Goal: Task Accomplishment & Management: Manage account settings

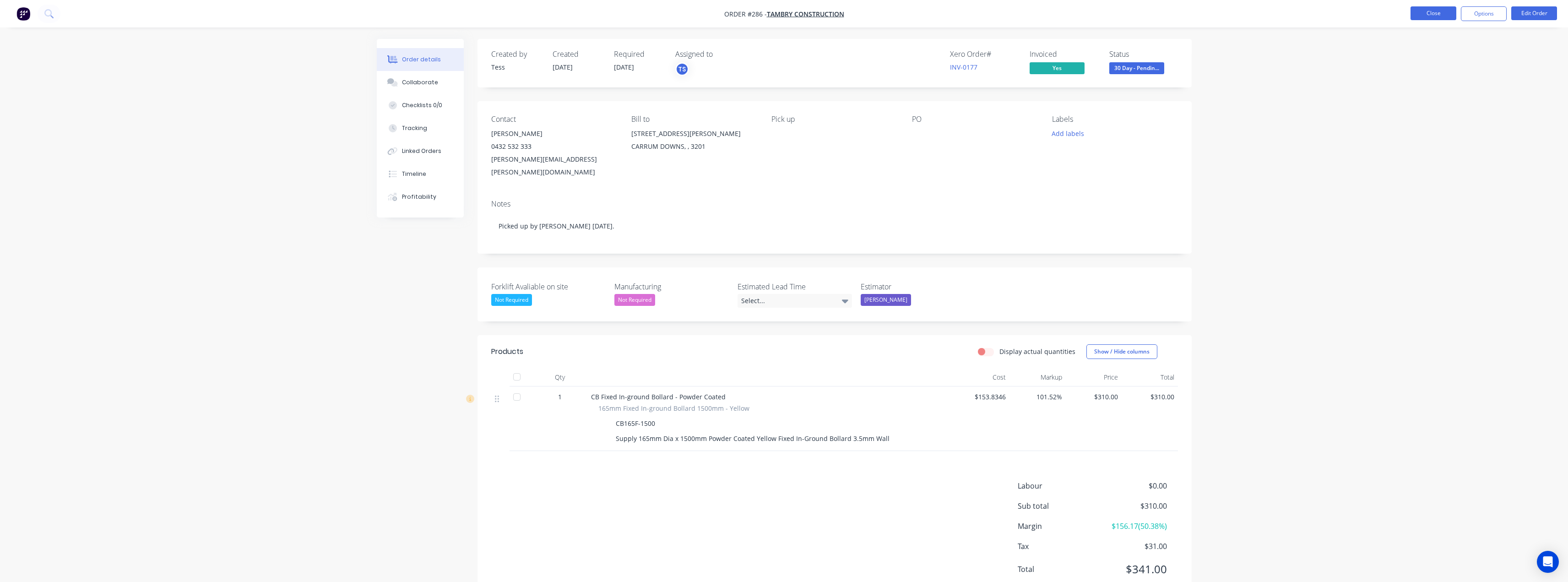
click at [1438, 12] on button "Close" at bounding box center [1433, 13] width 46 height 13
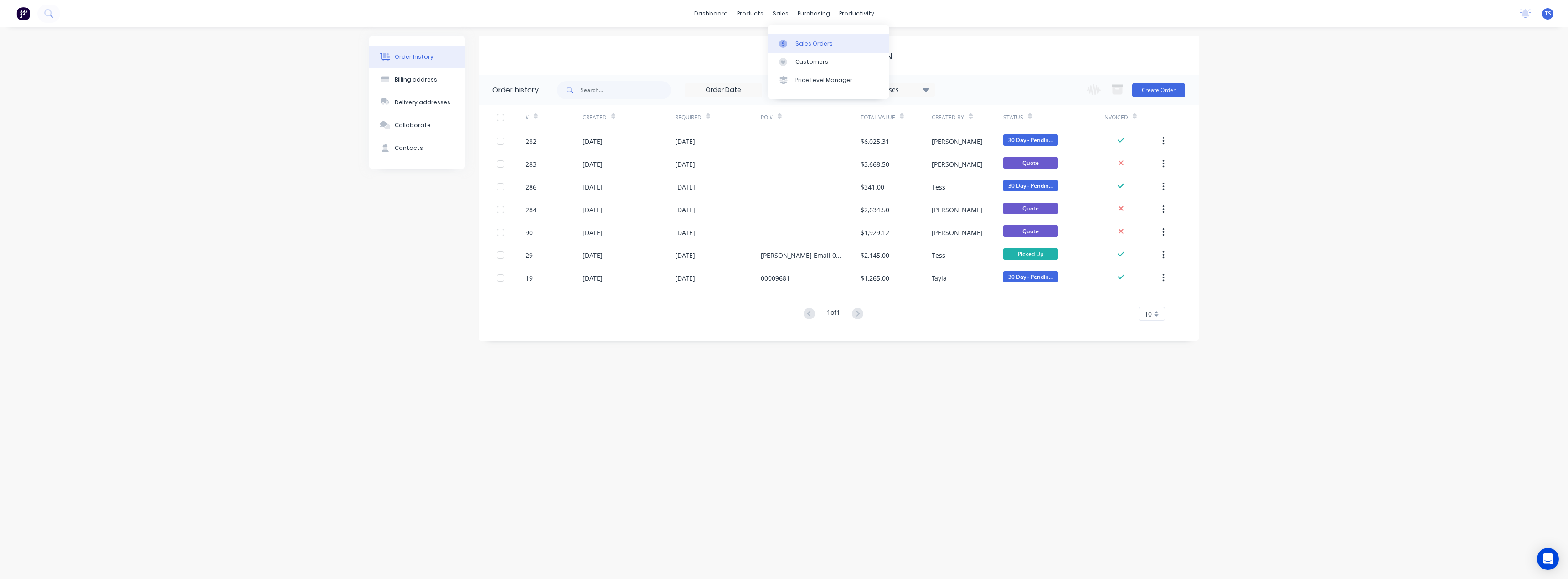
click at [802, 44] on div "Sales Orders" at bounding box center [814, 43] width 37 height 8
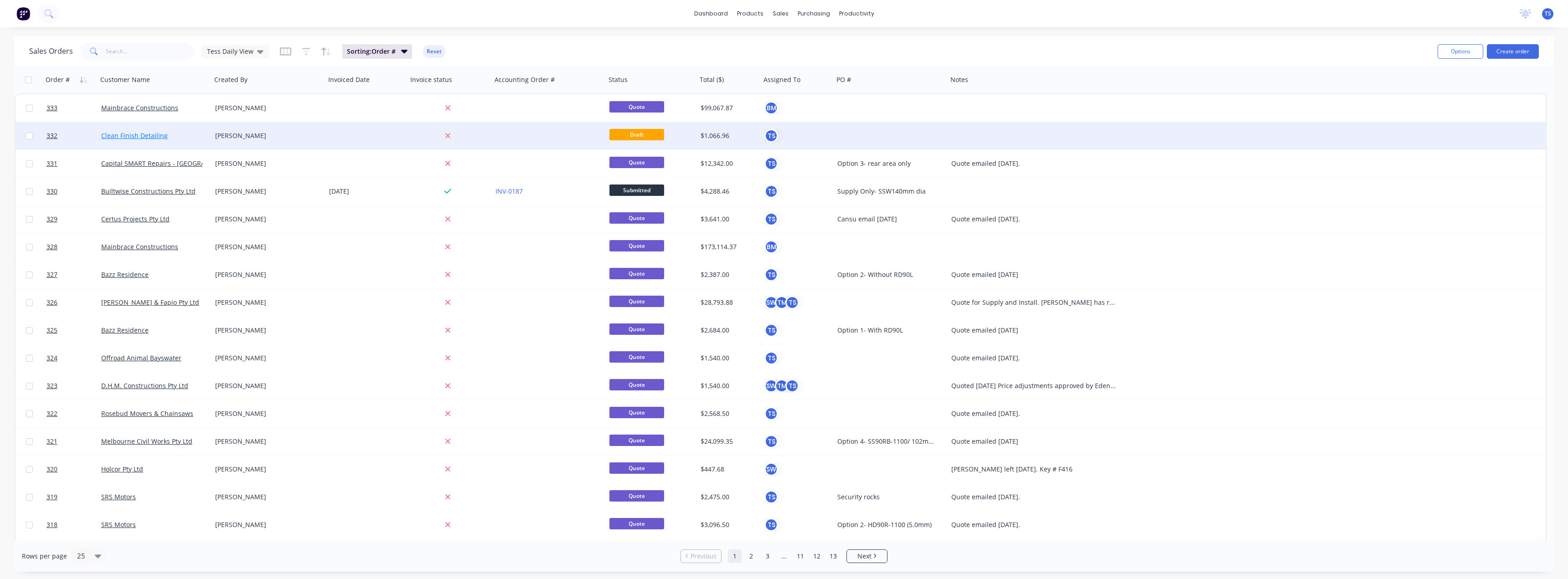
click at [148, 133] on link "Clean Finish Detailing" at bounding box center [134, 136] width 66 height 9
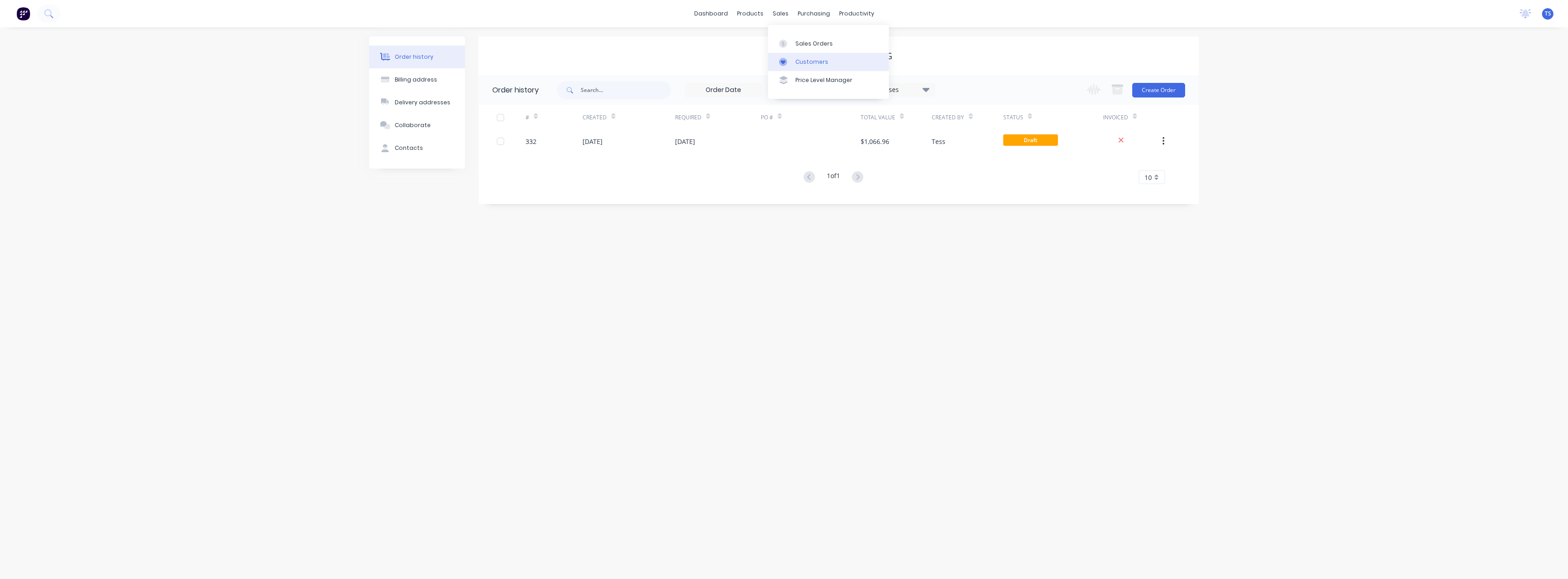
click at [799, 63] on div "Customers" at bounding box center [812, 61] width 33 height 8
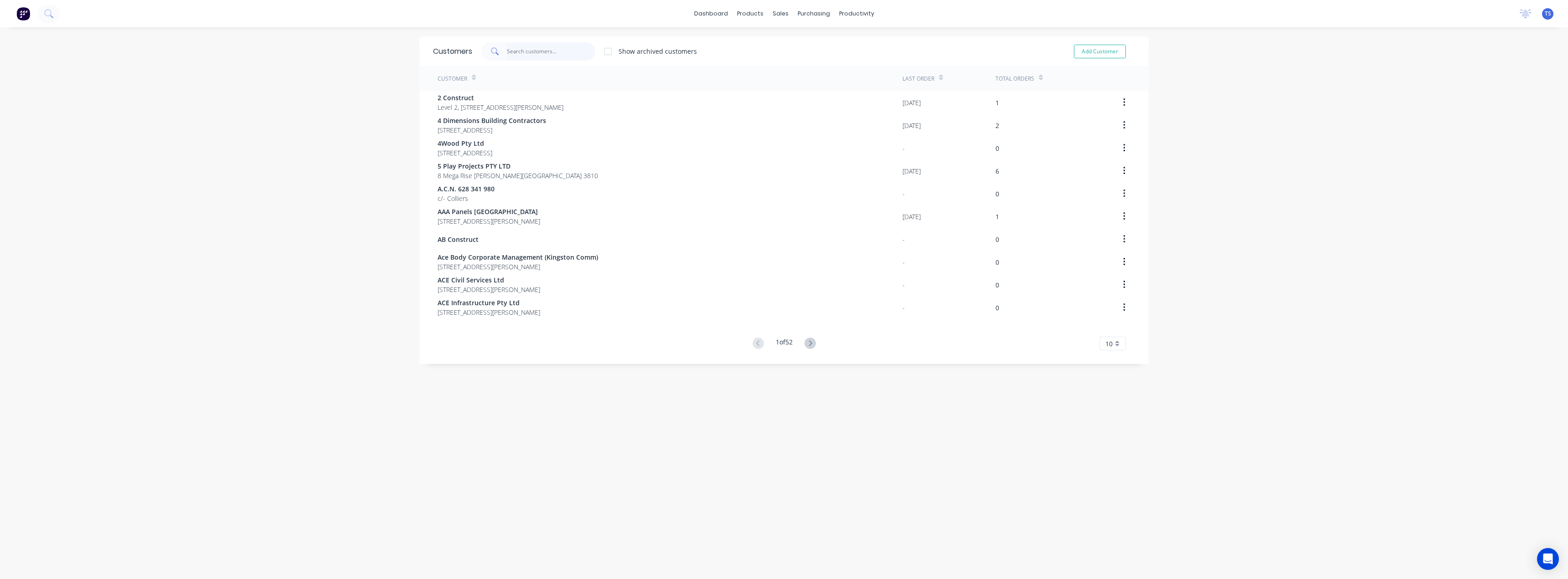
click at [556, 55] on input "text" at bounding box center [551, 52] width 89 height 18
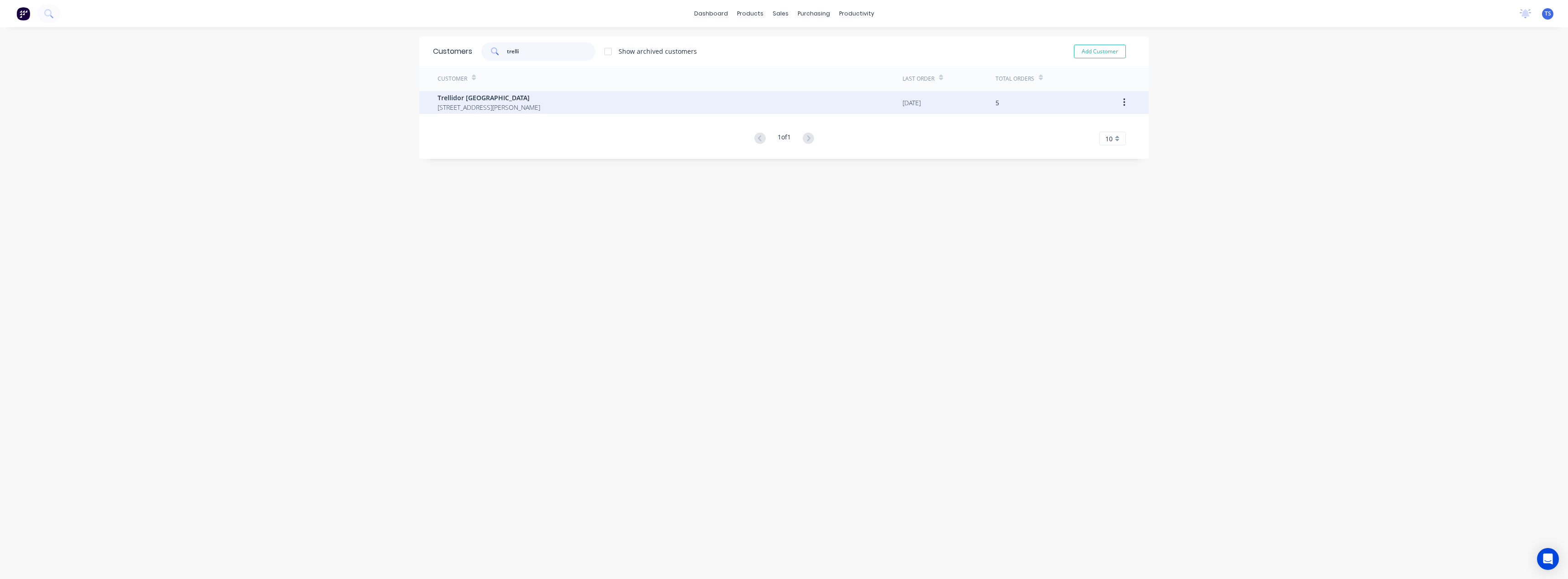
type input "trelli"
click at [524, 108] on span "66 Manning Esplanade THORNLANDS 4164" at bounding box center [489, 107] width 102 height 10
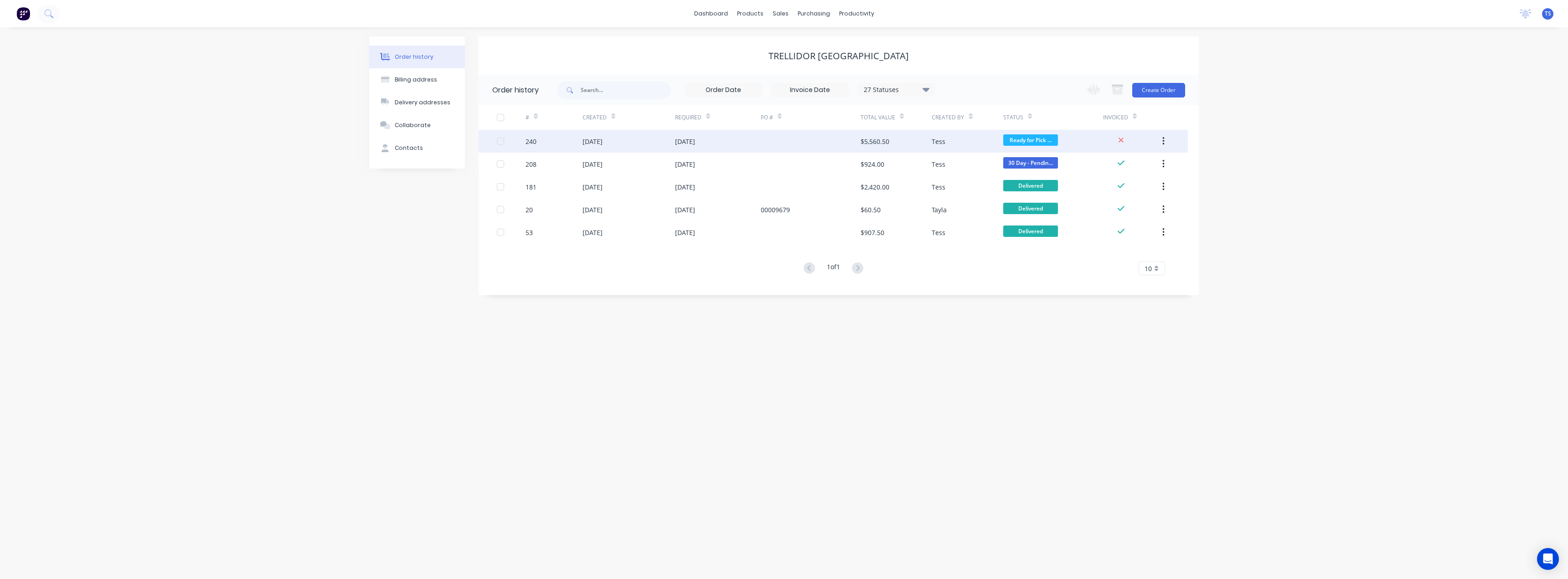
click at [864, 140] on div "$5,560.50" at bounding box center [875, 142] width 29 height 10
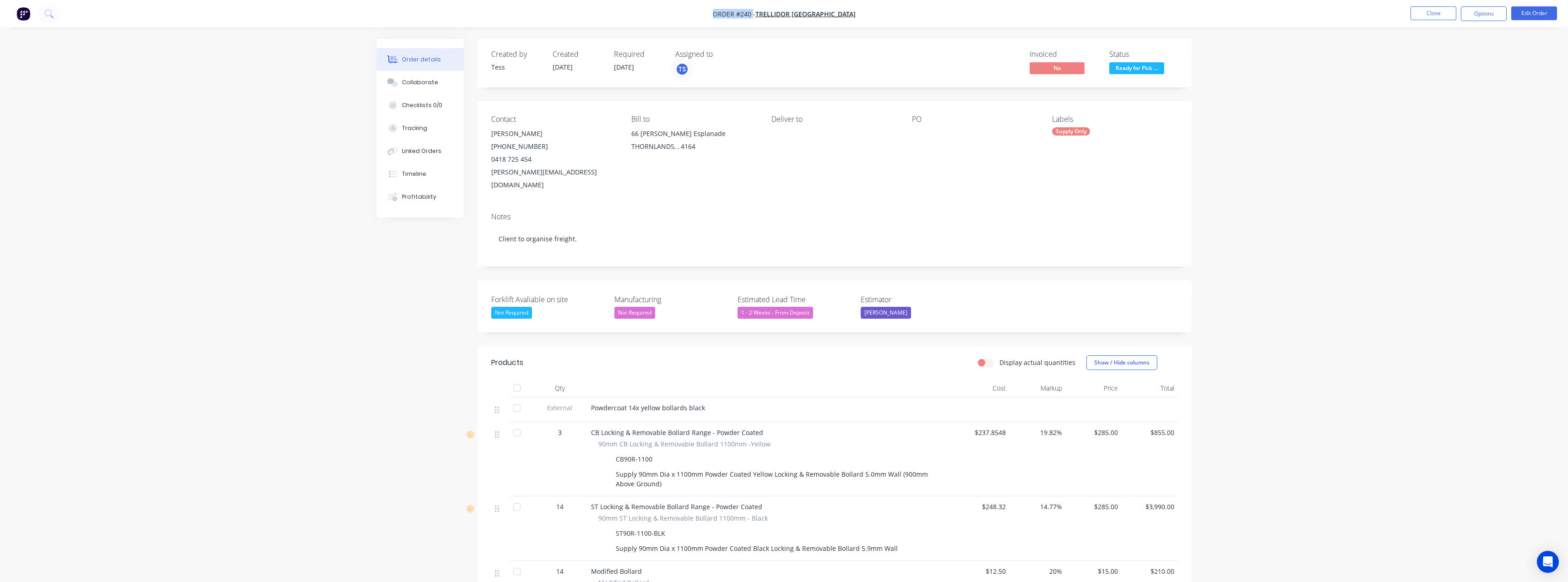
drag, startPoint x: 717, startPoint y: 15, endPoint x: 762, endPoint y: 15, distance: 45.0
click at [762, 15] on nav "Order #240 - Trellidor Queensland Close Options Edit Order" at bounding box center [784, 13] width 1568 height 28
copy span "Order #240"
click at [1427, 12] on button "Close" at bounding box center [1433, 13] width 46 height 13
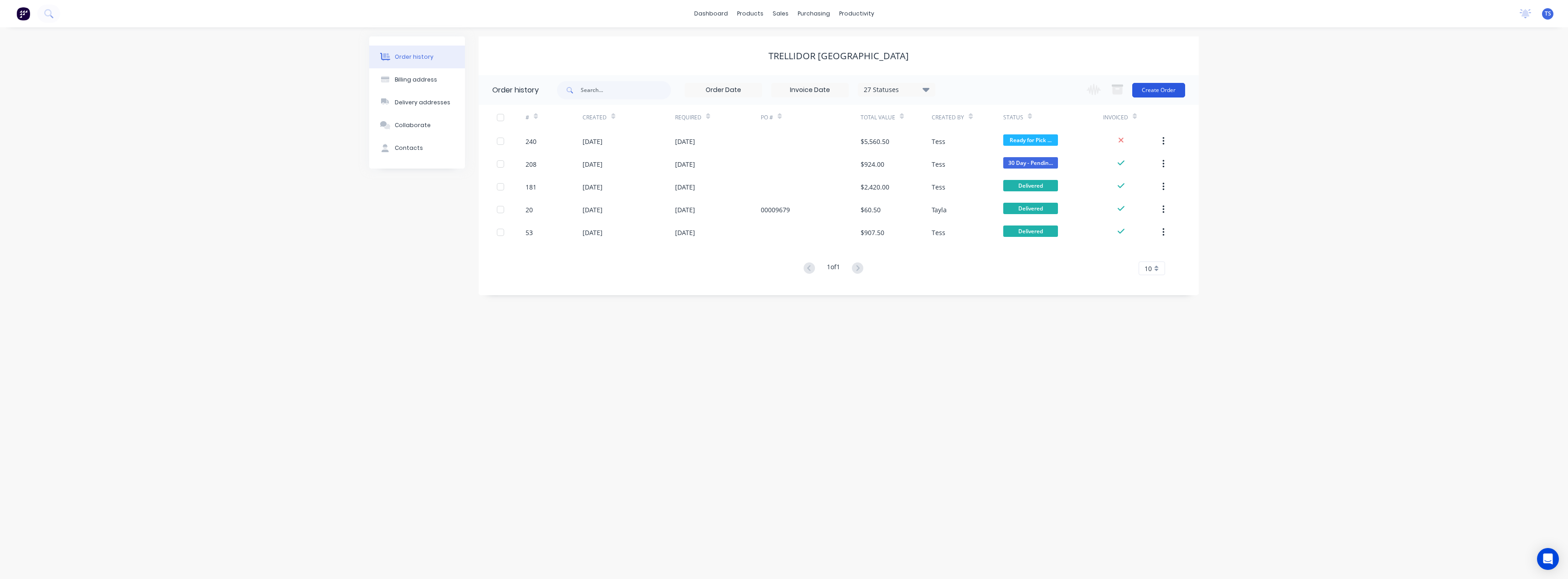
click at [1168, 92] on button "Create Order" at bounding box center [1158, 90] width 53 height 15
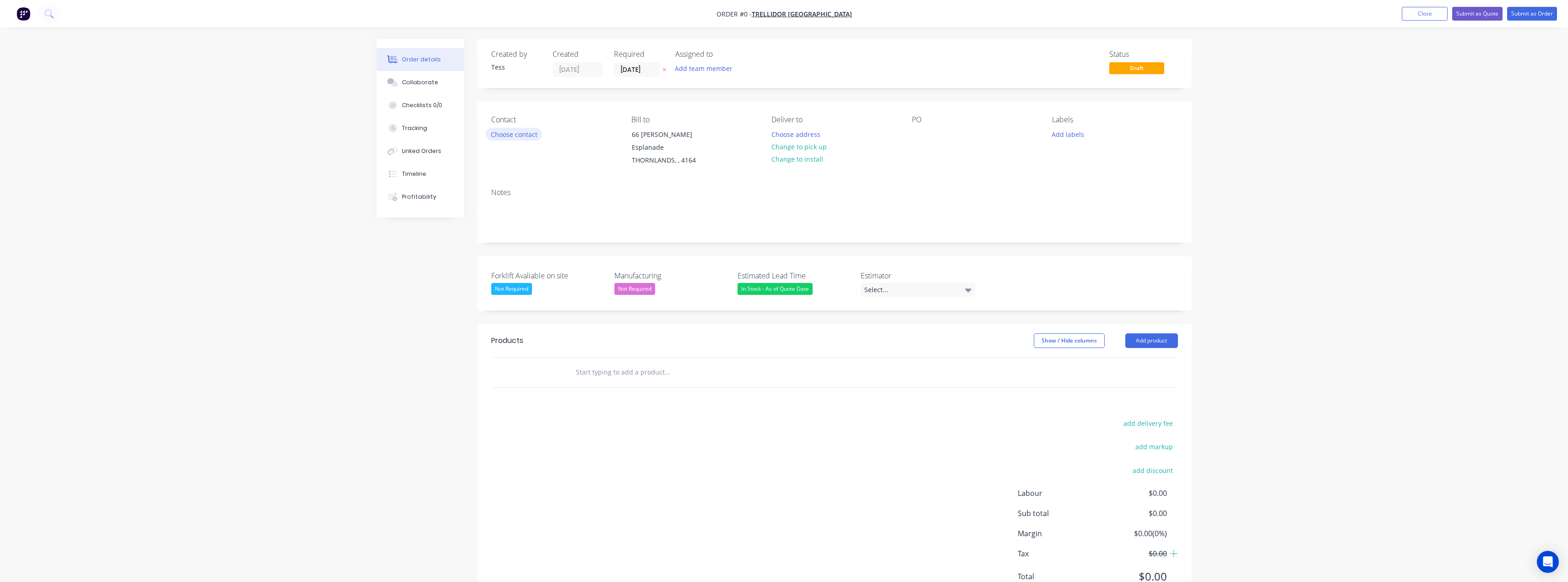
click at [520, 134] on button "Choose contact" at bounding box center [514, 134] width 56 height 12
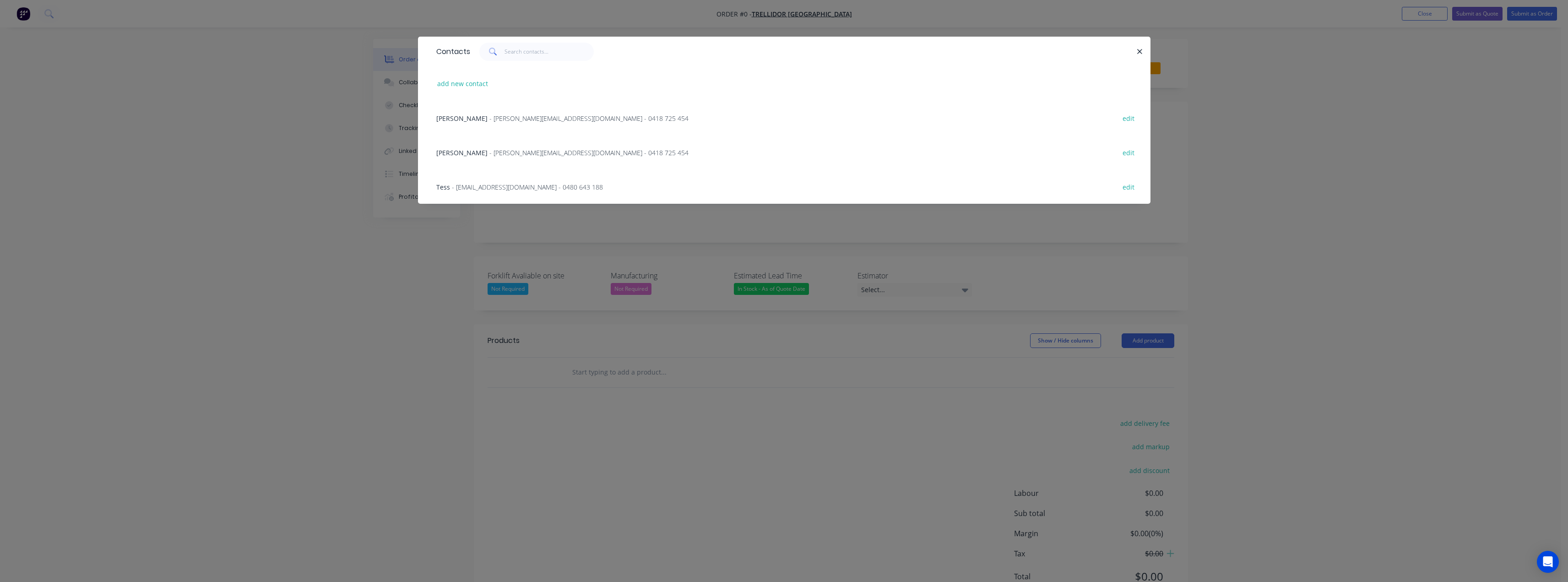
click at [492, 117] on span "- antony@bollardsqld.com.au - 0418 725 454" at bounding box center [589, 118] width 199 height 9
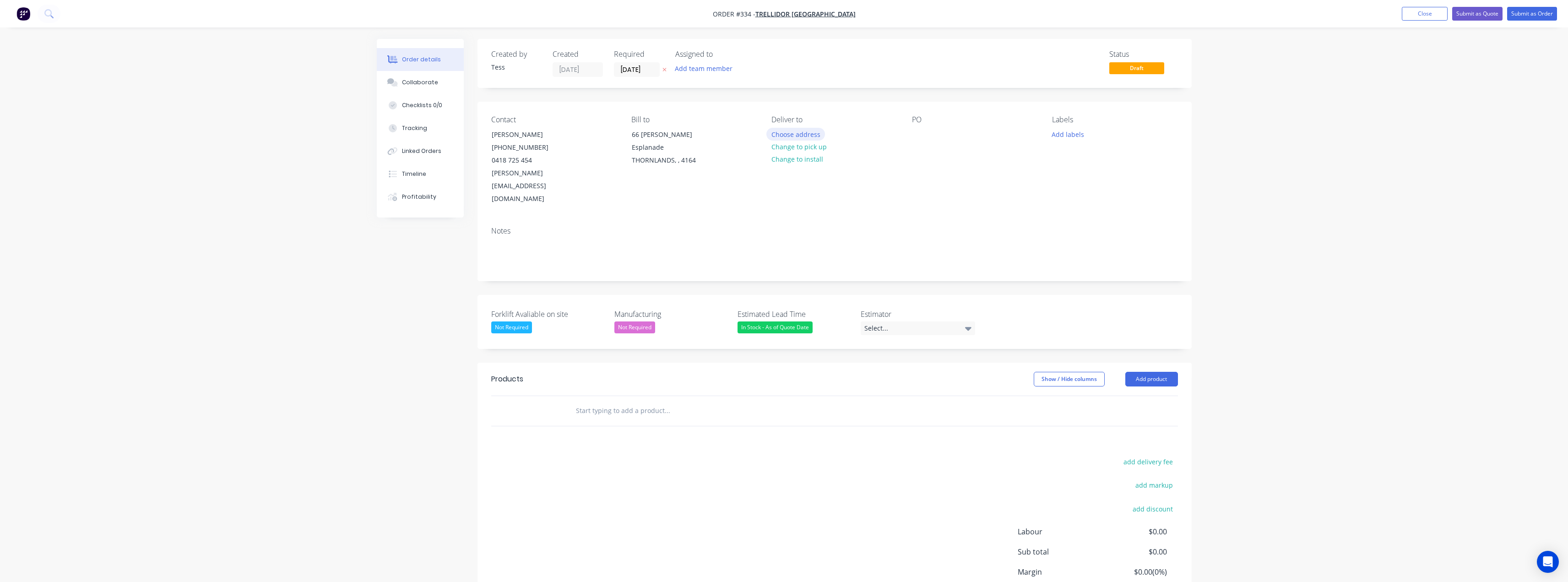
click at [799, 134] on button "Choose address" at bounding box center [796, 134] width 59 height 12
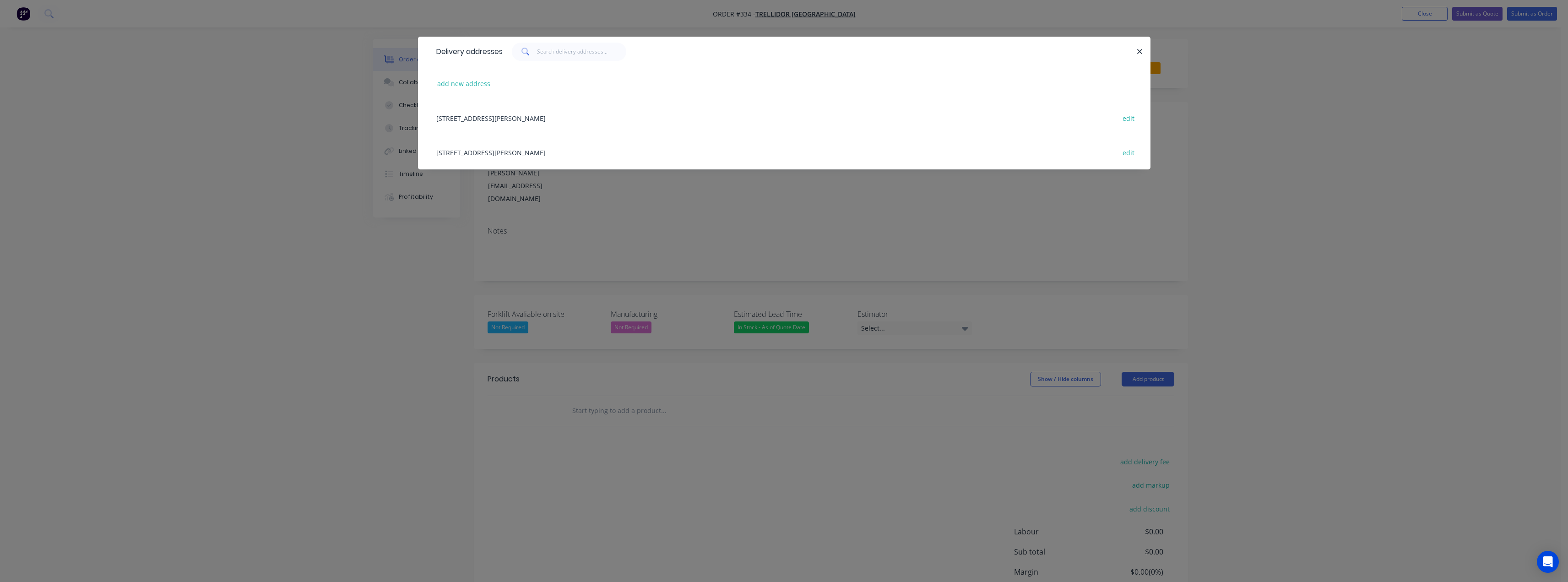
click at [470, 119] on div "66 Manning Esplanade, THORNLANDS, undefined, 4164 edit" at bounding box center [784, 118] width 705 height 34
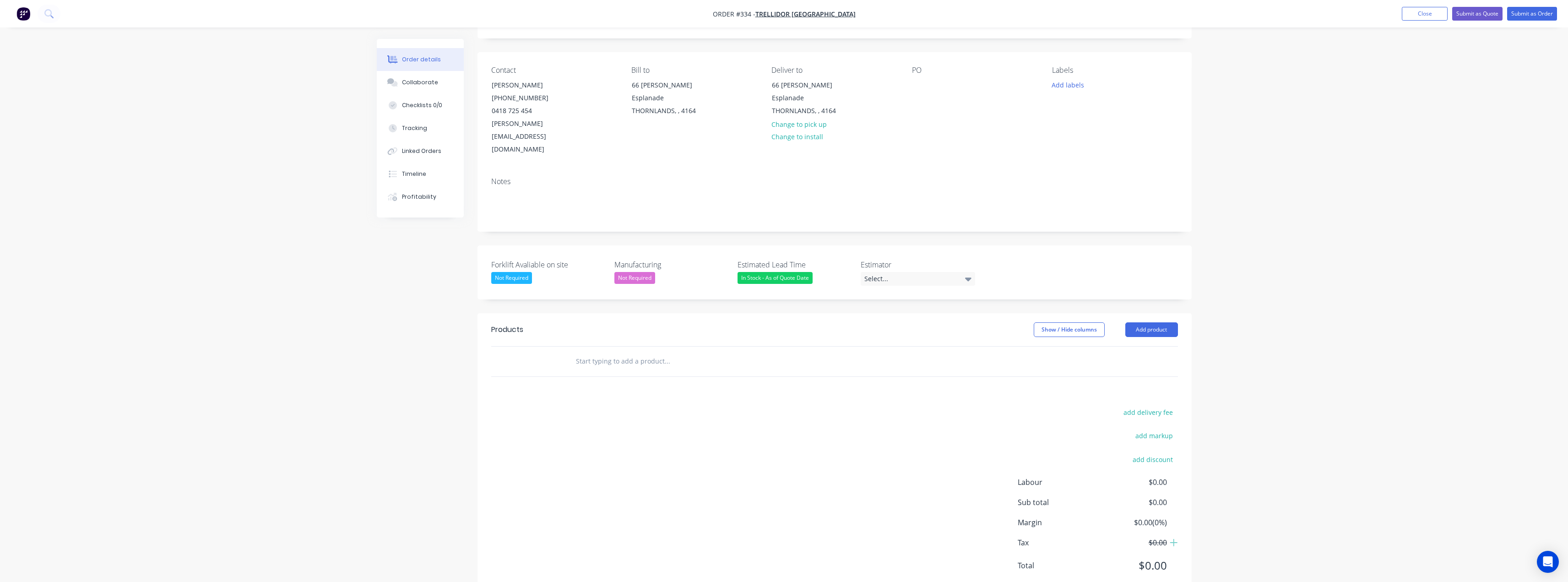
scroll to position [52, 0]
click at [1157, 403] on button "add delivery fee" at bounding box center [1148, 410] width 59 height 12
type input "40"
click at [1306, 370] on div "Order details Collaborate Checklists 0/0 Tracking Linked Orders Timeline Profit…" at bounding box center [784, 279] width 1568 height 657
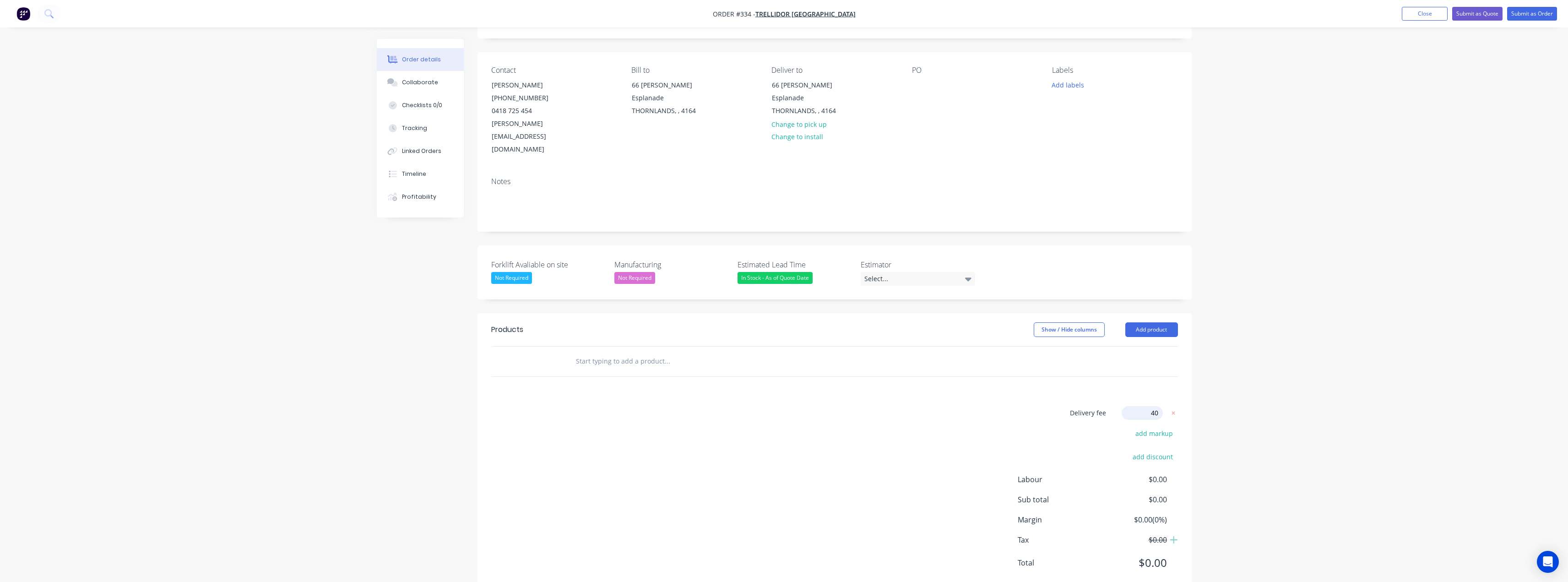
scroll to position [48, 0]
click at [1133, 324] on button "Add product" at bounding box center [1152, 331] width 53 height 15
click at [1121, 476] on div "Notes (External)" at bounding box center [1134, 483] width 70 height 13
click at [616, 372] on div at bounding box center [601, 378] width 66 height 13
click at [612, 372] on div "__Freight onl__ 1no box to mannings esp. Ref" at bounding box center [620, 388] width 106 height 32
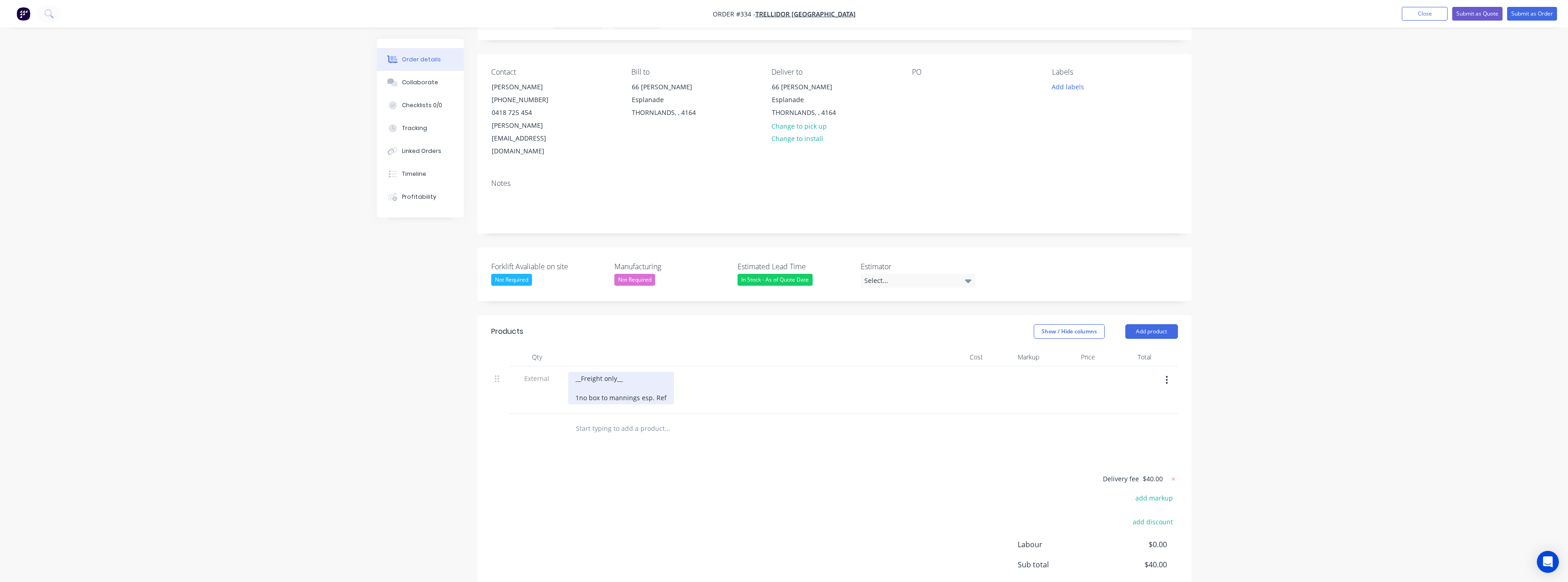
click at [666, 372] on div "__Freight only__ 1no box to mannings esp. Ref" at bounding box center [620, 388] width 106 height 32
click at [664, 372] on div "__Freight only__ 1no box to mannings esp. RefOrder #240" at bounding box center [638, 388] width 141 height 32
click at [726, 372] on div "__Freight only__ 1no box to mannings esp. Ref original Order #240" at bounding box center [652, 388] width 168 height 32
click at [628, 372] on div "__Freight only__ 1no box to mannings esp. Ref original Order #240" at bounding box center [652, 388] width 168 height 32
click at [950, 274] on div "Select..." at bounding box center [918, 281] width 114 height 13
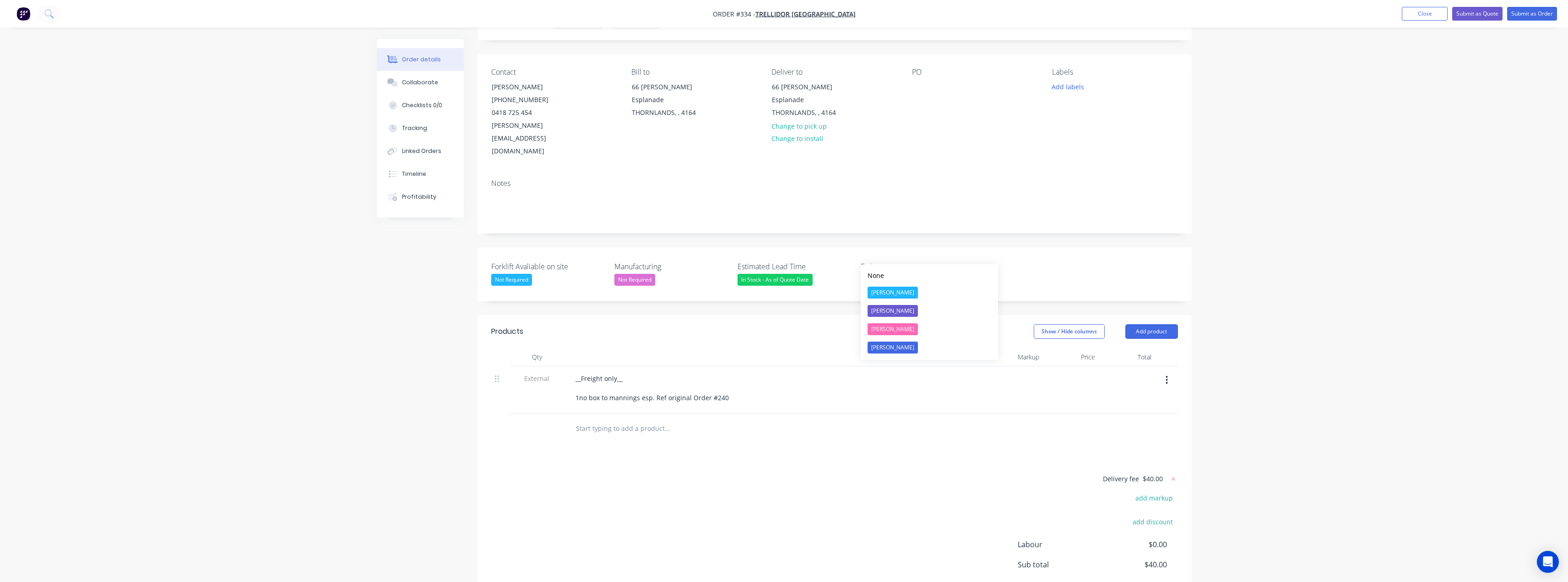
drag, startPoint x: 885, startPoint y: 312, endPoint x: 909, endPoint y: 325, distance: 27.3
click at [885, 312] on div "[PERSON_NAME]" at bounding box center [893, 311] width 50 height 12
click at [1154, 472] on span "$40.00" at bounding box center [1152, 477] width 20 height 10
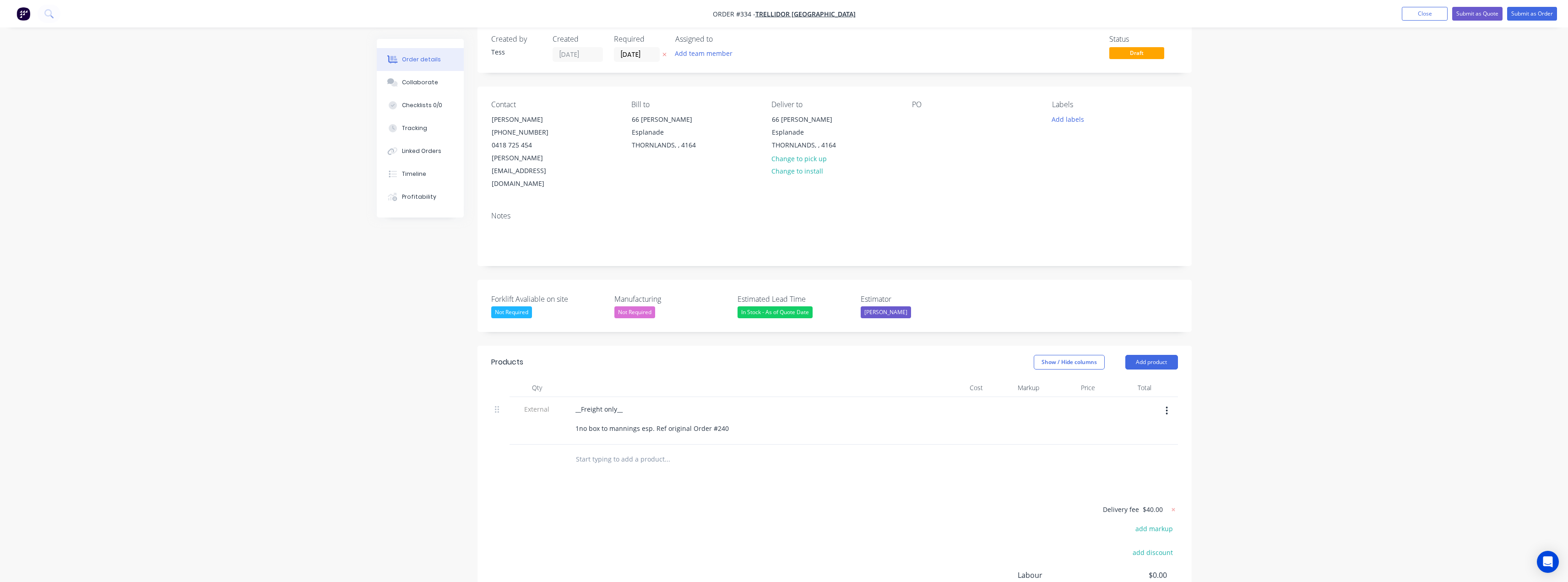
scroll to position [0, 0]
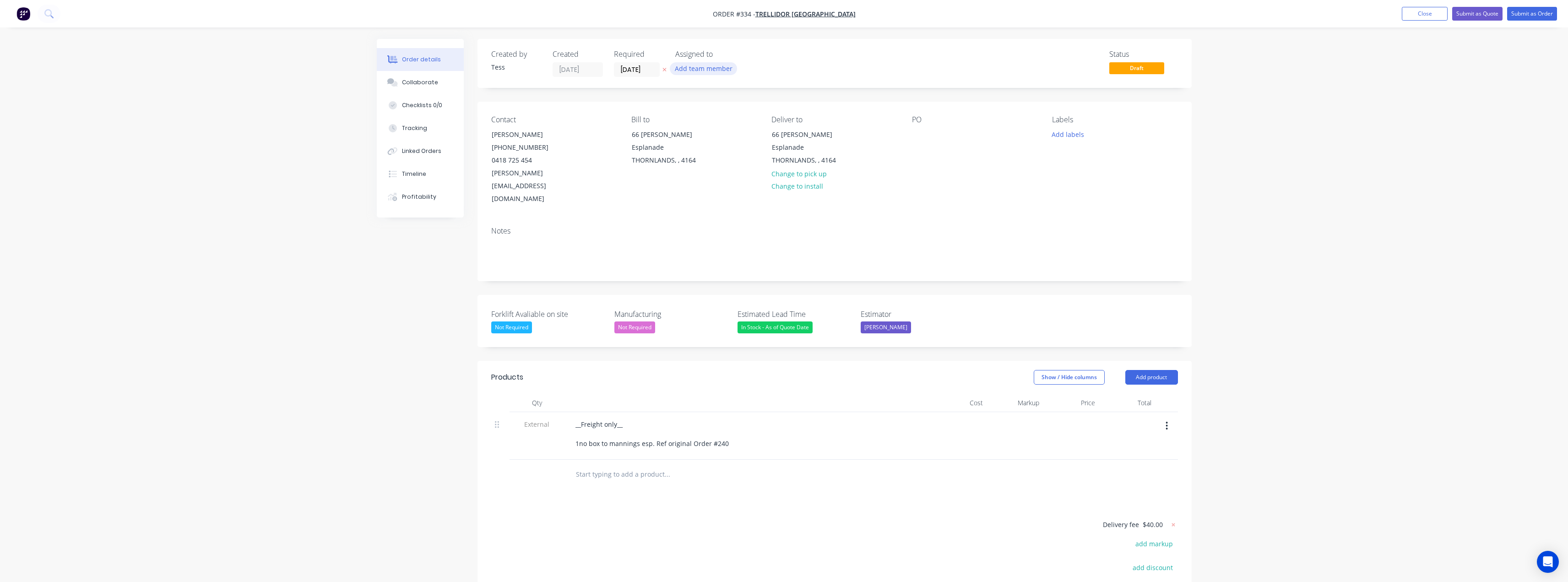
click at [690, 66] on button "Add team member" at bounding box center [704, 68] width 67 height 12
click at [718, 122] on div "Tess Siegfried (You)" at bounding box center [757, 120] width 108 height 10
click at [795, 59] on div "Status Draft" at bounding box center [972, 64] width 411 height 27
drag, startPoint x: 721, startPoint y: 13, endPoint x: 762, endPoint y: 15, distance: 41.0
click at [762, 15] on nav "Order #334 - Trellidor Queensland Add product Close Submit as Quote Submit as O…" at bounding box center [784, 13] width 1568 height 28
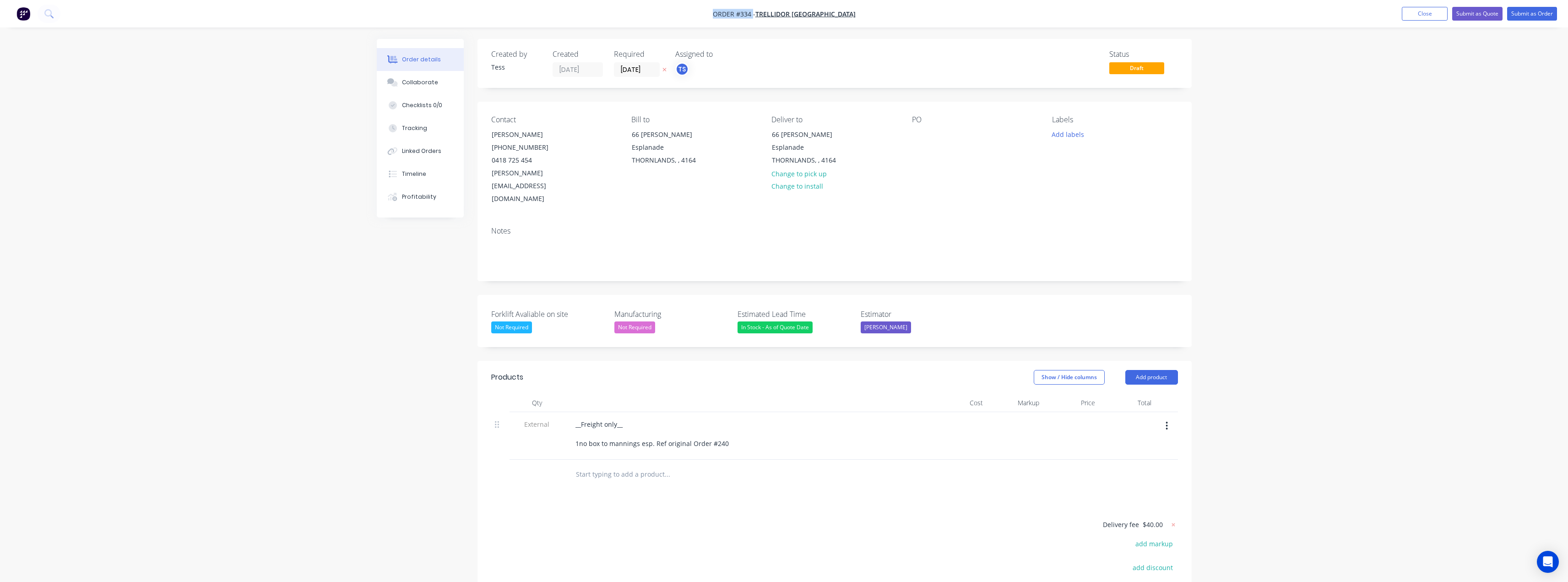
copy span "Order #334"
click at [1359, 111] on div "Order details Collaborate Checklists 0/0 Tracking Linked Orders Timeline Profit…" at bounding box center [784, 359] width 1568 height 718
click at [1423, 15] on button "Close" at bounding box center [1424, 13] width 46 height 13
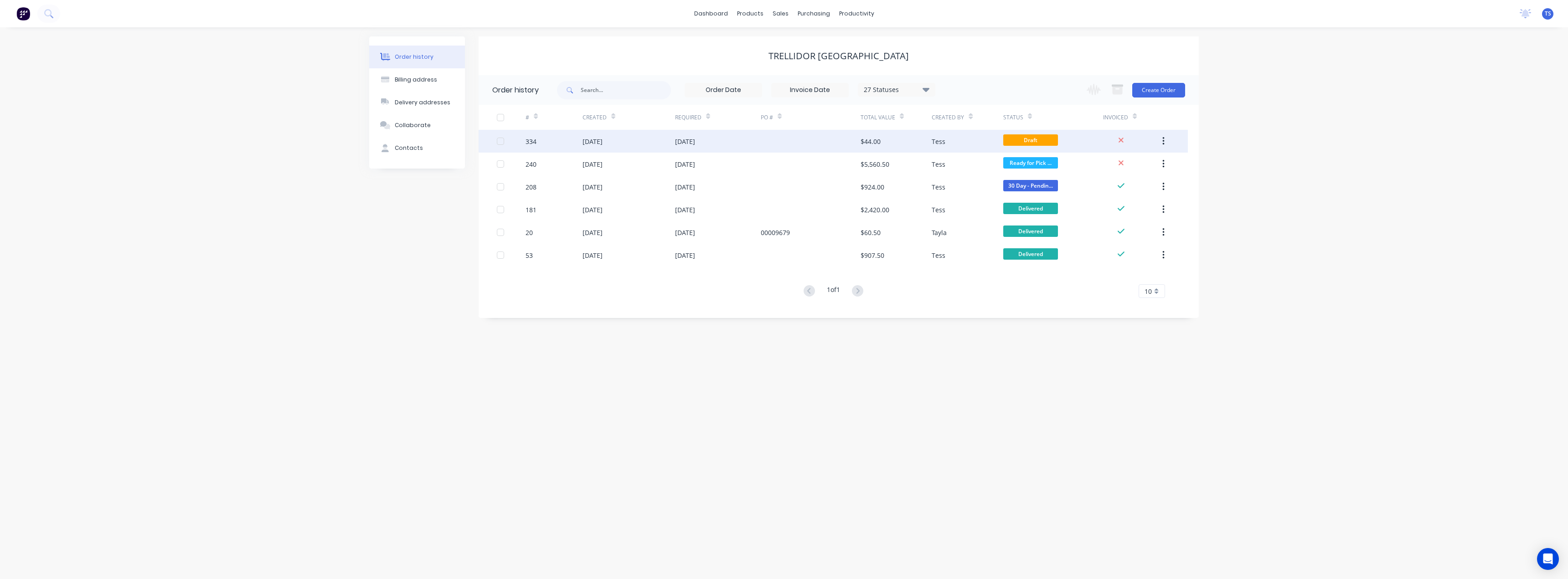
click at [827, 144] on div at bounding box center [811, 140] width 100 height 23
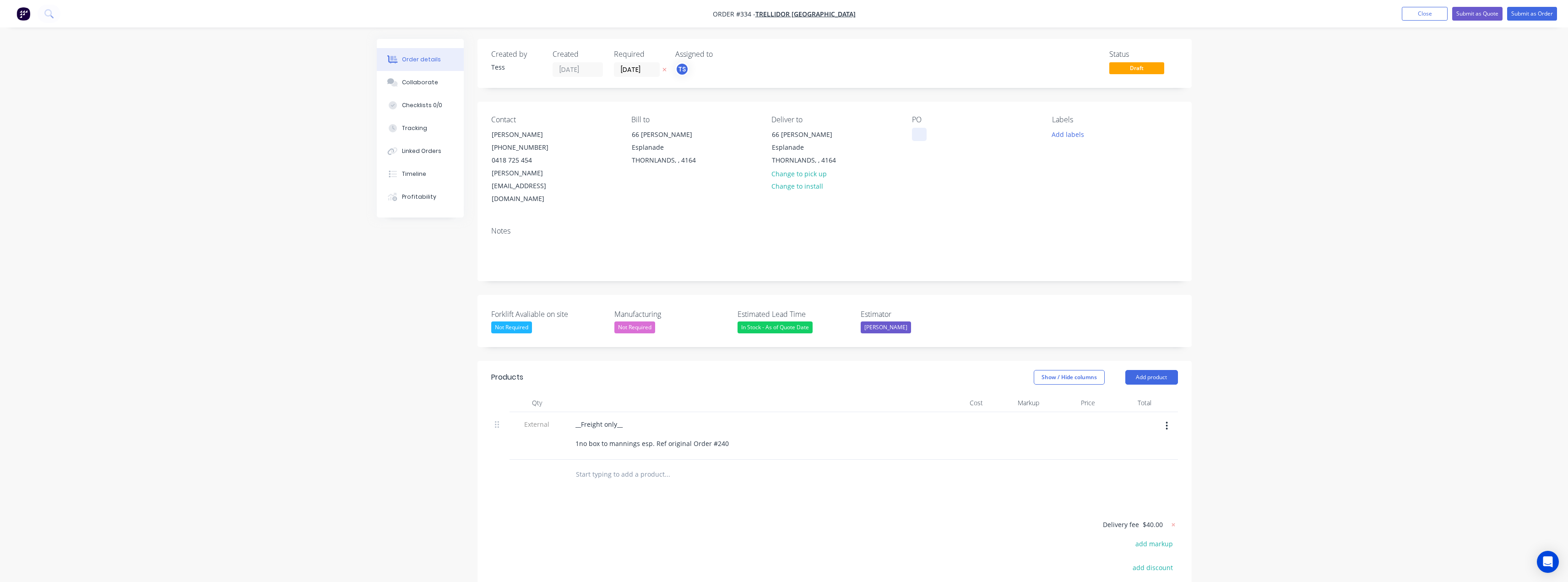
click at [922, 134] on div at bounding box center [919, 134] width 15 height 13
click at [1016, 133] on div "Freight only for missing bollard." at bounding box center [968, 134] width 112 height 13
click at [1412, 9] on button "Close" at bounding box center [1424, 13] width 46 height 13
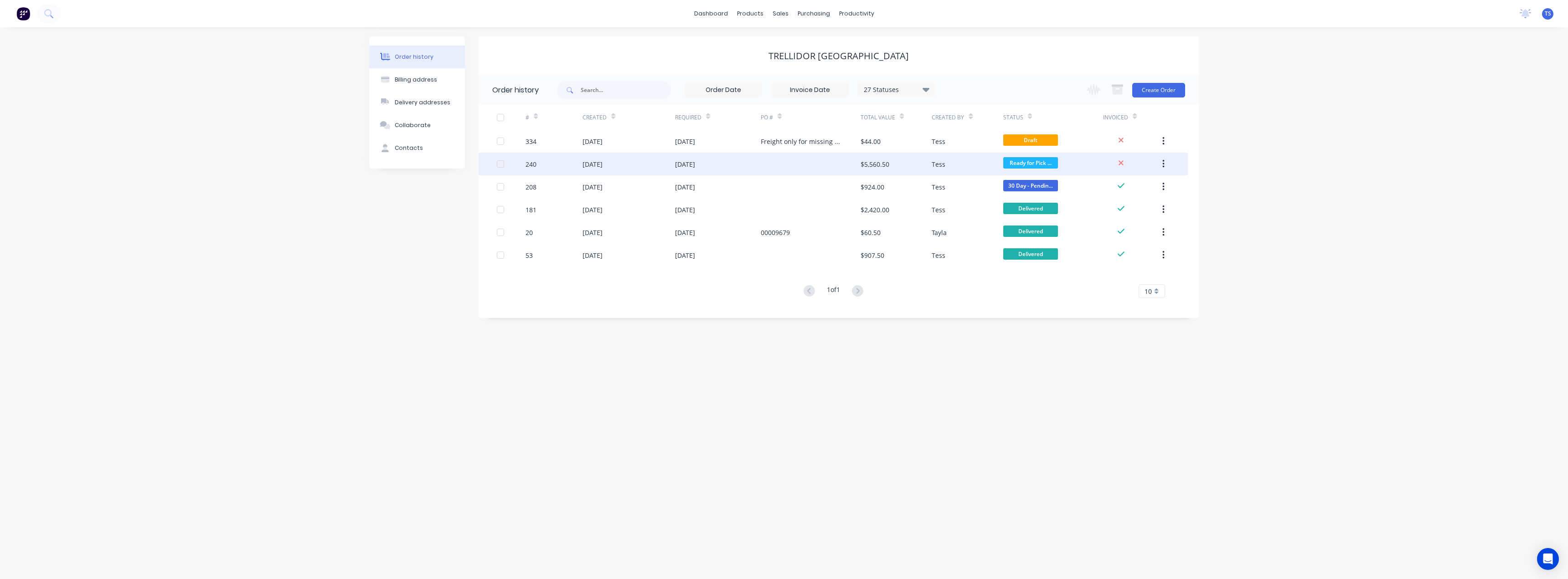
click at [695, 164] on div "15 Aug 2025" at bounding box center [685, 164] width 20 height 10
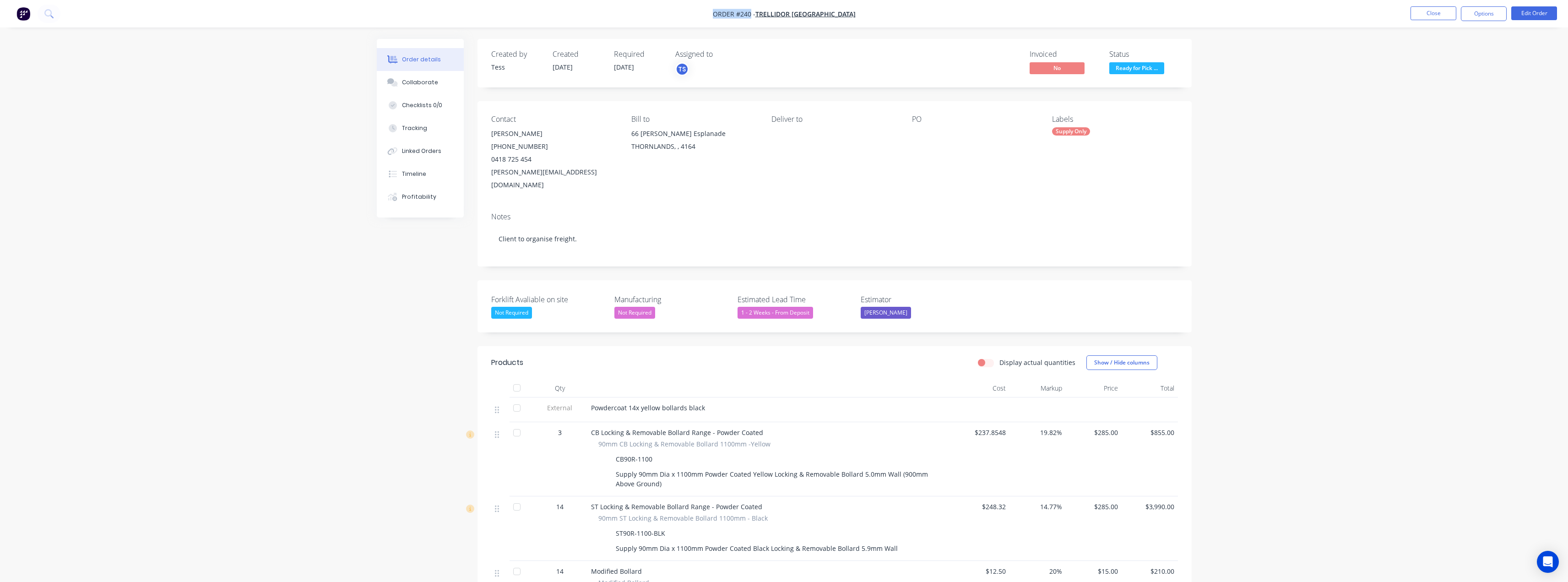
drag, startPoint x: 721, startPoint y: 10, endPoint x: 761, endPoint y: 13, distance: 40.1
click at [761, 13] on nav "Order #240 - Trellidor Queensland Close Options Edit Order" at bounding box center [784, 13] width 1568 height 28
copy span "Order #240"
click at [1421, 17] on button "Close" at bounding box center [1433, 13] width 46 height 13
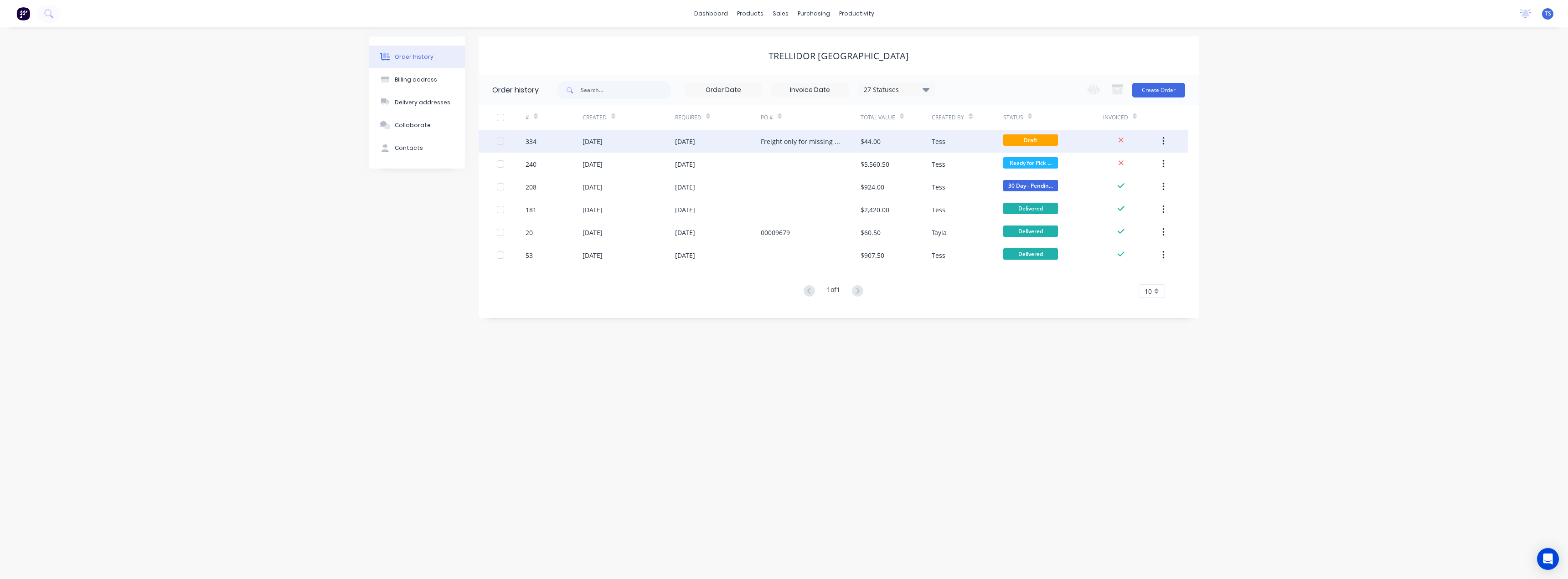
click at [827, 147] on div "Freight only for missing bollard. Order #334" at bounding box center [811, 140] width 100 height 23
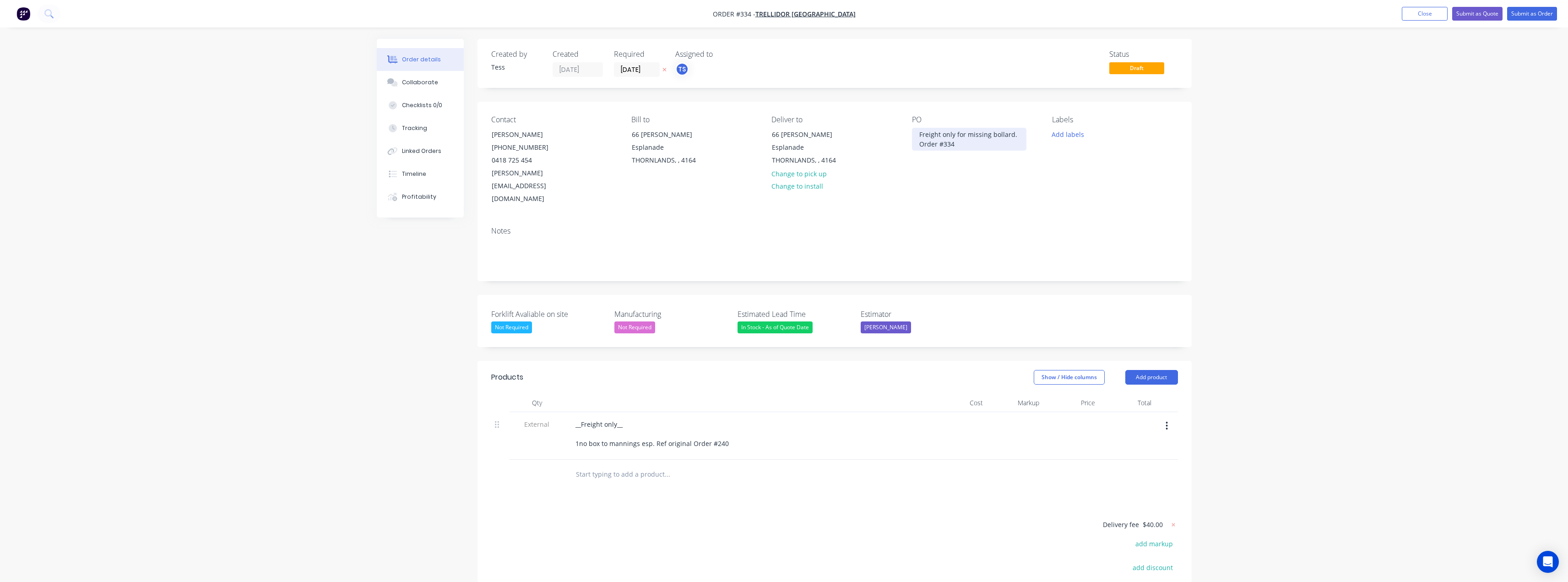
click at [963, 142] on div "Freight only for missing bollard. Order #334" at bounding box center [969, 139] width 114 height 23
drag, startPoint x: 960, startPoint y: 144, endPoint x: 919, endPoint y: 146, distance: 41.0
click at [919, 146] on div "Freight only for missing bollard. Order #334" at bounding box center [969, 139] width 114 height 23
paste div
click at [1060, 132] on button "Add labels" at bounding box center [1068, 134] width 42 height 12
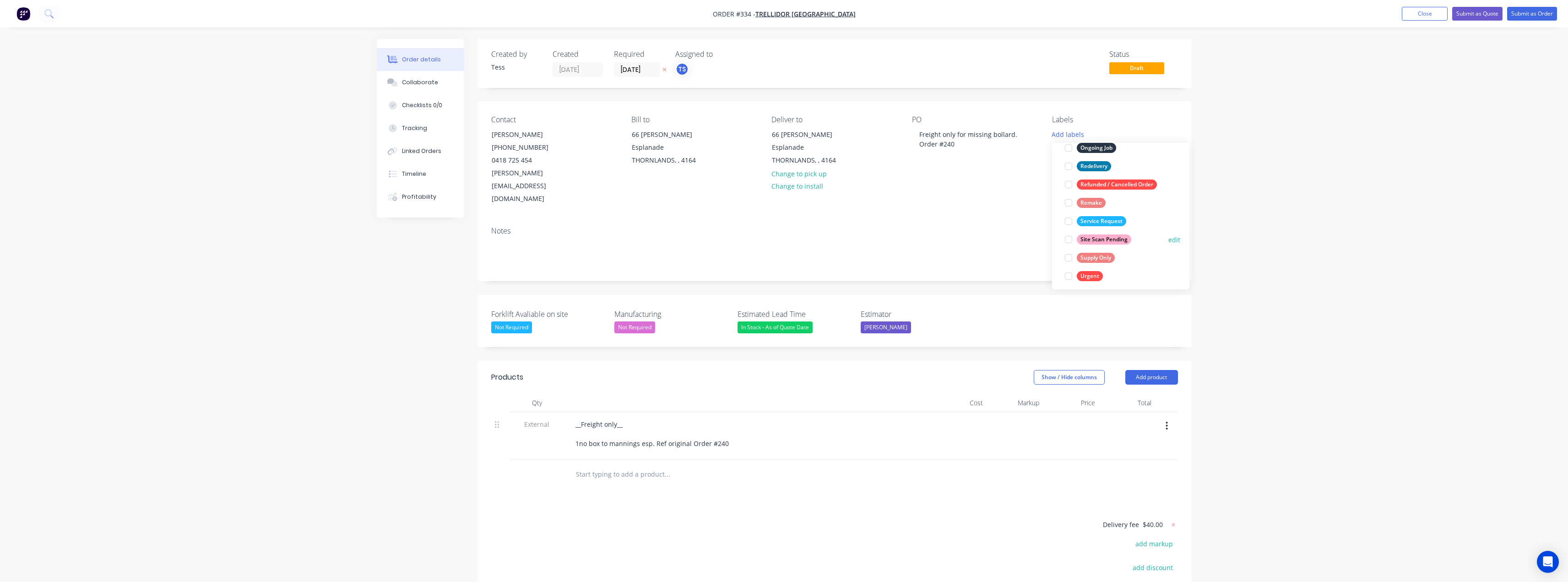
scroll to position [147, 0]
click at [1080, 251] on div "Supply Only" at bounding box center [1095, 252] width 38 height 10
click at [1031, 121] on div "PO" at bounding box center [974, 120] width 125 height 9
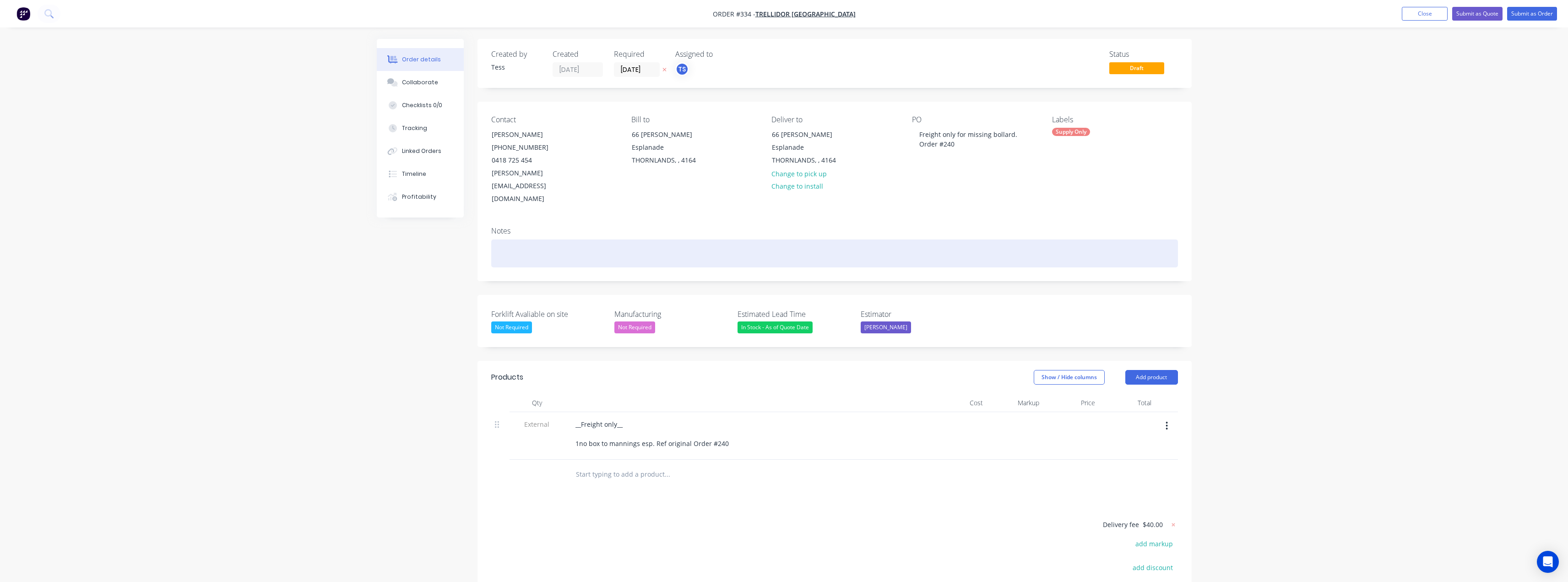
click at [558, 240] on div at bounding box center [834, 254] width 686 height 28
drag, startPoint x: 542, startPoint y: 226, endPoint x: 477, endPoint y: 225, distance: 65.0
click at [477, 225] on div "Notes Matcehs order Order #240" at bounding box center [834, 250] width 714 height 61
click at [580, 240] on div "In relation to Order #240" at bounding box center [834, 254] width 686 height 28
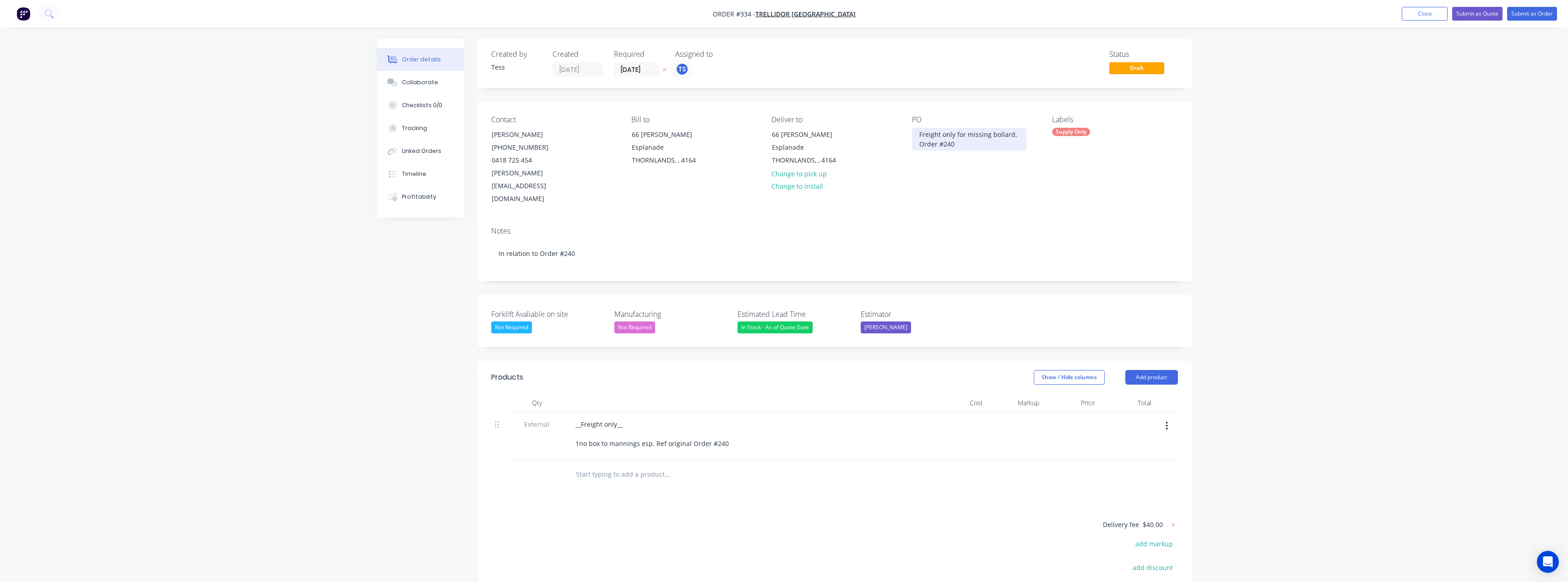
click at [968, 142] on div "Freight only for missing bollard. Order #240" at bounding box center [969, 139] width 114 height 23
click at [615, 418] on div "__Freight only__ 1no box to mannings esp. Ref original Order #240" at bounding box center [652, 433] width 168 height 32
click at [1468, 15] on button "Submit as Quote" at bounding box center [1477, 13] width 50 height 13
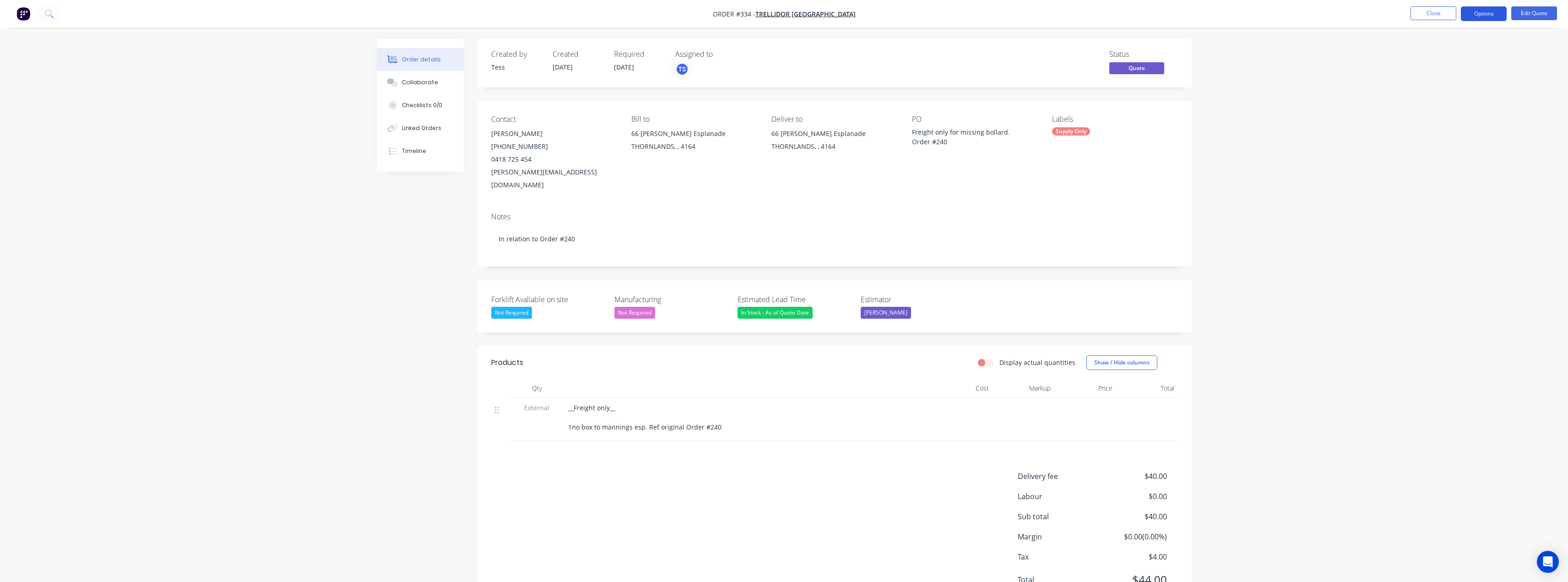
click at [1487, 15] on button "Options" at bounding box center [1484, 13] width 46 height 15
click at [1434, 112] on div "Convert to Order" at bounding box center [1456, 111] width 84 height 13
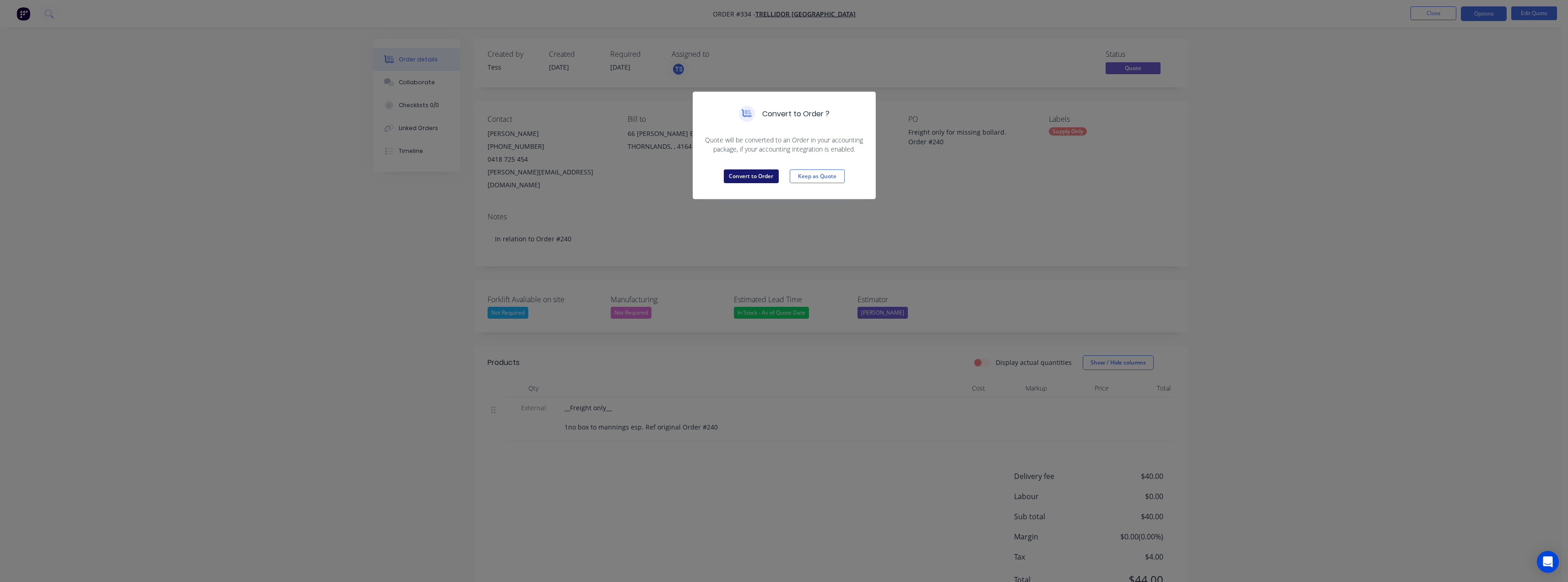
click at [764, 176] on button "Convert to Order" at bounding box center [751, 176] width 55 height 13
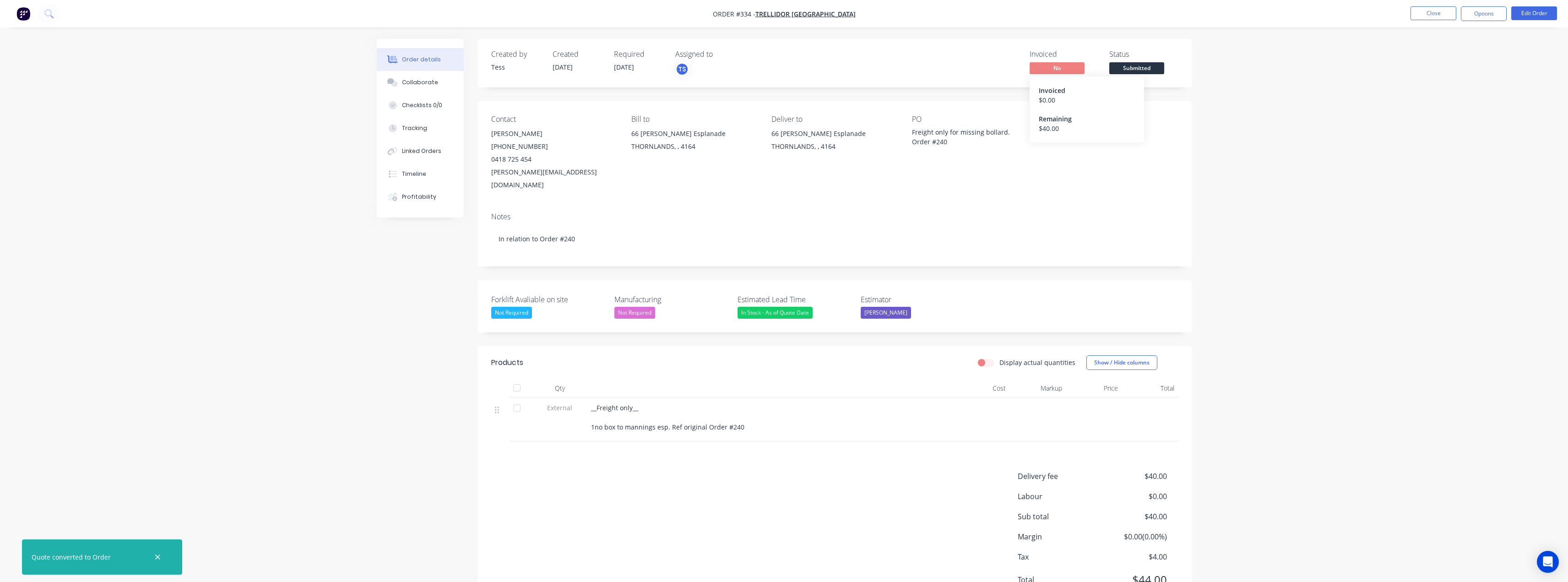
click at [1070, 64] on span "No" at bounding box center [1057, 68] width 55 height 12
click at [1066, 68] on span "No" at bounding box center [1057, 68] width 55 height 12
click at [1476, 12] on button "Options" at bounding box center [1484, 13] width 46 height 15
click at [1435, 54] on div "Invoice" at bounding box center [1456, 56] width 84 height 13
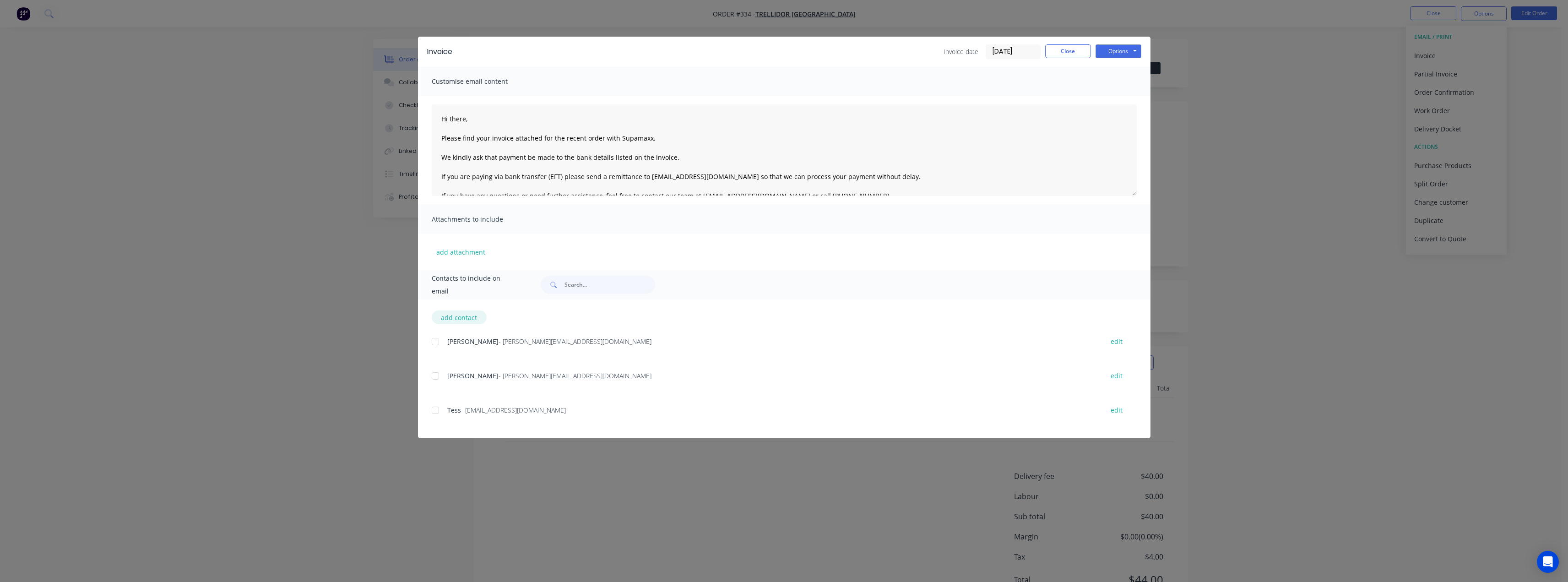
click at [447, 317] on button "add contact" at bounding box center [459, 317] width 55 height 13
select select "AU"
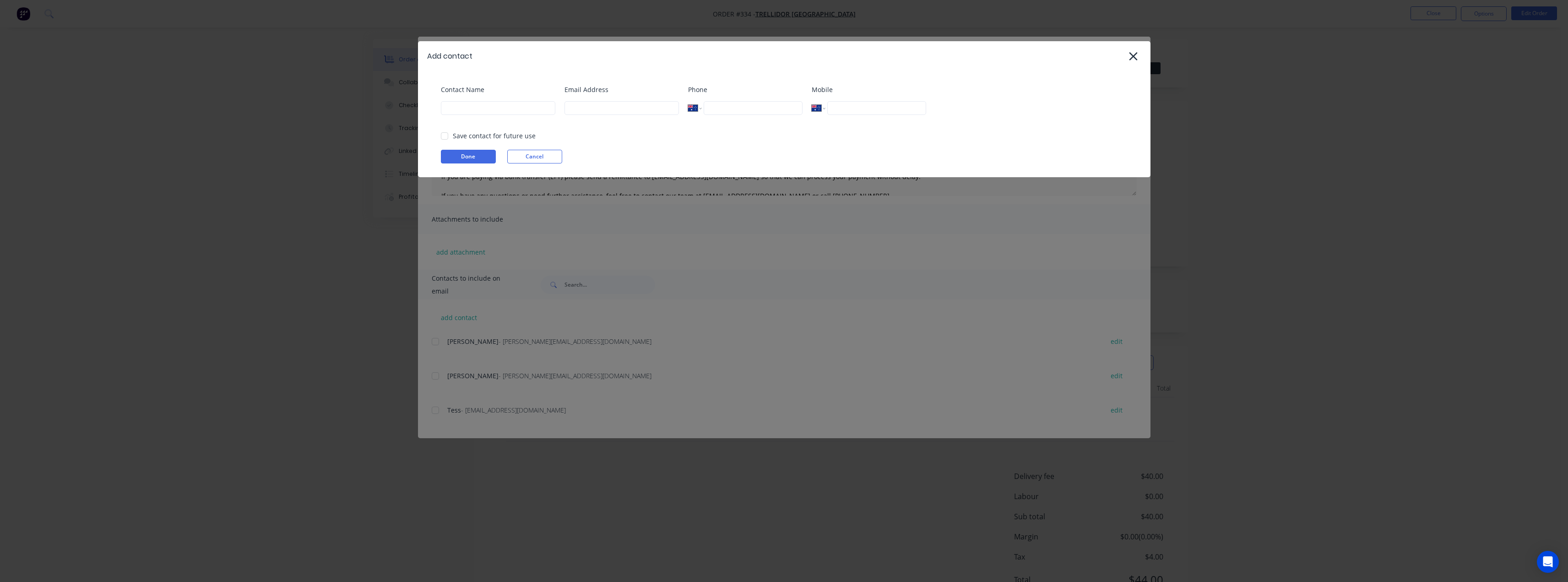
click at [485, 100] on div "Contact Name" at bounding box center [498, 103] width 114 height 37
click at [488, 106] on input at bounding box center [498, 108] width 114 height 13
type input "Tess"
drag, startPoint x: 586, startPoint y: 110, endPoint x: 588, endPoint y: 115, distance: 5.4
click at [586, 110] on input at bounding box center [621, 108] width 114 height 13
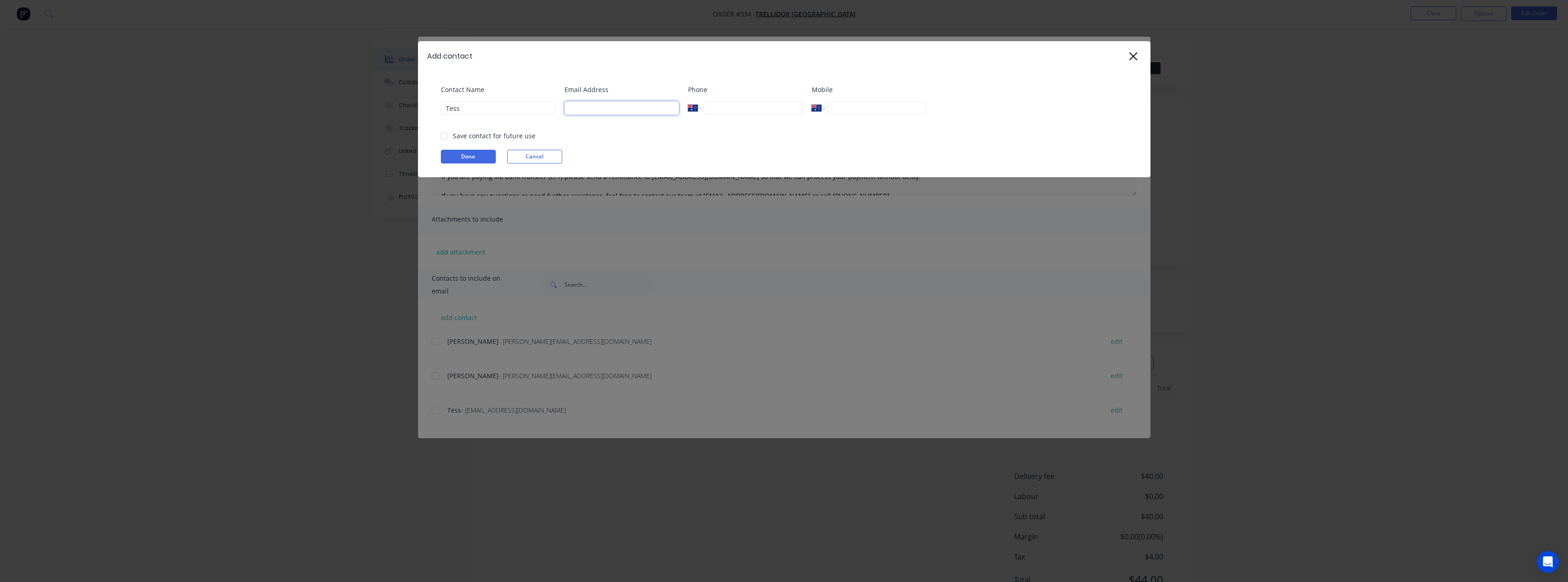
type input "tess@supamaxx.com.au"
click at [471, 152] on button "Done" at bounding box center [468, 157] width 55 height 13
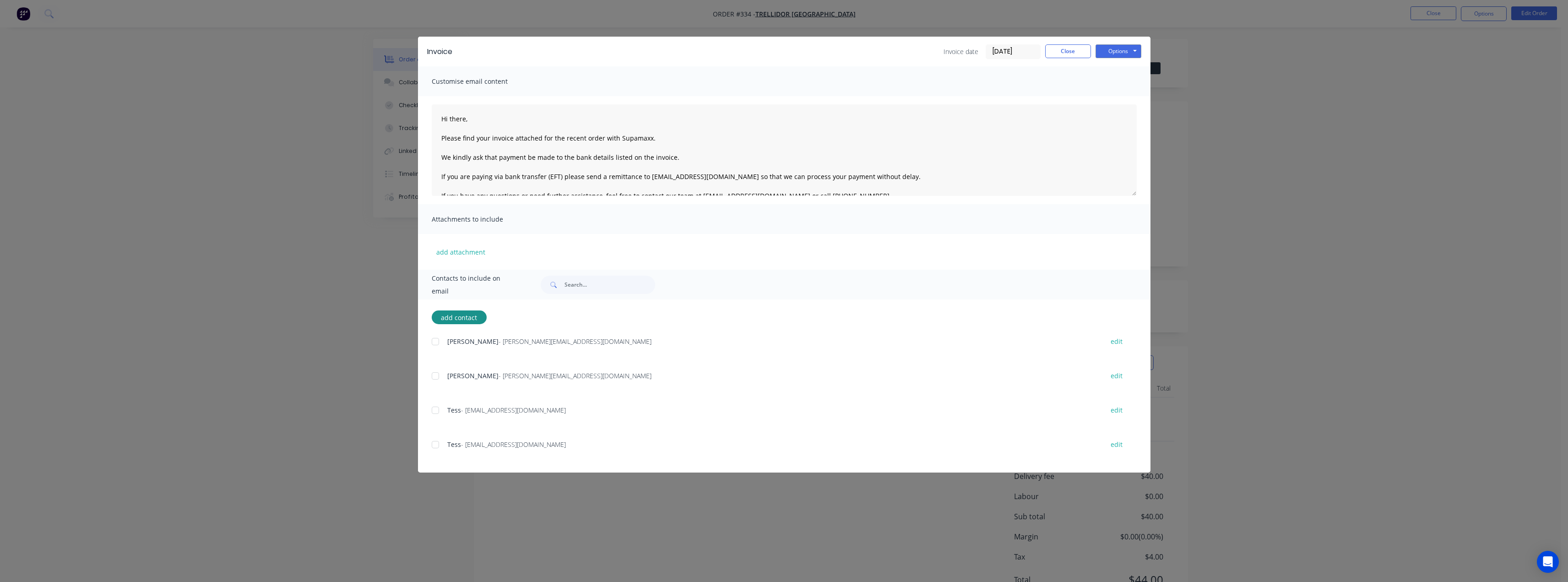
click at [435, 409] on div at bounding box center [435, 410] width 18 height 18
click at [435, 338] on div at bounding box center [435, 342] width 18 height 18
click at [478, 121] on textarea "Hi there, Please find your invoice attached for the recent order with Supamaxx.…" at bounding box center [784, 150] width 705 height 92
click at [650, 132] on textarea "Hi Antony, Please find your invoice attached for the recent order with Supamaxx…" at bounding box center [784, 150] width 705 height 92
click at [649, 139] on textarea "Hi Antony, Please find your invoice attached for the recent order with Supamaxx…" at bounding box center [784, 150] width 705 height 92
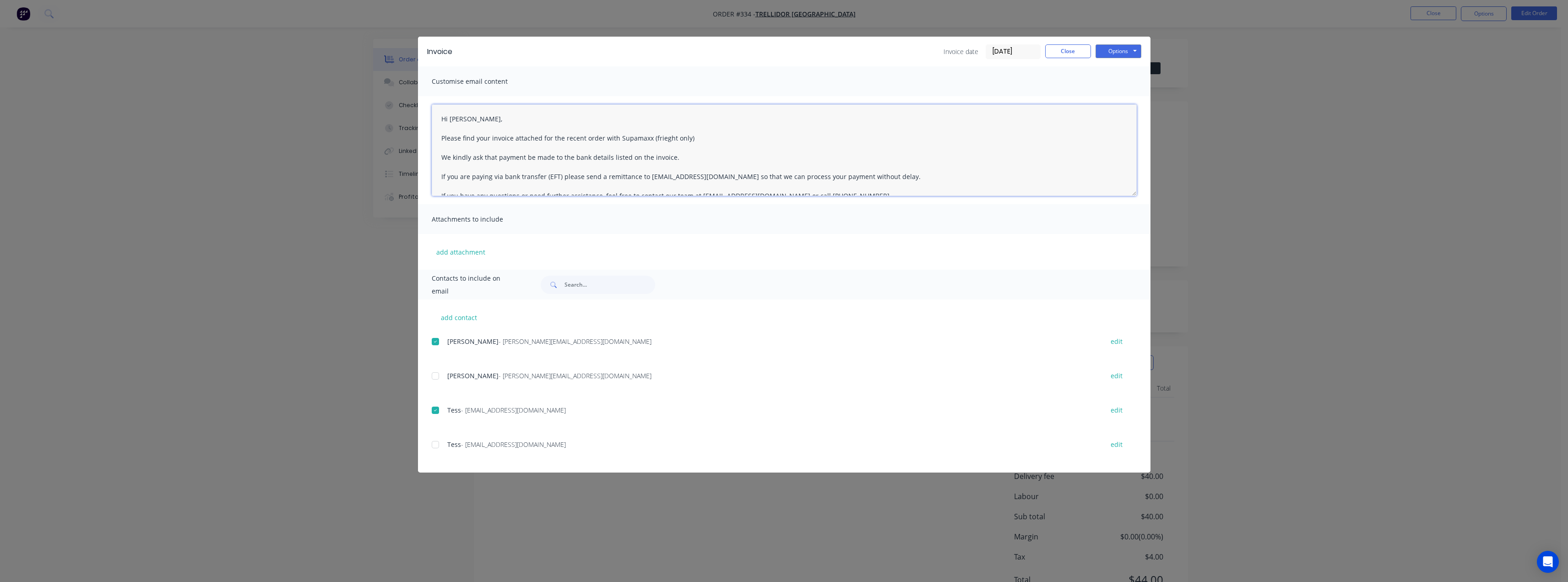
click at [670, 135] on textarea "Hi Antony, Please find your invoice attached for the recent order with Supamaxx…" at bounding box center [784, 150] width 705 height 92
click at [696, 138] on textarea "Hi Antony, Please find your invoice attached for the recent order with Supamaxx…" at bounding box center [784, 150] width 705 height 92
click at [1120, 52] on button "Options" at bounding box center [1118, 51] width 46 height 13
click at [685, 139] on textarea "Hi Antony, Please find your invoice attached for the recent order with Supamaxx…" at bounding box center [784, 150] width 705 height 92
click at [708, 153] on textarea "Hi Antony, Please find your invoice attached for the recent order with Supamaxx…" at bounding box center [784, 150] width 705 height 92
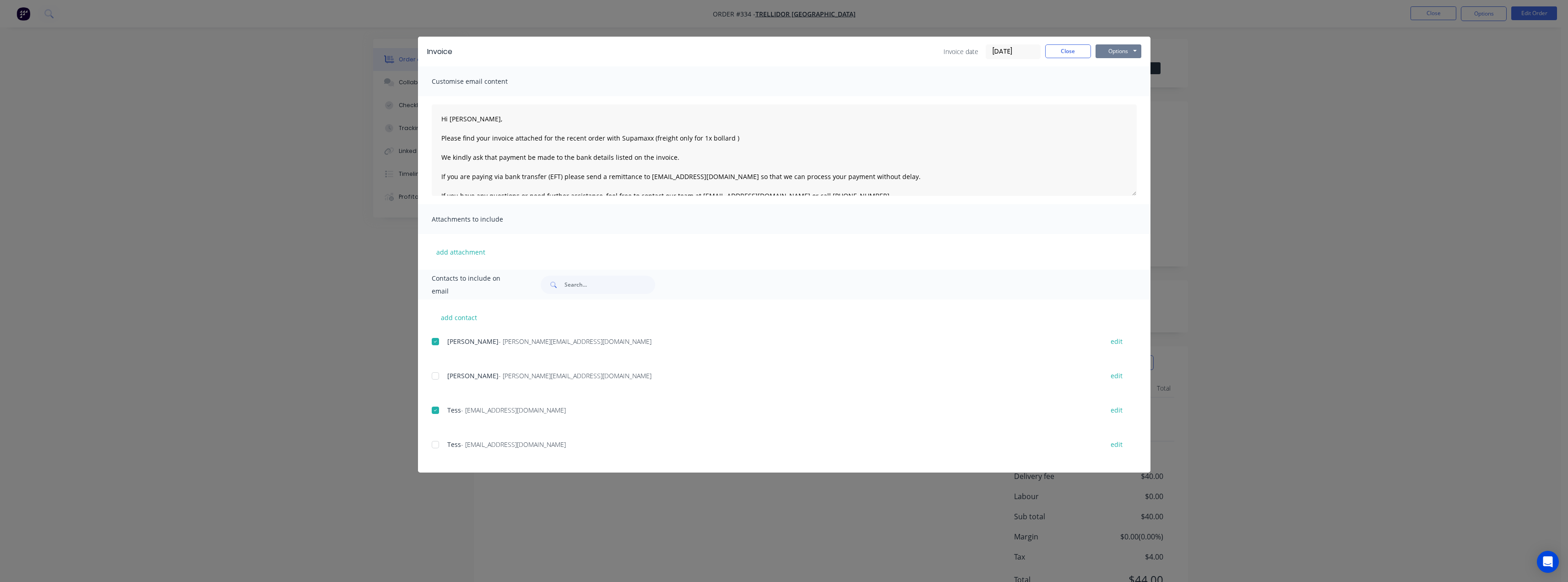
click at [1127, 52] on button "Options" at bounding box center [1118, 51] width 46 height 13
click at [1114, 97] on button "Email" at bounding box center [1125, 98] width 59 height 15
type textarea "Hi there, Please find your invoice attached for the recent order with Supamaxx.…"
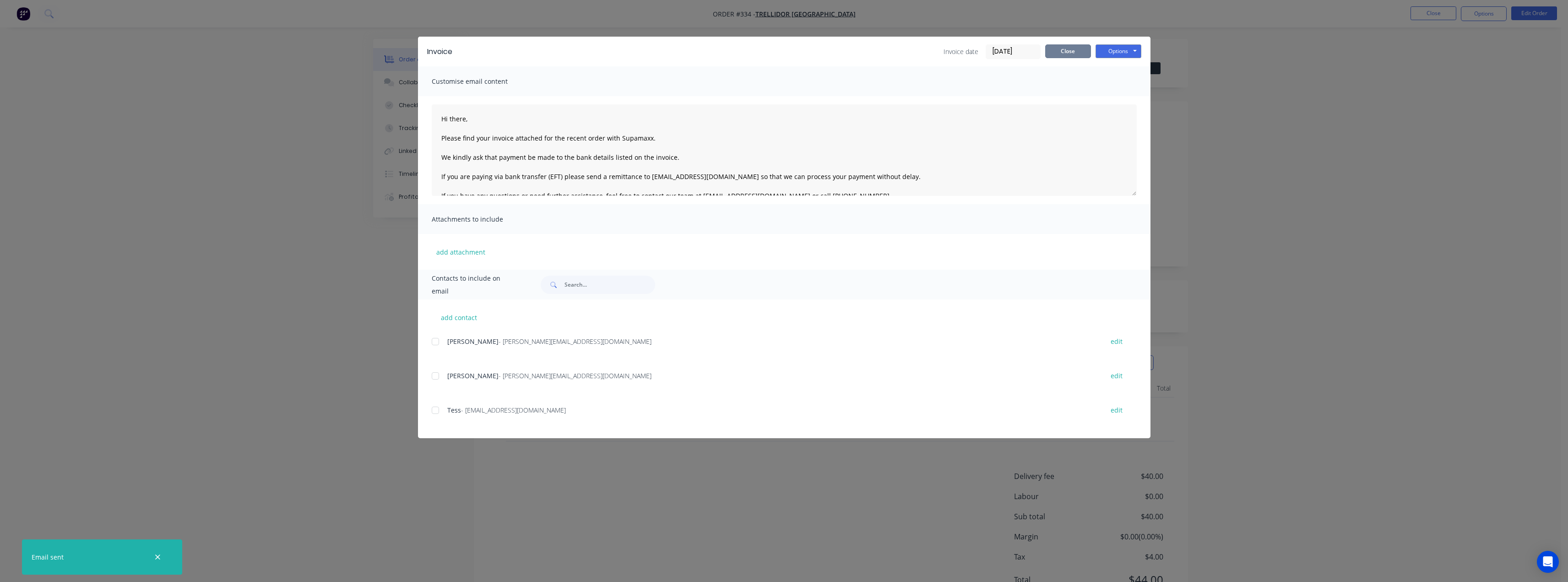
click at [1069, 51] on button "Close" at bounding box center [1068, 51] width 46 height 13
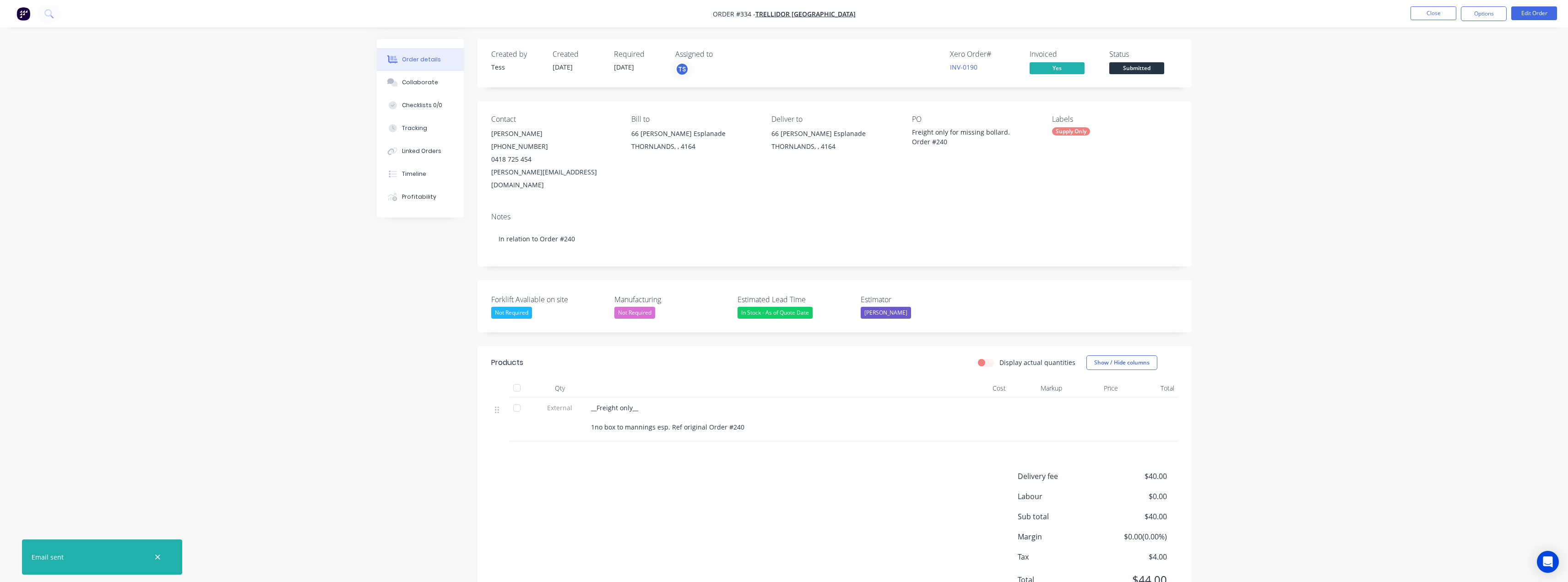
click at [1129, 65] on span "Submitted" at bounding box center [1136, 68] width 55 height 12
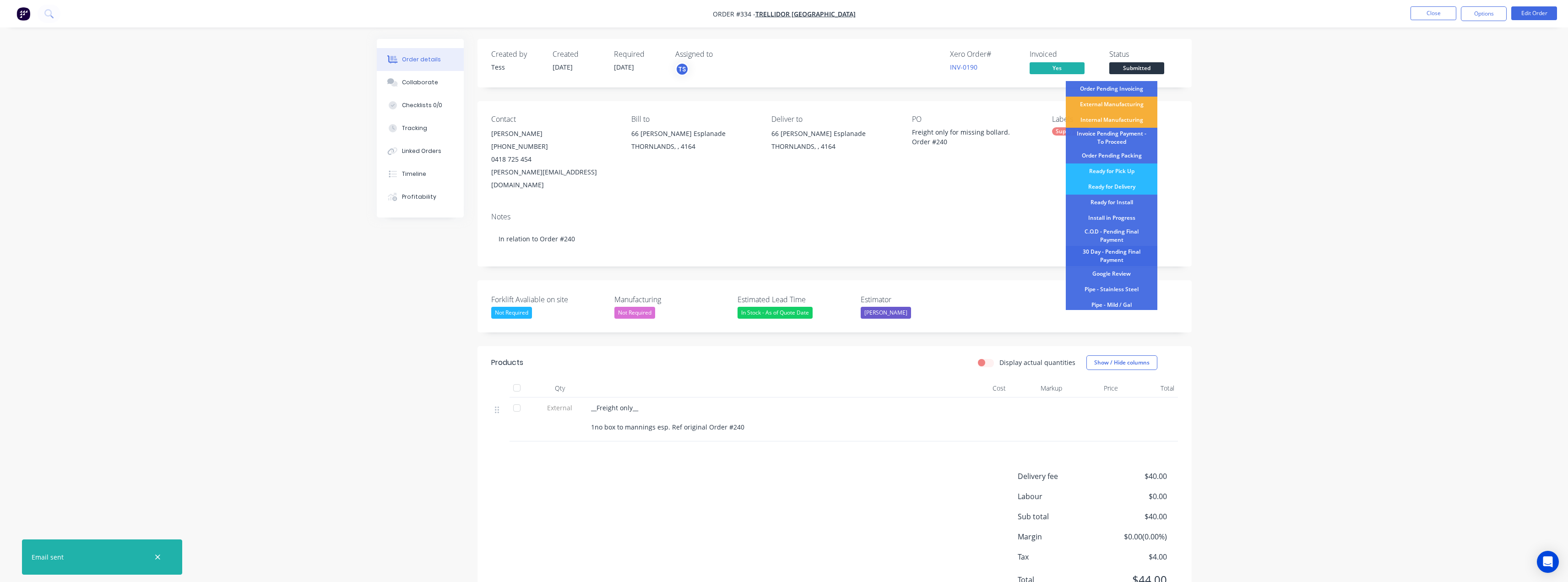
click at [1113, 254] on div "30 Day - Pending Final Payment" at bounding box center [1111, 256] width 92 height 20
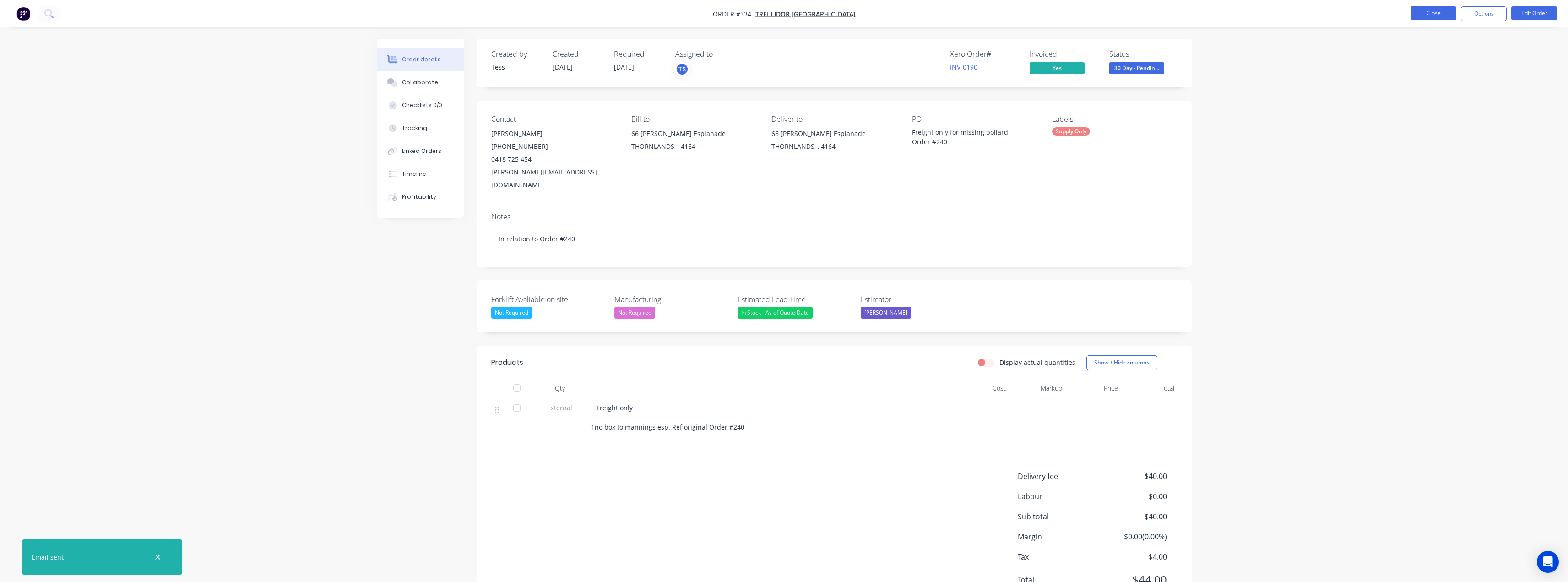
click at [1448, 15] on button "Close" at bounding box center [1433, 13] width 46 height 13
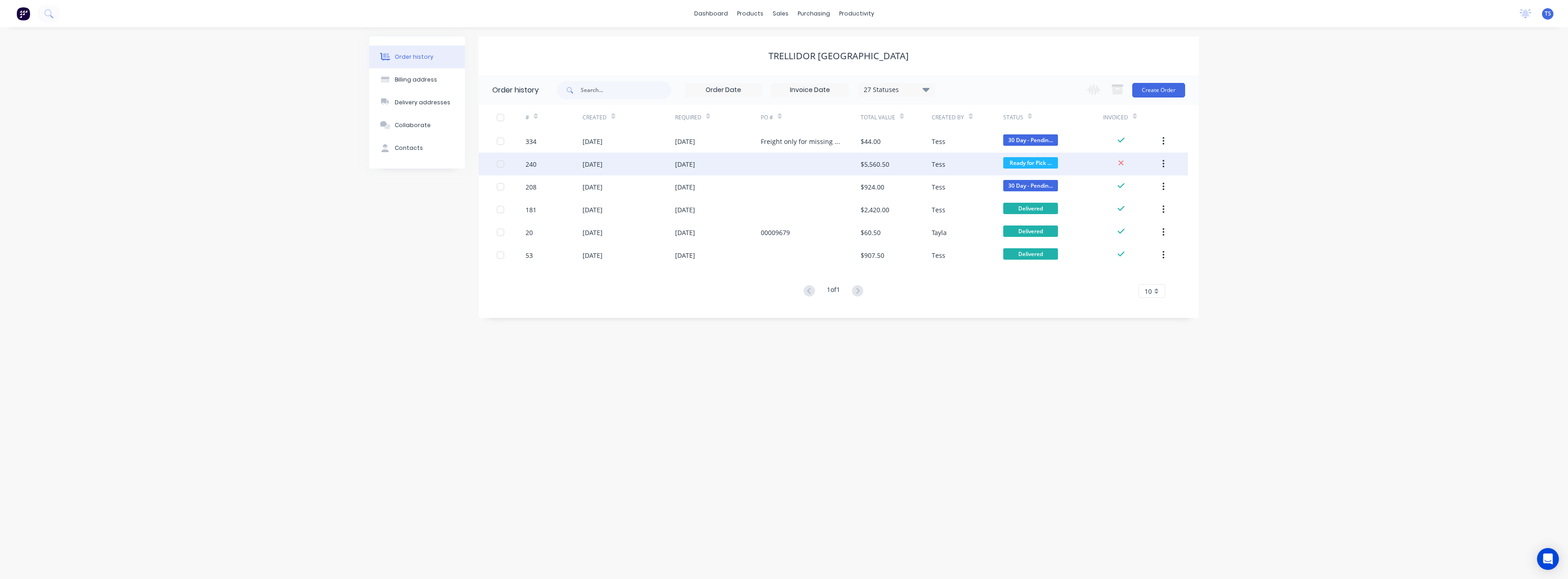
click at [793, 161] on div at bounding box center [811, 164] width 100 height 23
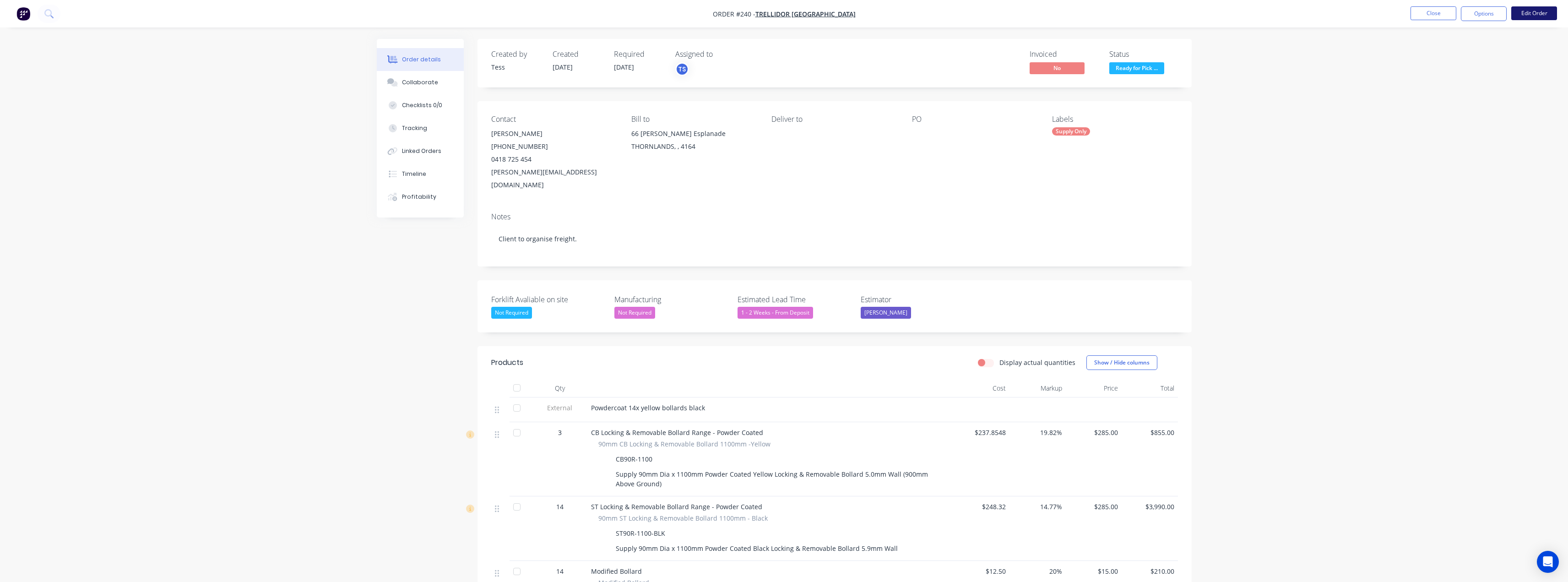
click at [1545, 15] on button "Edit Order" at bounding box center [1534, 13] width 46 height 13
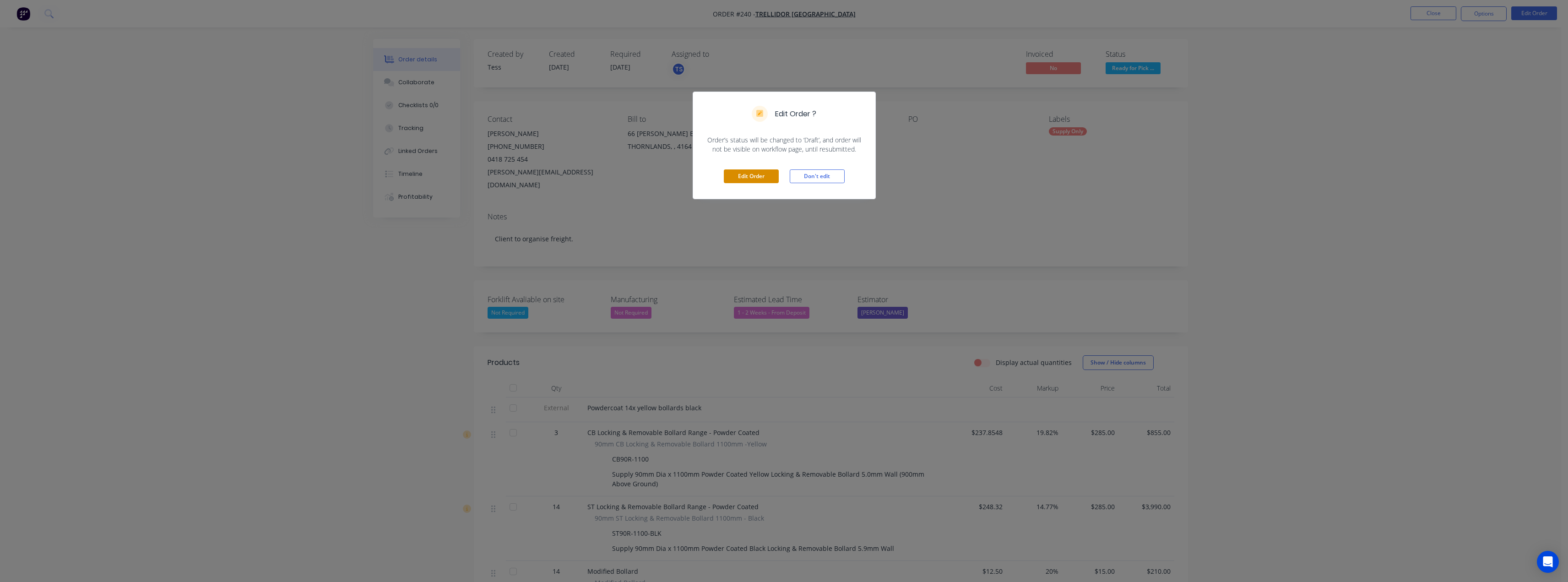
click at [741, 175] on button "Edit Order" at bounding box center [751, 176] width 55 height 13
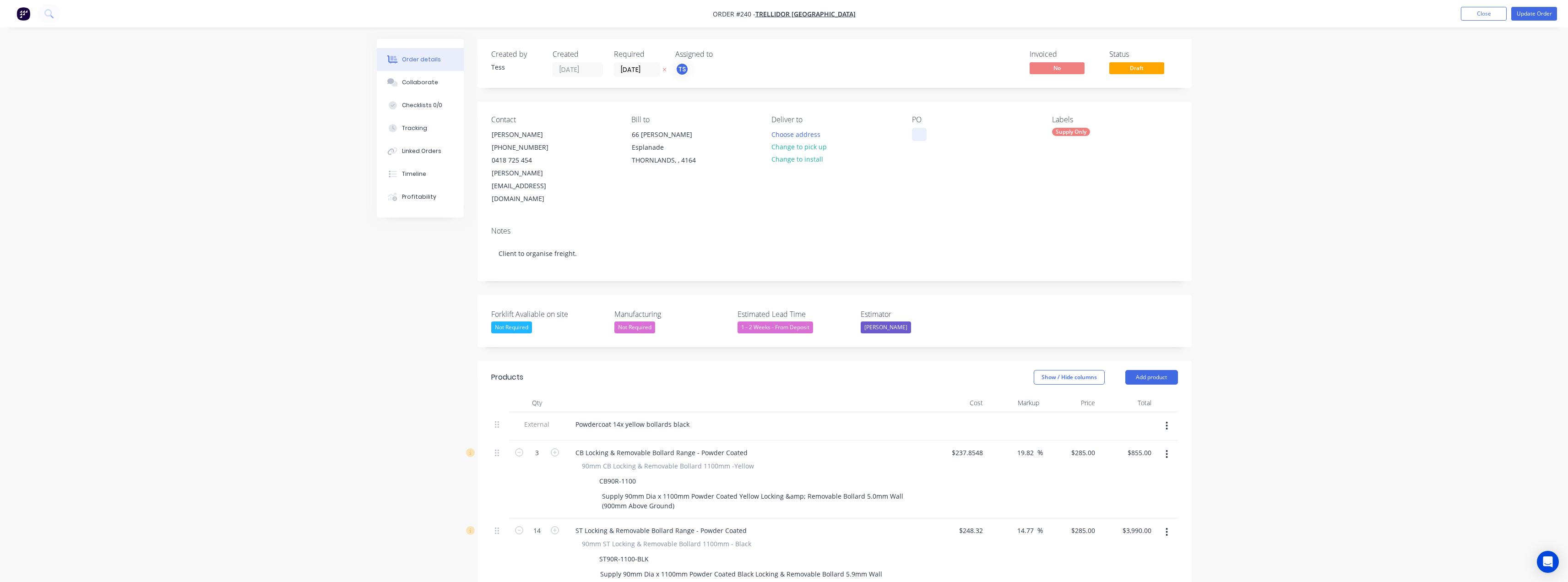
click at [912, 133] on div at bounding box center [919, 134] width 15 height 13
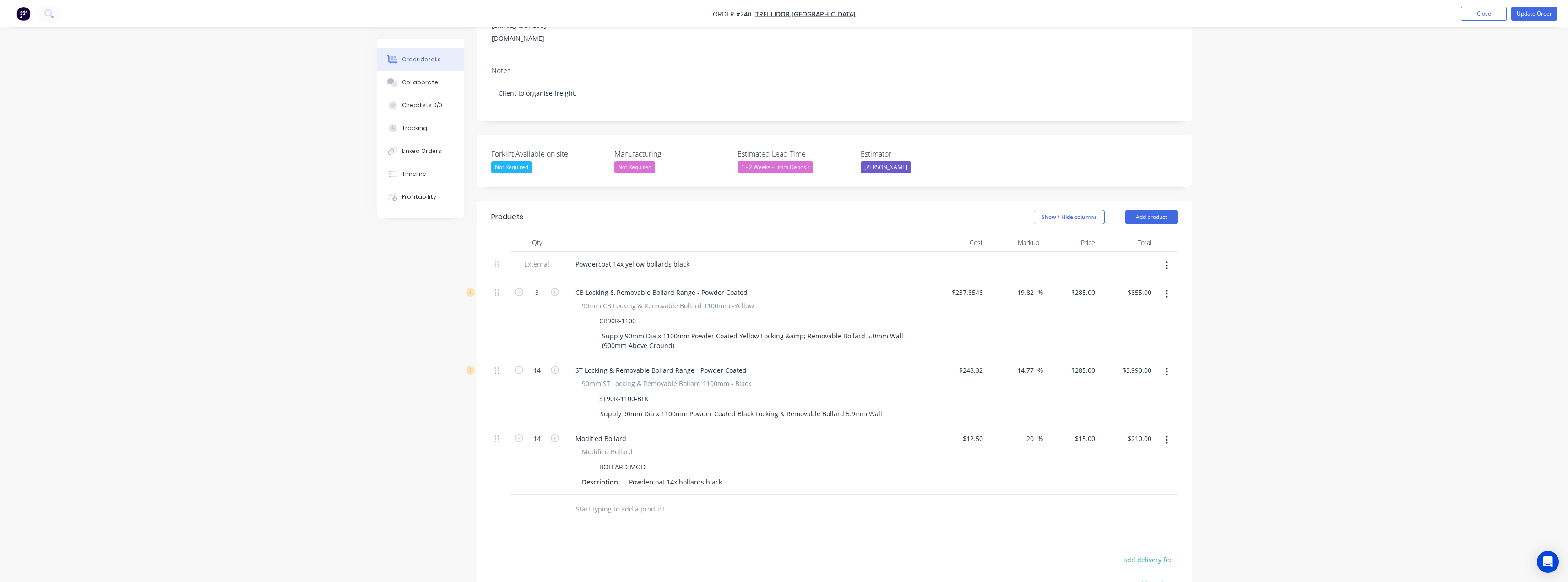
scroll to position [183, 0]
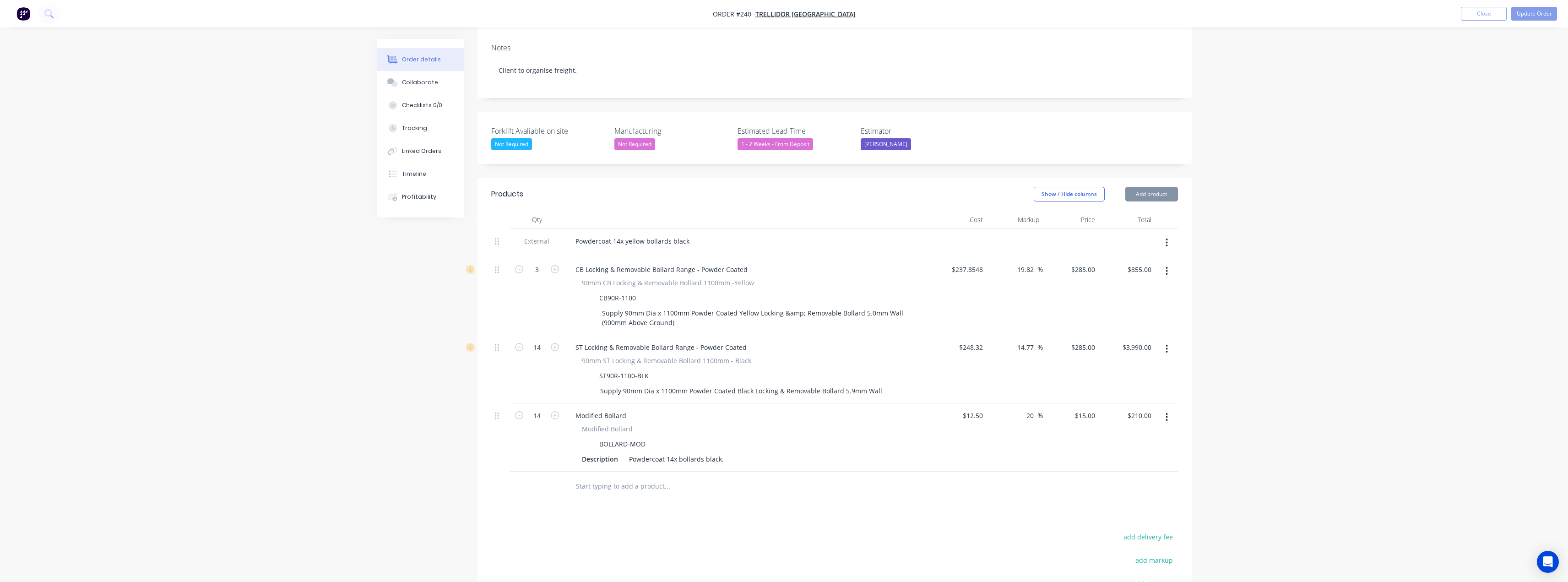
click at [1165, 409] on button "button" at bounding box center [1166, 417] width 21 height 17
click at [1113, 490] on div "Delete" at bounding box center [1134, 496] width 70 height 13
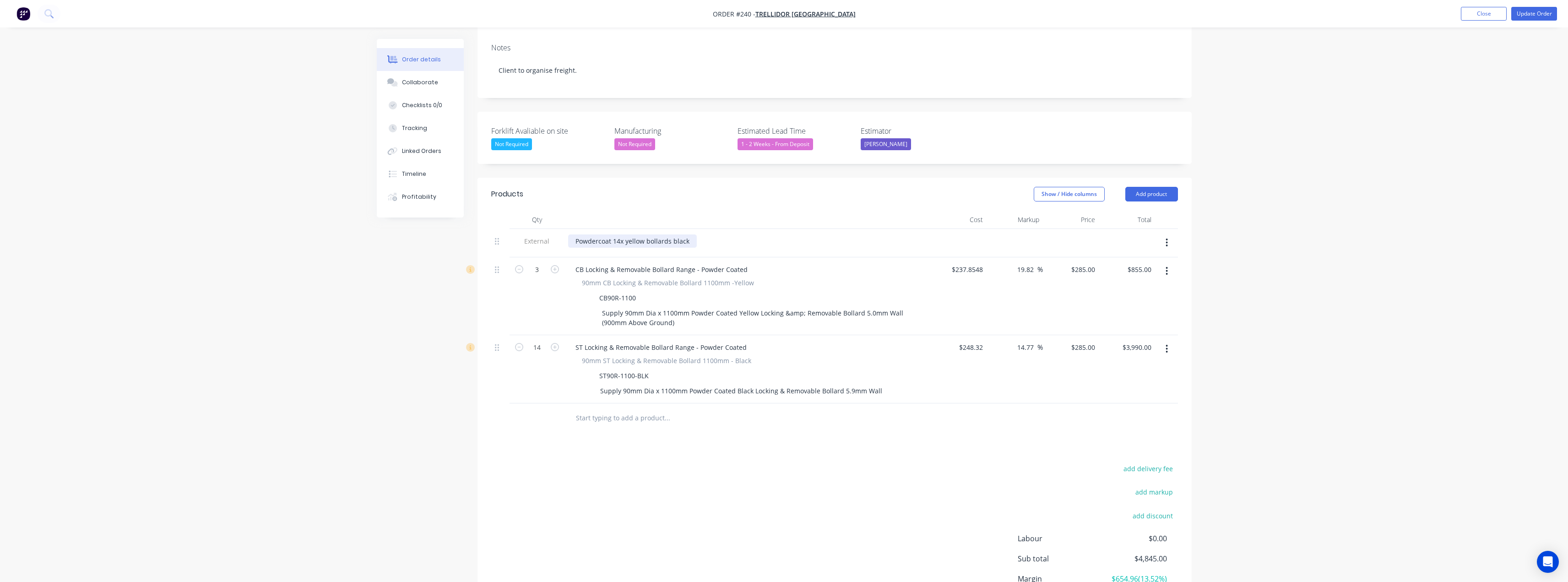
click at [685, 234] on div "Powdercoat 14x yellow bollards black" at bounding box center [632, 241] width 128 height 13
drag, startPoint x: 690, startPoint y: 216, endPoint x: 564, endPoint y: 214, distance: 126.0
click at [564, 229] on div "Powdercoat 14x yellow bollards black" at bounding box center [747, 243] width 366 height 28
click at [575, 234] on div "Supply Only__" at bounding box center [597, 241] width 57 height 13
click at [627, 234] on div "__Supply Only__" at bounding box center [599, 241] width 63 height 13
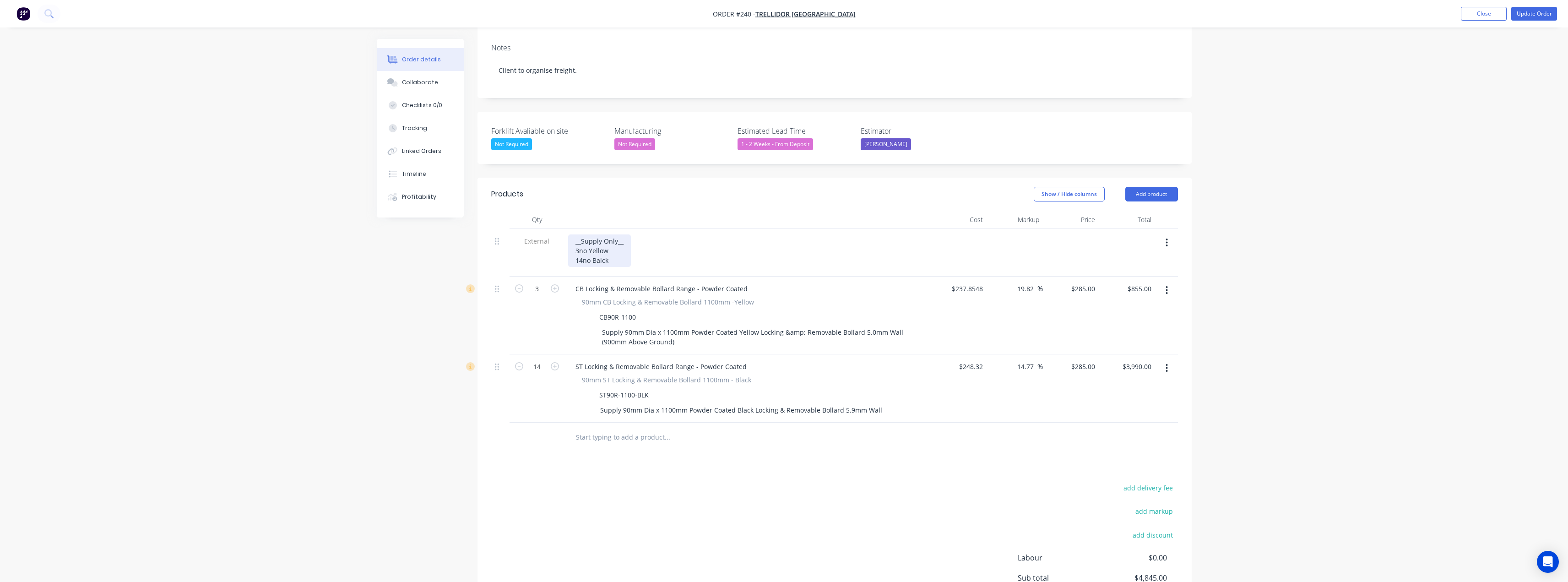
click at [605, 234] on div "__Supply Only__ 3no Yellow 14no Balck" at bounding box center [599, 250] width 63 height 32
click at [611, 234] on div "__Supply Only__ 3no Yellow 14no Black" at bounding box center [599, 250] width 63 height 32
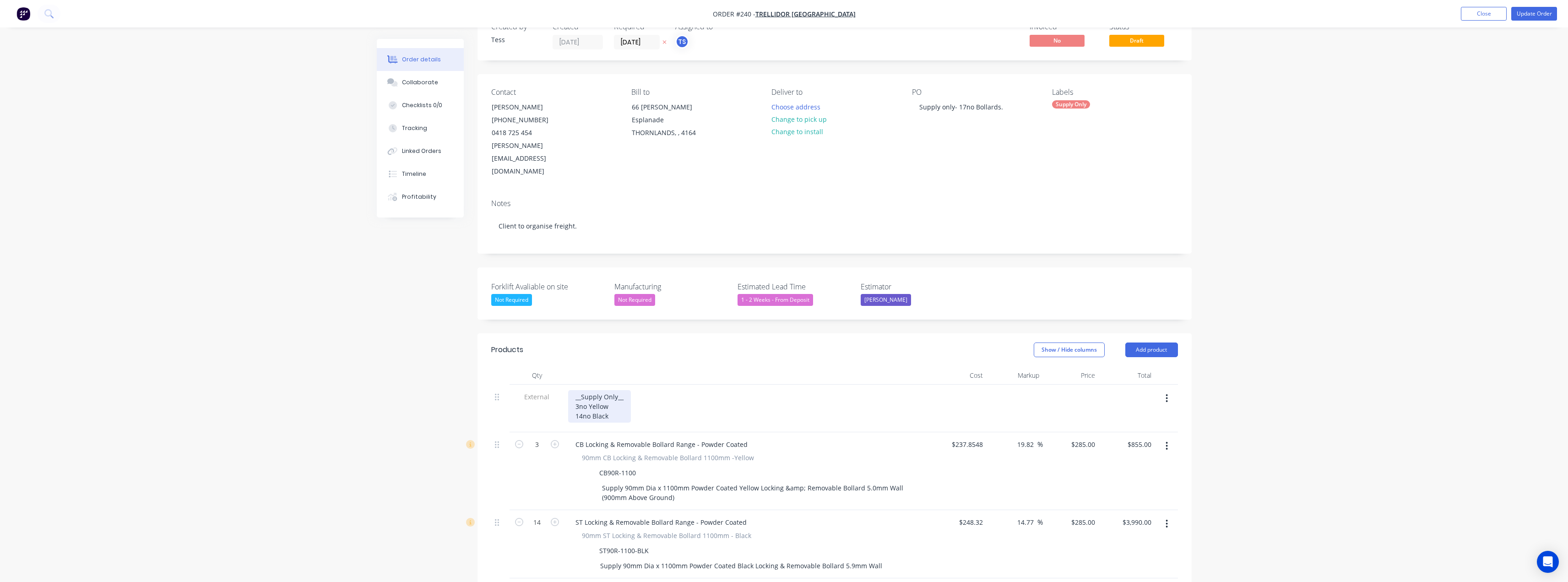
scroll to position [0, 0]
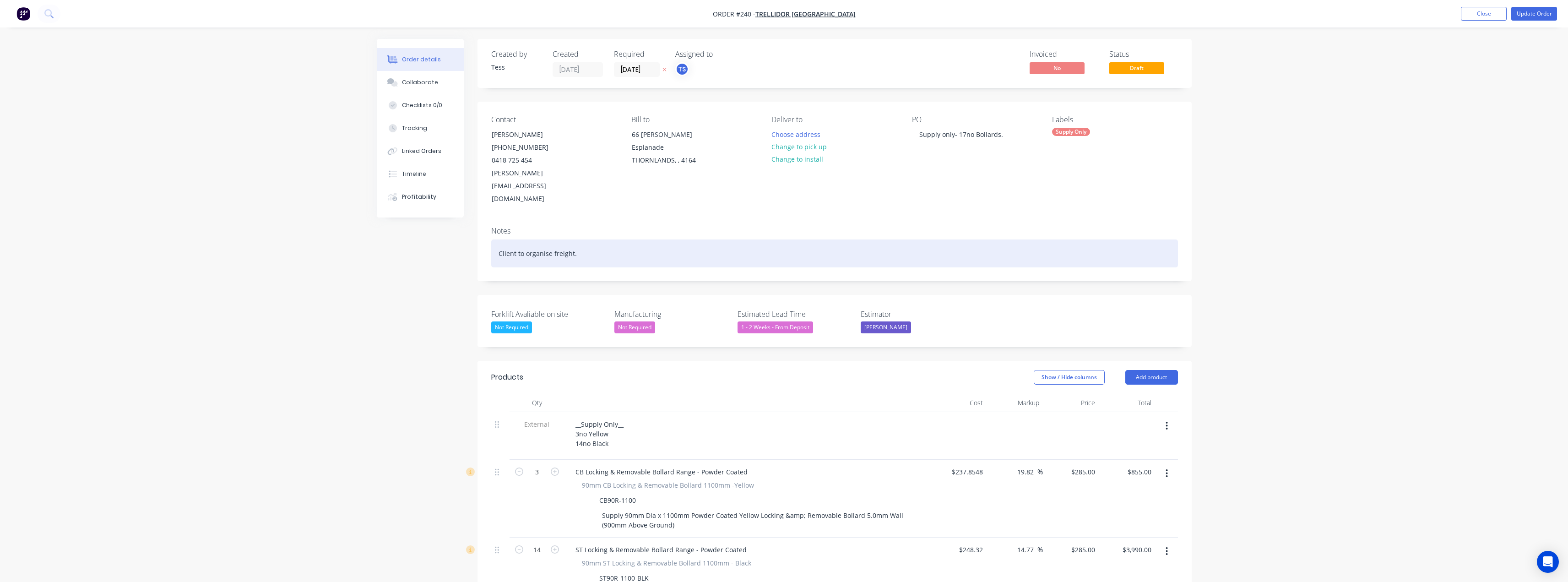
click at [585, 240] on div "Client to organise freight." at bounding box center [834, 254] width 686 height 28
drag, startPoint x: 589, startPoint y: 229, endPoint x: 472, endPoint y: 227, distance: 117.0
click at [470, 227] on div "Created by Tess Created 22/08/25 Required 15/08/25 Assigned to TS Invoiced No S…" at bounding box center [784, 454] width 815 height 830
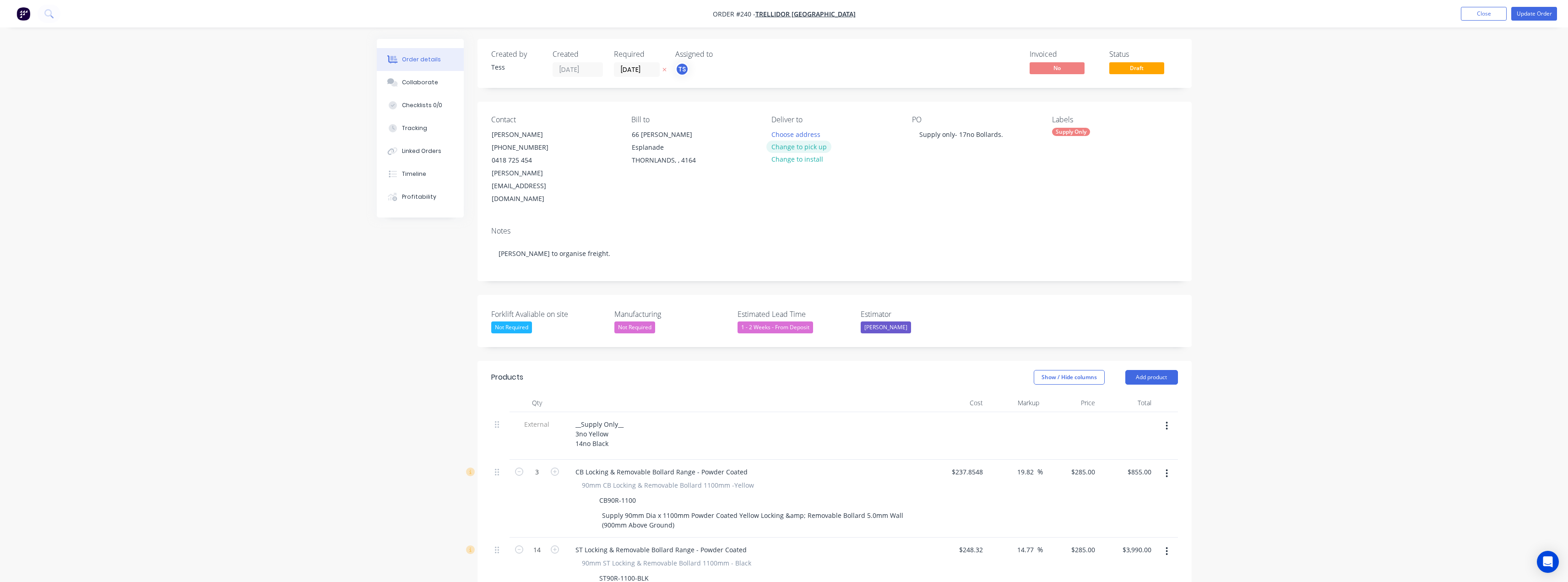
click at [795, 147] on button "Change to pick up" at bounding box center [799, 147] width 65 height 12
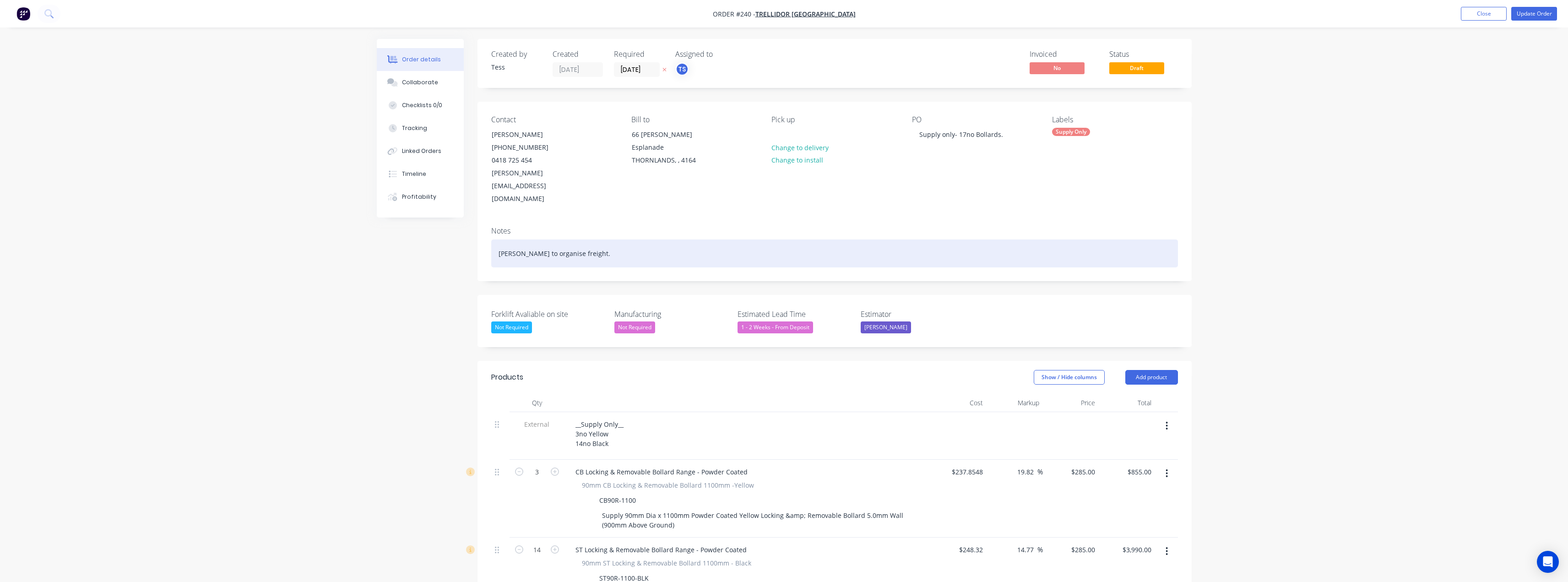
click at [583, 240] on div "Antony to organise freight." at bounding box center [834, 254] width 686 height 28
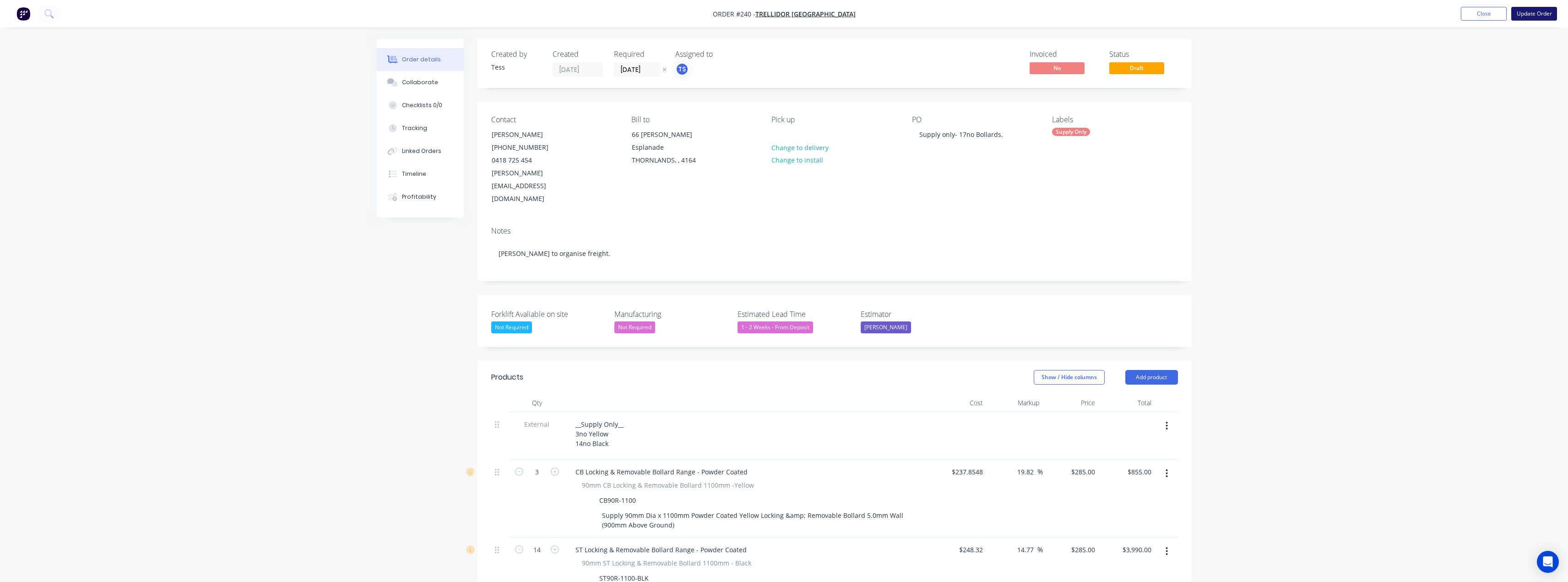
click at [1523, 13] on button "Update Order" at bounding box center [1534, 13] width 46 height 13
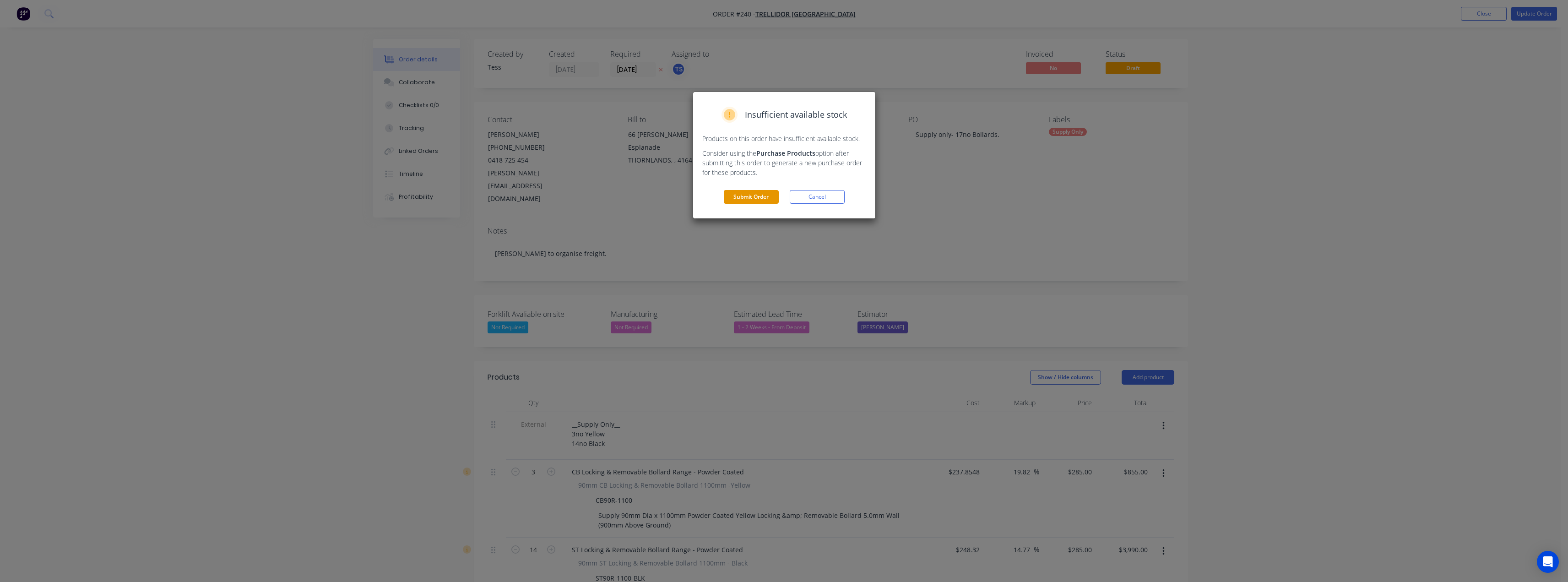
click at [759, 199] on button "Submit Order" at bounding box center [751, 197] width 55 height 13
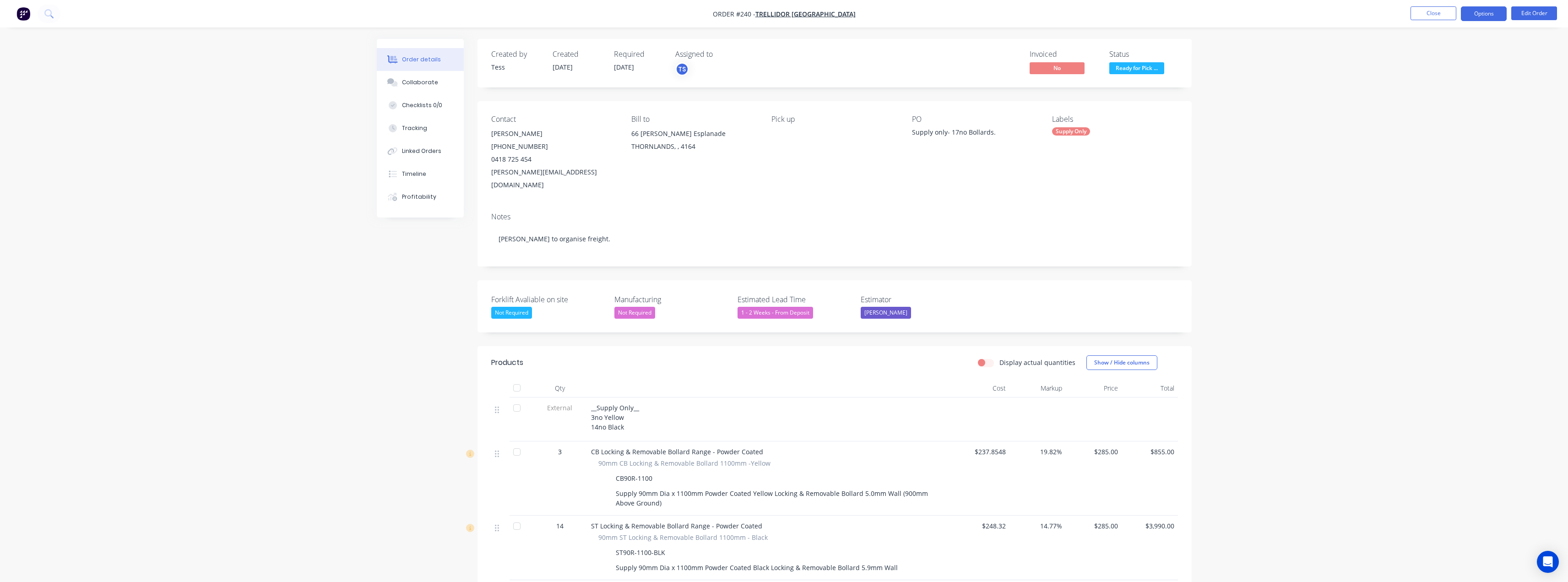
click at [1489, 16] on button "Options" at bounding box center [1484, 13] width 46 height 15
click at [1437, 58] on div "Invoice" at bounding box center [1456, 56] width 84 height 13
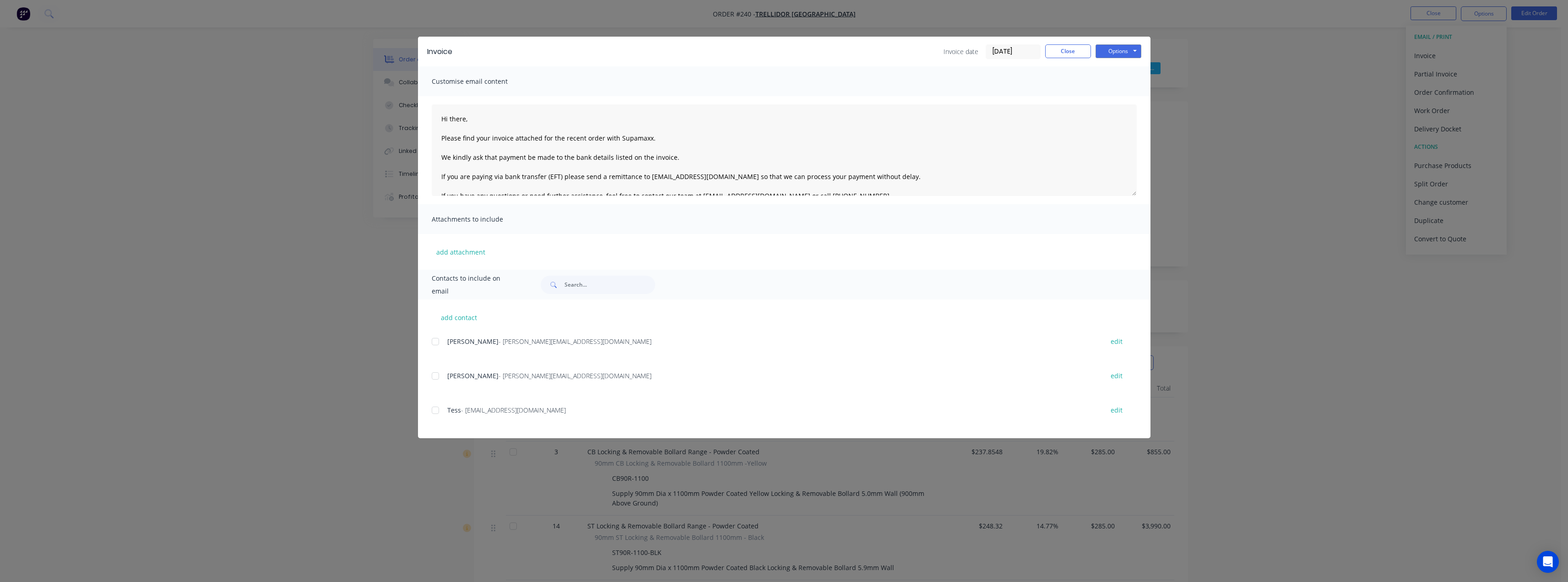
click at [436, 342] on div at bounding box center [435, 342] width 18 height 18
click at [435, 412] on div at bounding box center [435, 410] width 18 height 18
click at [466, 120] on textarea "Hi there, Please find your invoice attached for the recent order with Supamaxx.…" at bounding box center [784, 150] width 705 height 92
click at [517, 130] on textarea "Hi Antony, Please find your invoice attached for the recent order with Supamaxx…" at bounding box center [784, 150] width 705 height 92
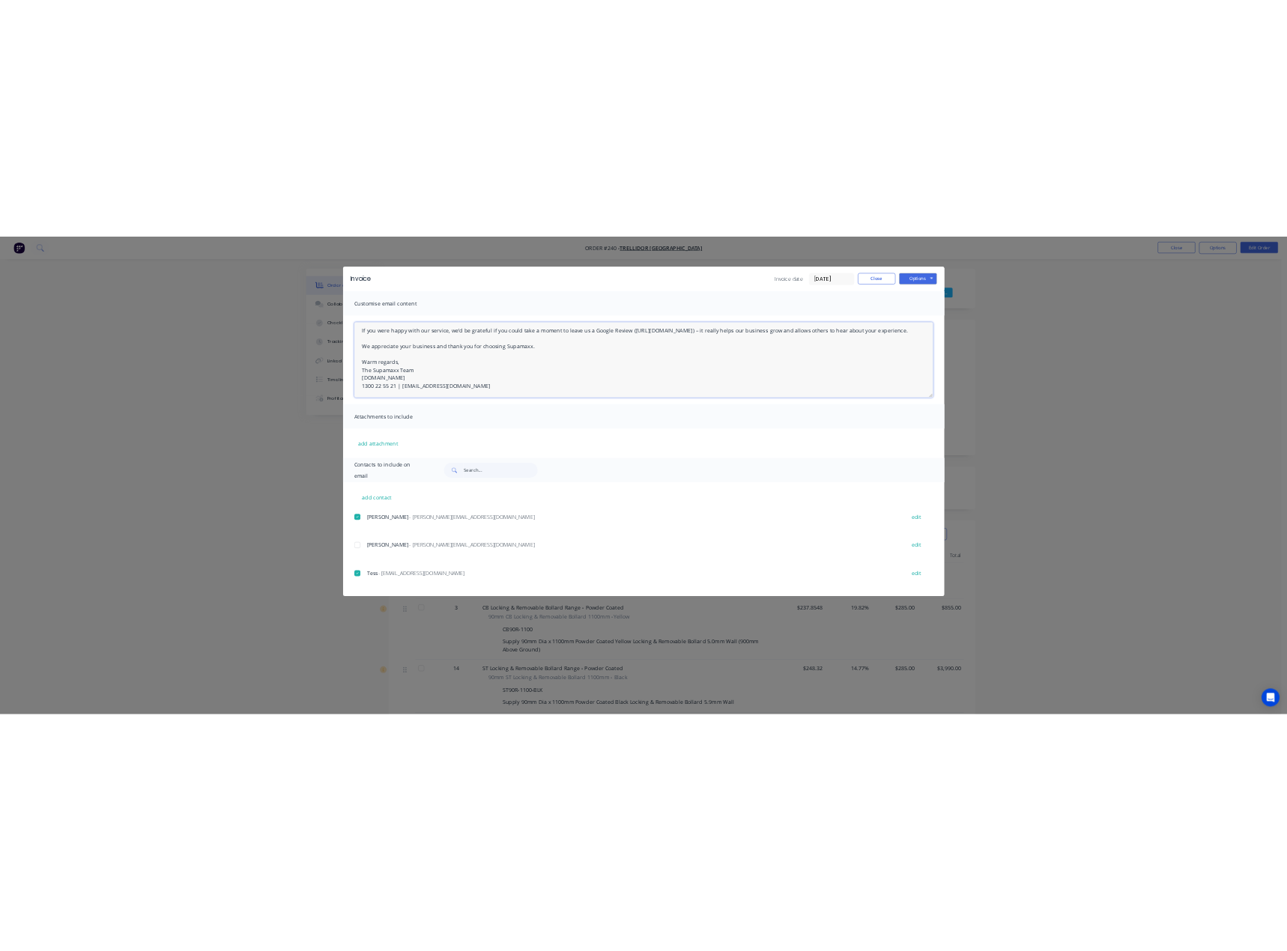
scroll to position [180, 0]
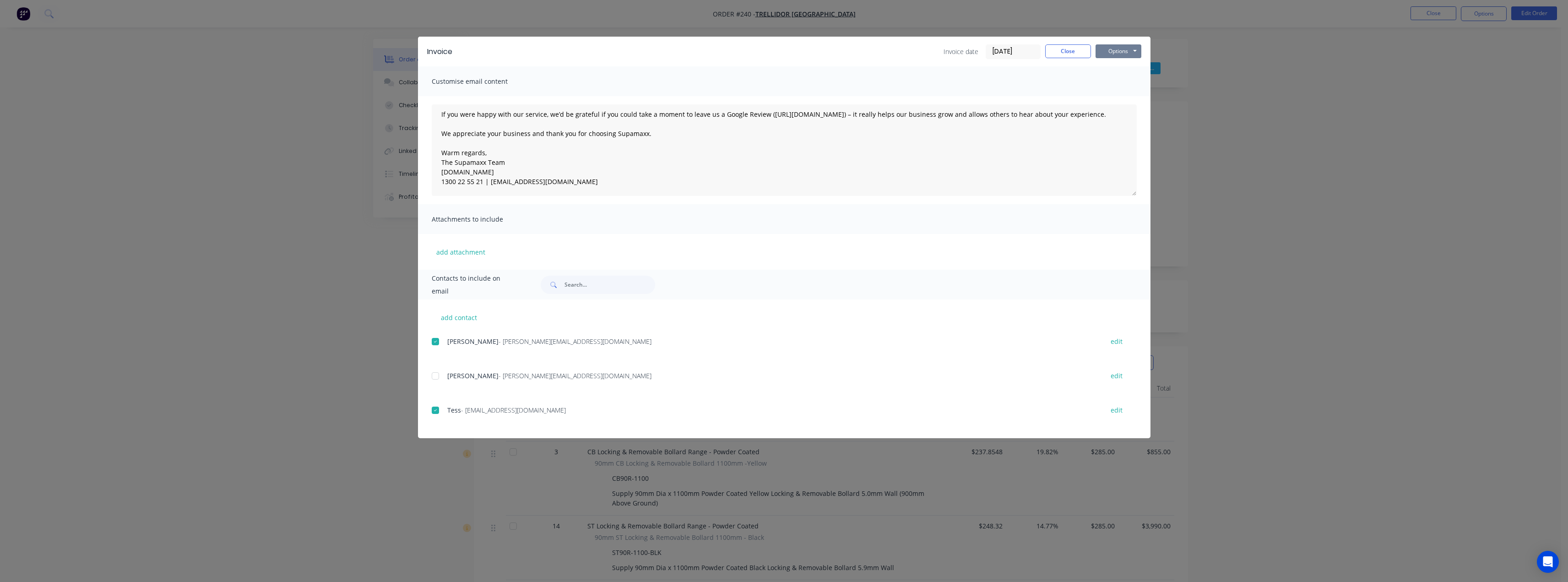
click at [1128, 53] on button "Options" at bounding box center [1118, 51] width 46 height 13
click at [1119, 96] on button "Email" at bounding box center [1125, 98] width 59 height 15
type textarea "Hi there, Please find your invoice attached for the recent order with Supamaxx.…"
click at [1060, 55] on button "Close" at bounding box center [1068, 51] width 46 height 13
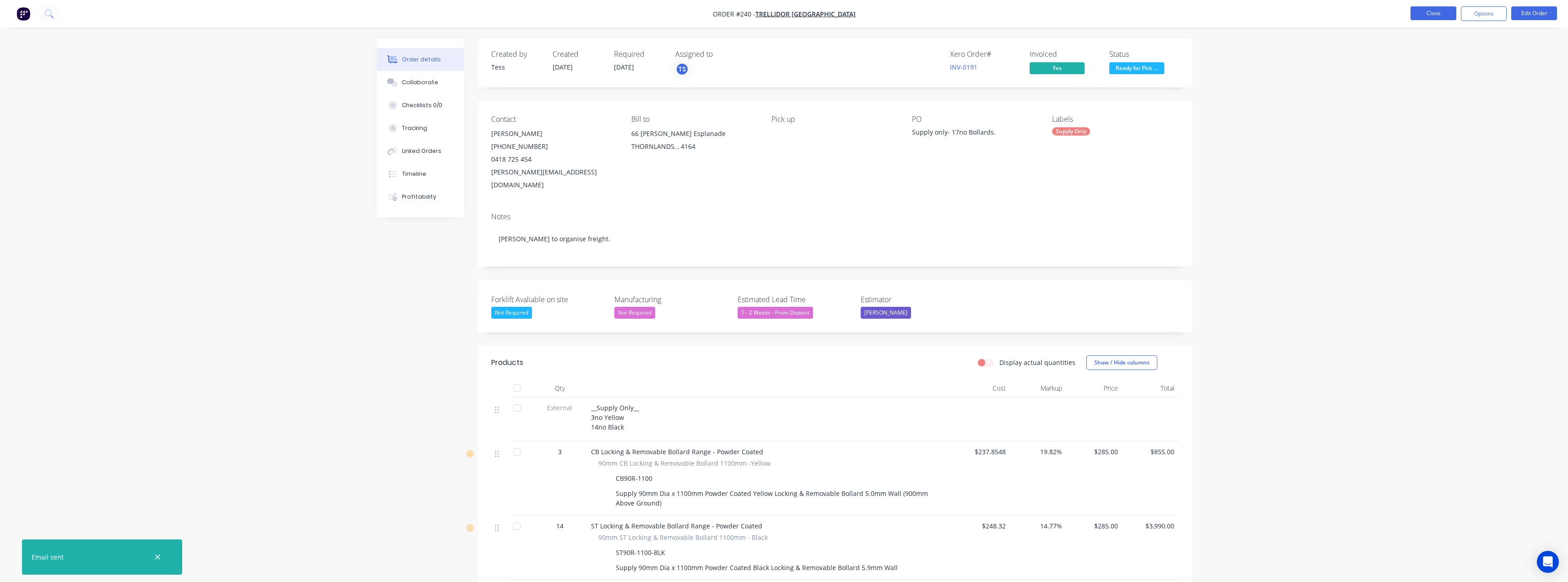
click at [1434, 13] on button "Close" at bounding box center [1433, 13] width 46 height 13
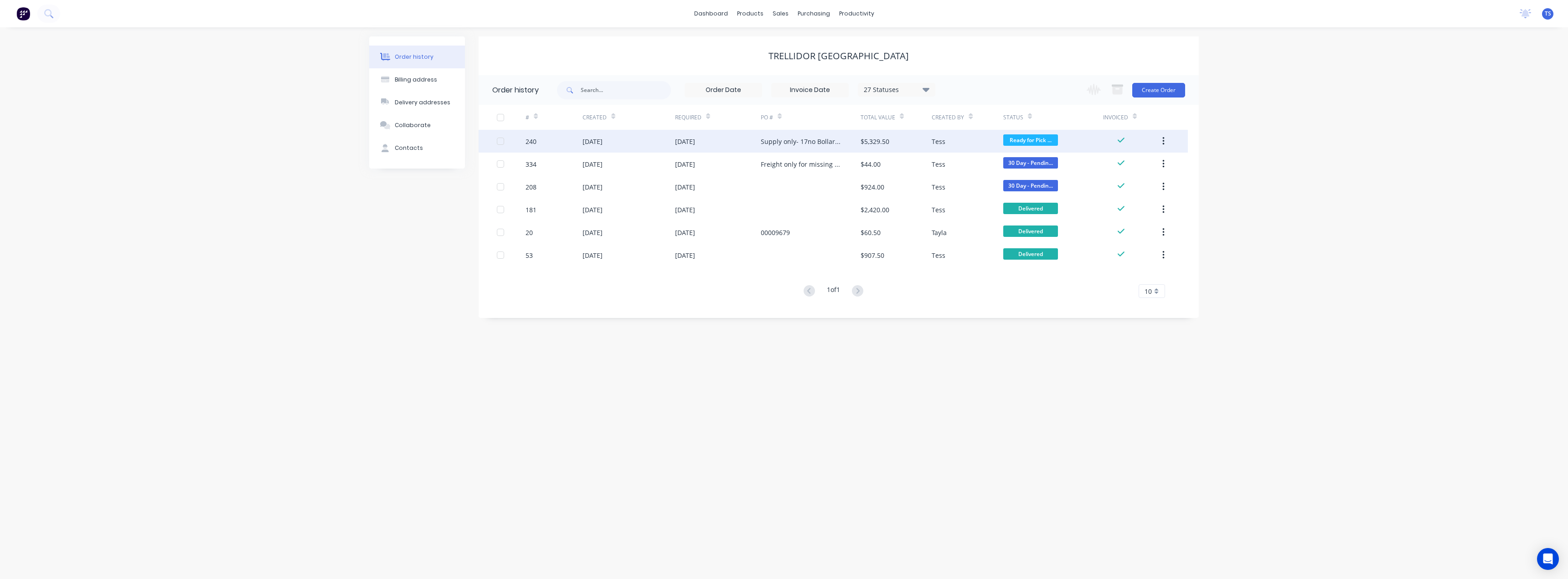
click at [814, 150] on div "Supply only- 17no Bollards." at bounding box center [811, 140] width 100 height 23
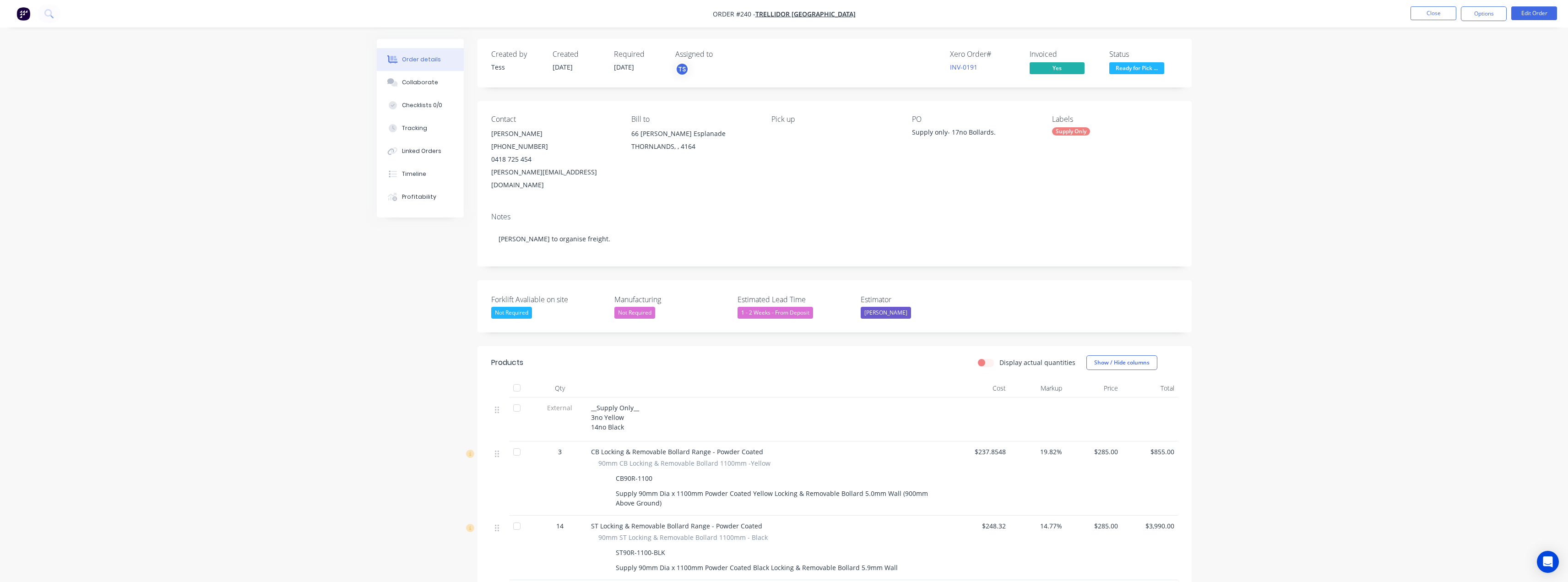
click at [1152, 67] on span "Ready for Pick ..." at bounding box center [1136, 68] width 55 height 12
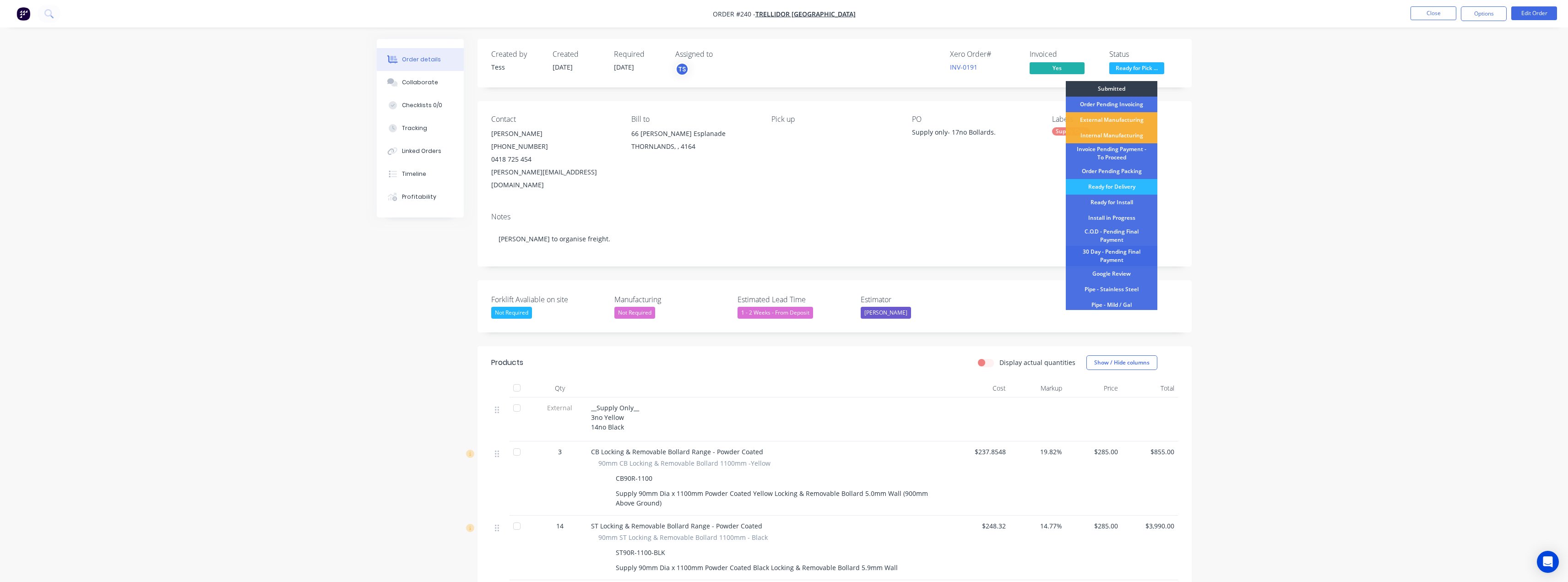
click at [1116, 253] on div "30 Day - Pending Final Payment" at bounding box center [1111, 256] width 92 height 20
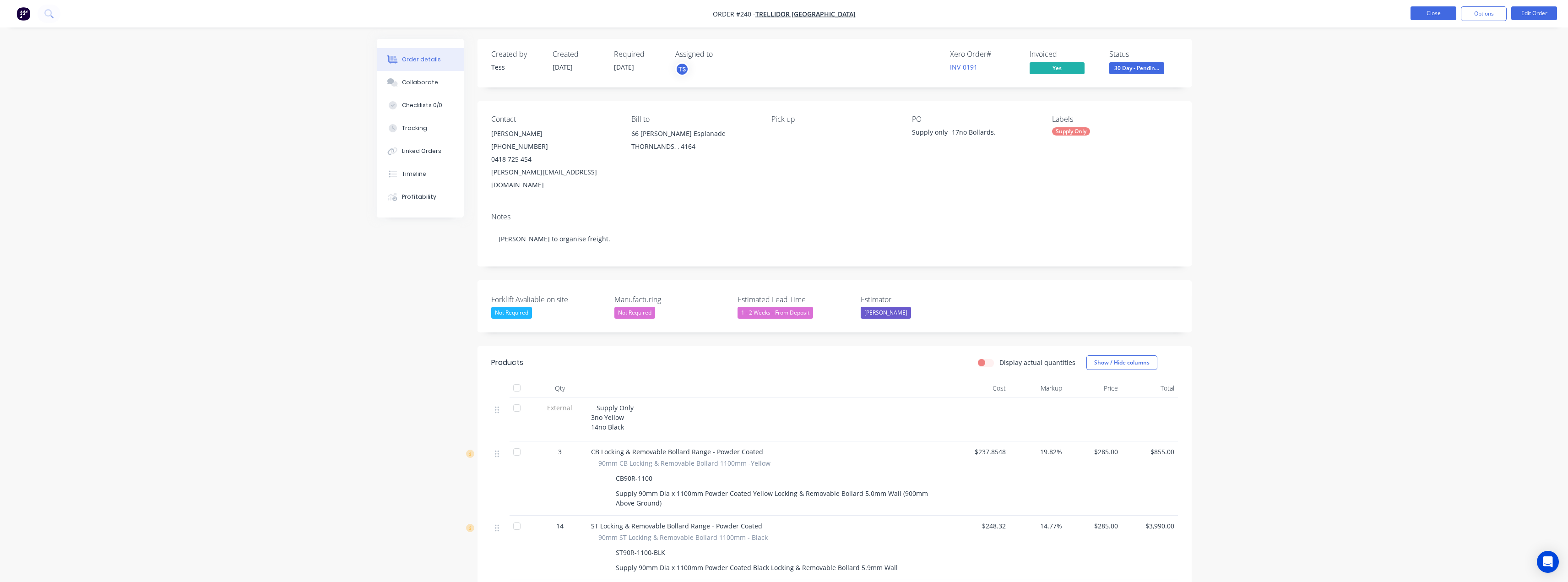
click at [1431, 10] on button "Close" at bounding box center [1433, 13] width 46 height 13
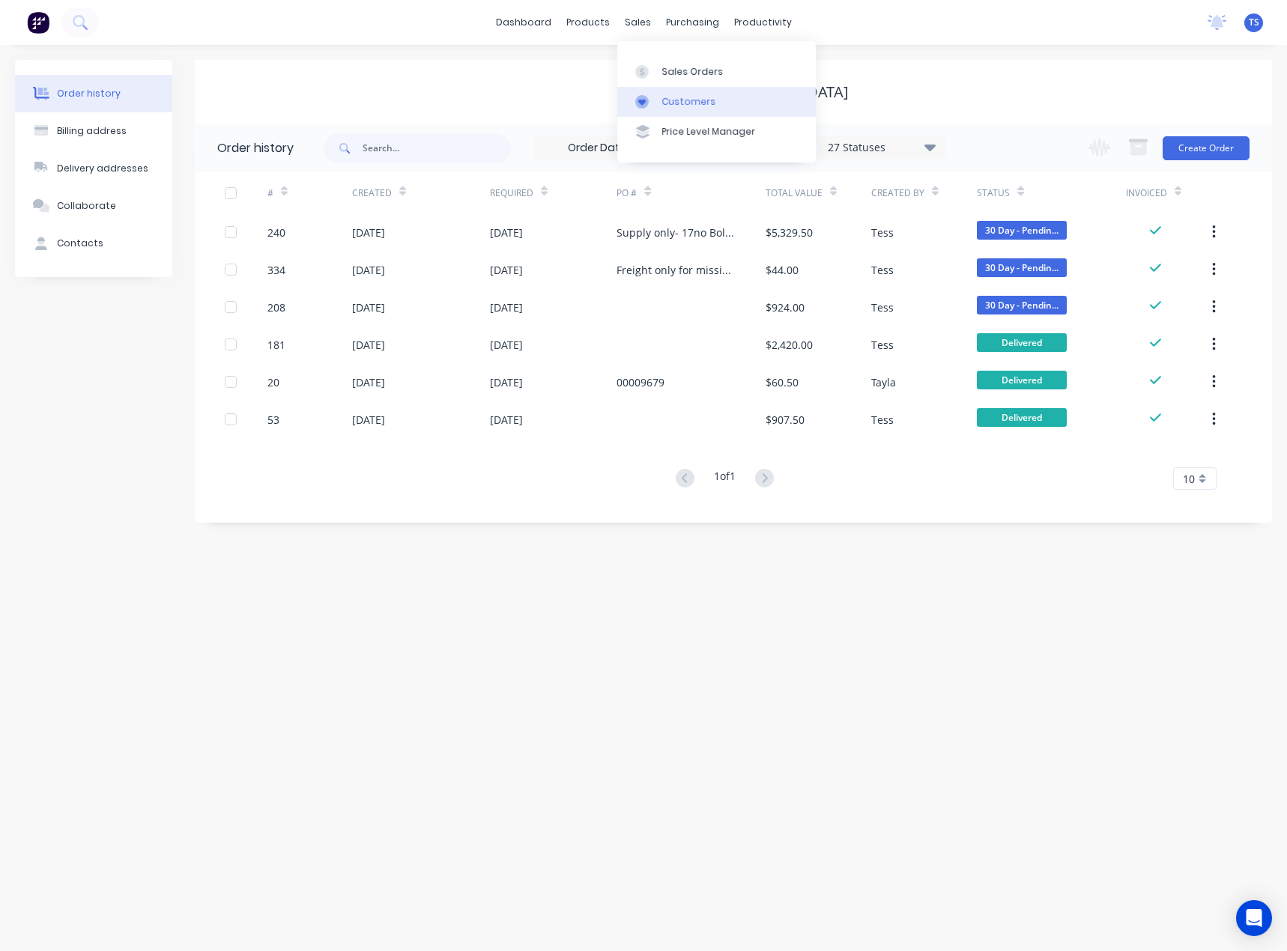
click at [650, 97] on div at bounding box center [646, 101] width 22 height 13
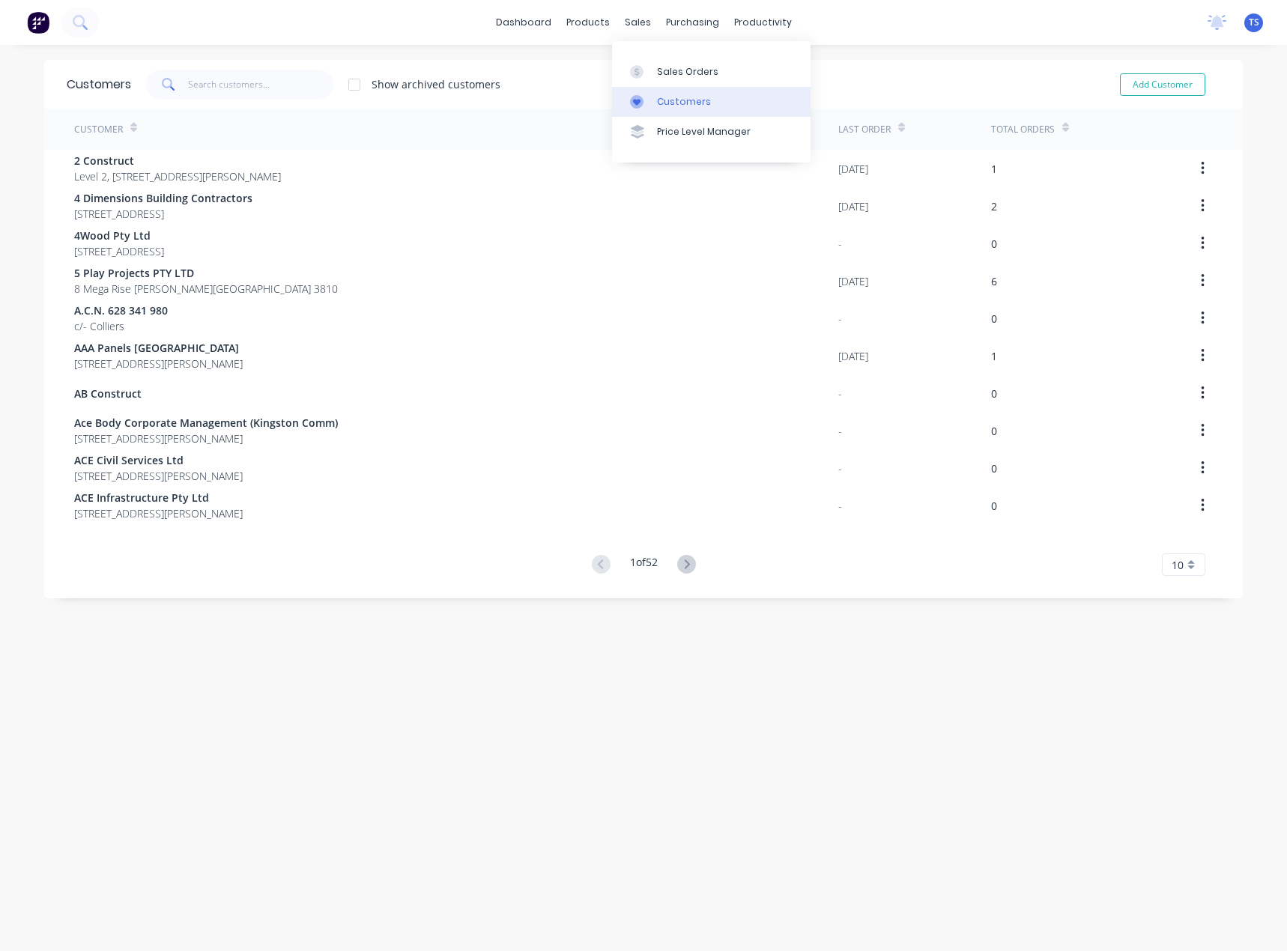
click at [644, 100] on div at bounding box center [641, 101] width 22 height 13
click at [215, 88] on input "text" at bounding box center [261, 85] width 146 height 30
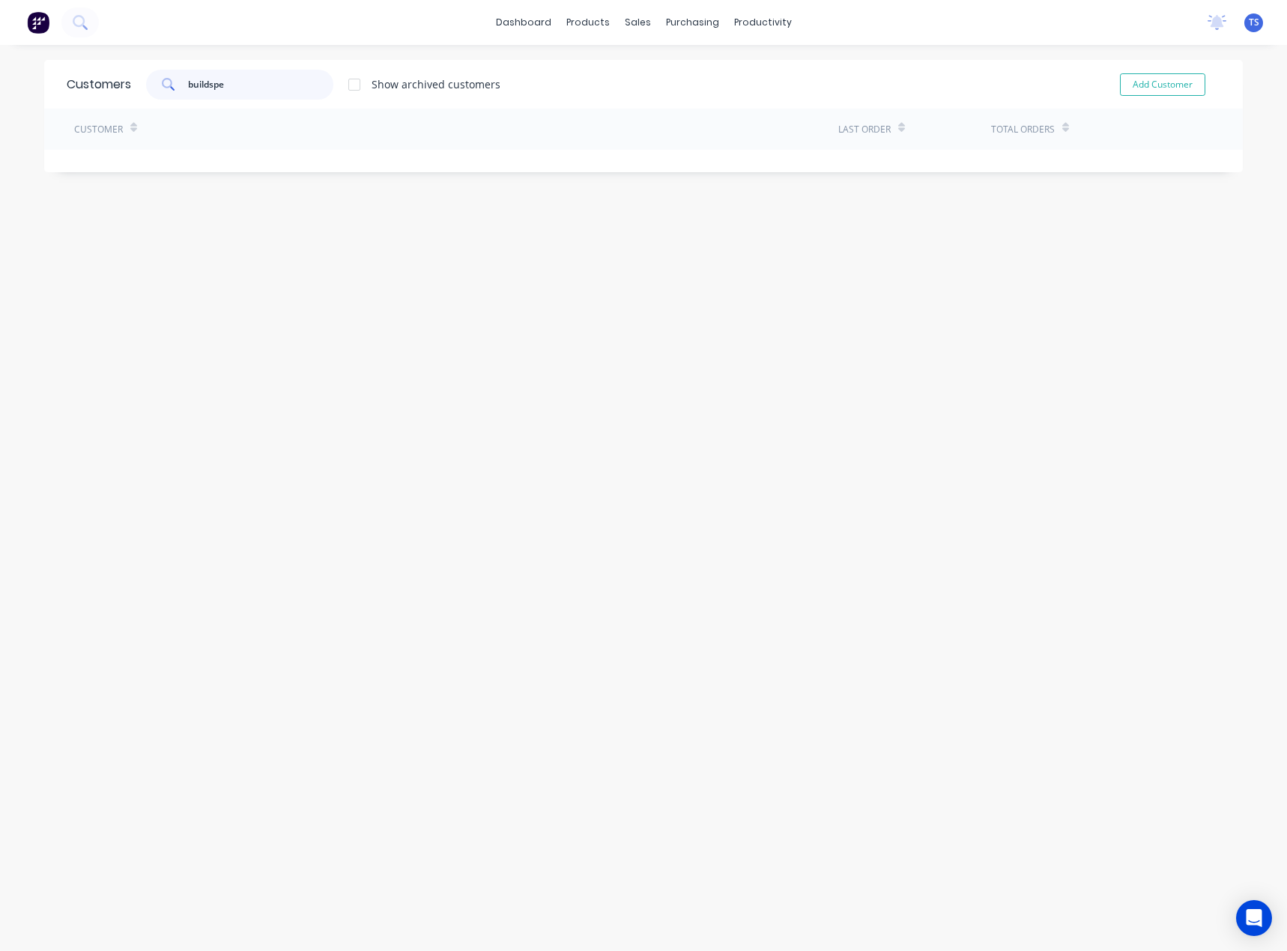
type input "buildspec"
drag, startPoint x: 247, startPoint y: 83, endPoint x: 202, endPoint y: 128, distance: 63.5
click at [107, 79] on div "Customers buildspec Show archived customers Add Customer" at bounding box center [643, 84] width 1198 height 49
type input "build spec"
click at [1153, 80] on button "Add Customer" at bounding box center [1162, 84] width 85 height 22
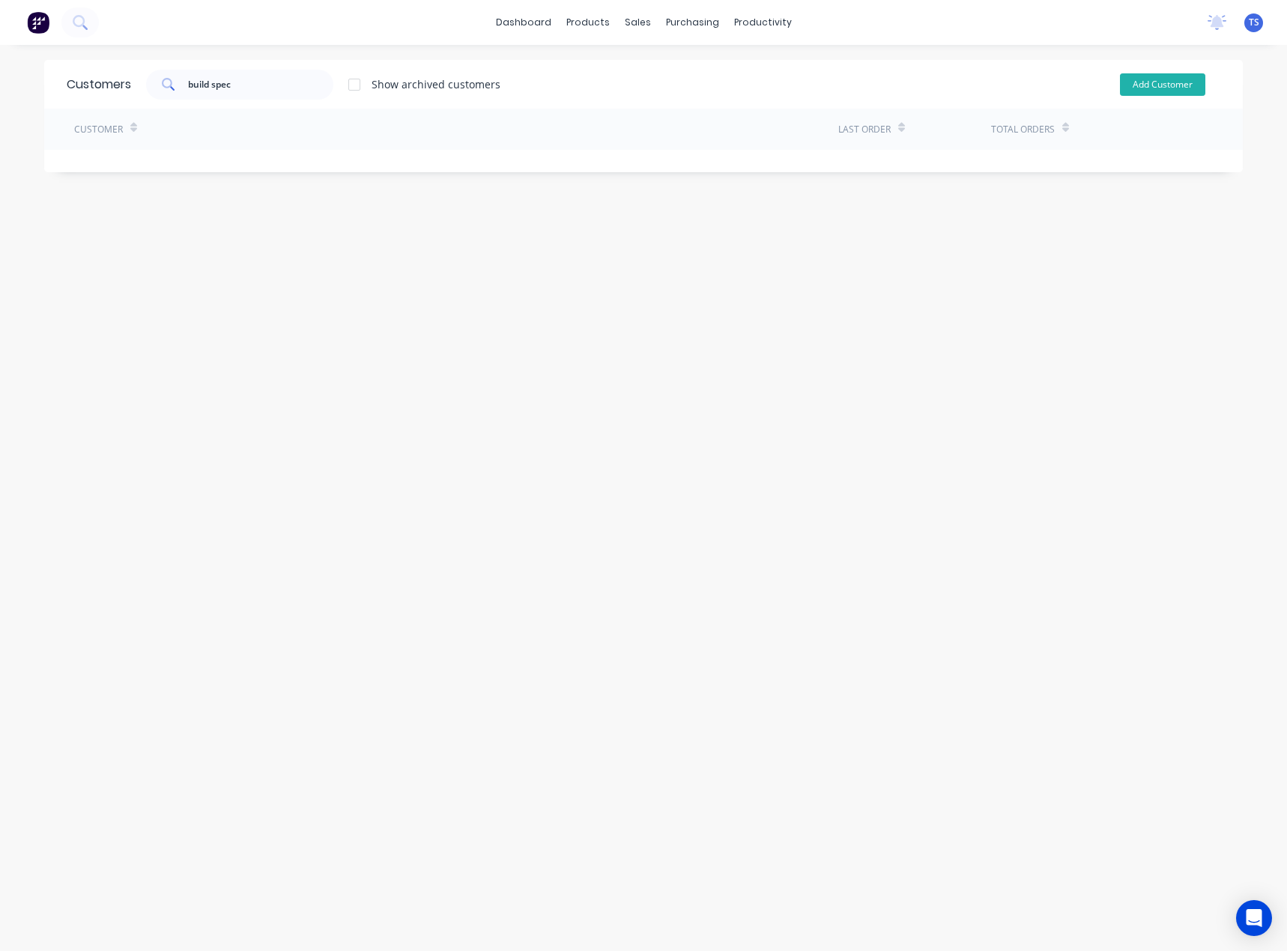
select select "AU"
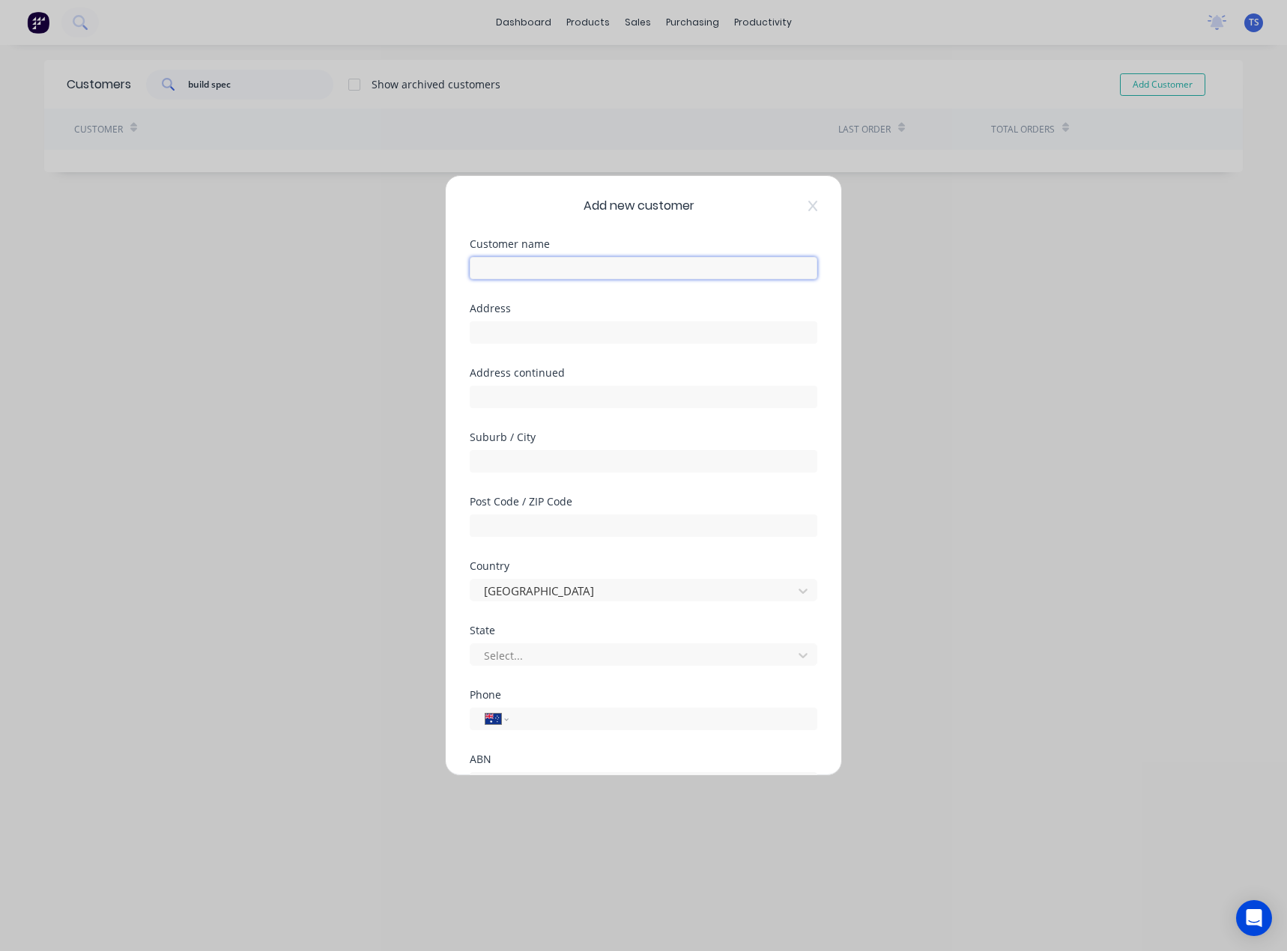
click at [497, 267] on input "text" at bounding box center [643, 268] width 347 height 22
drag, startPoint x: 520, startPoint y: 261, endPoint x: 448, endPoint y: 262, distance: 72.6
click at [448, 262] on div "Add new customer Customer name Build Spec Address Address continued Suburb / Ci…" at bounding box center [643, 475] width 395 height 599
paste input "spec Constructions"
type input "Buildspec Constructions"
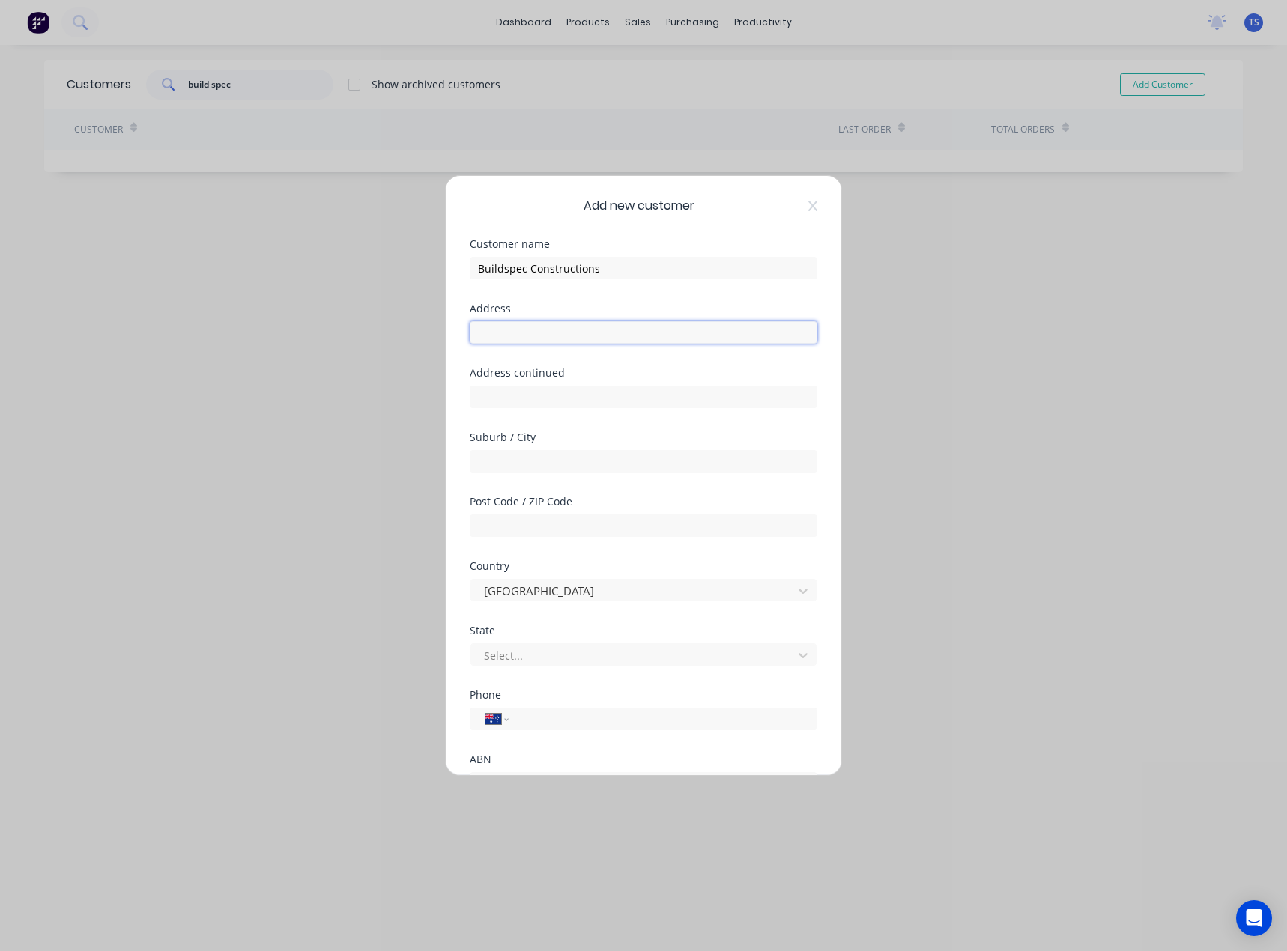
drag, startPoint x: 520, startPoint y: 335, endPoint x: 536, endPoint y: 332, distance: 16.9
click at [520, 335] on input "text" at bounding box center [643, 332] width 347 height 22
paste input "34 Production Dr, Alfredton VIC 3350"
type input "34 Production Dr, Alfredton VIC 3350"
click at [509, 461] on input "text" at bounding box center [643, 461] width 347 height 22
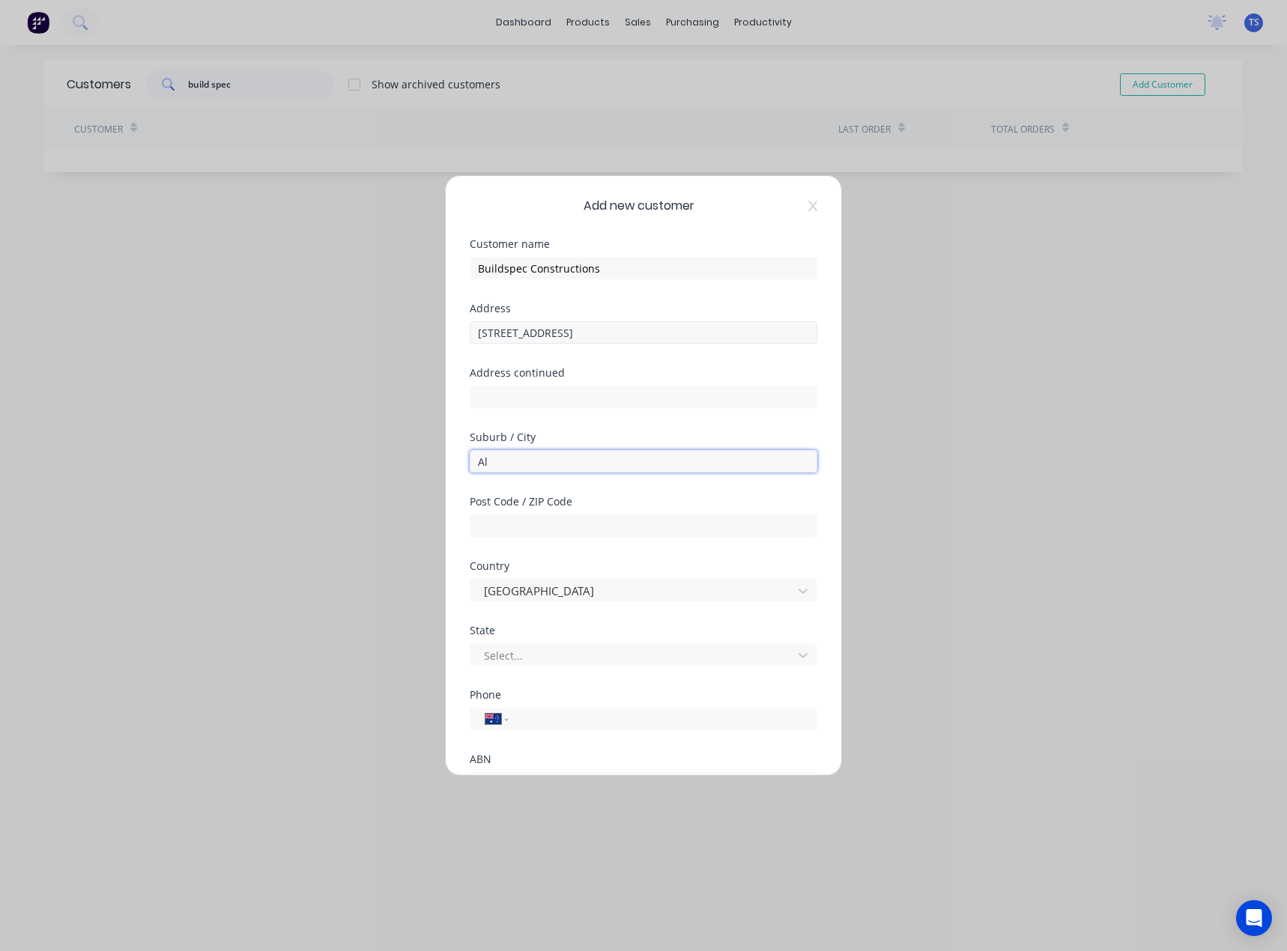
type input "Al"
drag, startPoint x: 613, startPoint y: 331, endPoint x: 568, endPoint y: 331, distance: 45.7
click at [568, 331] on input "34 Production Dr, Alfredton VIC 3350" at bounding box center [643, 332] width 347 height 22
drag, startPoint x: 460, startPoint y: 458, endPoint x: 433, endPoint y: 463, distance: 27.3
click at [433, 463] on div "Add new customer Customer name Buildspec Constructions Address 34 Production Dr…" at bounding box center [643, 475] width 1287 height 951
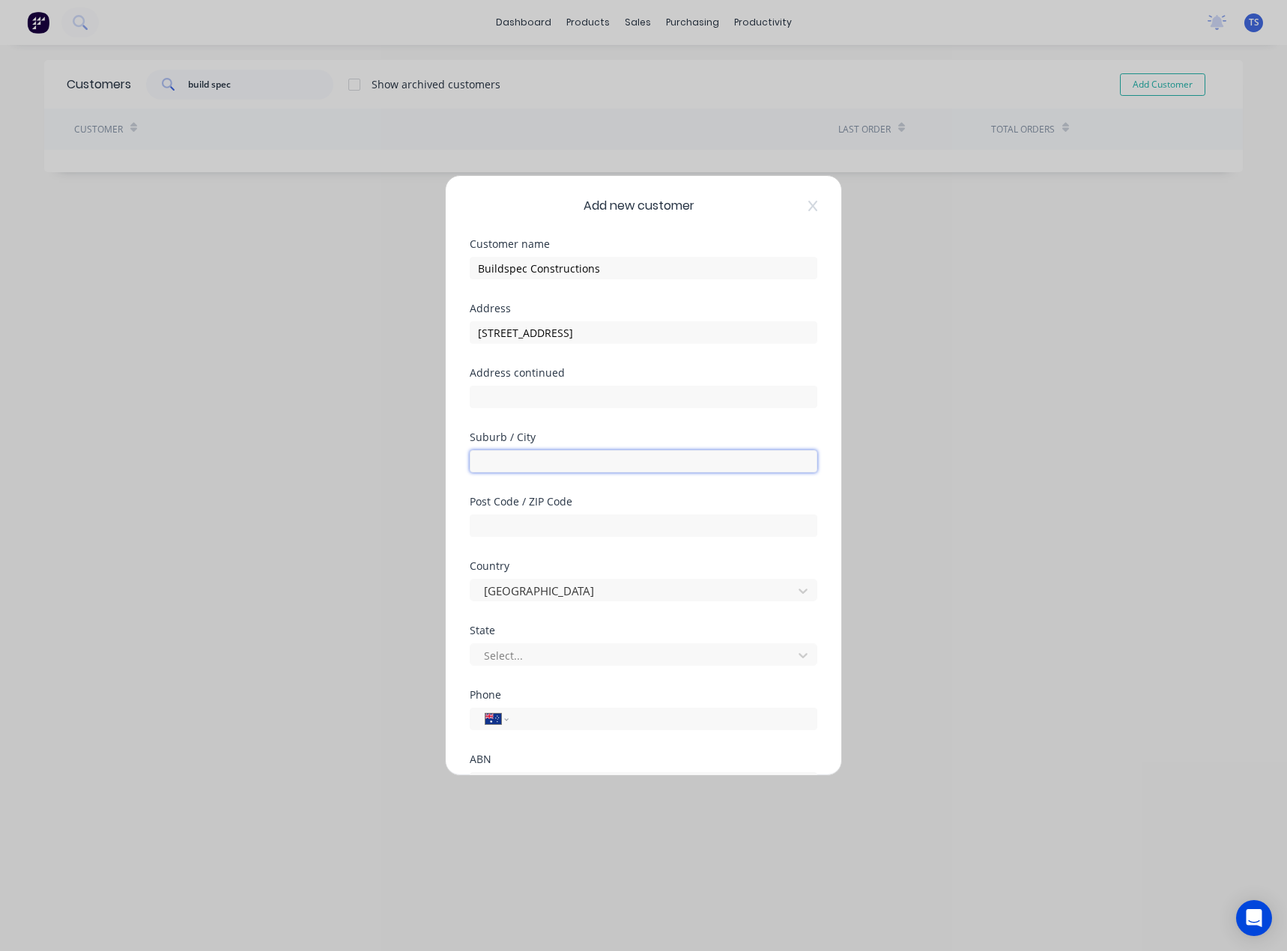
paste input "Alfredton"
type input "Alfredton"
click at [521, 524] on input "text" at bounding box center [643, 525] width 347 height 22
type input "3350"
click at [680, 335] on input "34 Production Dr, Alfredton VIC 3350" at bounding box center [643, 332] width 347 height 22
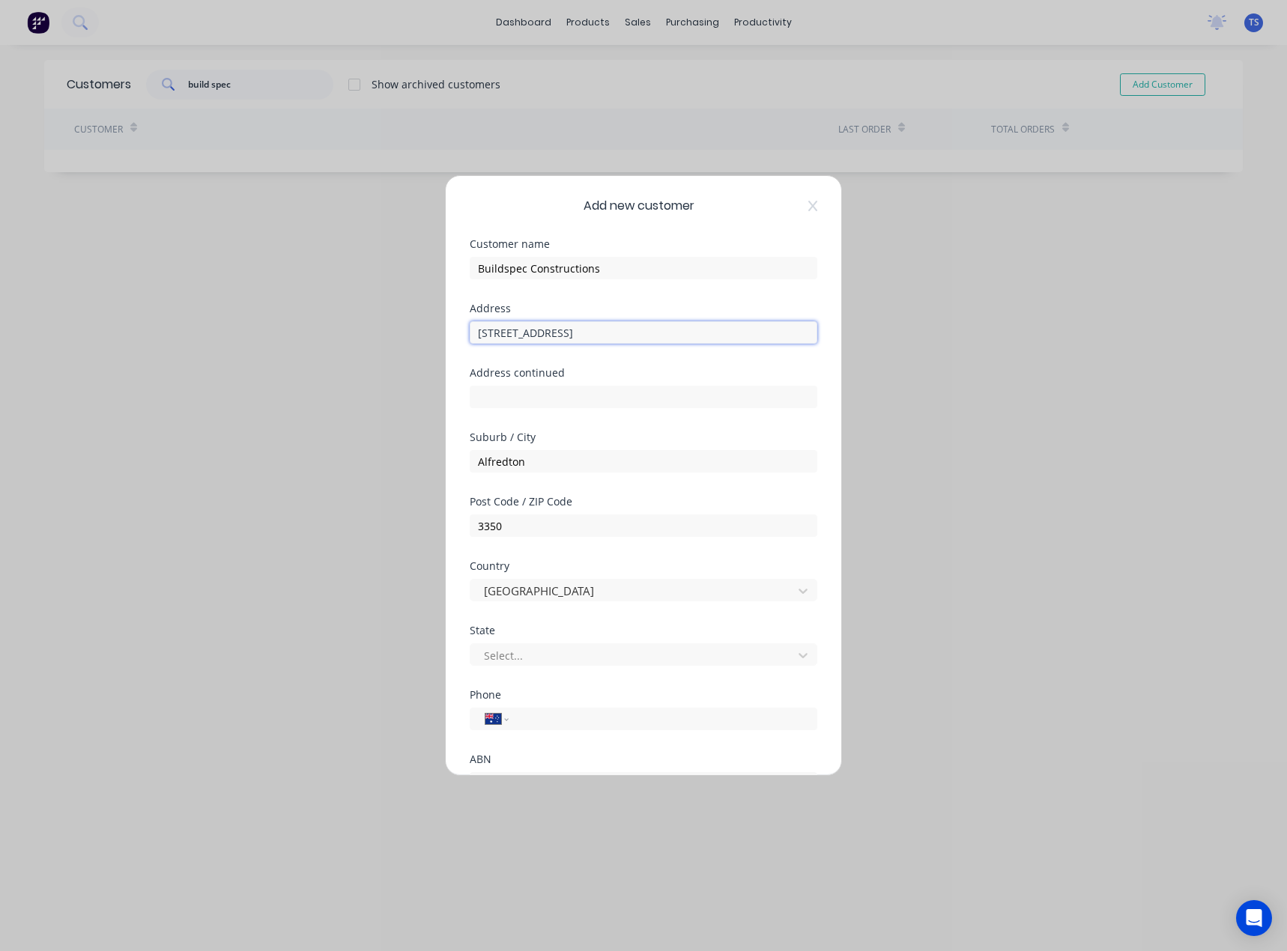
drag, startPoint x: 702, startPoint y: 331, endPoint x: 568, endPoint y: 339, distance: 134.3
click at [568, 339] on input "34 Production Dr, Alfredton VIC 3350" at bounding box center [643, 332] width 347 height 22
type input "34 Production Dr"
click at [543, 655] on div at bounding box center [633, 655] width 303 height 19
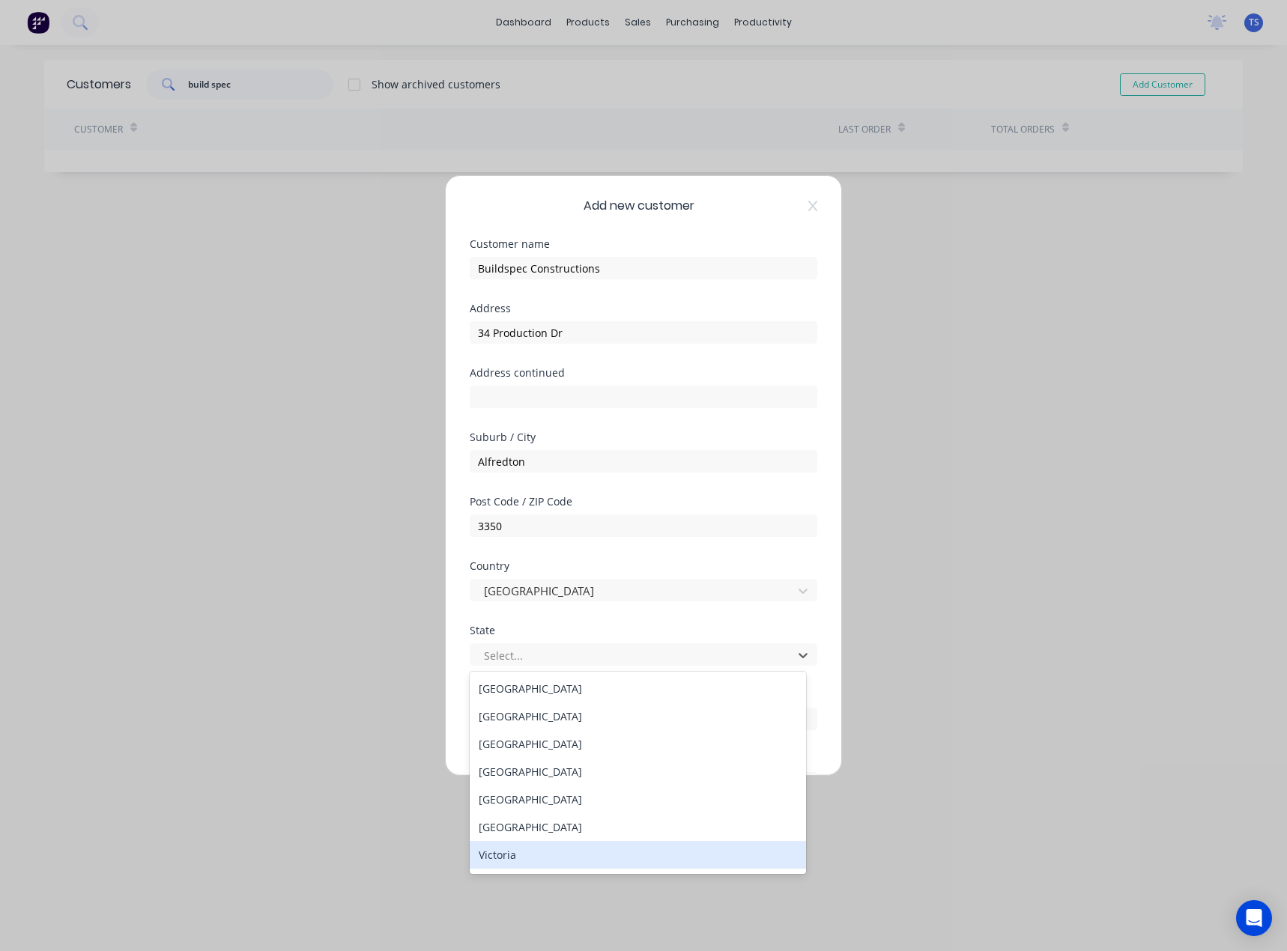
click at [514, 862] on div "Victoria" at bounding box center [638, 855] width 336 height 28
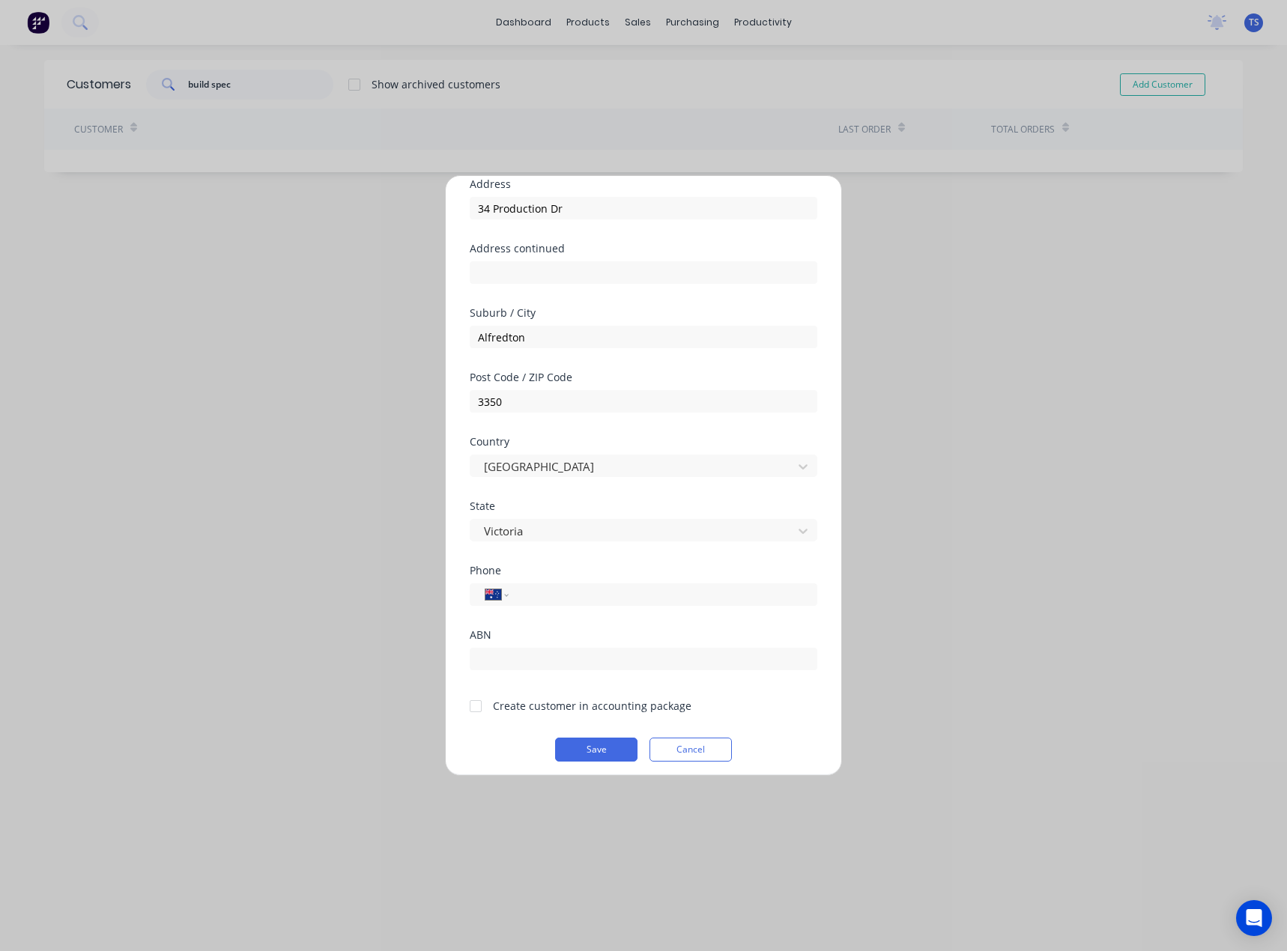
scroll to position [132, 0]
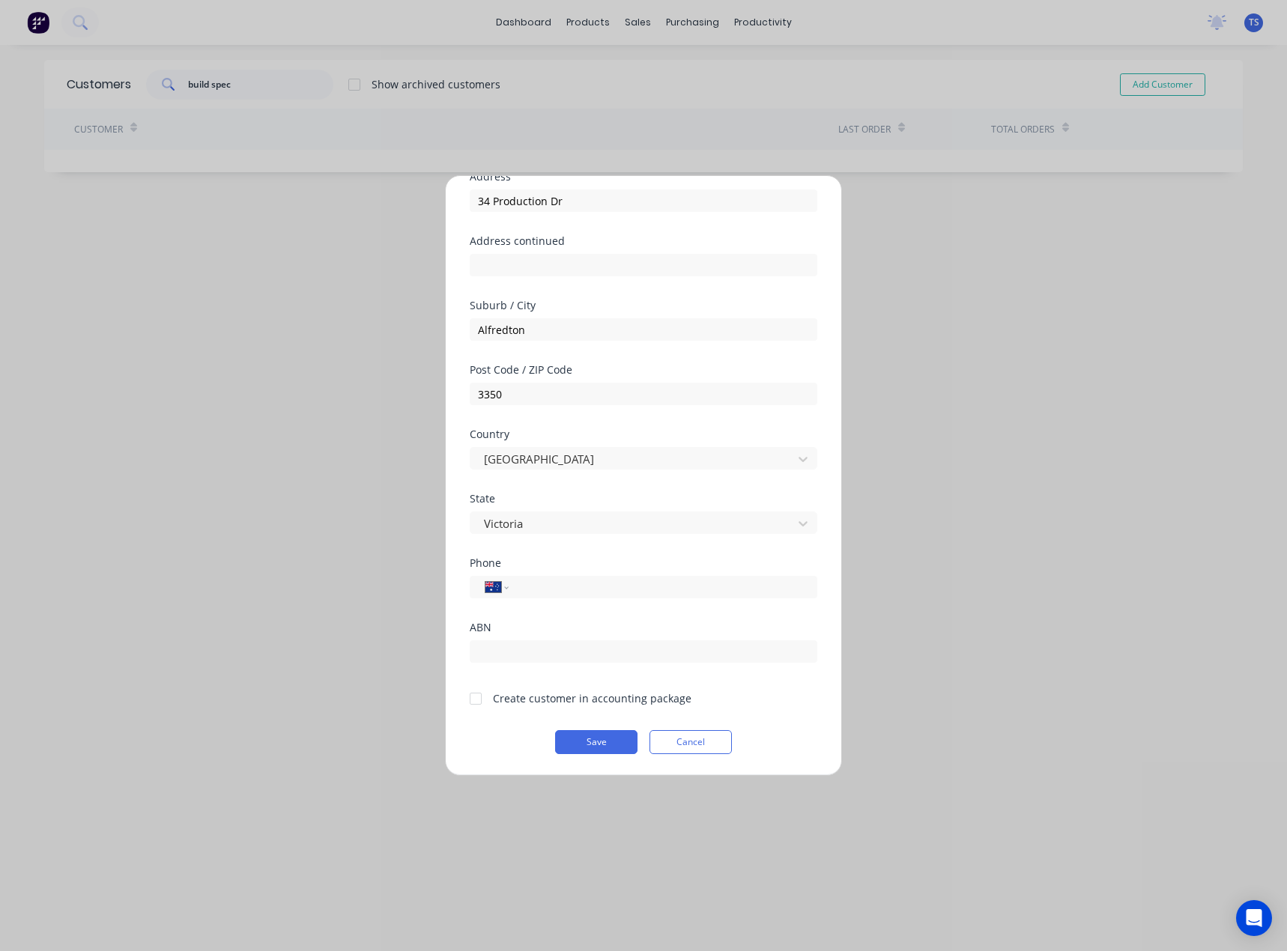
click at [472, 699] on div at bounding box center [476, 699] width 30 height 30
click at [593, 753] on button "Save" at bounding box center [596, 742] width 82 height 24
click at [593, 741] on button "Save" at bounding box center [596, 742] width 82 height 24
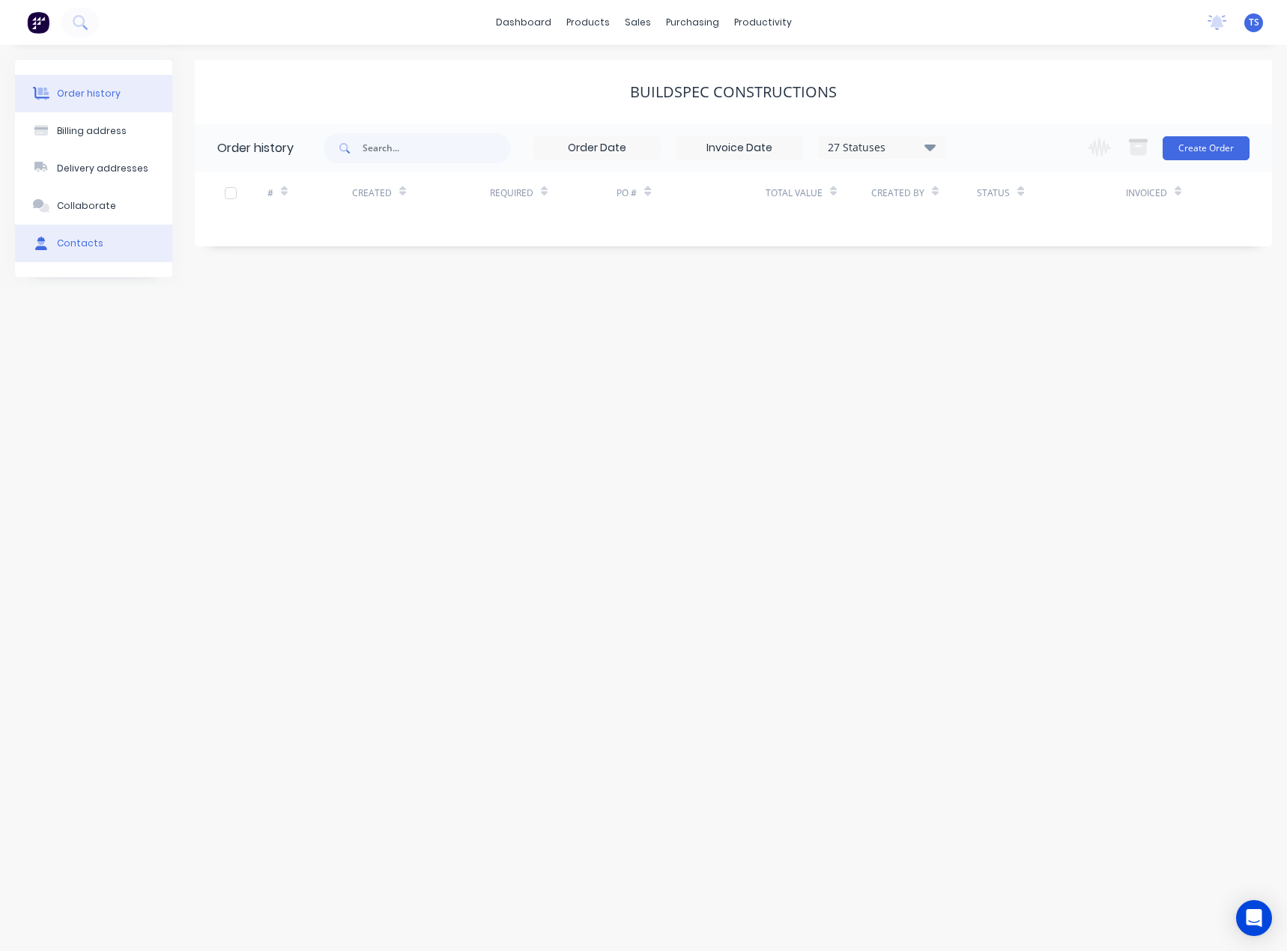
click at [85, 245] on div "Contacts" at bounding box center [80, 243] width 46 height 13
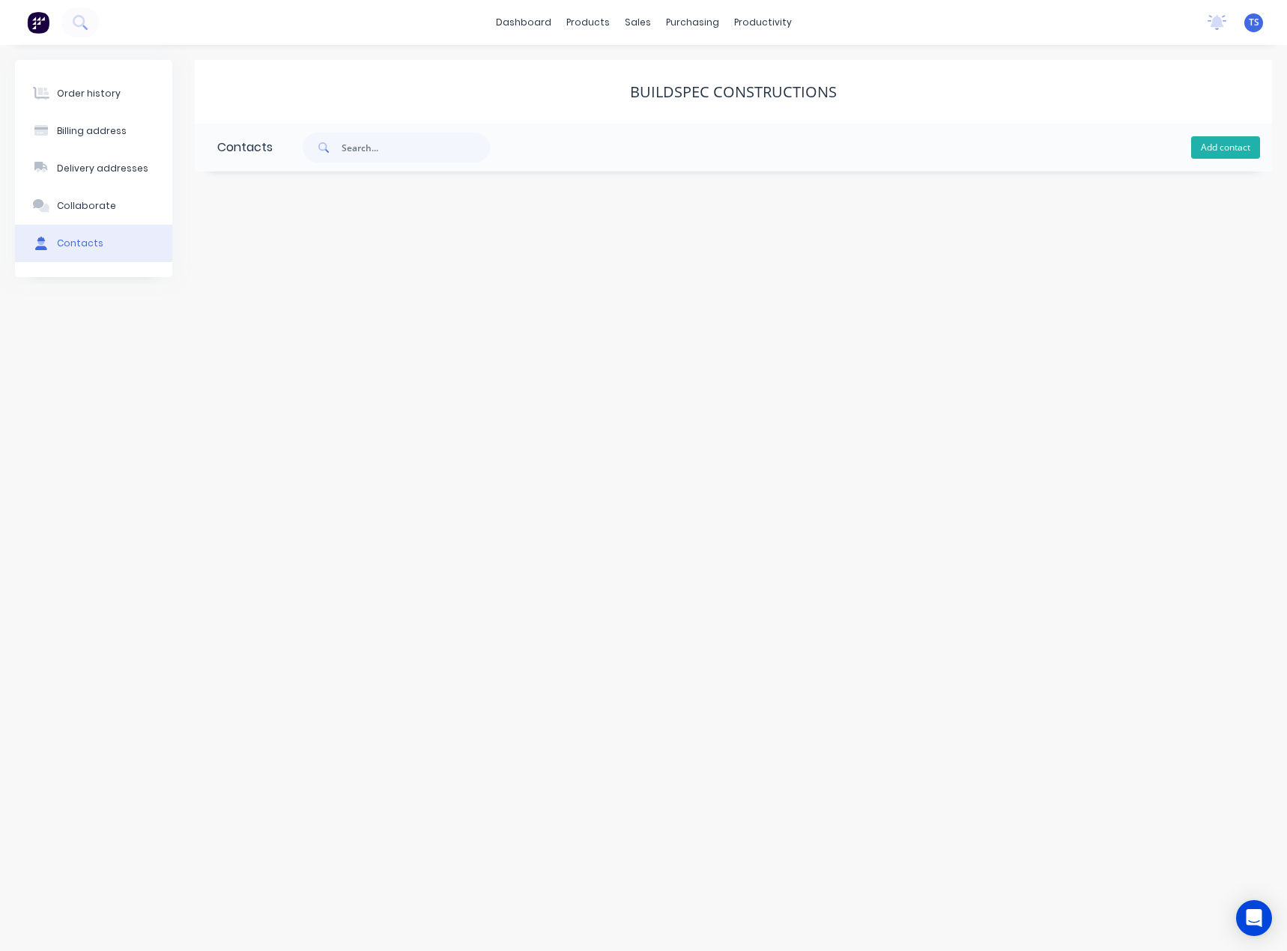
click at [1215, 150] on button "Add contact" at bounding box center [1225, 147] width 69 height 22
select select "AU"
click at [297, 255] on input "text" at bounding box center [339, 257] width 245 height 22
type input "Nick Garner"
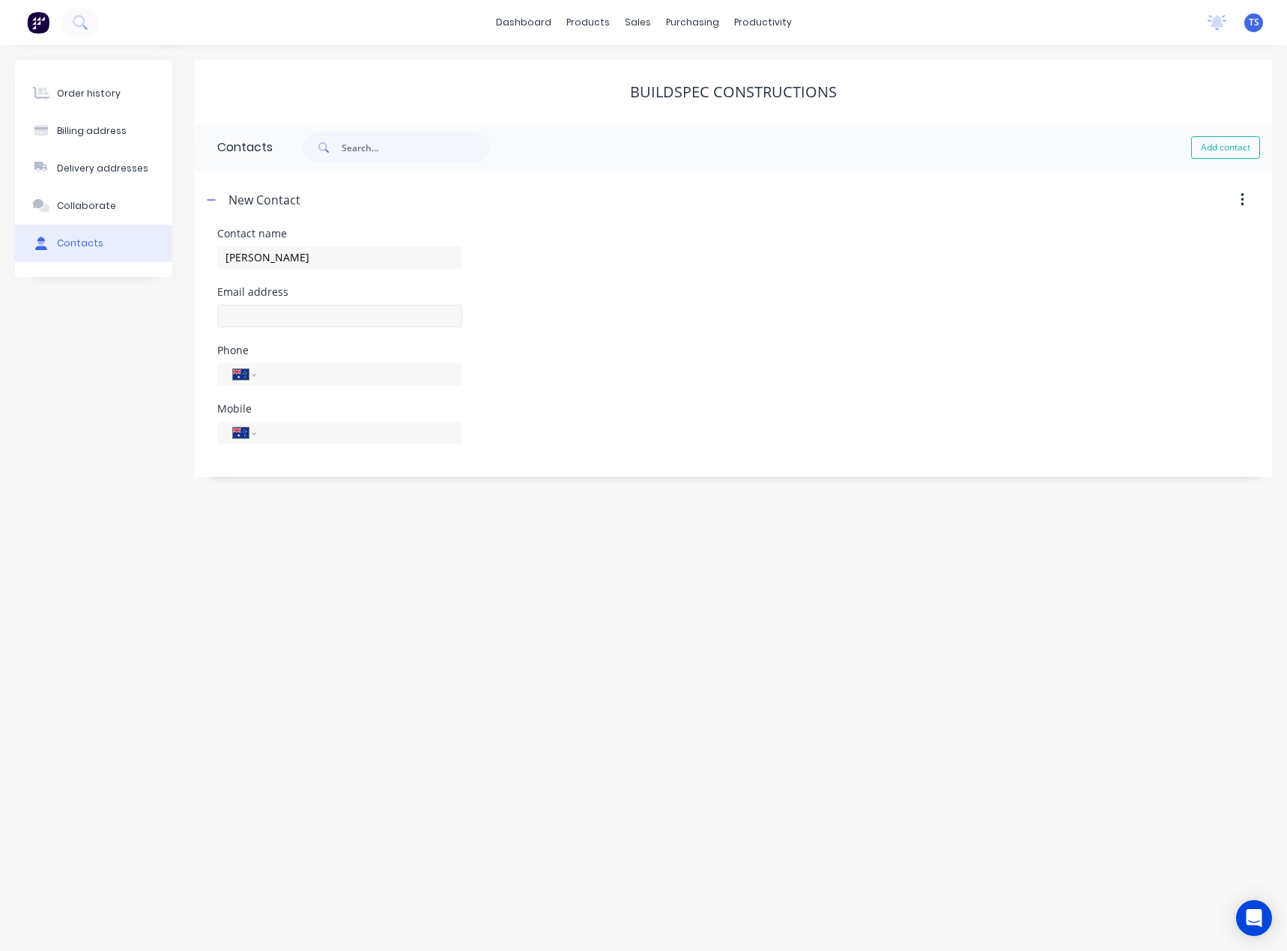
select select "AU"
click at [255, 313] on input "text" at bounding box center [339, 316] width 245 height 22
click at [237, 315] on input "text" at bounding box center [339, 316] width 245 height 22
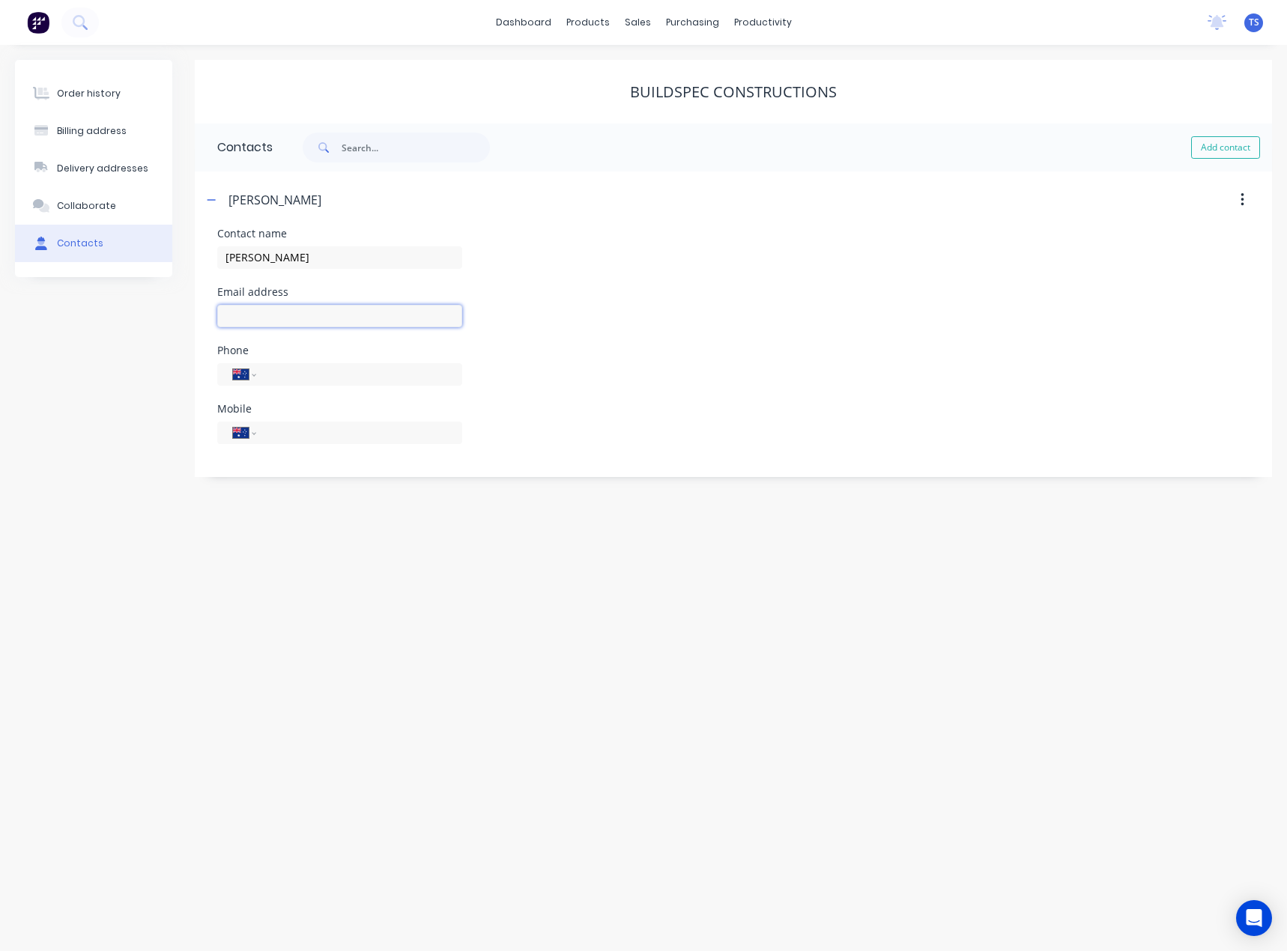
click at [237, 315] on input "text" at bounding box center [339, 316] width 245 height 22
paste input "nickg@buildspec.com.au"
type input "nickg@buildspec.com.au"
drag, startPoint x: 285, startPoint y: 377, endPoint x: 286, endPoint y: 392, distance: 14.2
click at [285, 377] on input "tel" at bounding box center [357, 373] width 180 height 17
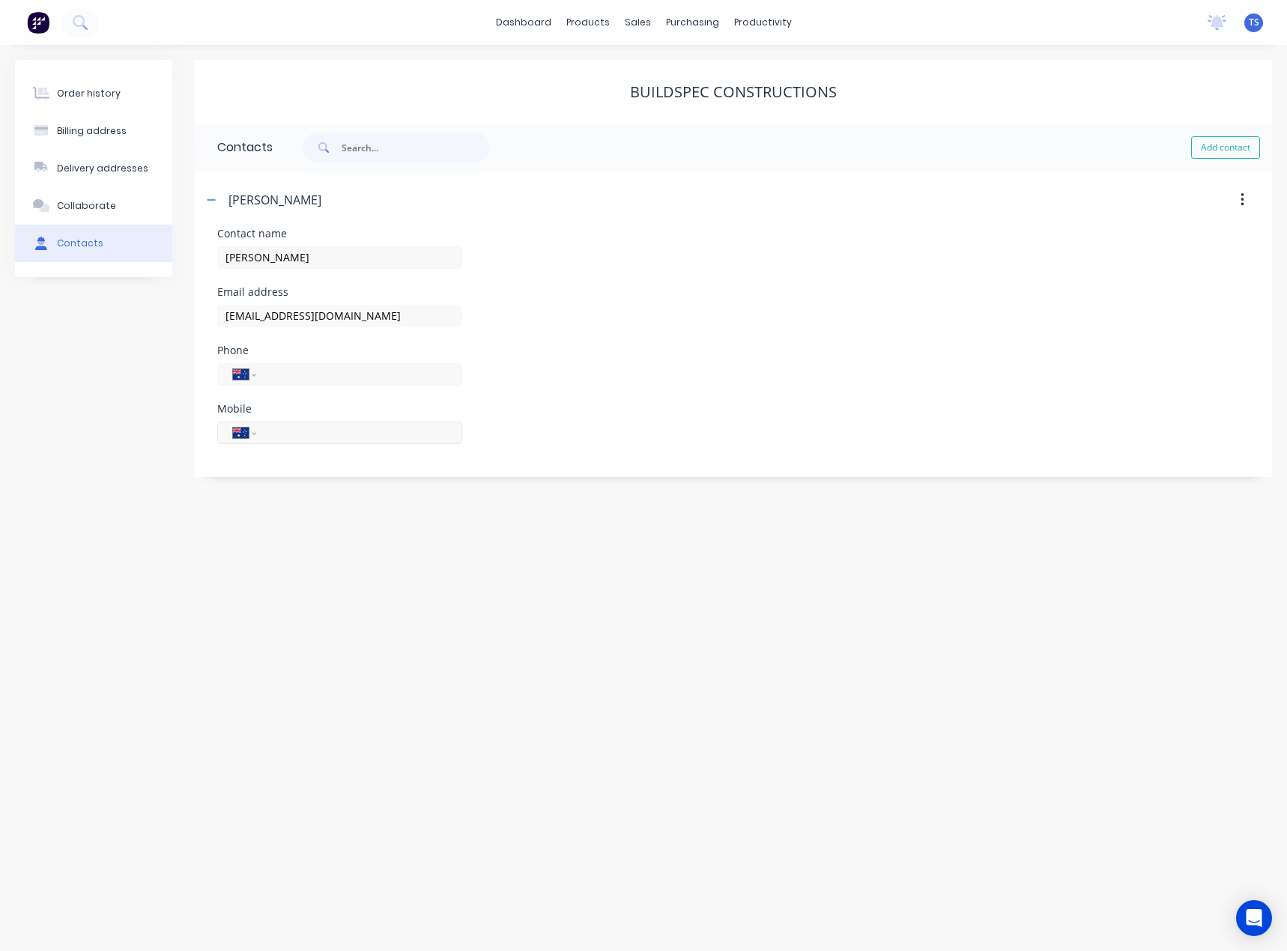
click at [290, 433] on input "tel" at bounding box center [357, 432] width 180 height 17
click at [288, 434] on input "tel" at bounding box center [357, 432] width 180 height 17
paste input "0473 803 387"
type input "0473 803 387"
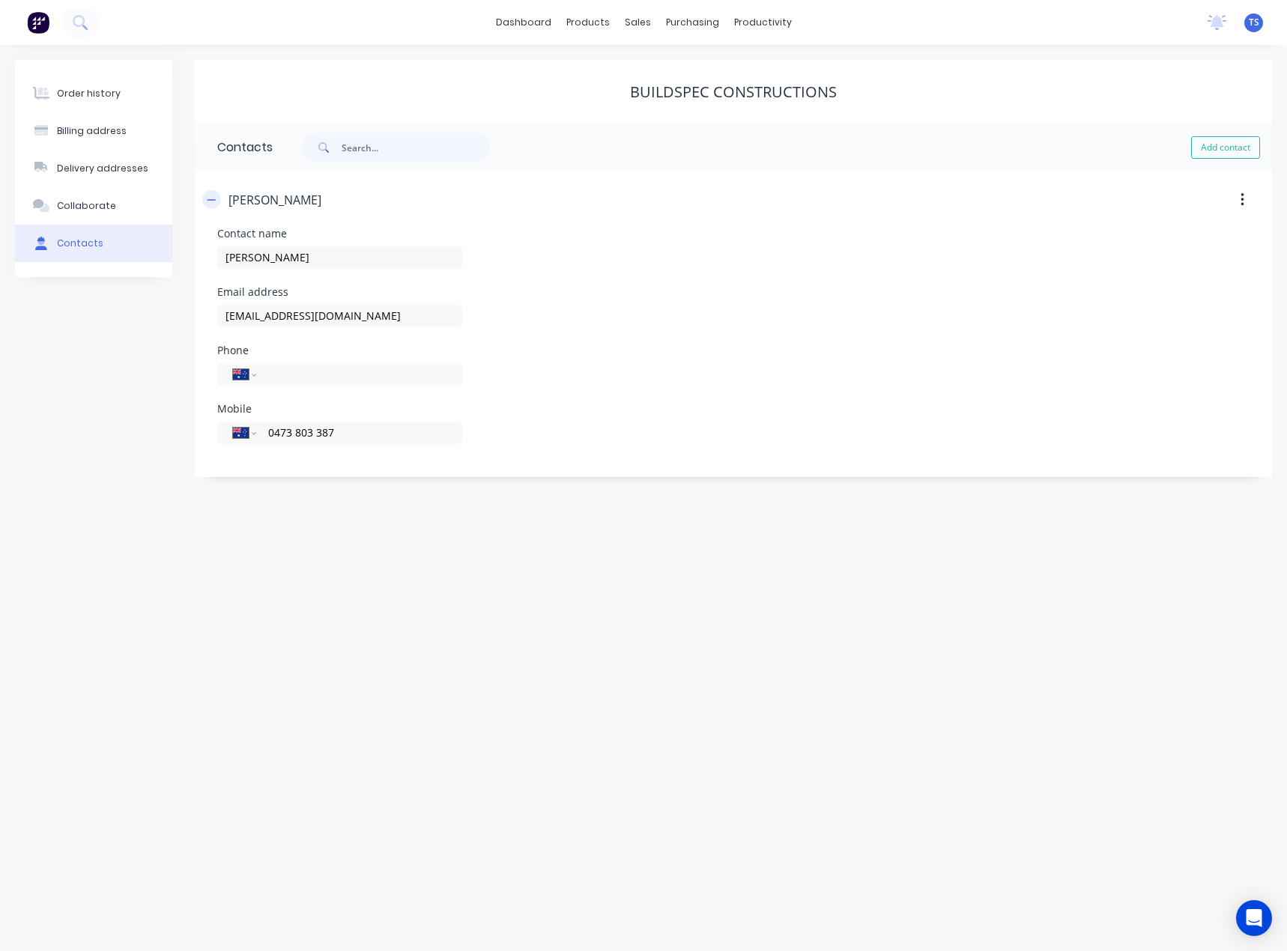
click at [213, 195] on icon "button" at bounding box center [211, 200] width 9 height 10
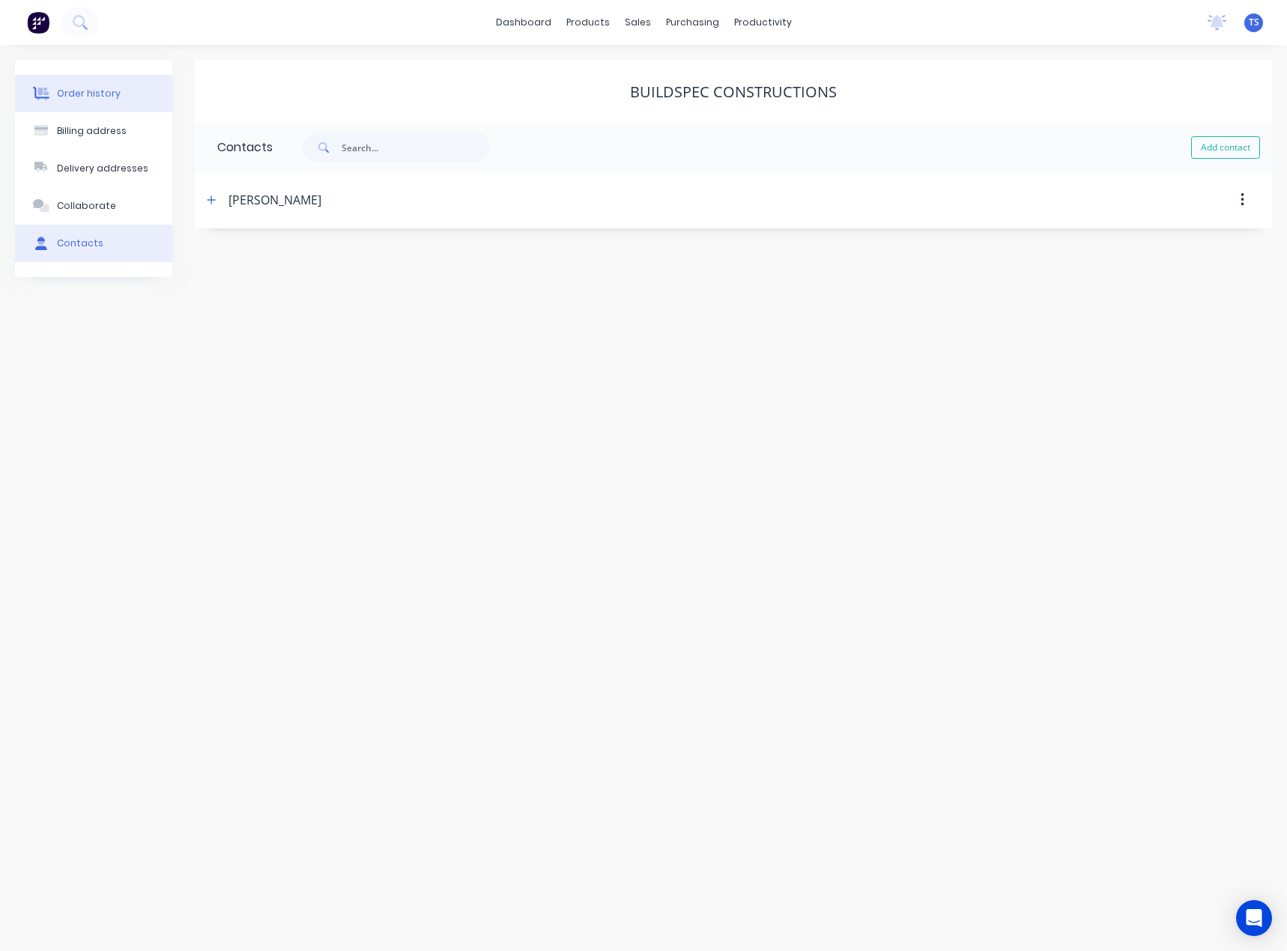
click at [103, 110] on button "Order history" at bounding box center [93, 93] width 157 height 37
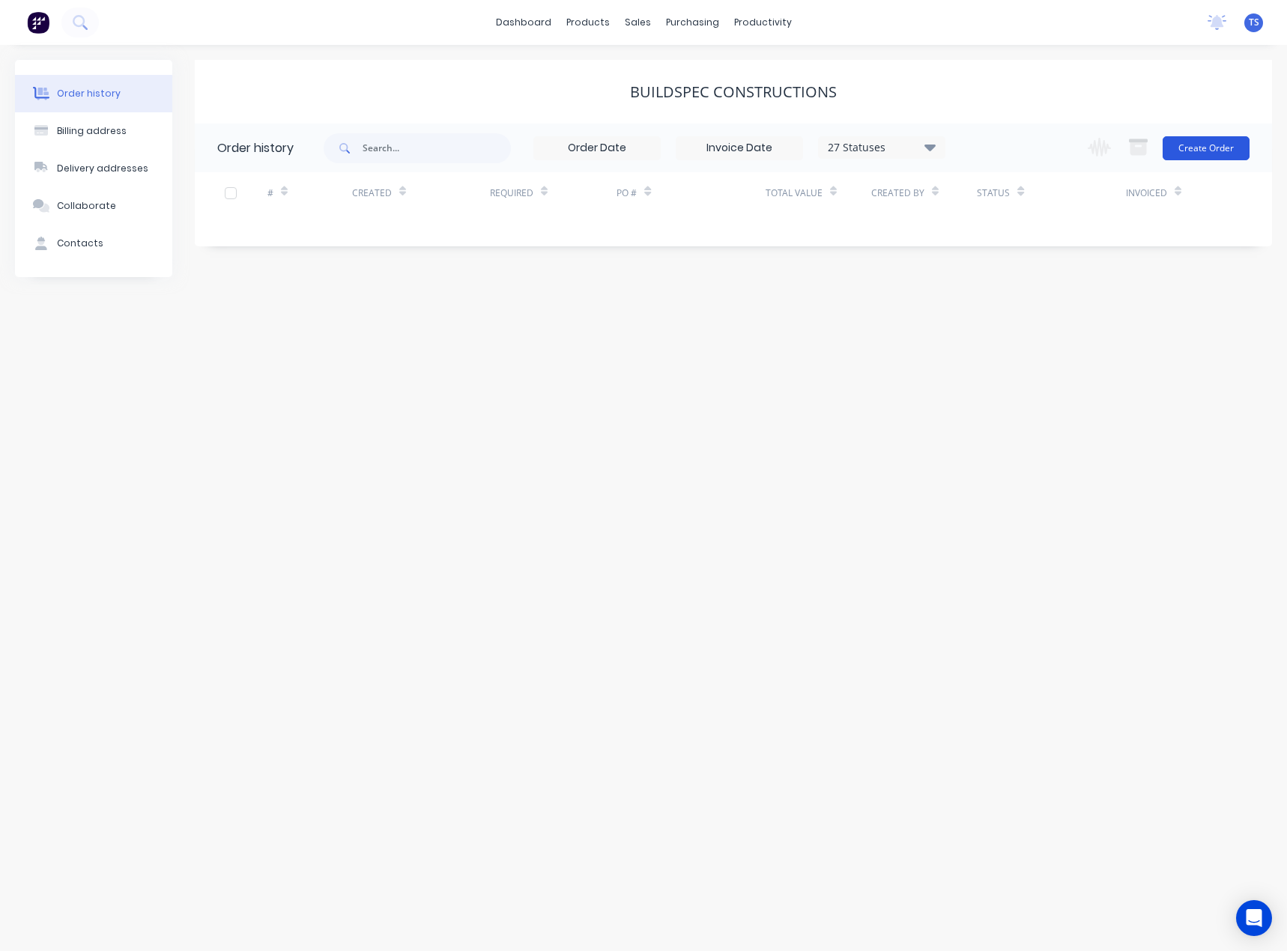
click at [1202, 154] on button "Create Order" at bounding box center [1205, 148] width 87 height 24
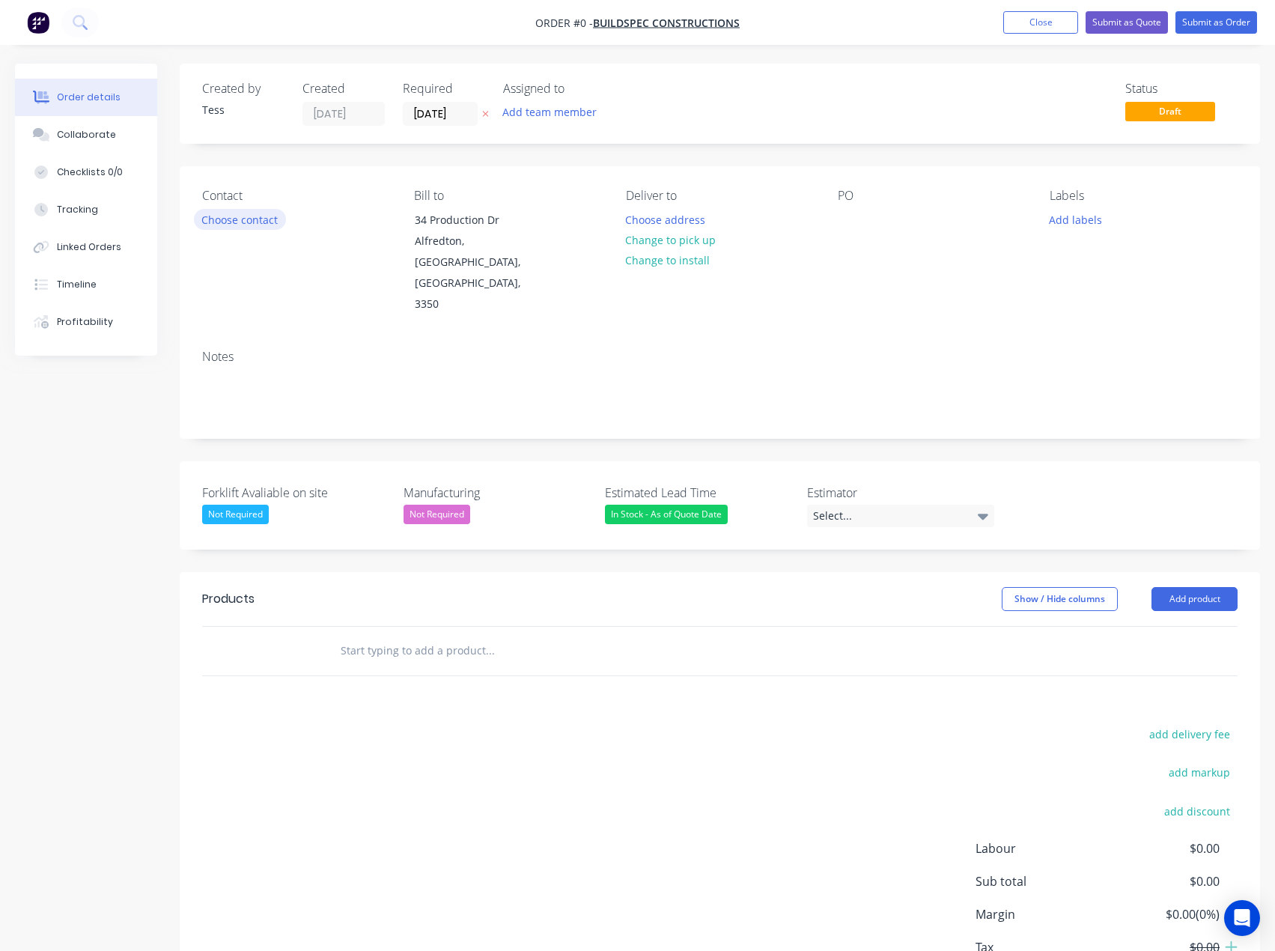
click at [242, 216] on button "Choose contact" at bounding box center [240, 219] width 92 height 20
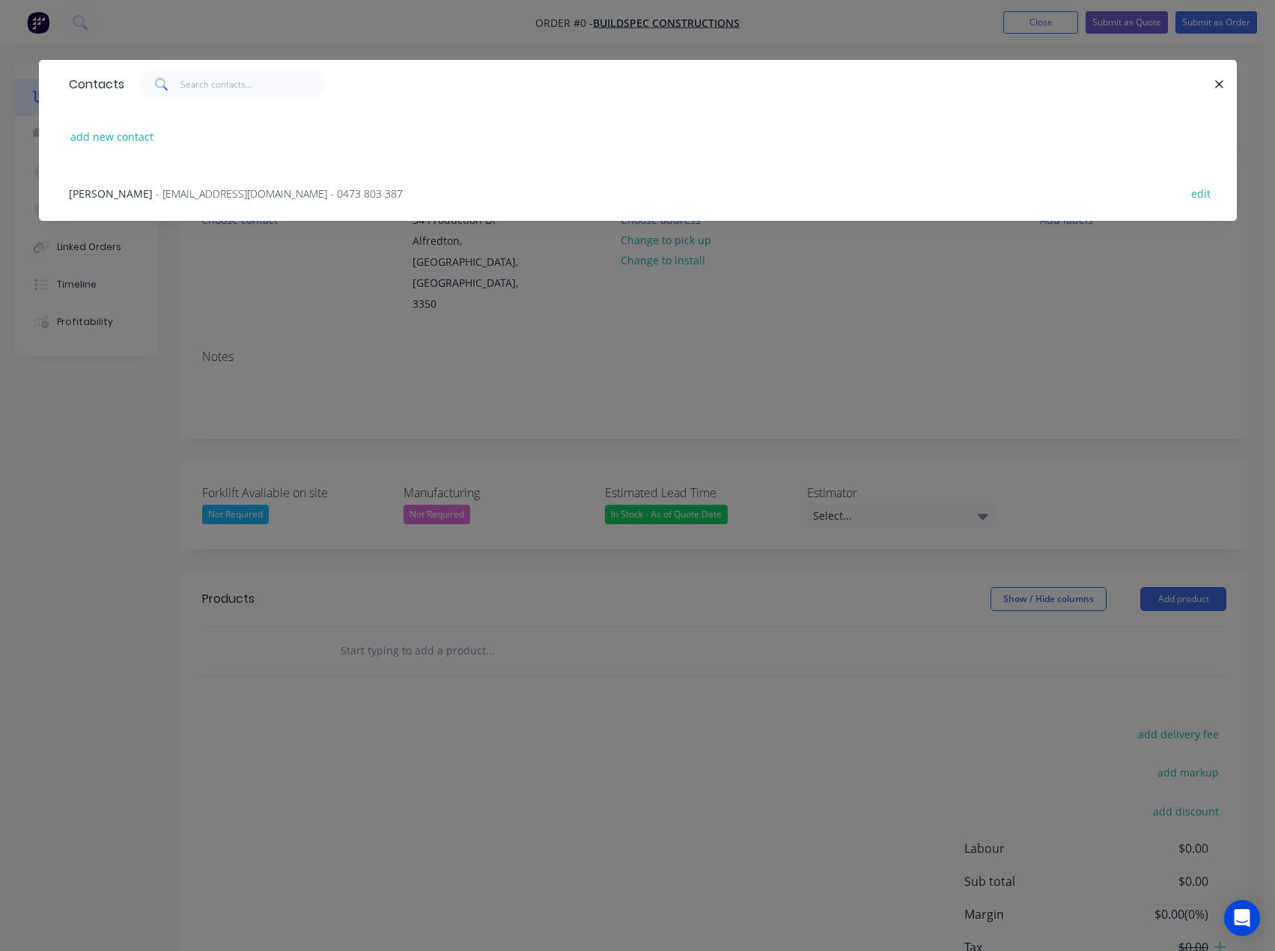
click at [168, 195] on span "- nickg@buildspec.com.au - 0473 803 387" at bounding box center [279, 193] width 247 height 14
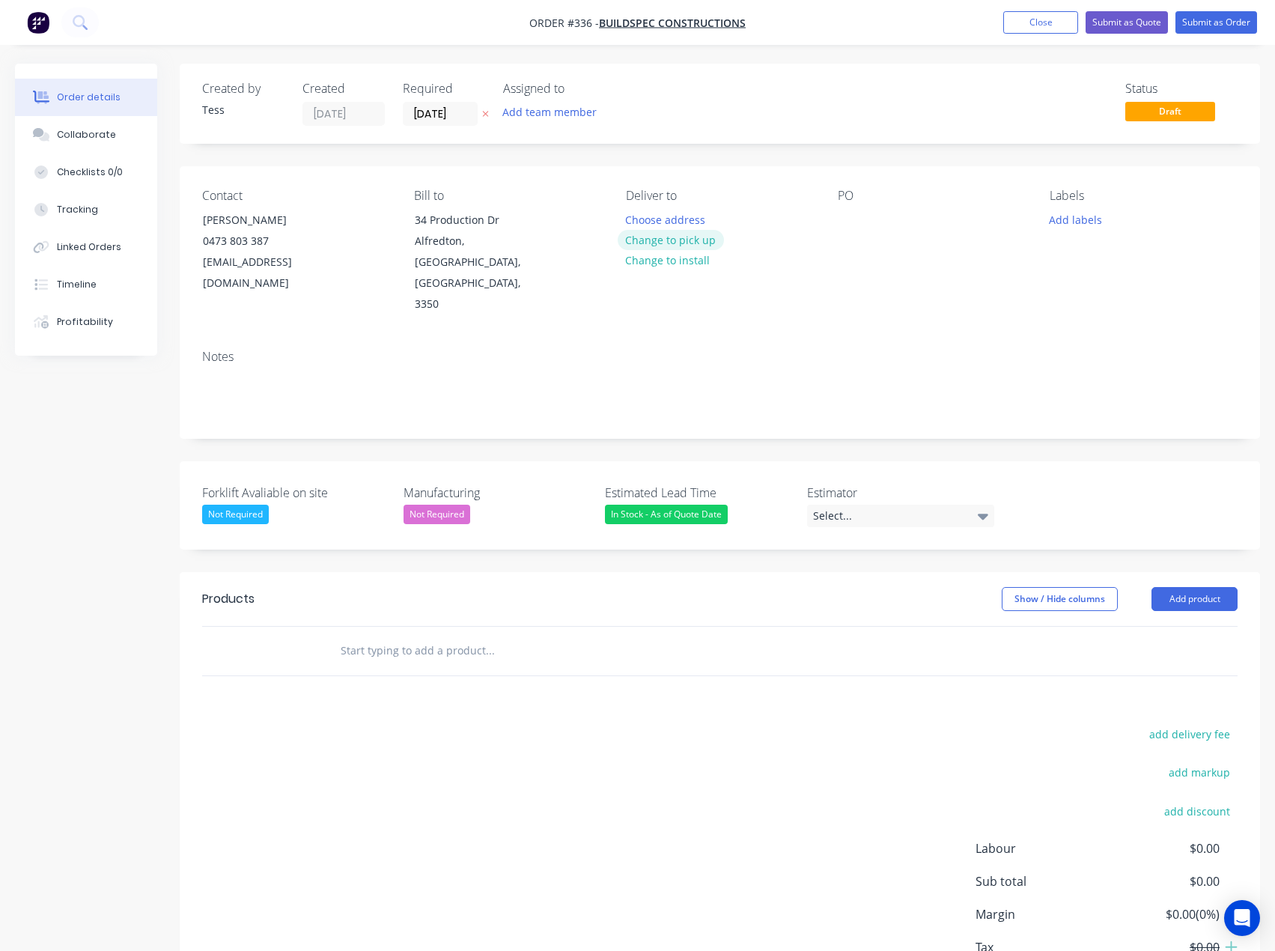
click at [673, 240] on button "Change to pick up" at bounding box center [671, 240] width 106 height 20
click at [545, 112] on button "Add team member" at bounding box center [550, 112] width 110 height 20
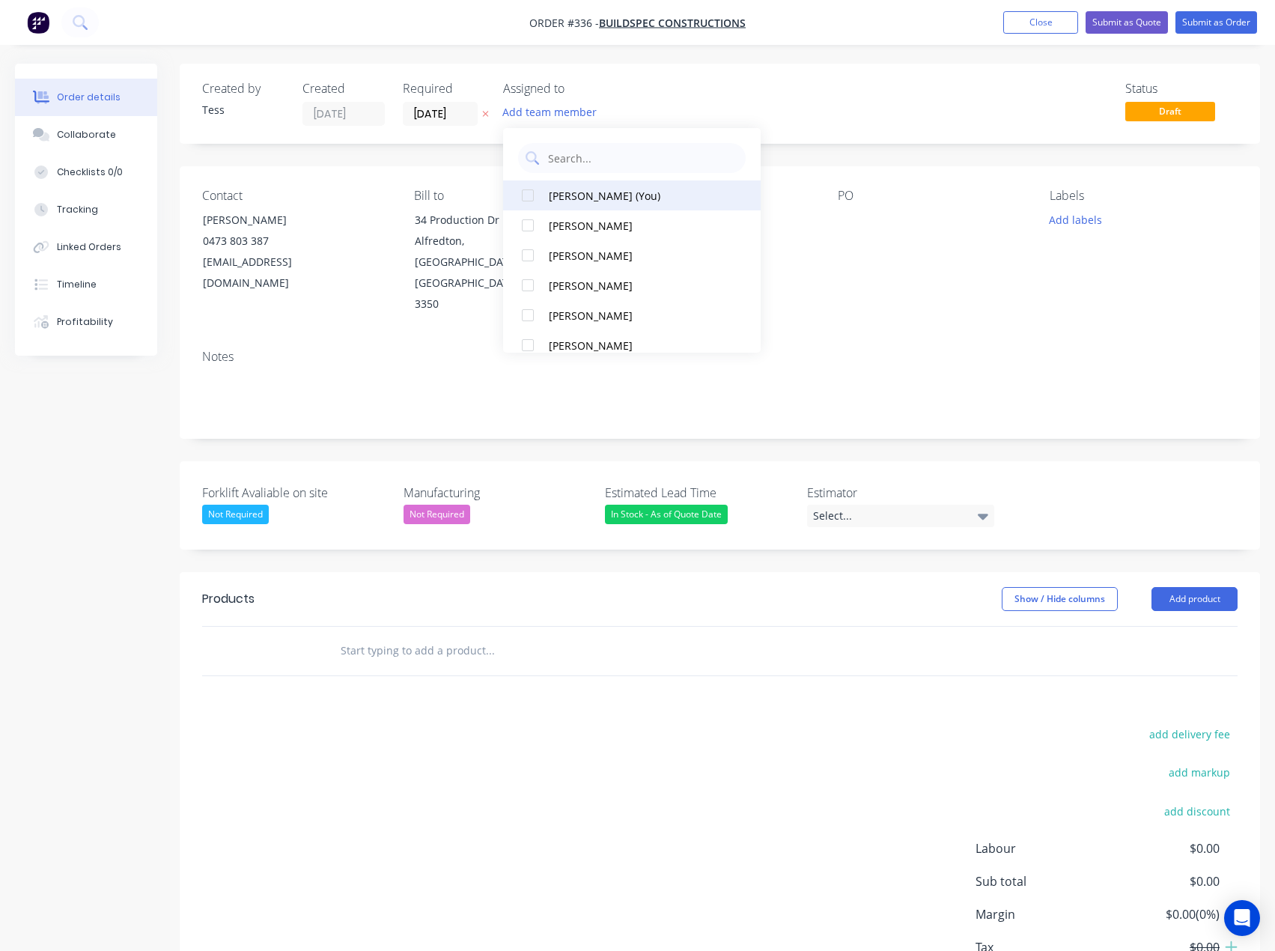
click at [560, 199] on div "Tess Siegfried (You)" at bounding box center [637, 196] width 176 height 16
click at [666, 94] on div "Status Draft" at bounding box center [945, 104] width 585 height 44
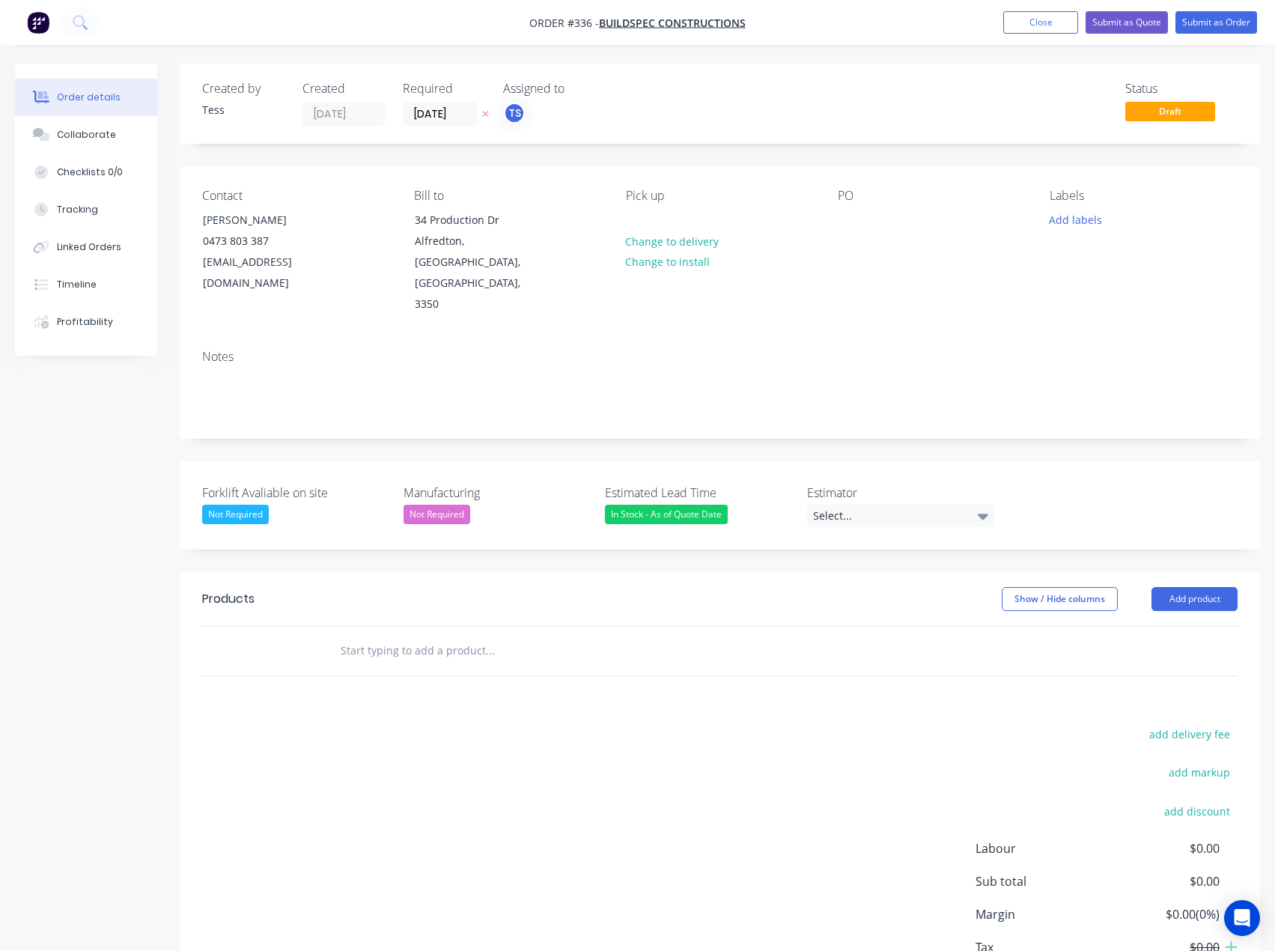
click at [403, 636] on input "text" at bounding box center [490, 651] width 300 height 30
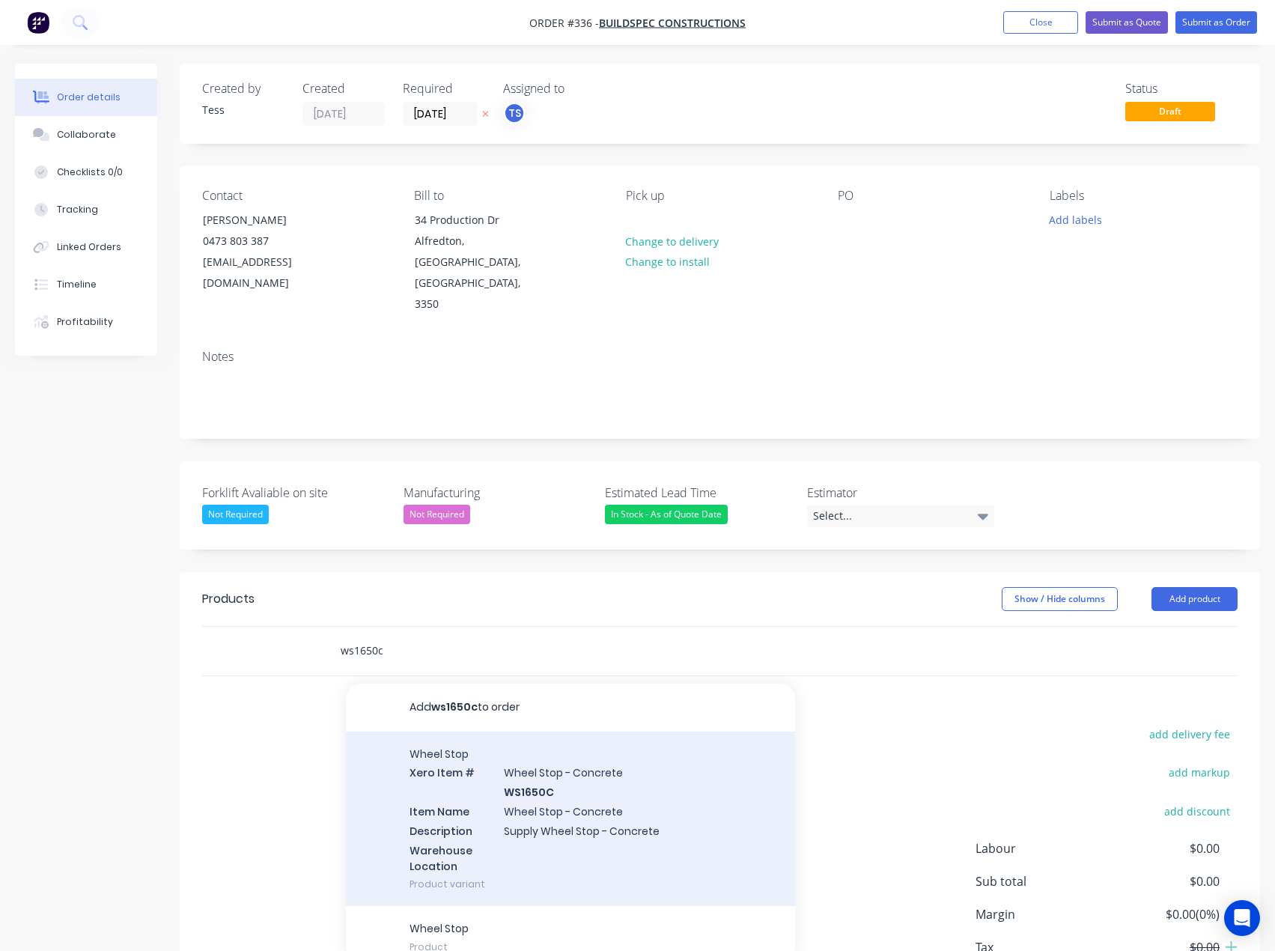
type input "ws1650c"
click at [607, 800] on div "Wheel Stop Xero Item # Wheel Stop - Concrete WS1650C Item Name Wheel Stop - Con…" at bounding box center [570, 819] width 449 height 175
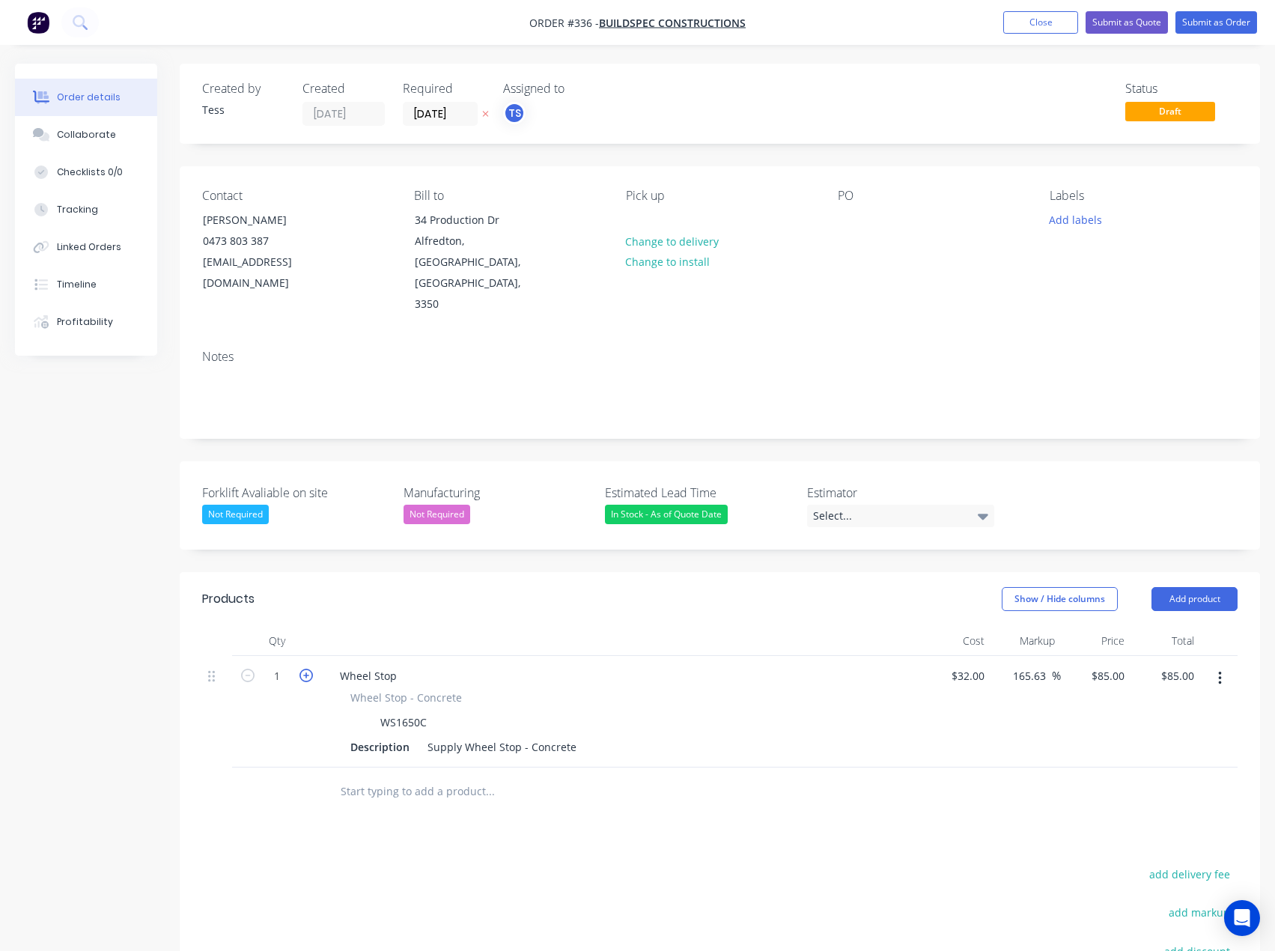
click at [303, 669] on icon "button" at bounding box center [306, 675] width 13 height 13
type input "2"
type input "$170.00"
click at [303, 669] on icon "button" at bounding box center [306, 675] width 13 height 13
type input "3"
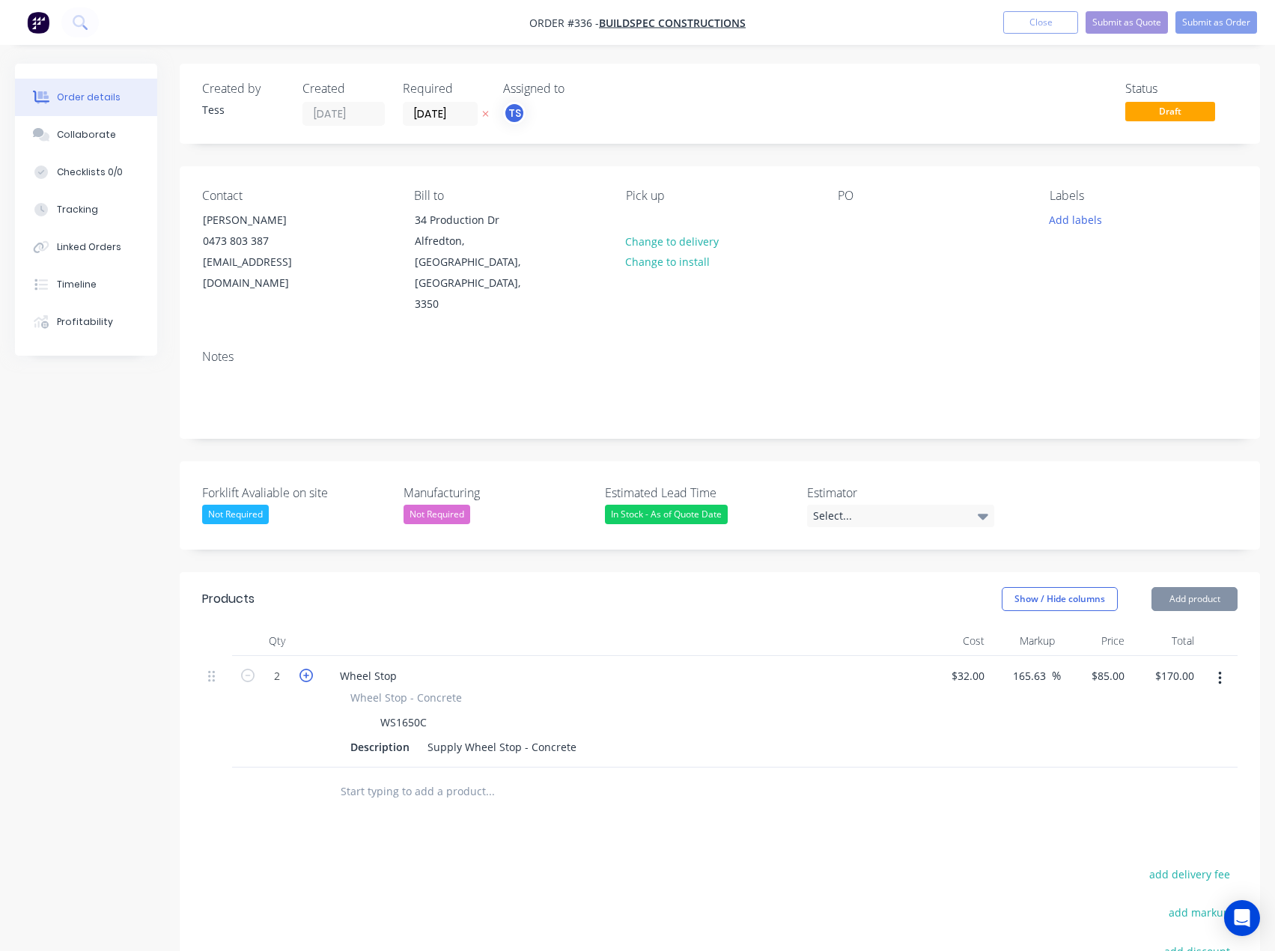
type input "$255.00"
click at [303, 669] on icon "button" at bounding box center [306, 675] width 13 height 13
type input "4"
type input "$340.00"
click at [303, 669] on icon "button" at bounding box center [306, 675] width 13 height 13
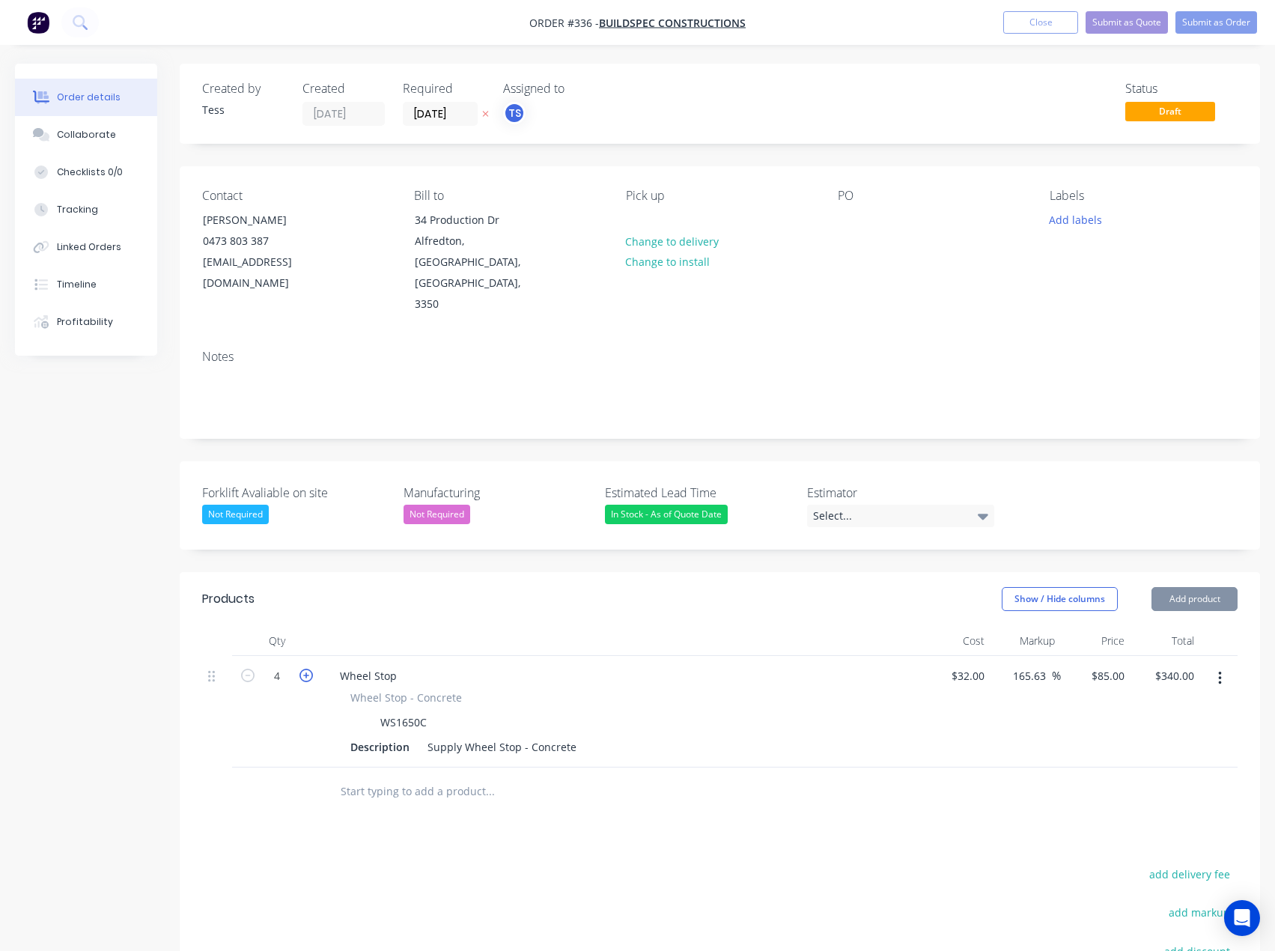
type input "5"
type input "$425.00"
click at [303, 669] on icon "button" at bounding box center [306, 675] width 13 height 13
type input "6"
type input "$510.00"
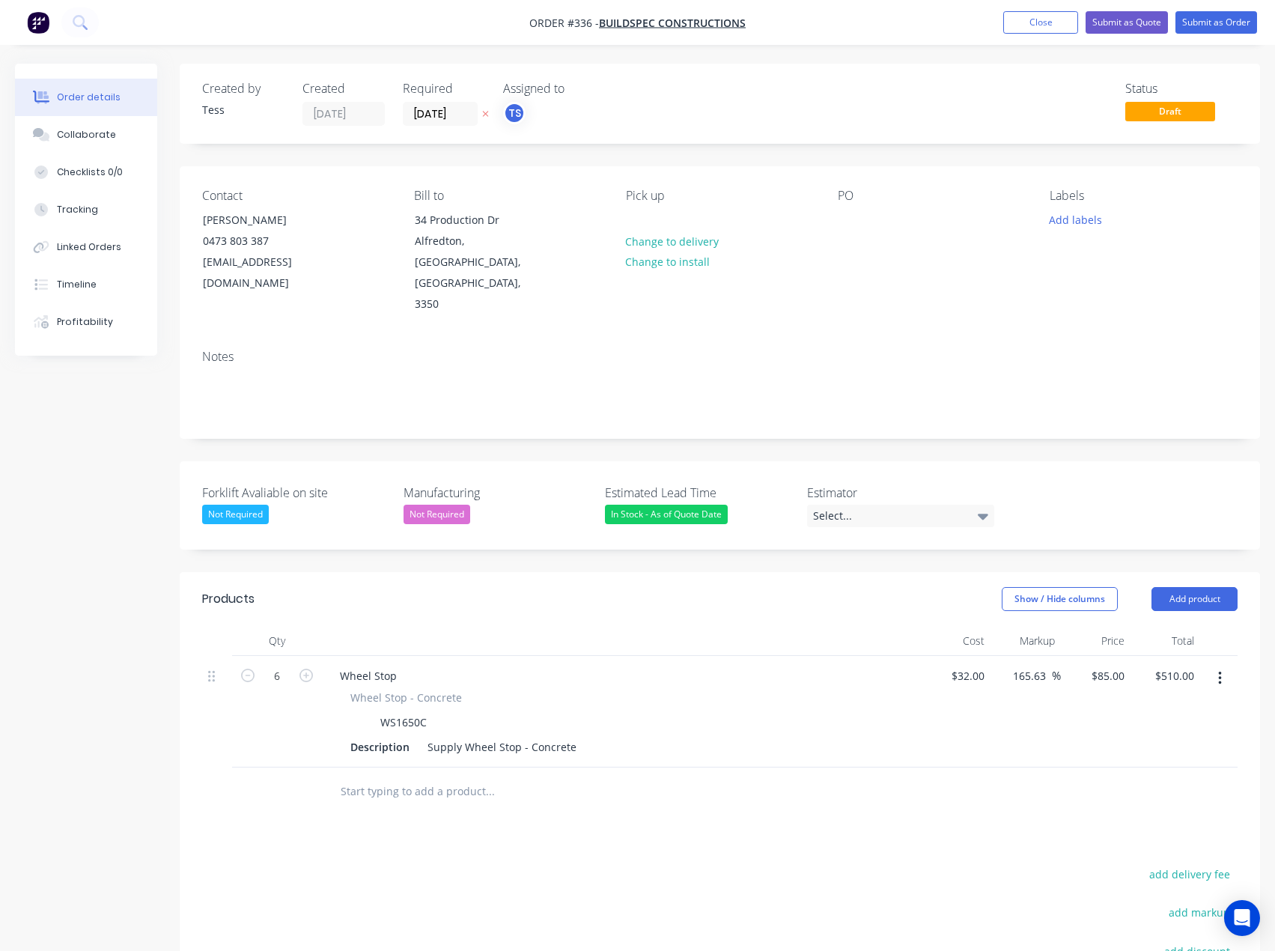
click at [379, 777] on input "text" at bounding box center [490, 792] width 300 height 30
click at [1192, 587] on button "Add product" at bounding box center [1195, 599] width 86 height 24
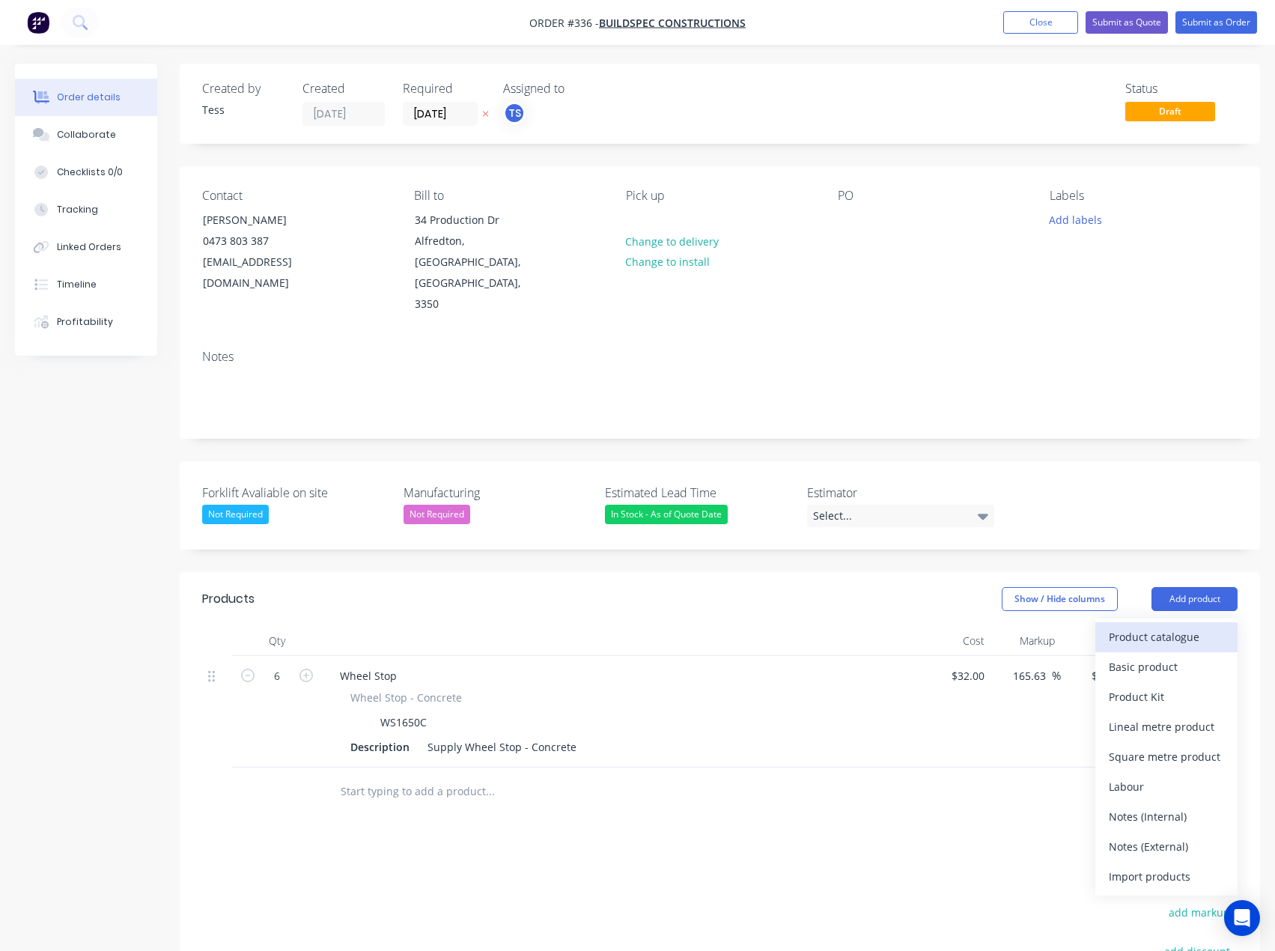
click at [1140, 626] on div "Product catalogue" at bounding box center [1166, 637] width 115 height 22
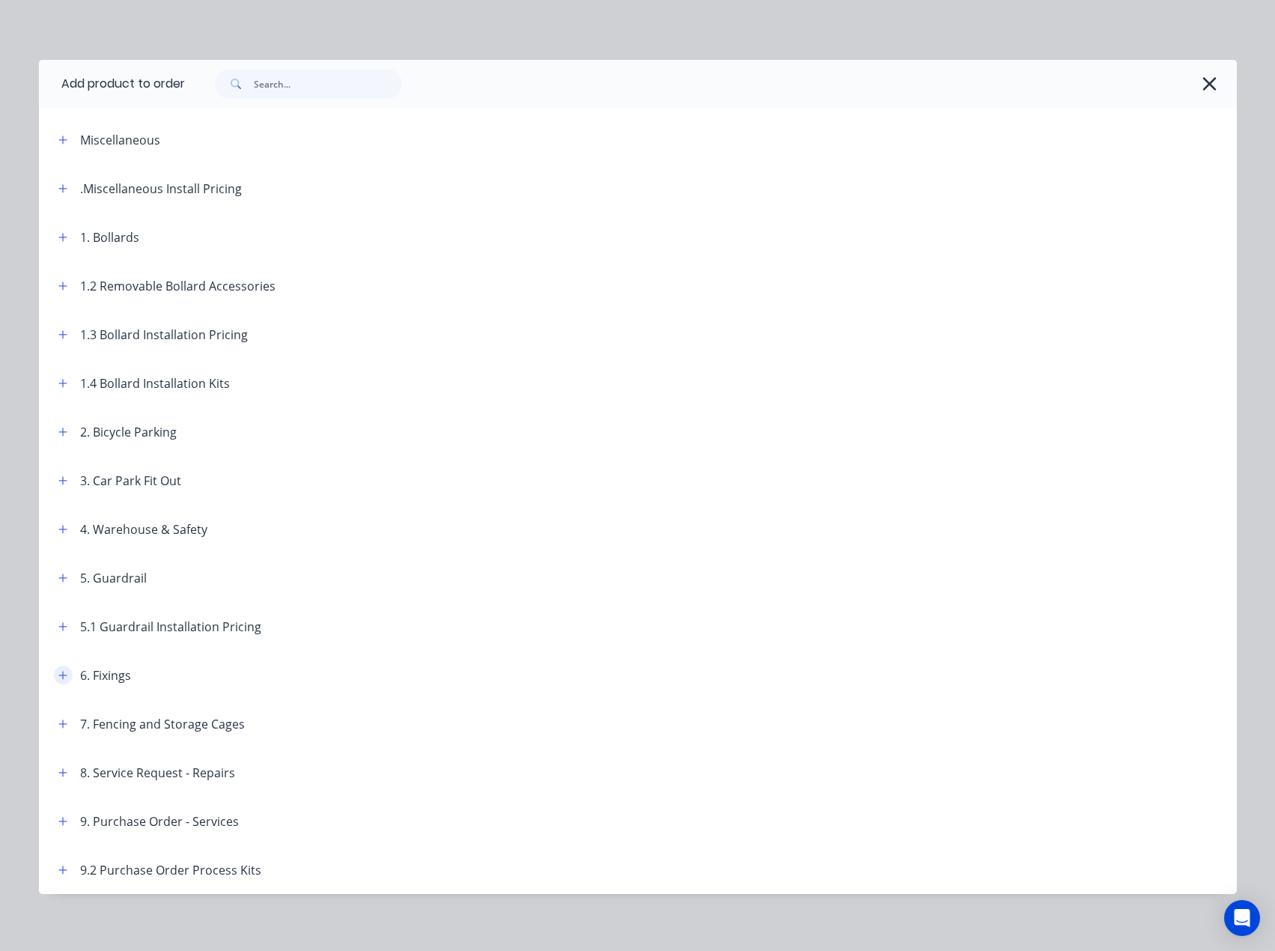
click at [58, 676] on icon "button" at bounding box center [62, 675] width 8 height 8
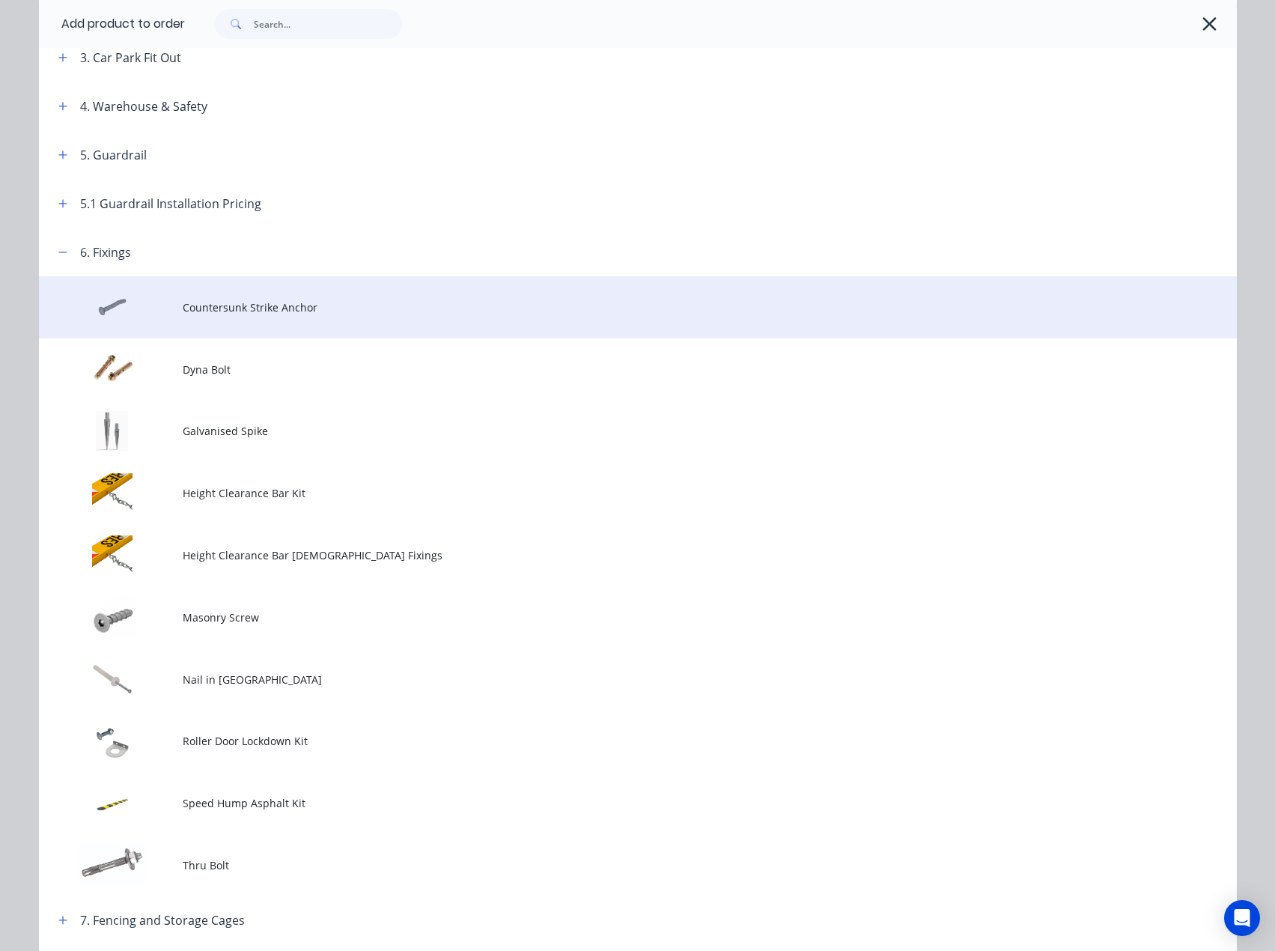
scroll to position [449, 0]
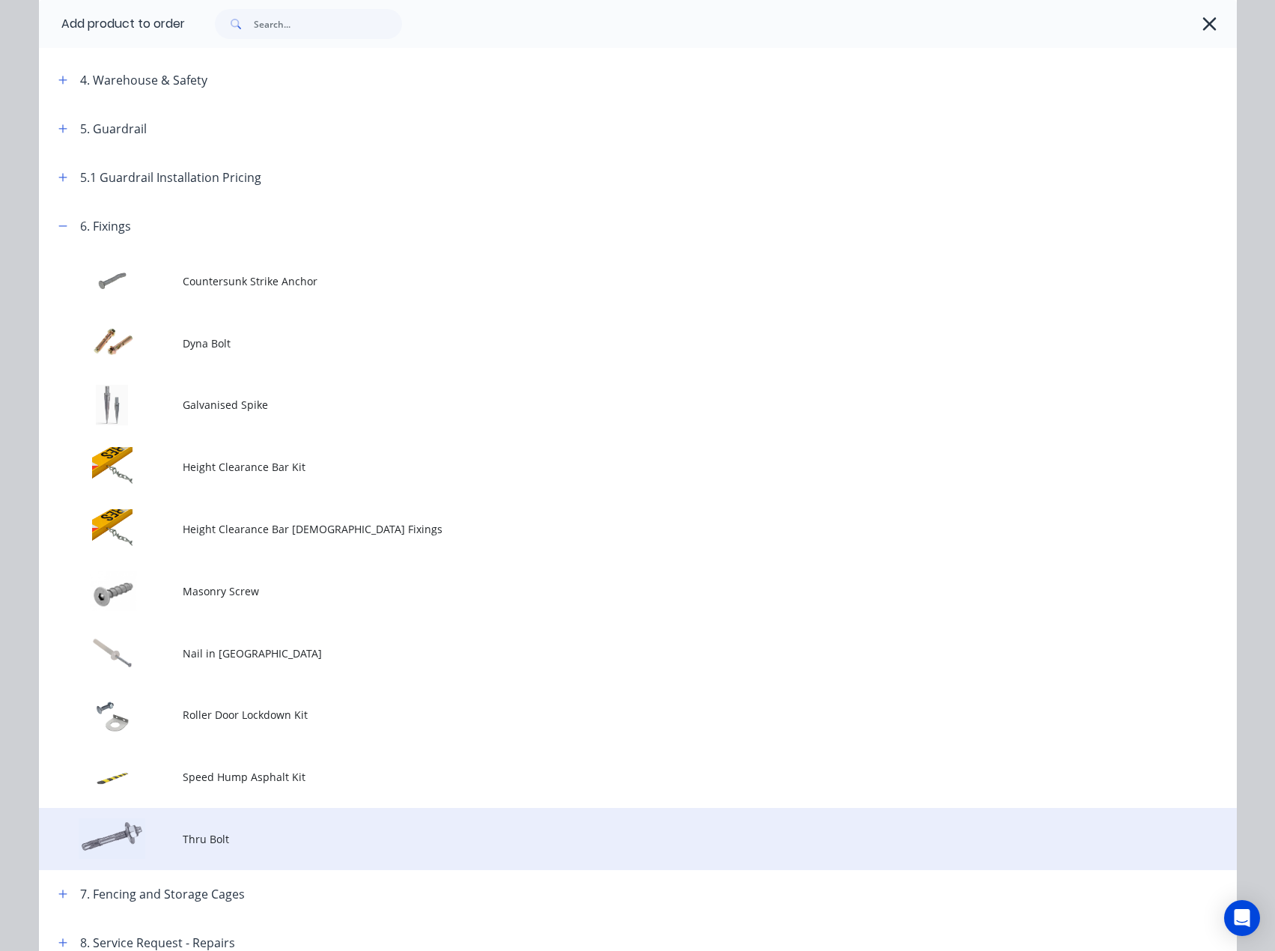
click at [208, 845] on span "Thru Bolt" at bounding box center [604, 839] width 843 height 16
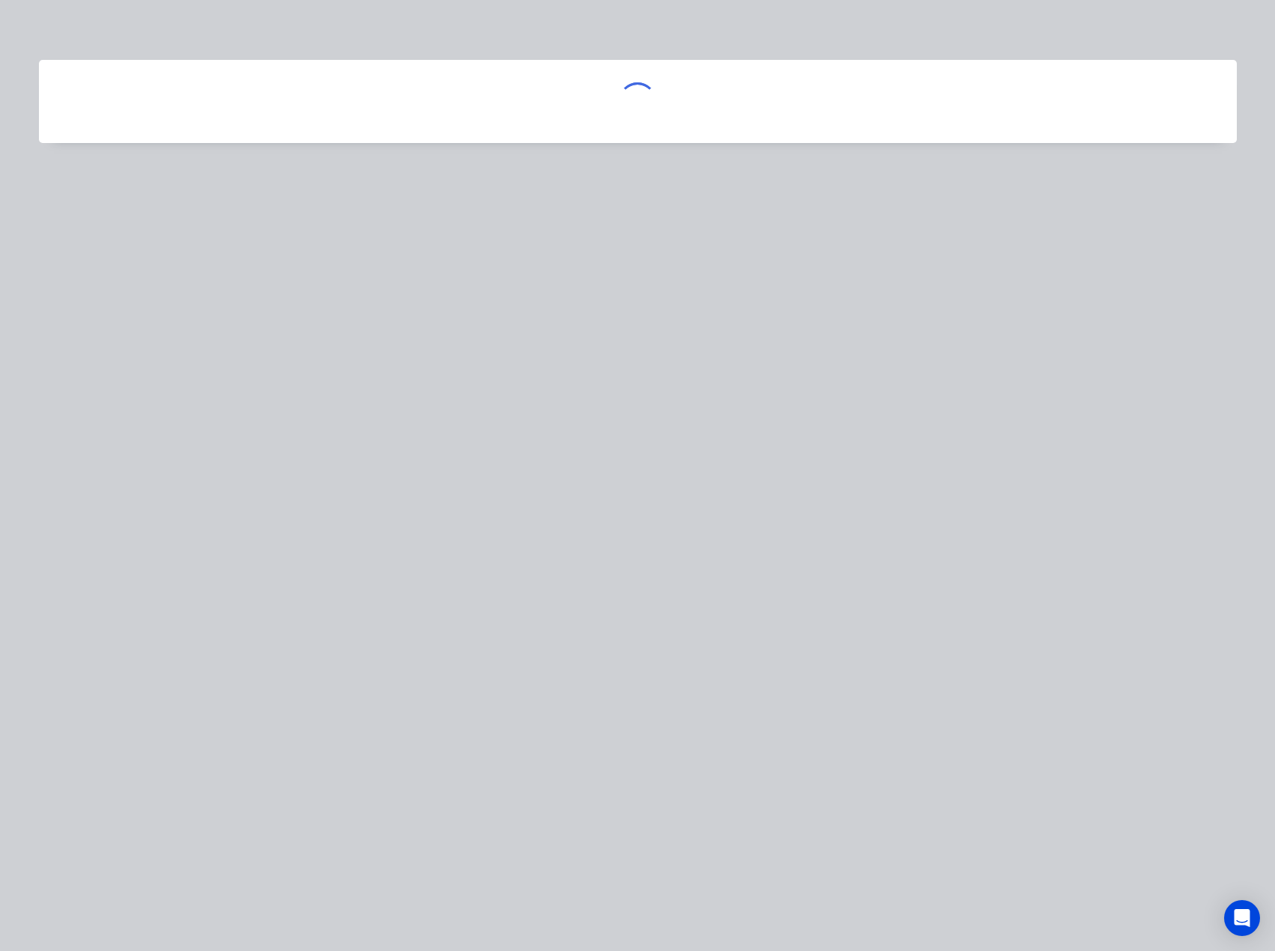
scroll to position [0, 0]
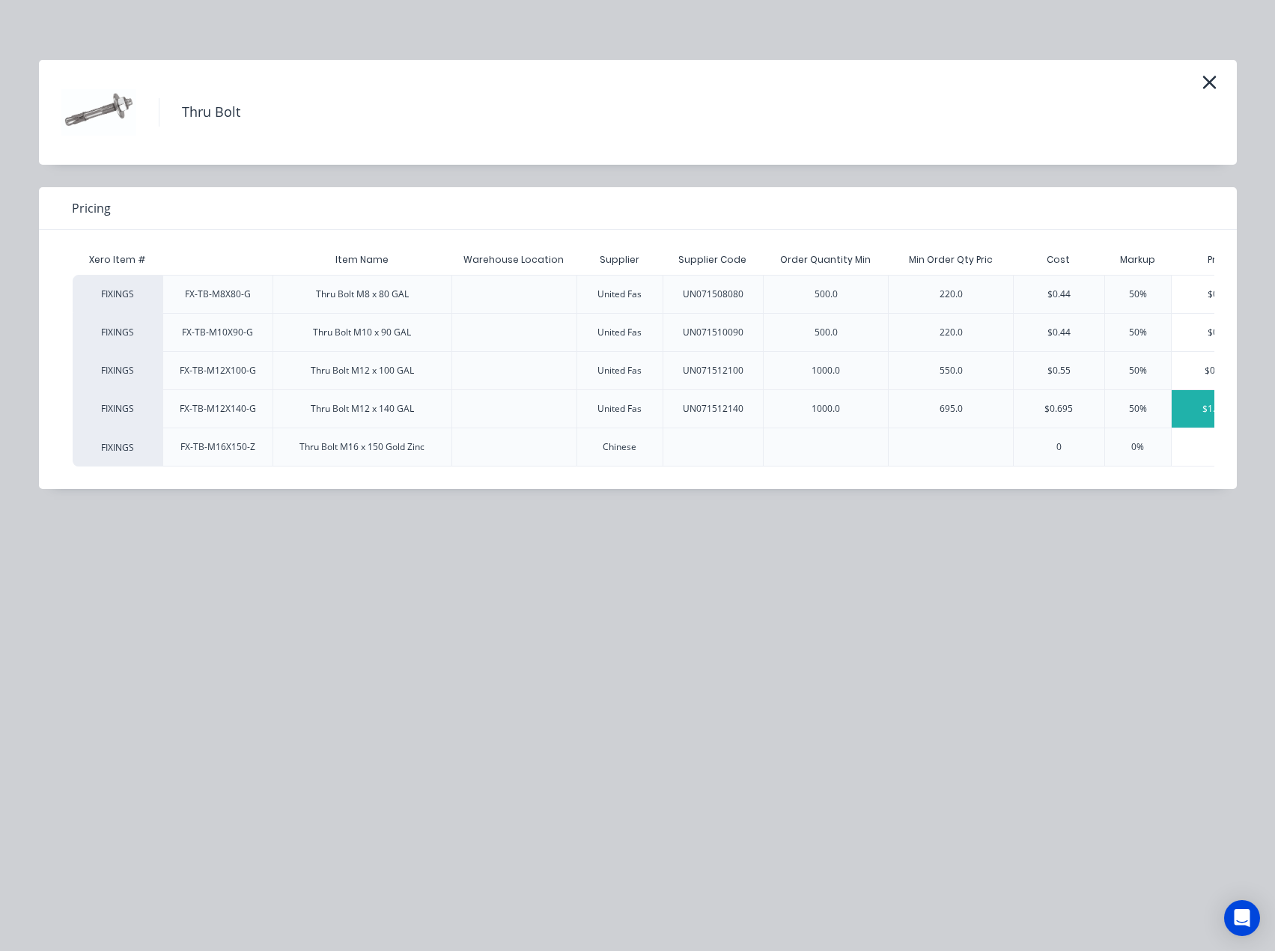
click at [1195, 415] on div "$1.0425" at bounding box center [1219, 408] width 95 height 37
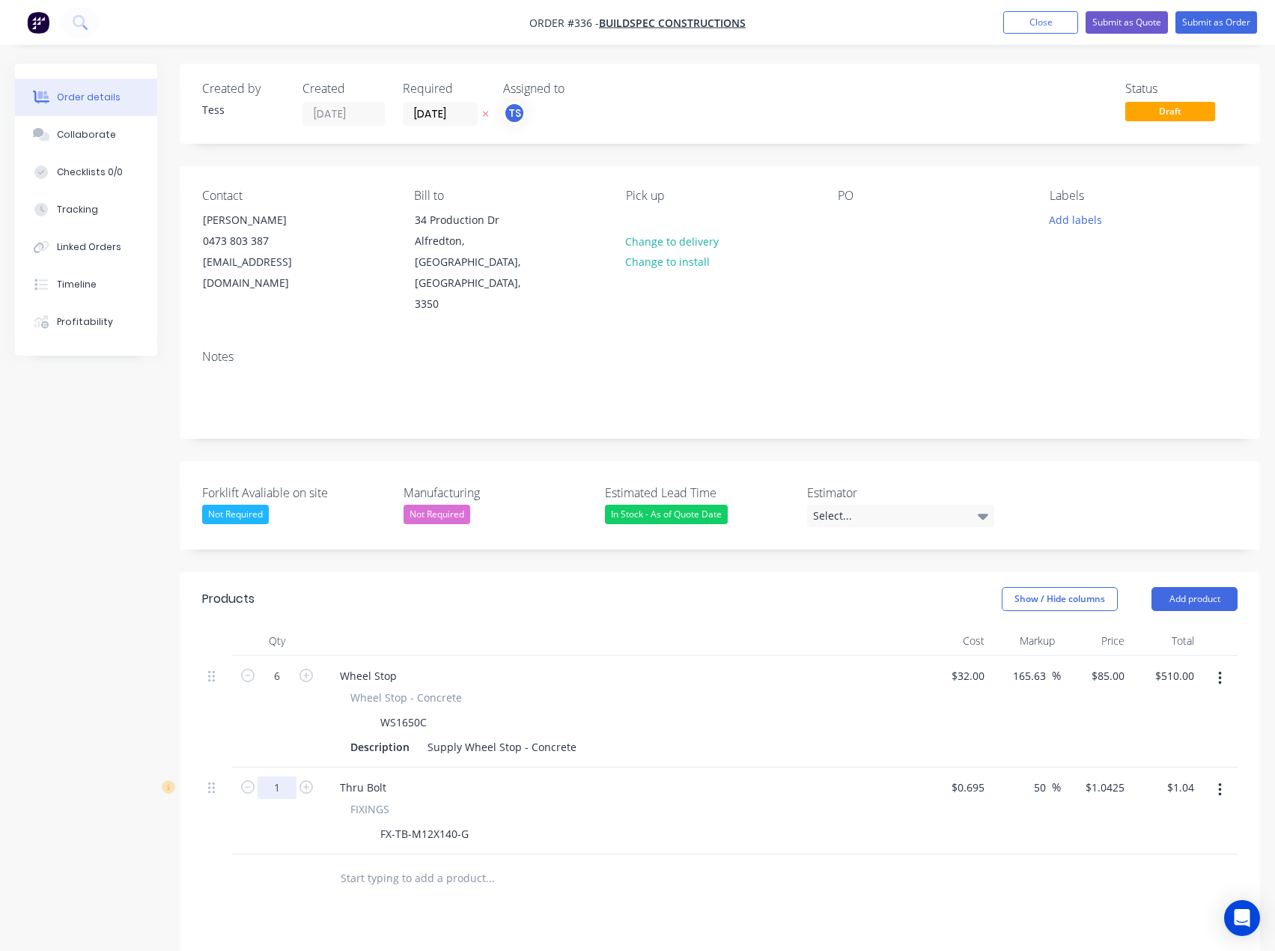
click at [285, 687] on input "1" at bounding box center [277, 676] width 39 height 22
type input "12"
type input "$12.51"
click at [704, 863] on div "Products Show / Hide columns Add product Qty Cost Markup Price Total 6 Wheel St…" at bounding box center [720, 917] width 1081 height 690
click at [1106, 777] on input "1.0425" at bounding box center [1107, 788] width 46 height 22
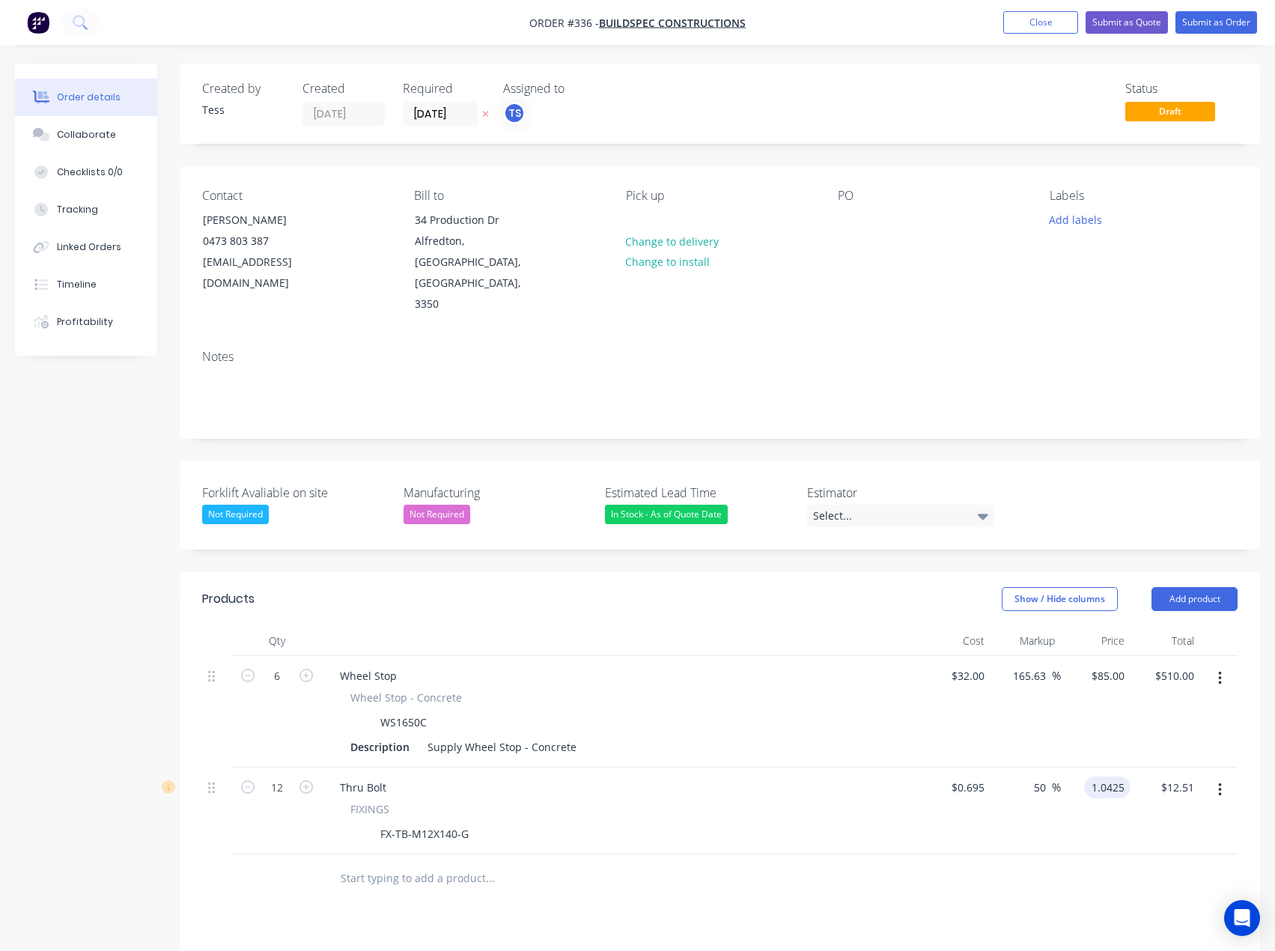
type input "$1.0425"
click at [919, 854] on div at bounding box center [720, 878] width 1036 height 49
click at [1146, 21] on button "Submit as Quote" at bounding box center [1127, 22] width 82 height 22
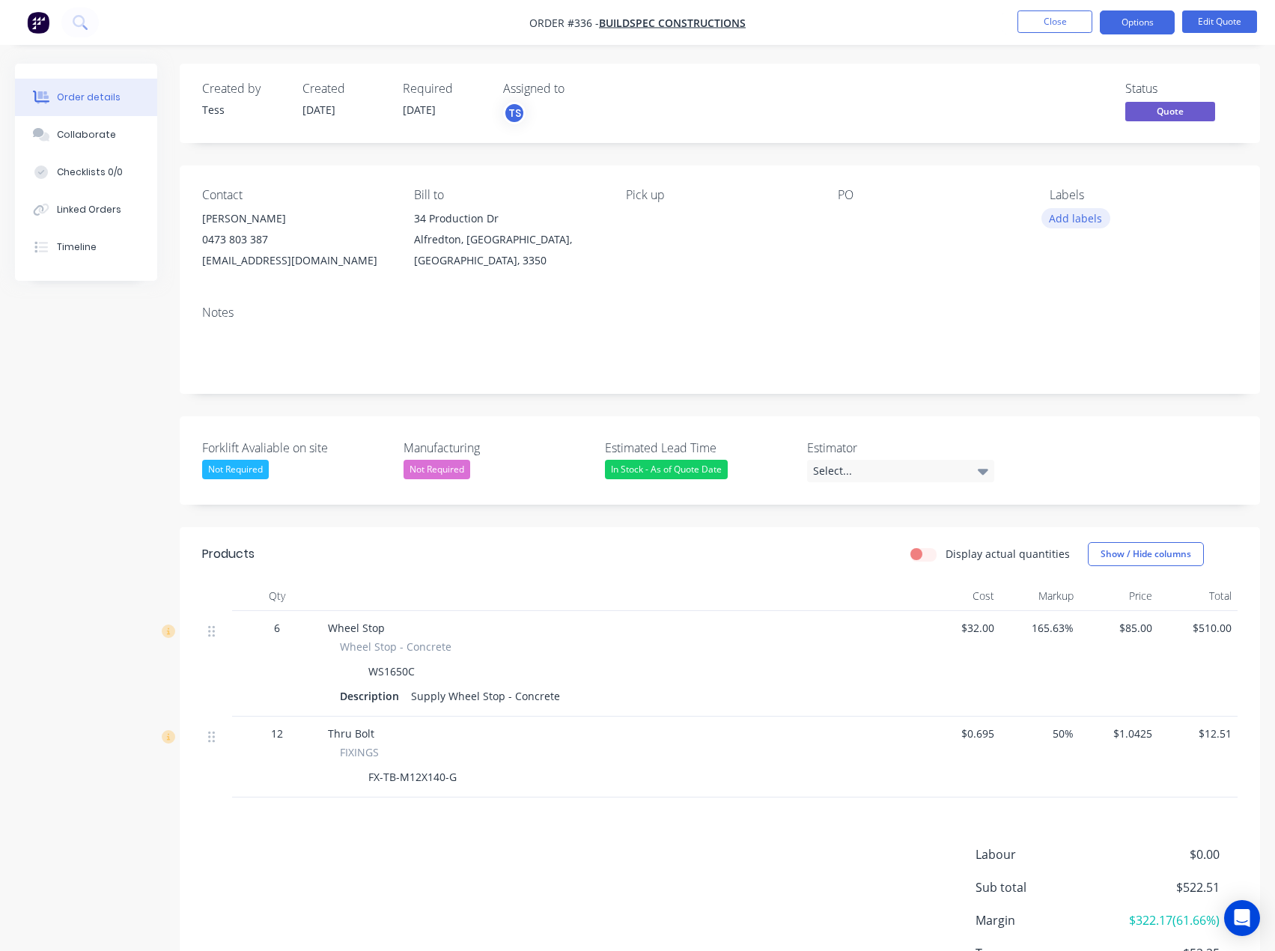
click at [1076, 220] on button "Add labels" at bounding box center [1076, 218] width 69 height 20
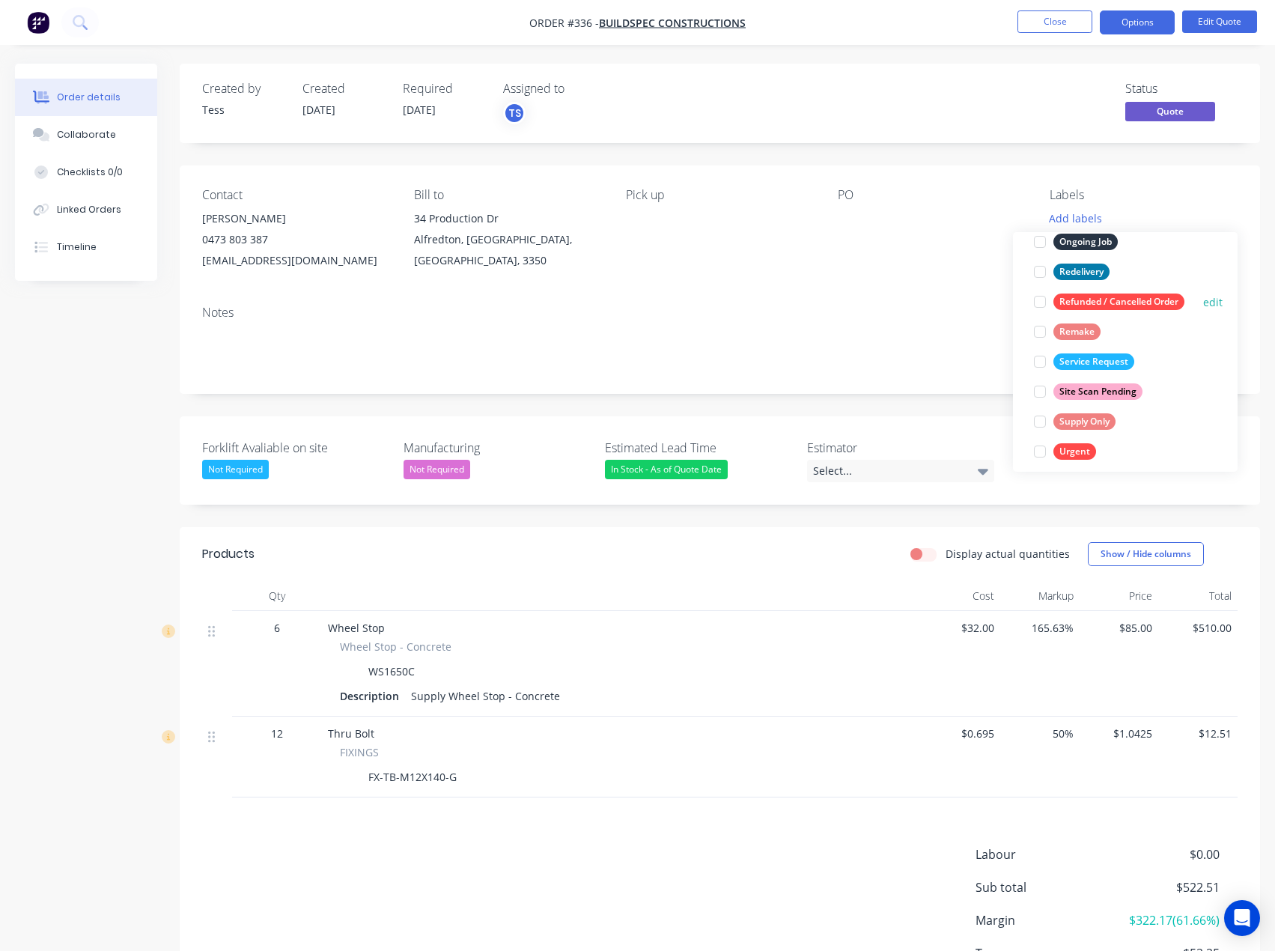
scroll to position [240, 0]
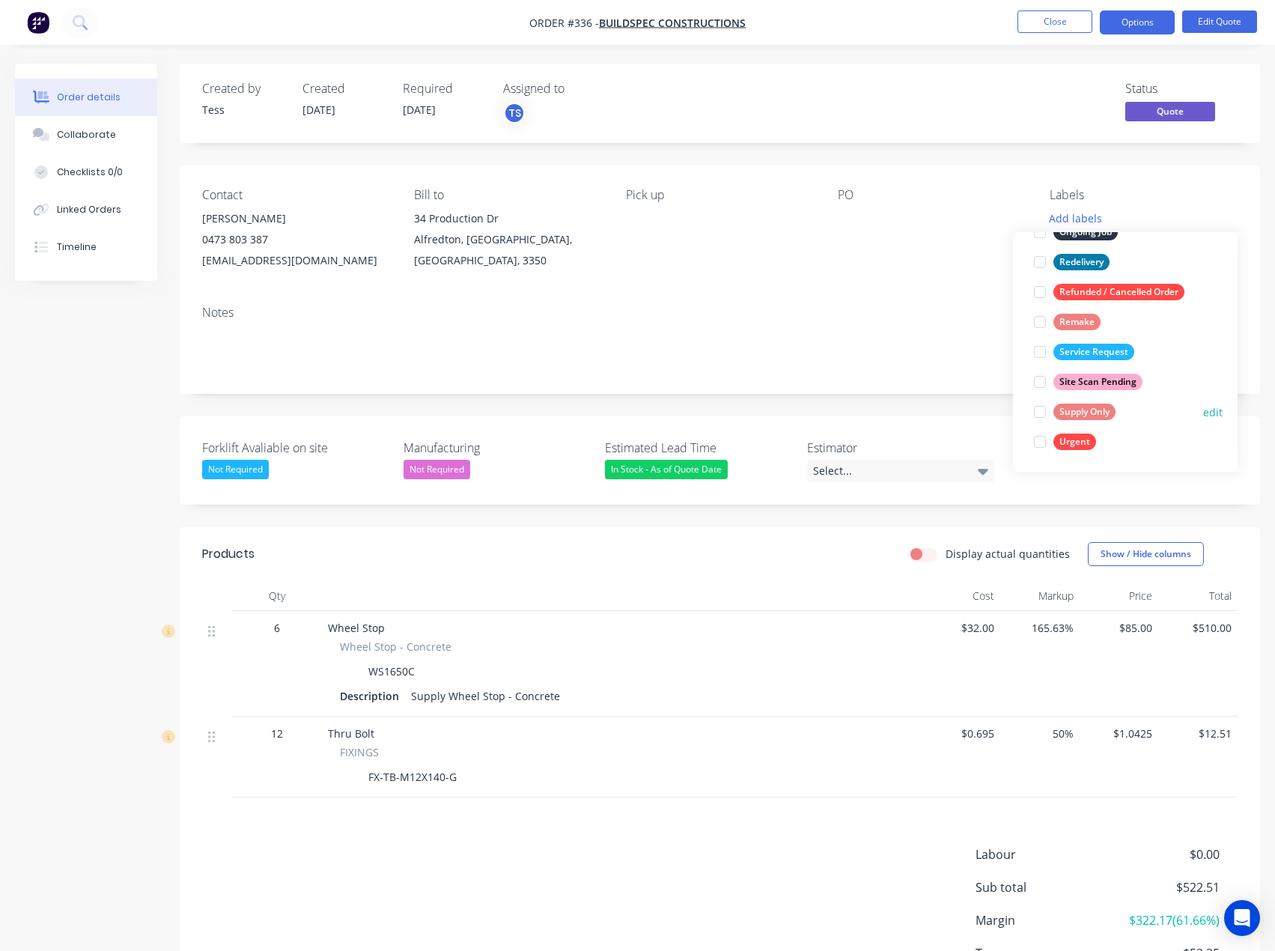
click at [1045, 413] on div at bounding box center [1040, 412] width 30 height 30
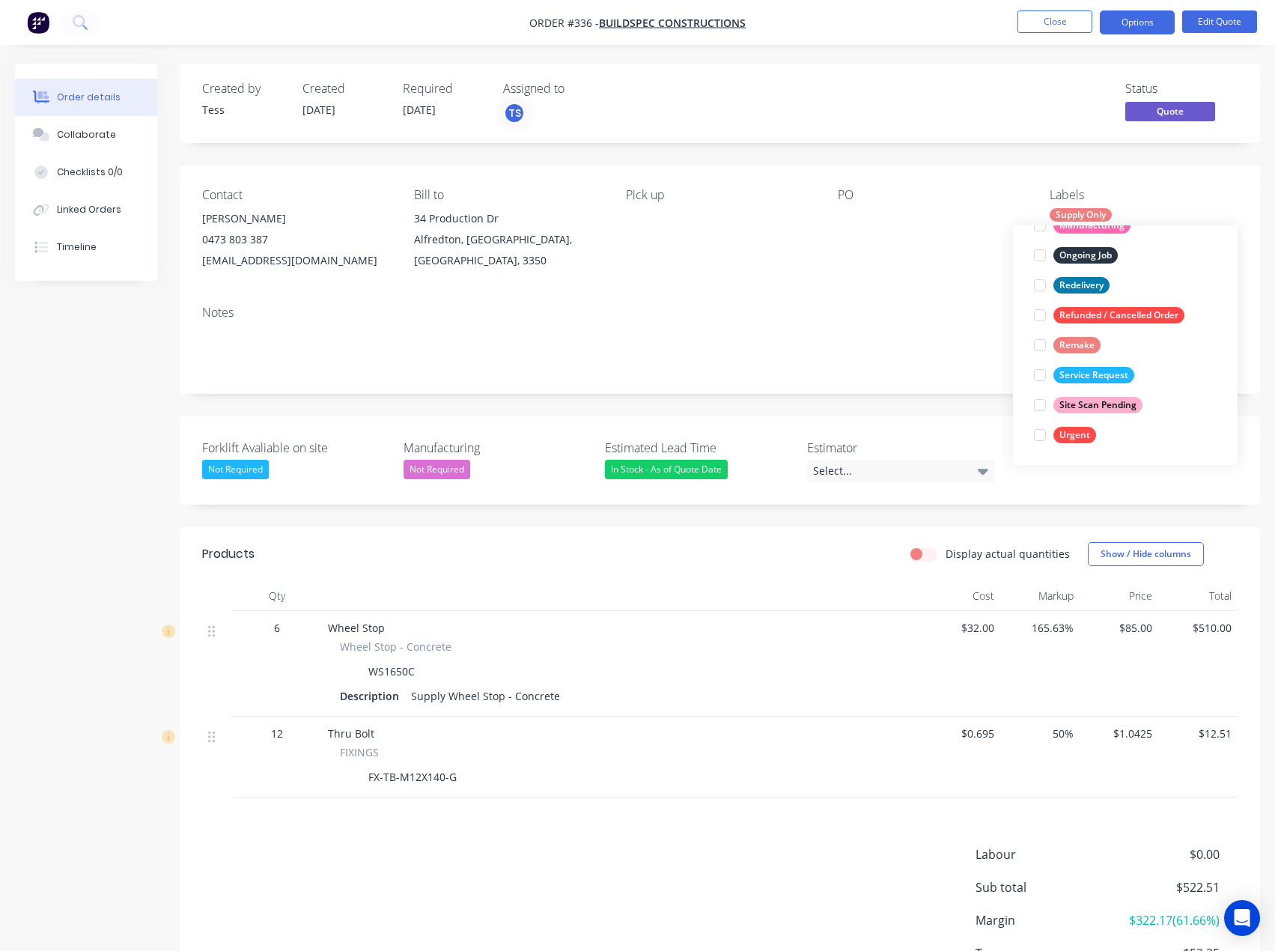
scroll to position [0, 0]
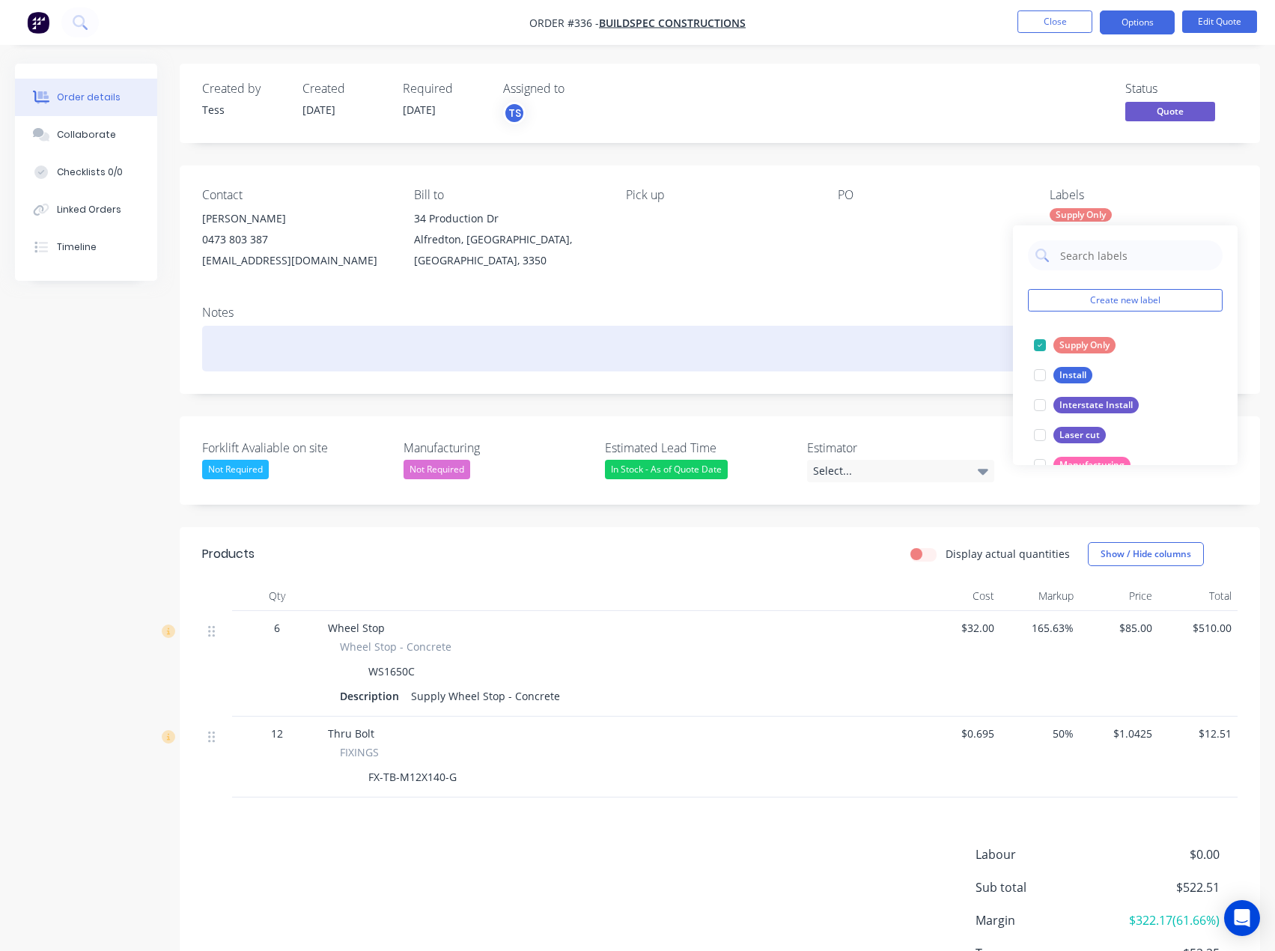
click at [976, 340] on div at bounding box center [720, 349] width 1036 height 46
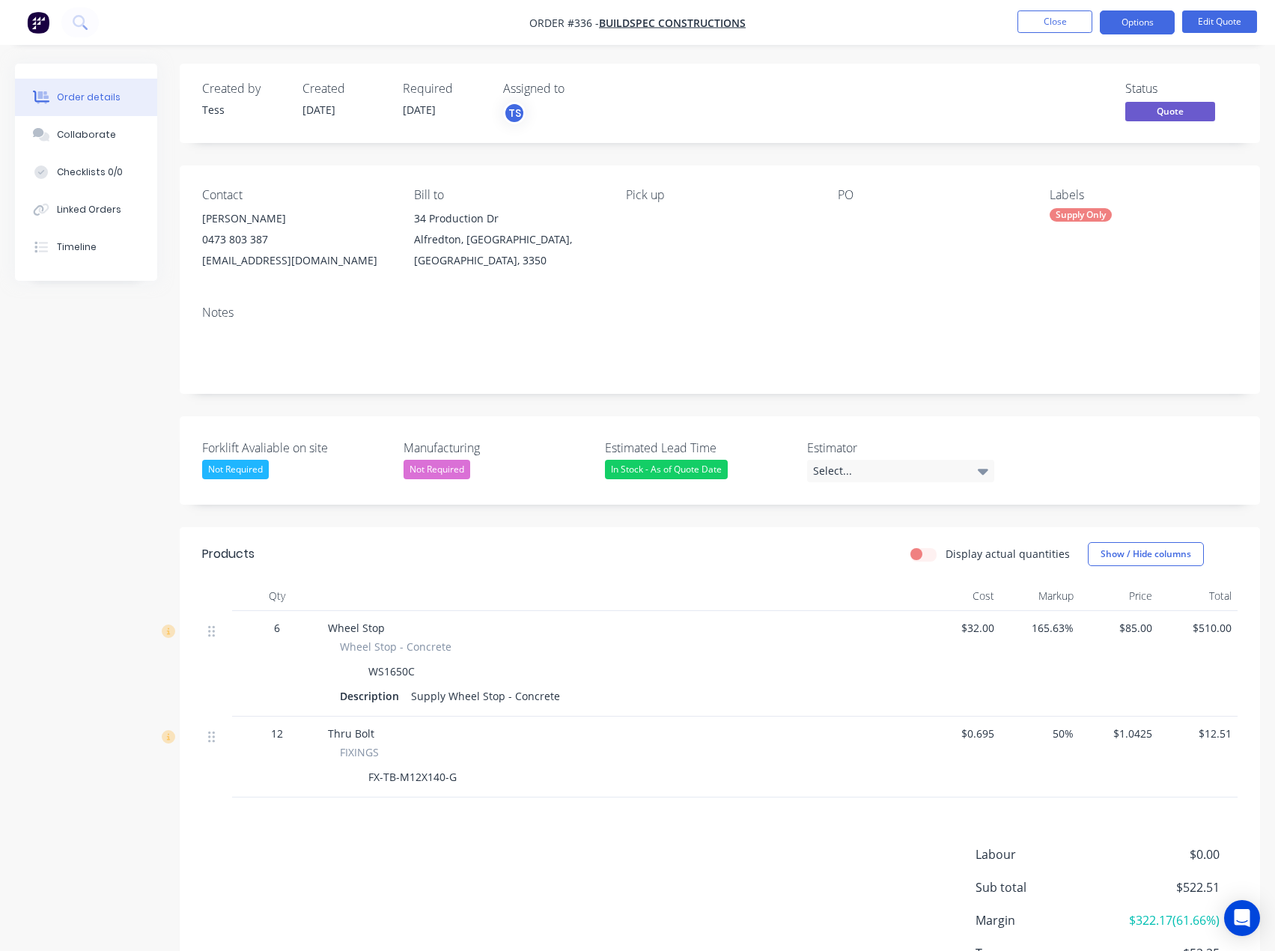
click at [1108, 210] on div "Supply Only" at bounding box center [1081, 214] width 62 height 13
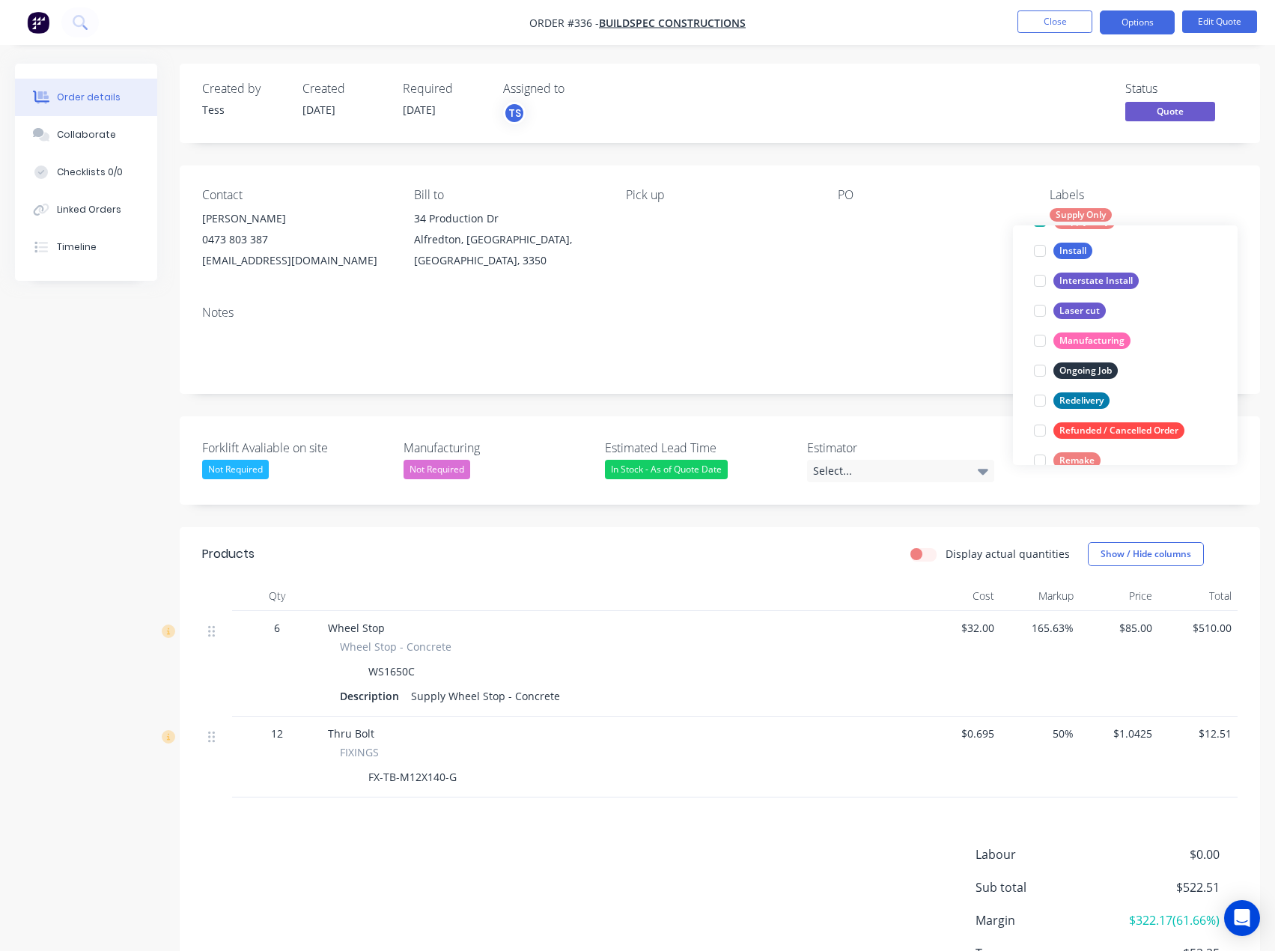
scroll to position [240, 0]
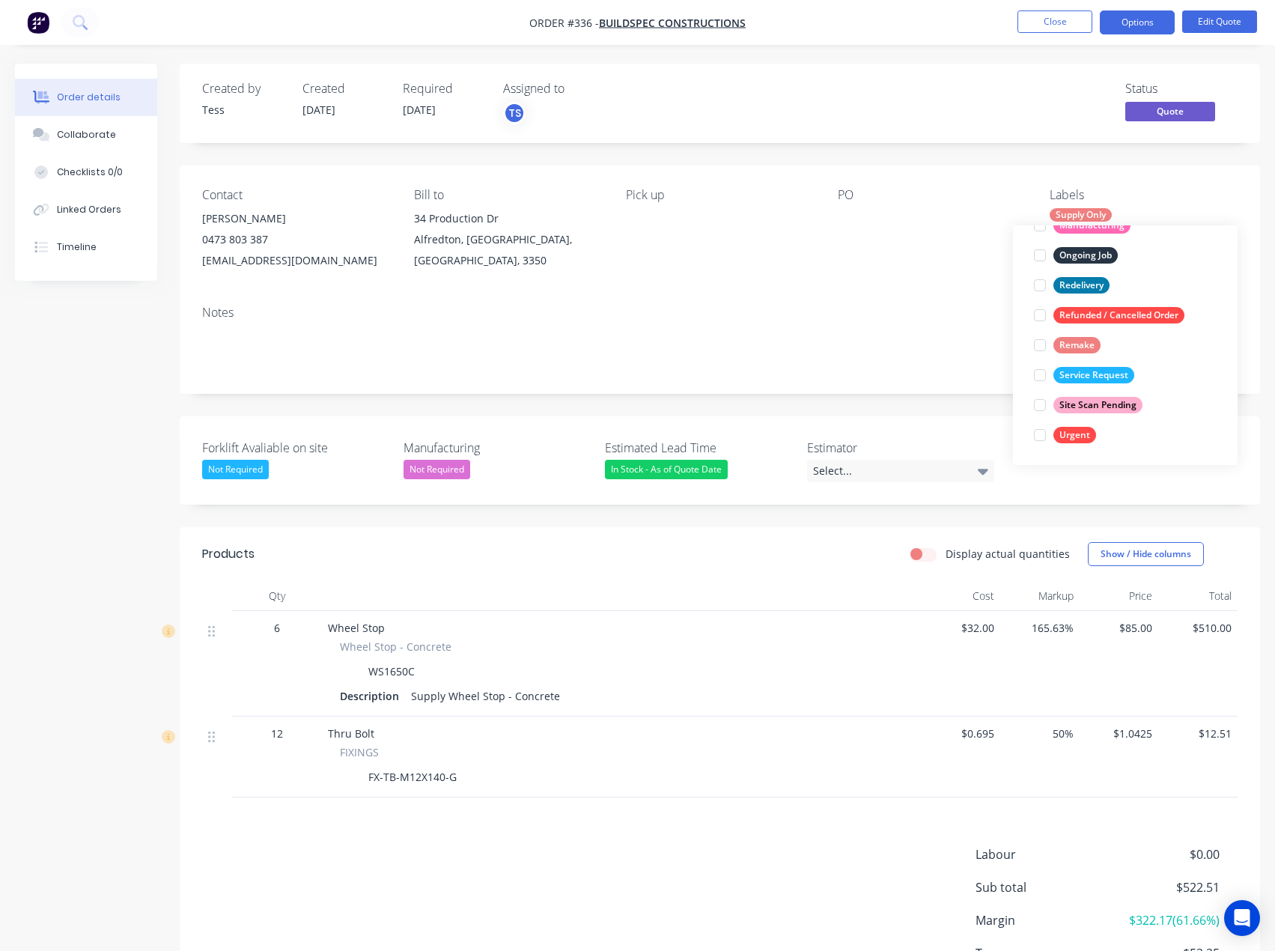
click at [1043, 434] on div at bounding box center [1040, 435] width 30 height 30
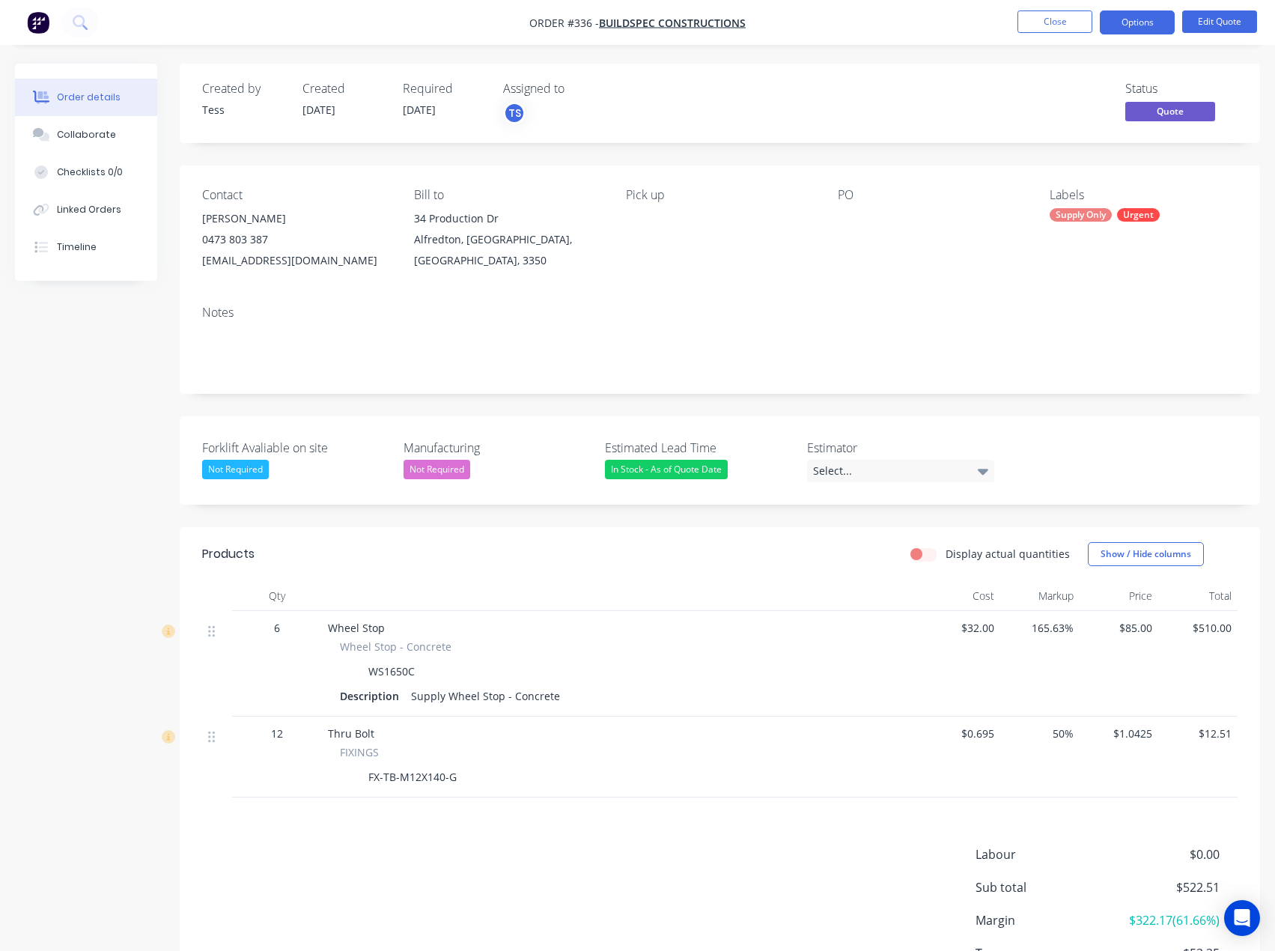
click at [966, 259] on div "PO" at bounding box center [932, 229] width 188 height 83
click at [946, 472] on div "Select..." at bounding box center [900, 471] width 187 height 22
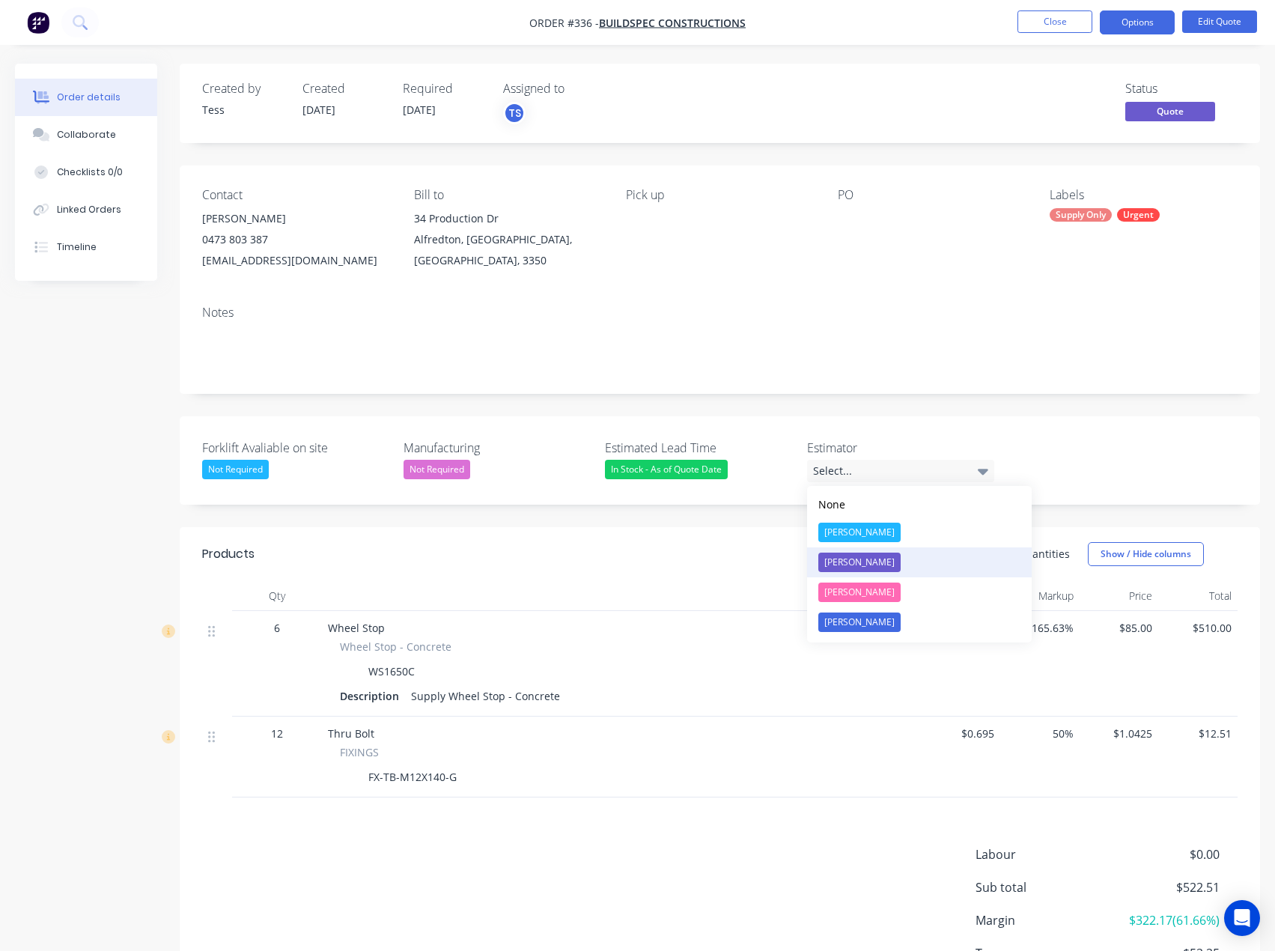
click at [848, 559] on div "[PERSON_NAME]" at bounding box center [859, 562] width 82 height 19
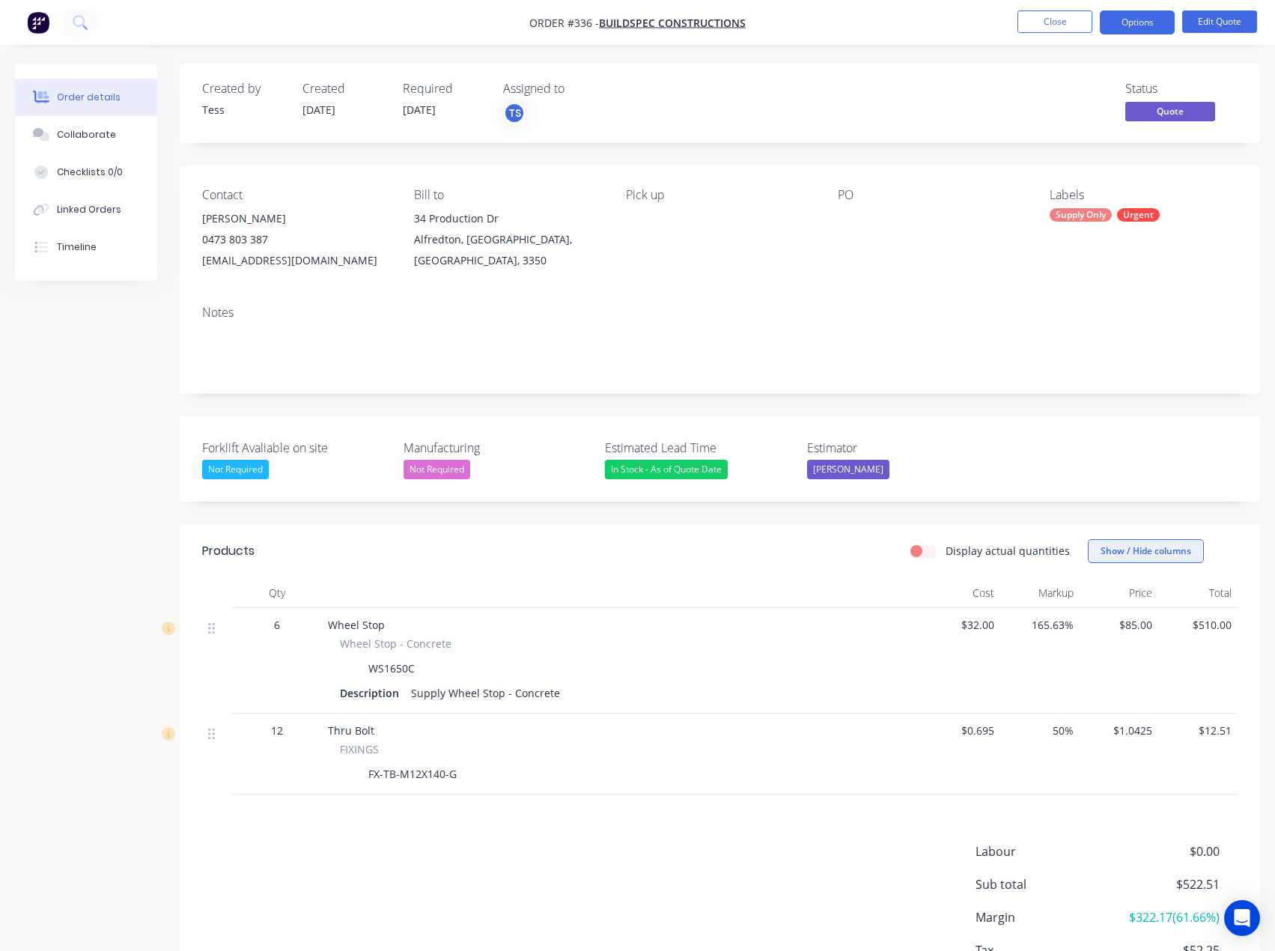
click at [1193, 555] on button "Show / Hide columns" at bounding box center [1146, 551] width 116 height 24
click at [1241, 506] on div "Created by Tess Created 03/09/25 Required 03/09/25 Assigned to TS Status Quote …" at bounding box center [720, 551] width 1081 height 975
click at [1221, 26] on button "Edit Quote" at bounding box center [1219, 21] width 75 height 22
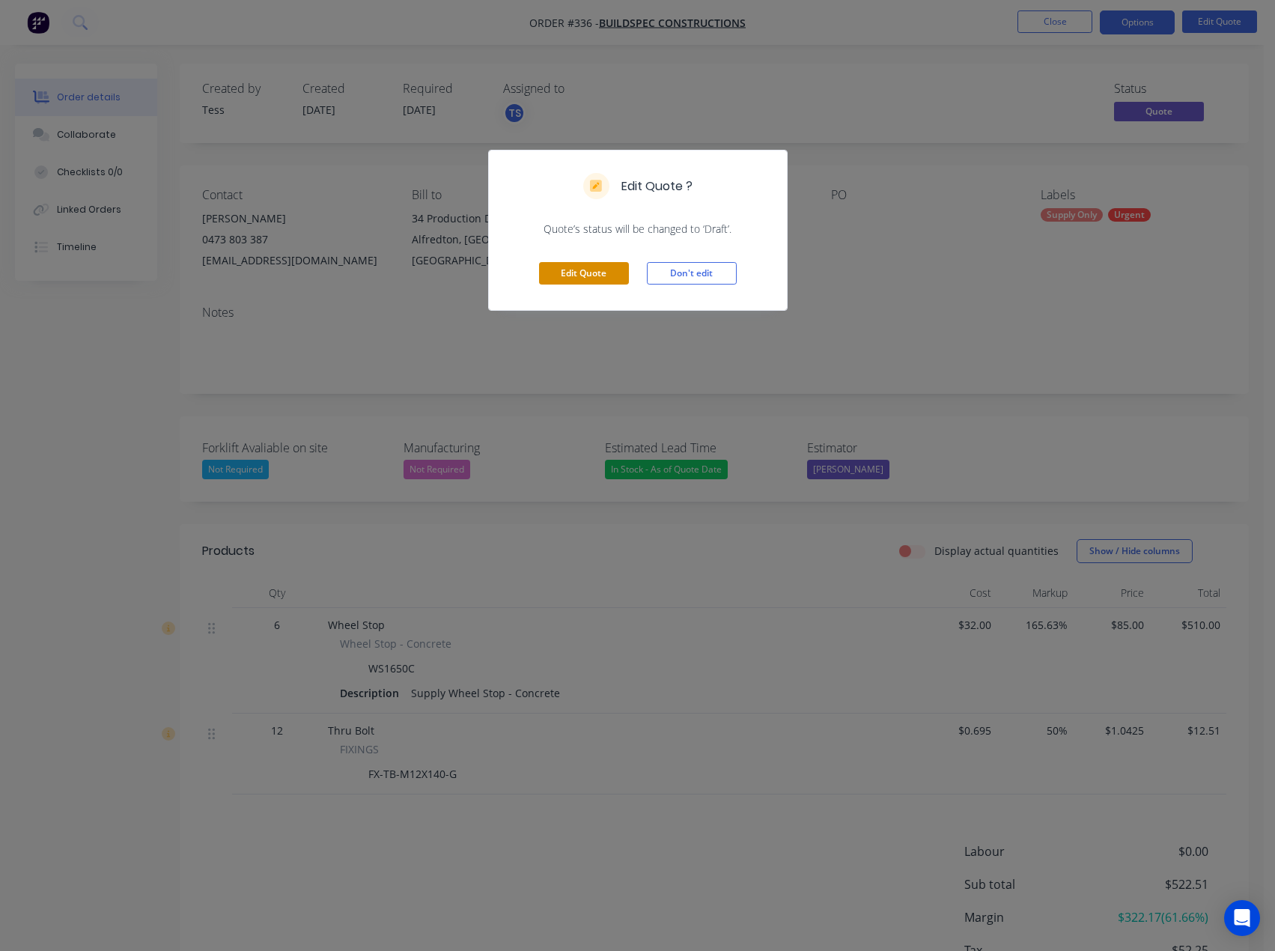
click at [575, 263] on button "Edit Quote" at bounding box center [584, 273] width 90 height 22
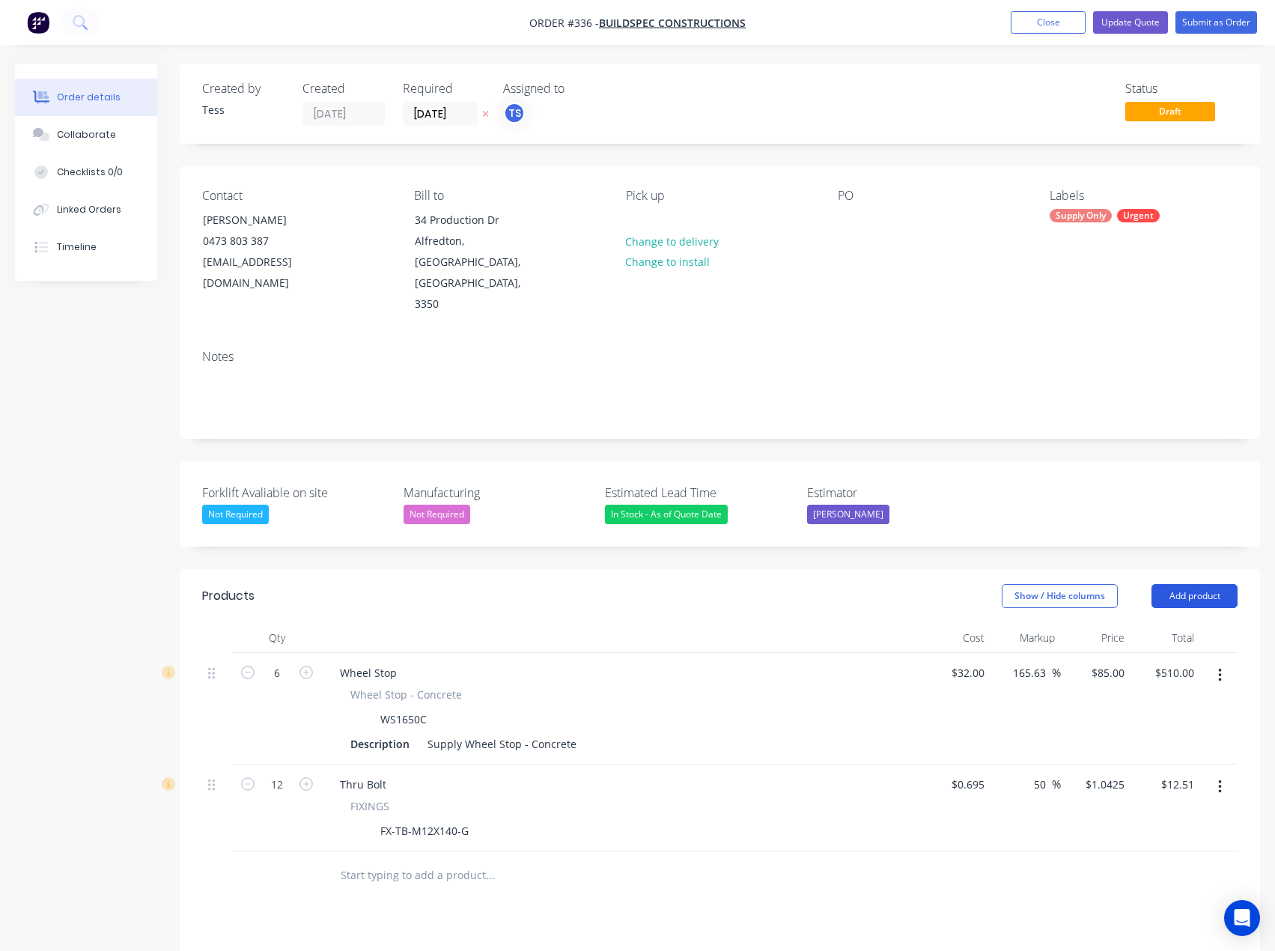
click at [1200, 584] on button "Add product" at bounding box center [1195, 596] width 86 height 24
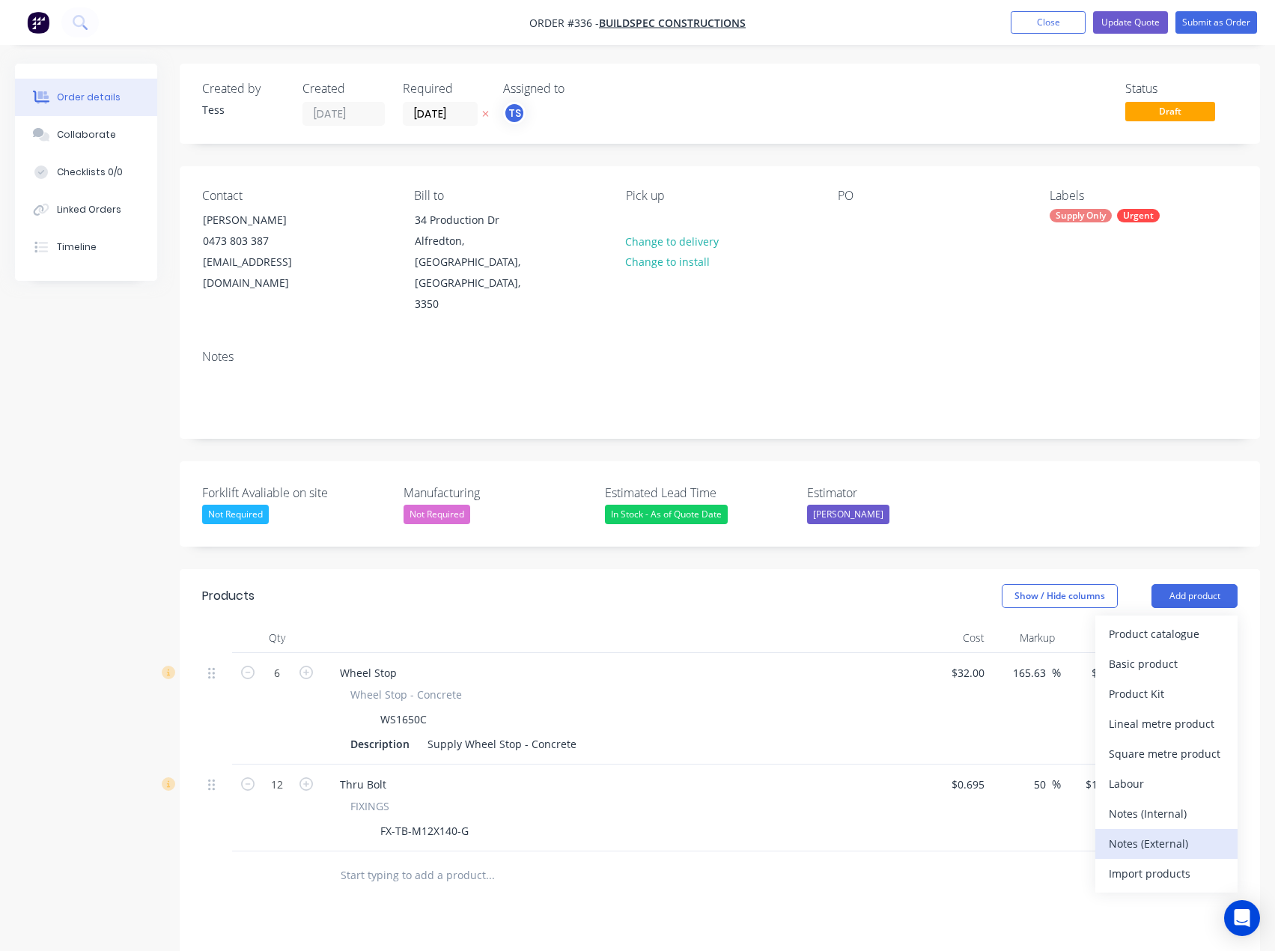
click at [1146, 833] on div "Notes (External)" at bounding box center [1166, 844] width 115 height 22
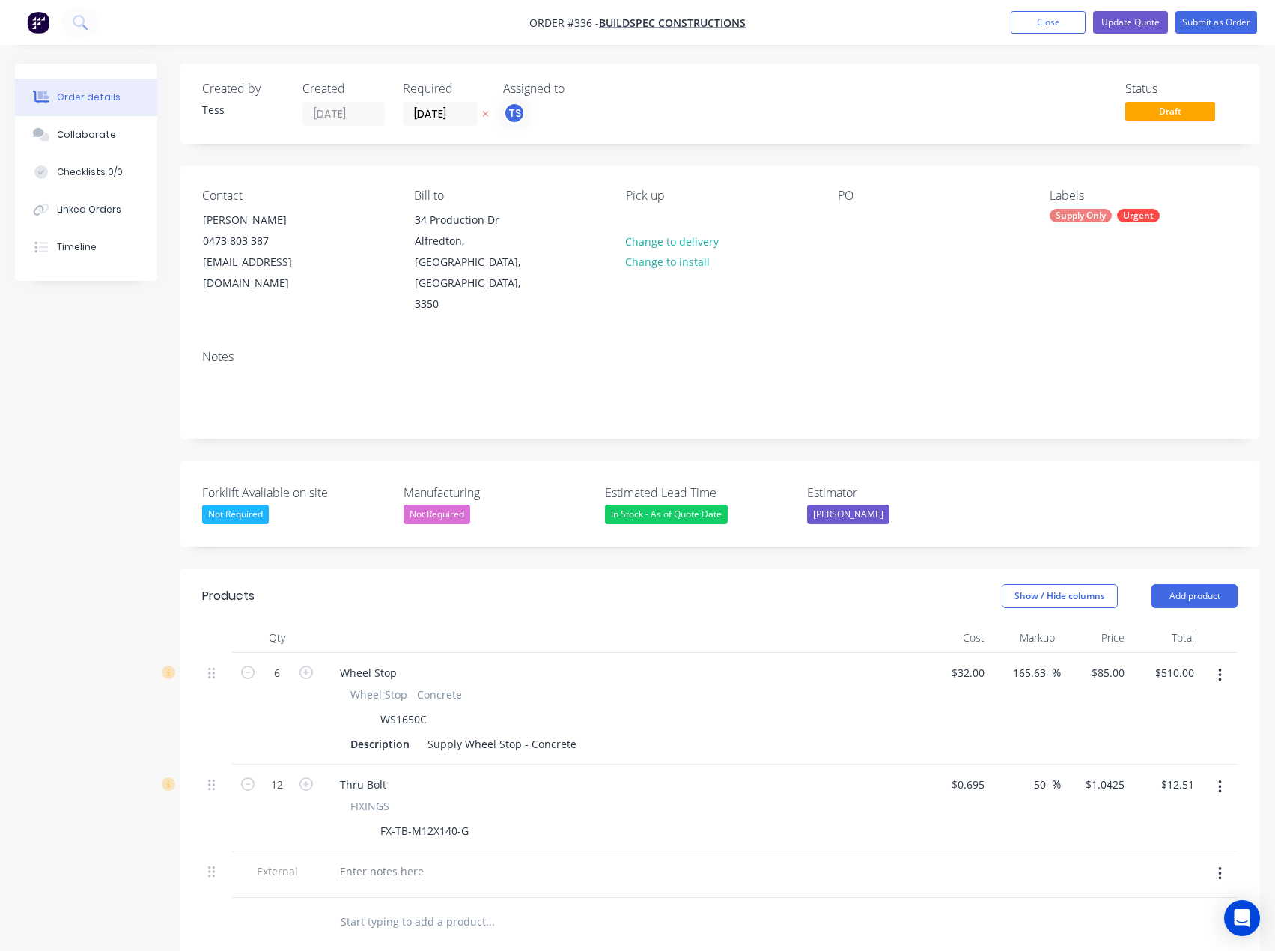
click at [381, 851] on div at bounding box center [621, 874] width 599 height 46
click at [383, 860] on div at bounding box center [382, 871] width 108 height 22
click at [362, 860] on div "__SAupply Only))" at bounding box center [381, 871] width 106 height 22
click at [402, 907] on input "text" at bounding box center [490, 922] width 300 height 30
click at [418, 860] on div "__Supply Only))" at bounding box center [378, 871] width 100 height 22
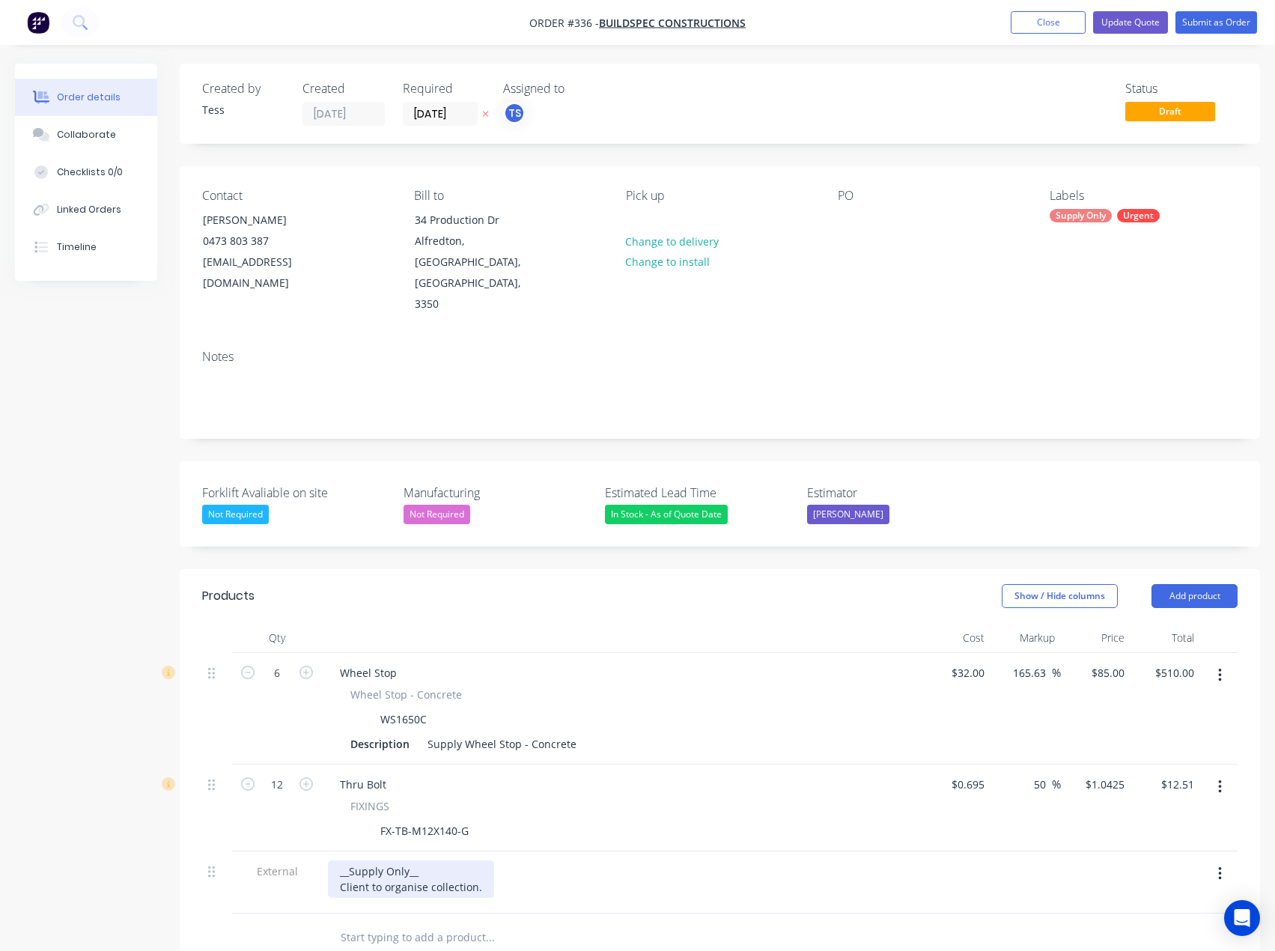
click at [424, 860] on div "__Supply Only__ Client to organise collection." at bounding box center [411, 878] width 166 height 37
click at [479, 860] on div "__Supply Only__ Client to organise collection." at bounding box center [411, 878] width 166 height 37
click at [428, 860] on div "__Supply Only__ Client to organise collection." at bounding box center [411, 878] width 166 height 37
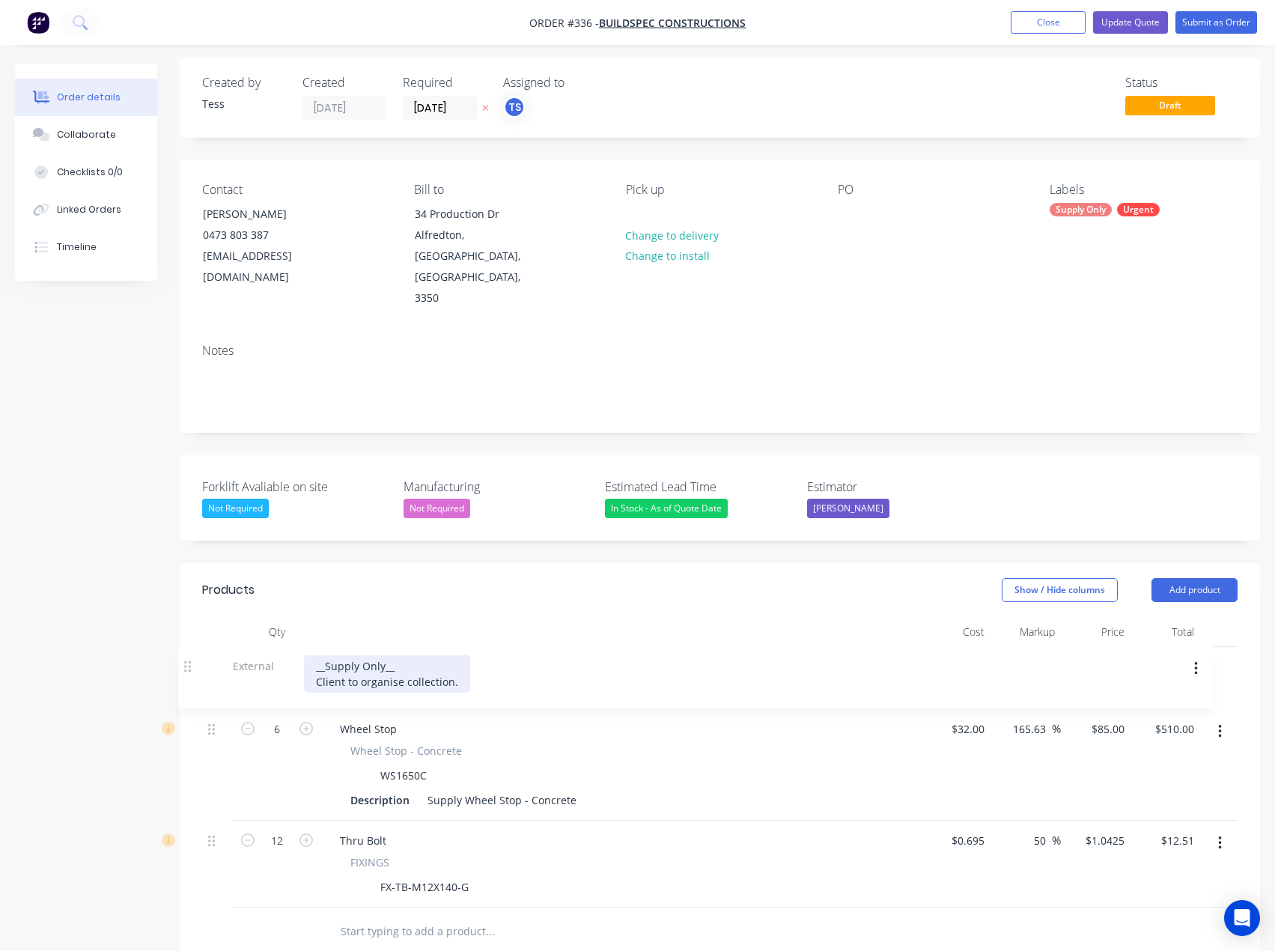
click at [192, 642] on body "Order #336 - Buildspec Constructions Add product Close Update Quote Submit as O…" at bounding box center [637, 666] width 1275 height 1344
click at [482, 656] on div "__Supply Only__ Client to organise collection." at bounding box center [411, 674] width 166 height 37
click at [476, 656] on div "__Supply Only__ Client to organise collectionn 4th September" at bounding box center [431, 674] width 206 height 37
click at [477, 656] on div "__Supply Only__ Client to organise collection 4th September" at bounding box center [427, 674] width 199 height 37
click at [576, 617] on div at bounding box center [621, 632] width 599 height 30
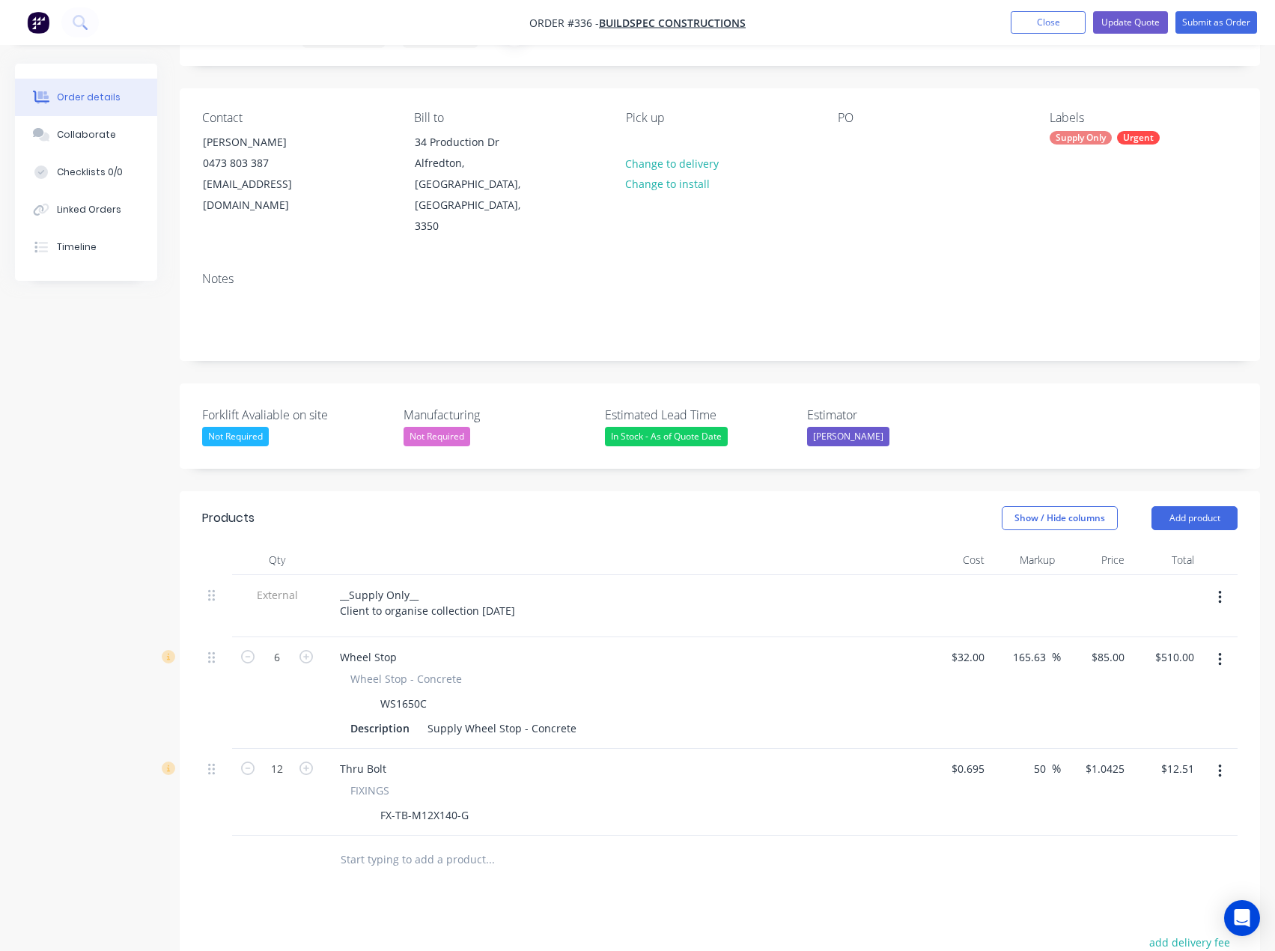
scroll to position [0, 0]
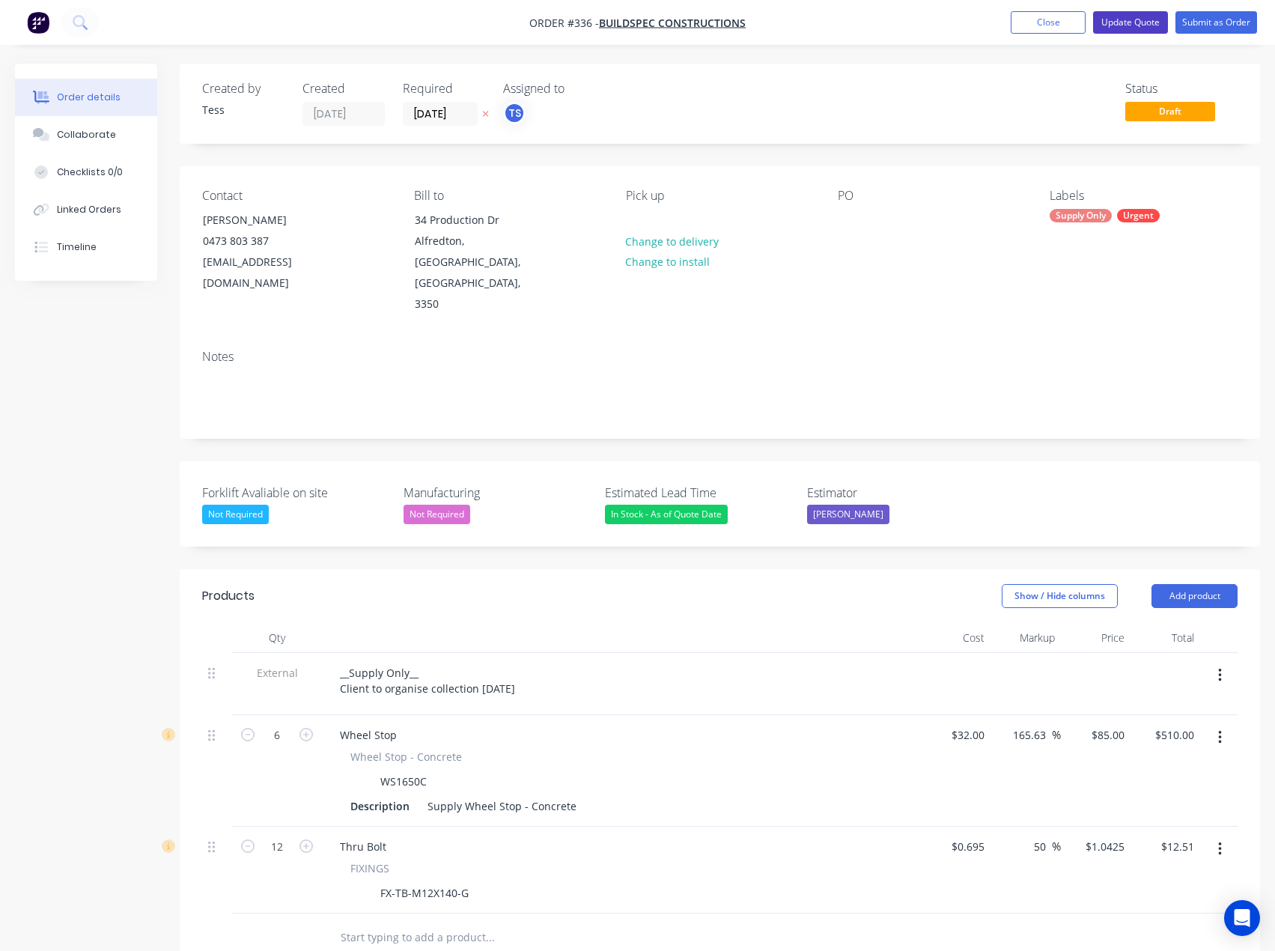
click at [1144, 16] on button "Update Quote" at bounding box center [1130, 22] width 75 height 22
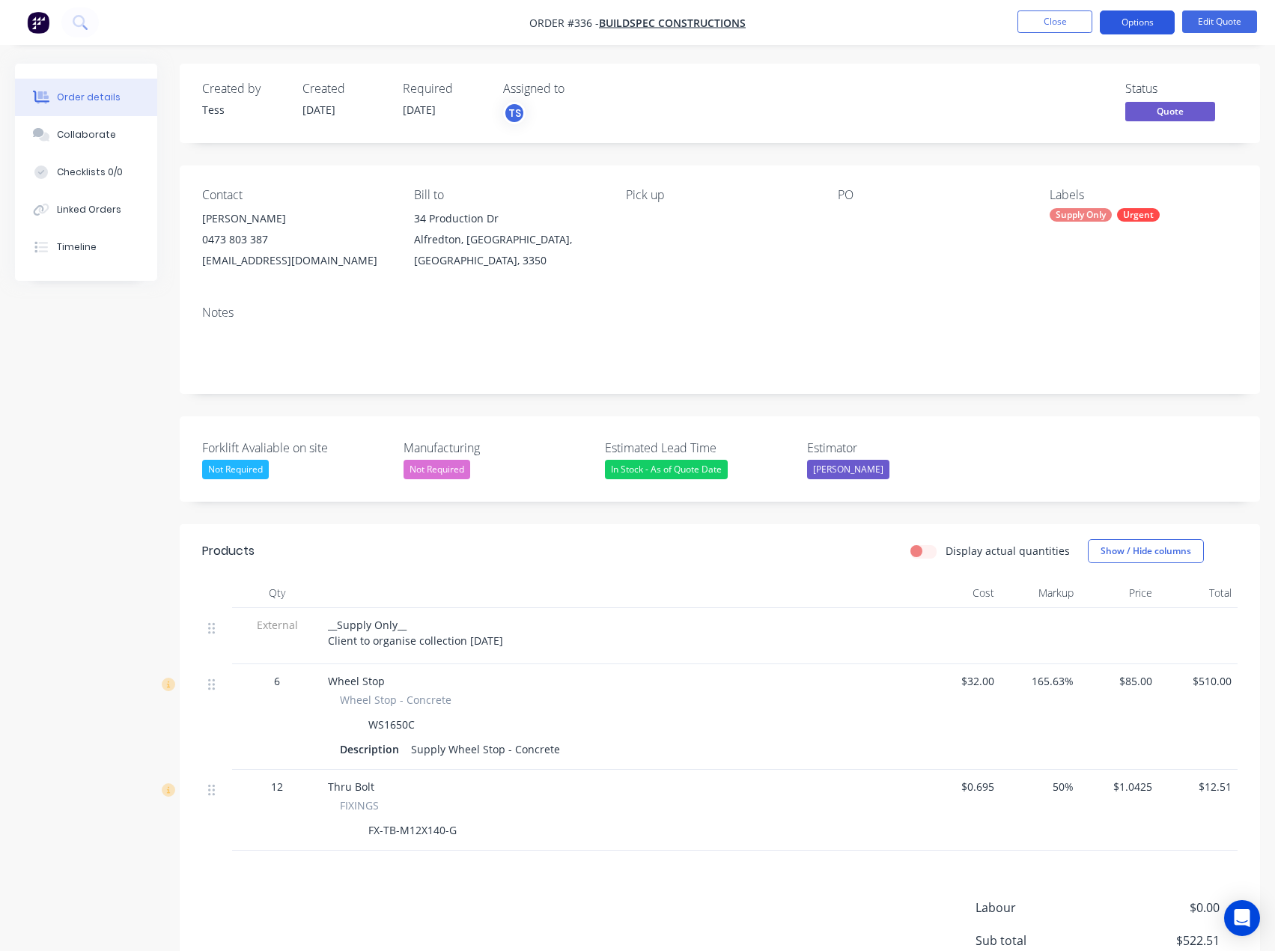
click at [1153, 21] on button "Options" at bounding box center [1137, 22] width 75 height 24
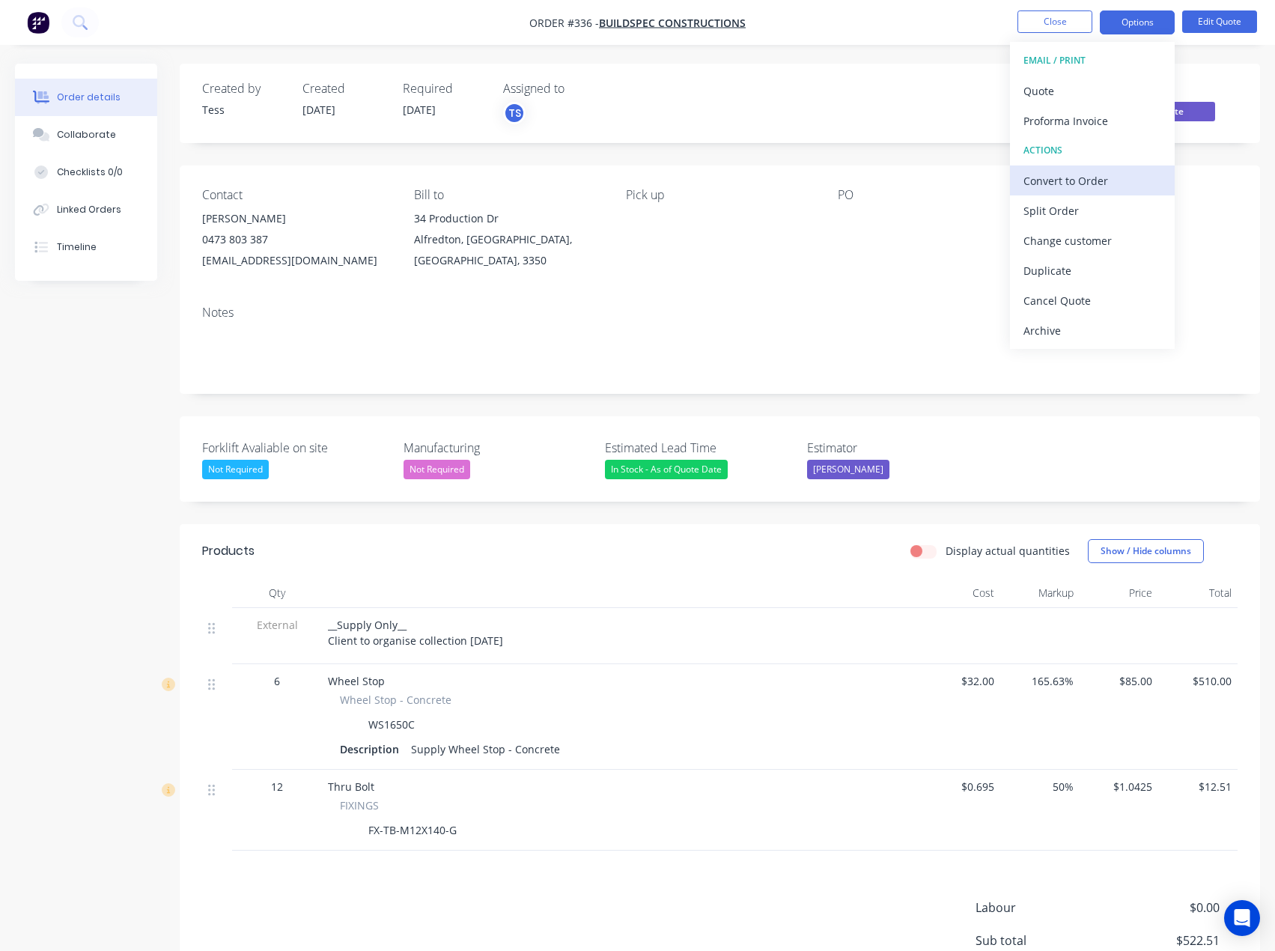
click at [1069, 179] on div "Convert to Order" at bounding box center [1093, 181] width 138 height 22
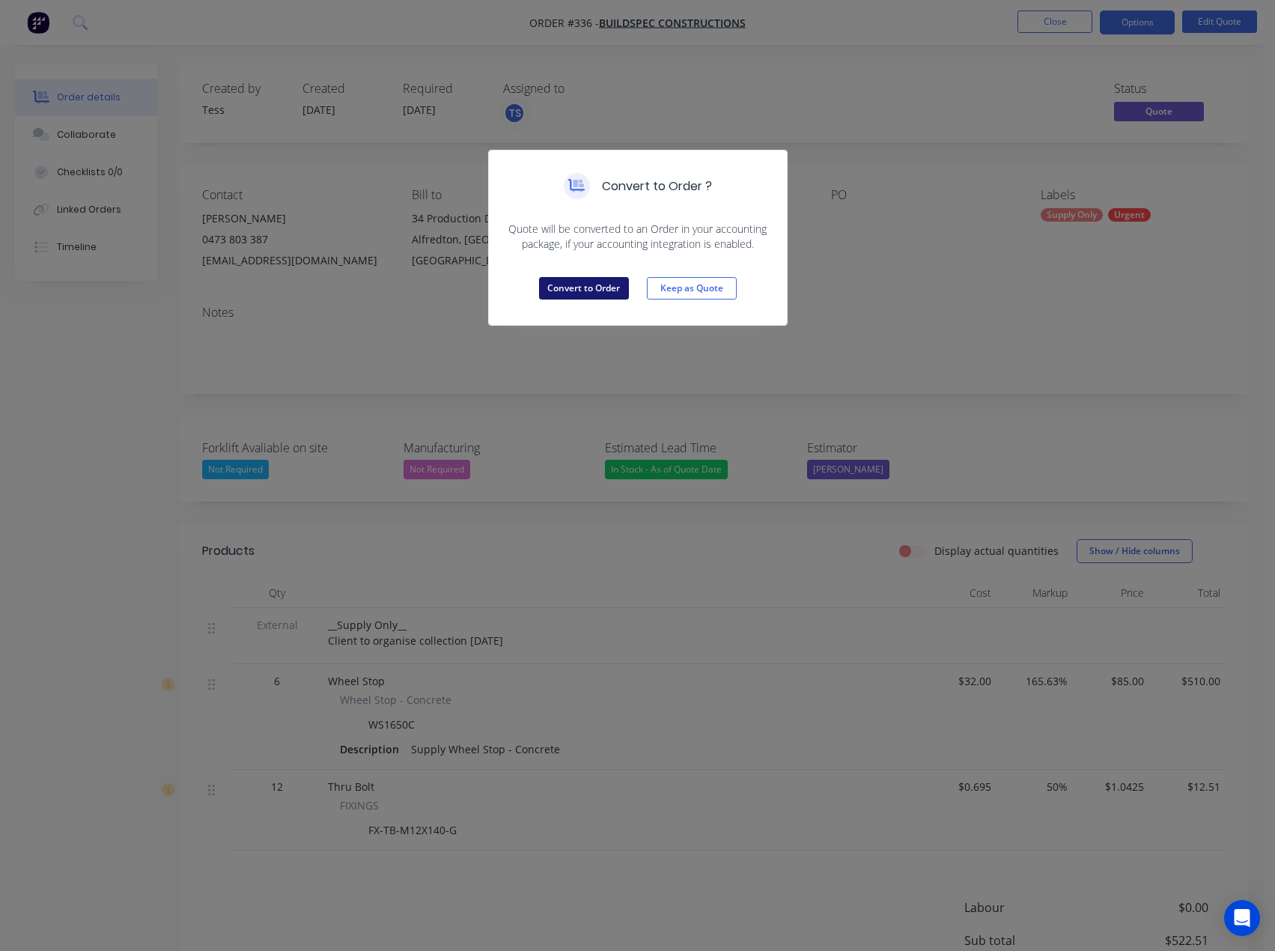
click at [567, 288] on button "Convert to Order" at bounding box center [584, 288] width 90 height 22
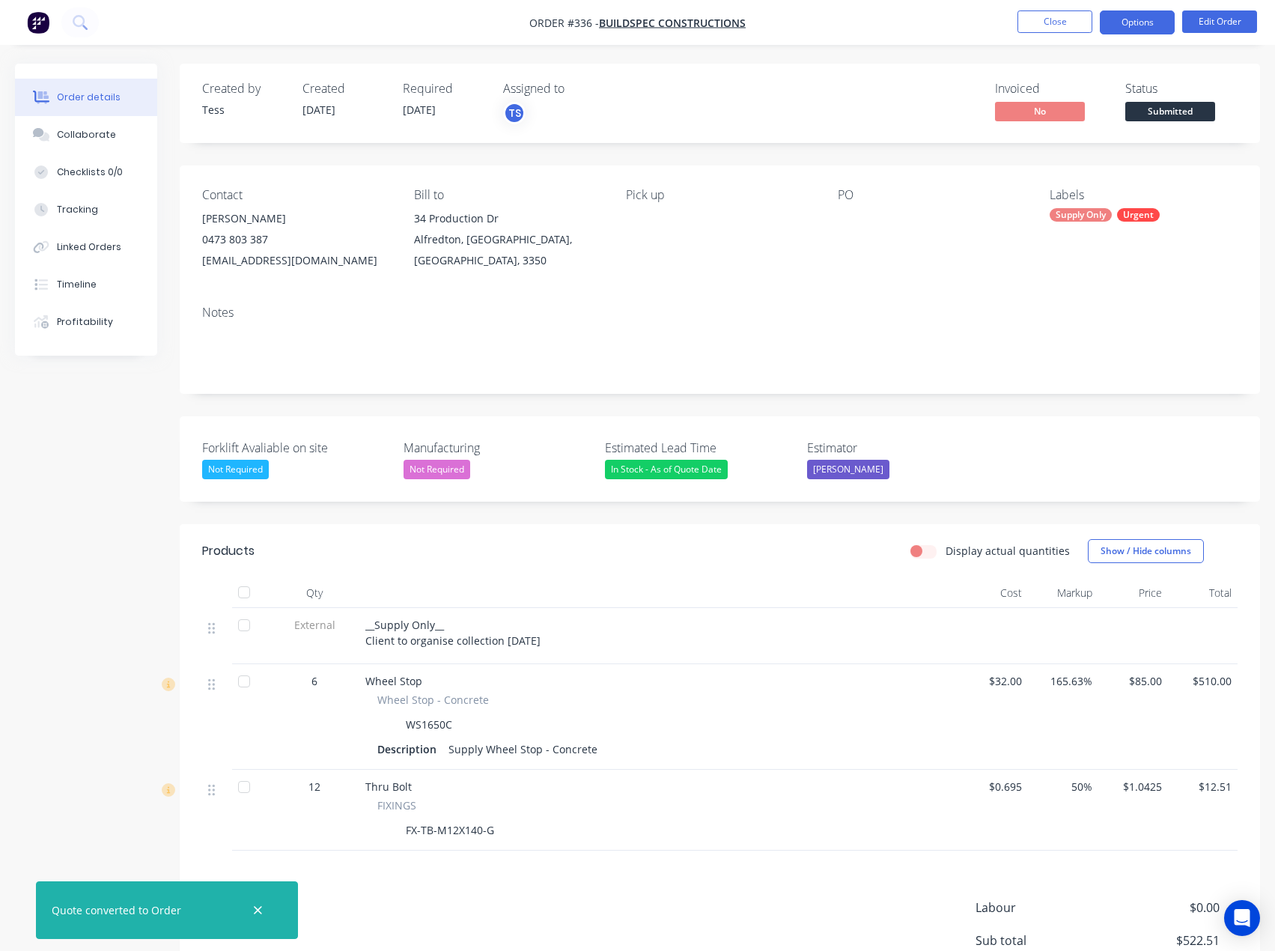
click at [1146, 21] on button "Options" at bounding box center [1137, 22] width 75 height 24
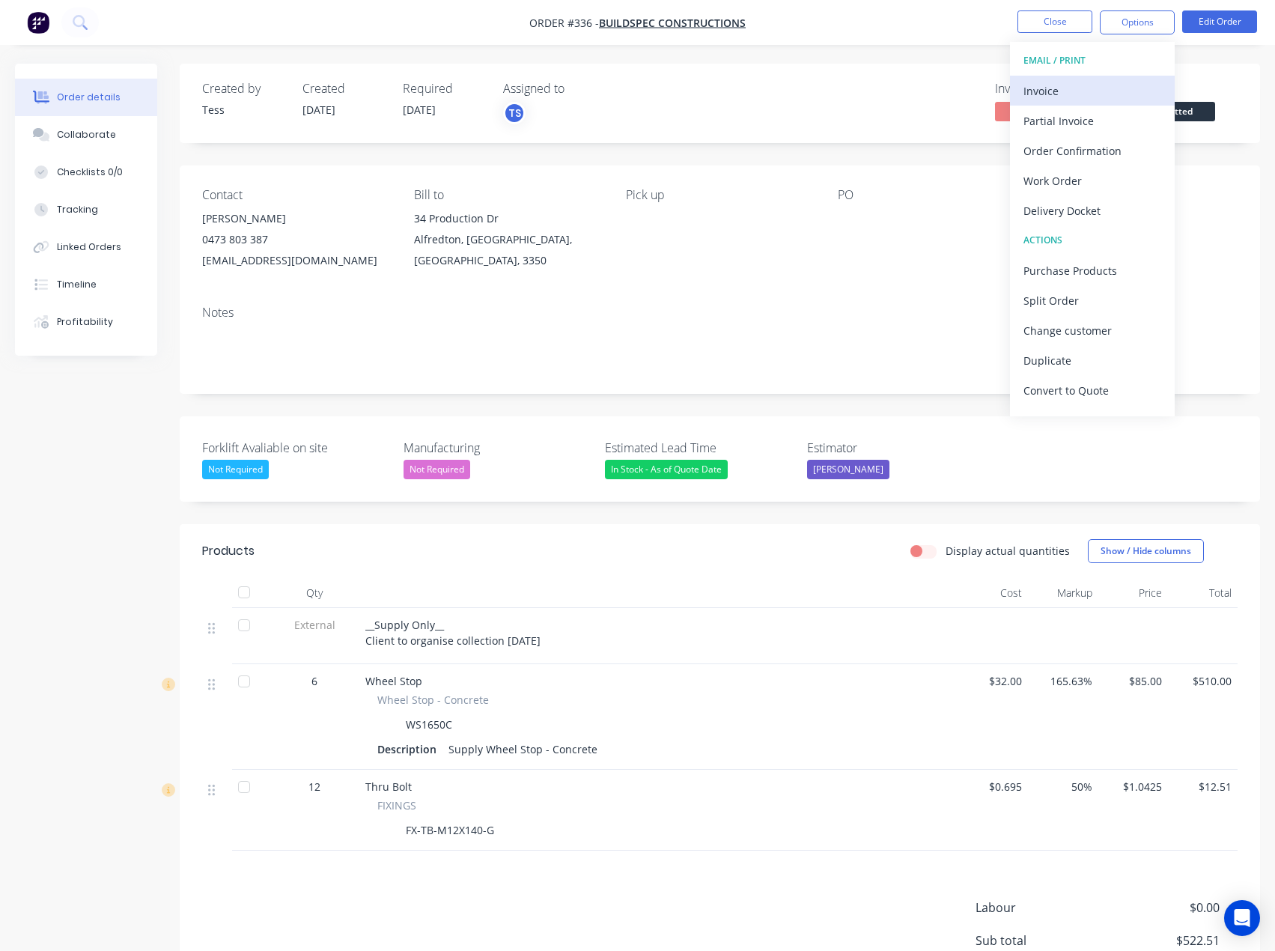
click at [1075, 94] on div "Invoice" at bounding box center [1093, 91] width 138 height 22
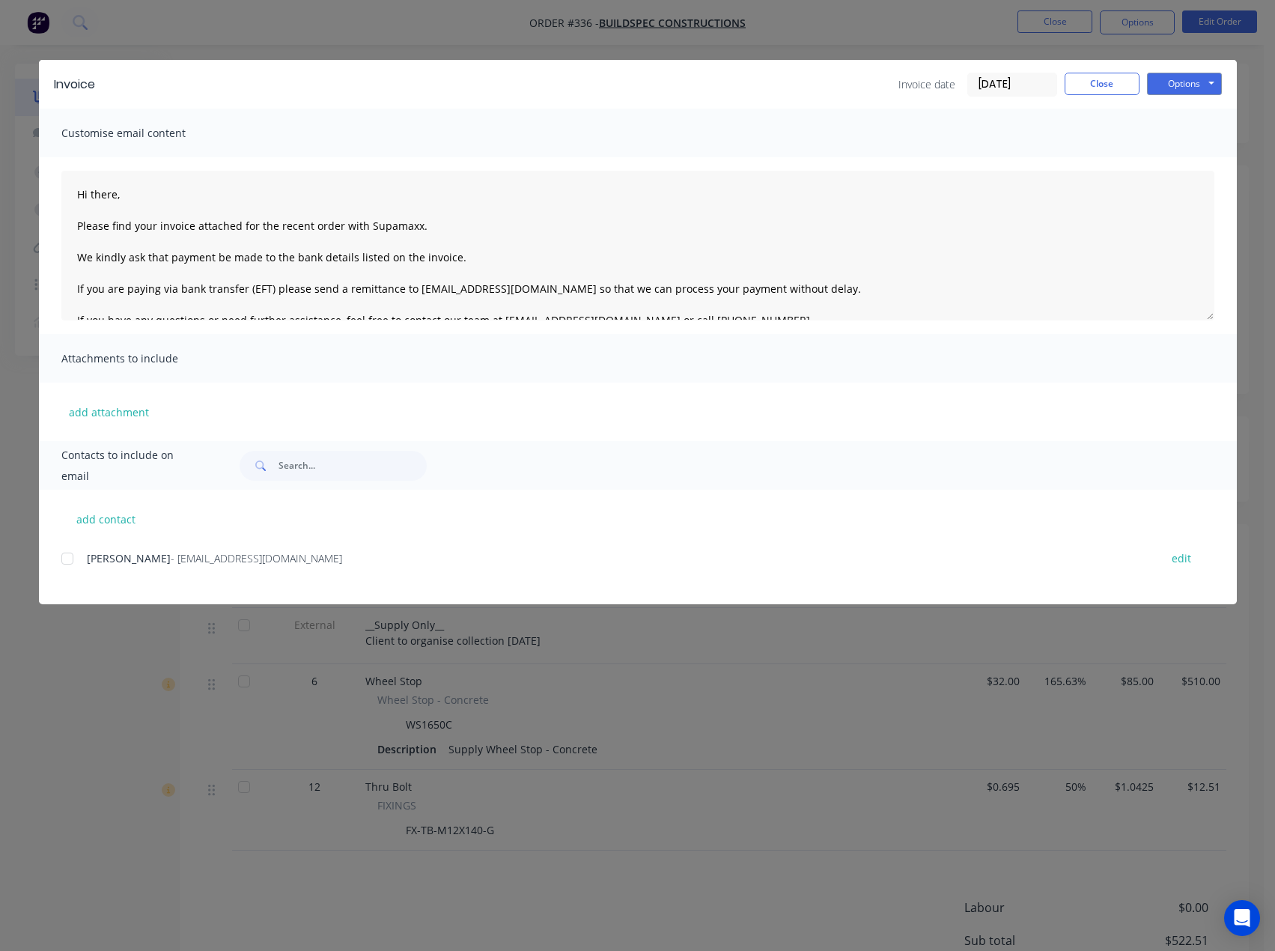
click at [67, 558] on div at bounding box center [67, 559] width 30 height 30
click at [126, 189] on textarea "Hi there, Please find your invoice attached for the recent order with Supamaxx.…" at bounding box center [637, 246] width 1153 height 150
click at [457, 227] on textarea "Hi Nick, Please find your invoice attached for the recent order with Supamaxx. …" at bounding box center [637, 246] width 1153 height 150
drag, startPoint x: 137, startPoint y: 195, endPoint x: 52, endPoint y: 194, distance: 84.6
click at [51, 195] on div "Hi Nick, Please find your invoice attached for the recent order with Supamaxx. …" at bounding box center [638, 245] width 1198 height 177
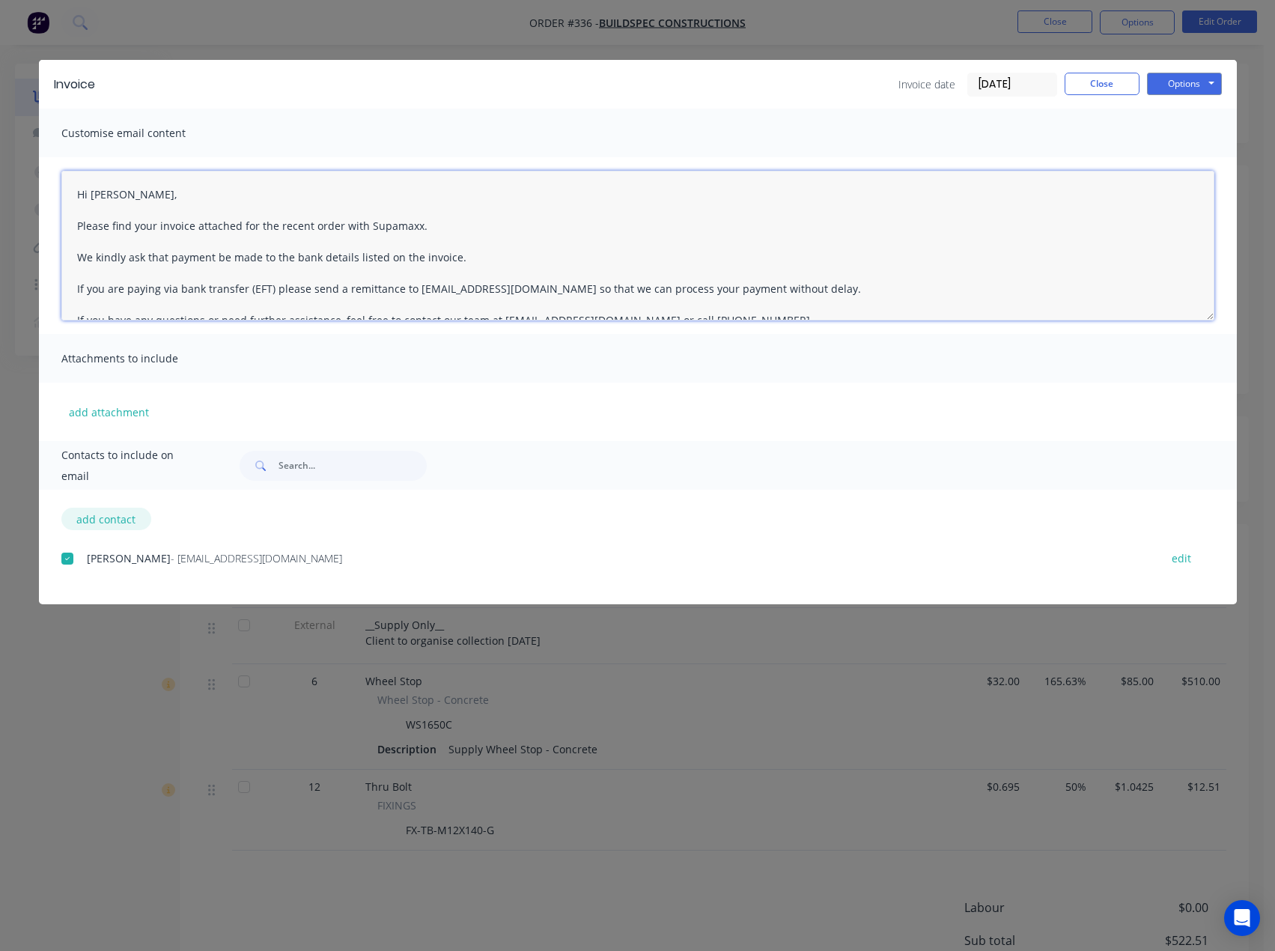
type textarea "Hi Nick, Please find your invoice attached for the recent order with Supamaxx. …"
click at [122, 519] on button "add contact" at bounding box center [106, 519] width 90 height 22
select select "AU"
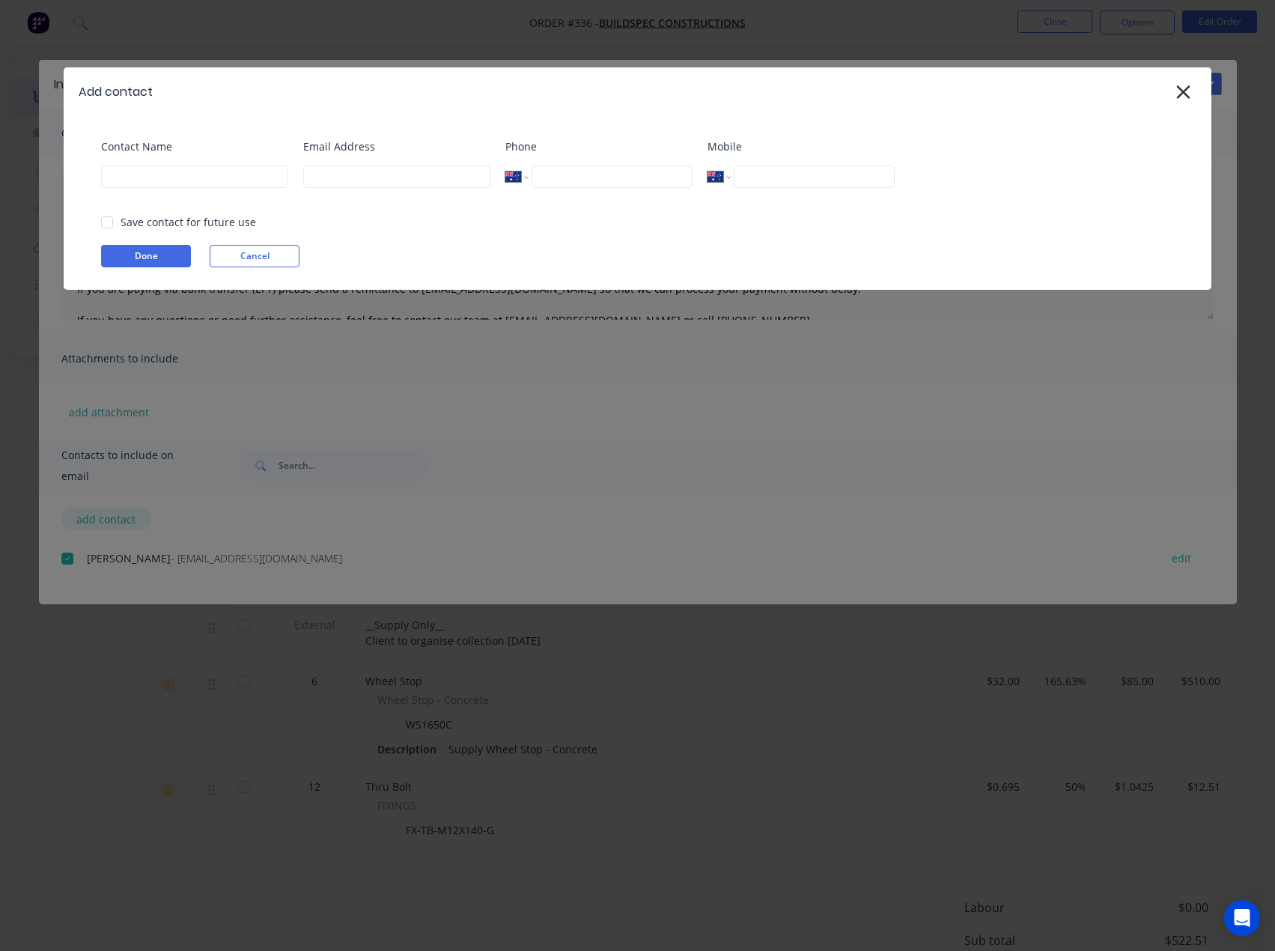
type textarea "Hi there, Please find your invoice attached for the recent order with Supamaxx.…"
click at [201, 180] on input at bounding box center [194, 176] width 187 height 22
type input "Tess"
click at [347, 177] on input at bounding box center [396, 176] width 187 height 22
type input "tess@supamaxx.com.au"
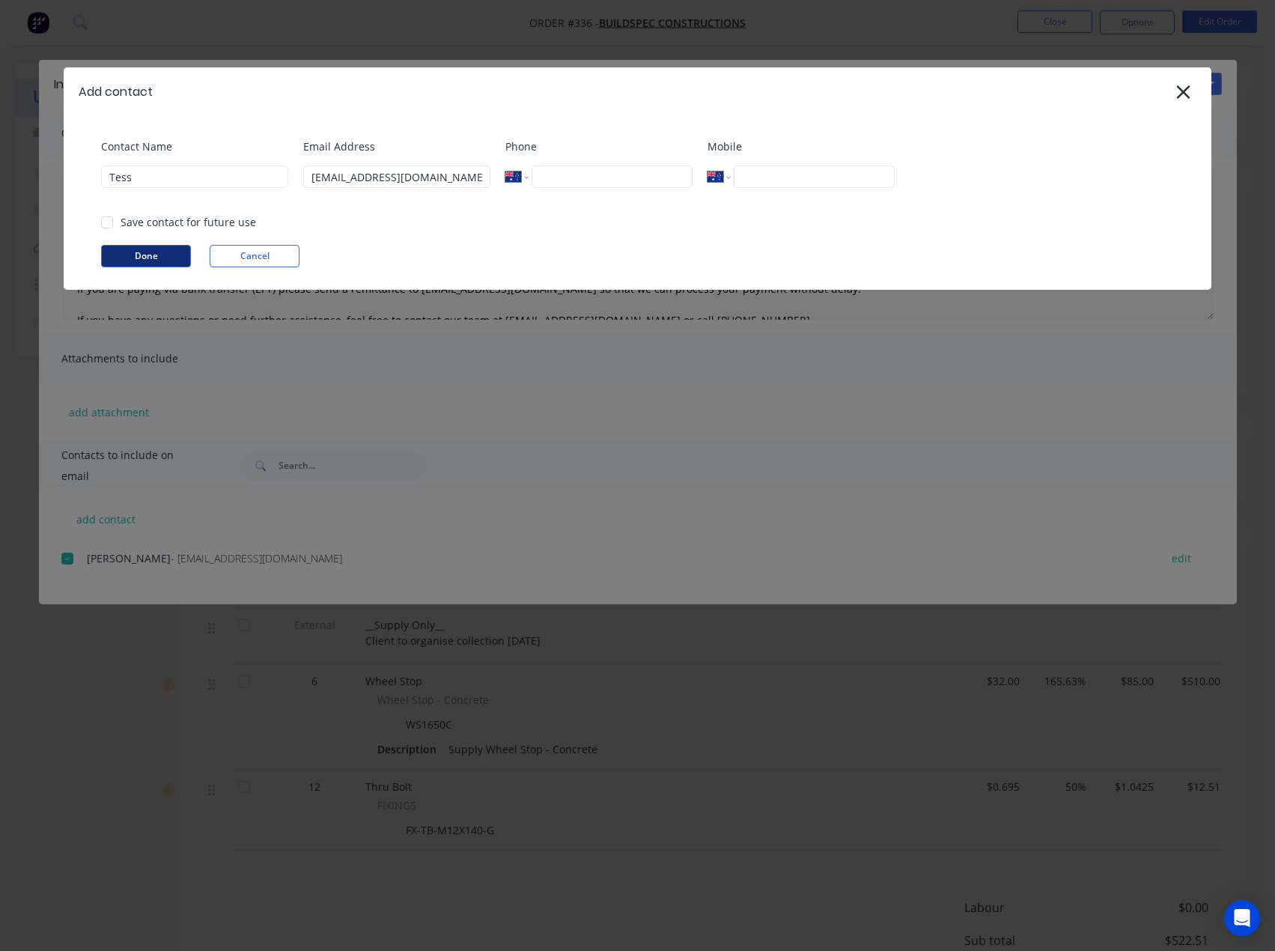
click at [168, 255] on button "Done" at bounding box center [146, 256] width 90 height 22
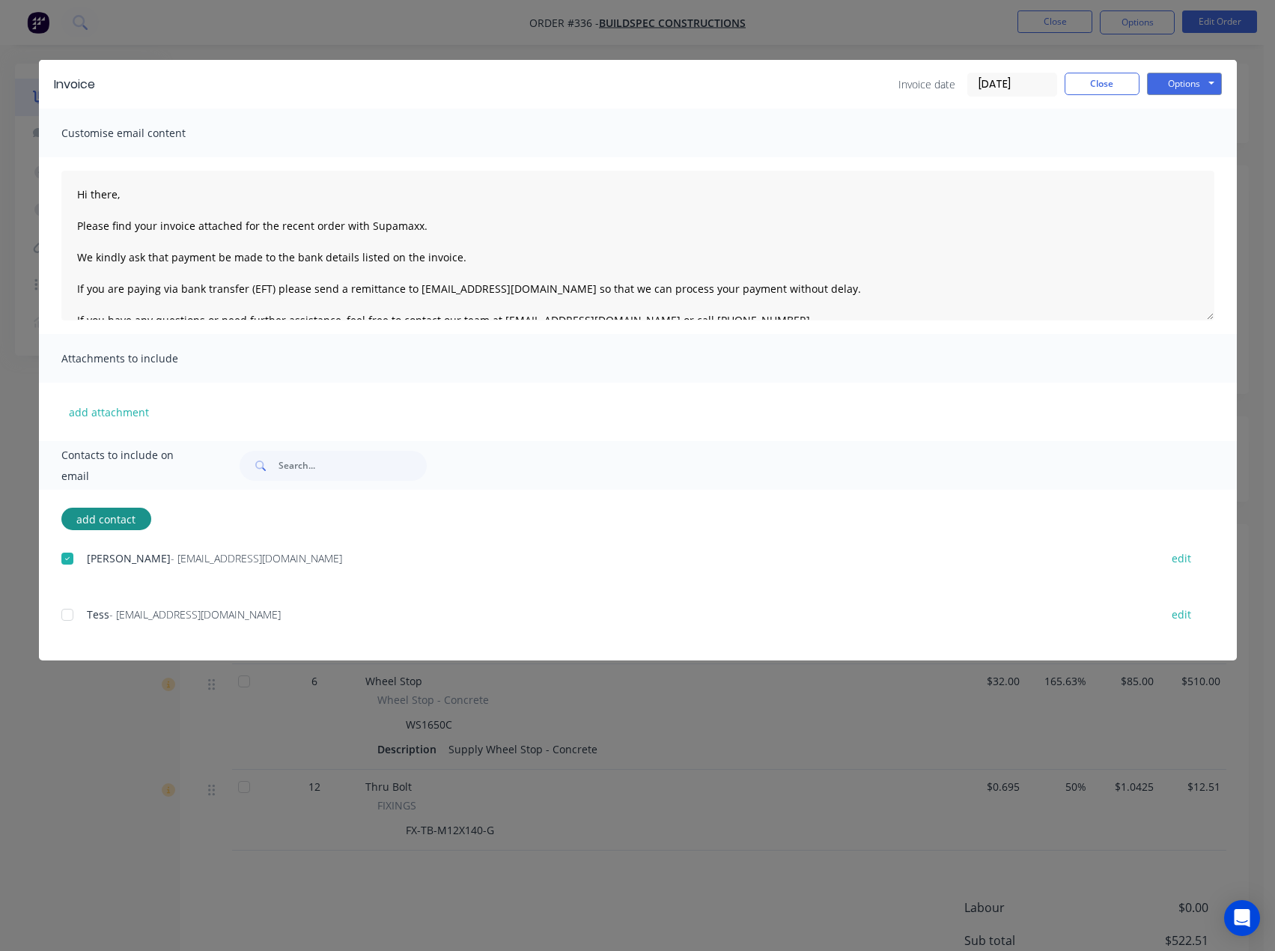
click at [71, 617] on div at bounding box center [67, 615] width 30 height 30
click at [162, 202] on textarea "Hi there, Please find your invoice attached for the recent order with Supamaxx.…" at bounding box center [637, 246] width 1153 height 150
click at [151, 198] on textarea "Hi there, Please find your invoice attached for the recent order with Supamaxx.…" at bounding box center [637, 246] width 1153 height 150
click at [594, 264] on textarea "Hi Nick, Please find your invoice attached for the recent order with Supamaxx. …" at bounding box center [637, 246] width 1153 height 150
click at [440, 228] on textarea "Hi Nick, Please find your invoice attached for the recent order with Supamaxx. …" at bounding box center [637, 246] width 1153 height 150
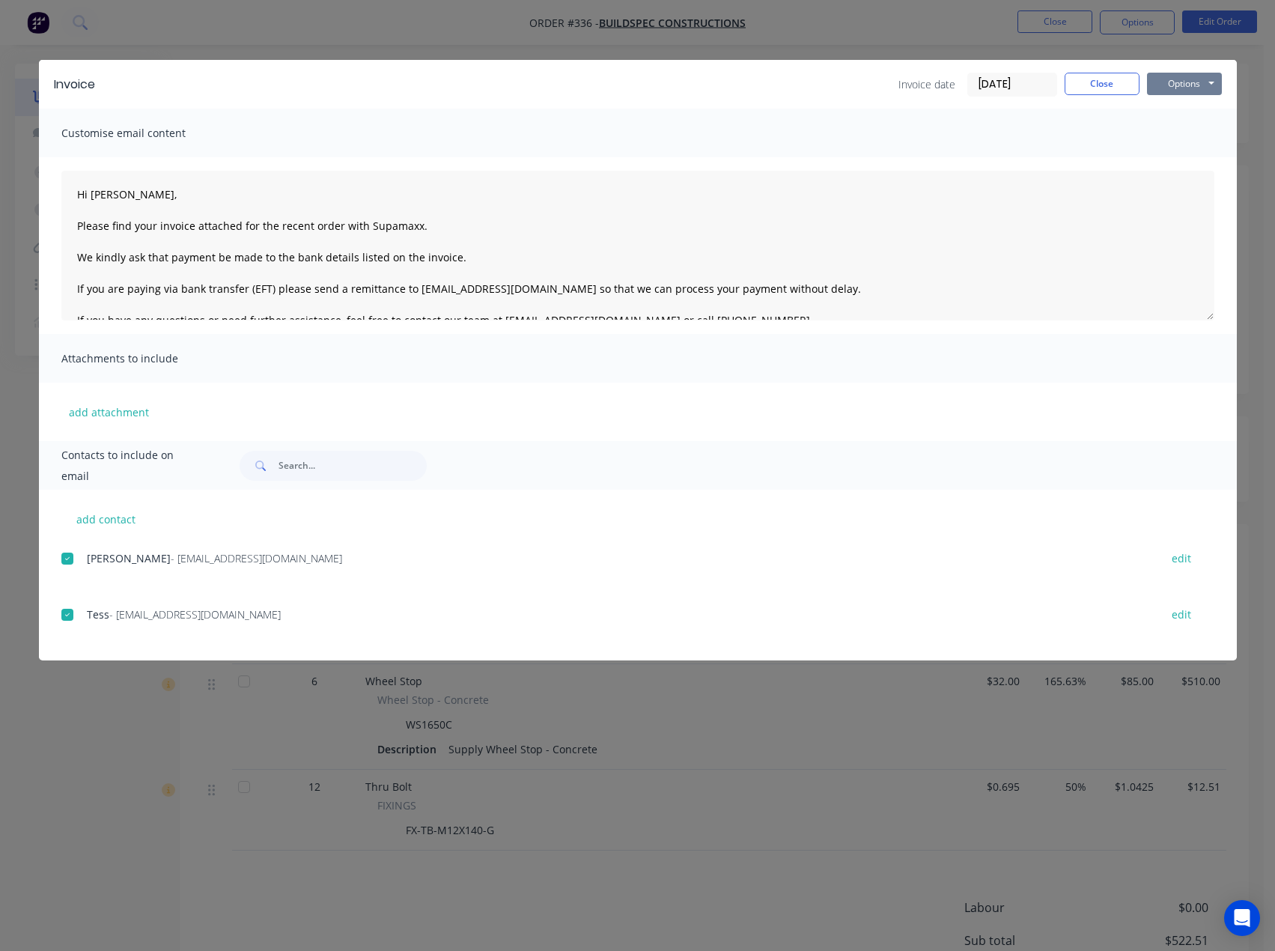
click at [1179, 83] on button "Options" at bounding box center [1184, 84] width 75 height 22
click at [1176, 157] on button "Email" at bounding box center [1195, 160] width 96 height 25
type textarea "Hi there, Please find your invoice attached for the recent order with Supamaxx.…"
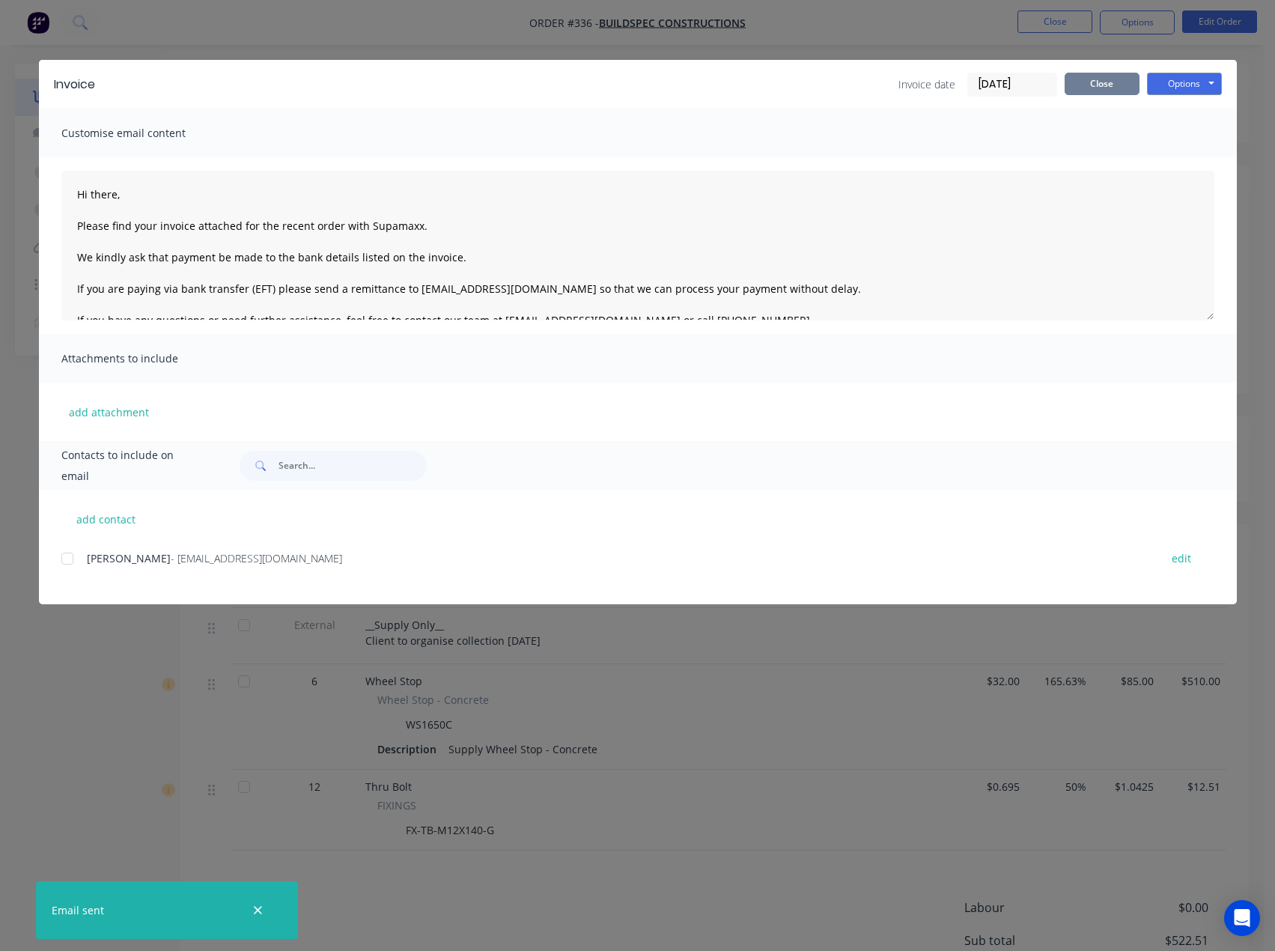
click at [1126, 85] on button "Close" at bounding box center [1102, 84] width 75 height 22
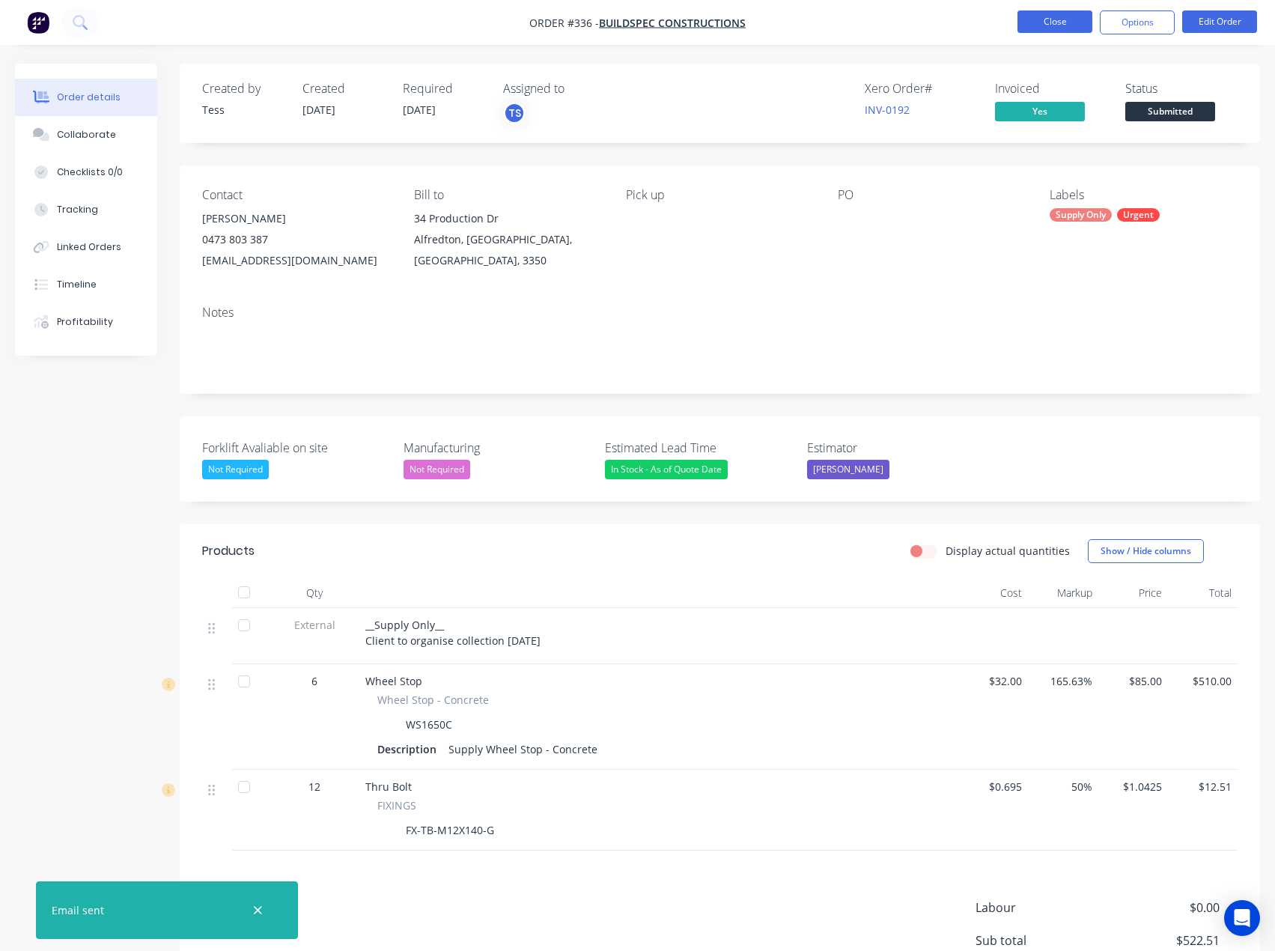
click at [1061, 22] on button "Close" at bounding box center [1055, 21] width 75 height 22
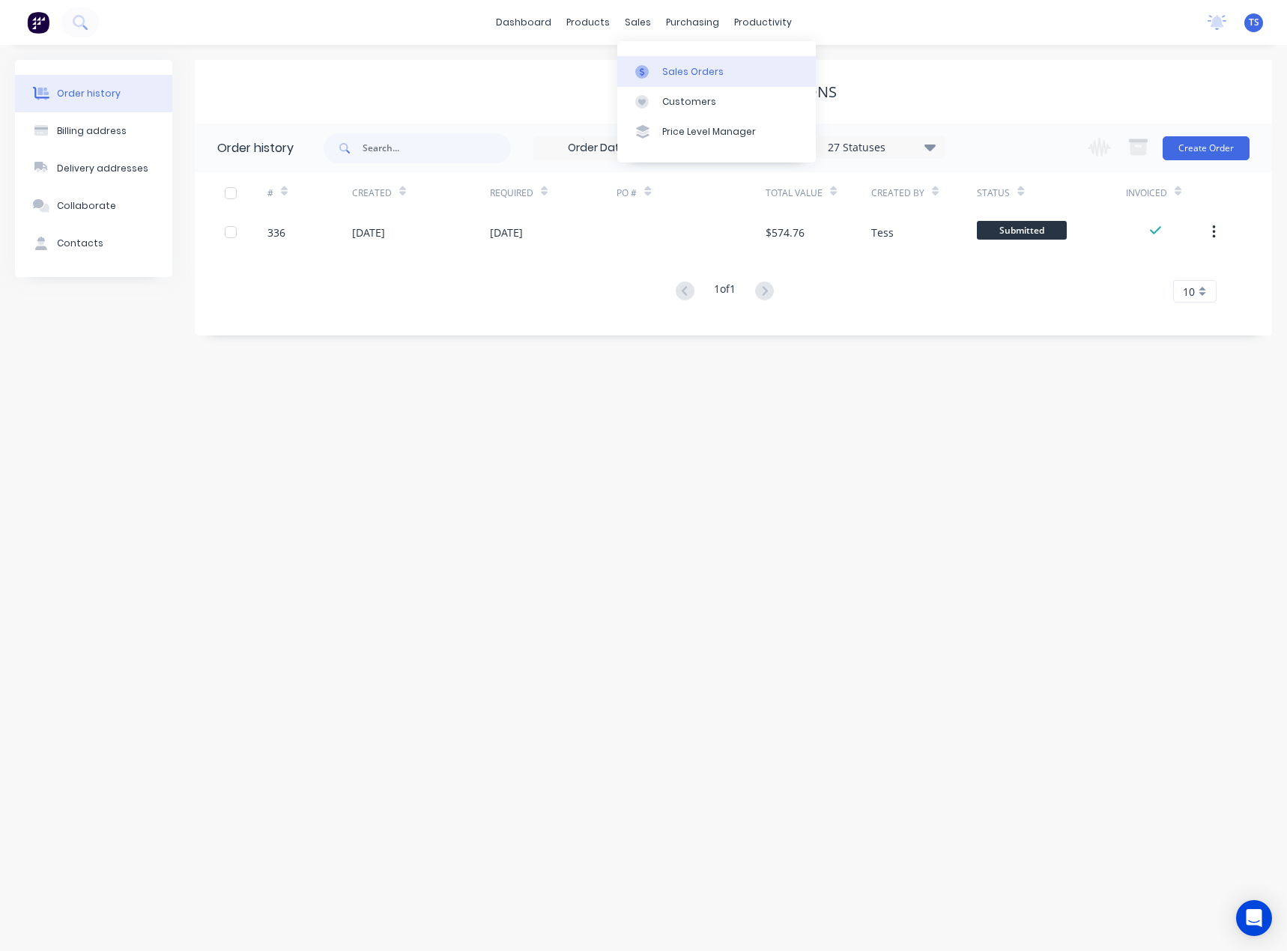
click at [656, 69] on div at bounding box center [646, 71] width 22 height 13
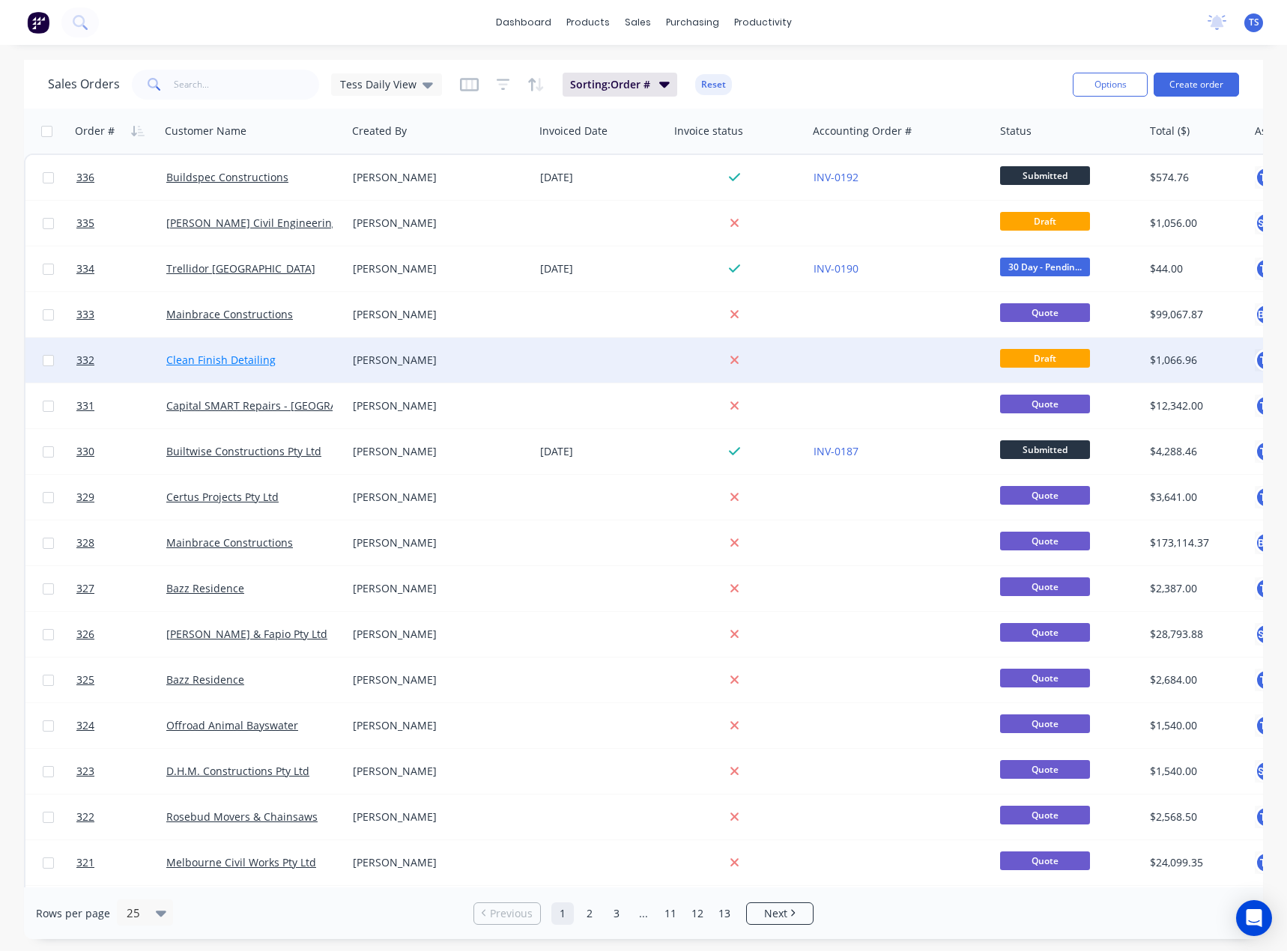
click at [220, 356] on link "Clean Finish Detailing" at bounding box center [220, 360] width 109 height 14
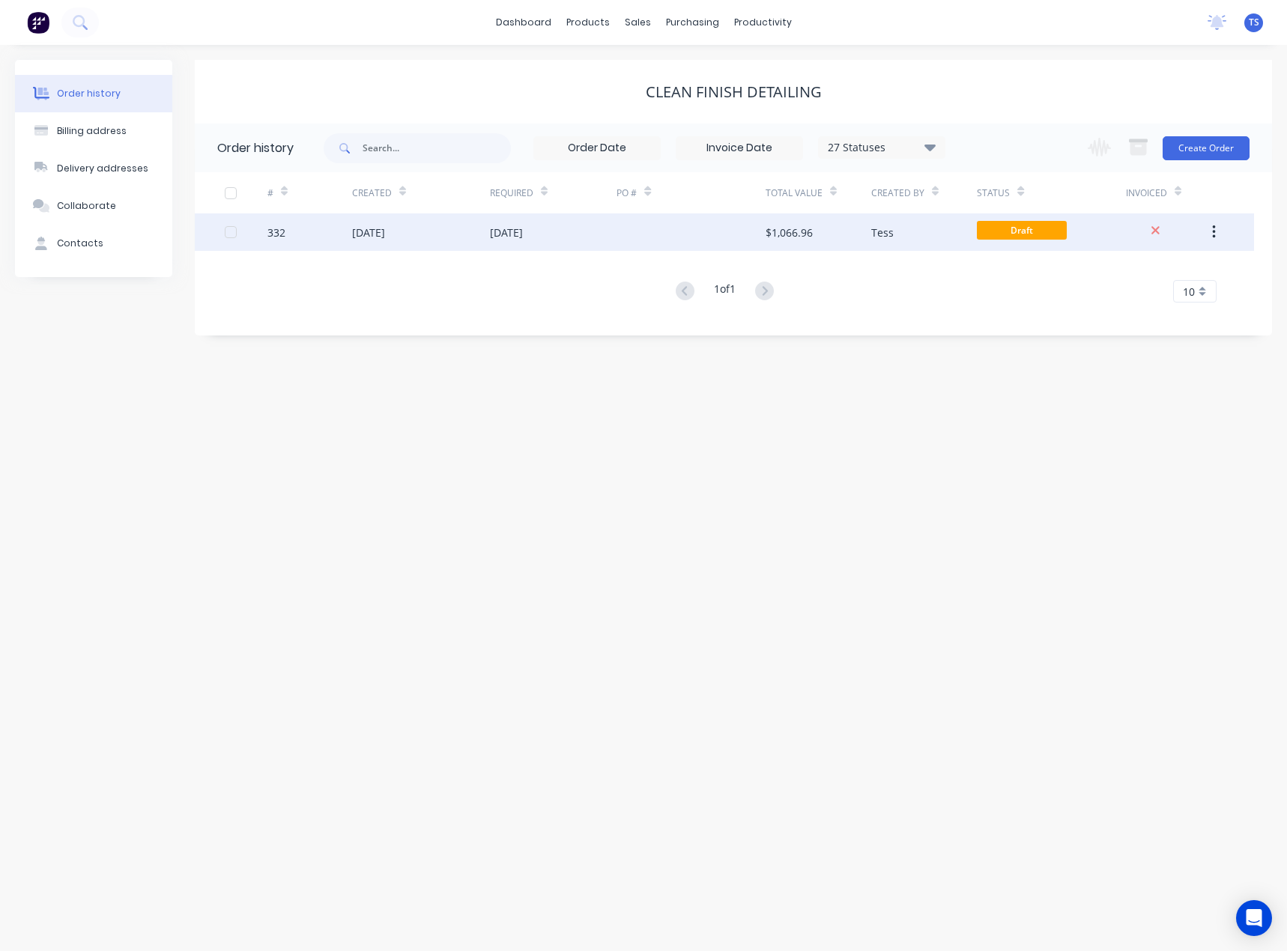
click at [518, 231] on div "03 Sep 2025" at bounding box center [506, 233] width 33 height 16
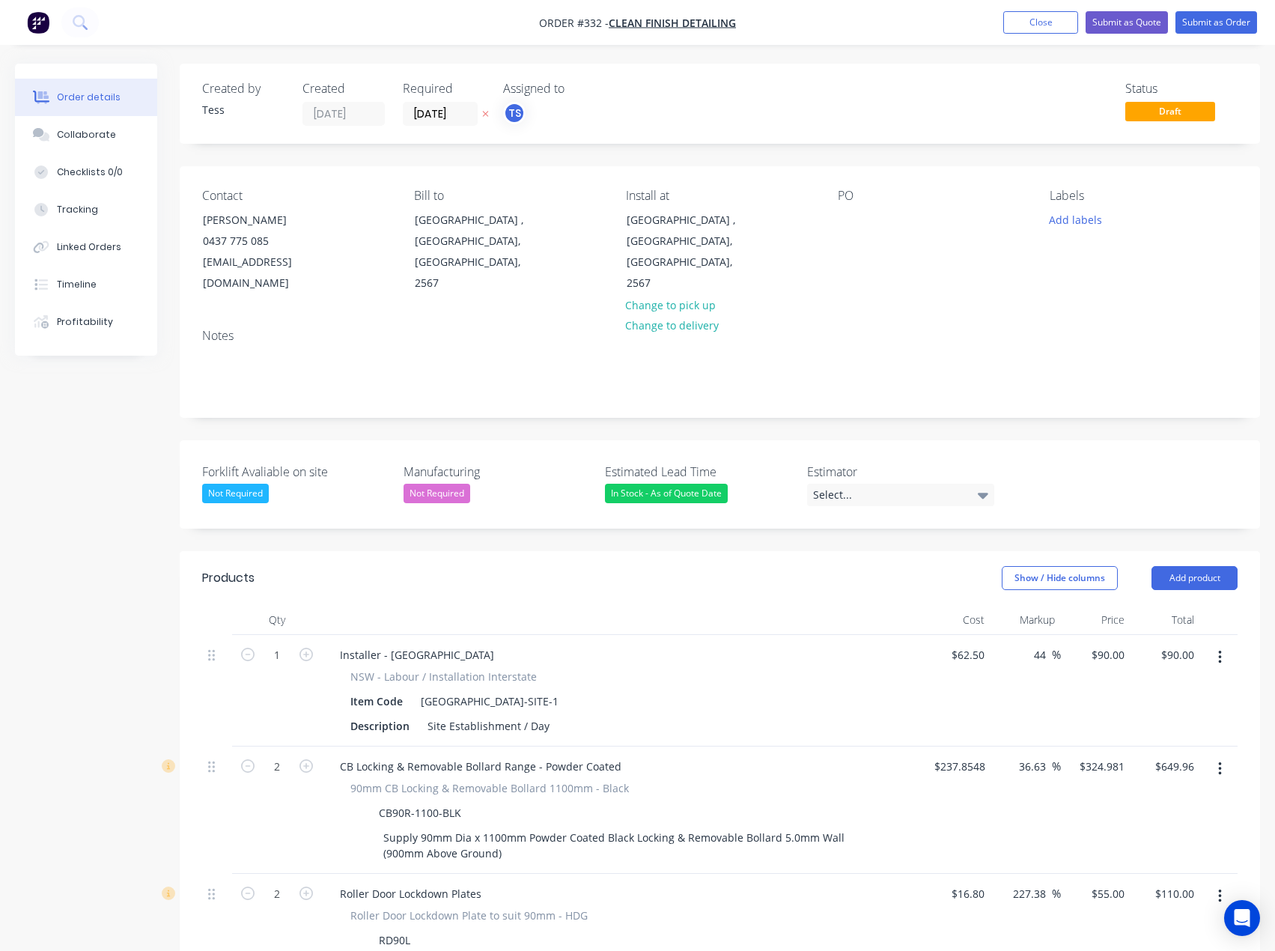
drag, startPoint x: 1042, startPoint y: 22, endPoint x: 977, endPoint y: 1, distance: 68.7
click at [1043, 22] on button "Close" at bounding box center [1040, 22] width 75 height 22
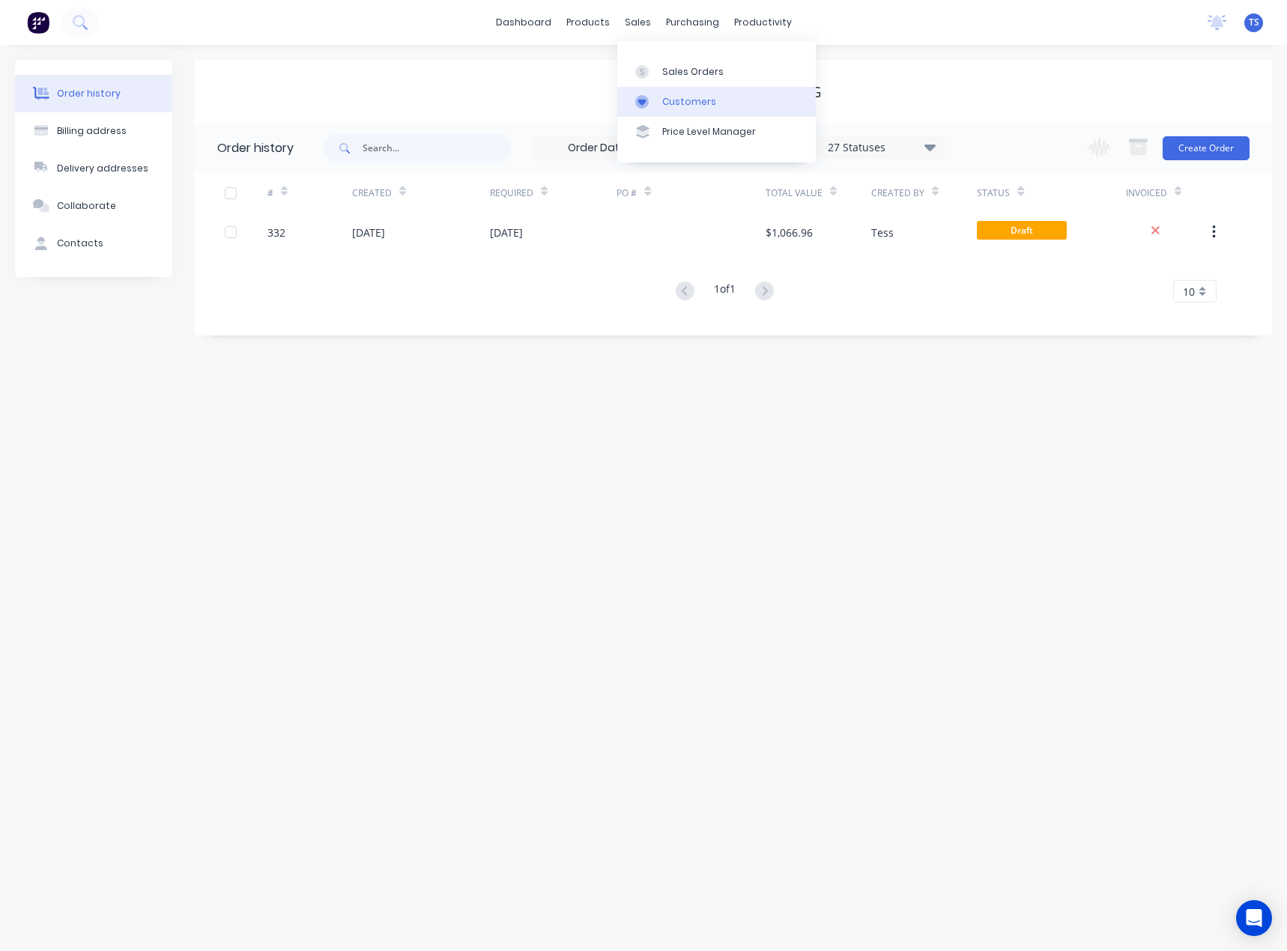
click at [654, 96] on div at bounding box center [646, 101] width 22 height 13
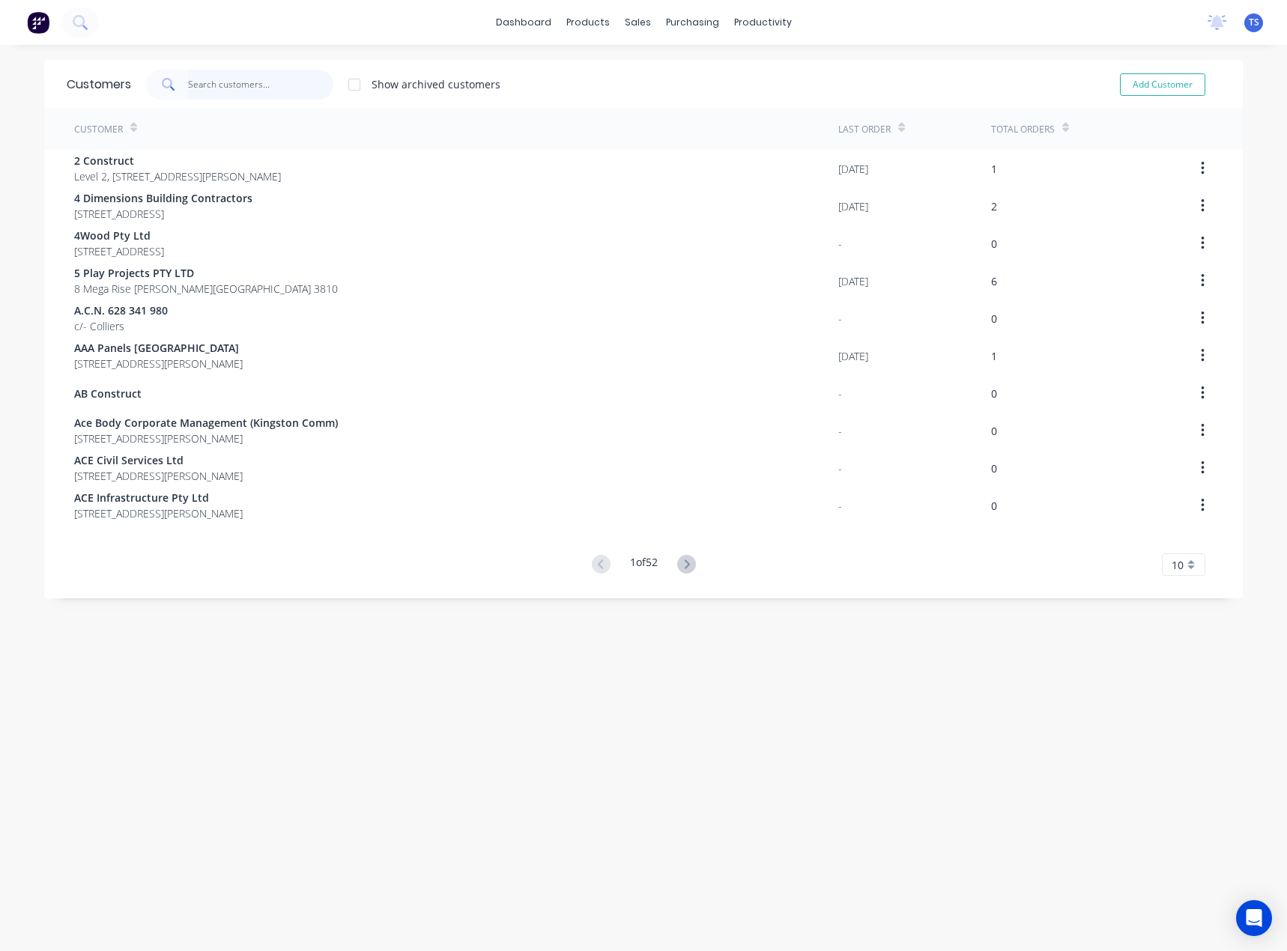
click at [248, 91] on input "text" at bounding box center [261, 85] width 146 height 30
click at [247, 85] on input "showtools" at bounding box center [261, 85] width 146 height 30
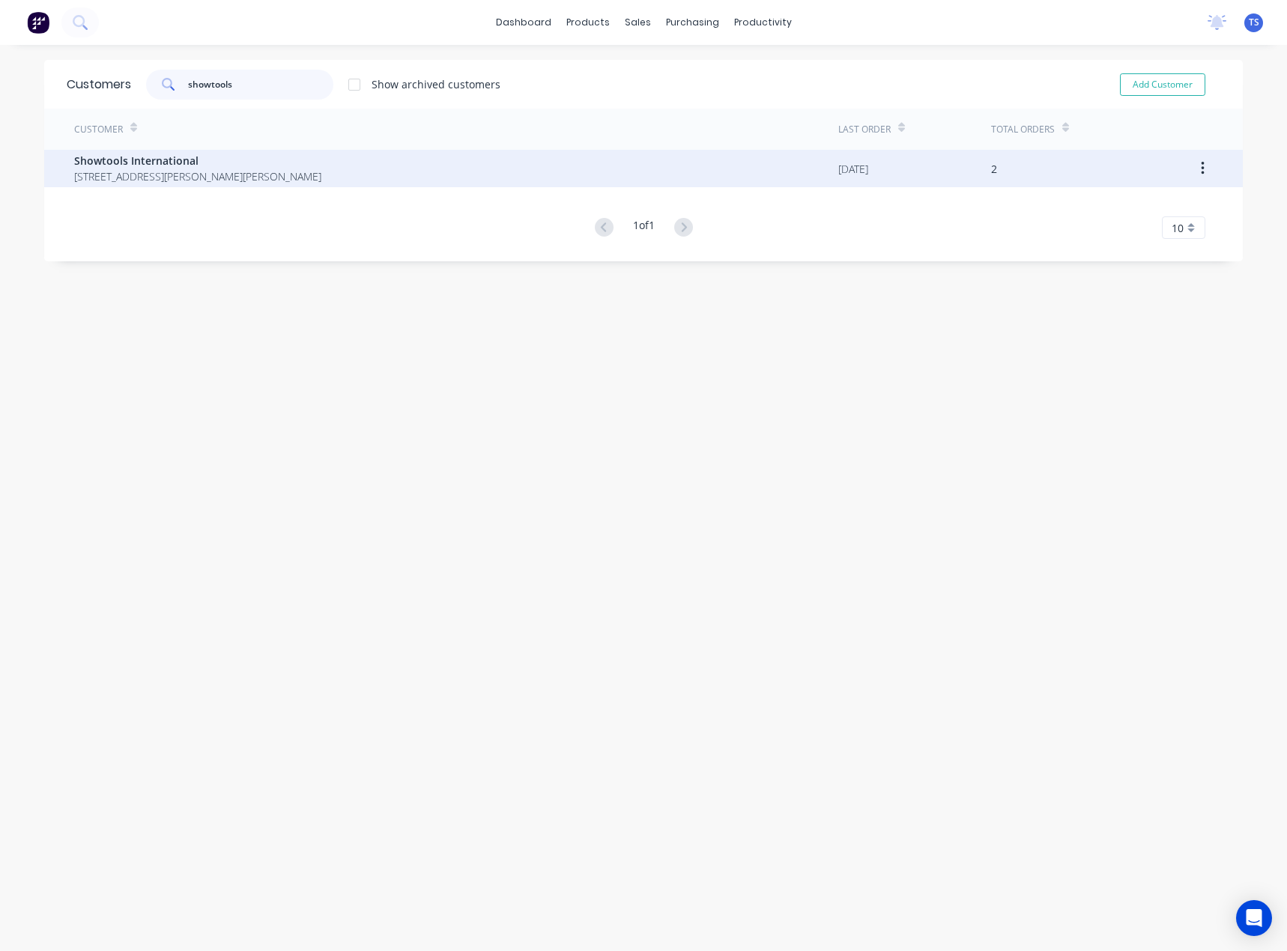
type input "showtools"
click at [204, 165] on span "Showtools International" at bounding box center [197, 161] width 247 height 16
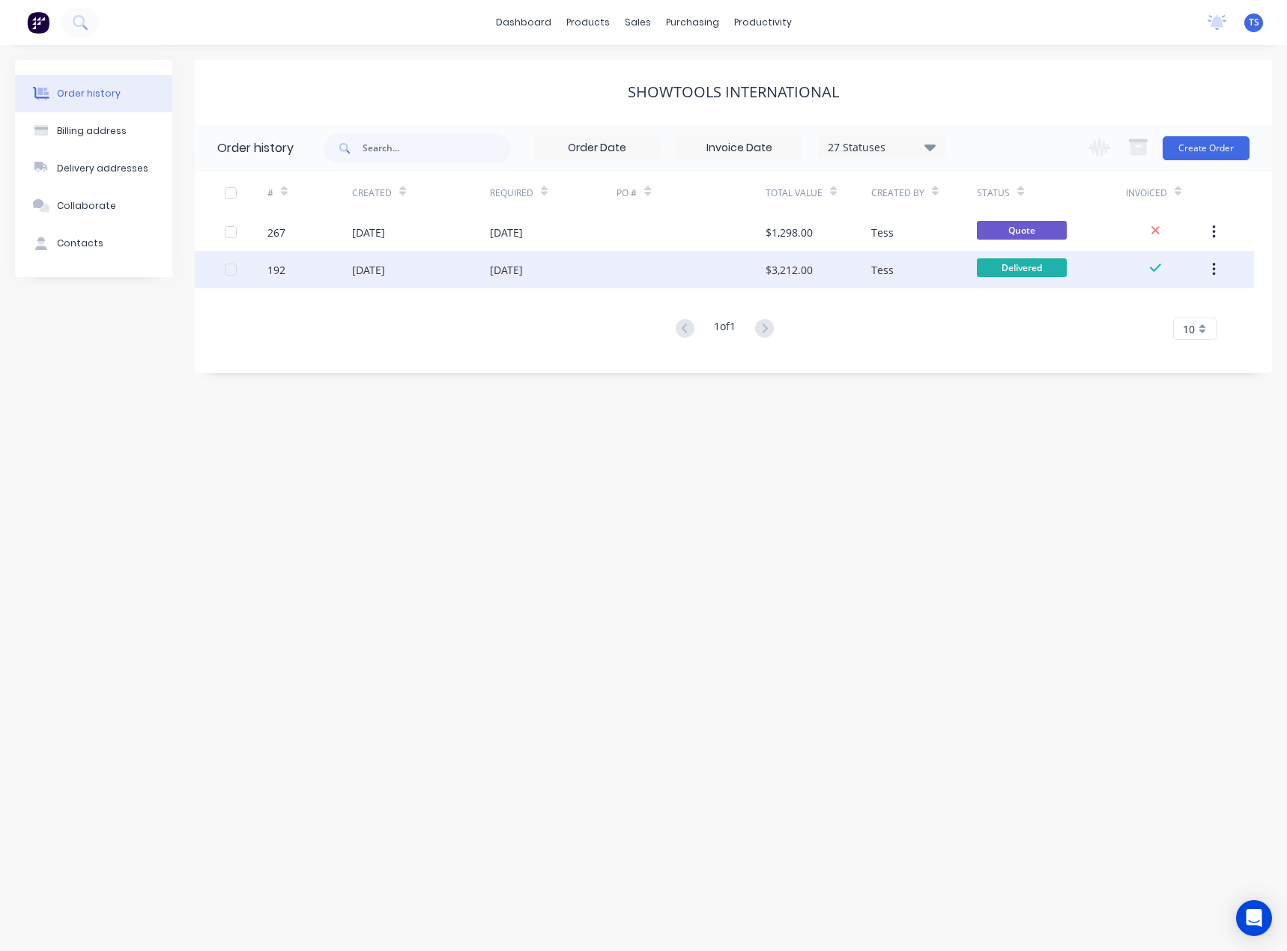
click at [519, 273] on div "[DATE]" at bounding box center [506, 270] width 33 height 16
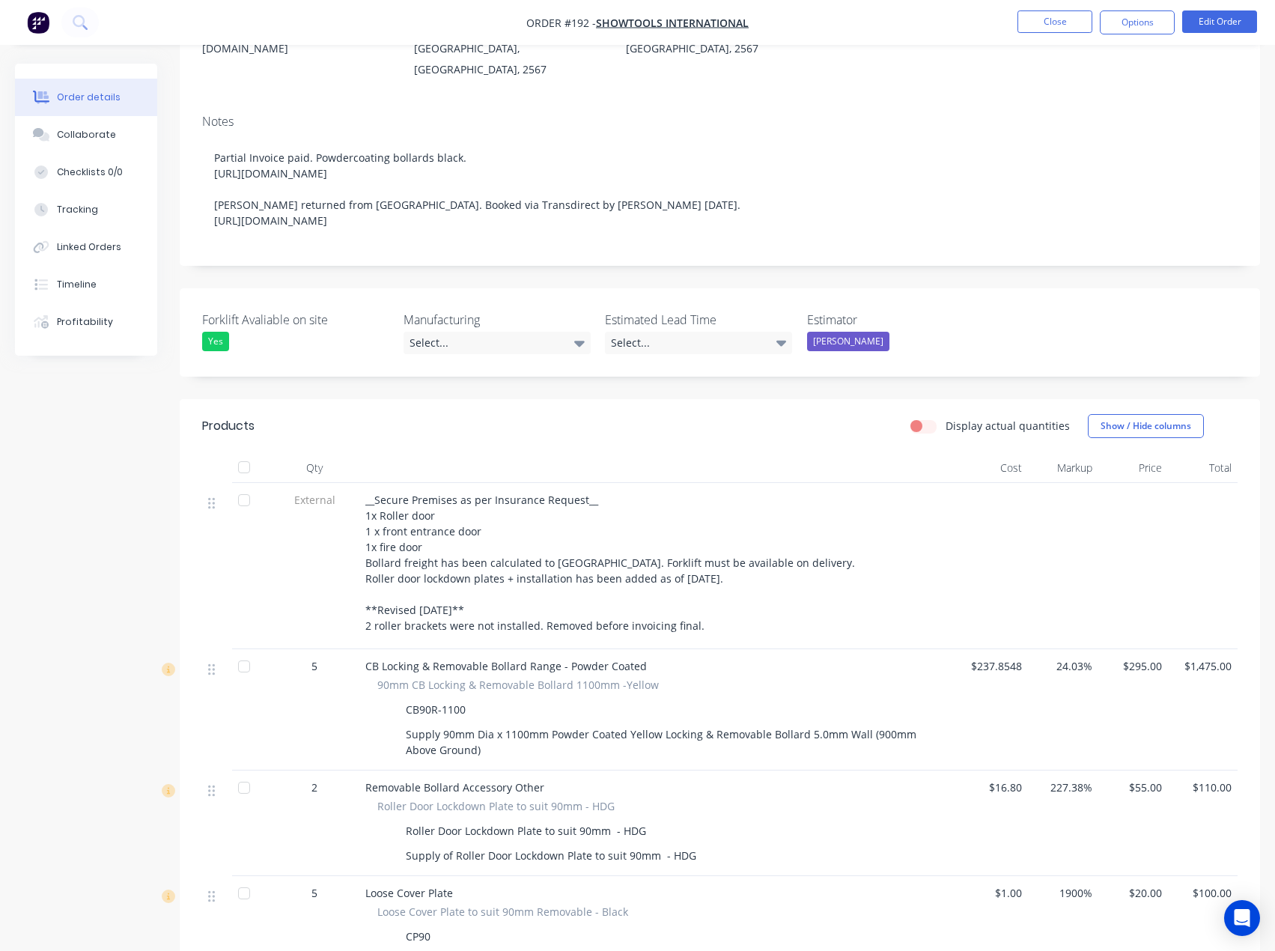
scroll to position [225, 0]
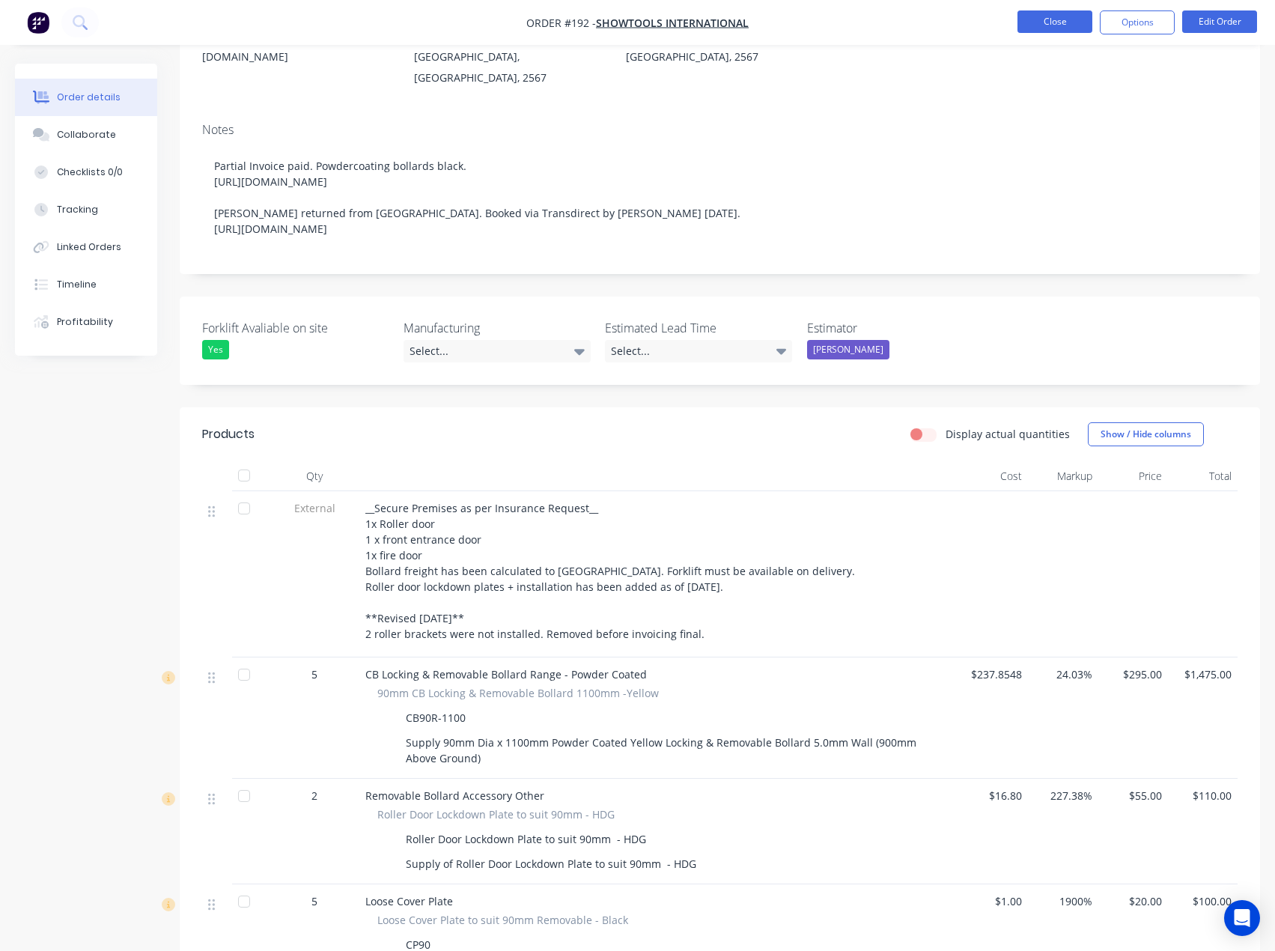
click at [1038, 25] on button "Close" at bounding box center [1055, 21] width 75 height 22
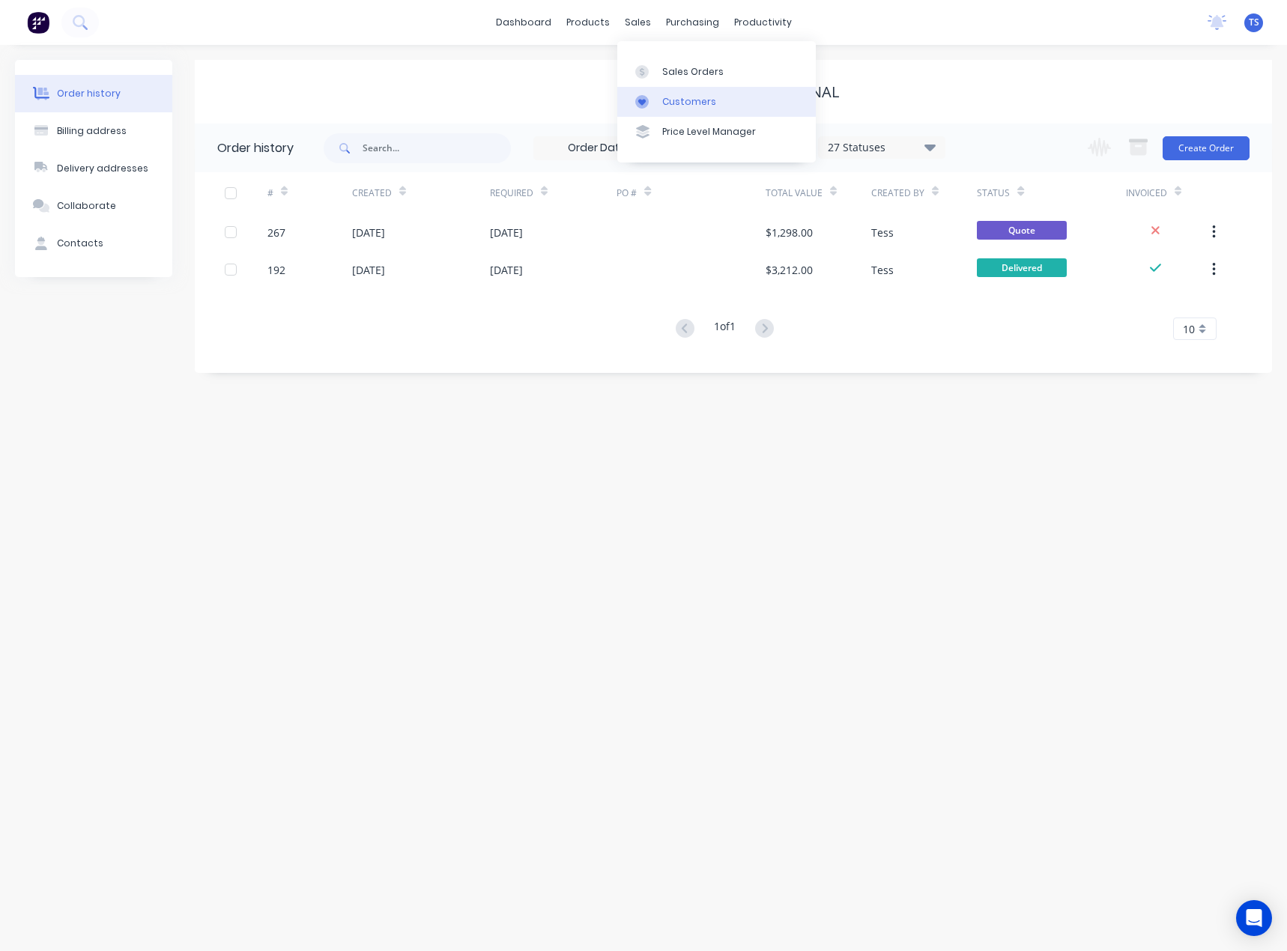
click at [662, 97] on div "Customers" at bounding box center [689, 101] width 54 height 13
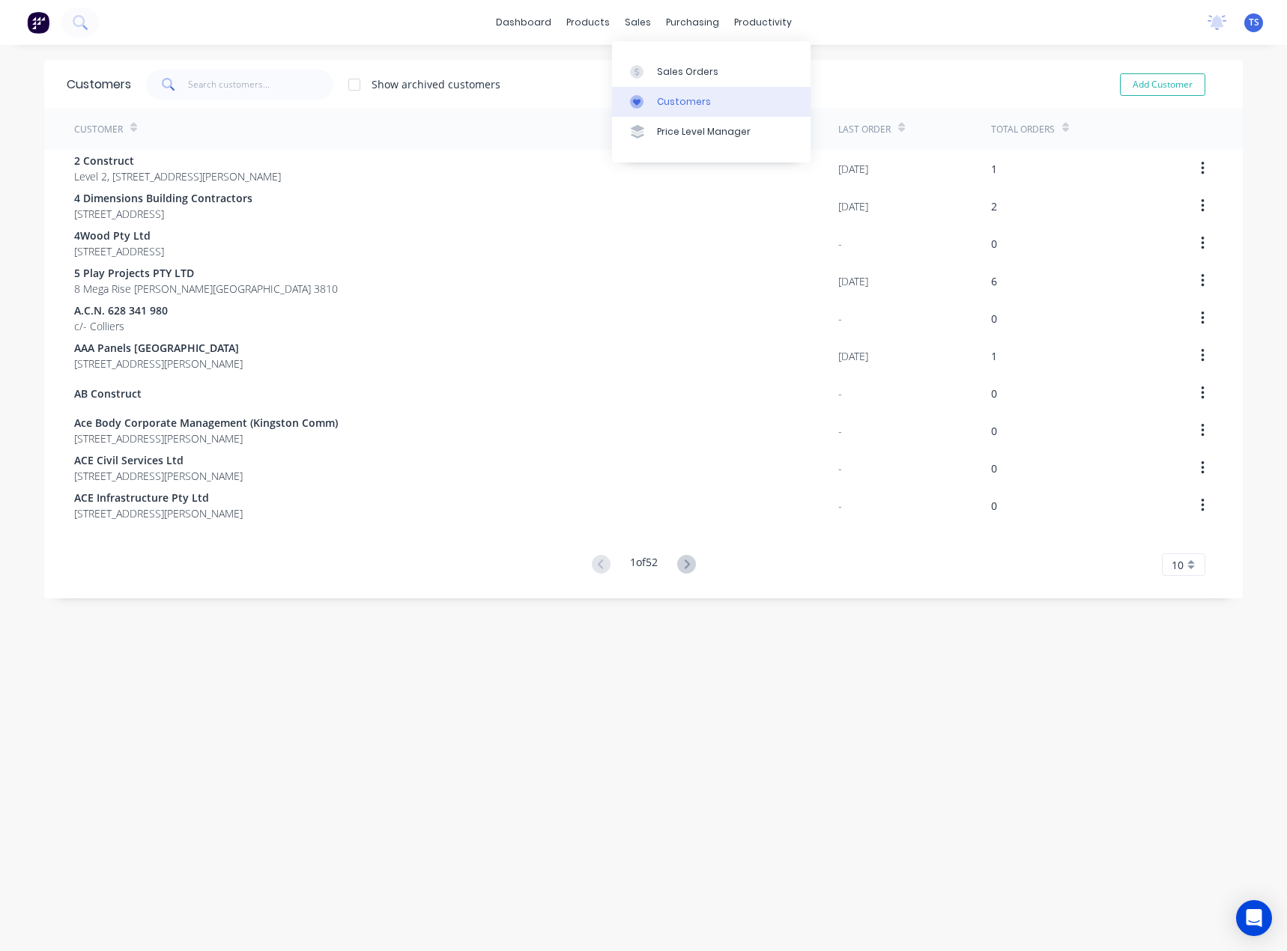
click at [662, 99] on div "Customers" at bounding box center [684, 101] width 54 height 13
drag, startPoint x: 663, startPoint y: 71, endPoint x: 621, endPoint y: 39, distance: 52.9
click at [663, 71] on div "Sales Orders" at bounding box center [687, 71] width 61 height 13
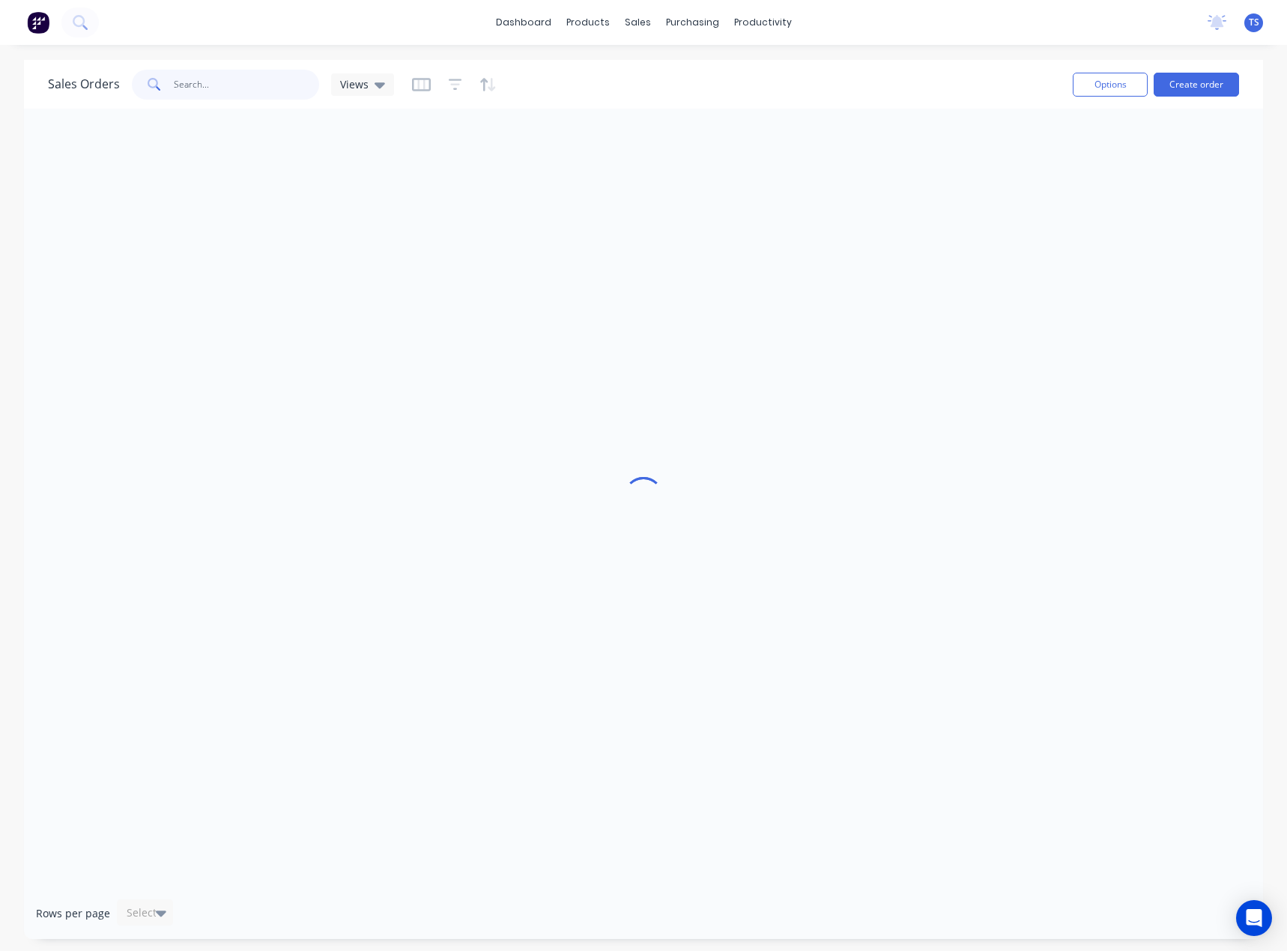
click at [192, 82] on input "text" at bounding box center [247, 85] width 146 height 30
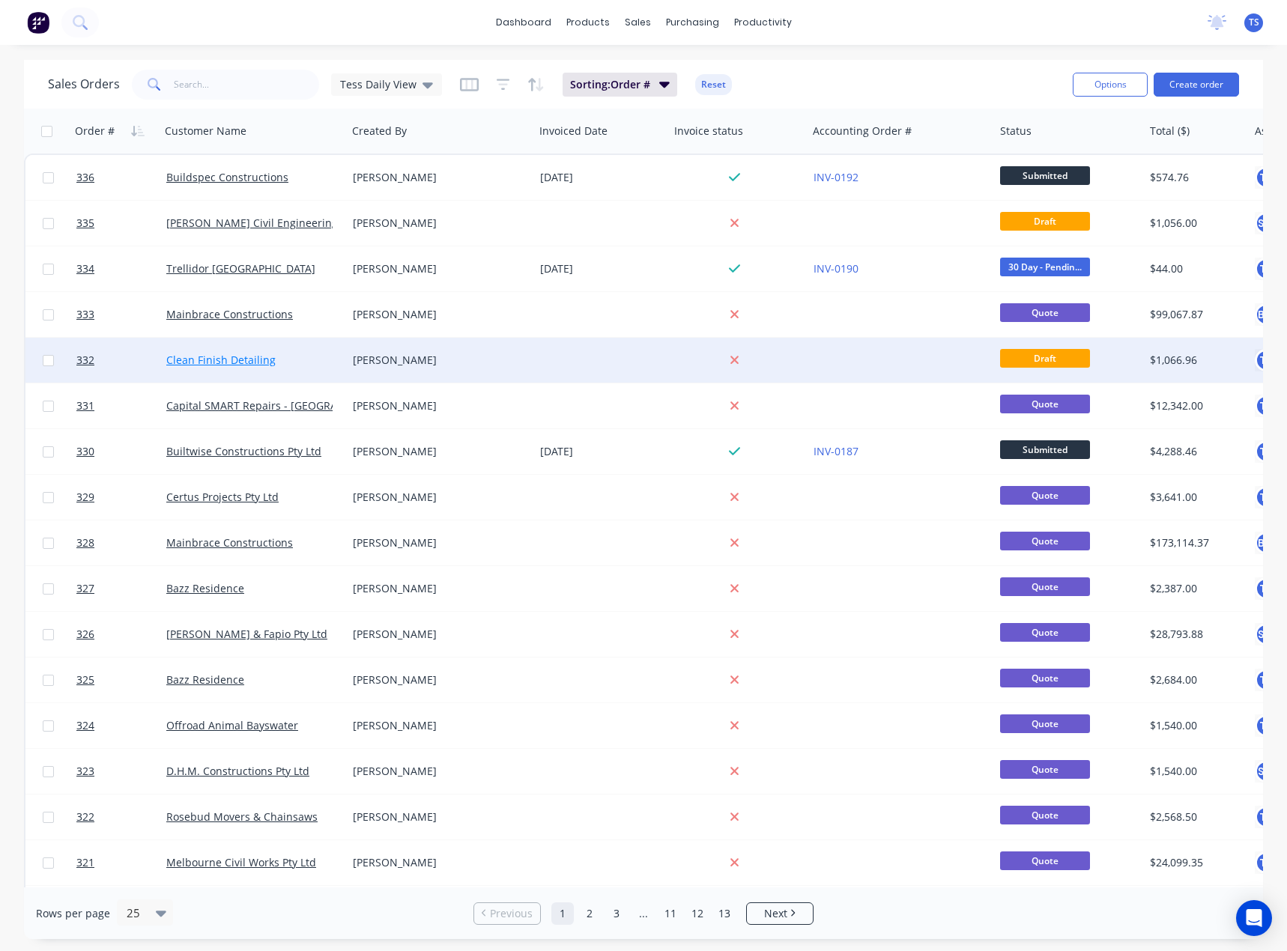
click at [202, 359] on link "Clean Finish Detailing" at bounding box center [220, 360] width 109 height 14
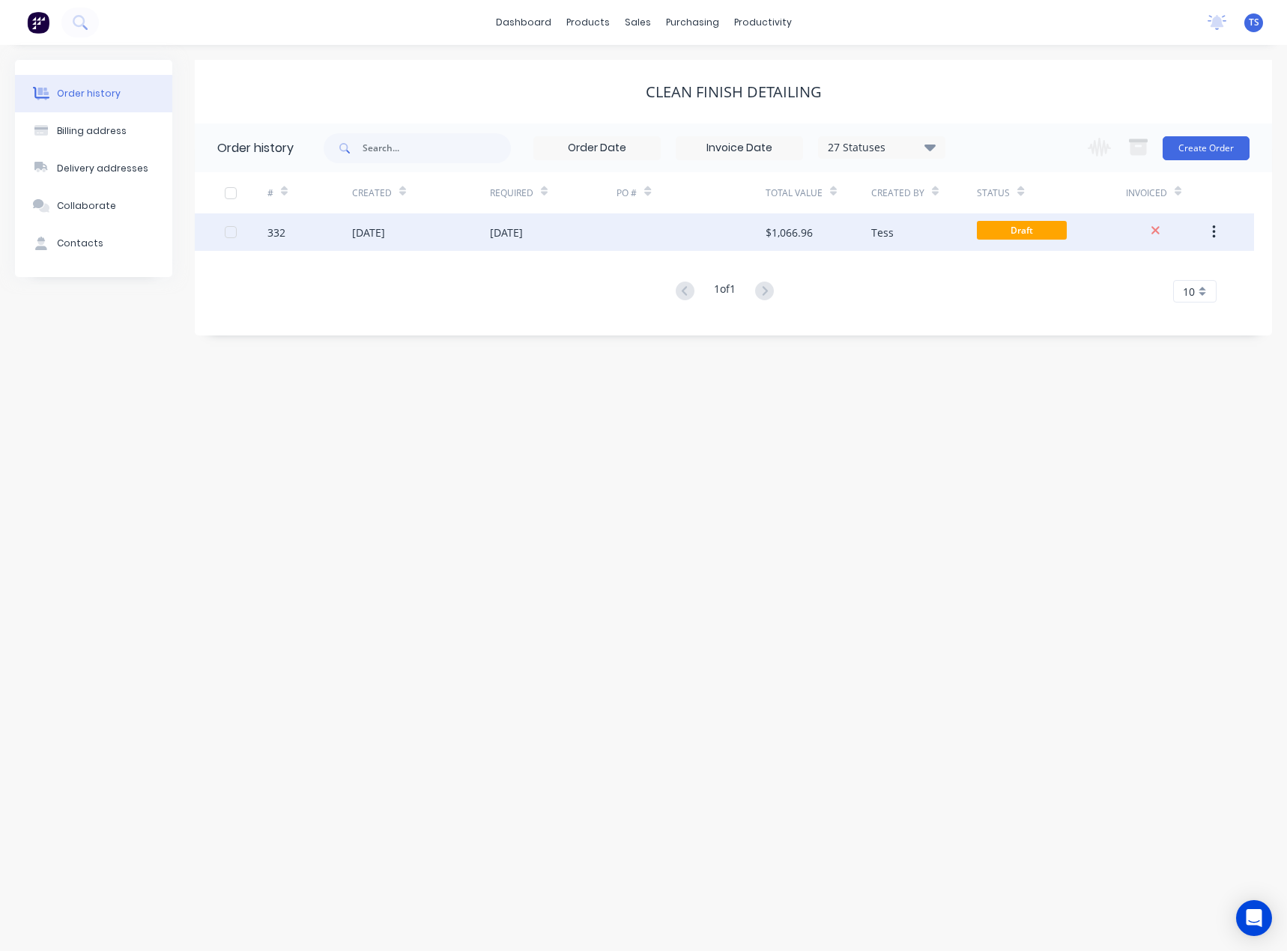
click at [523, 234] on div "[DATE]" at bounding box center [506, 233] width 33 height 16
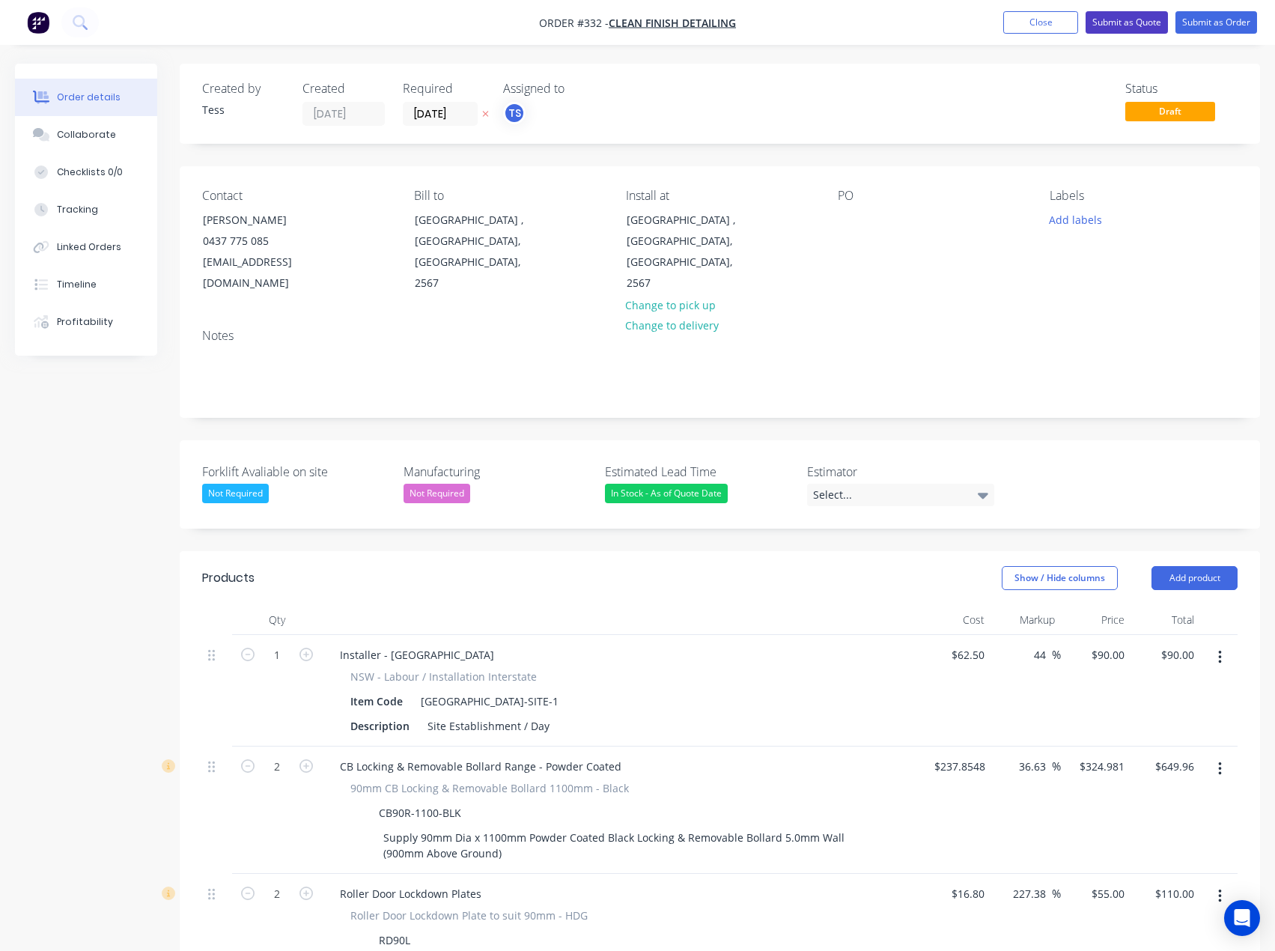
click at [1149, 20] on button "Submit as Quote" at bounding box center [1127, 22] width 82 height 22
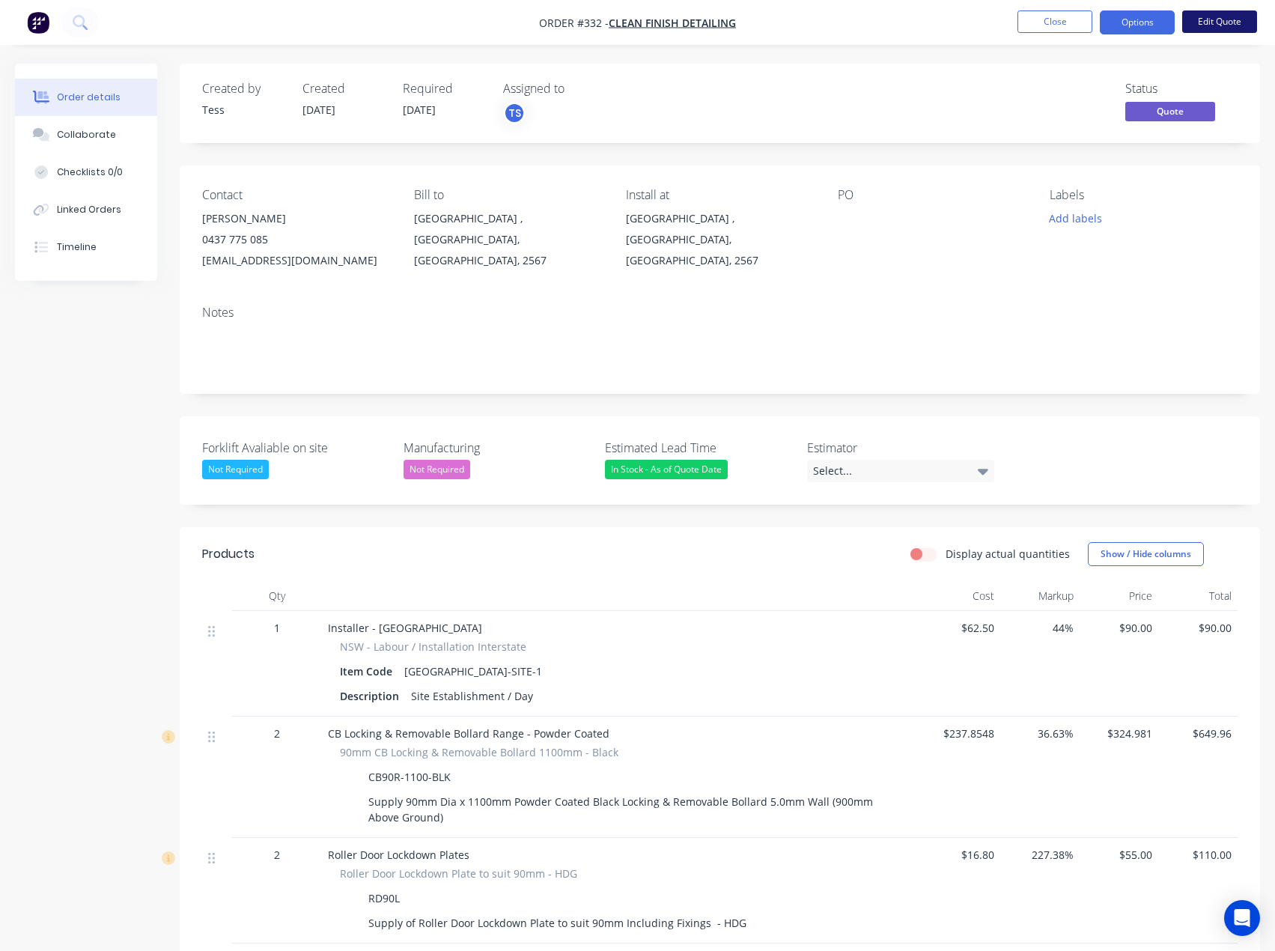
click at [1220, 19] on button "Edit Quote" at bounding box center [1219, 21] width 75 height 22
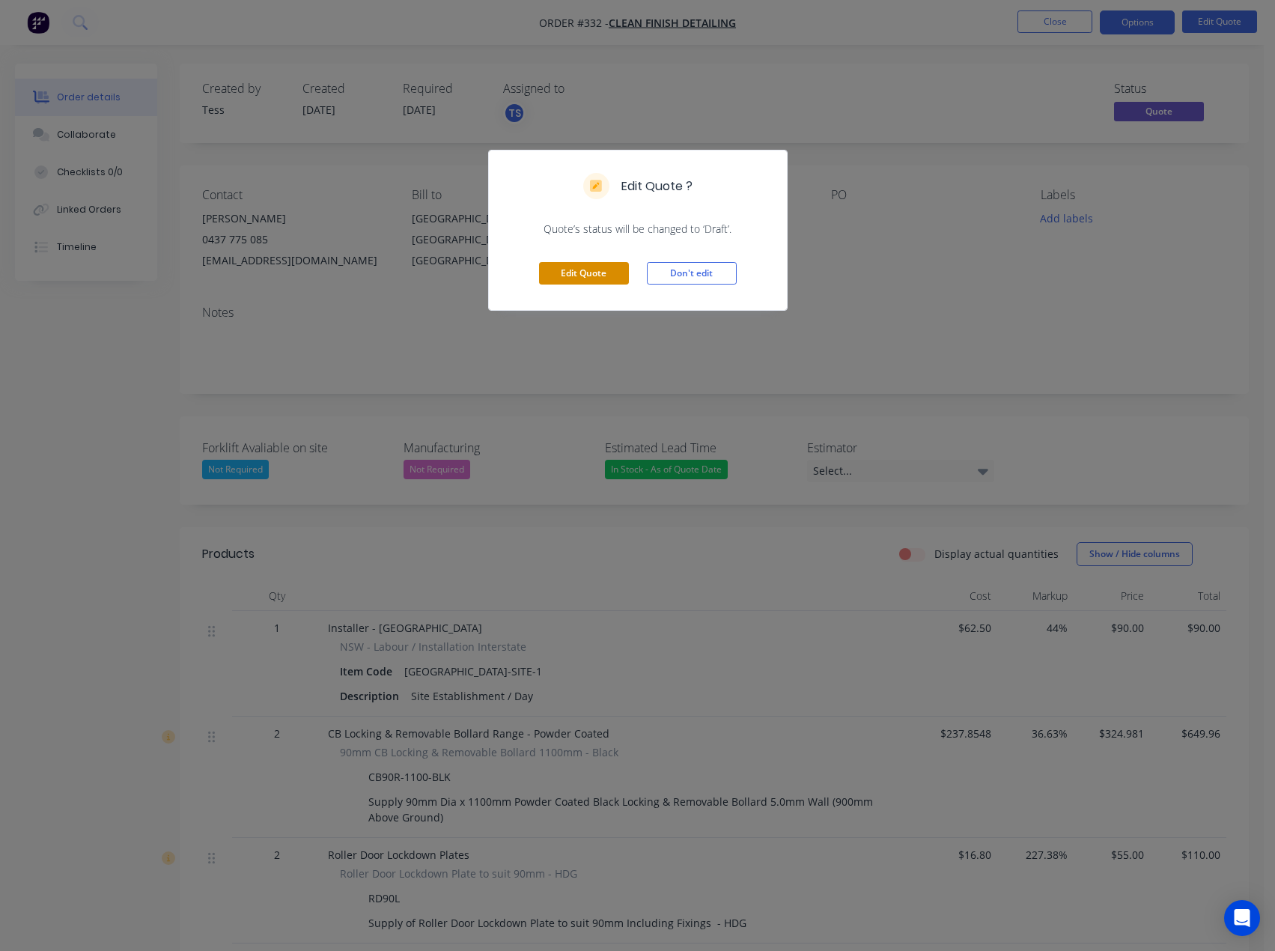
click at [577, 267] on button "Edit Quote" at bounding box center [584, 273] width 90 height 22
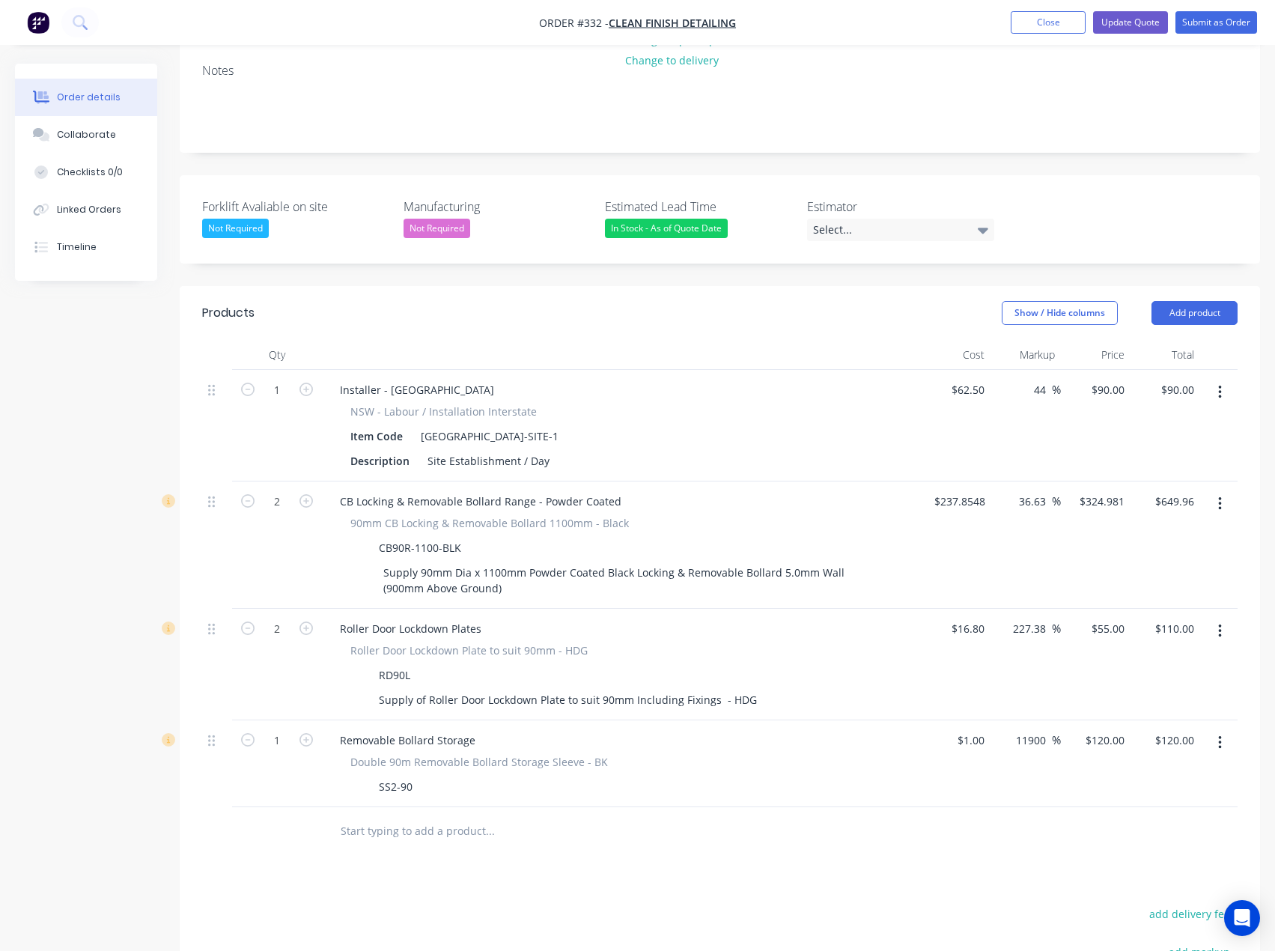
scroll to position [300, 0]
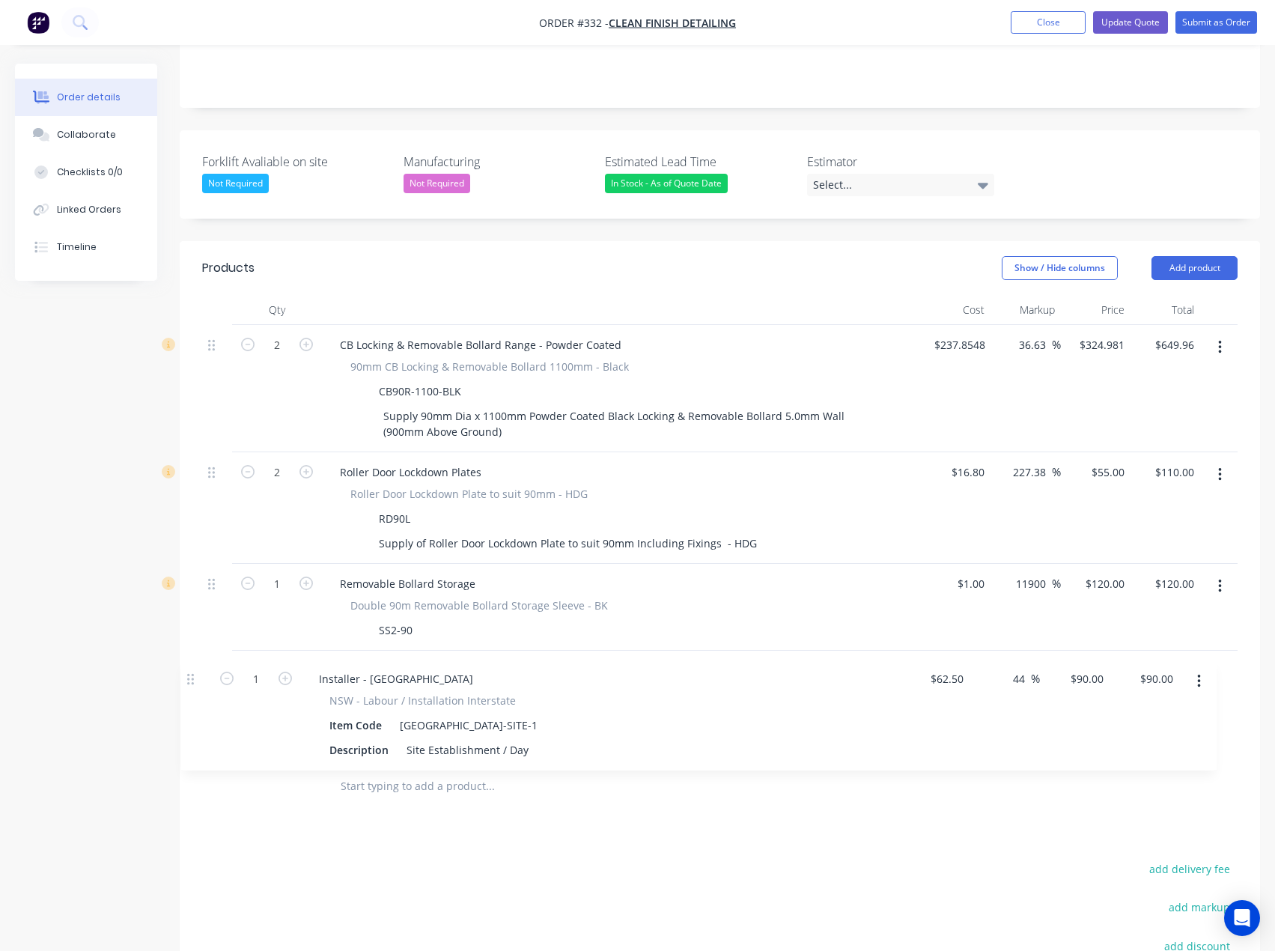
drag, startPoint x: 213, startPoint y: 334, endPoint x: 190, endPoint y: 684, distance: 350.4
click at [190, 684] on div "Qty Cost Markup Price Total 1 Installer - NSW NSW - Labour / Installation Inter…" at bounding box center [720, 553] width 1081 height 516
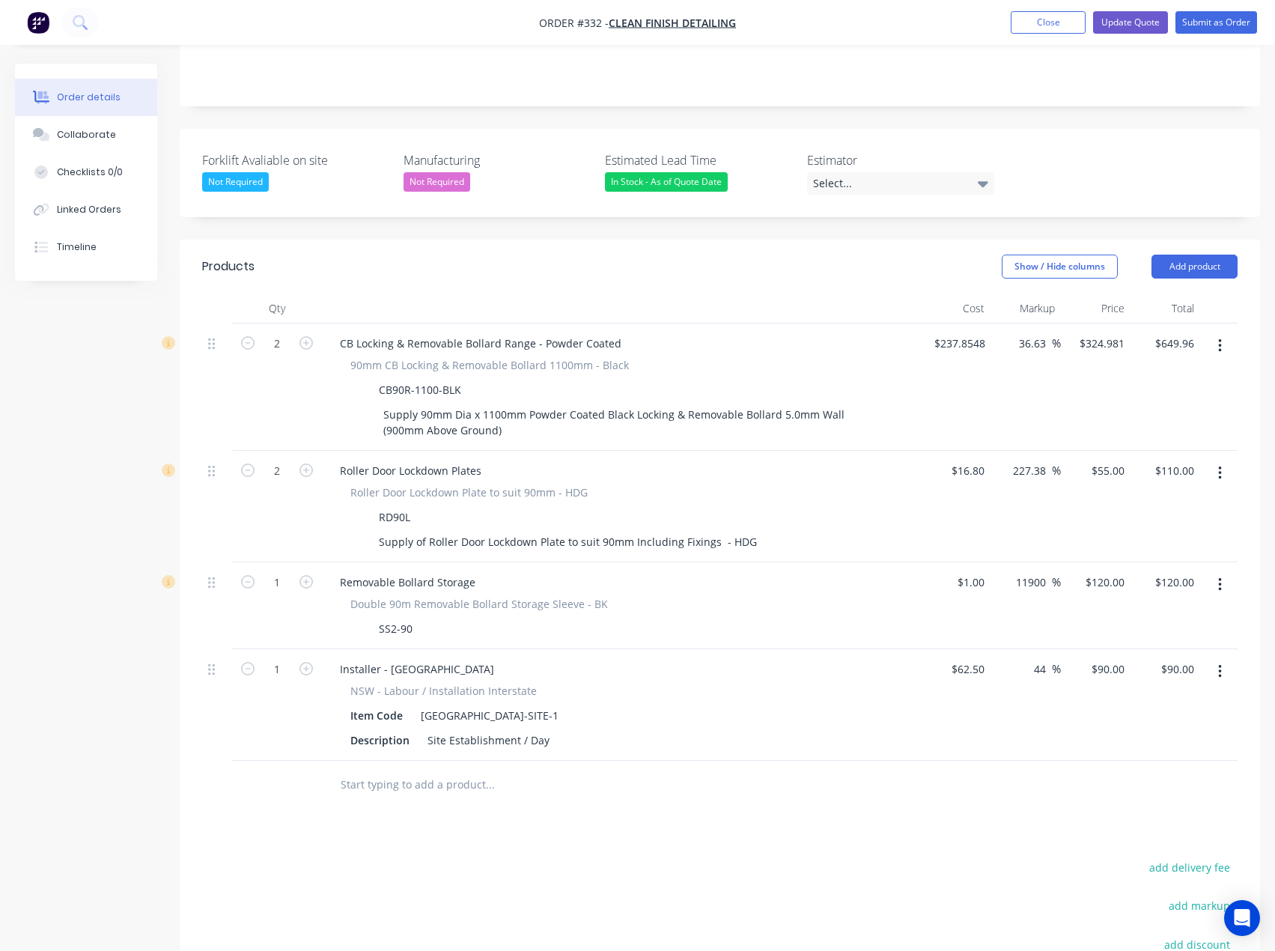
click at [382, 771] on input "text" at bounding box center [490, 785] width 300 height 30
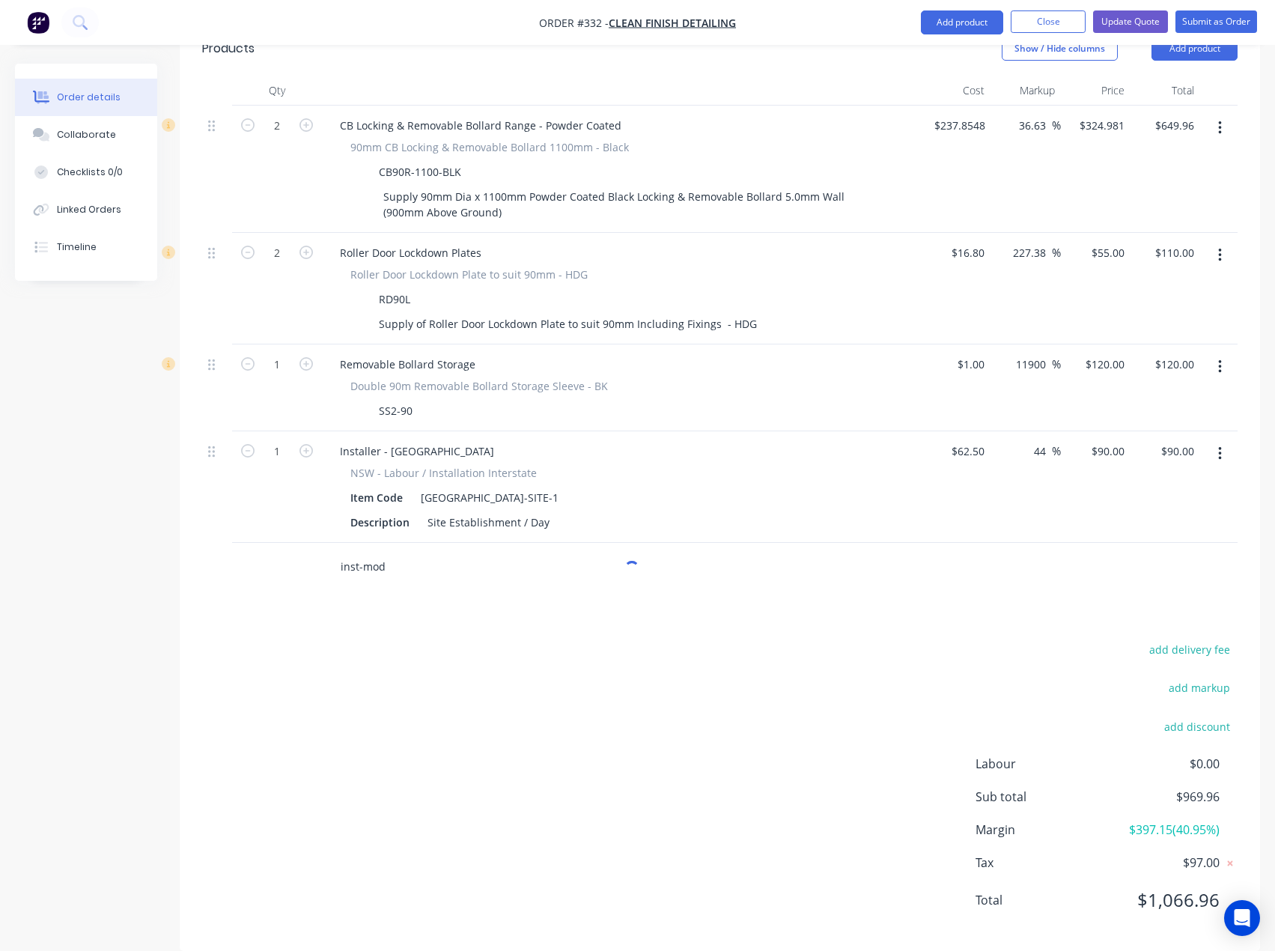
scroll to position [531, 0]
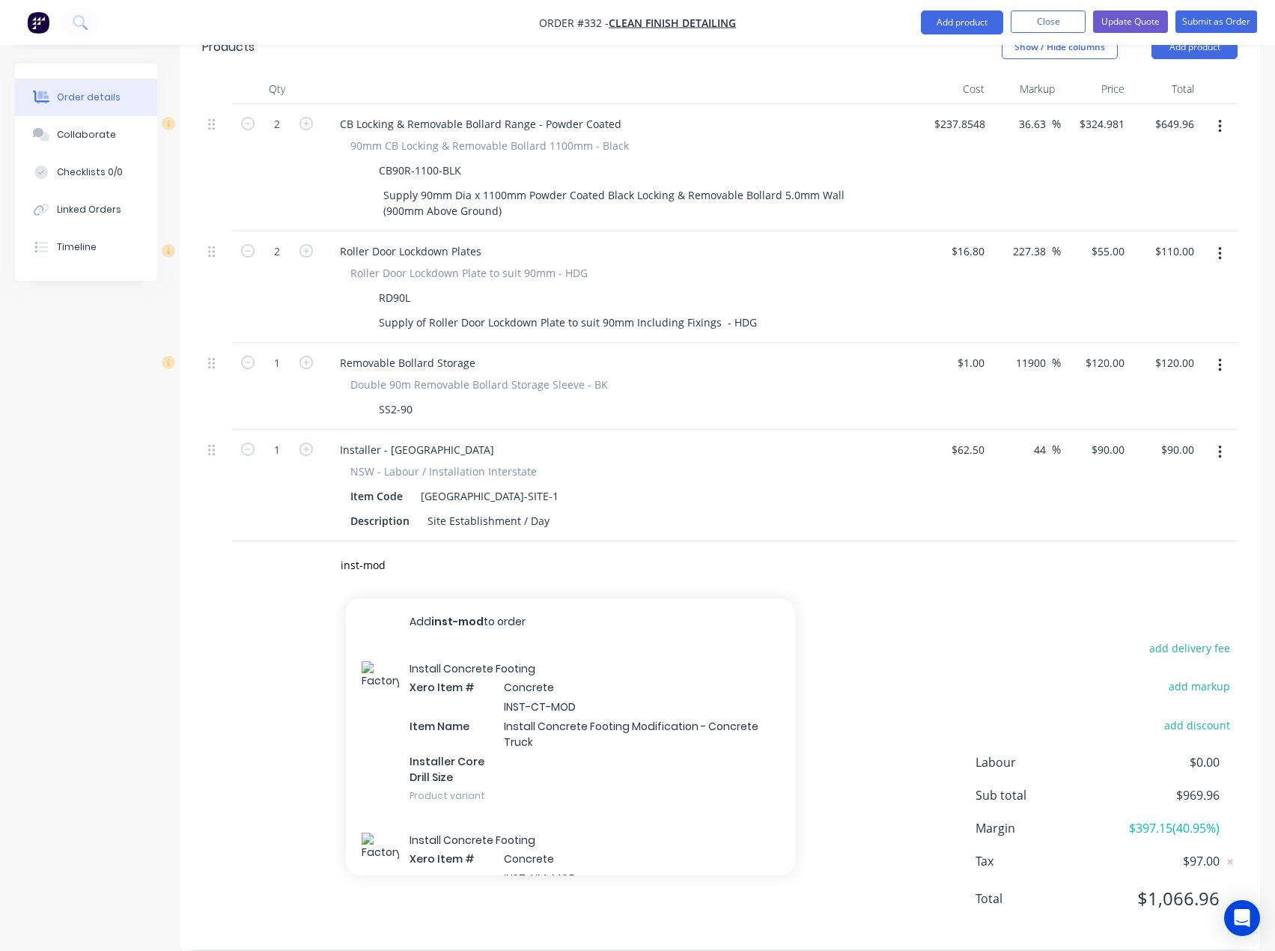
click at [1220, 444] on icon "button" at bounding box center [1220, 452] width 4 height 16
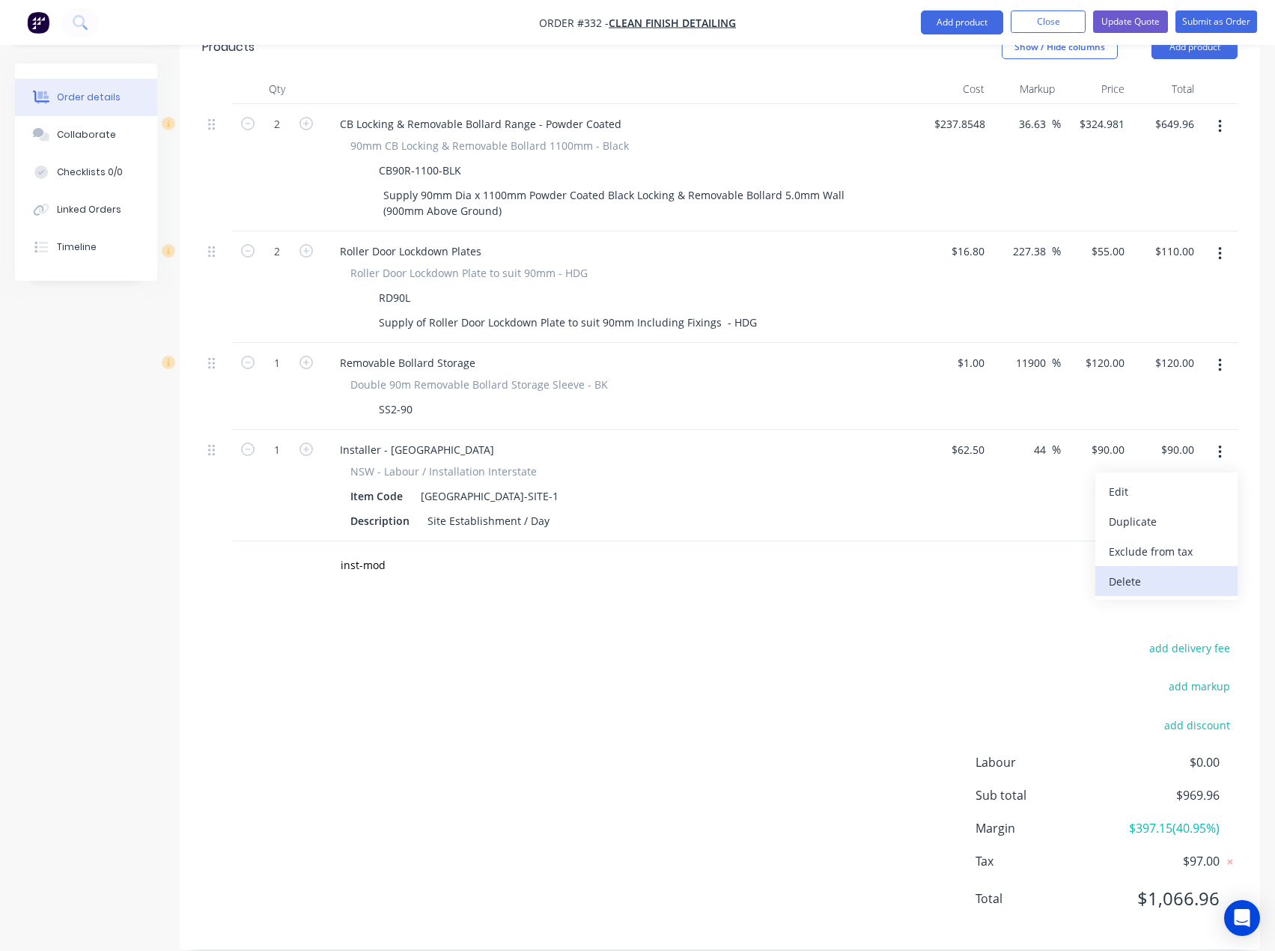
click at [1142, 571] on div "Delete" at bounding box center [1166, 582] width 115 height 22
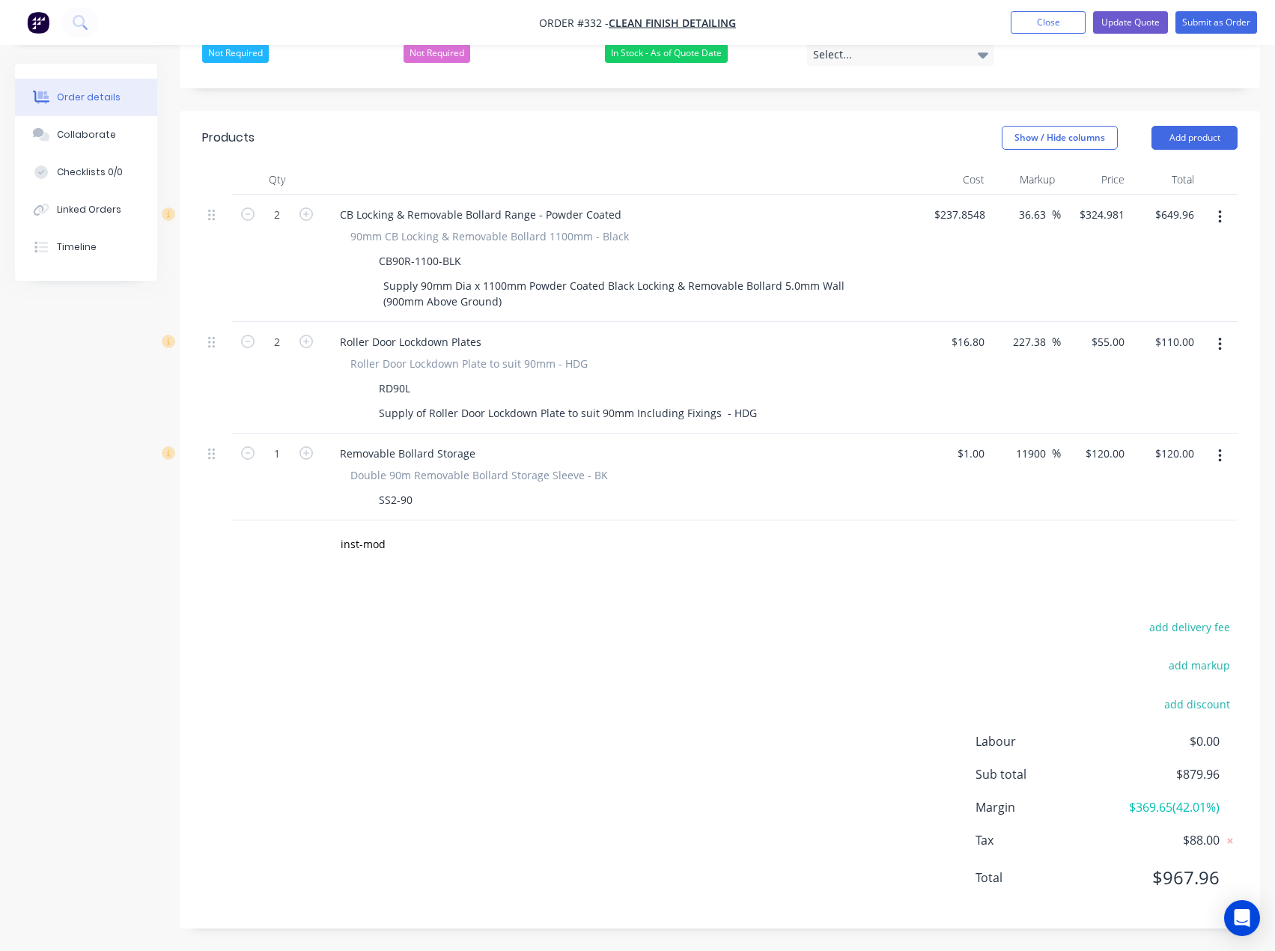
scroll to position [419, 0]
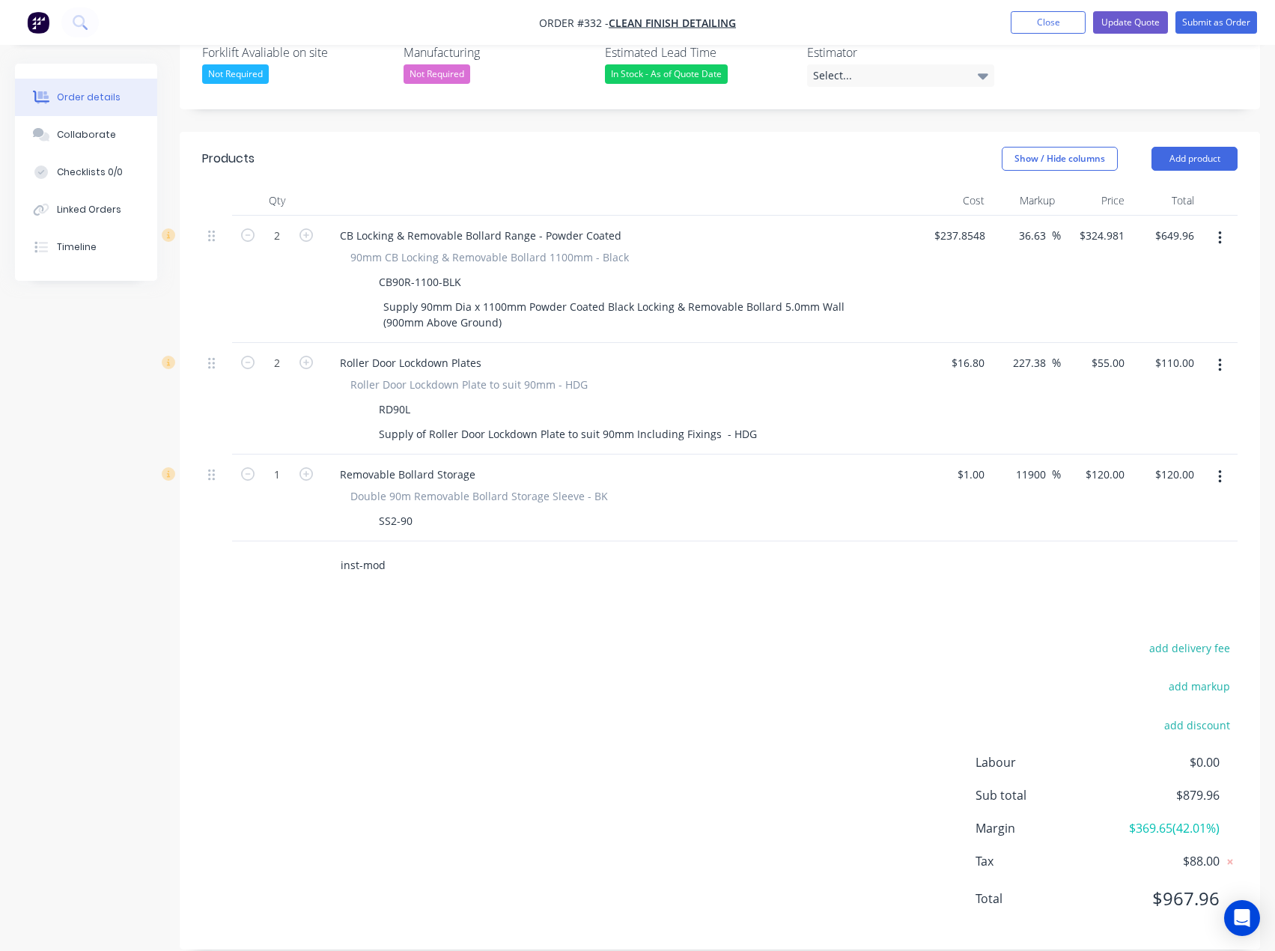
click at [404, 550] on input "inst-mod" at bounding box center [490, 565] width 300 height 30
type input "inst-mod"
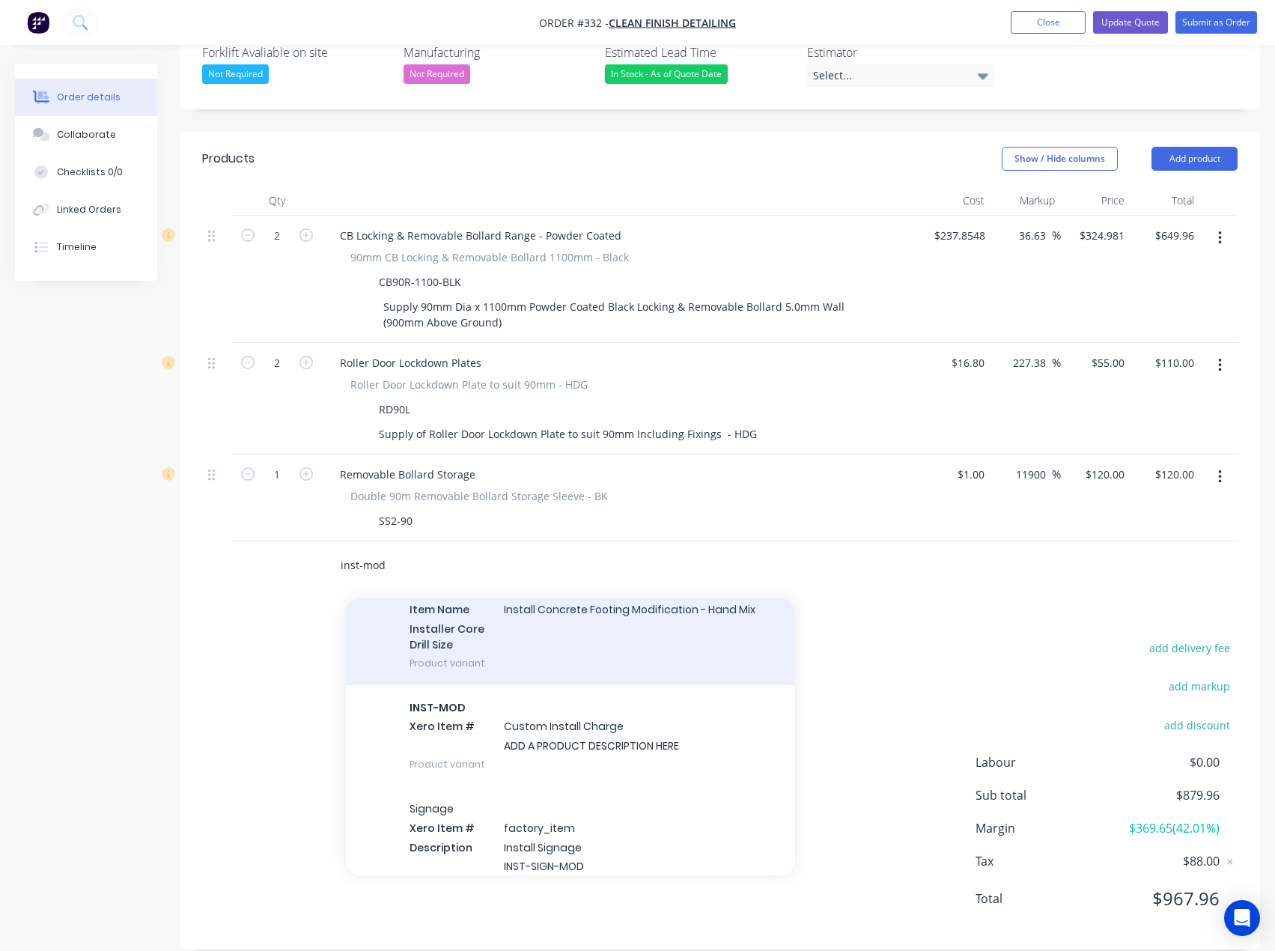
scroll to position [300, 0]
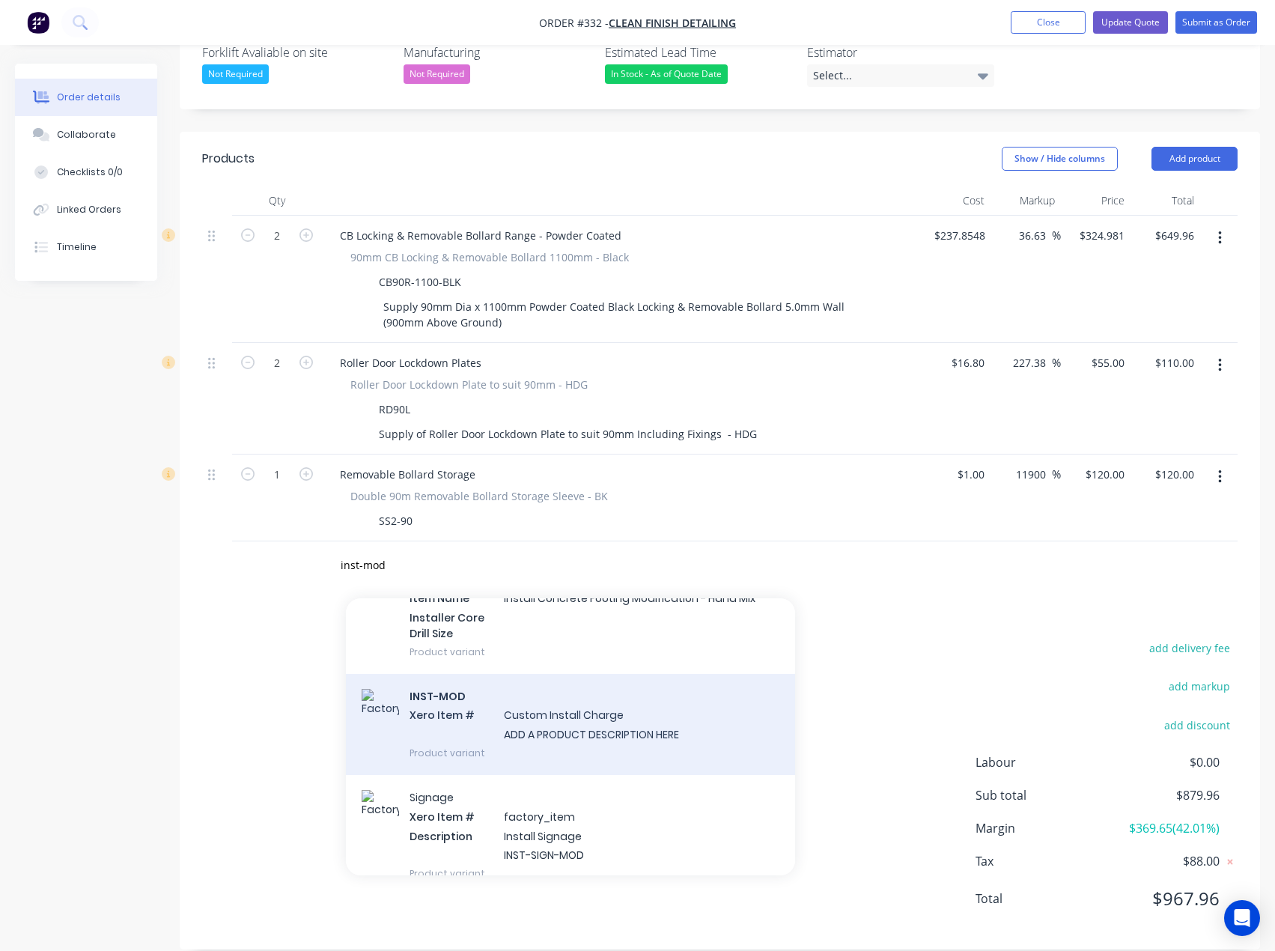
click at [587, 714] on div "INST-MOD Xero Item # Custom Install Charge ADD A PRODUCT DESCRIPTION HERE Produ…" at bounding box center [570, 724] width 449 height 101
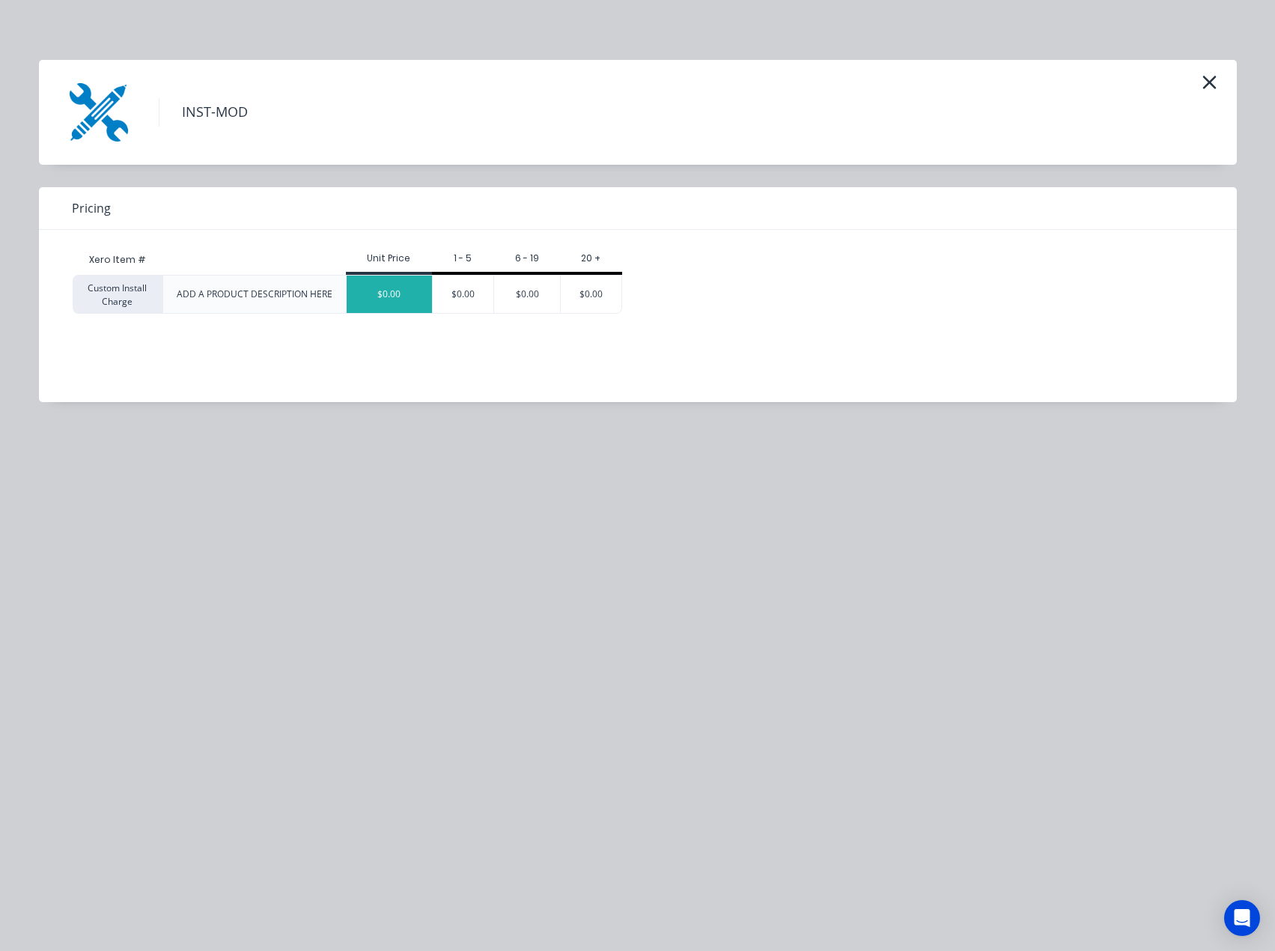
click at [386, 296] on div "$0.00" at bounding box center [389, 294] width 85 height 37
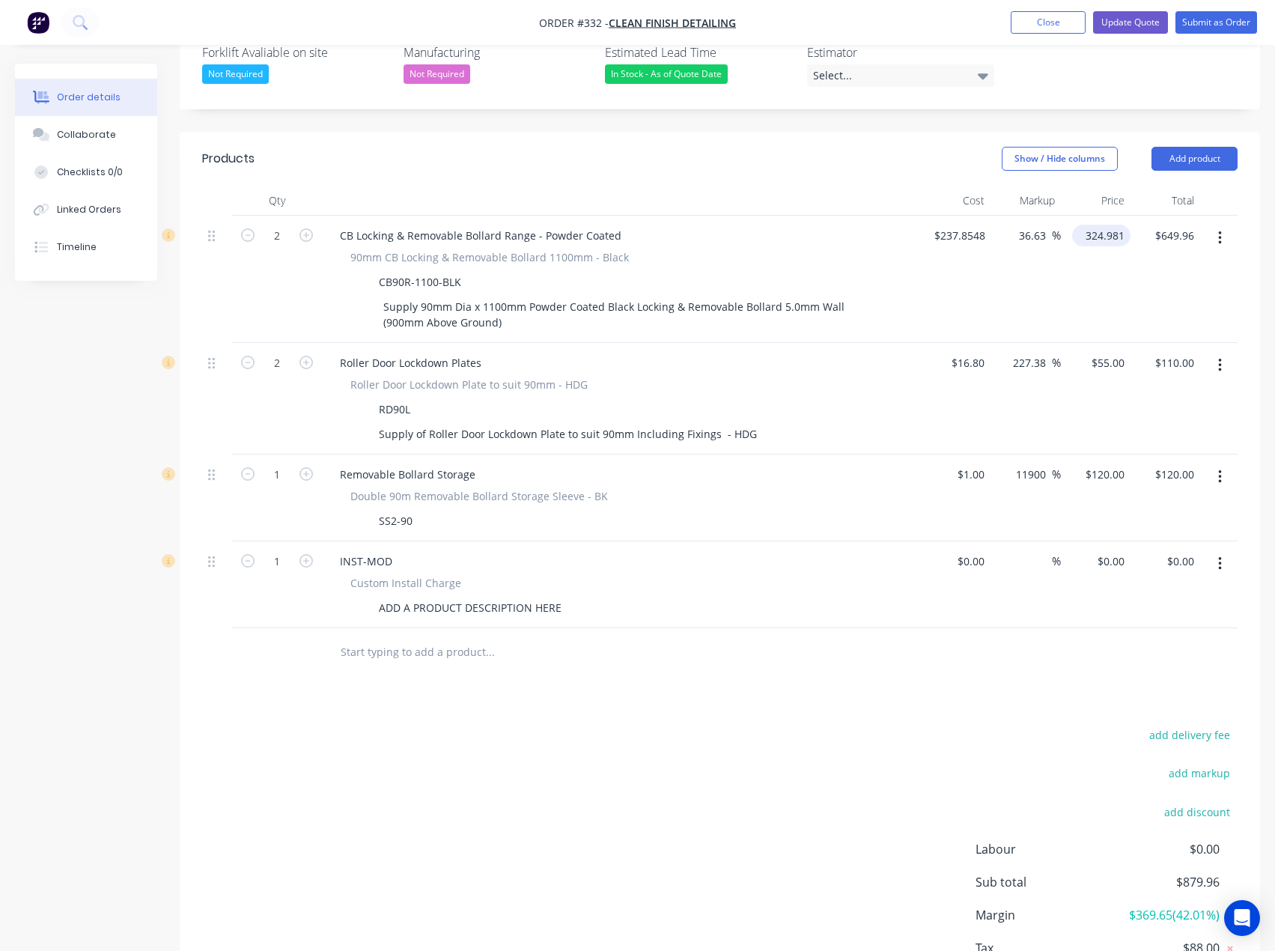
click at [1079, 225] on div "324.981 $324.981" at bounding box center [1101, 236] width 58 height 22
type input "295"
type input "24.03"
type input "$295.00"
type input "$590.00"
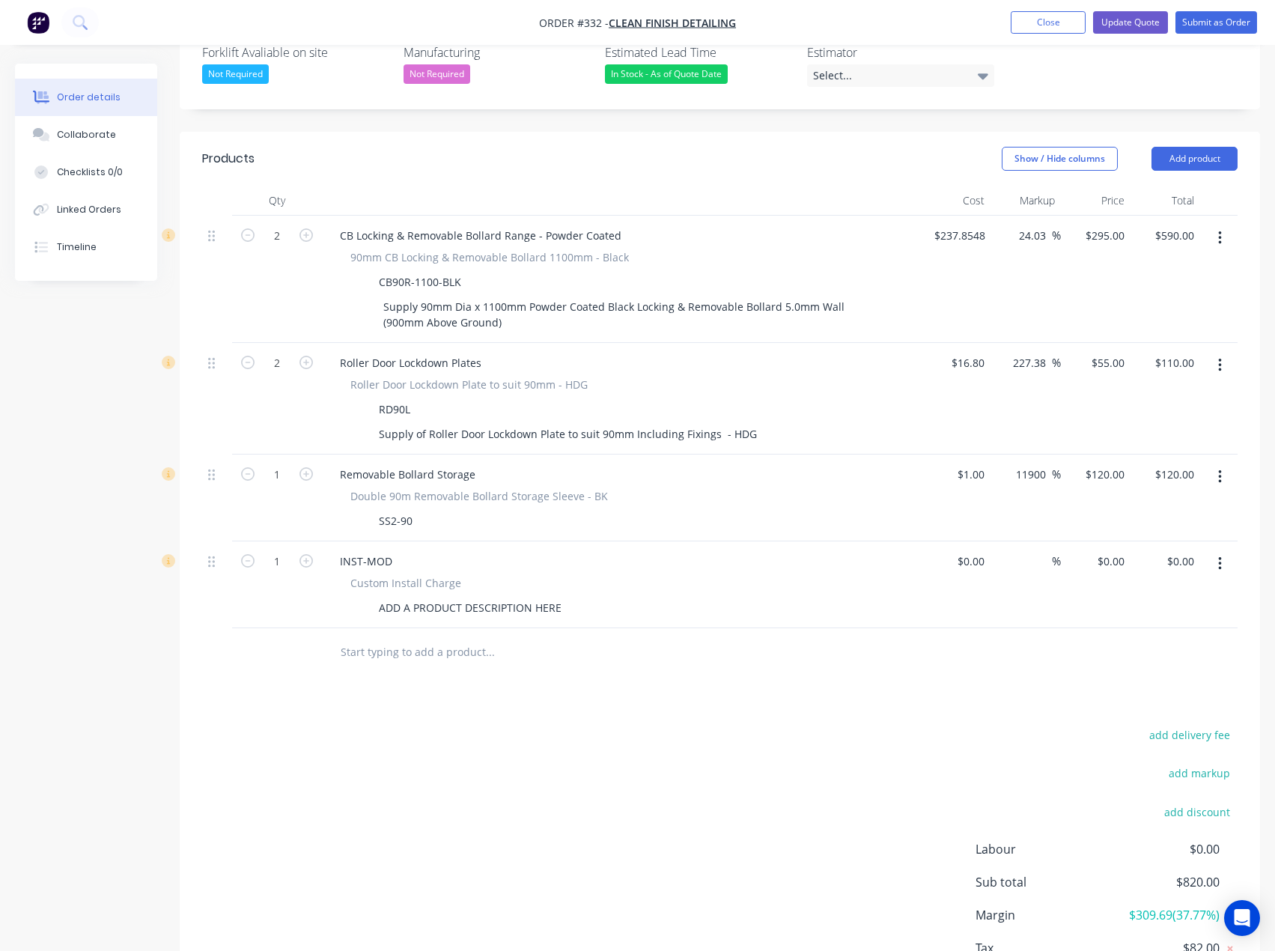
click at [775, 647] on div at bounding box center [591, 652] width 539 height 49
click at [396, 637] on input "text" at bounding box center [490, 652] width 300 height 30
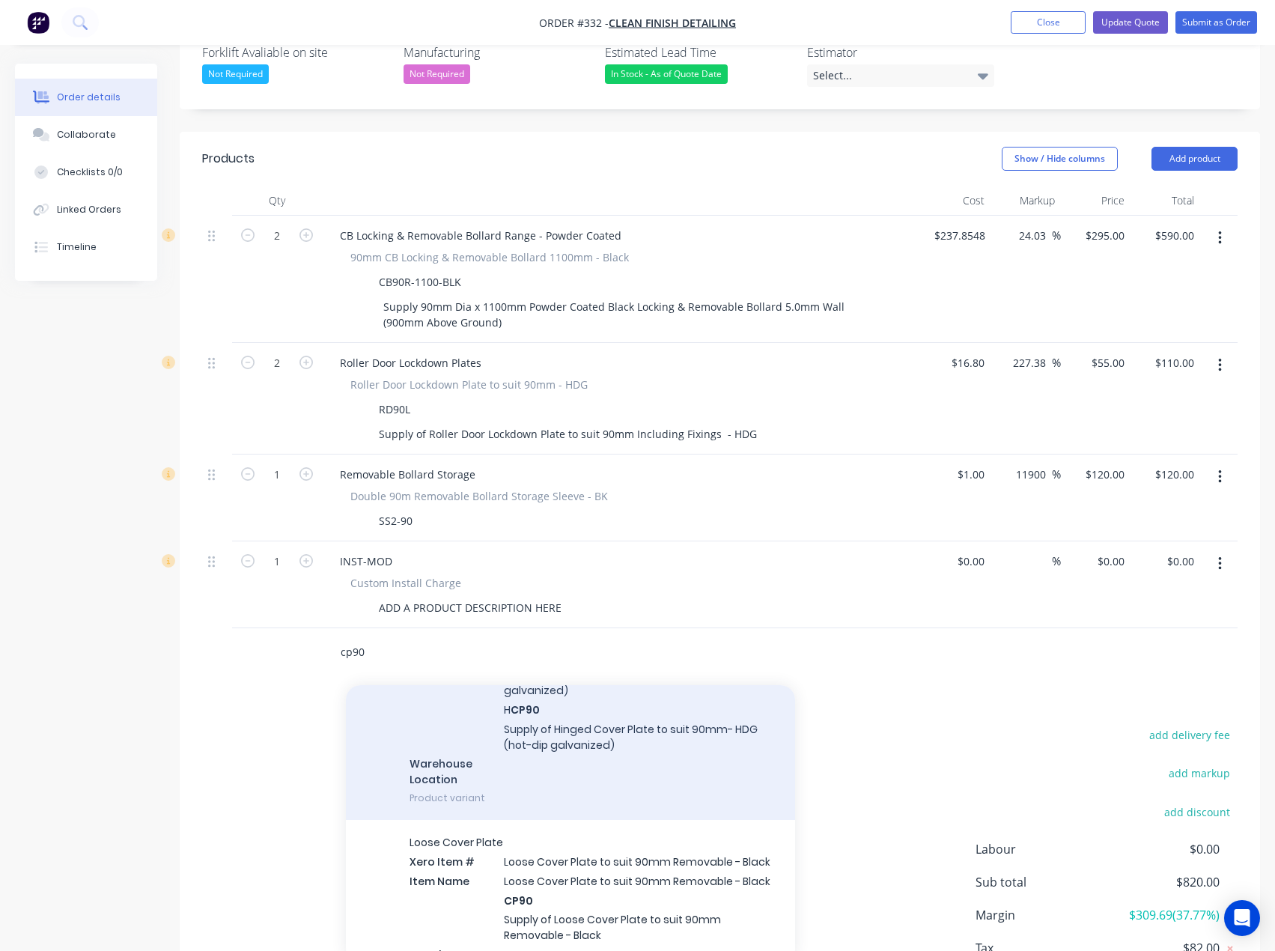
scroll to position [374, 0]
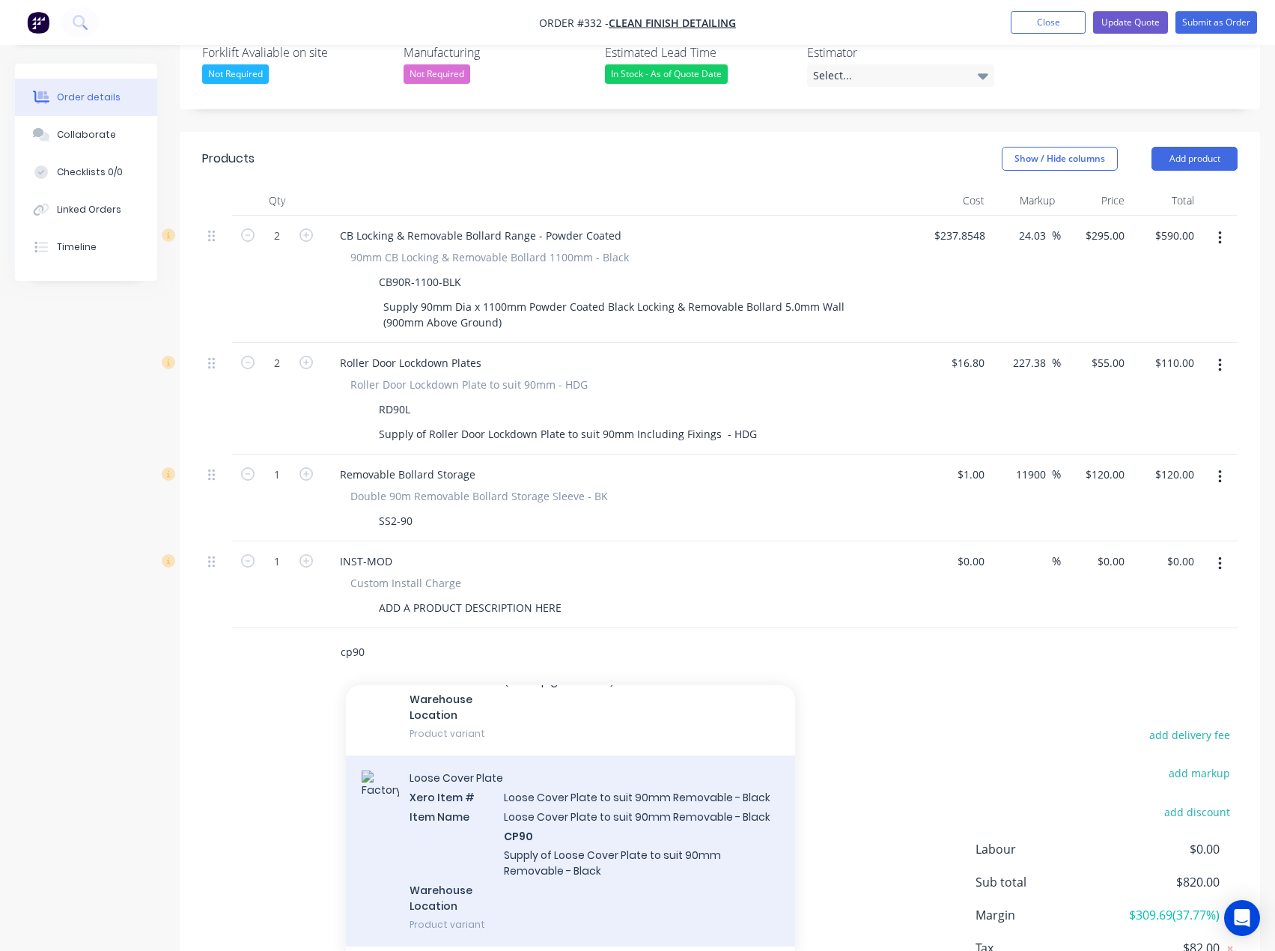
type input "cp90"
click at [548, 805] on div "Loose Cover Plate Xero Item # Loose Cover Plate to suit 90mm Removable - Black …" at bounding box center [570, 851] width 449 height 191
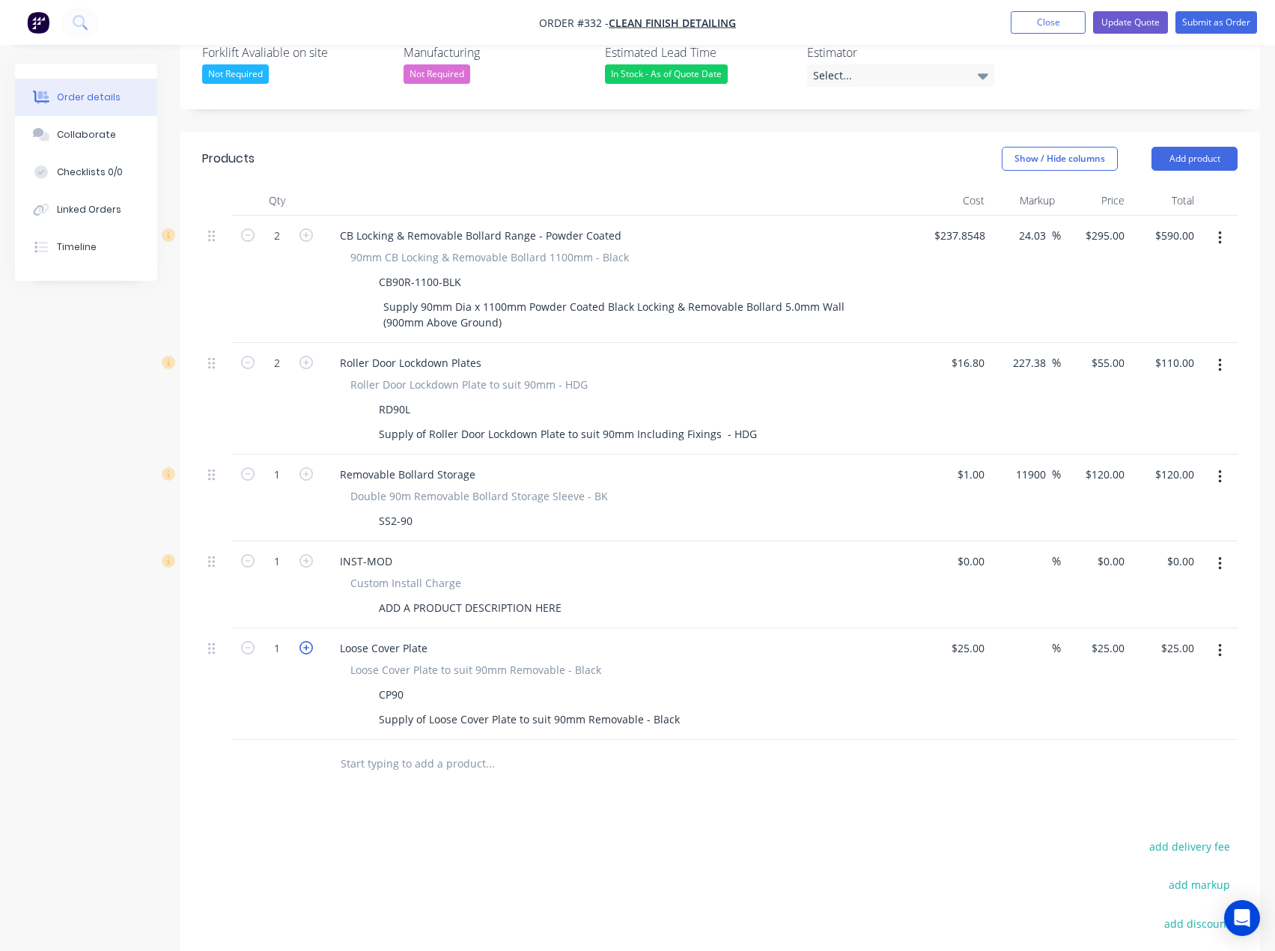
click at [302, 641] on icon "button" at bounding box center [306, 647] width 13 height 13
type input "2"
type input "$50.00"
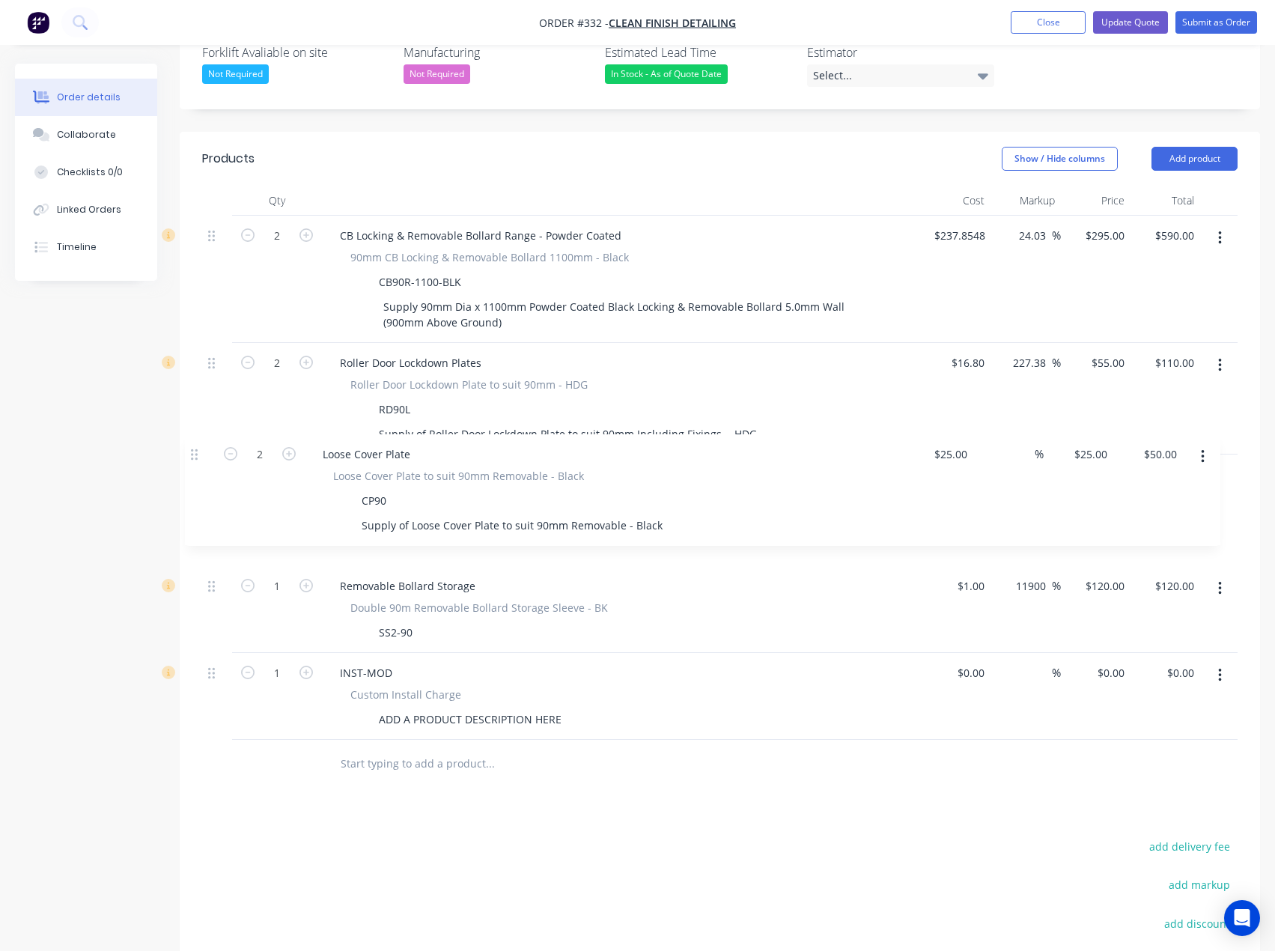
drag, startPoint x: 213, startPoint y: 634, endPoint x: 195, endPoint y: 453, distance: 181.4
click at [195, 453] on div "Qty Cost Markup Price Total 2 CB Locking & Removable Bollard Range - Powder Coa…" at bounding box center [720, 487] width 1081 height 603
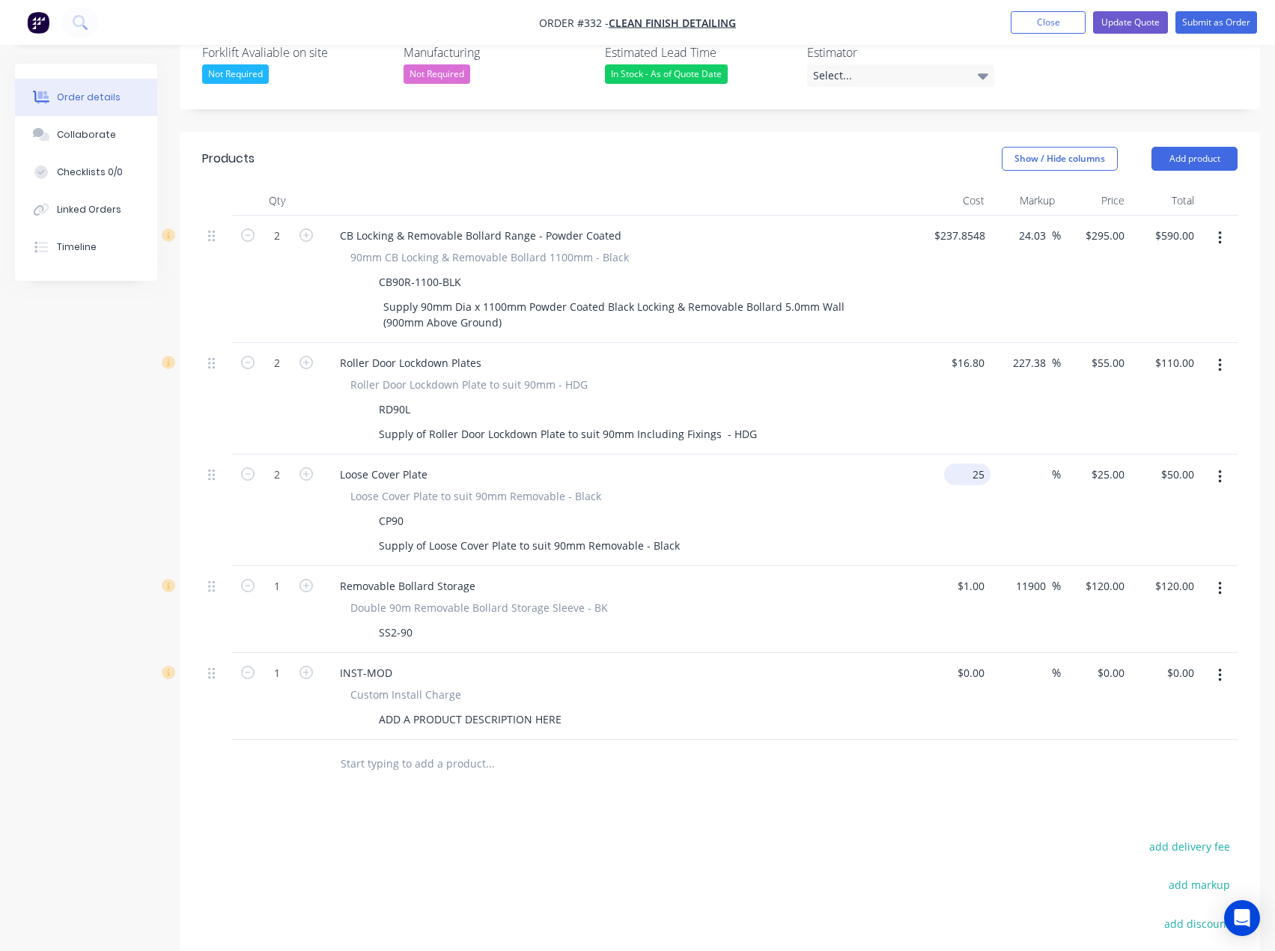
click at [966, 464] on div "25 $25.00" at bounding box center [967, 475] width 46 height 22
type input "$1.00"
type input "1"
type input "$2.00"
click at [1114, 464] on input "1" at bounding box center [1122, 475] width 17 height 22
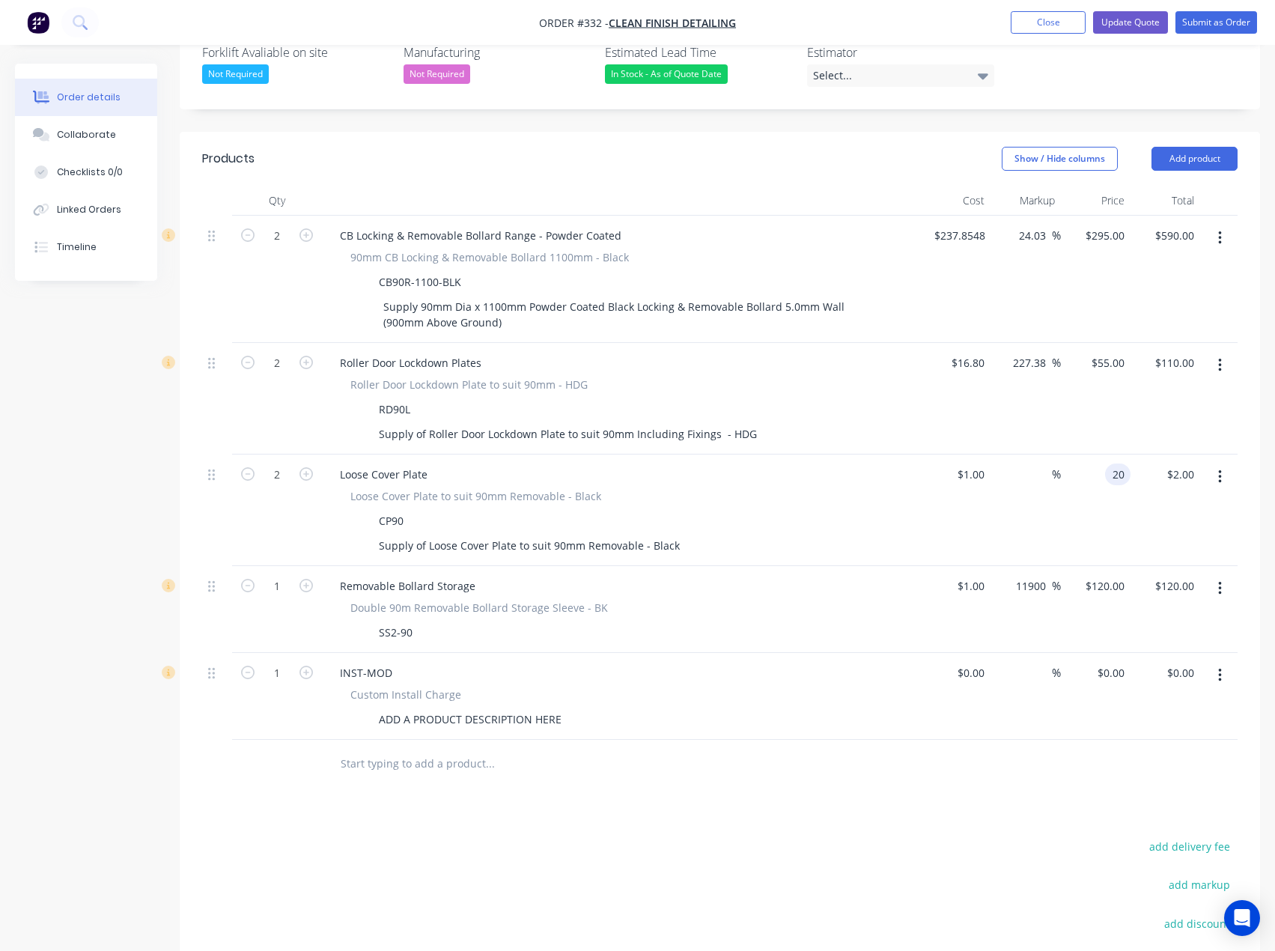
type input "20"
type input "1900"
type input "$20.00"
type input "$40.00"
type input "$20.00"
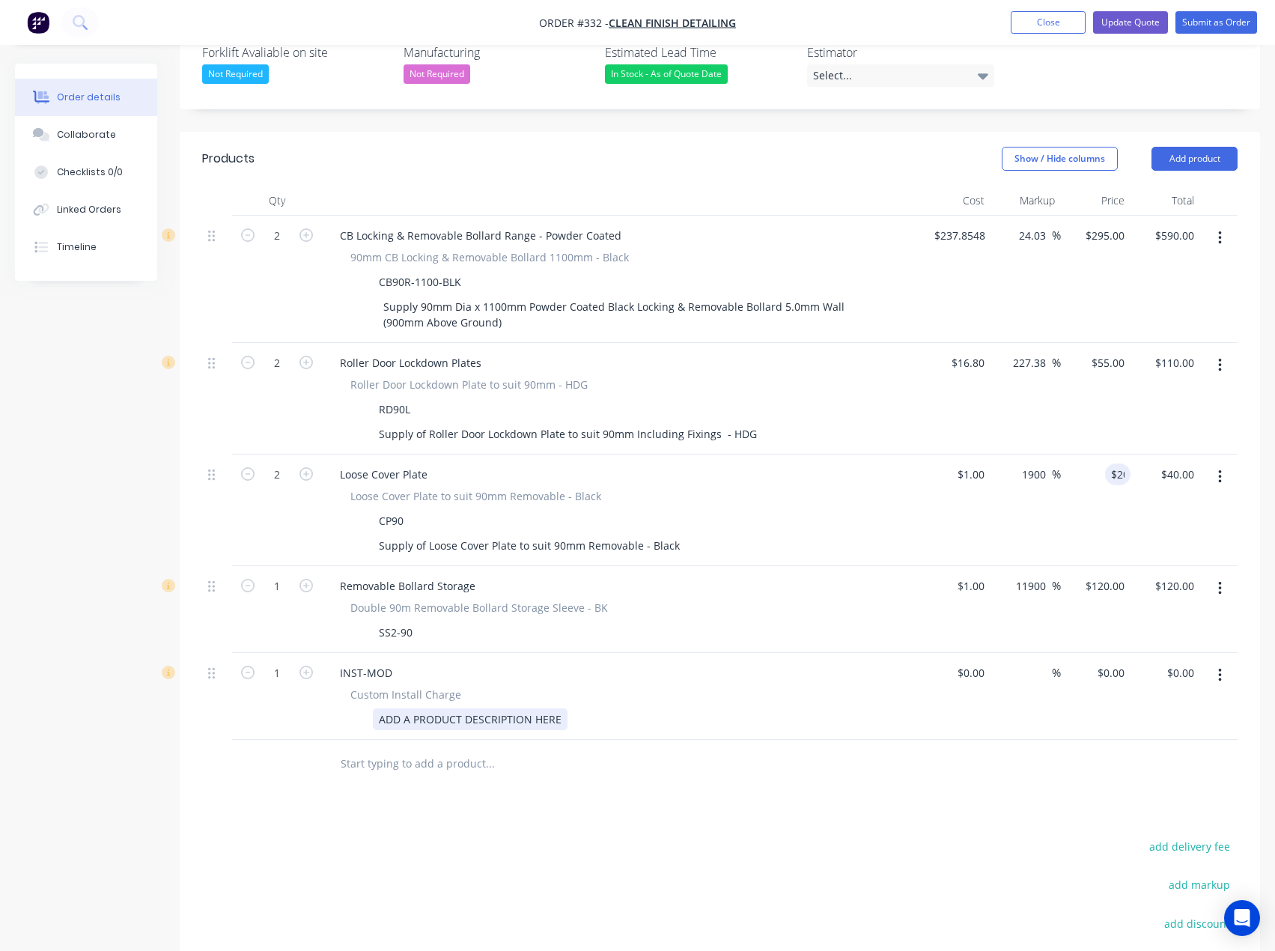
click at [440, 708] on div "ADD A PRODUCT DESCRIPTION HERE" at bounding box center [470, 719] width 195 height 22
click at [422, 708] on div "ADD A PRODUCT DESCRIPTION HERE" at bounding box center [470, 719] width 195 height 22
drag, startPoint x: 563, startPoint y: 695, endPoint x: 366, endPoint y: 699, distance: 197.0
click at [366, 708] on div "ADD A PRODUCT DESCRIPTION HERE" at bounding box center [618, 719] width 548 height 22
paste div
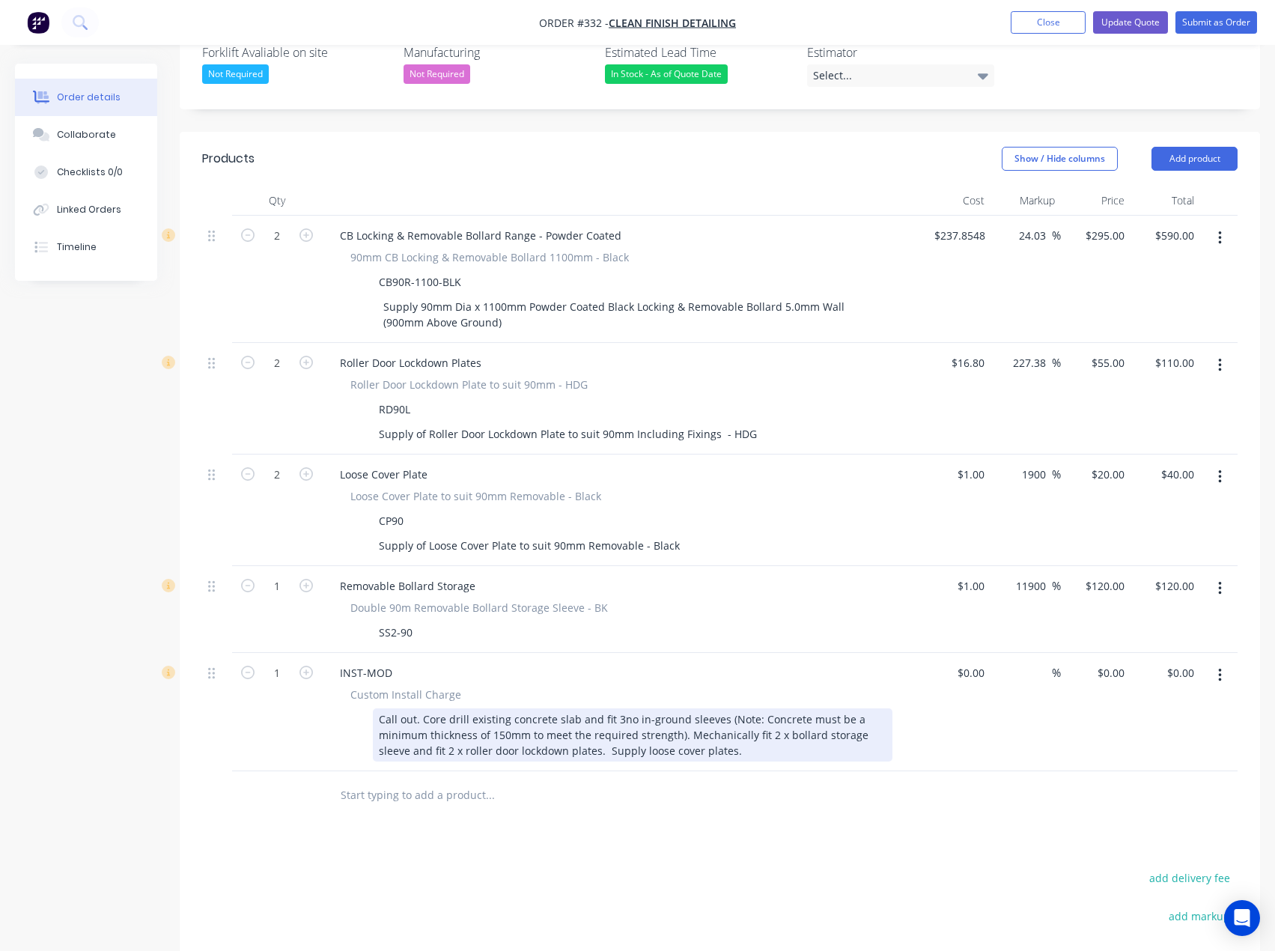
click at [616, 708] on div "Call out. Core drill existing concrete slab and fit 3no in-ground sleeves (Note…" at bounding box center [633, 734] width 520 height 53
click at [767, 715] on div "Call out. Core drill existing concrete slab and fit 2no in-ground sleeves (Note…" at bounding box center [633, 734] width 520 height 53
click at [887, 713] on div "Call out. Core drill existing concrete slab and fit 2no in-ground sleeves (Note…" at bounding box center [633, 734] width 520 height 53
click at [728, 737] on div "Call out. Core drill existing concrete slab and fit 2no in-ground sleeves (Note…" at bounding box center [633, 734] width 520 height 53
drag, startPoint x: 603, startPoint y: 729, endPoint x: 615, endPoint y: 729, distance: 12.0
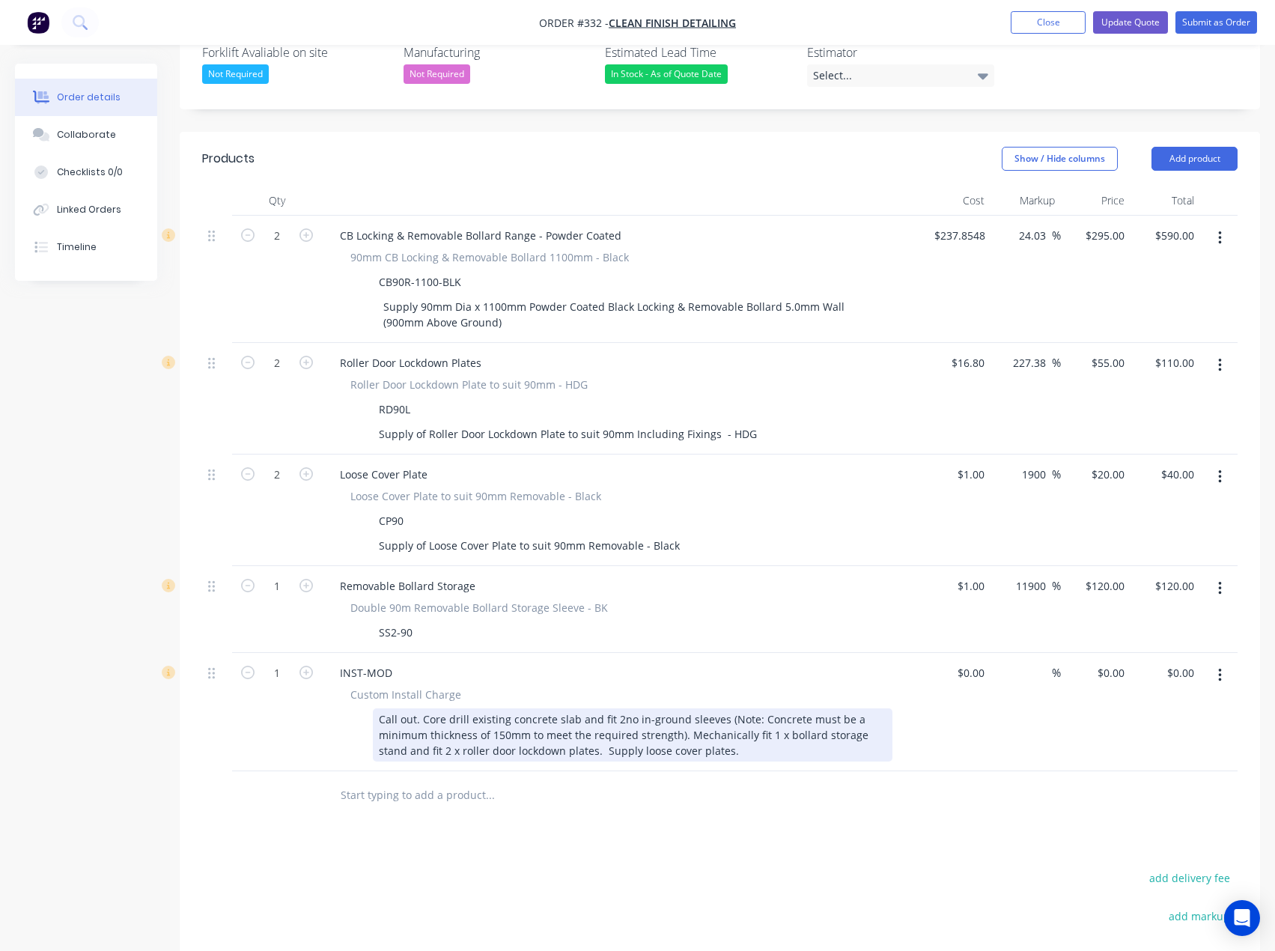
click at [605, 729] on div "Call out. Core drill existing concrete slab and fit 2no in-ground sleeves (Note…" at bounding box center [633, 734] width 520 height 53
click at [422, 731] on div "Call out. Core drill existing concrete slab and fit 2no in-ground sleeves (Note…" at bounding box center [633, 734] width 520 height 53
click at [759, 732] on div "Call out. Core drill existing concrete slab and fit 2no in-ground sleeves (Note…" at bounding box center [633, 734] width 520 height 53
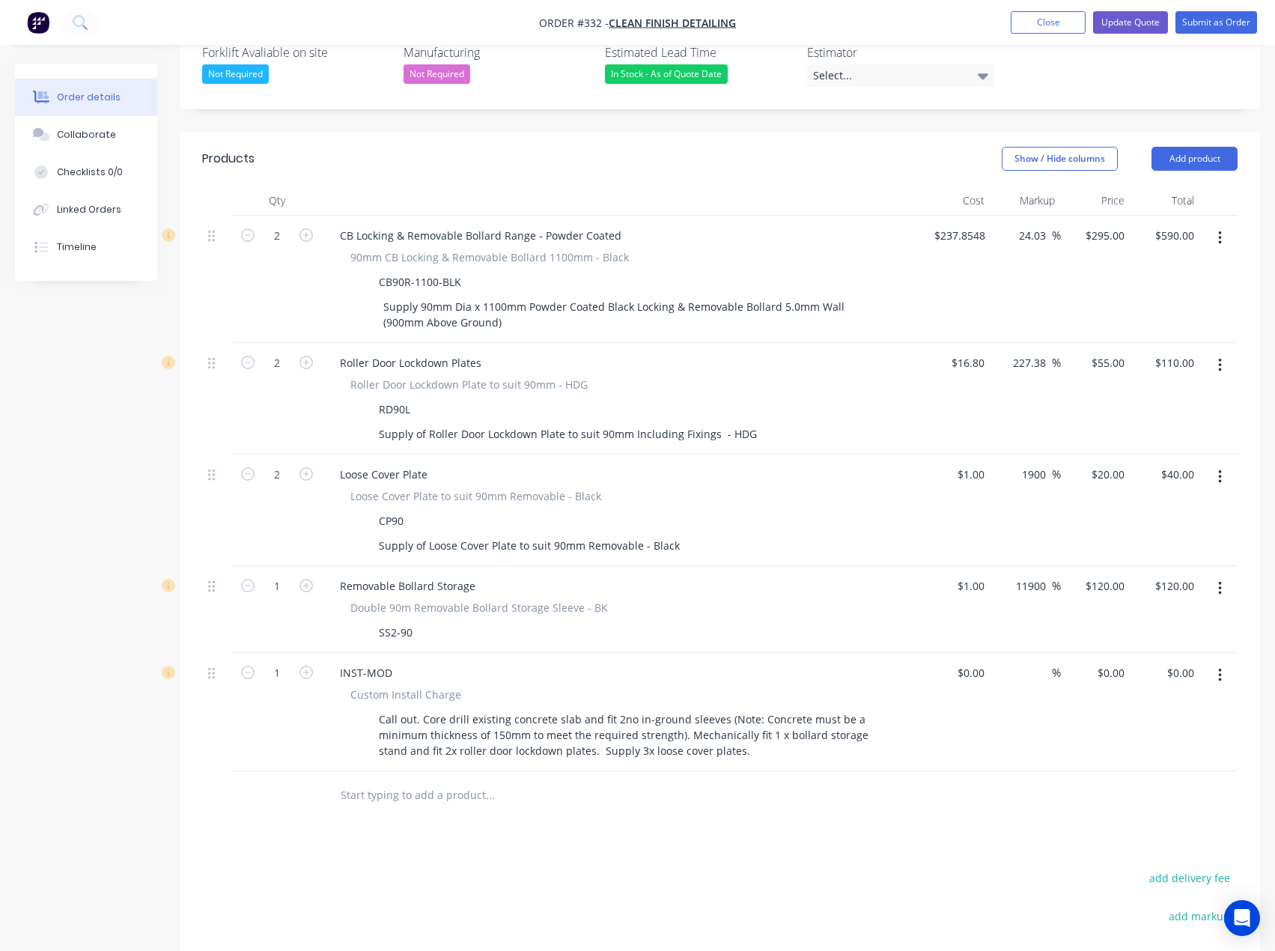
click at [785, 805] on div "Products Show / Hide columns Add product Qty Cost Markup Price Total 2 CB Locki…" at bounding box center [720, 656] width 1081 height 1048
click at [978, 662] on input at bounding box center [981, 673] width 17 height 22
type input "$1.00"
type input "1"
type input "$1.00"
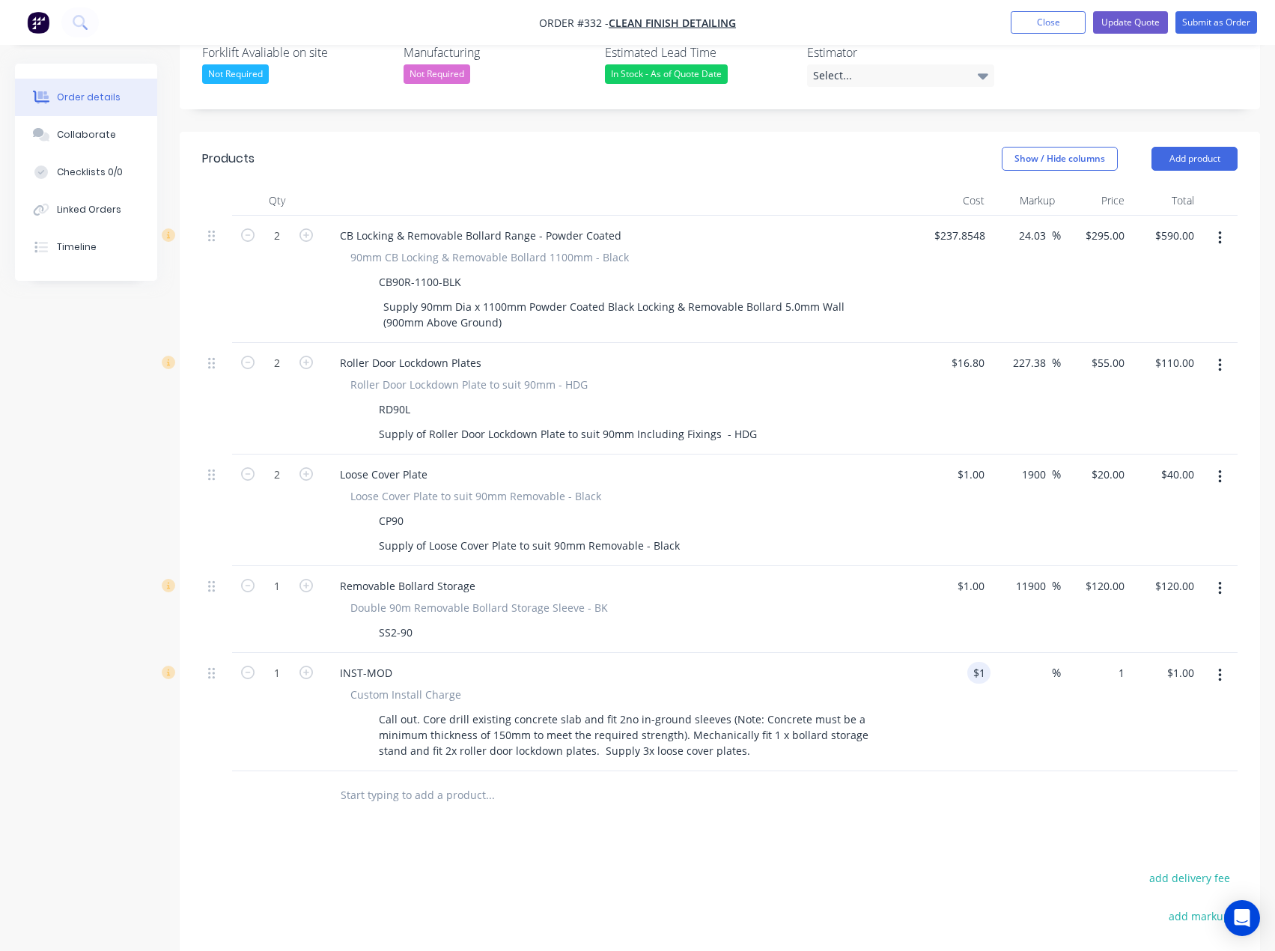
click at [1104, 653] on div "1 $0.00" at bounding box center [1096, 712] width 70 height 118
type input "530"
type input "52900"
type input "$530.00"
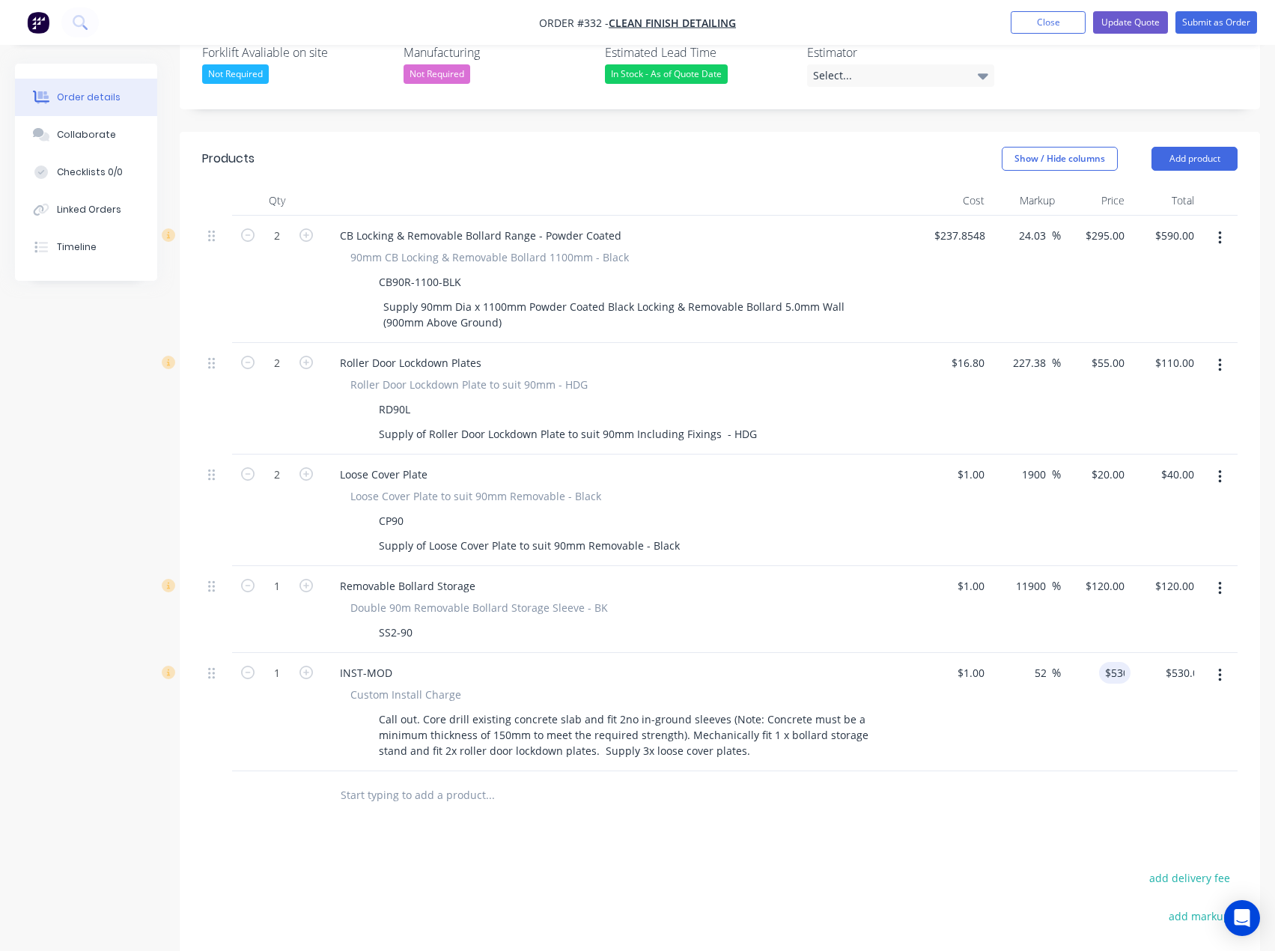
click at [795, 835] on div "Products Show / Hide columns Add product Qty Cost Markup Price Total 2 CB Locki…" at bounding box center [720, 656] width 1081 height 1048
drag, startPoint x: 1145, startPoint y: 19, endPoint x: 1170, endPoint y: 26, distance: 25.8
click at [1145, 19] on button "Update Quote" at bounding box center [1130, 22] width 75 height 22
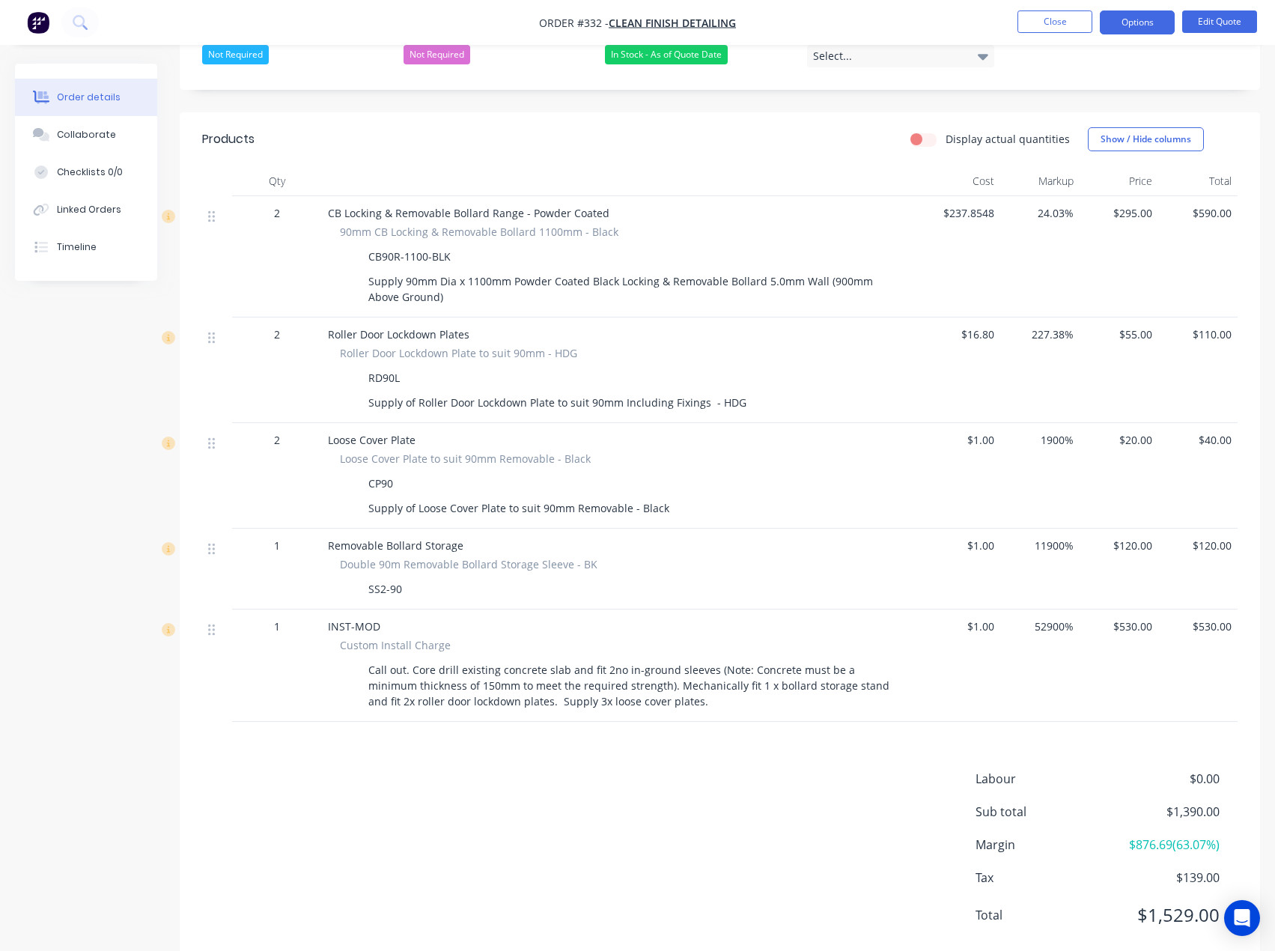
scroll to position [377, 0]
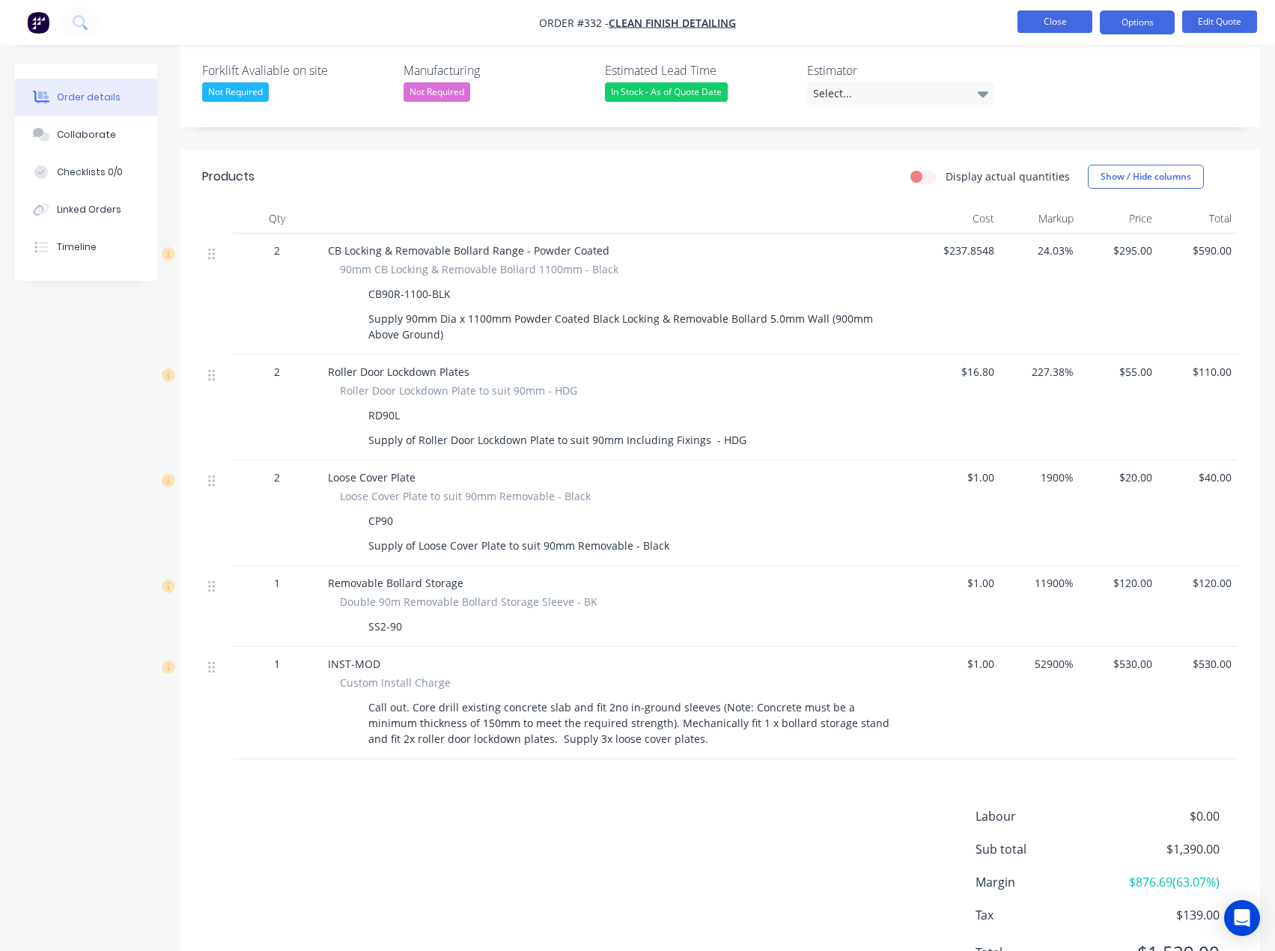
click at [1053, 19] on button "Close" at bounding box center [1055, 21] width 75 height 22
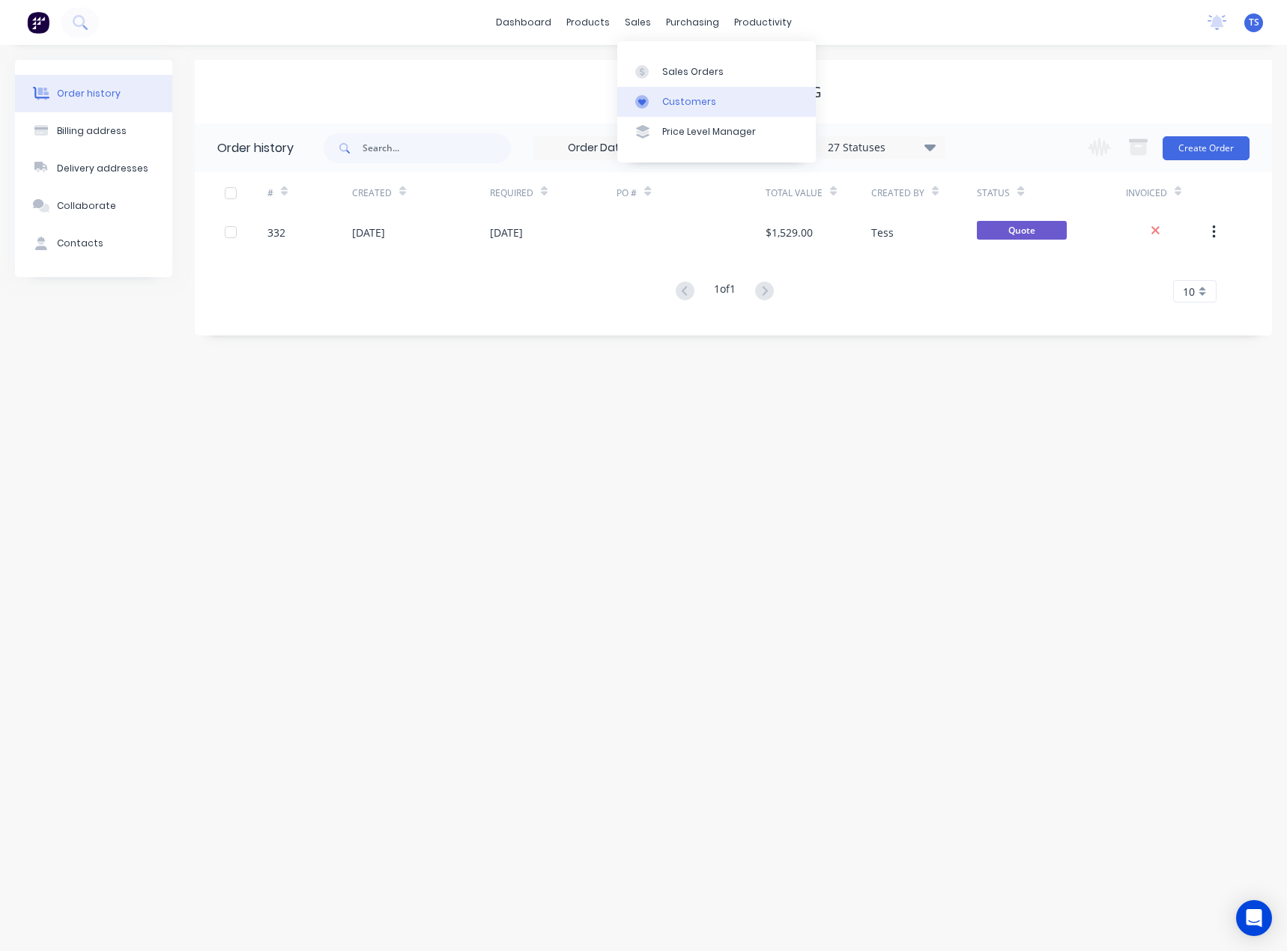
click at [685, 103] on div "Customers" at bounding box center [689, 101] width 54 height 13
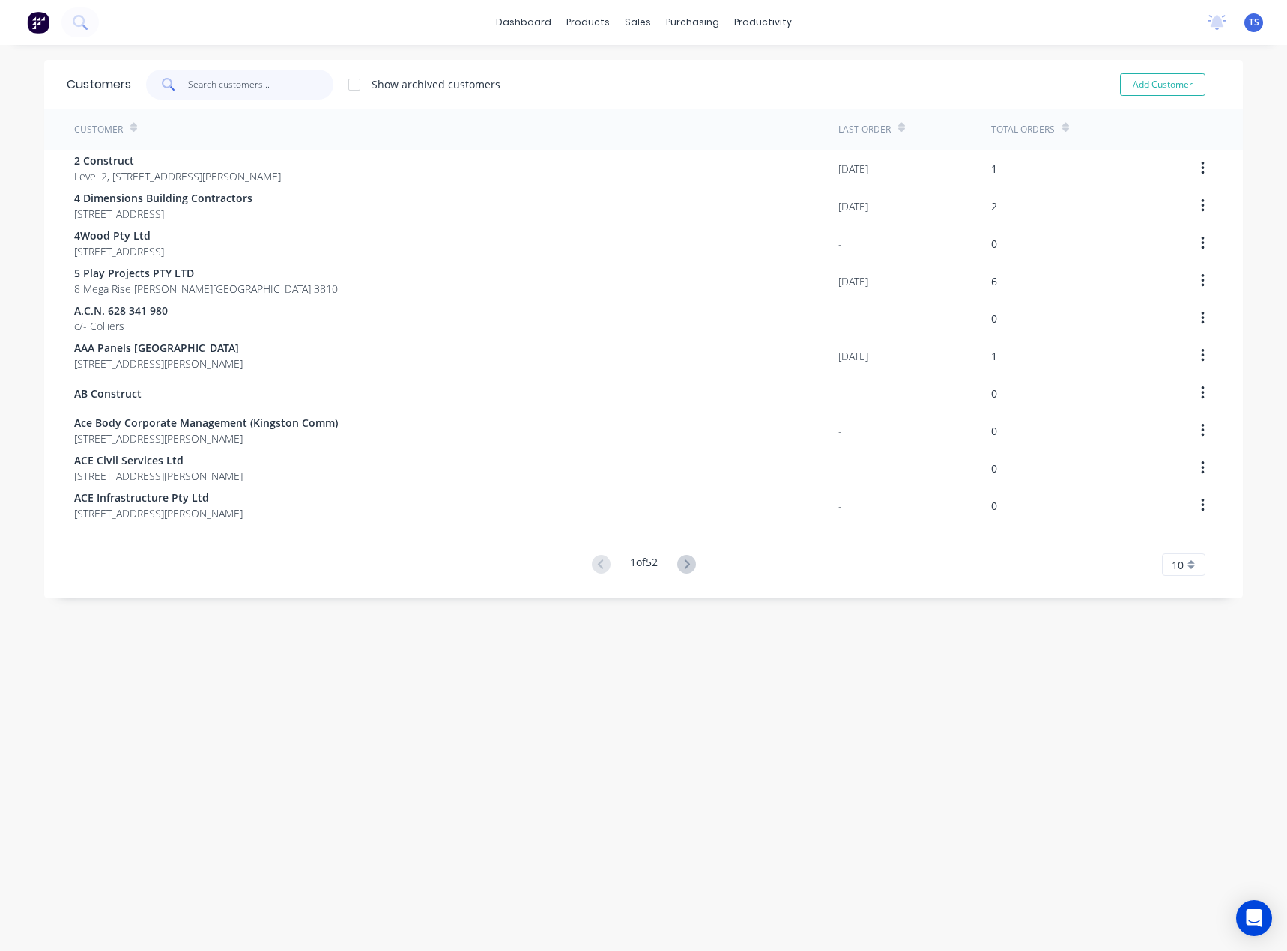
click at [238, 85] on input "text" at bounding box center [261, 85] width 146 height 30
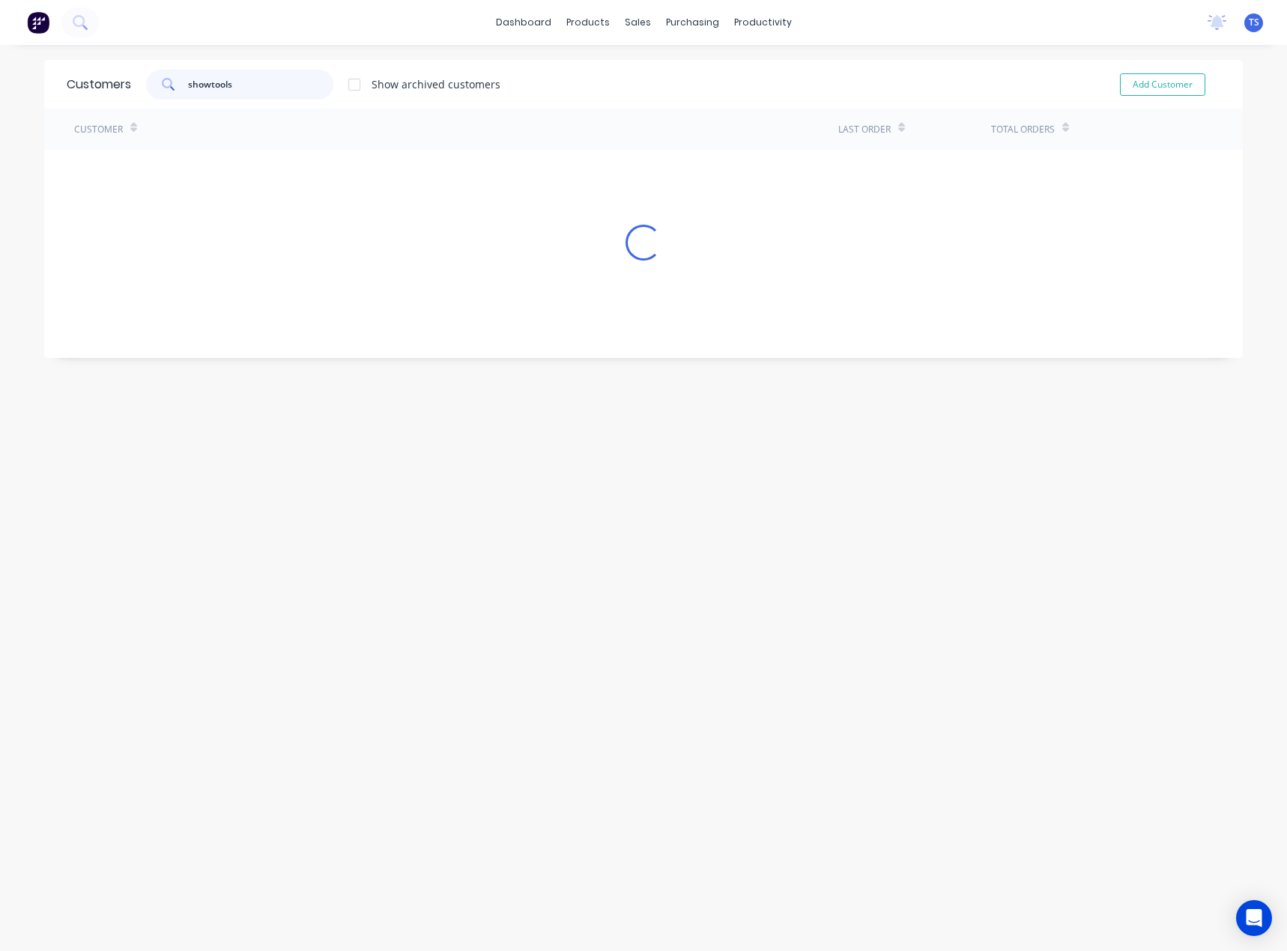
type input "showtools"
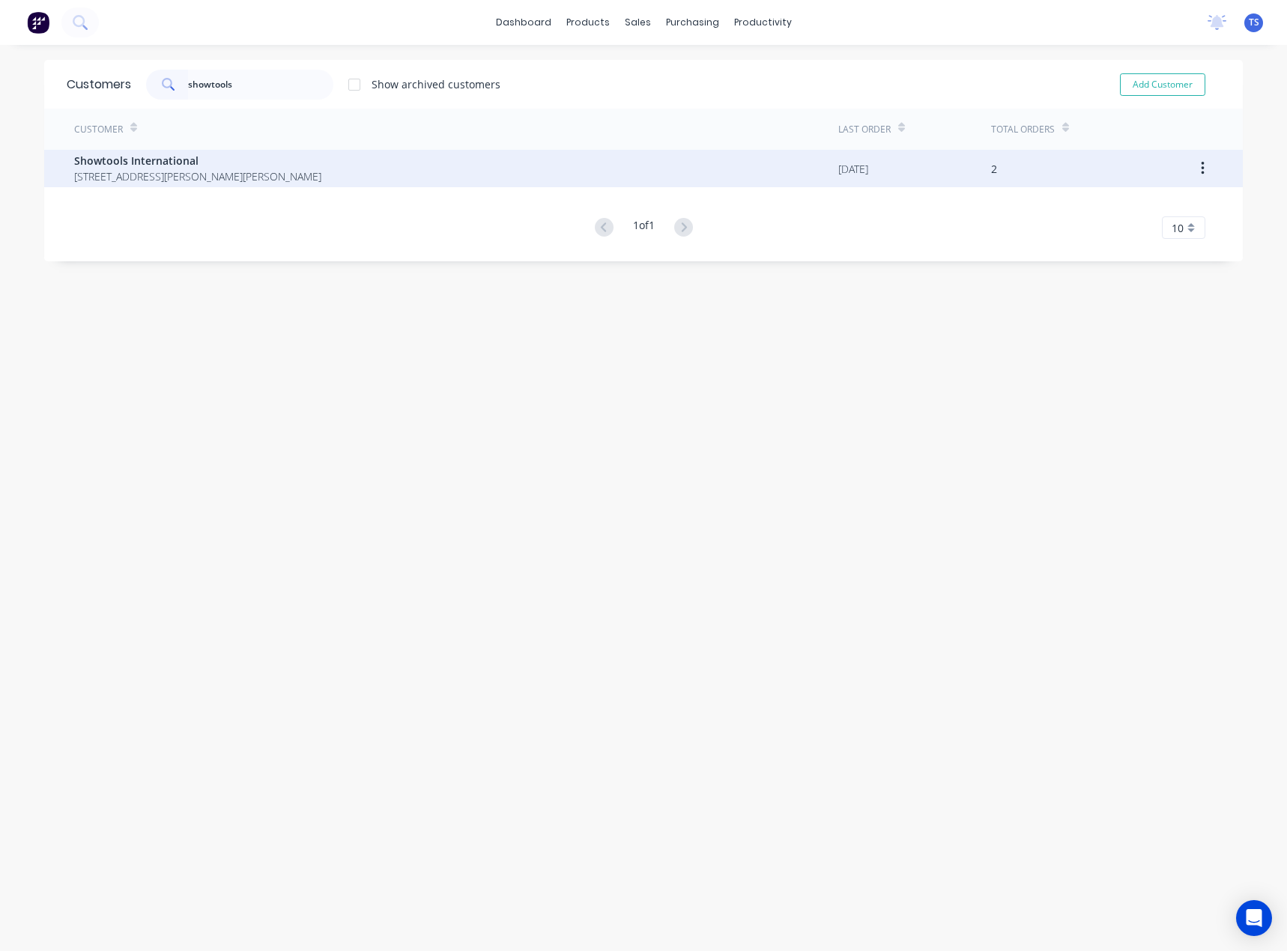
click at [213, 163] on span "Showtools International" at bounding box center [197, 161] width 247 height 16
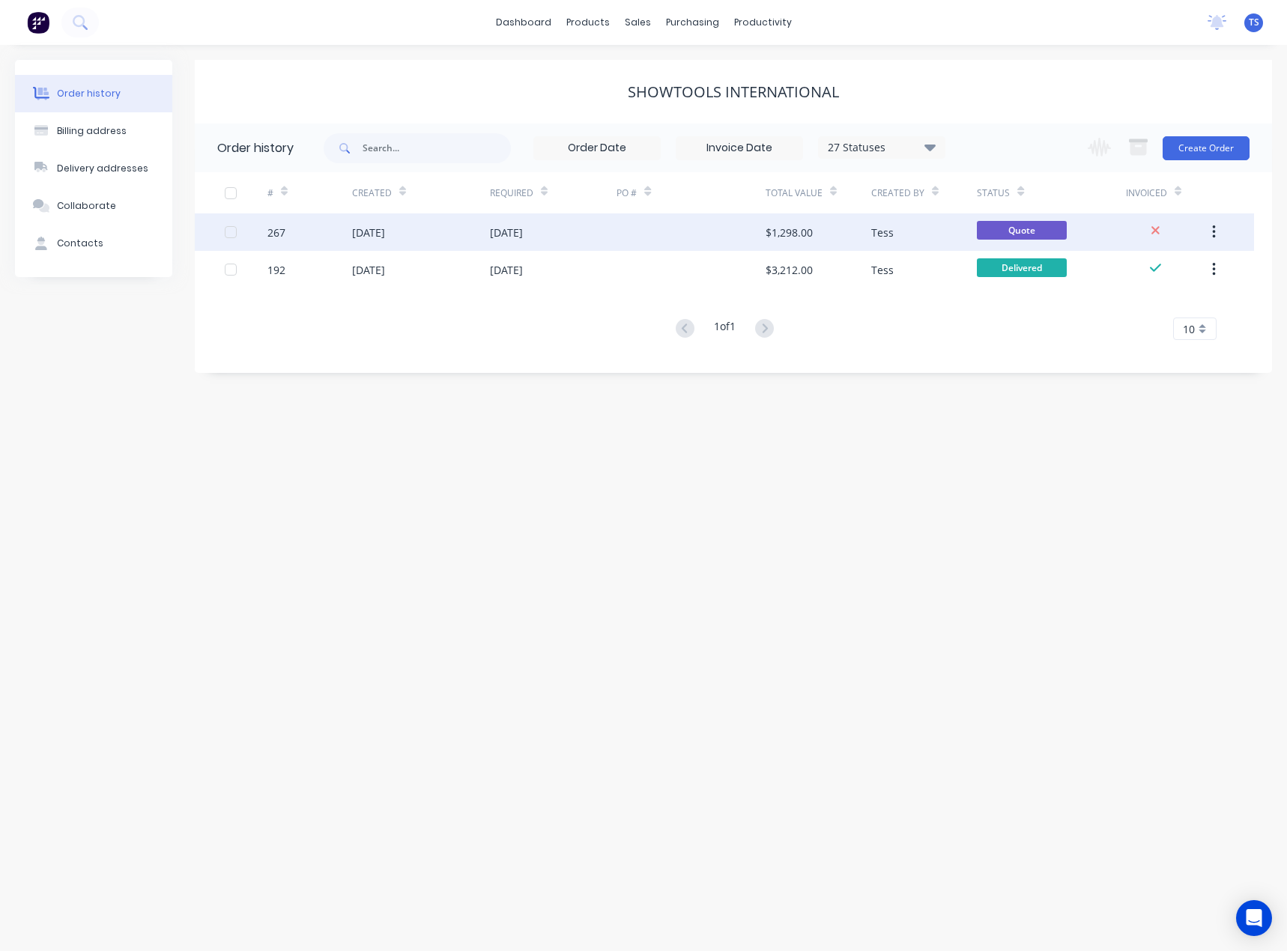
click at [782, 226] on div "$1,298.00" at bounding box center [788, 233] width 47 height 16
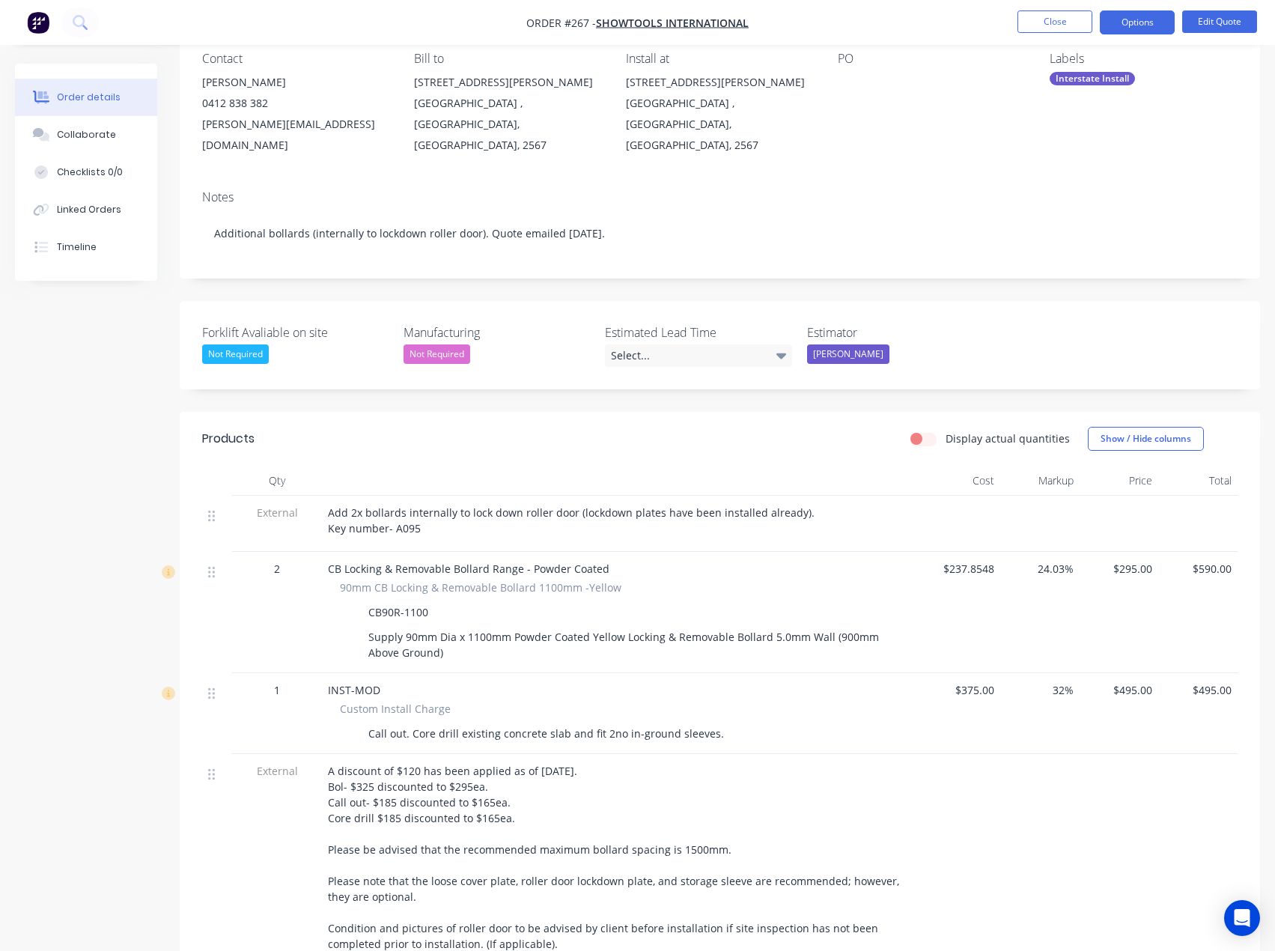
scroll to position [225, 0]
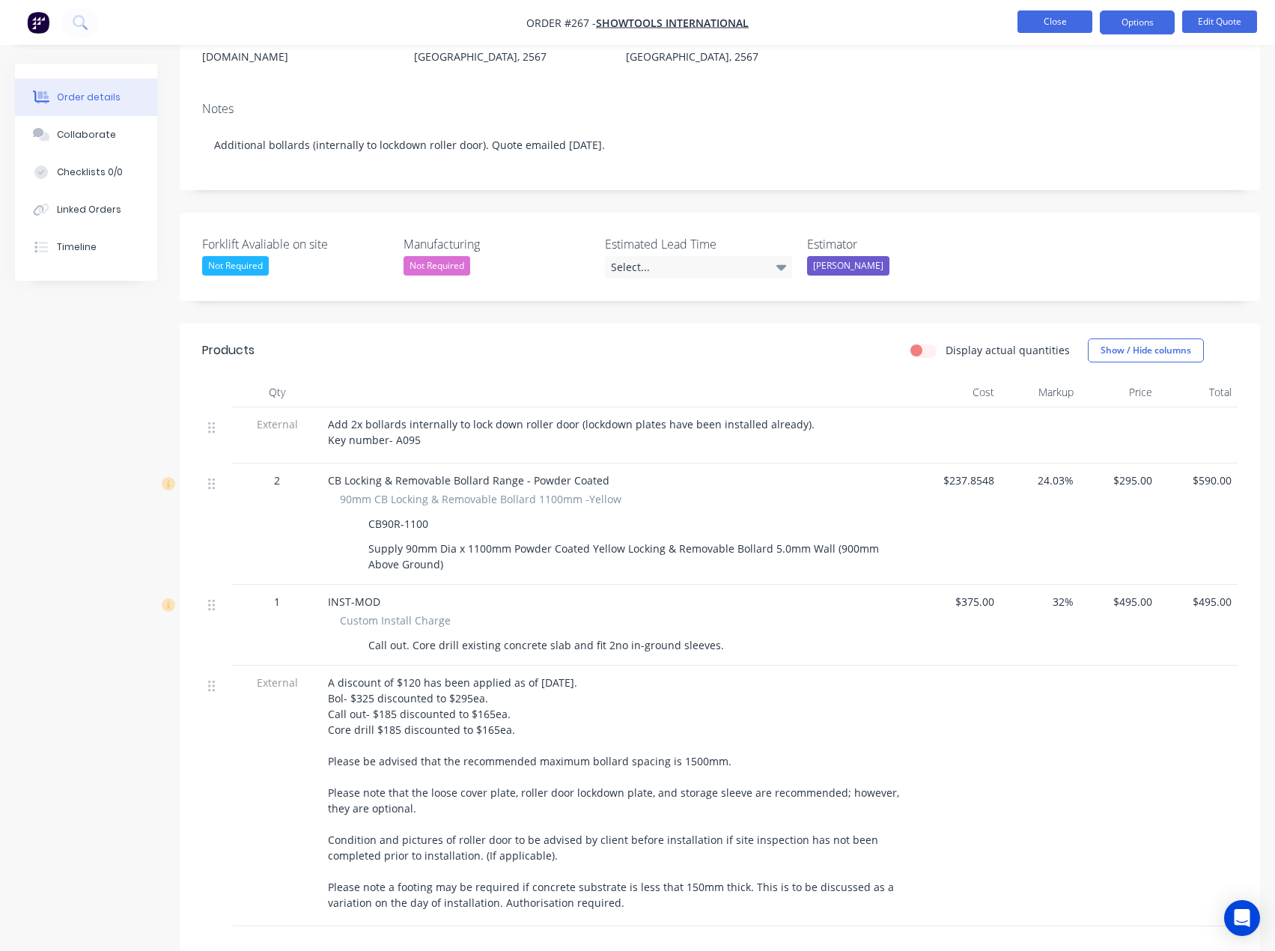
click at [1066, 21] on button "Close" at bounding box center [1055, 21] width 75 height 22
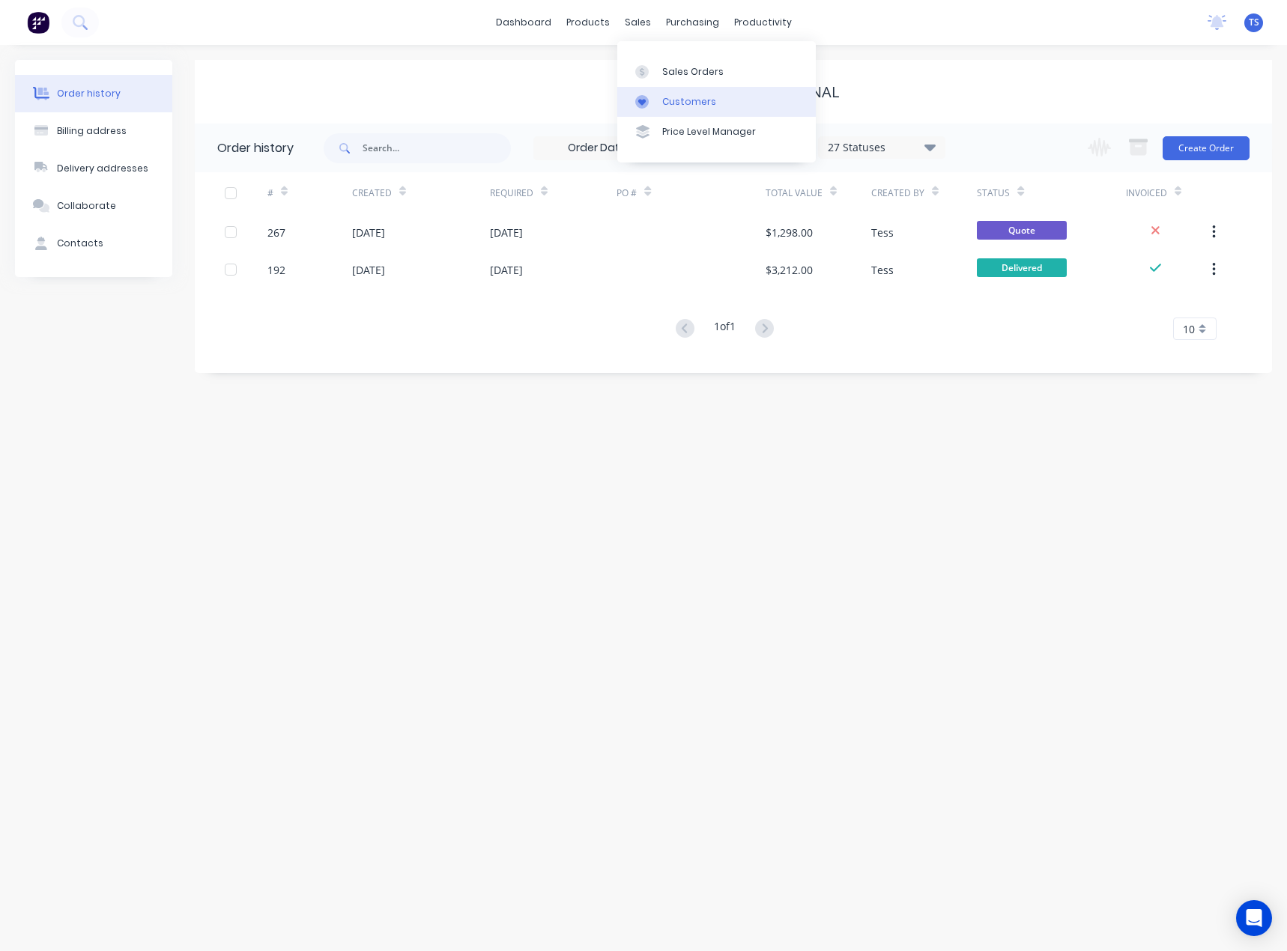
click at [663, 101] on div "Customers" at bounding box center [689, 101] width 54 height 13
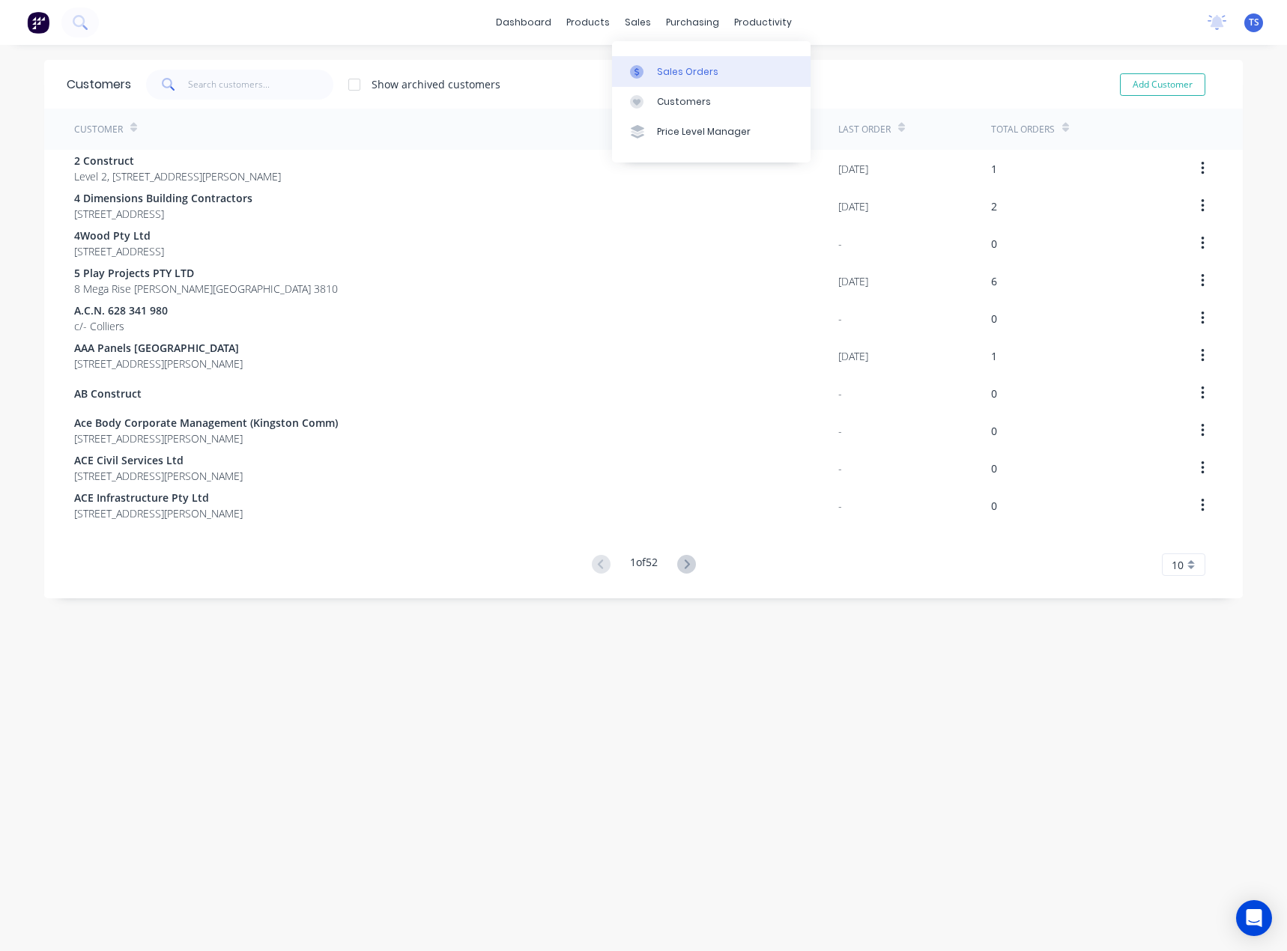
click at [648, 70] on div at bounding box center [641, 71] width 22 height 13
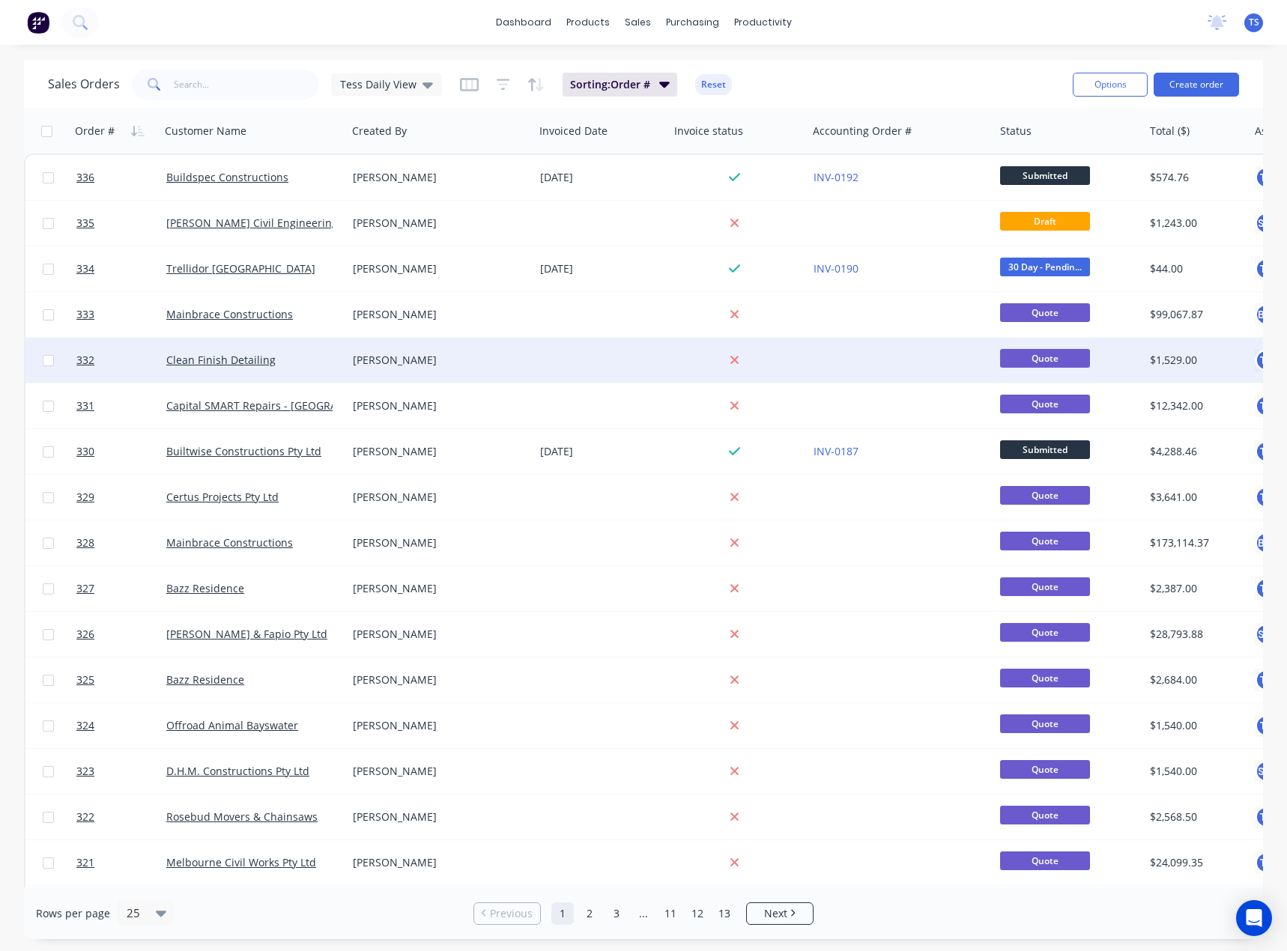
click at [214, 352] on div "Clean Finish Detailing" at bounding box center [253, 360] width 187 height 45
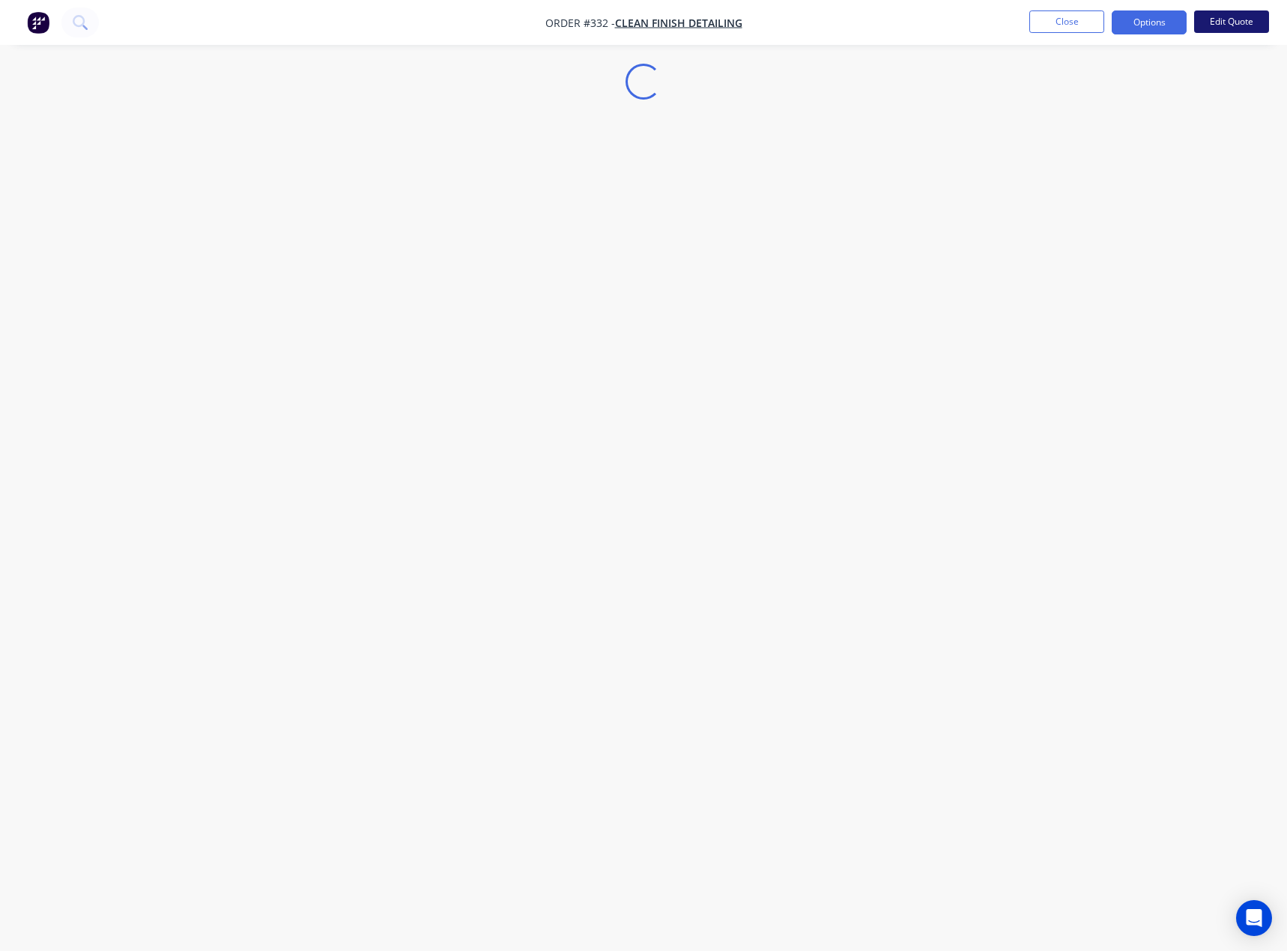
click at [1242, 19] on button "Edit Quote" at bounding box center [1231, 21] width 75 height 22
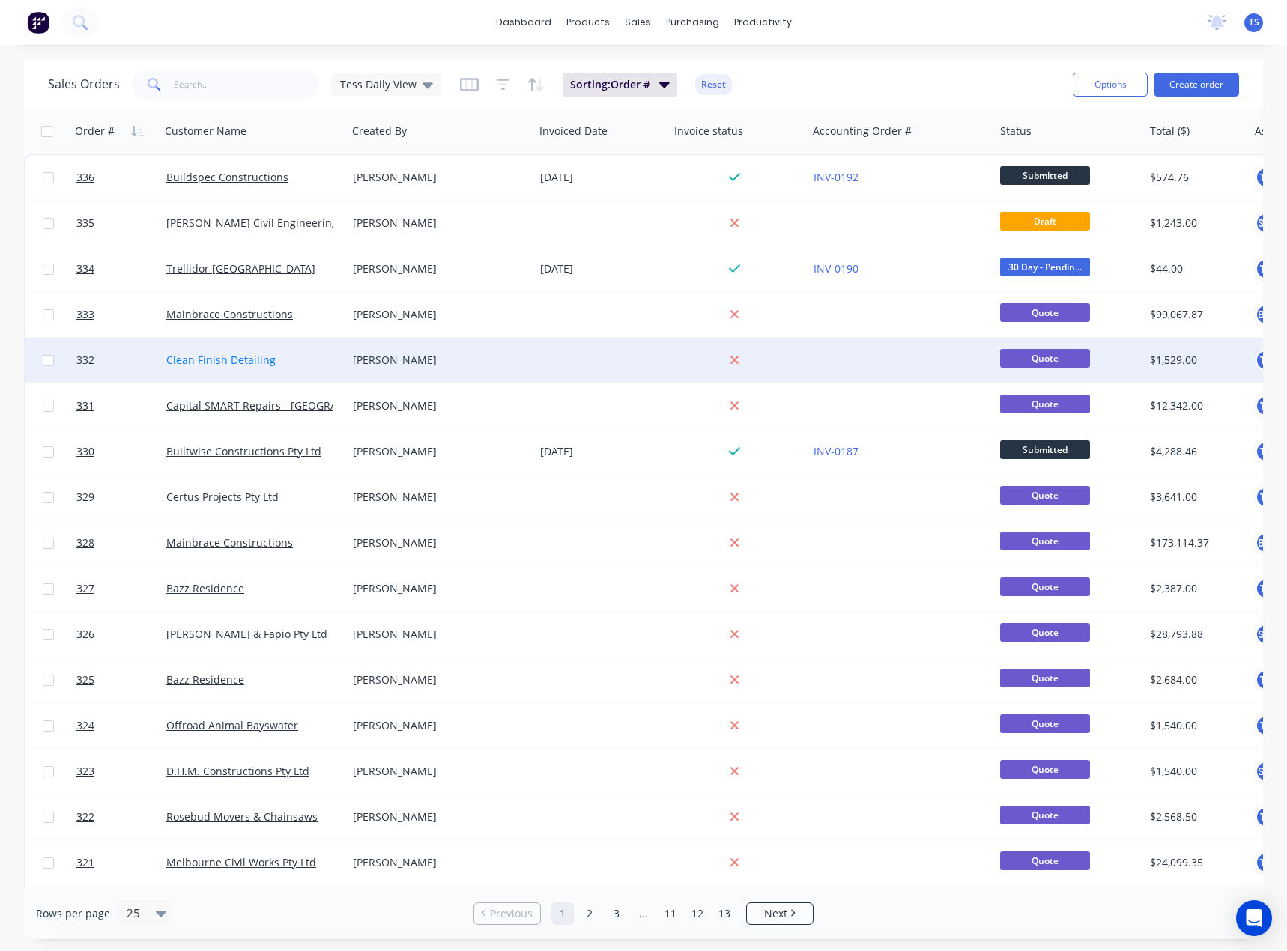
click at [234, 357] on link "Clean Finish Detailing" at bounding box center [220, 360] width 109 height 14
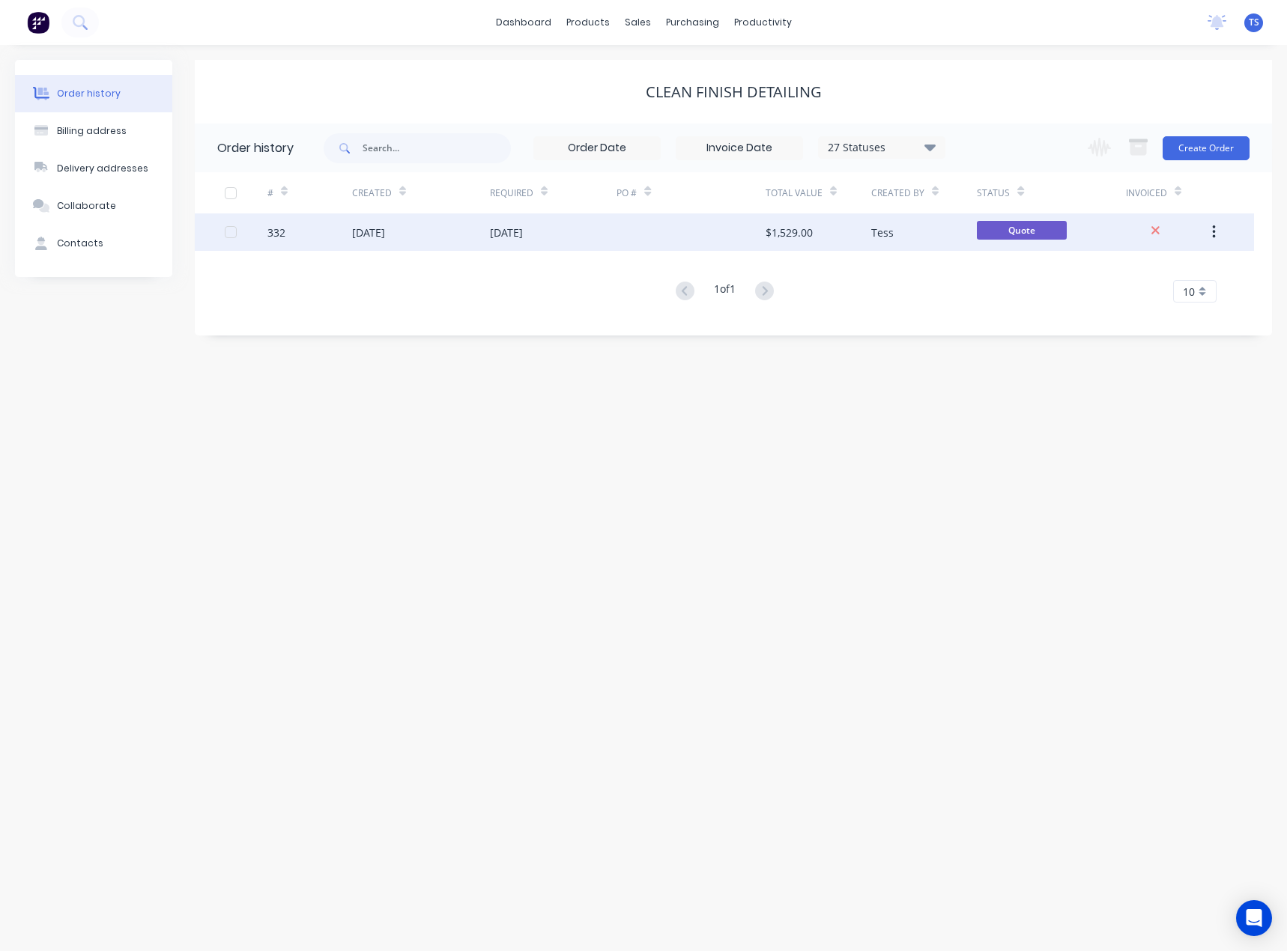
click at [519, 230] on div "[DATE]" at bounding box center [506, 233] width 33 height 16
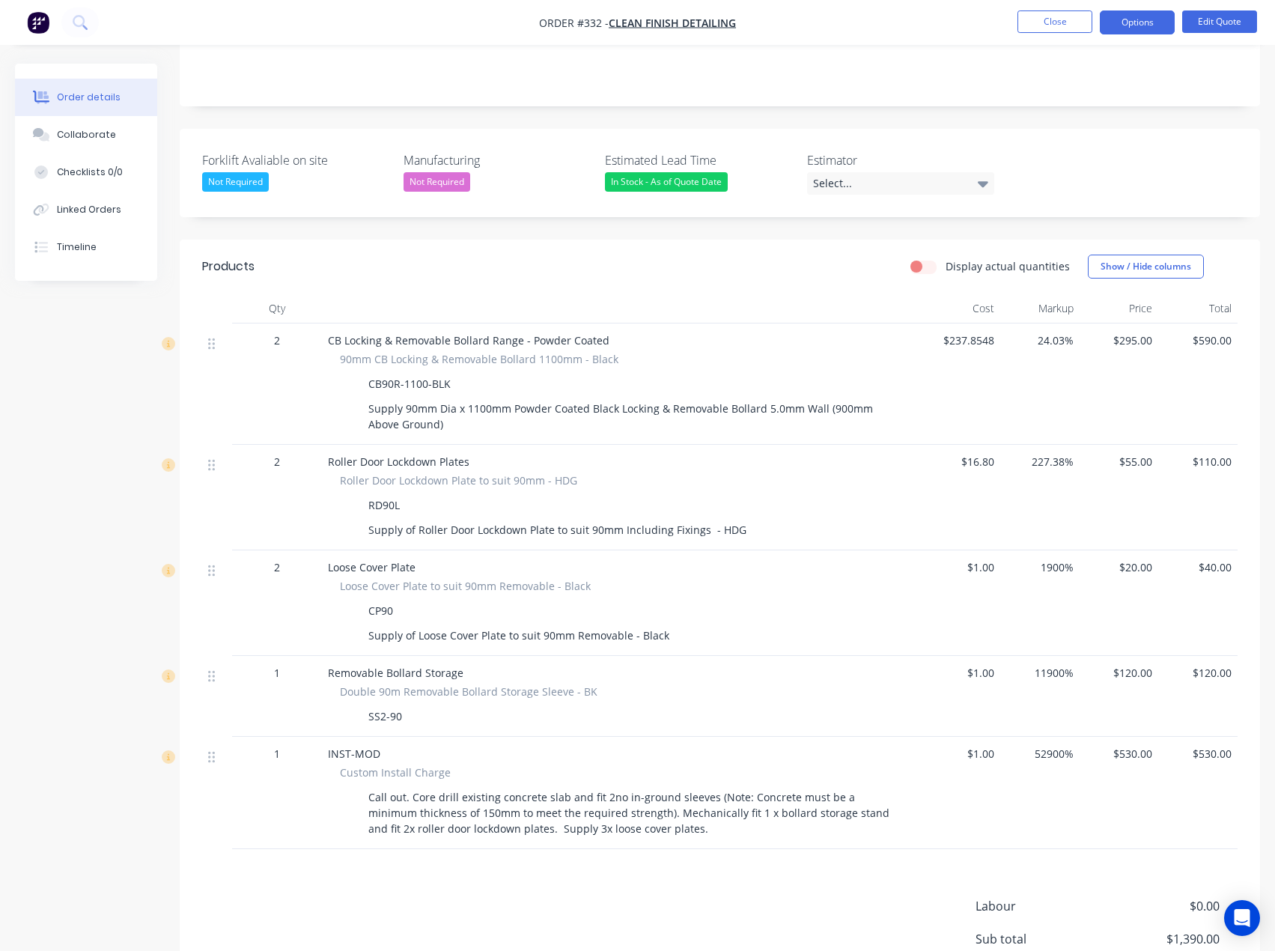
scroll to position [300, 0]
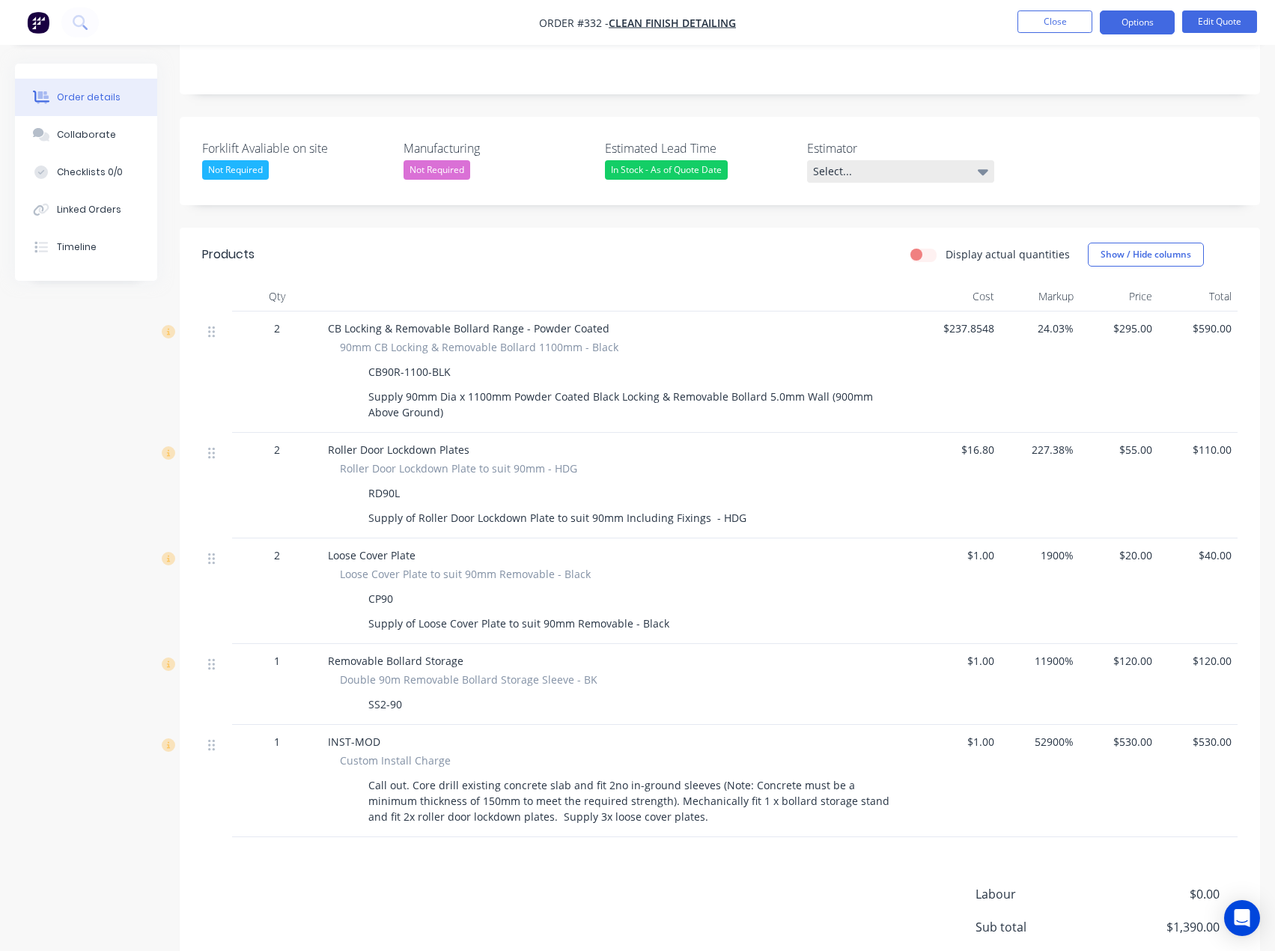
click at [911, 170] on div "Select..." at bounding box center [900, 171] width 187 height 22
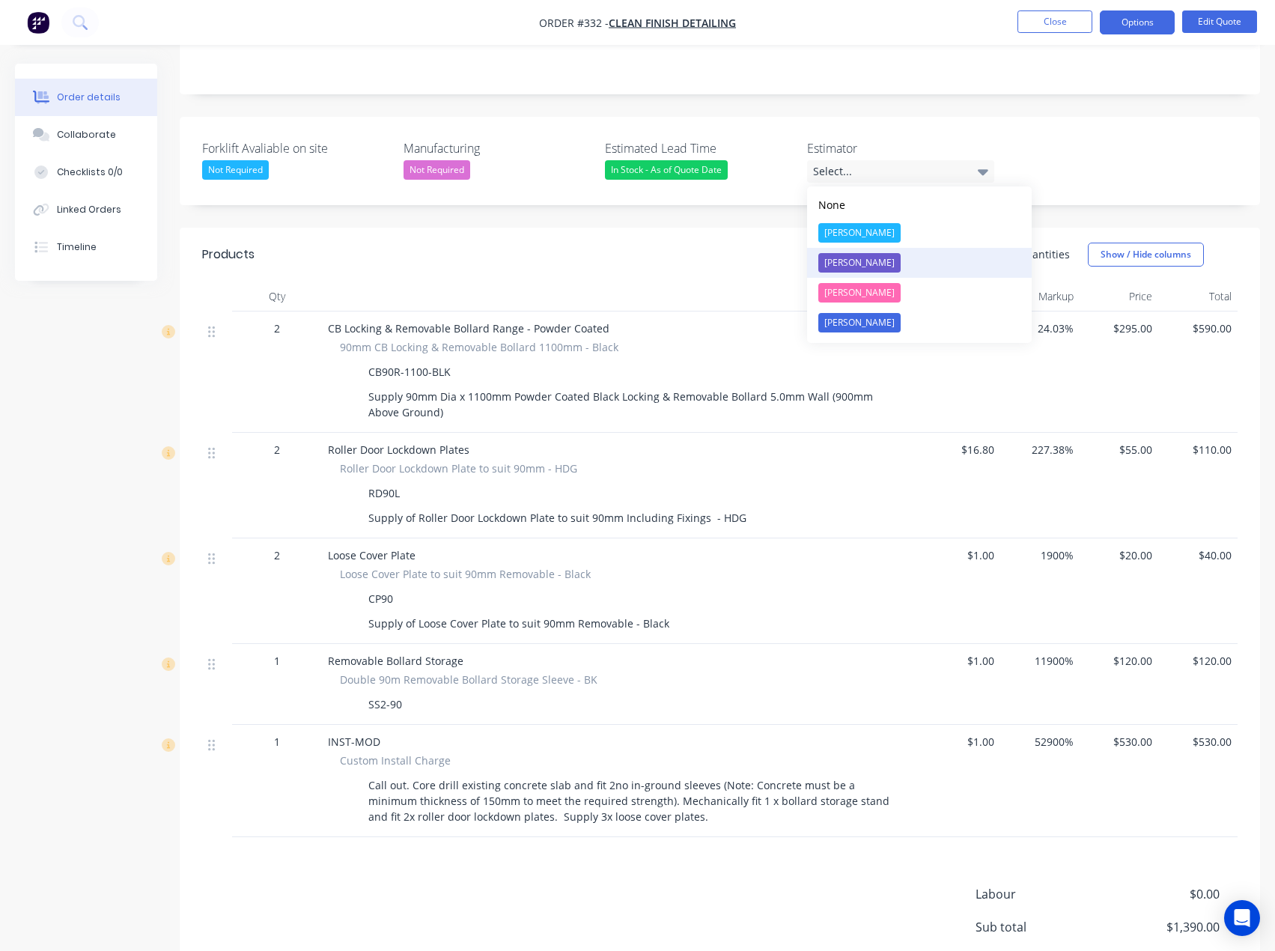
click at [851, 266] on div "[PERSON_NAME]" at bounding box center [859, 262] width 82 height 19
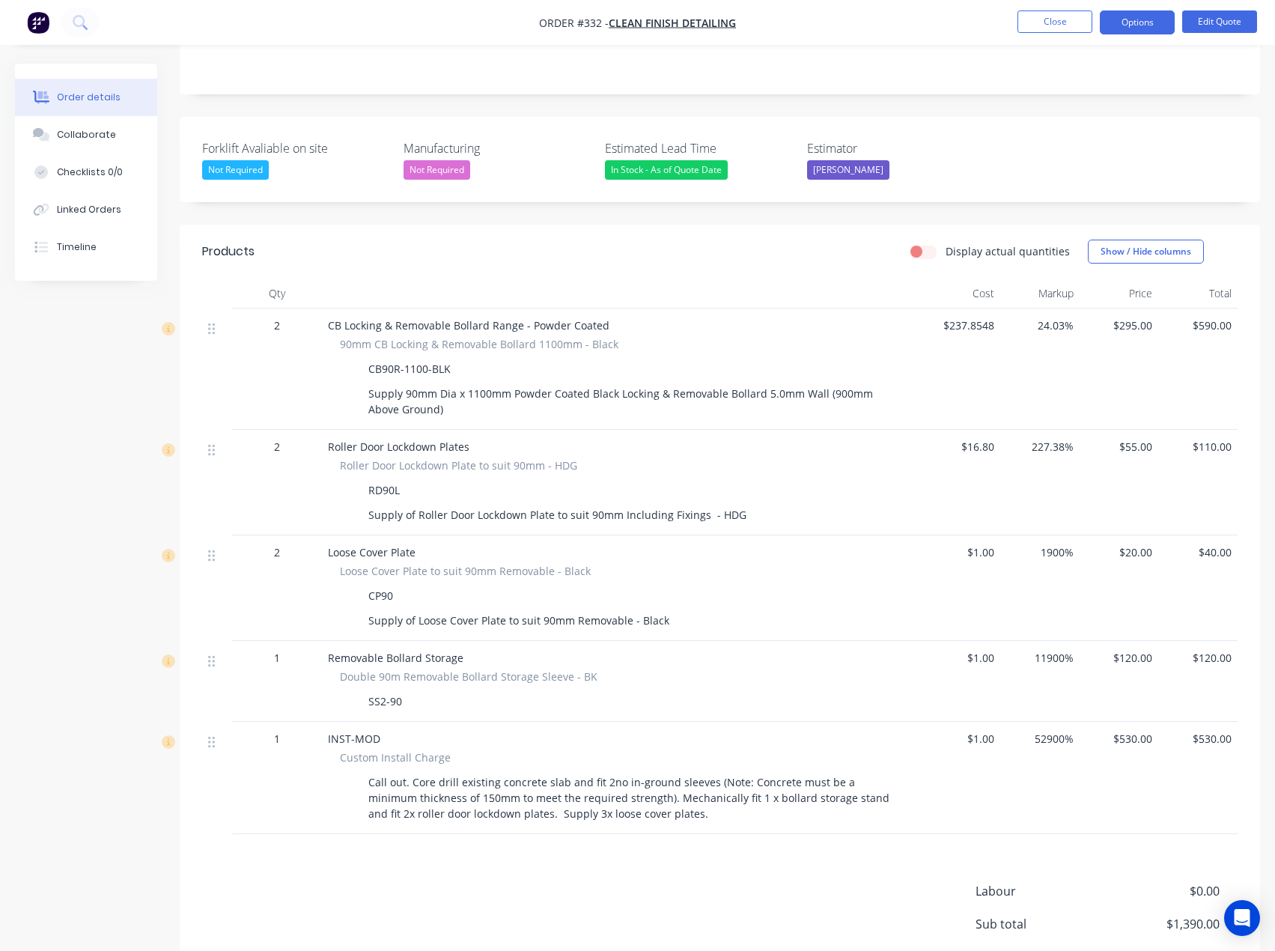
click at [1132, 740] on span "$530.00" at bounding box center [1119, 739] width 67 height 16
click at [1212, 28] on button "Edit Quote" at bounding box center [1219, 21] width 75 height 22
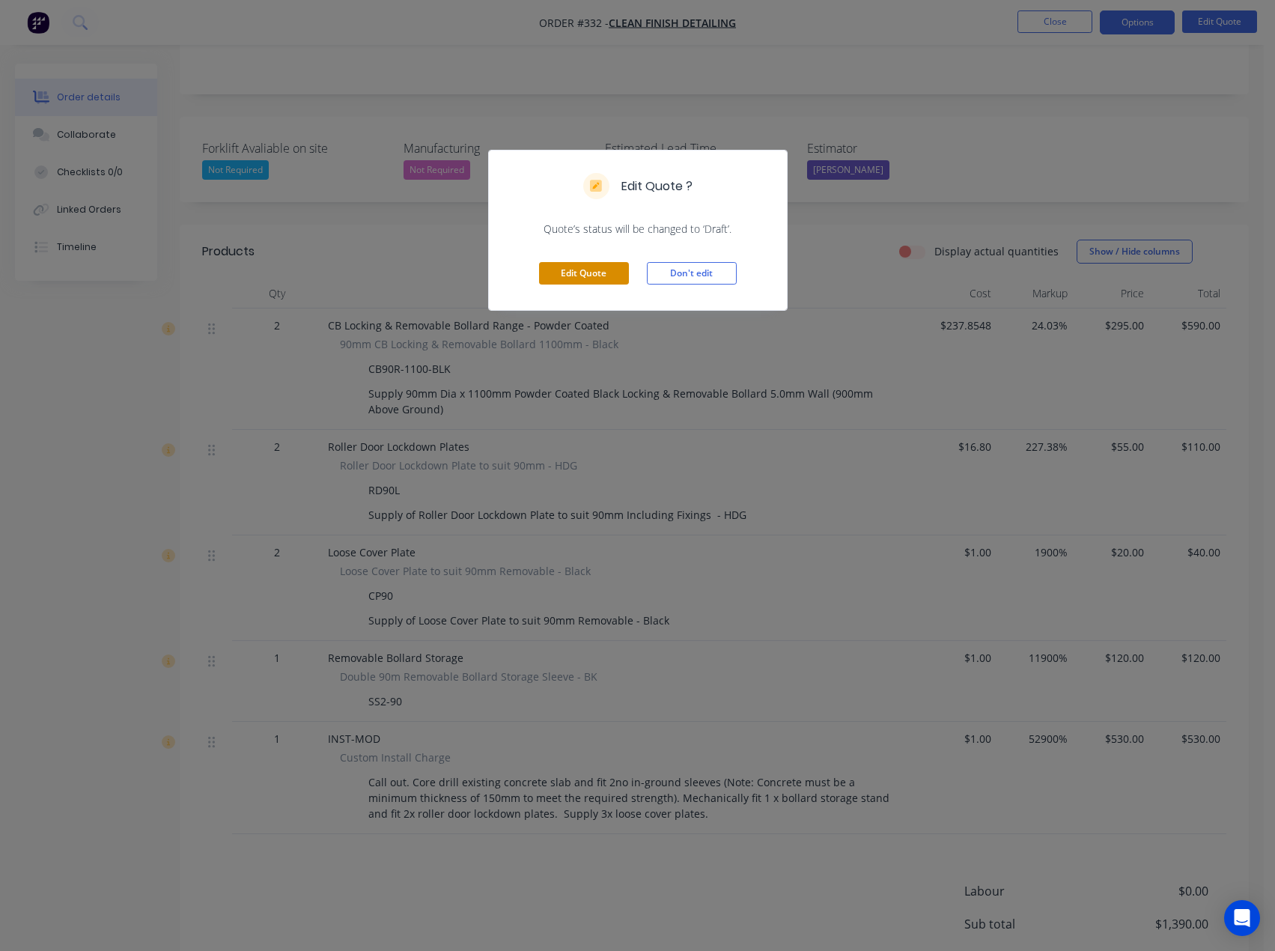
click at [598, 272] on button "Edit Quote" at bounding box center [584, 273] width 90 height 22
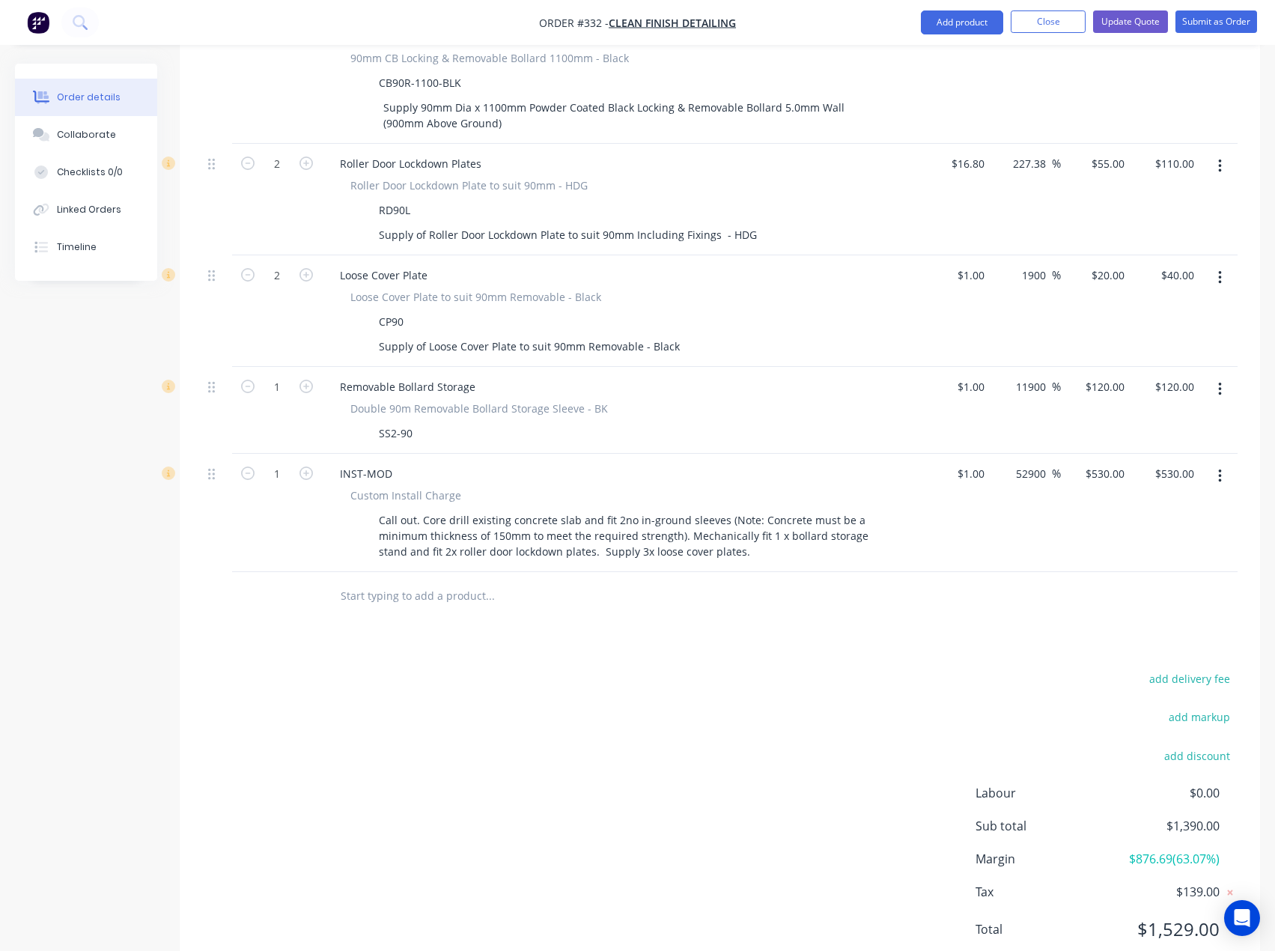
scroll to position [646, 0]
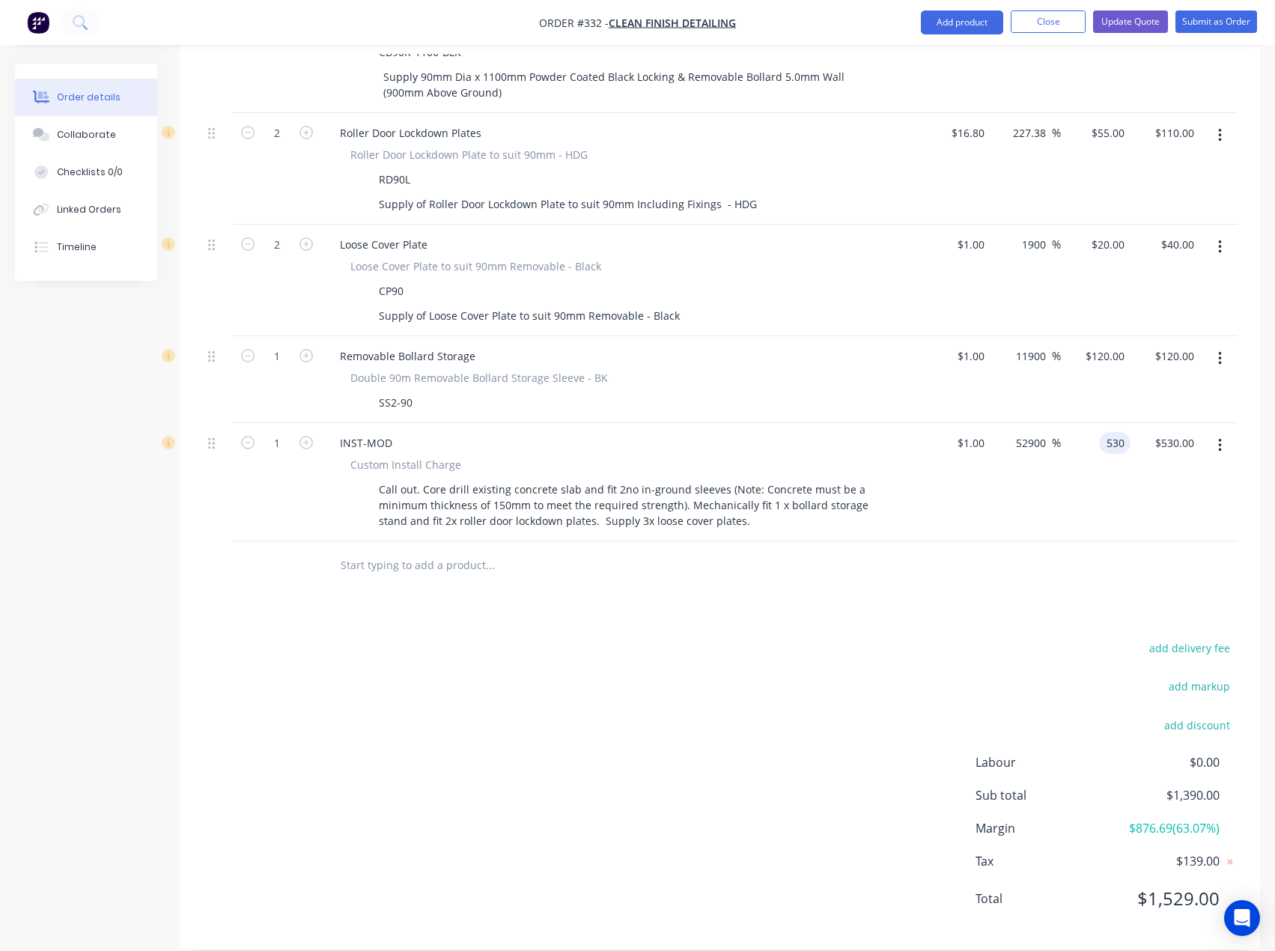
click at [1088, 428] on div "530 530" at bounding box center [1096, 482] width 70 height 118
type input "545"
type input "54400"
type input "$545.00"
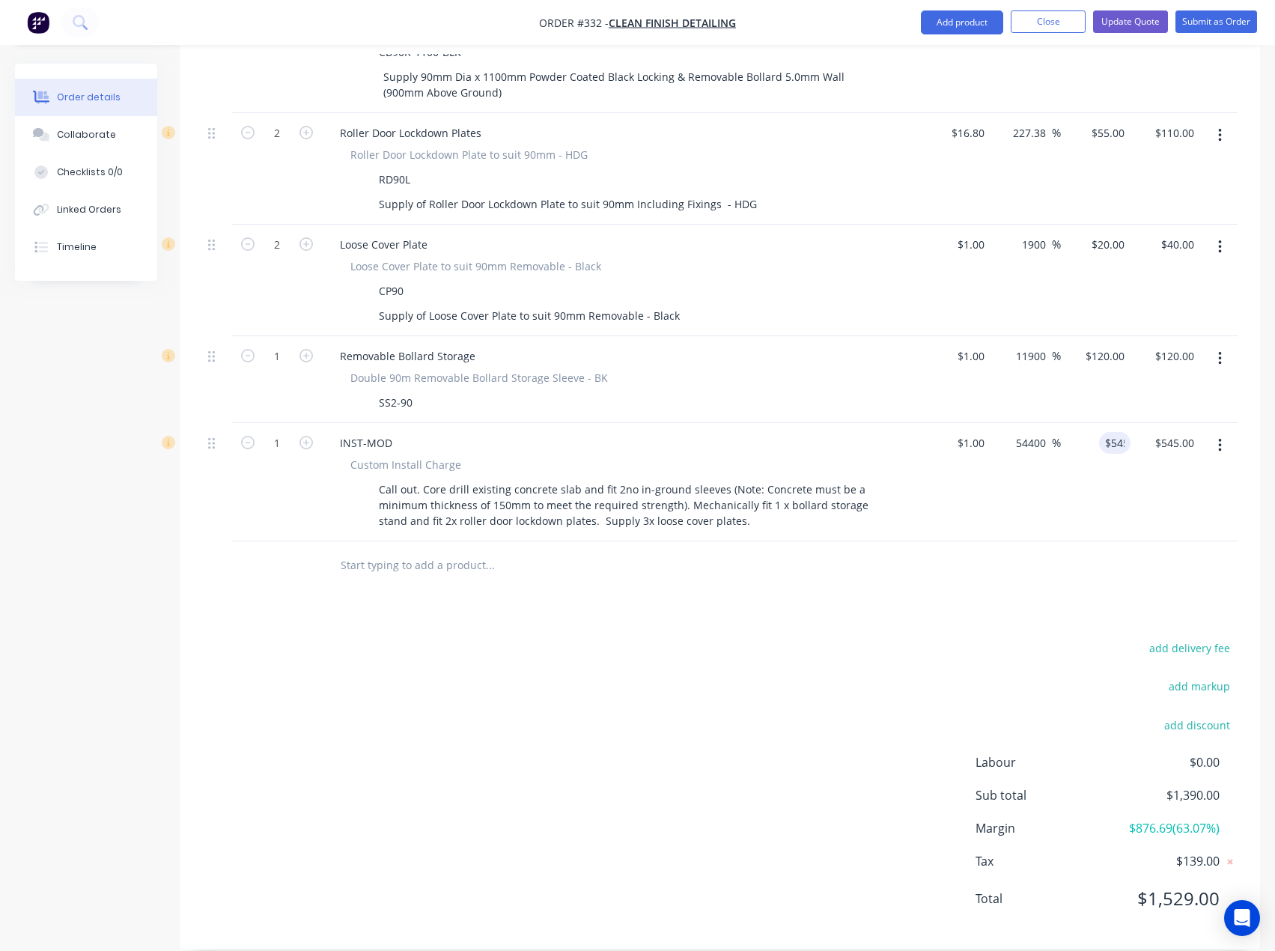
click at [845, 638] on div "add delivery fee add markup add discount Labour $0.00 Sub total $1,390.00 Margi…" at bounding box center [720, 782] width 1036 height 289
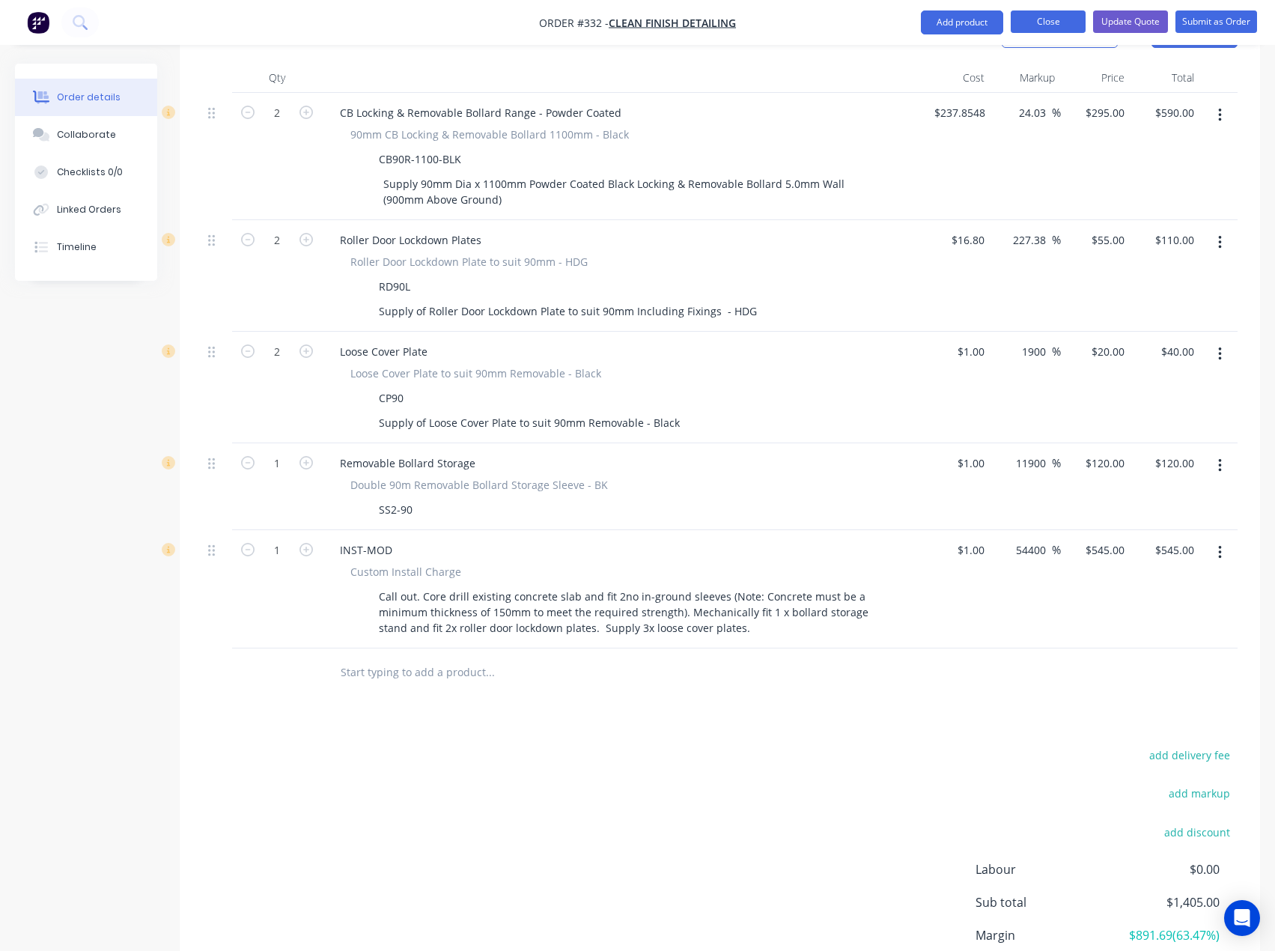
scroll to position [496, 0]
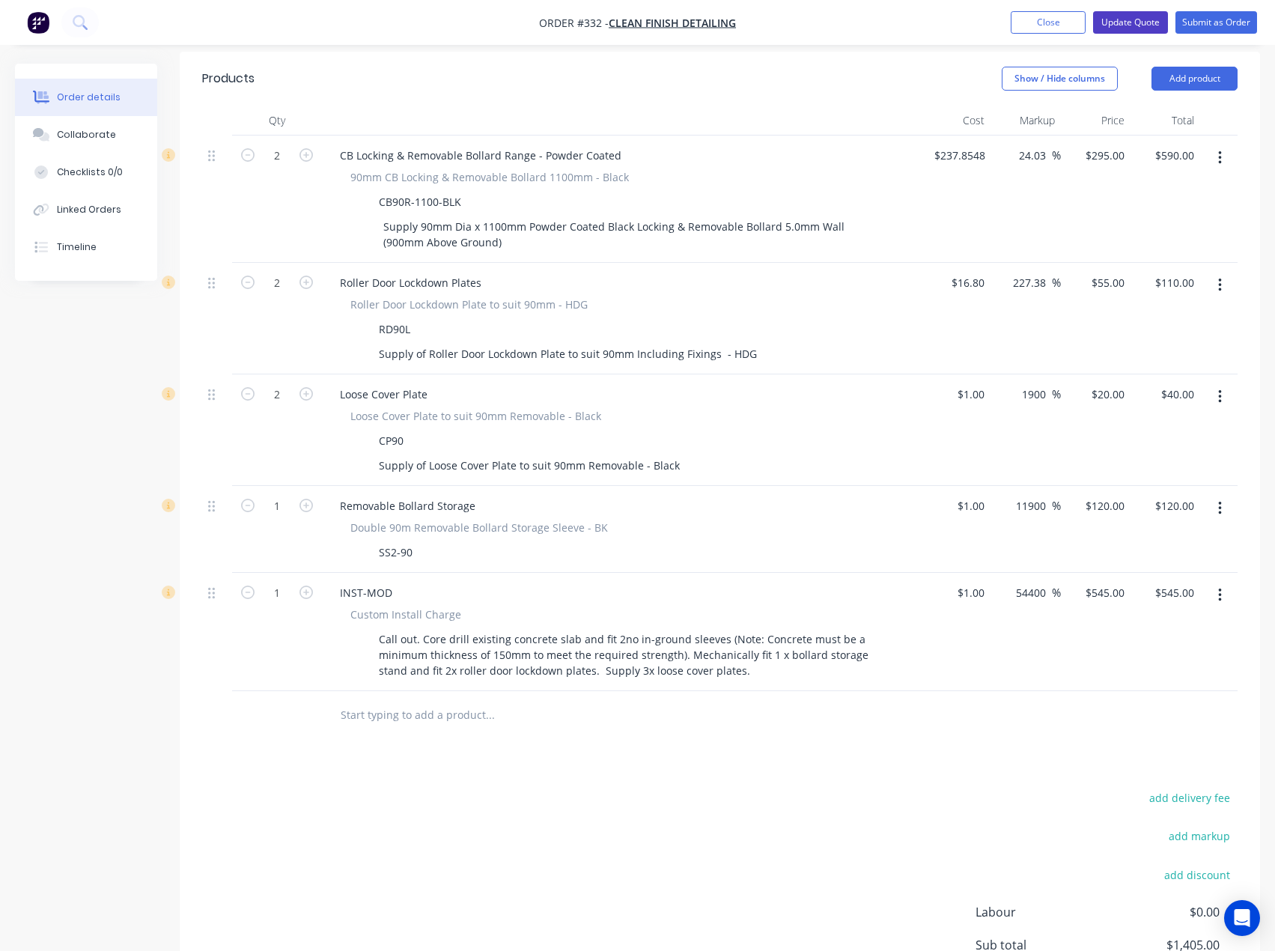
click at [1115, 19] on button "Update Quote" at bounding box center [1130, 22] width 75 height 22
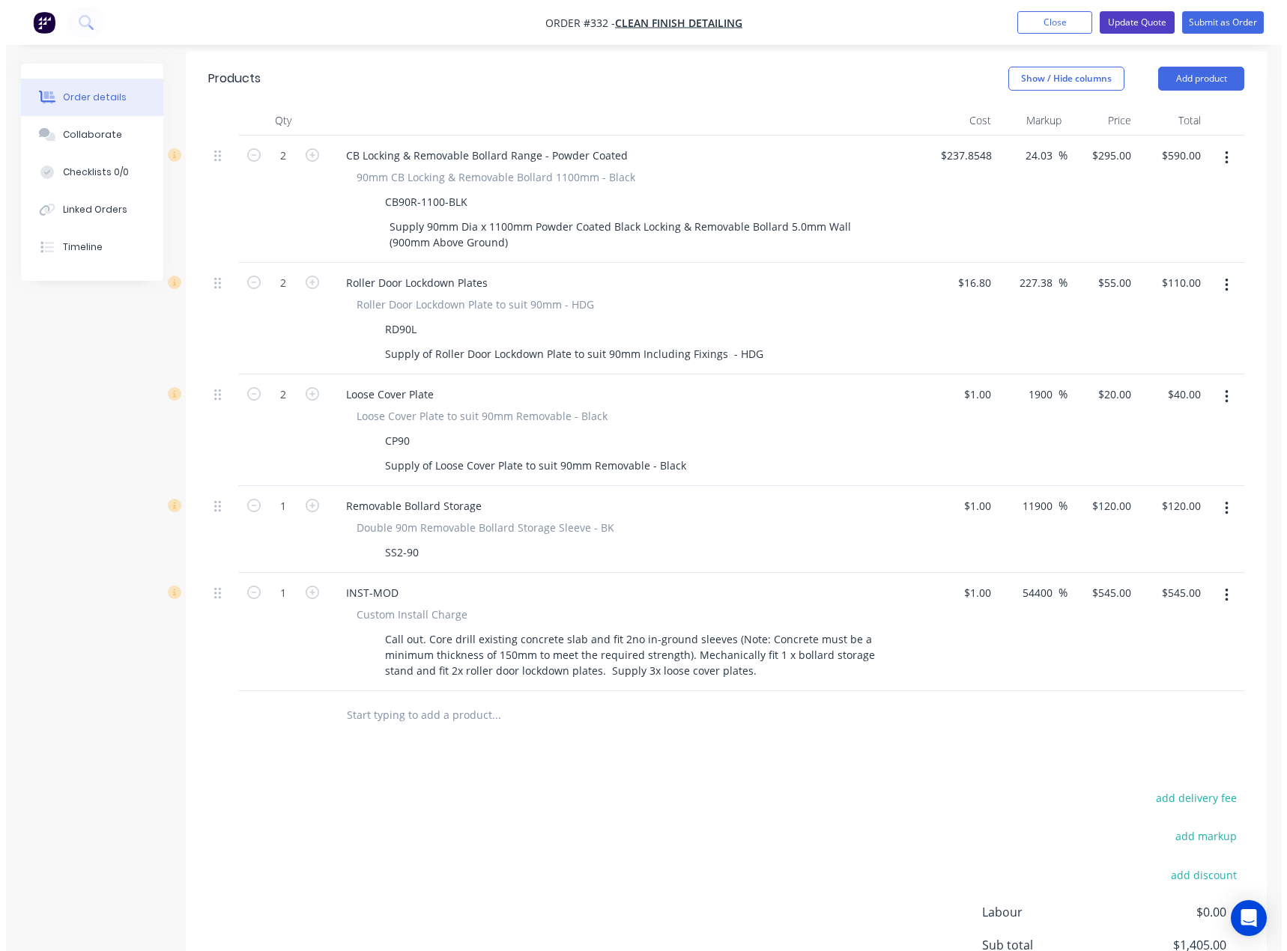
scroll to position [0, 0]
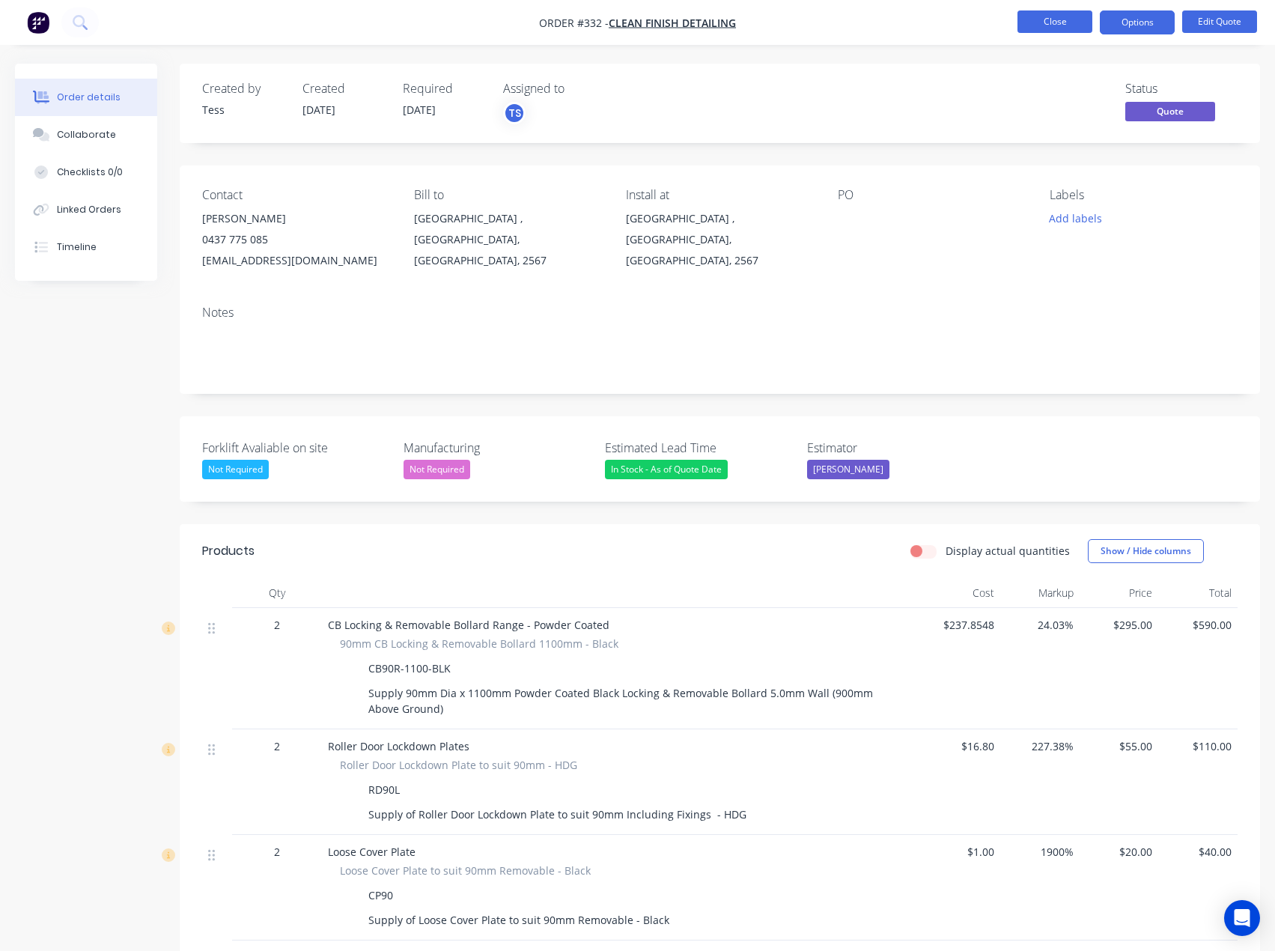
click at [1056, 21] on button "Close" at bounding box center [1055, 21] width 75 height 22
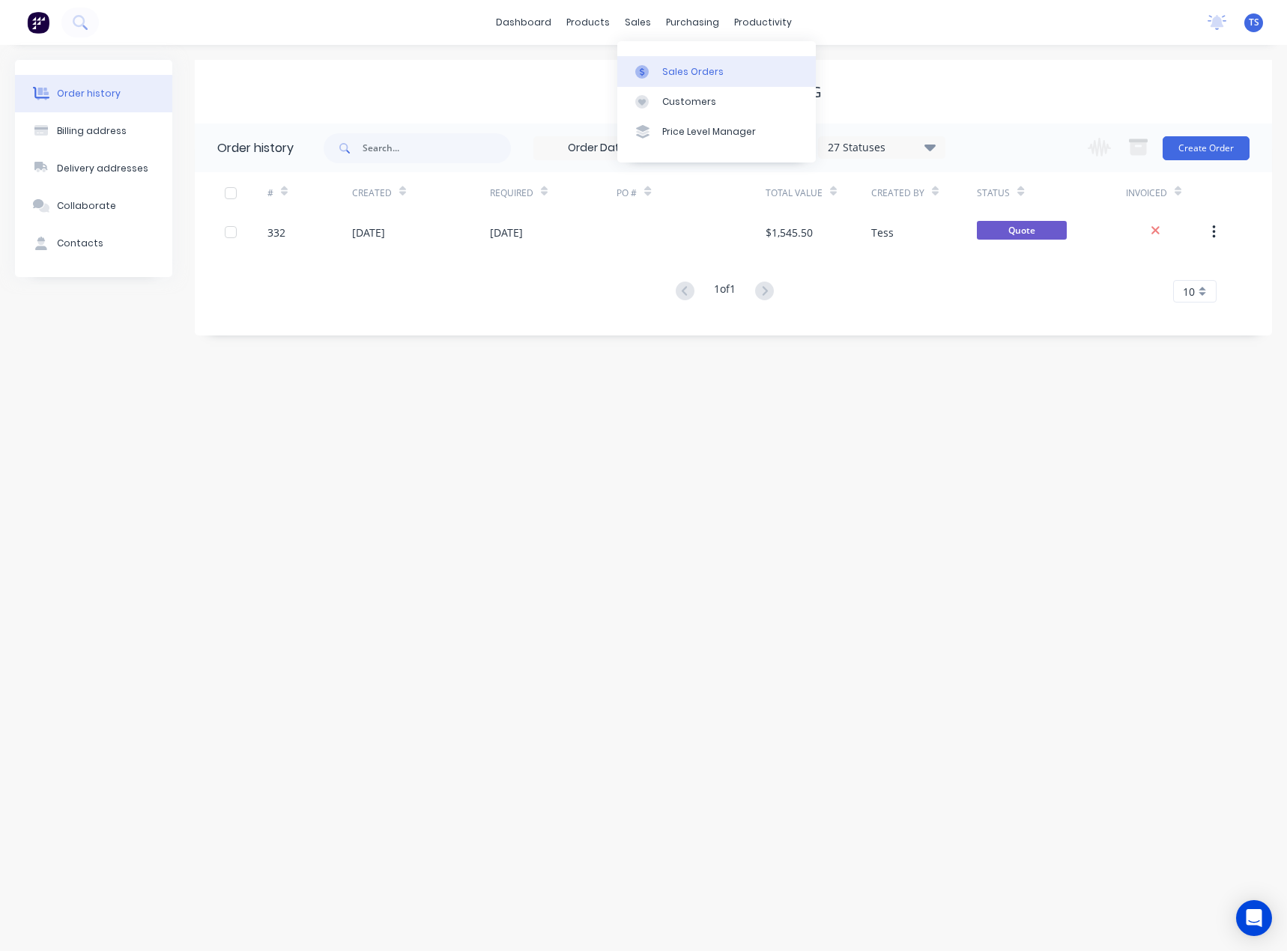
click at [648, 70] on div at bounding box center [646, 71] width 22 height 13
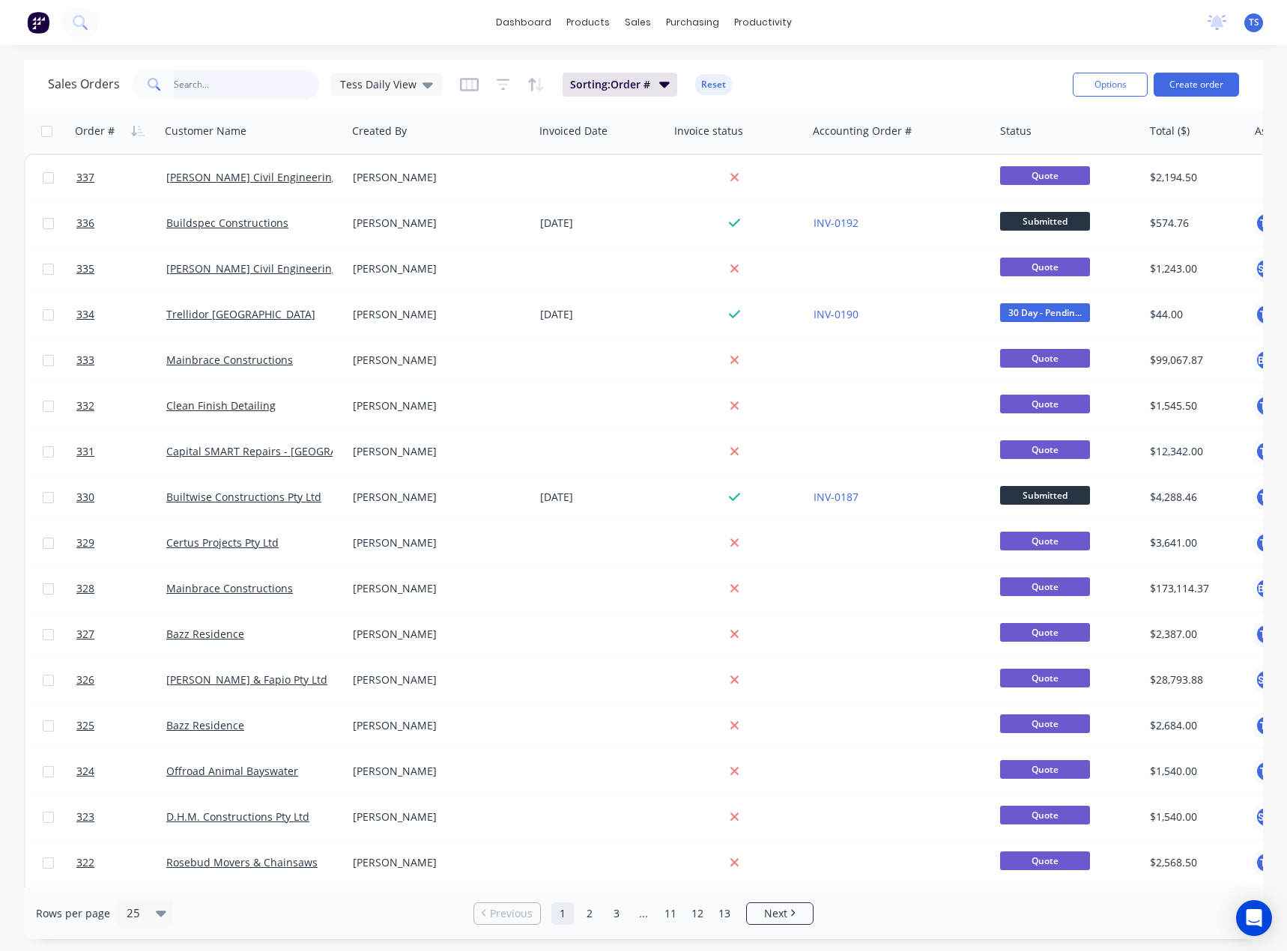
click at [237, 78] on input "text" at bounding box center [247, 85] width 146 height 30
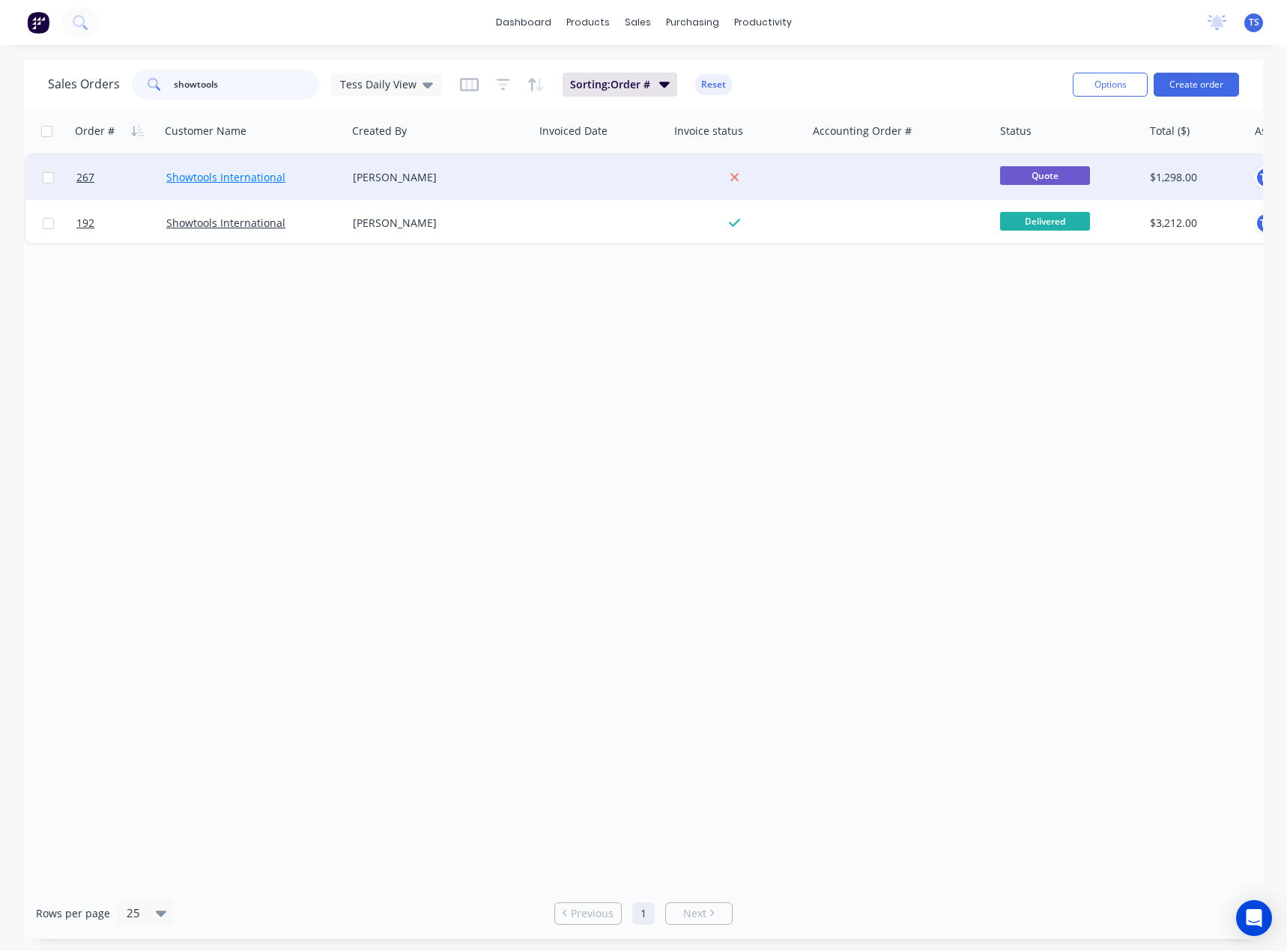
type input "showtools"
click at [237, 178] on link "Showtools International" at bounding box center [225, 177] width 119 height 14
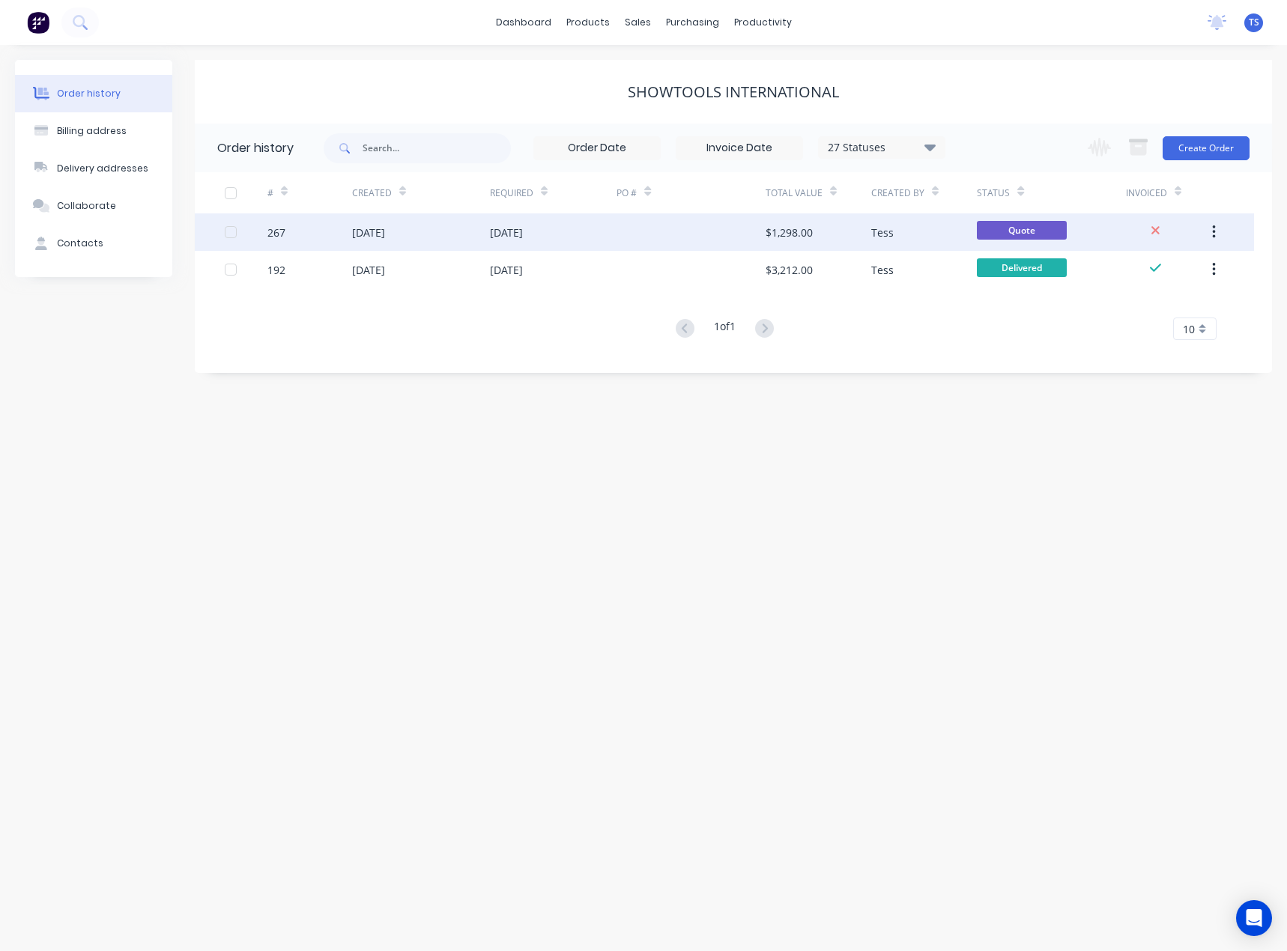
click at [523, 236] on div "21 Aug 2025" at bounding box center [506, 233] width 33 height 16
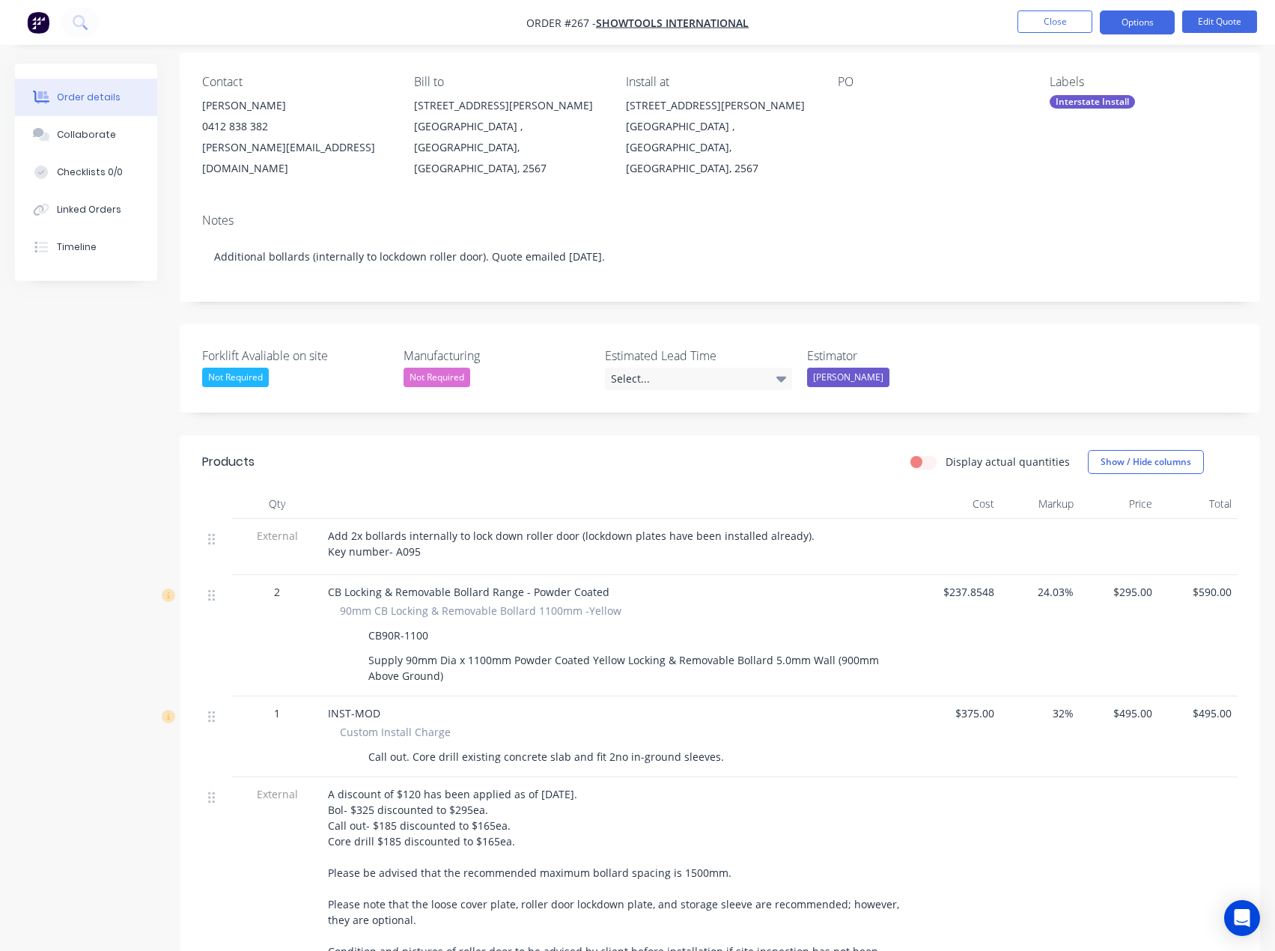
scroll to position [150, 0]
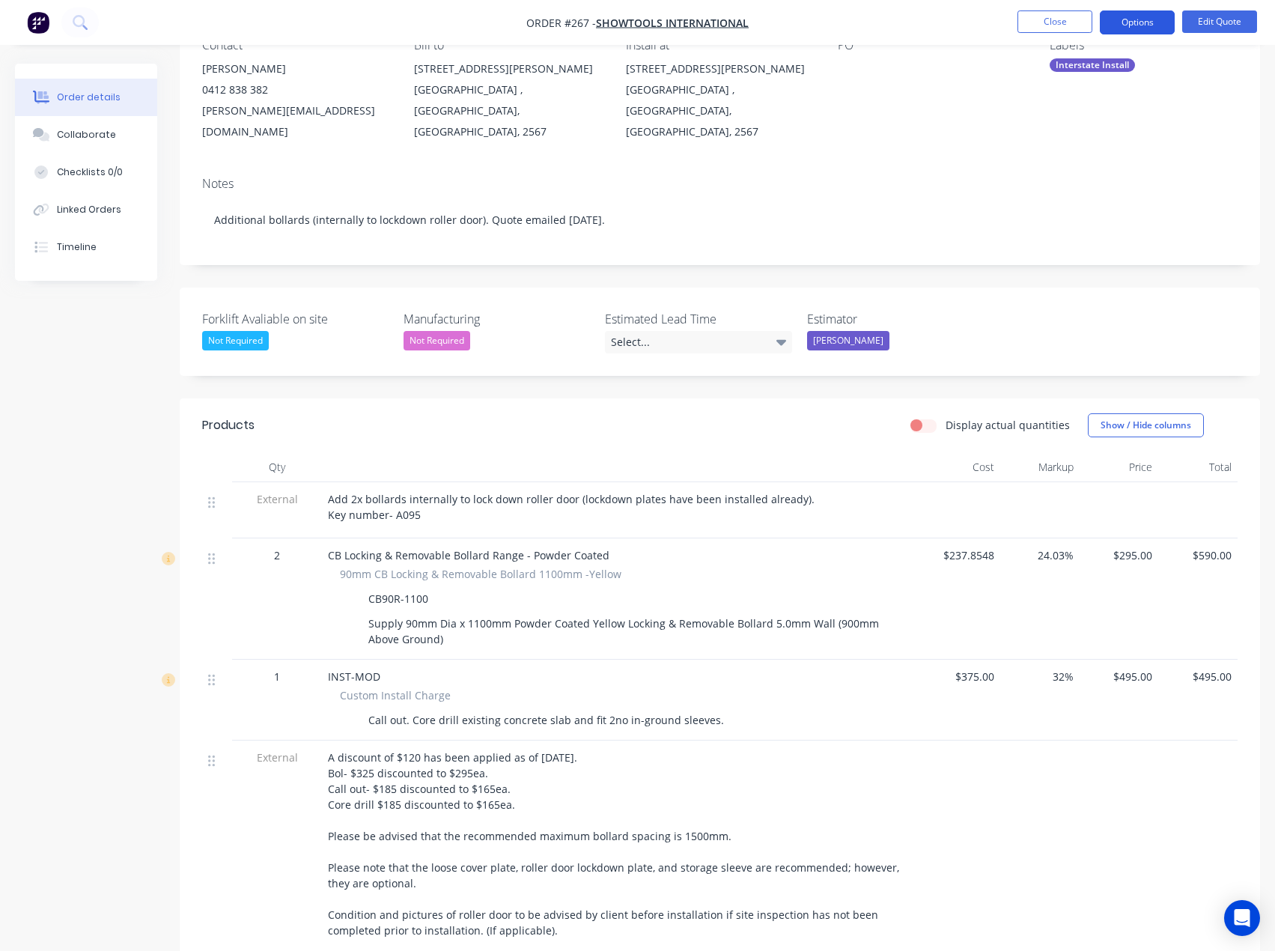
click at [1126, 22] on button "Options" at bounding box center [1137, 22] width 75 height 24
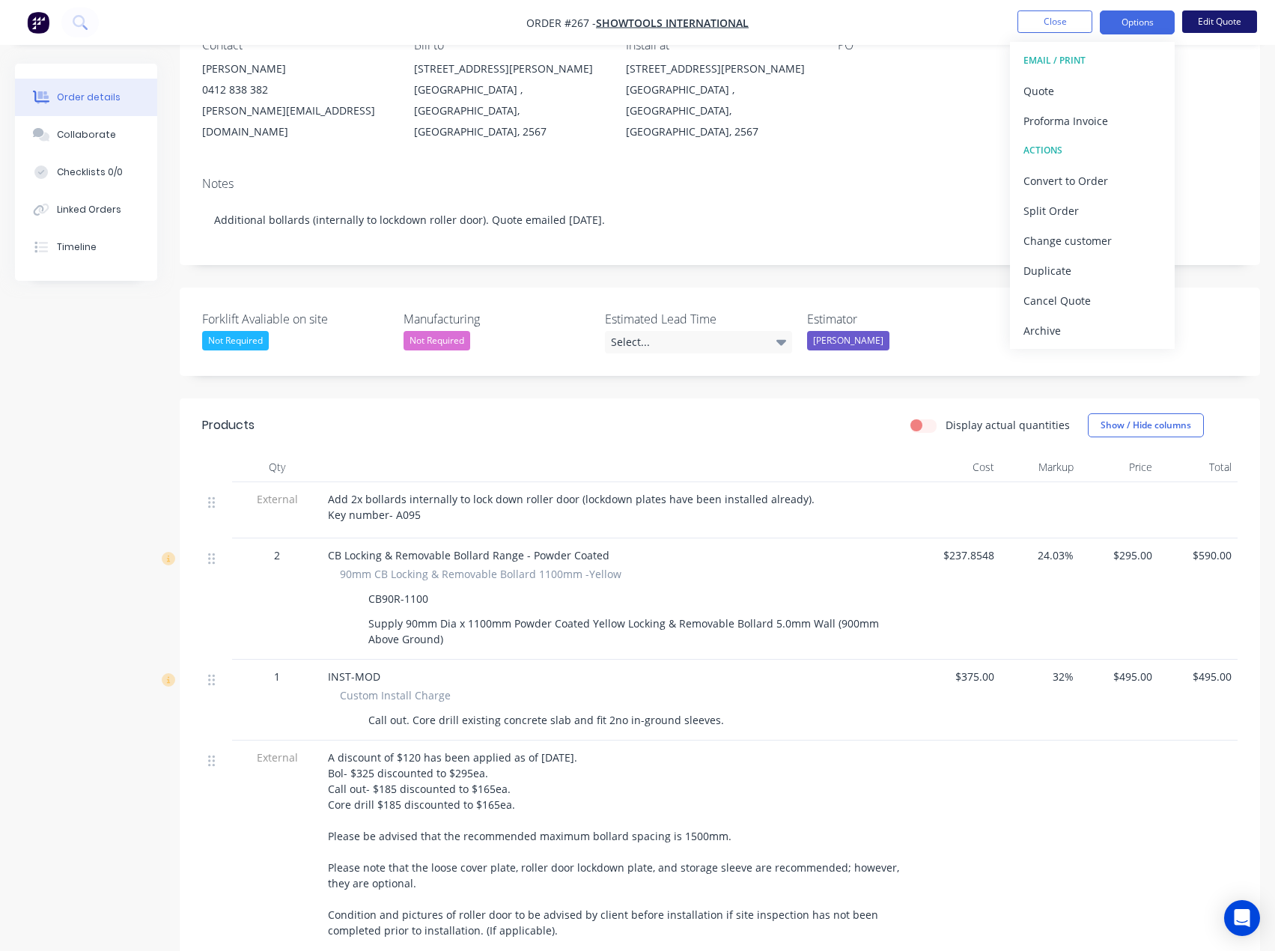
click at [1205, 13] on button "Edit Quote" at bounding box center [1219, 21] width 75 height 22
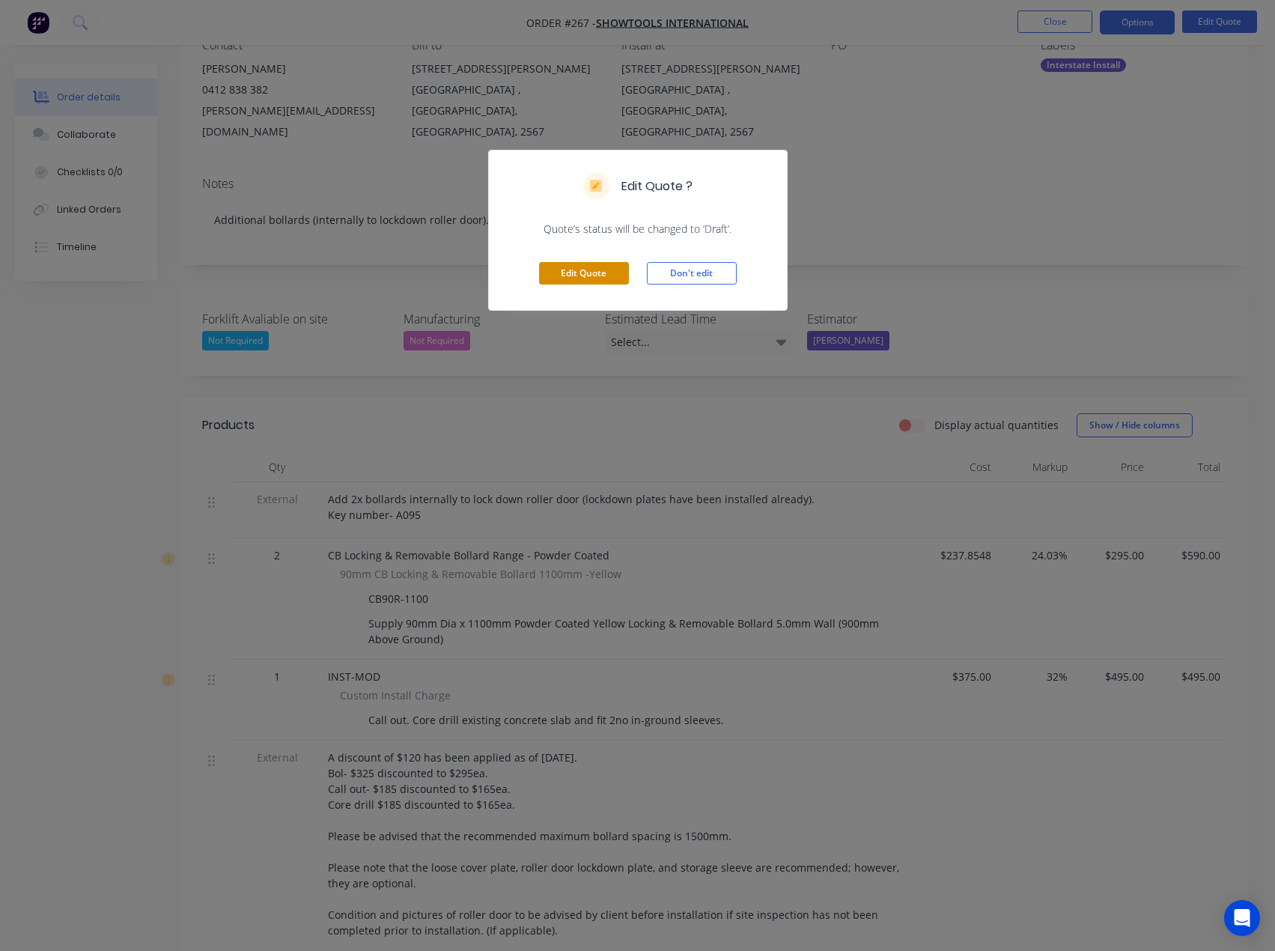
click at [608, 278] on button "Edit Quote" at bounding box center [584, 273] width 90 height 22
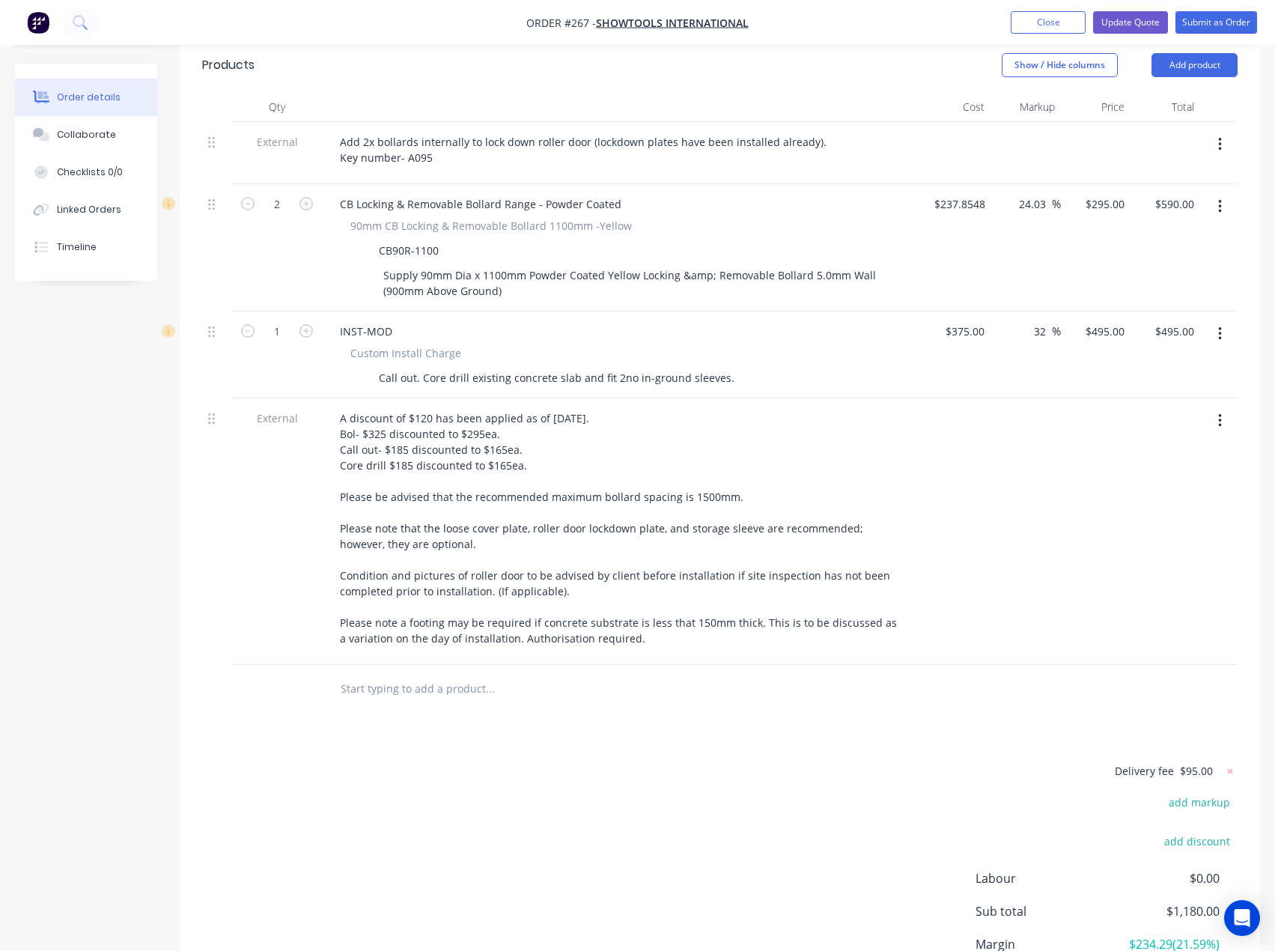
scroll to position [650, 0]
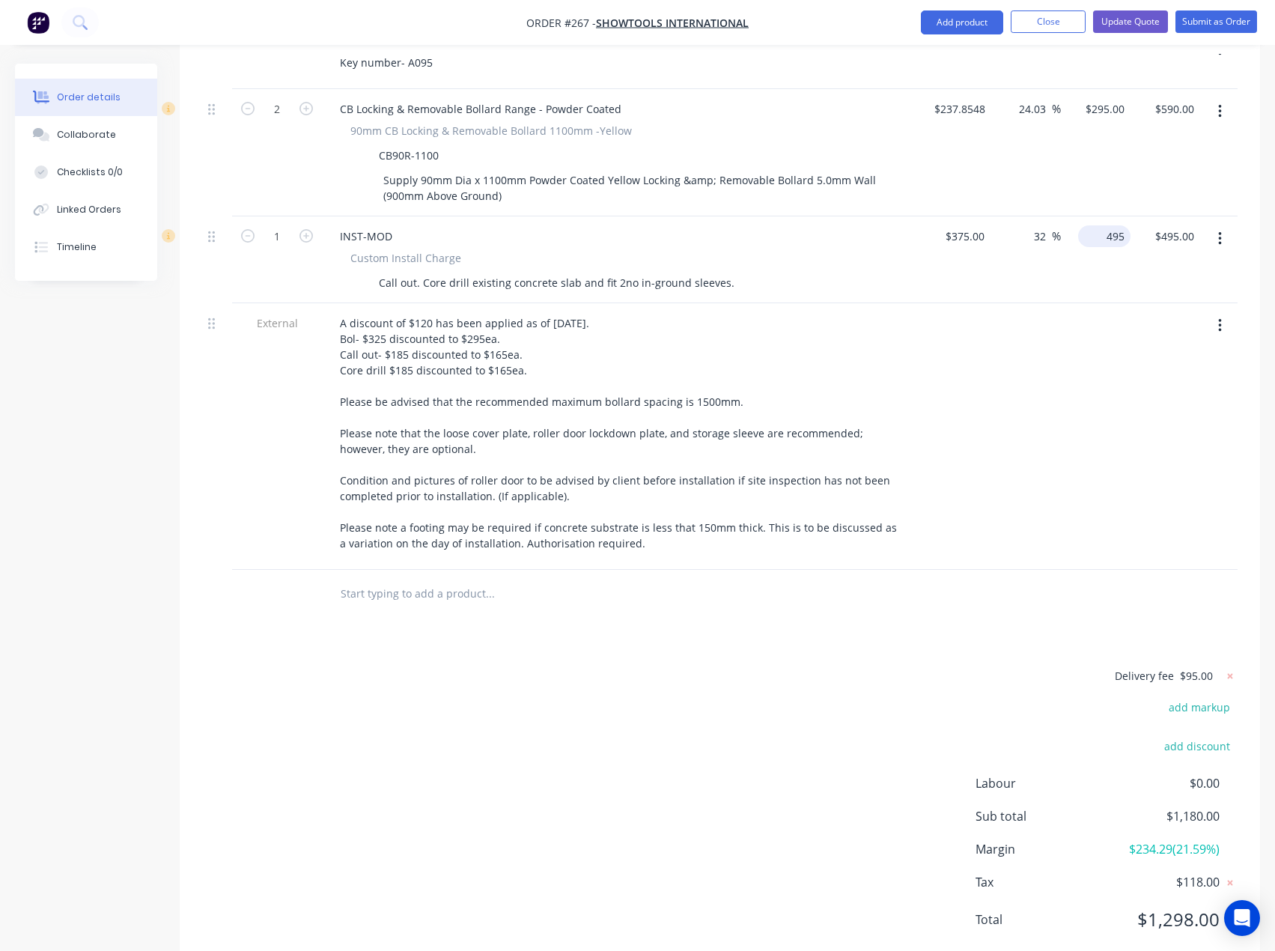
click at [1116, 225] on input "495" at bounding box center [1107, 236] width 46 height 22
type input "412.5"
type input "10"
type input "$412.50"
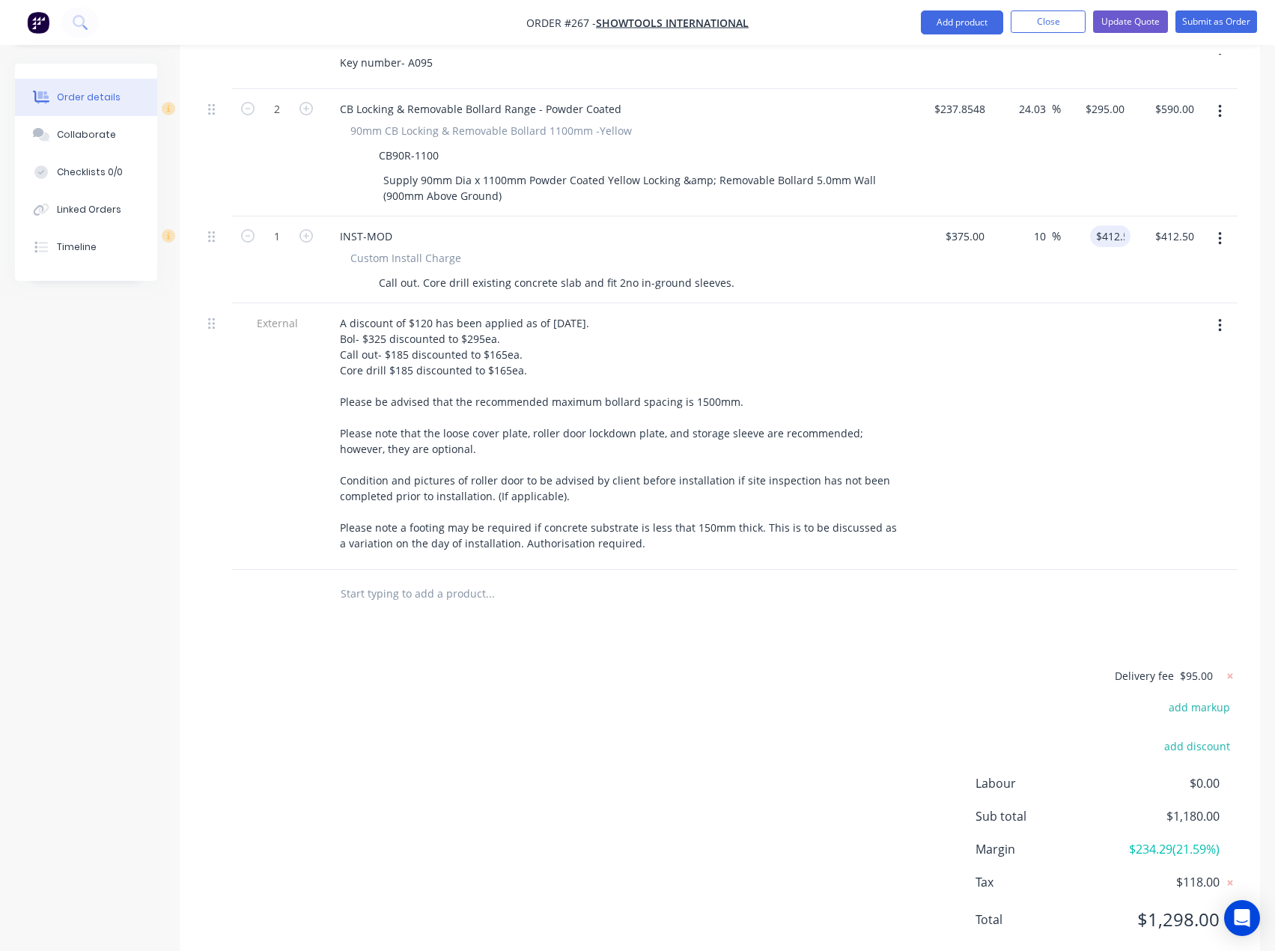
click at [1038, 309] on div at bounding box center [1026, 436] width 70 height 267
click at [967, 225] on input "375" at bounding box center [977, 236] width 25 height 22
click at [985, 225] on input "312" at bounding box center [977, 236] width 25 height 22
type input "$1.00"
type input "1.1"
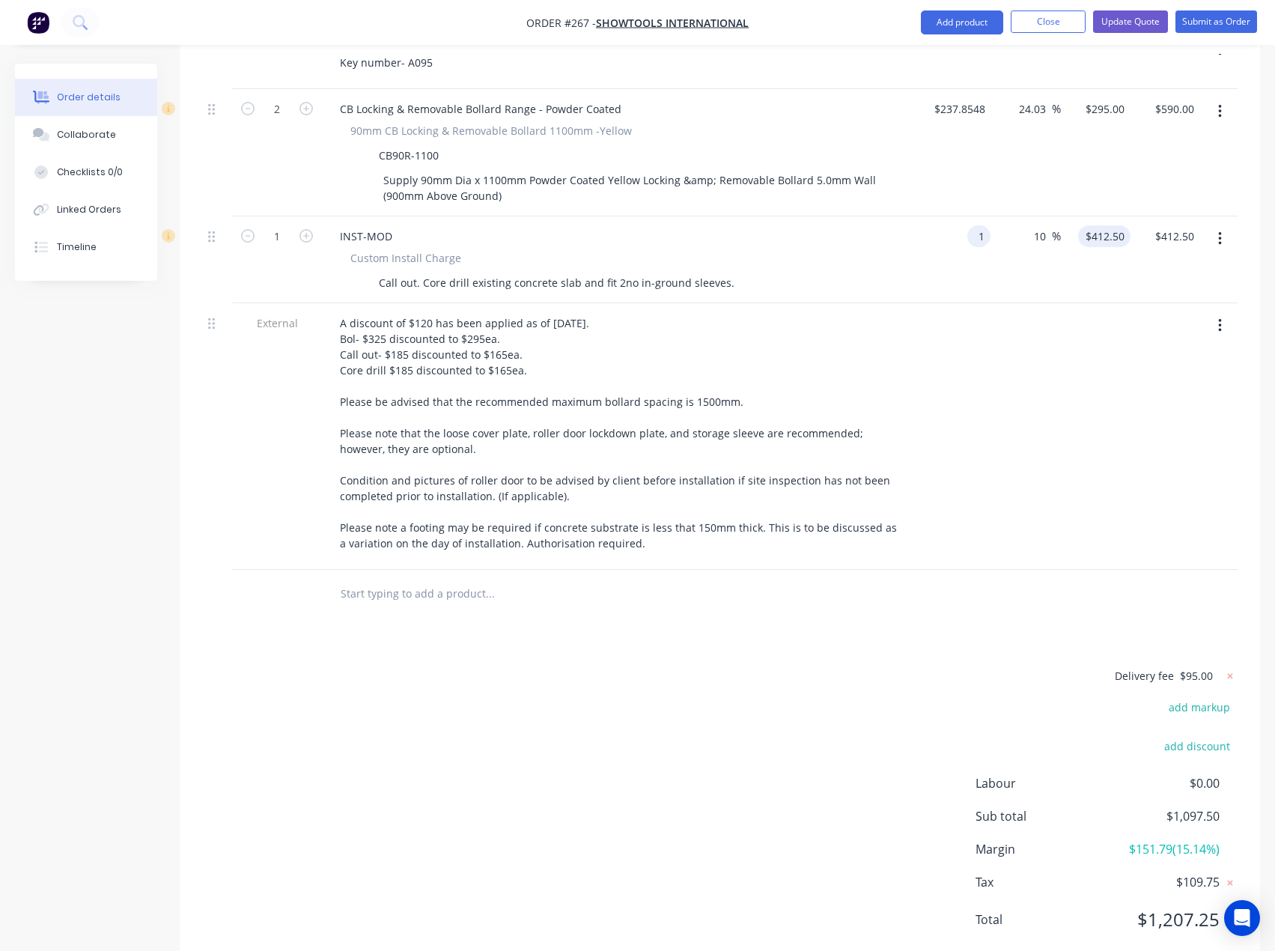
type input "$1.10"
click at [1099, 216] on div "1.1 $412.50" at bounding box center [1096, 259] width 70 height 87
type input "412.5"
type input "41150"
type input "$412.50"
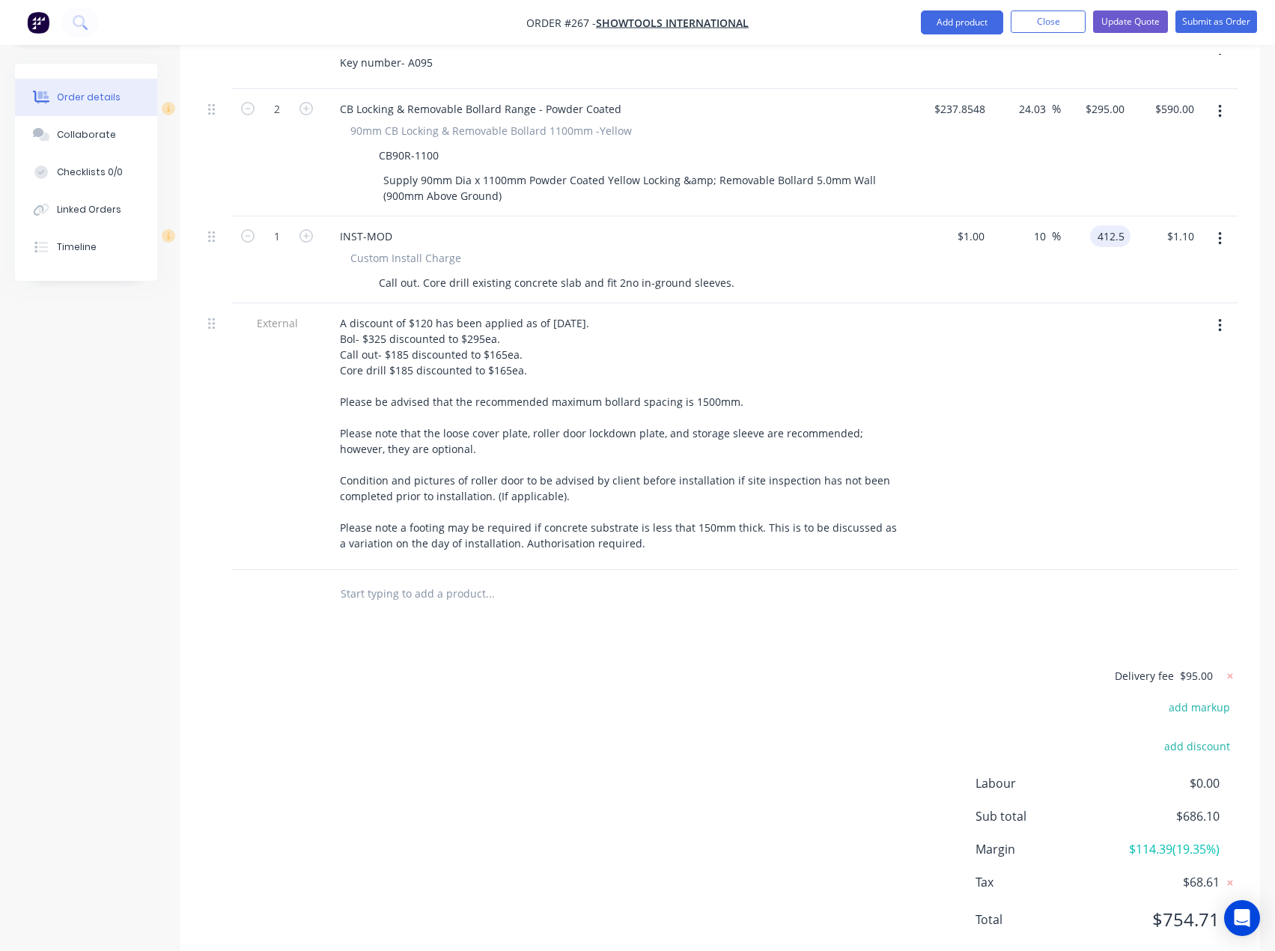
type input "$412.50"
click at [944, 341] on div at bounding box center [956, 436] width 70 height 267
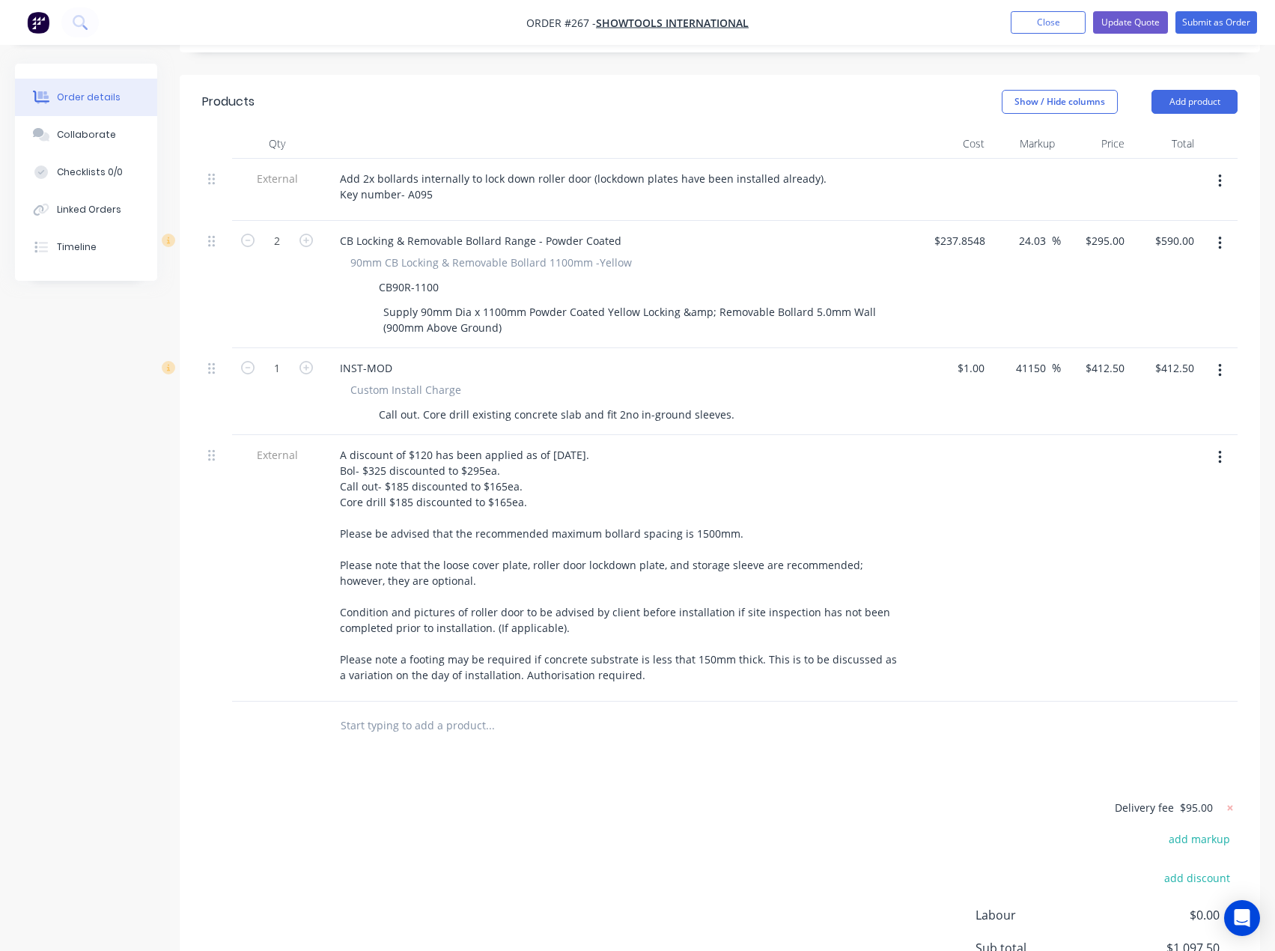
scroll to position [500, 0]
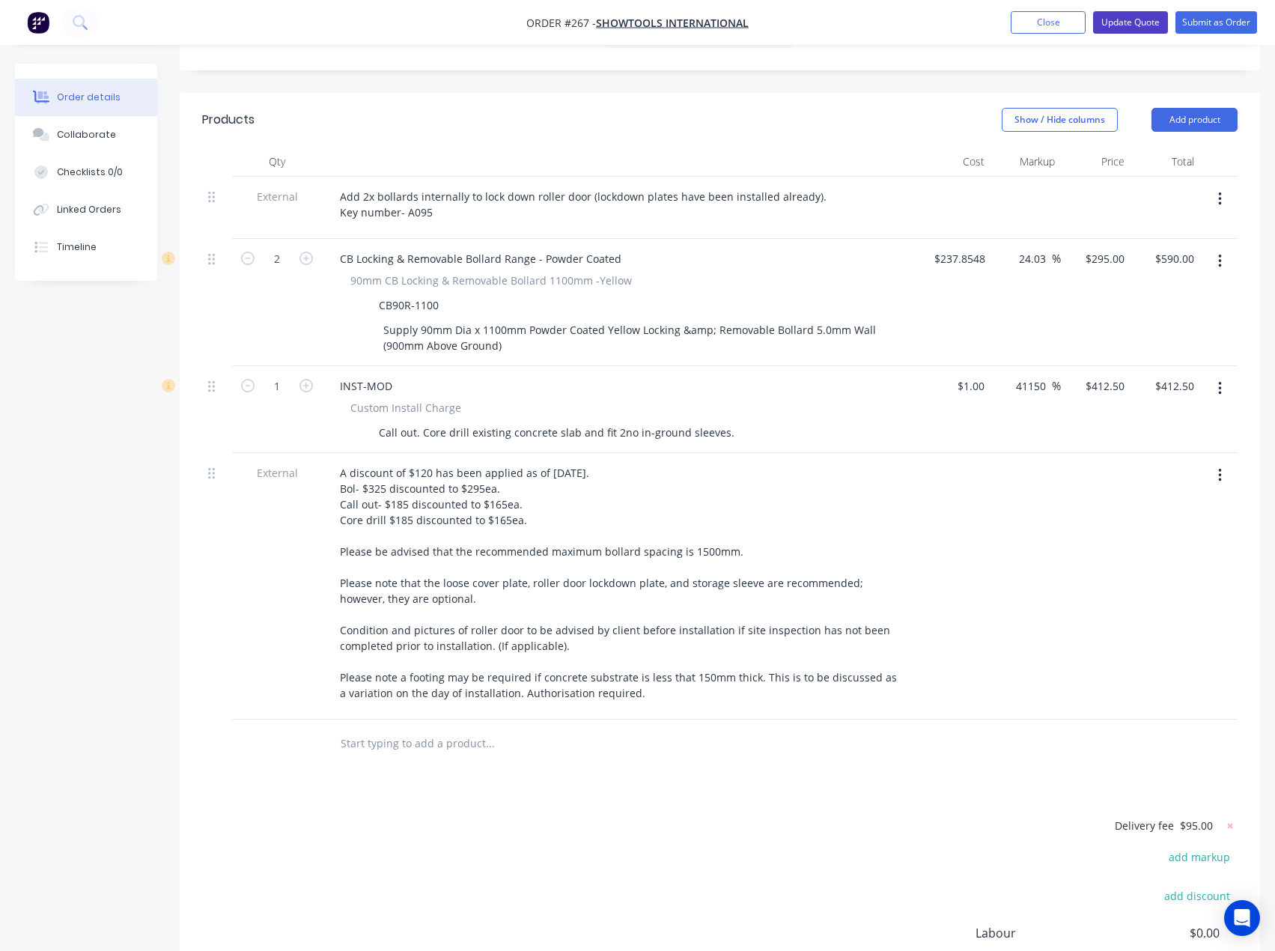
click at [1122, 22] on button "Update Quote" at bounding box center [1130, 22] width 75 height 22
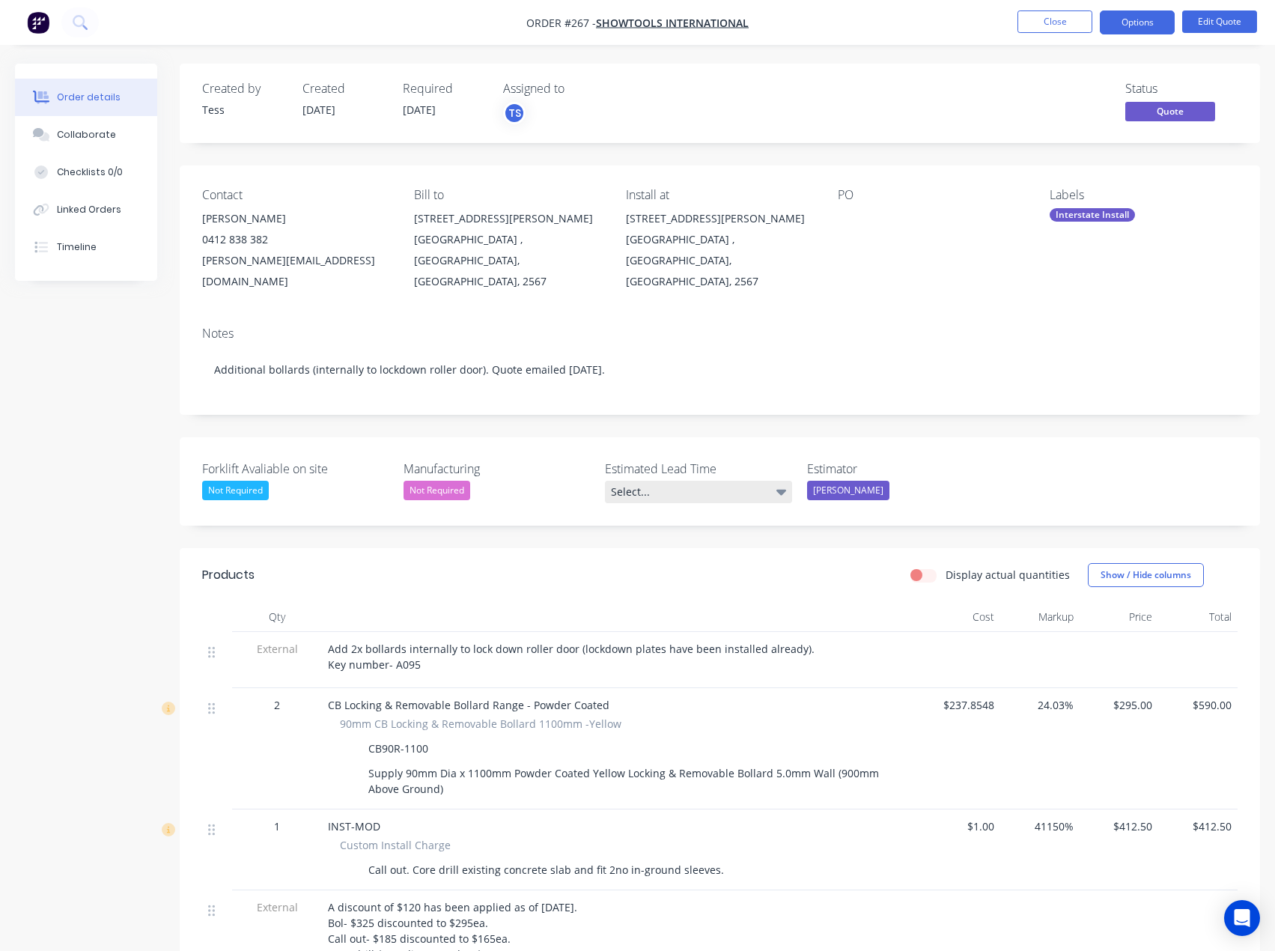
click at [774, 481] on div "Select..." at bounding box center [698, 492] width 187 height 22
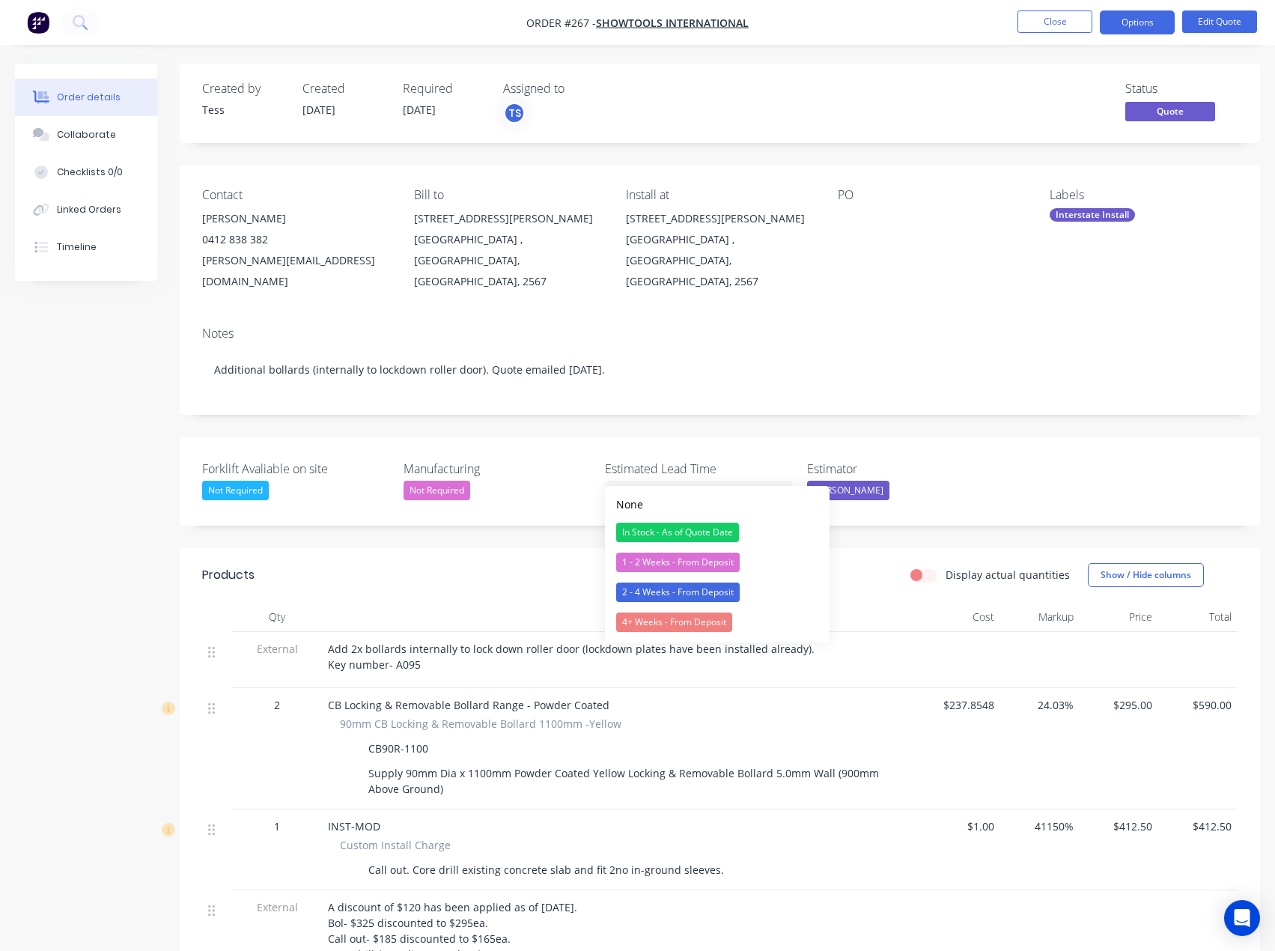
click at [680, 530] on div "In Stock - As of Quote Date" at bounding box center [677, 532] width 123 height 19
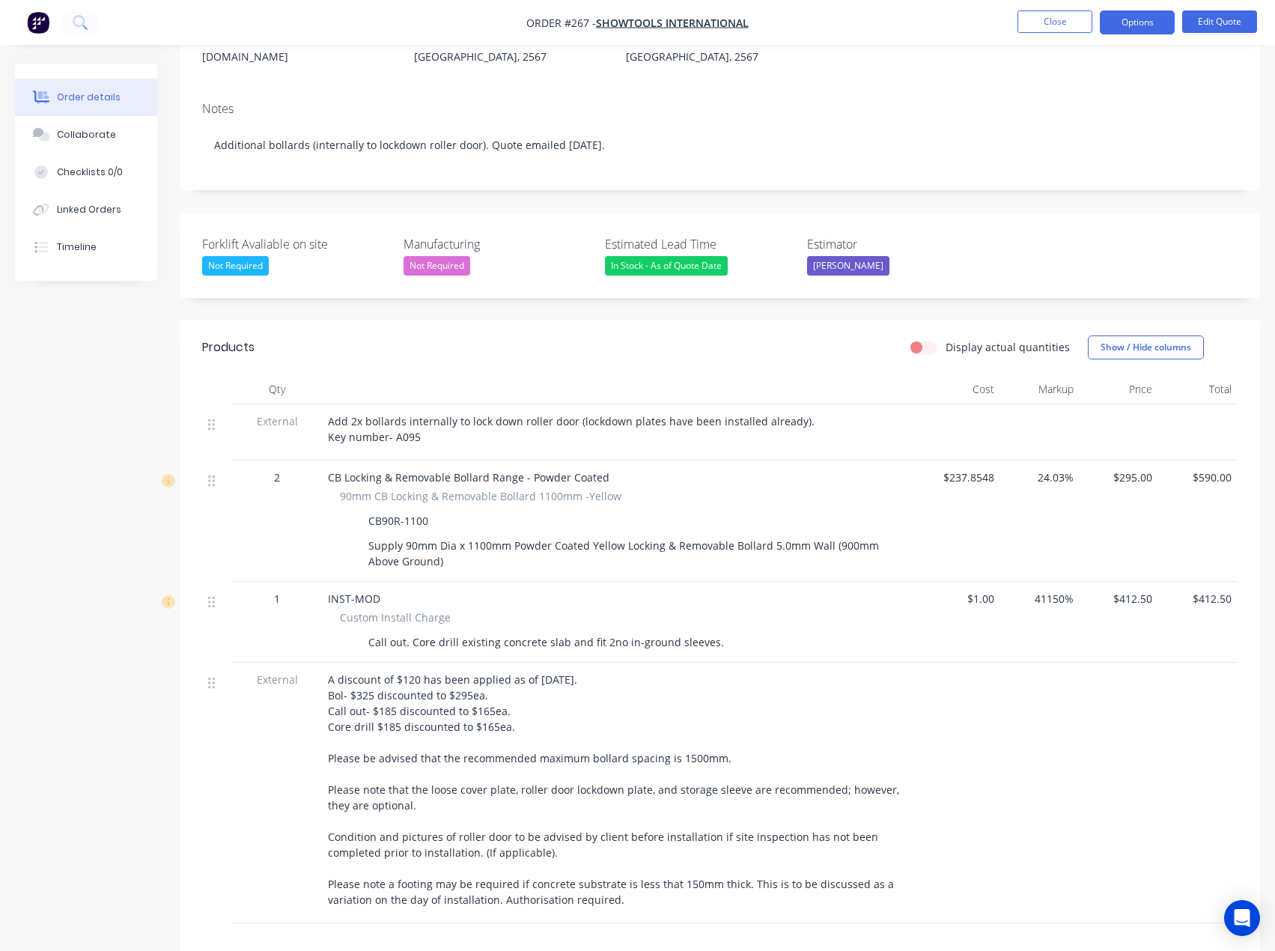
scroll to position [300, 0]
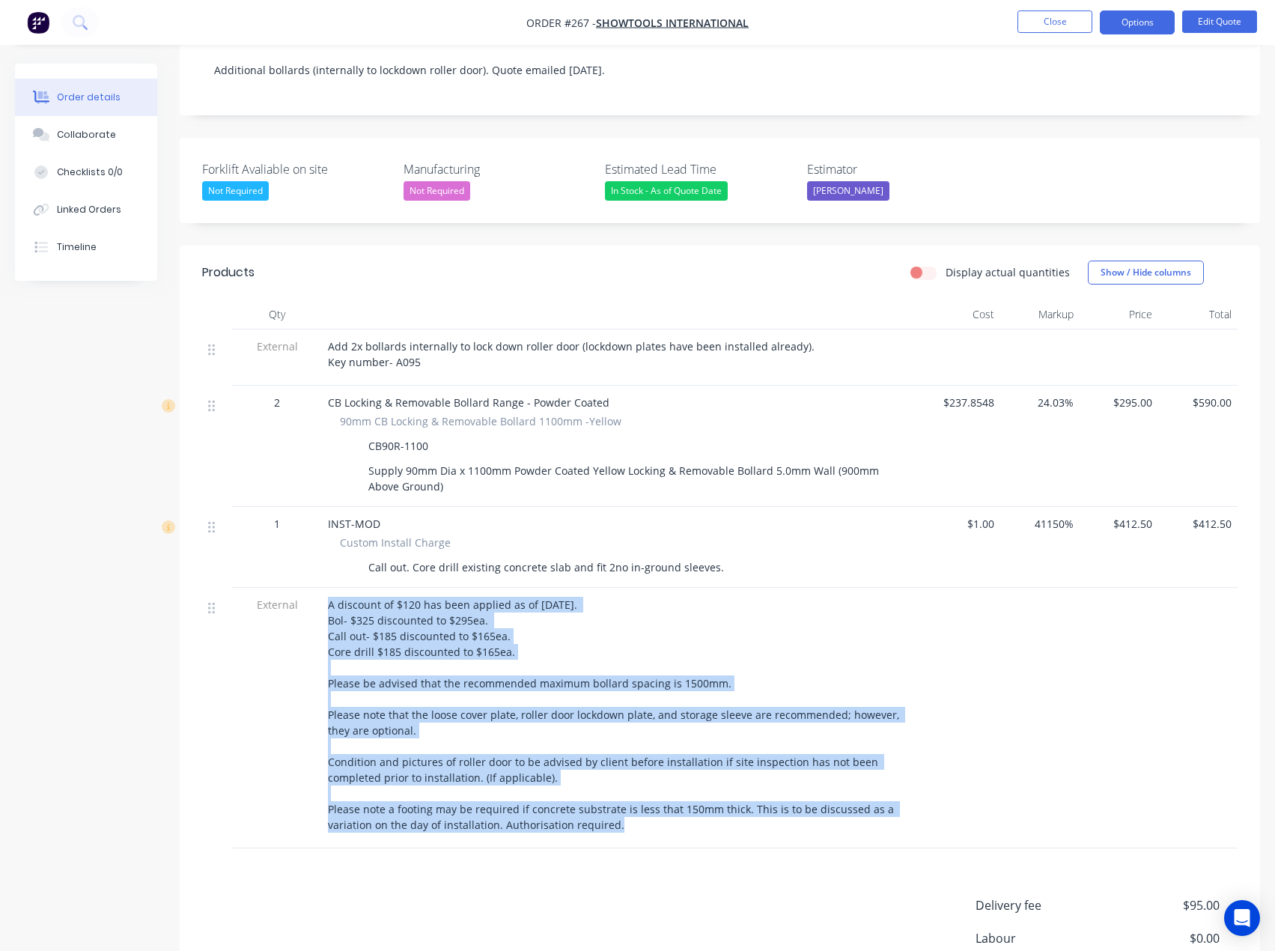
drag, startPoint x: 328, startPoint y: 584, endPoint x: 646, endPoint y: 818, distance: 395.3
click at [646, 818] on div "A discount of $120 has been applied as of [DATE]. Bol- $325 discounted to $295e…" at bounding box center [621, 718] width 599 height 261
copy div "A discount of $120 has been applied as of 26/08/2025. Bol- $325 discounted to $…"
click at [486, 614] on span "A discount of $120 has been applied as of [DATE]. Bol- $325 discounted to $295e…" at bounding box center [615, 715] width 574 height 234
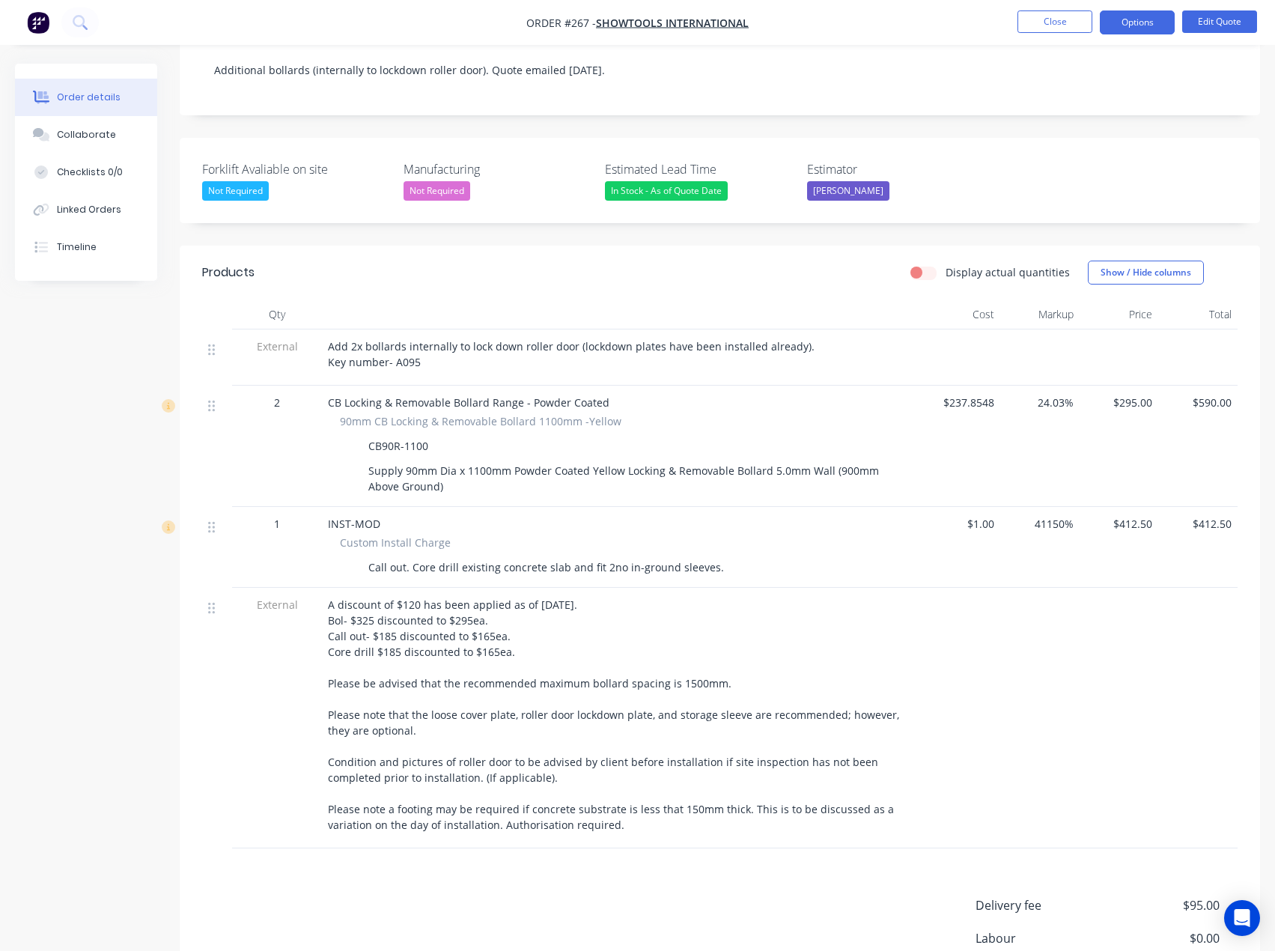
click at [489, 616] on span "A discount of $120 has been applied as of [DATE]. Bol- $325 discounted to $295e…" at bounding box center [615, 715] width 574 height 234
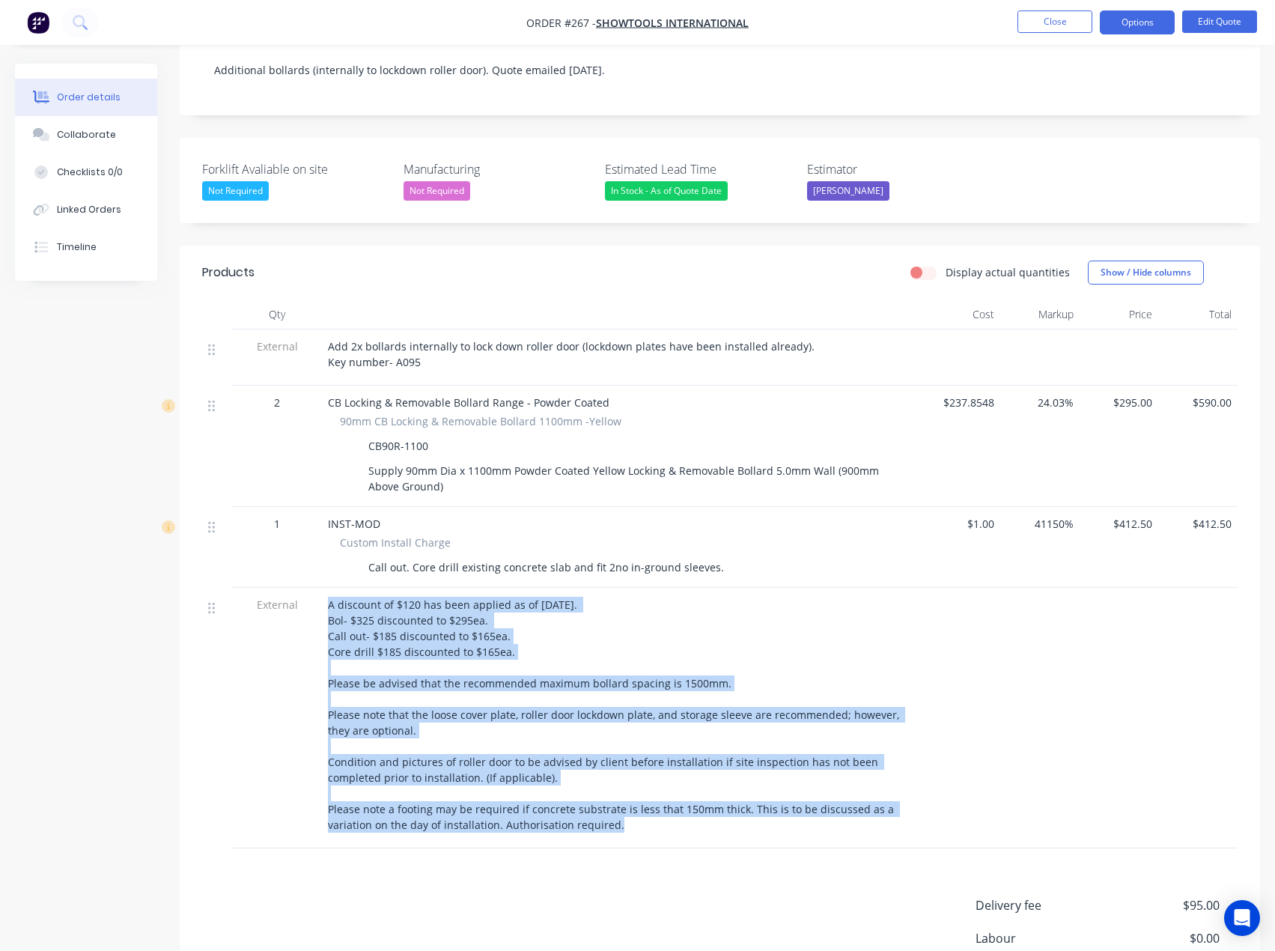
drag, startPoint x: 331, startPoint y: 582, endPoint x: 631, endPoint y: 812, distance: 378.6
click at [631, 812] on div "A discount of $120 has been applied as of [DATE]. Bol- $325 discounted to $295e…" at bounding box center [621, 718] width 599 height 261
copy div "A discount of $120 has been applied as of 26/08/2025. Bol- $325 discounted to $…"
click at [1068, 28] on button "Close" at bounding box center [1055, 21] width 75 height 22
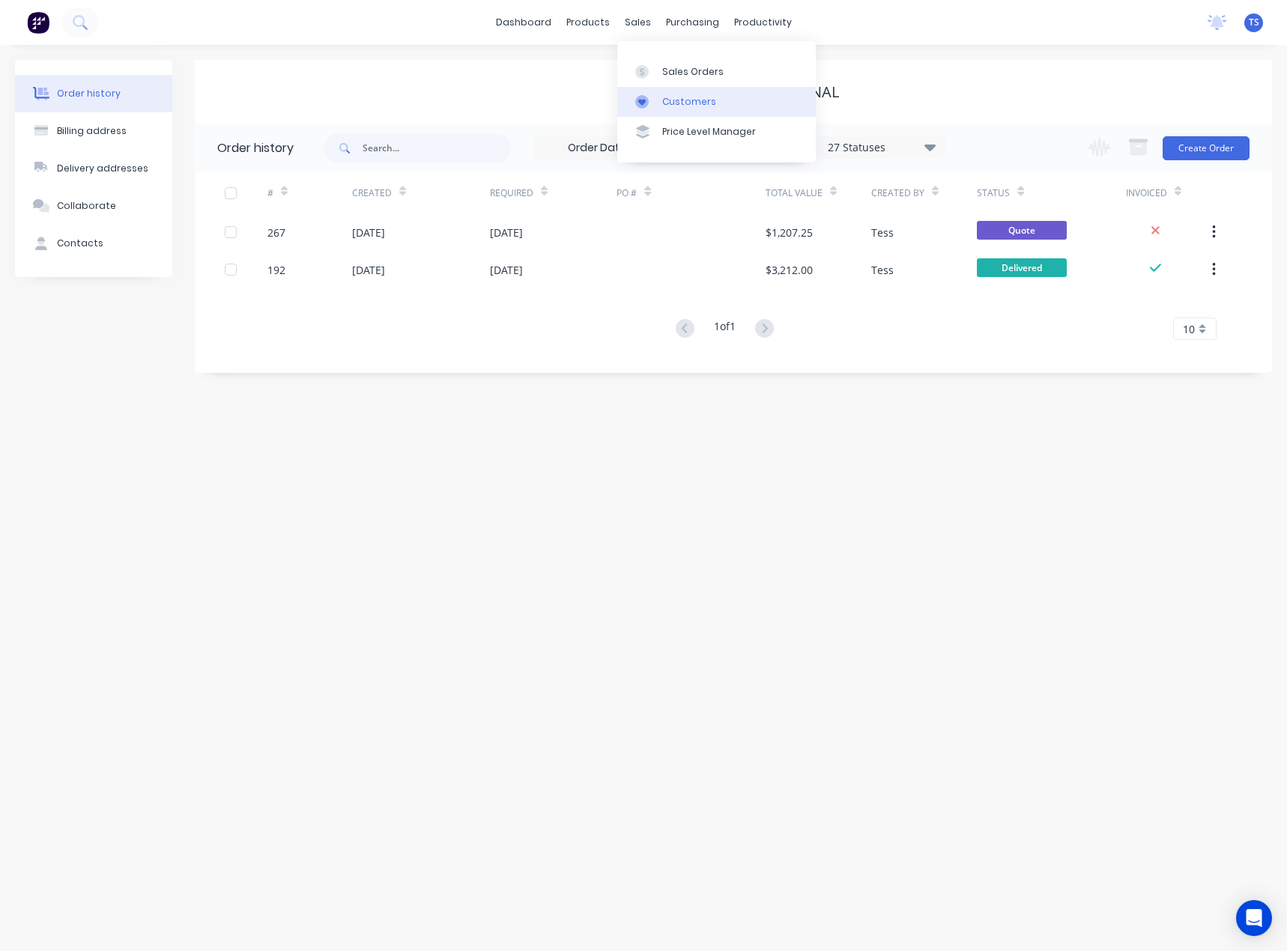
click at [663, 101] on div "Customers" at bounding box center [689, 101] width 54 height 13
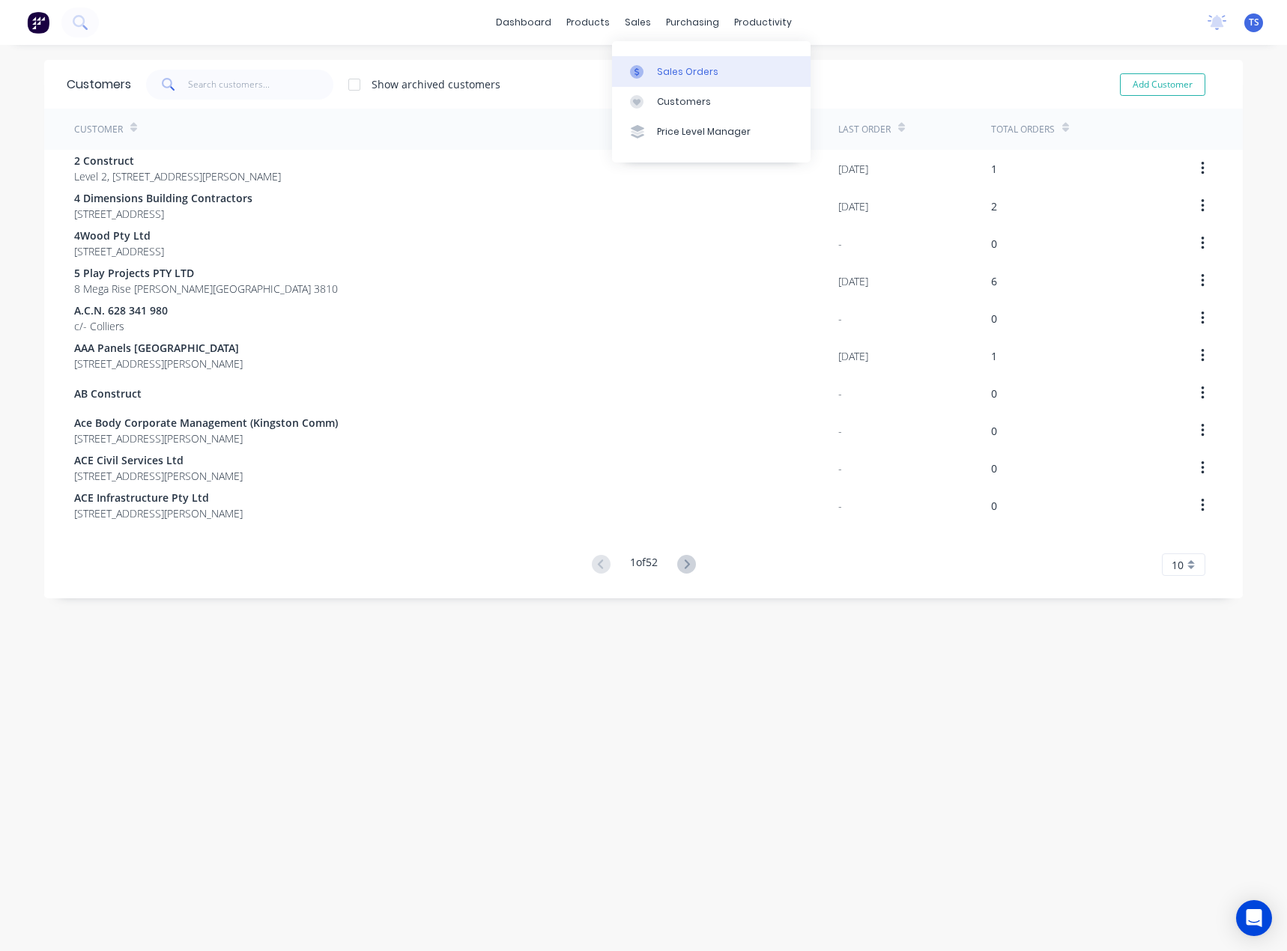
click at [660, 64] on link "Sales Orders" at bounding box center [711, 71] width 198 height 30
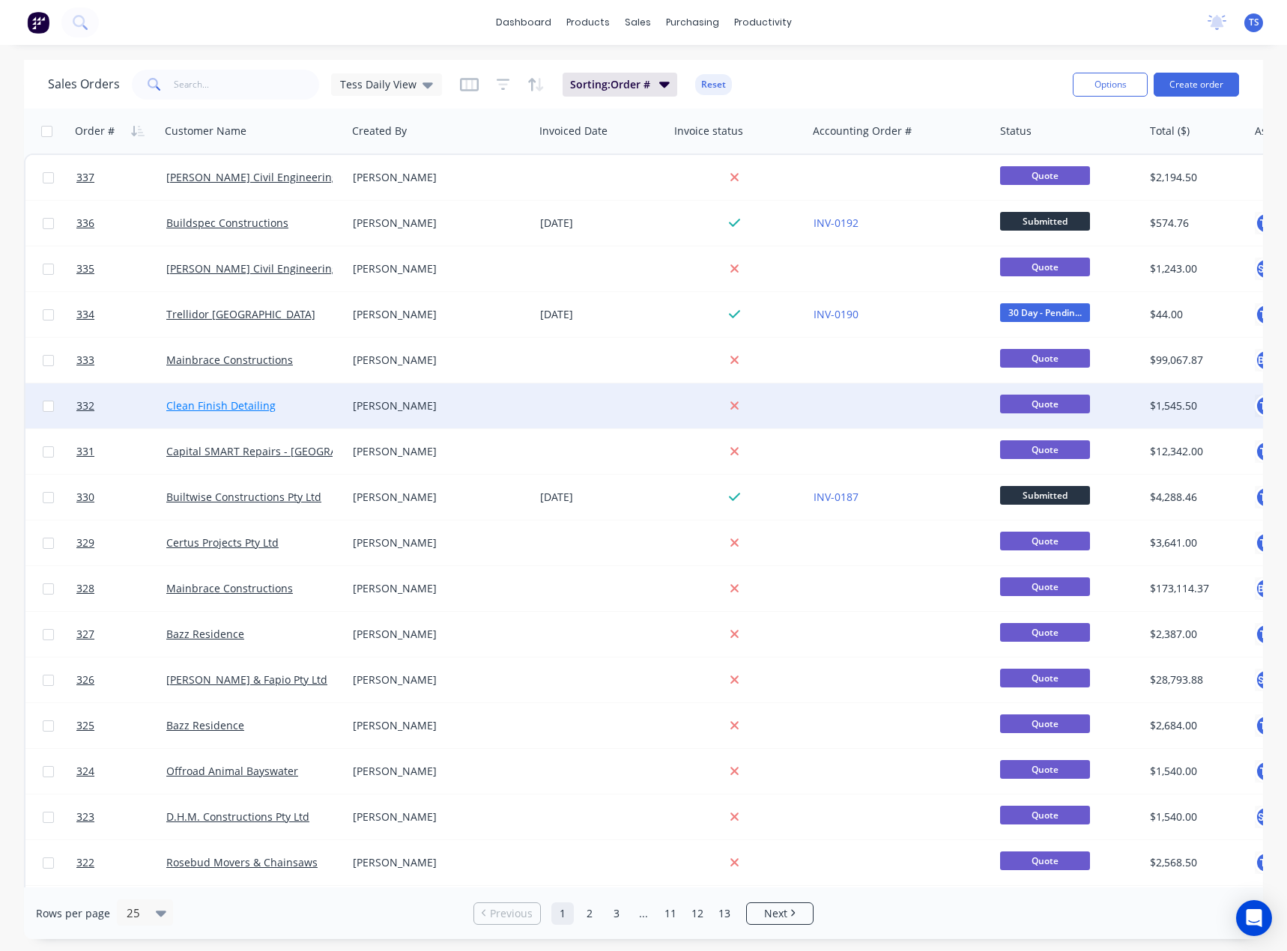
click at [198, 404] on link "Clean Finish Detailing" at bounding box center [220, 405] width 109 height 14
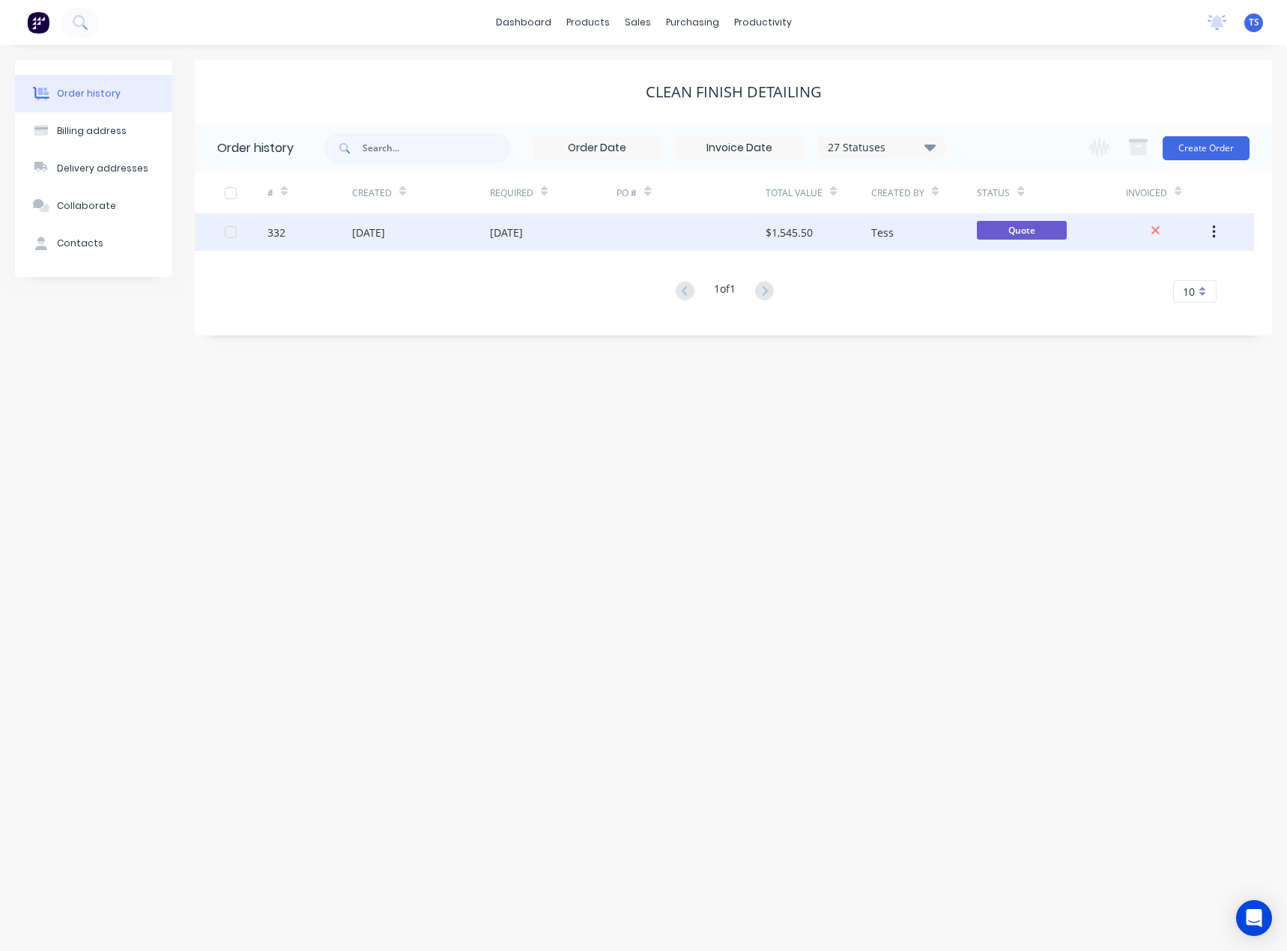
click at [513, 240] on div "[DATE]" at bounding box center [553, 231] width 127 height 37
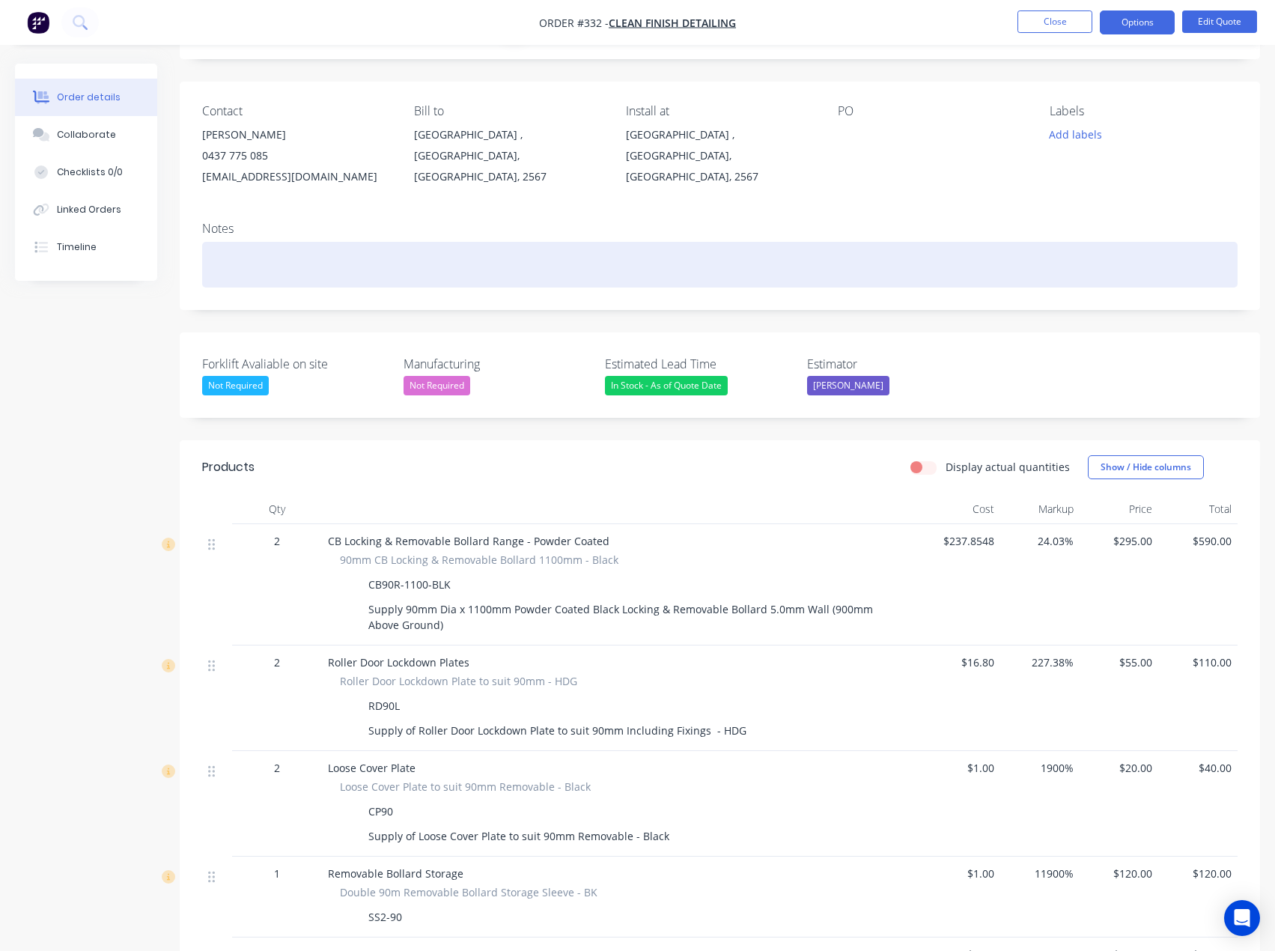
scroll to position [75, 0]
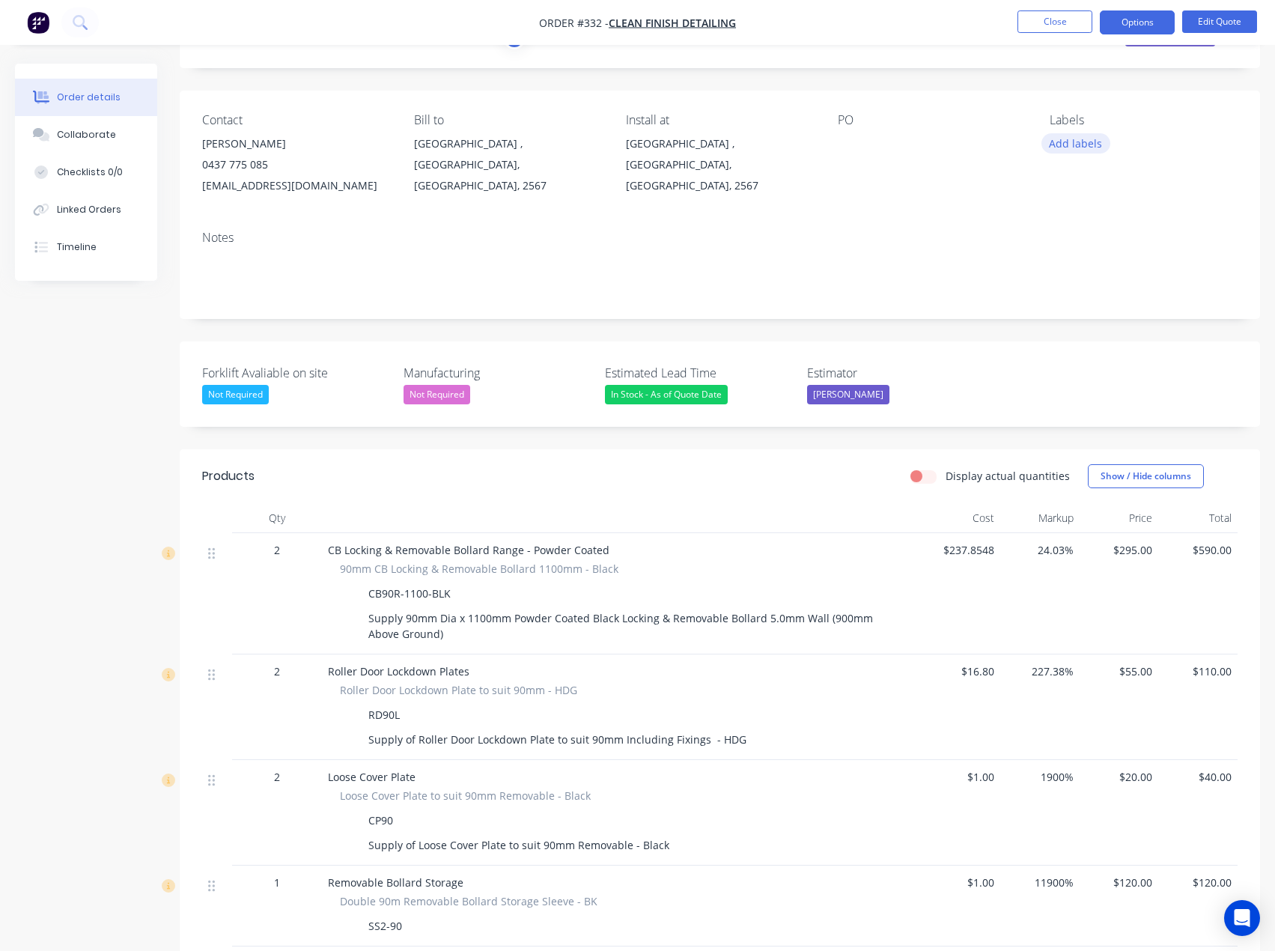
click at [1069, 146] on button "Add labels" at bounding box center [1076, 143] width 69 height 20
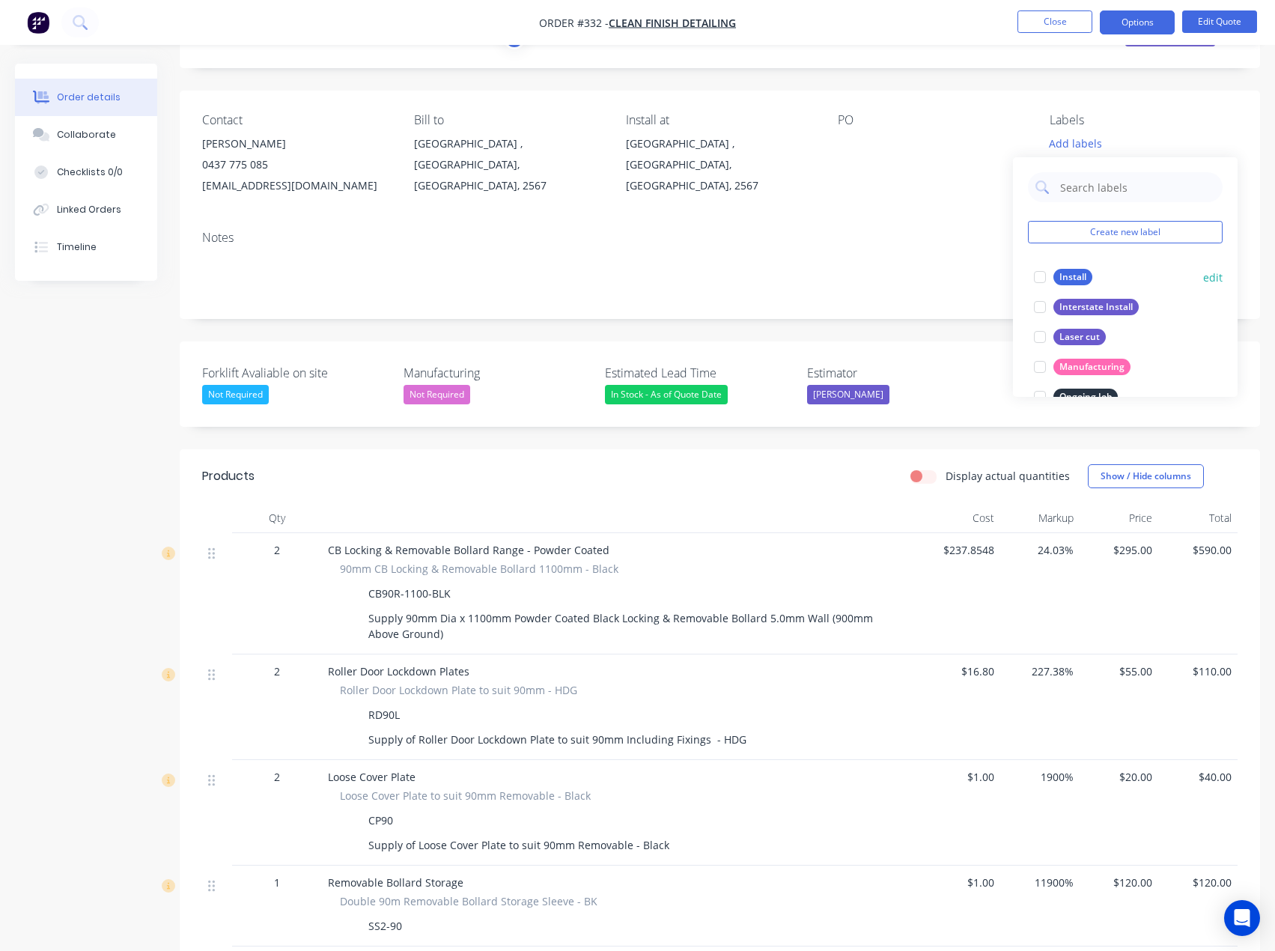
click at [1072, 276] on div "Install" at bounding box center [1073, 277] width 39 height 16
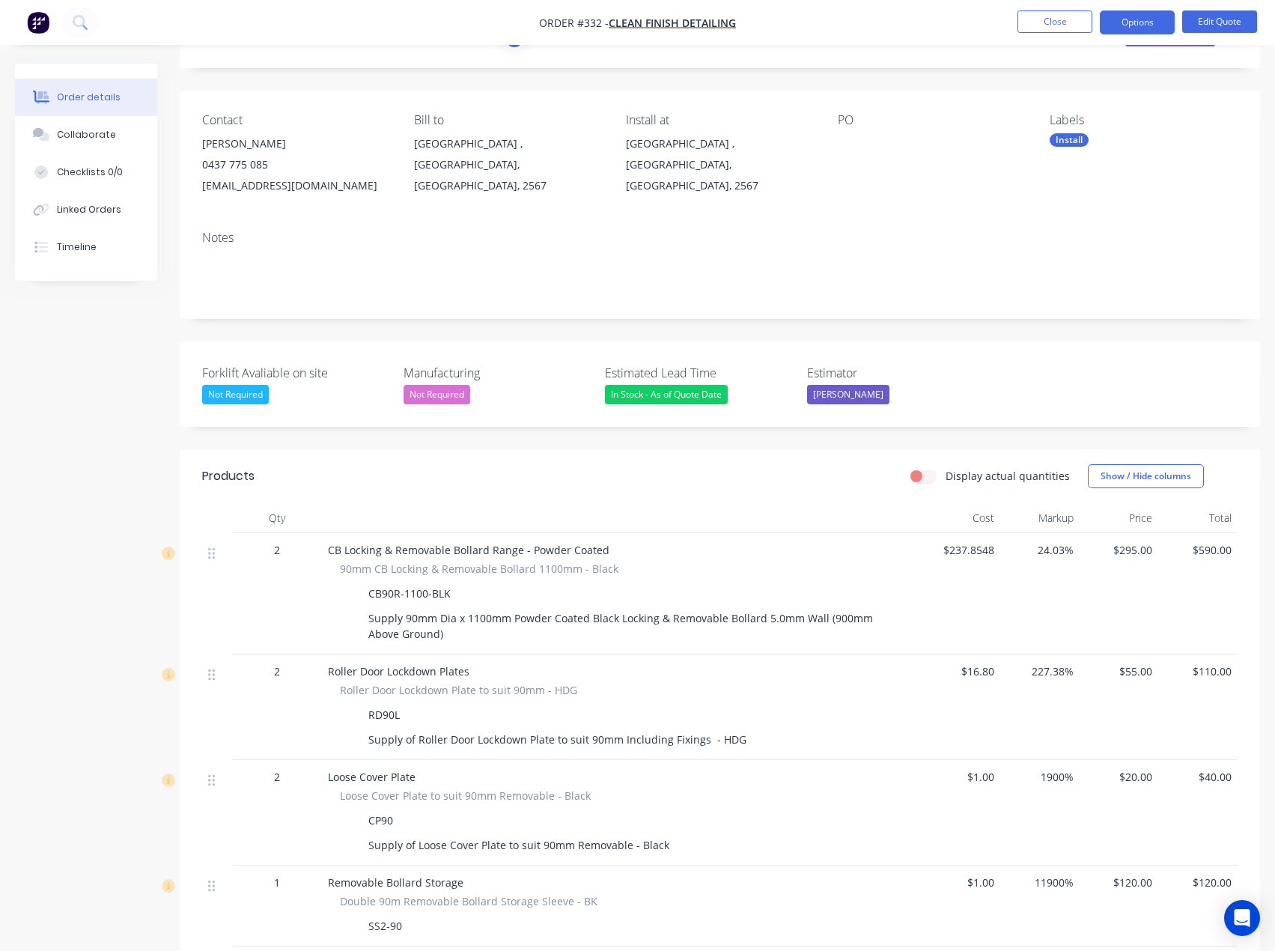
click at [1000, 154] on div "PO" at bounding box center [932, 154] width 188 height 83
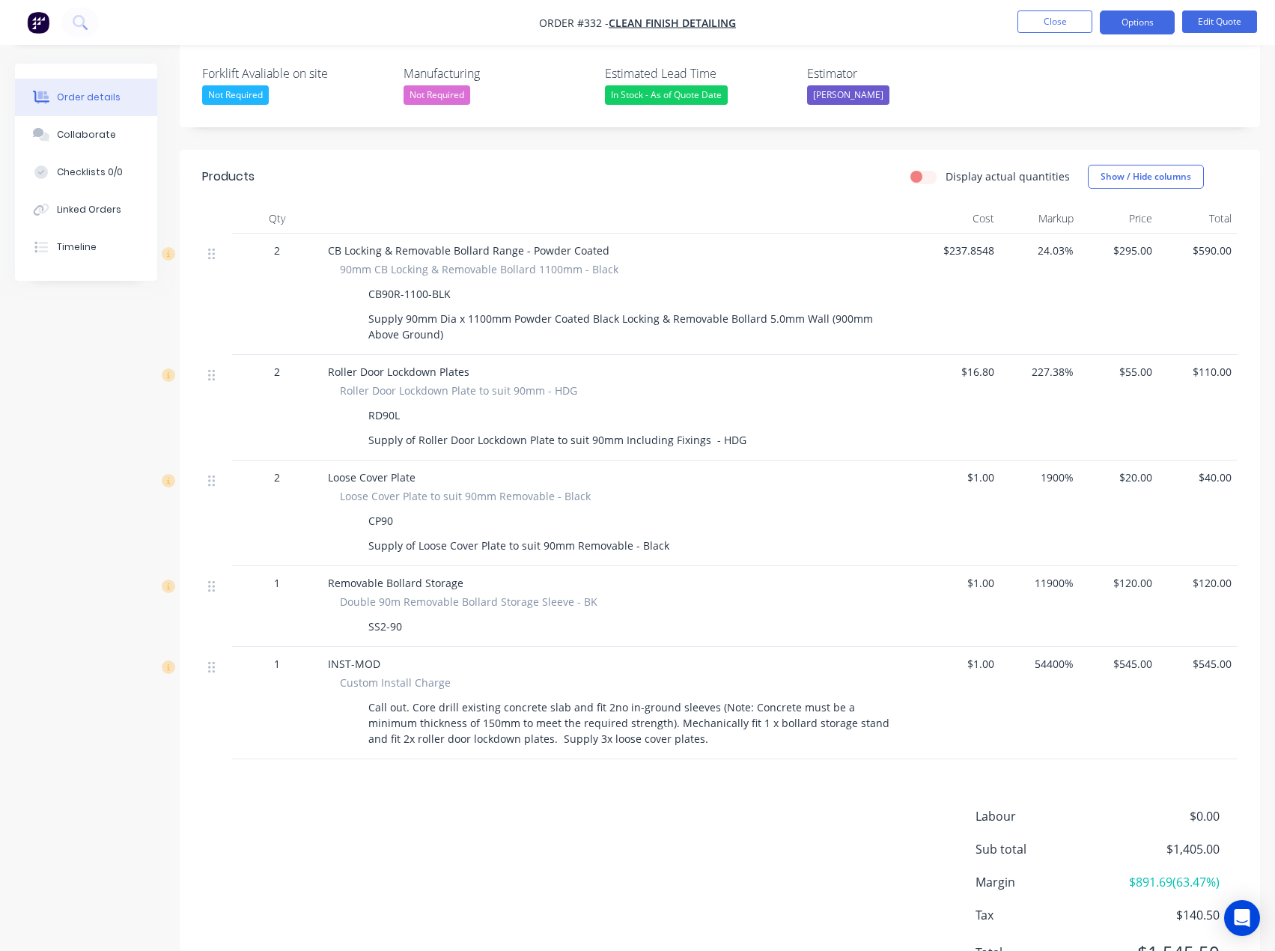
scroll to position [449, 0]
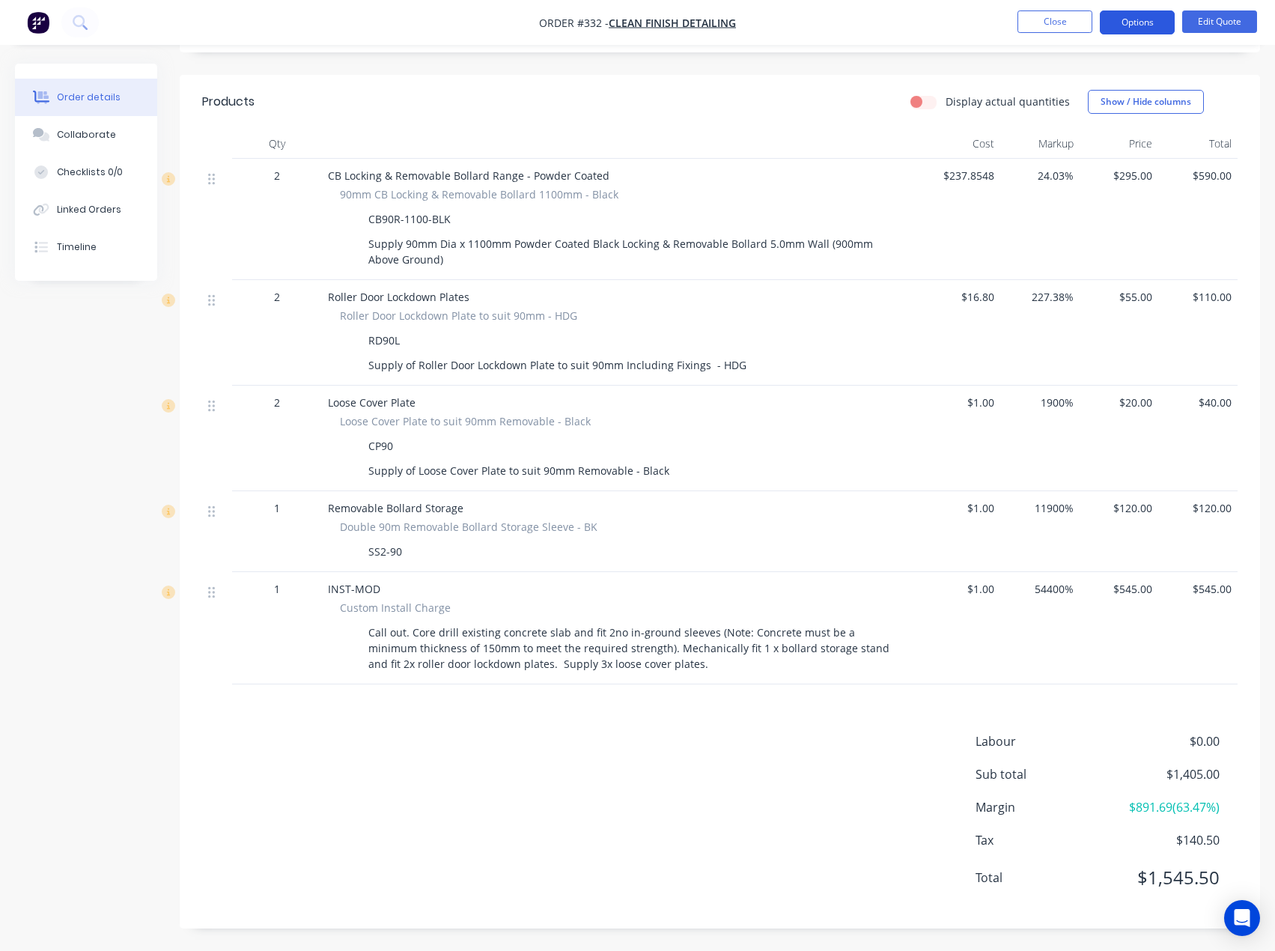
click at [1148, 25] on button "Options" at bounding box center [1137, 22] width 75 height 24
click at [747, 752] on div "Labour $0.00 Sub total $1,405.00 Margin $891.69 ( 63.47 %) Tax $140.50 Total $1…" at bounding box center [720, 819] width 1036 height 174
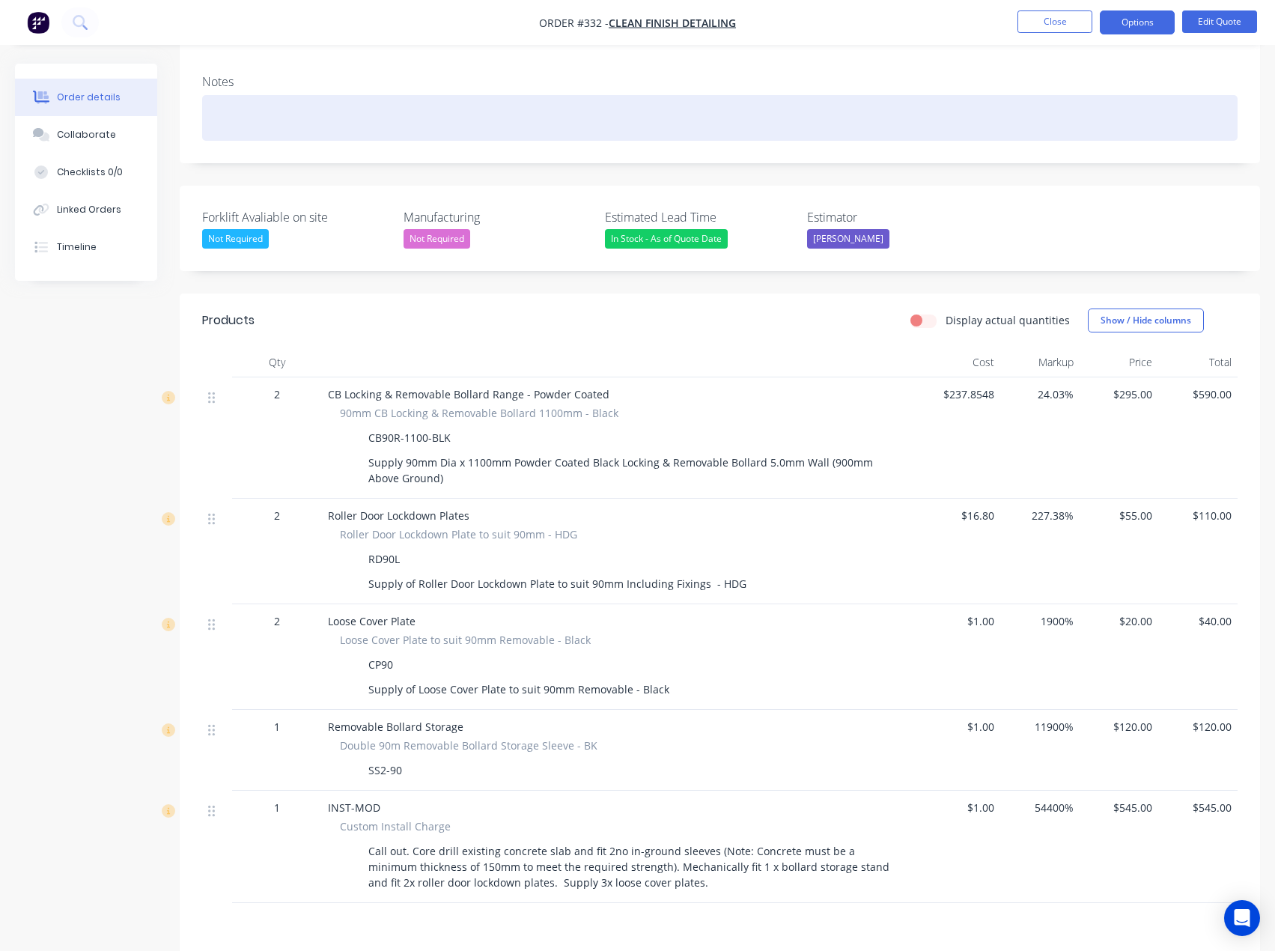
scroll to position [225, 0]
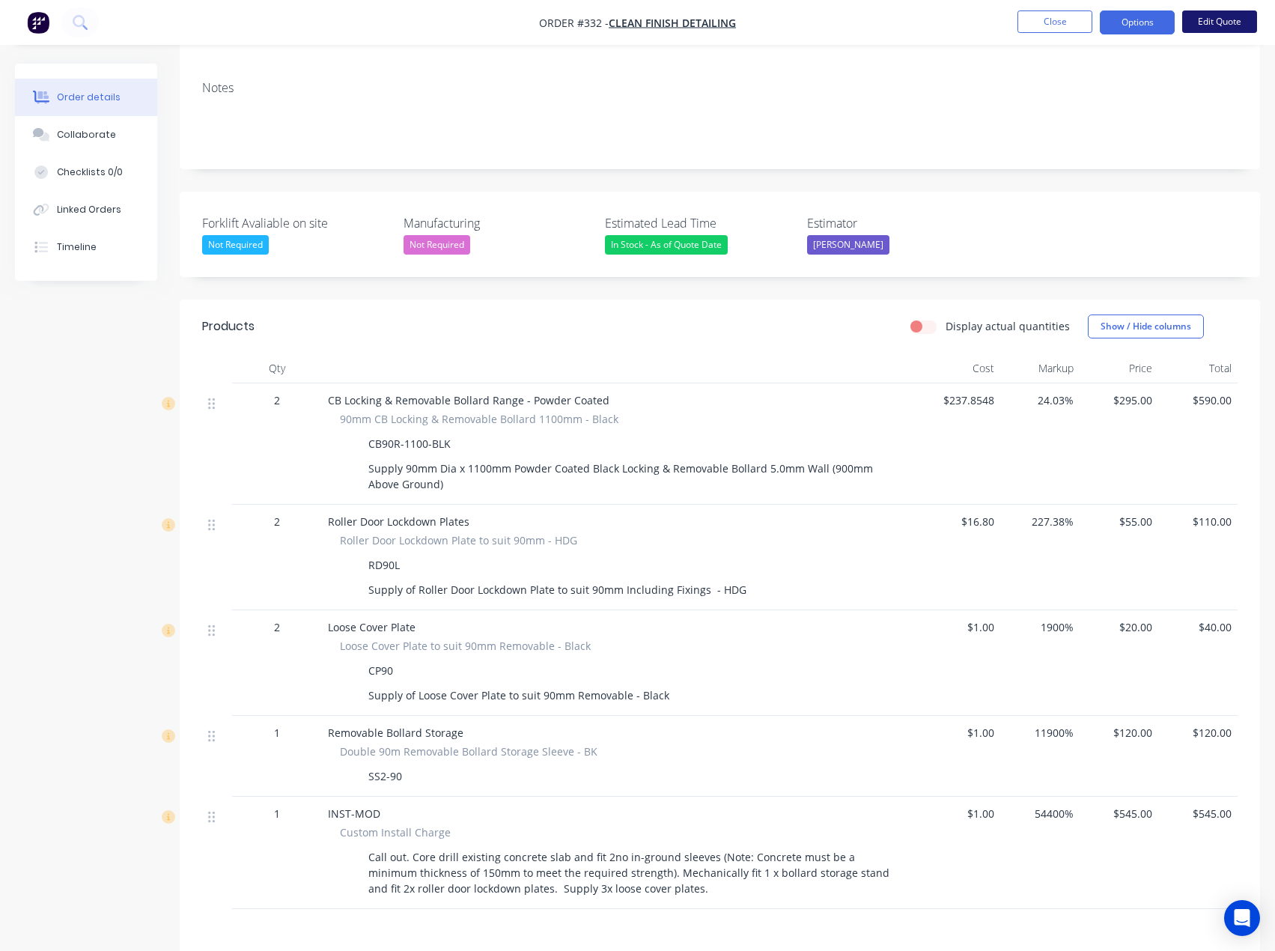
click at [1224, 20] on button "Edit Quote" at bounding box center [1219, 21] width 75 height 22
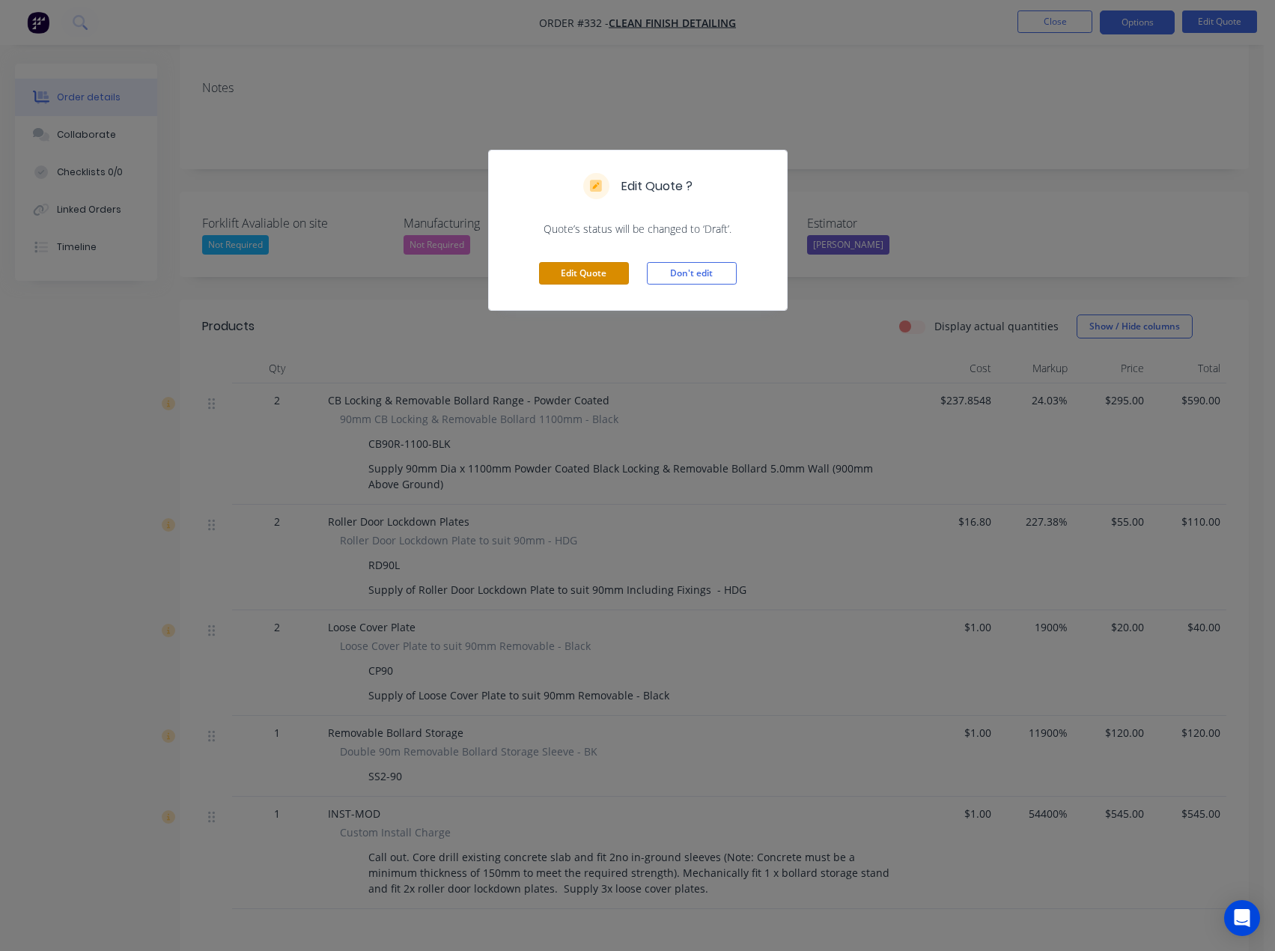
click at [603, 274] on button "Edit Quote" at bounding box center [584, 273] width 90 height 22
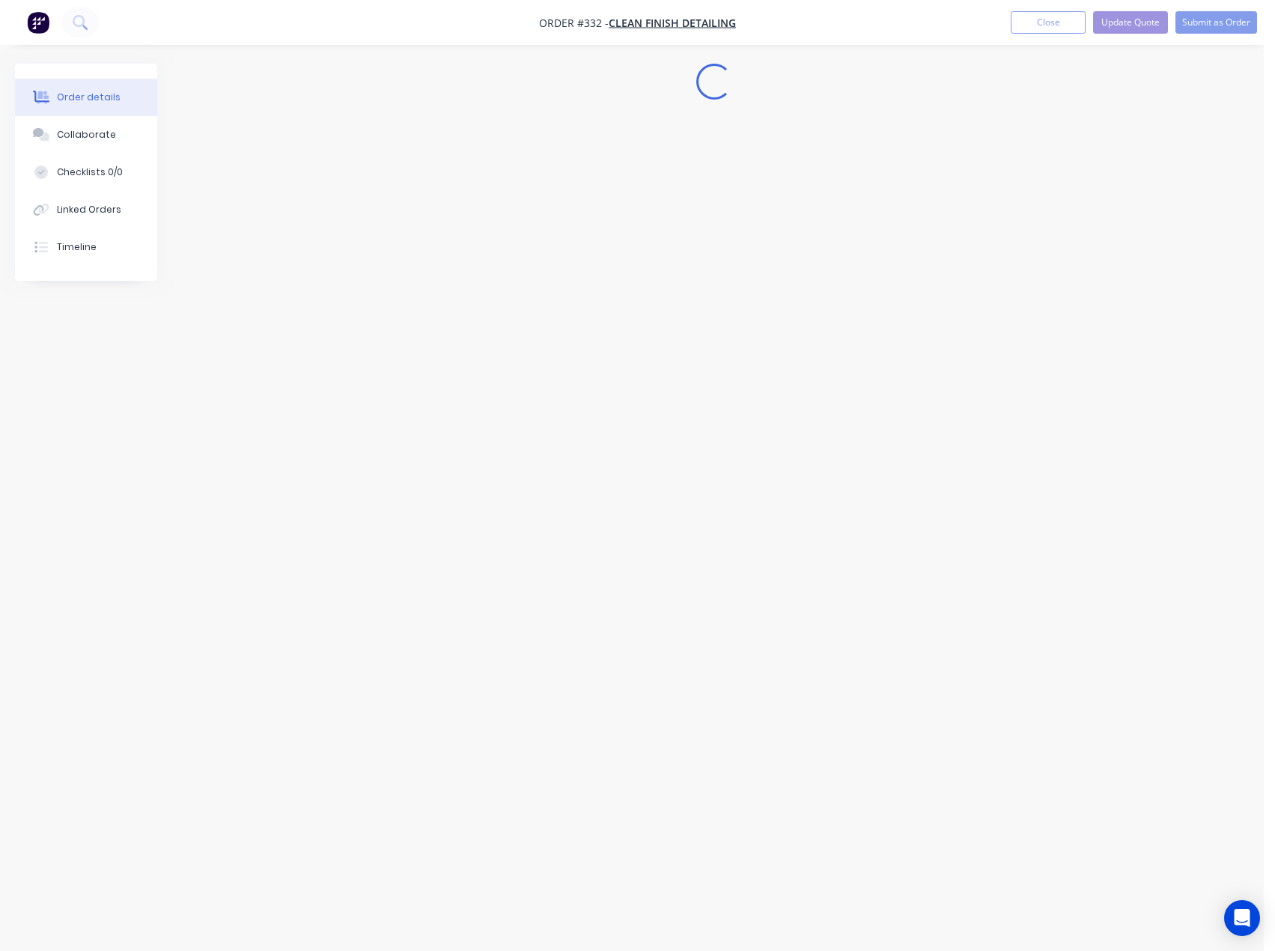
scroll to position [0, 0]
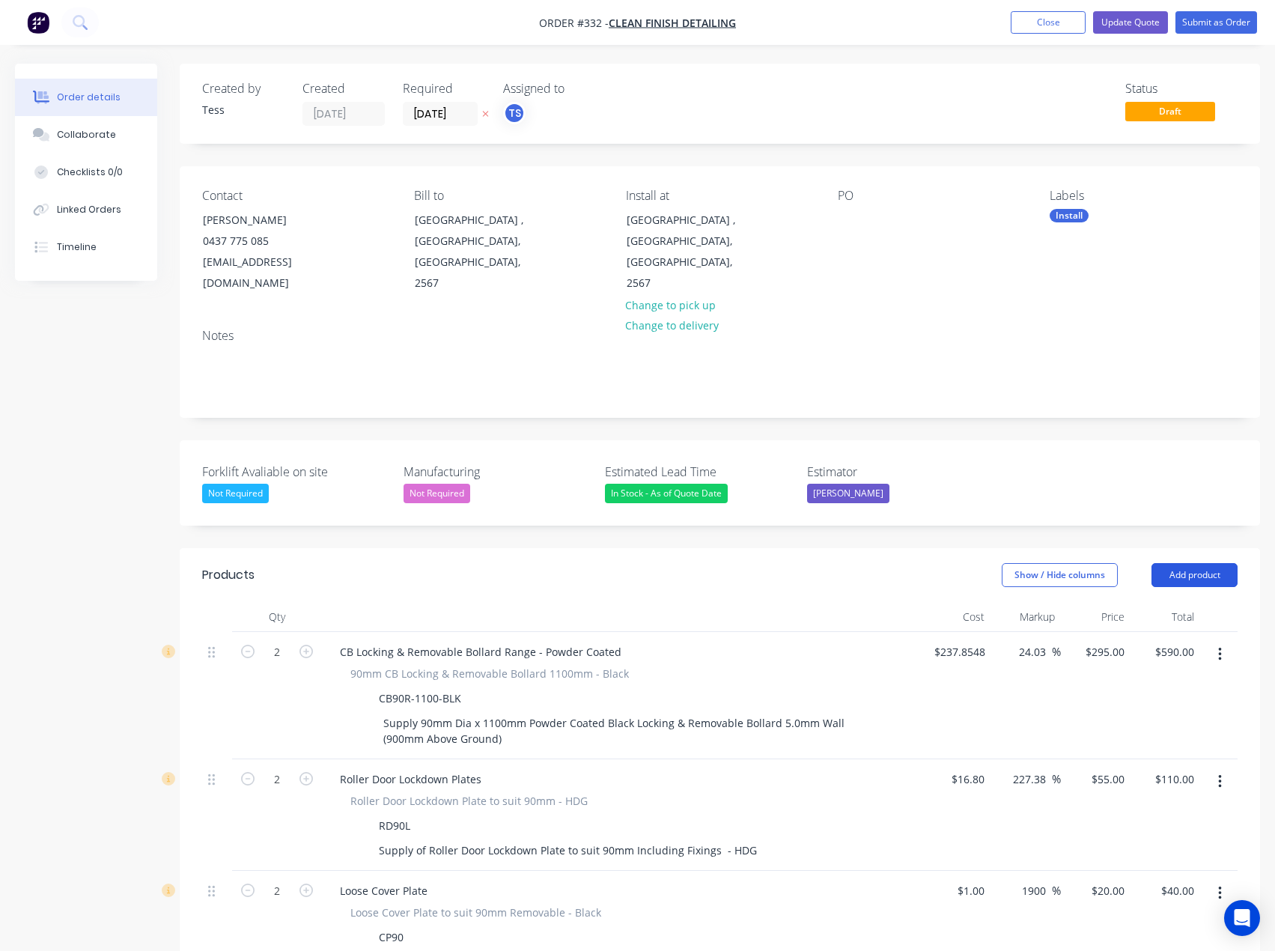
click at [1182, 563] on button "Add product" at bounding box center [1195, 575] width 86 height 24
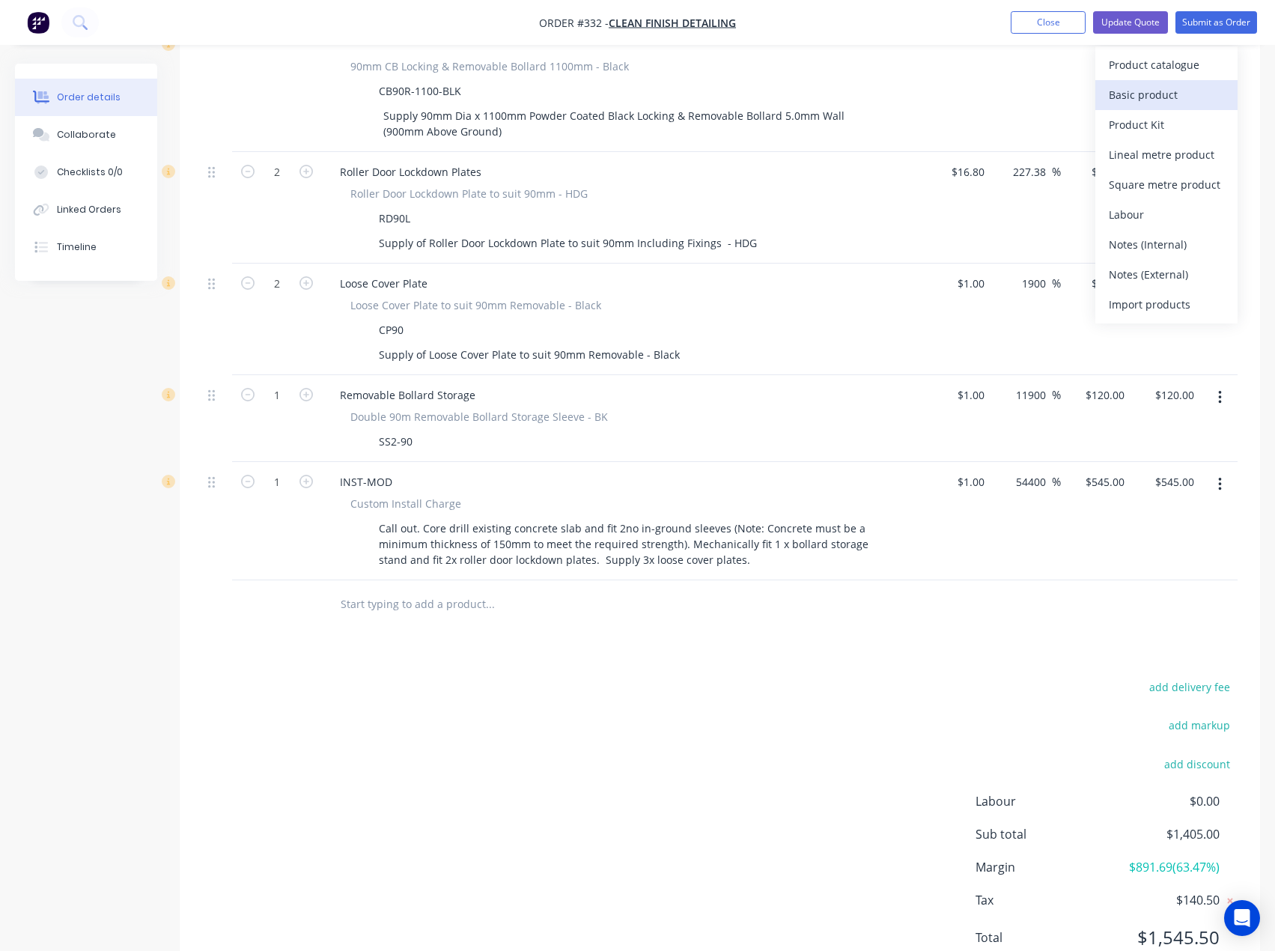
scroll to position [646, 0]
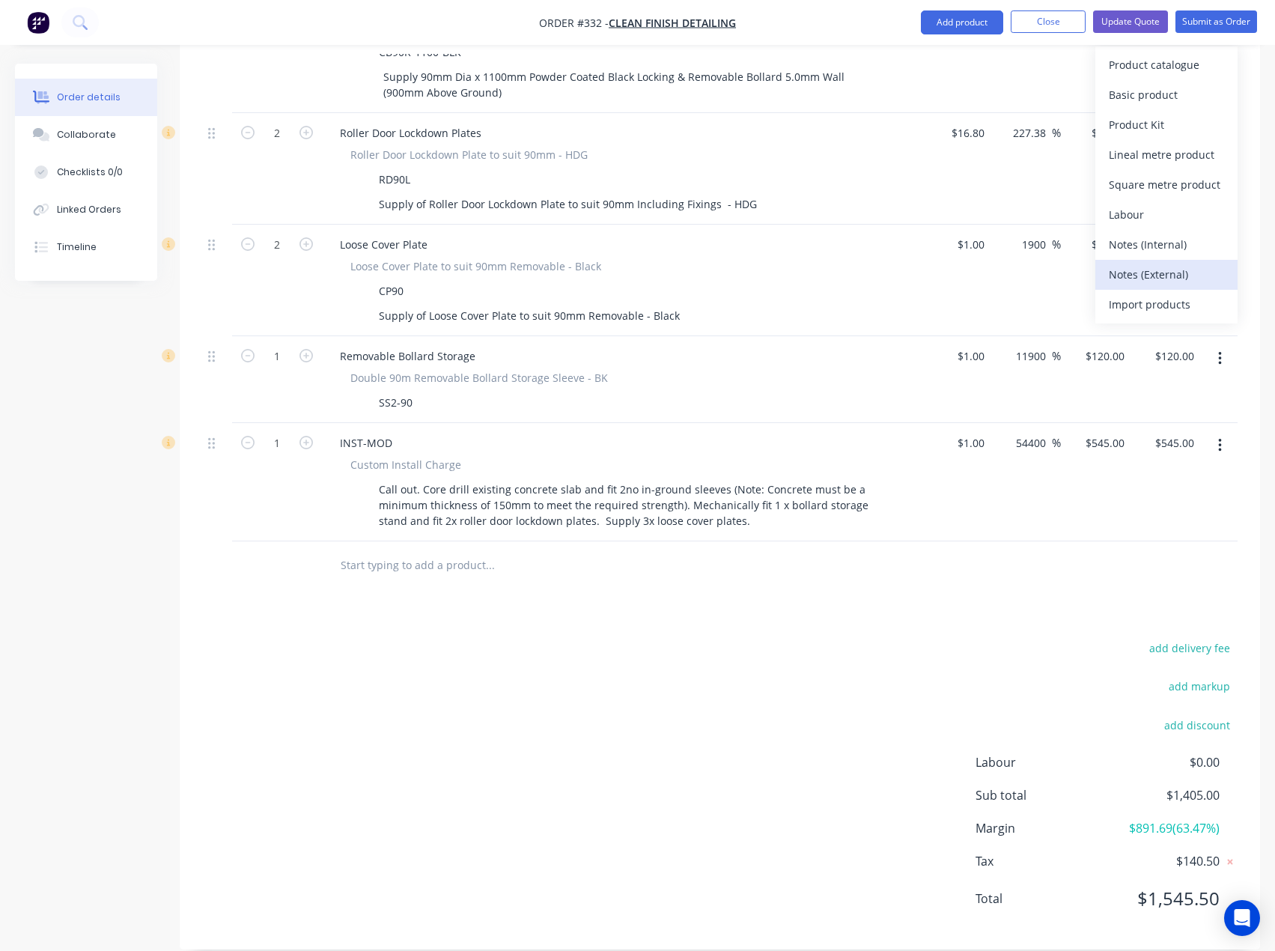
click at [1151, 272] on div "Notes (External)" at bounding box center [1166, 275] width 115 height 22
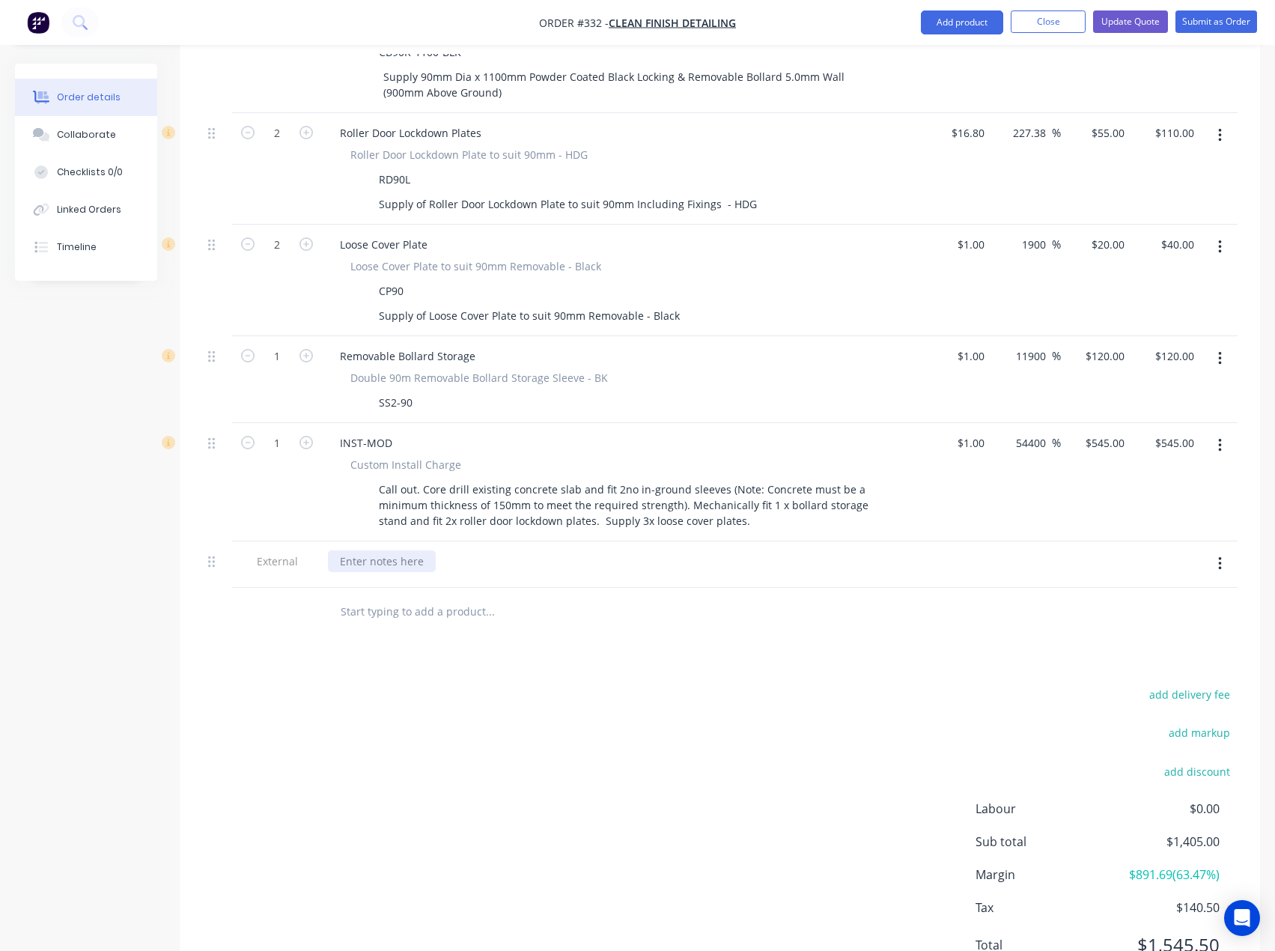
click at [407, 550] on div at bounding box center [382, 561] width 108 height 22
paste div
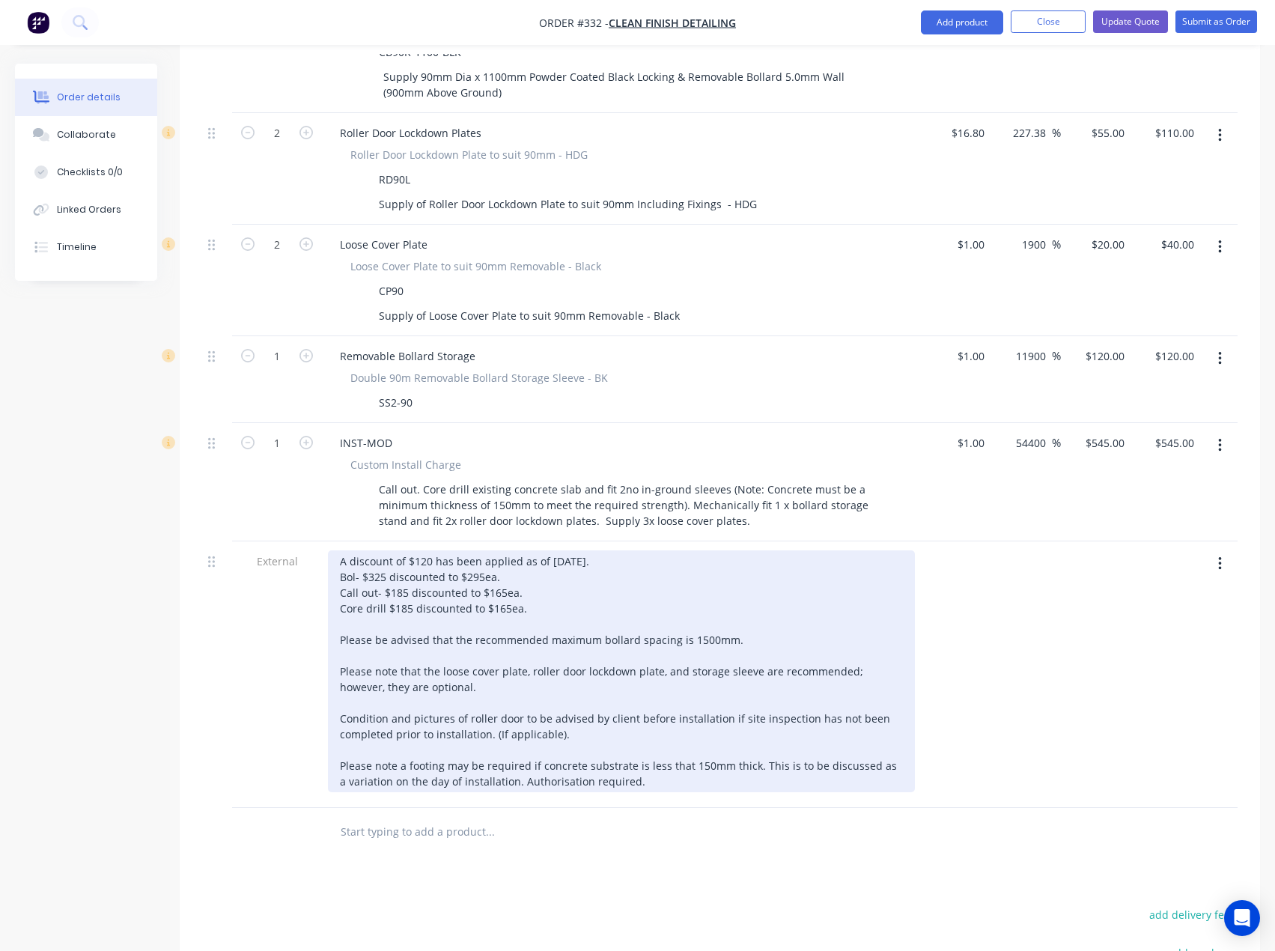
click at [503, 573] on div "A discount of $120 has been applied as of [DATE]. Bol- $325 discounted to $295e…" at bounding box center [621, 671] width 587 height 242
click at [403, 574] on div "A discount of $120 has been applied as of [DATE]. Bol- $325 discounted to $295e…" at bounding box center [621, 671] width 587 height 242
click at [529, 571] on div "A discount of $120 has been applied as of [DATE]. Bol- $325 discounted to $295e…" at bounding box center [621, 671] width 587 height 242
click at [534, 569] on div "A discount of $120 has been applied as of [DATE]. Bol- $325 discounted to $295e…" at bounding box center [621, 671] width 587 height 242
click at [637, 550] on div "A discount of $120 has been applied as of [DATE]. Bol- $325 discounted to $295e…" at bounding box center [621, 671] width 587 height 242
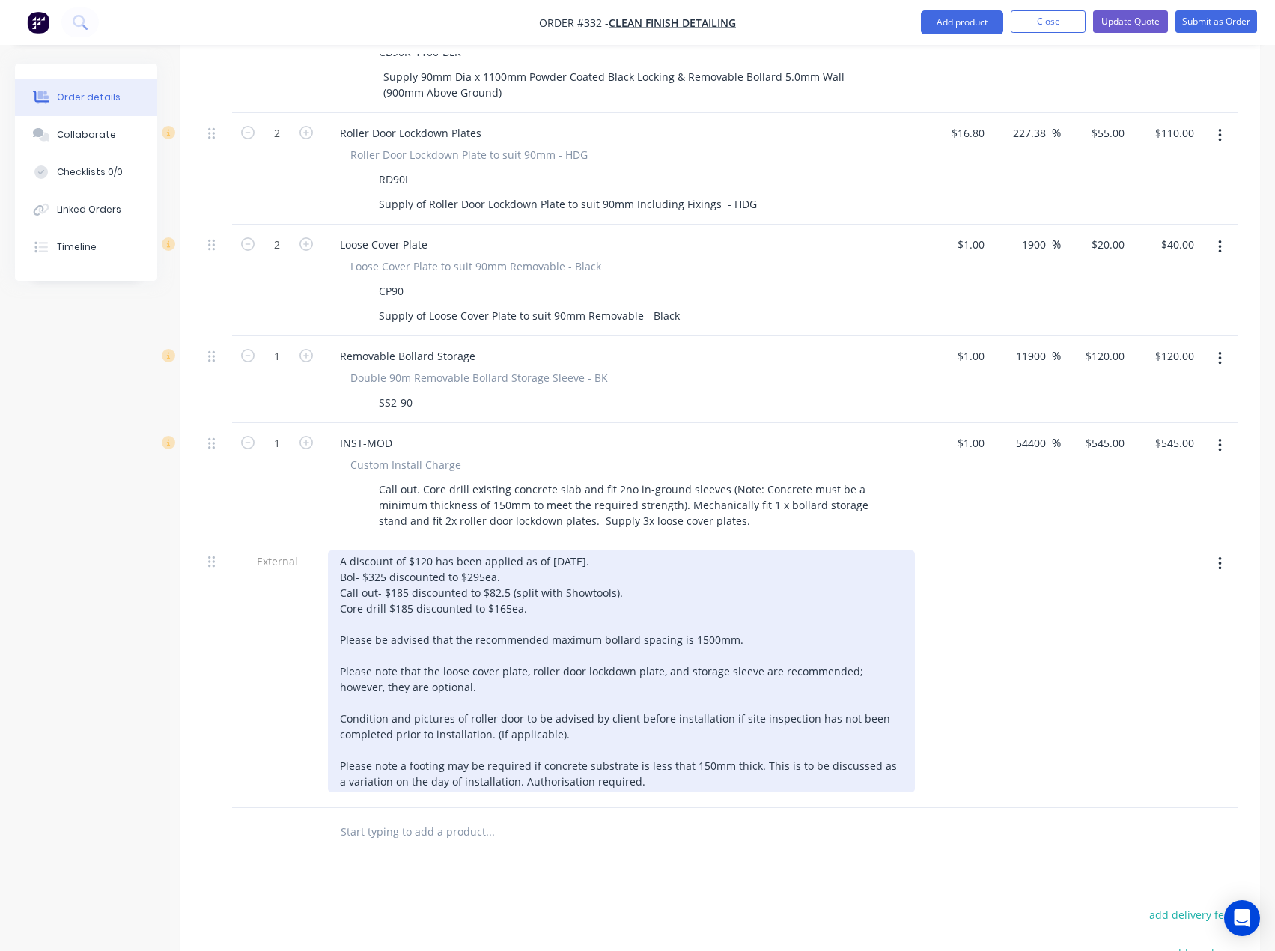
click at [558, 550] on div "A discount of $120 has been applied as of [DATE]. Bol- $325 discounted to $295e…" at bounding box center [621, 671] width 587 height 242
click at [576, 550] on div "A discount of $120 has been applied as of 26/08/2025. Bol- $325 discounted to $…" at bounding box center [621, 671] width 587 height 242
click at [599, 560] on div "A discount of $120 has been applied as of 3/09/2025. Bol- $325 discounted to $2…" at bounding box center [621, 671] width 587 height 242
click at [532, 584] on div "A discount of $120 has been applied as of 3/09/2025. Bol- $325 discounted to $2…" at bounding box center [621, 671] width 587 height 242
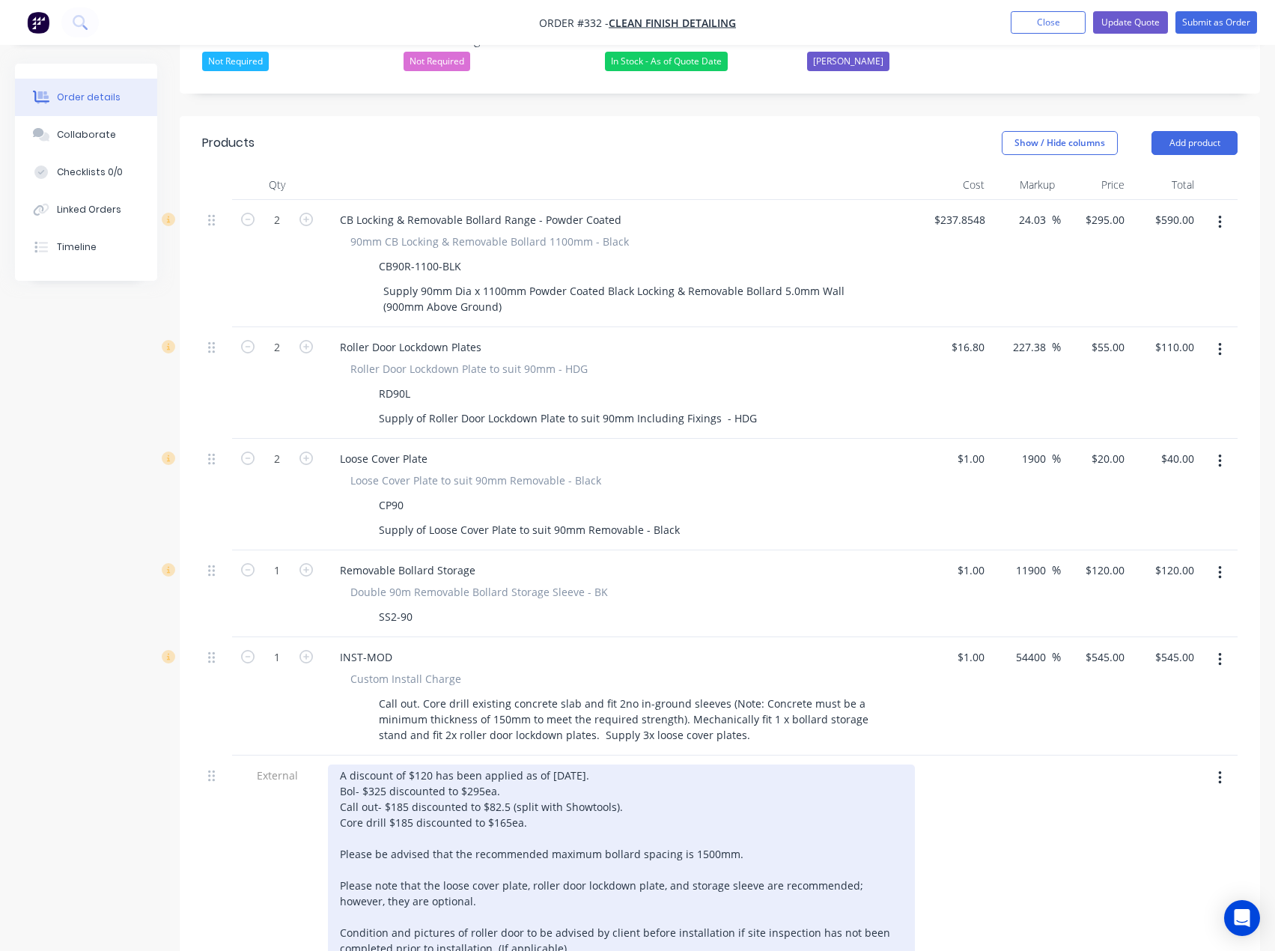
scroll to position [347, 0]
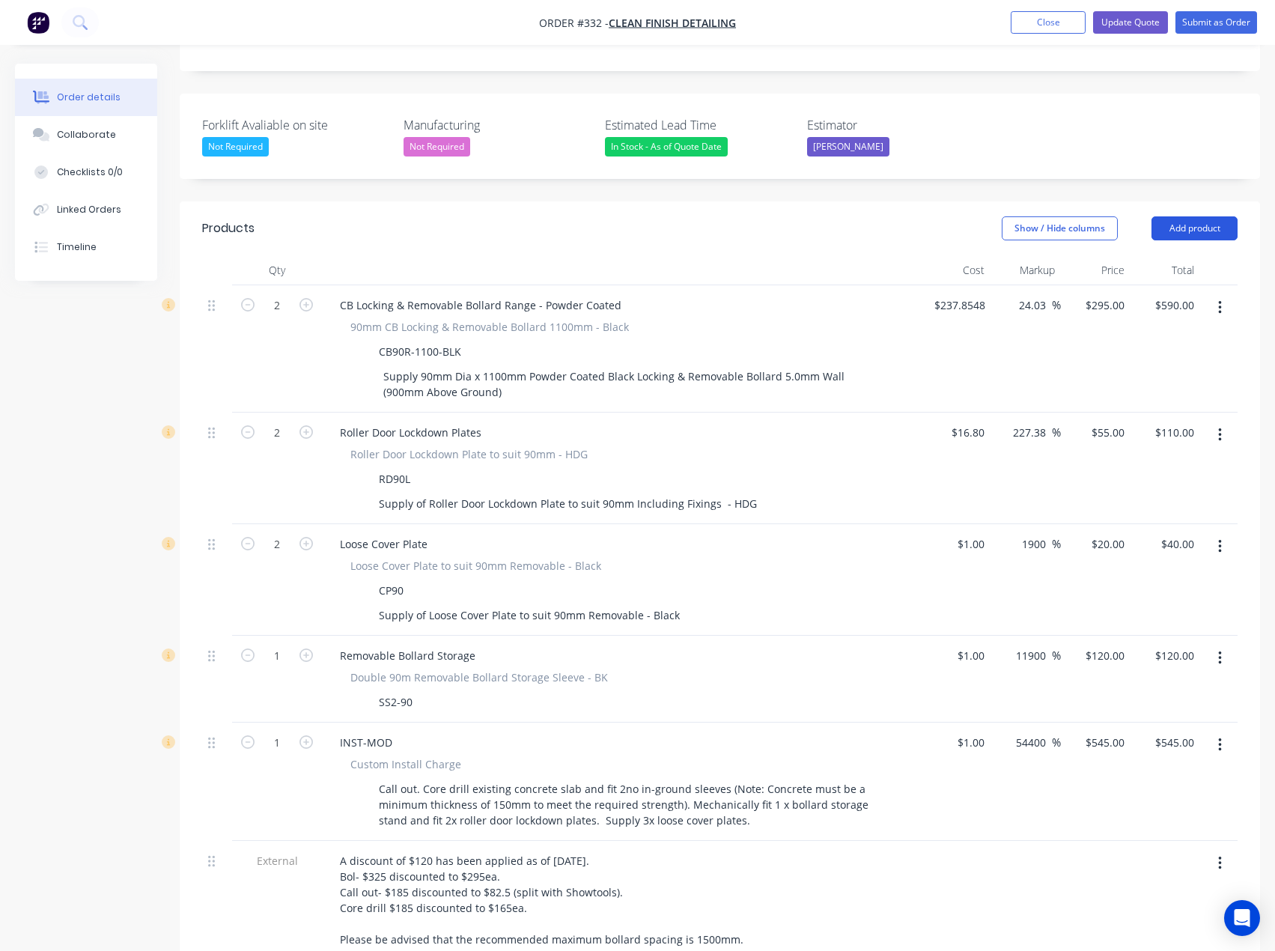
click at [1199, 216] on button "Add product" at bounding box center [1195, 228] width 86 height 24
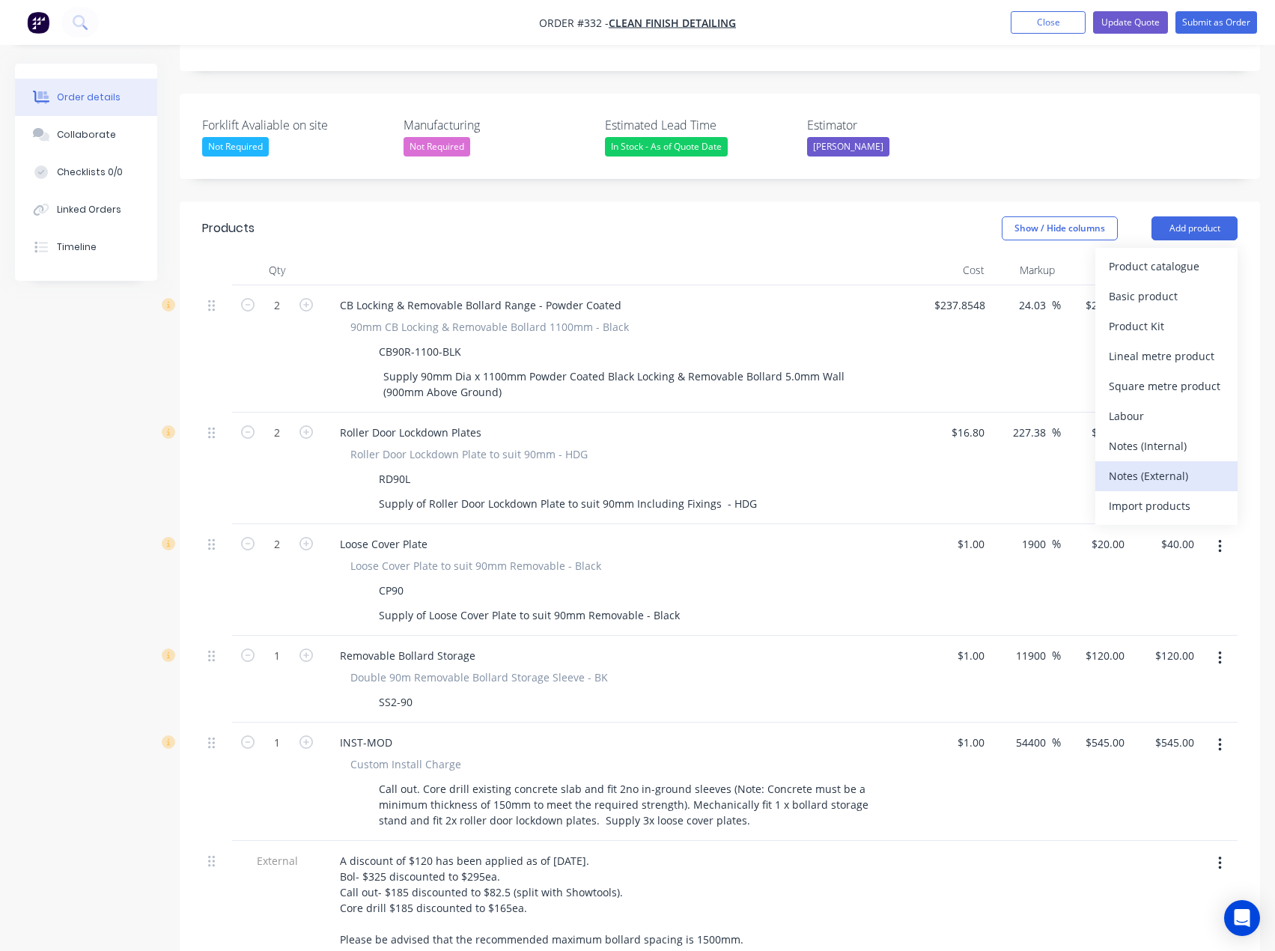
click at [1146, 465] on div "Notes (External)" at bounding box center [1166, 476] width 115 height 22
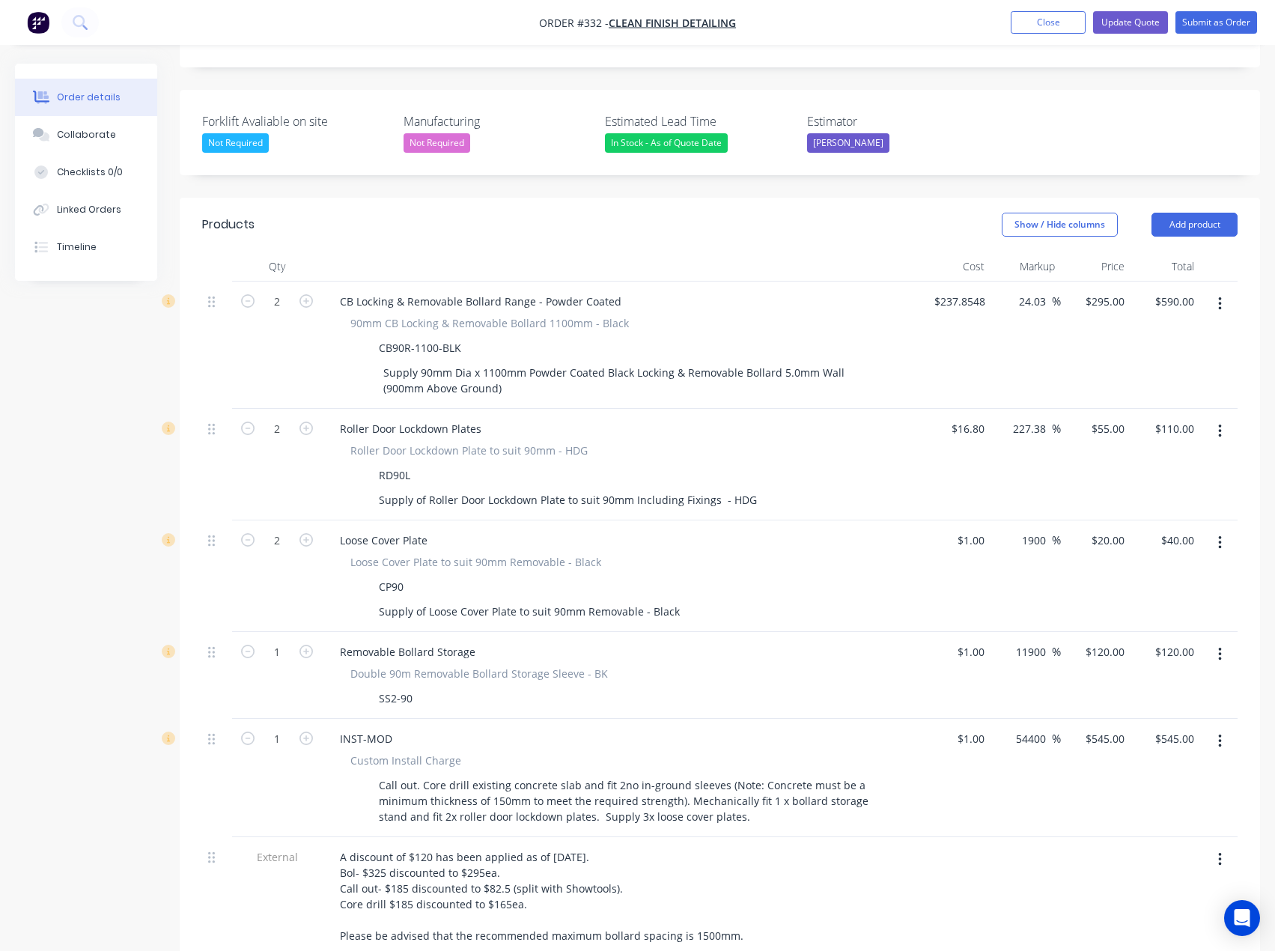
scroll to position [646, 0]
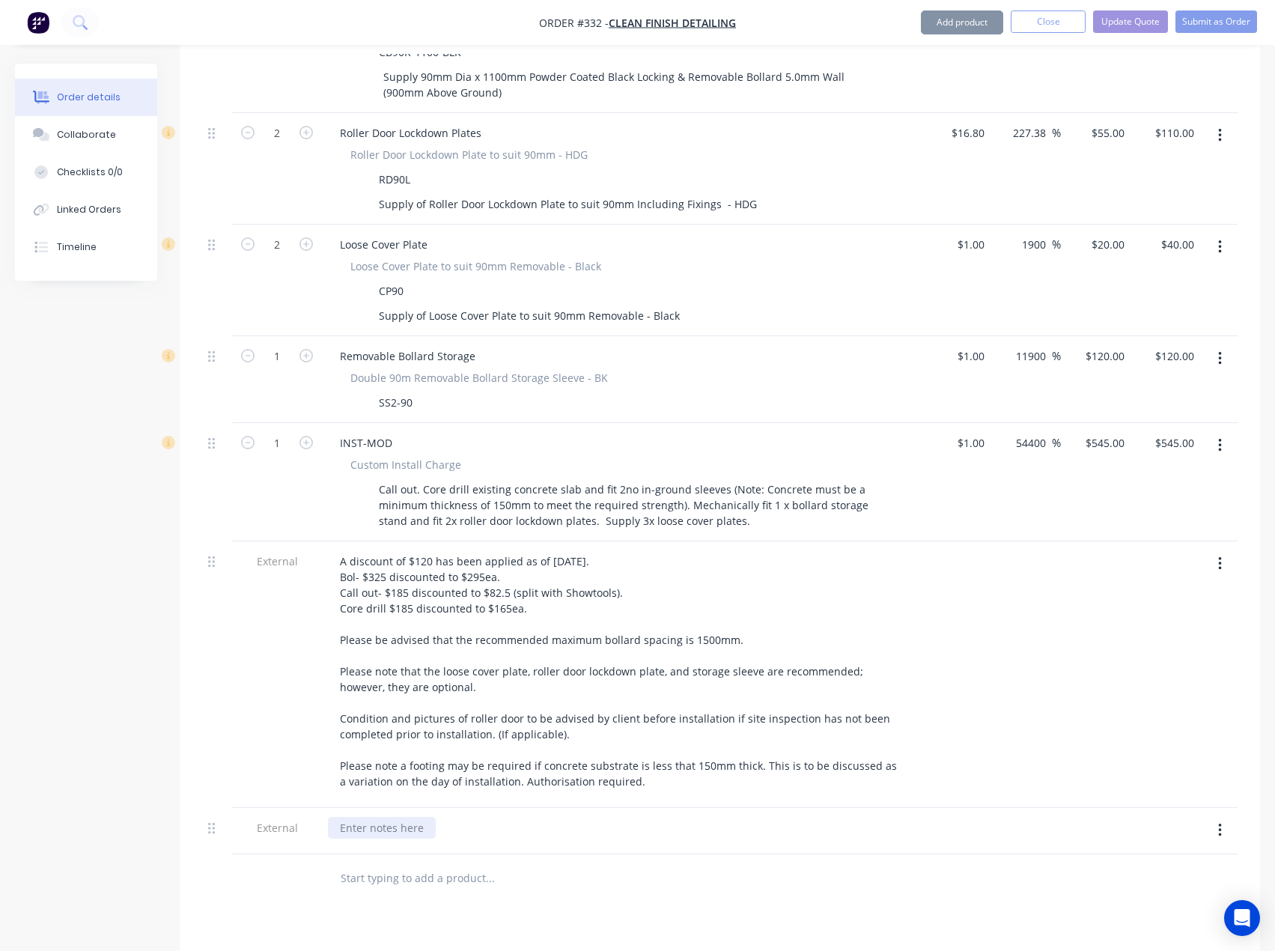
click at [368, 817] on div at bounding box center [382, 828] width 108 height 22
click at [337, 817] on div "_Secure 1x Roller Door__" at bounding box center [400, 828] width 145 height 22
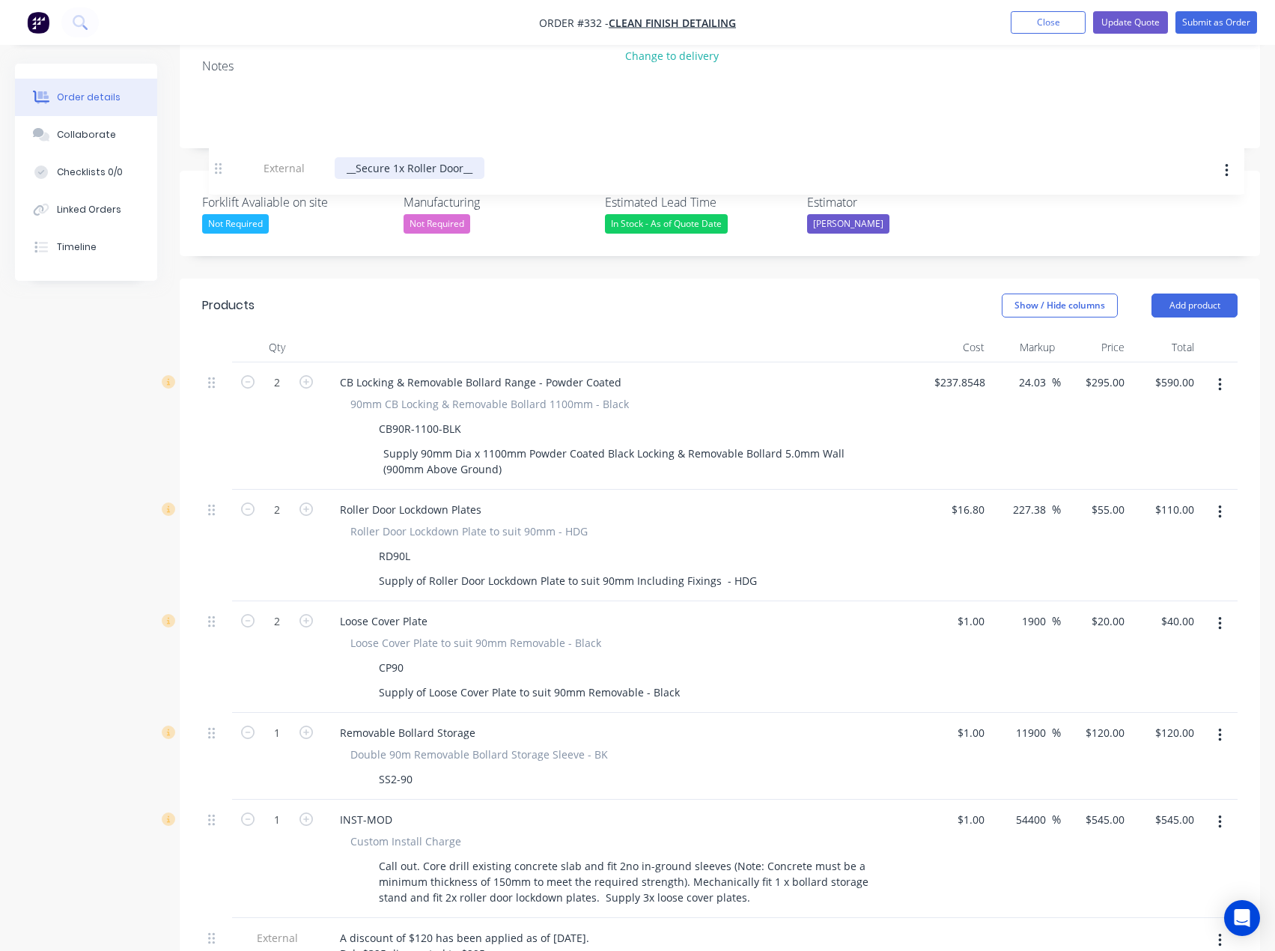
scroll to position [249, 0]
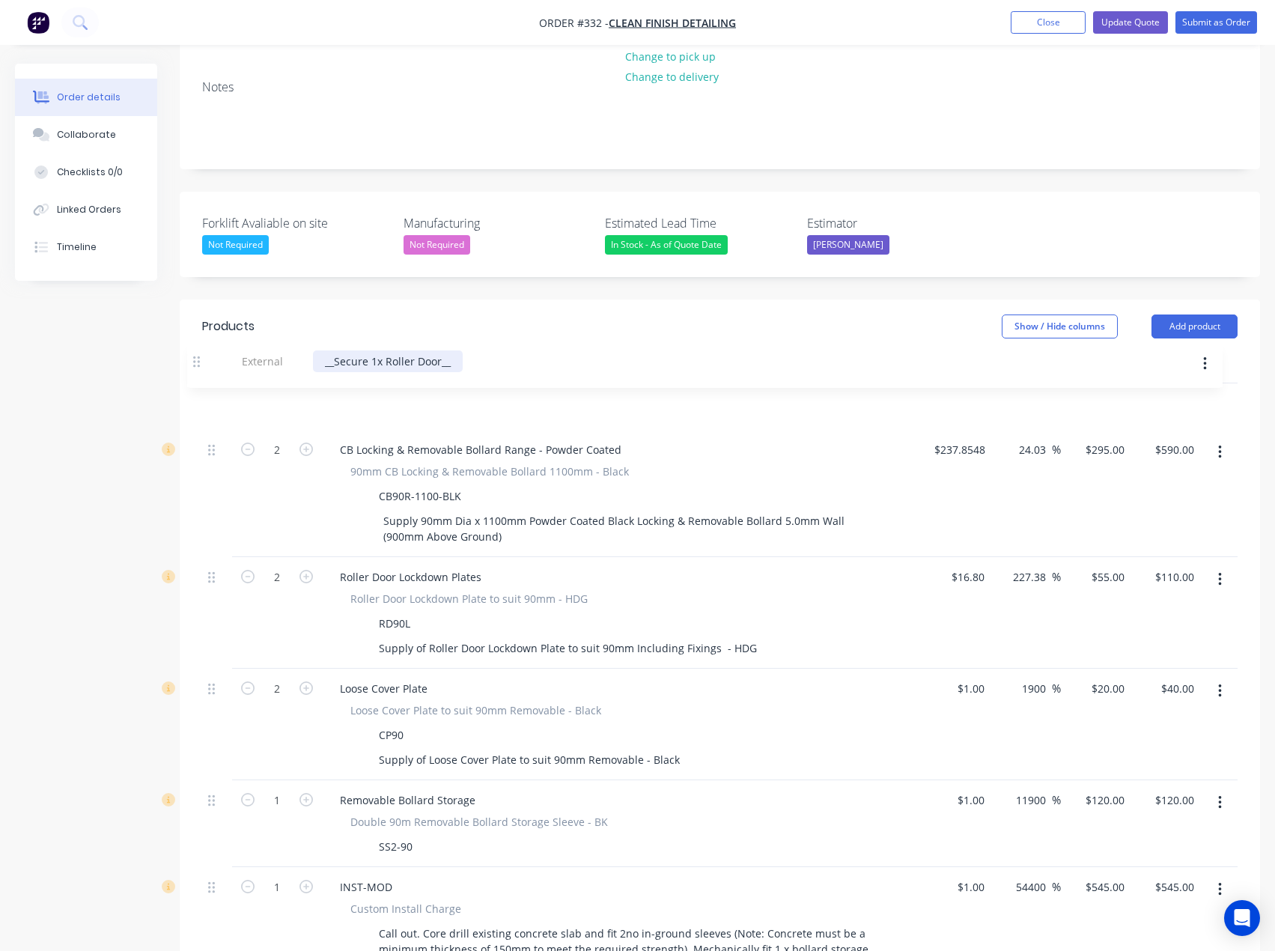
drag, startPoint x: 213, startPoint y: 810, endPoint x: 198, endPoint y: 353, distance: 457.8
click at [198, 353] on div "Qty Cost Markup Price Total 2 CB Locking & Removable Bollard Range - Powder Coa…" at bounding box center [720, 826] width 1081 height 947
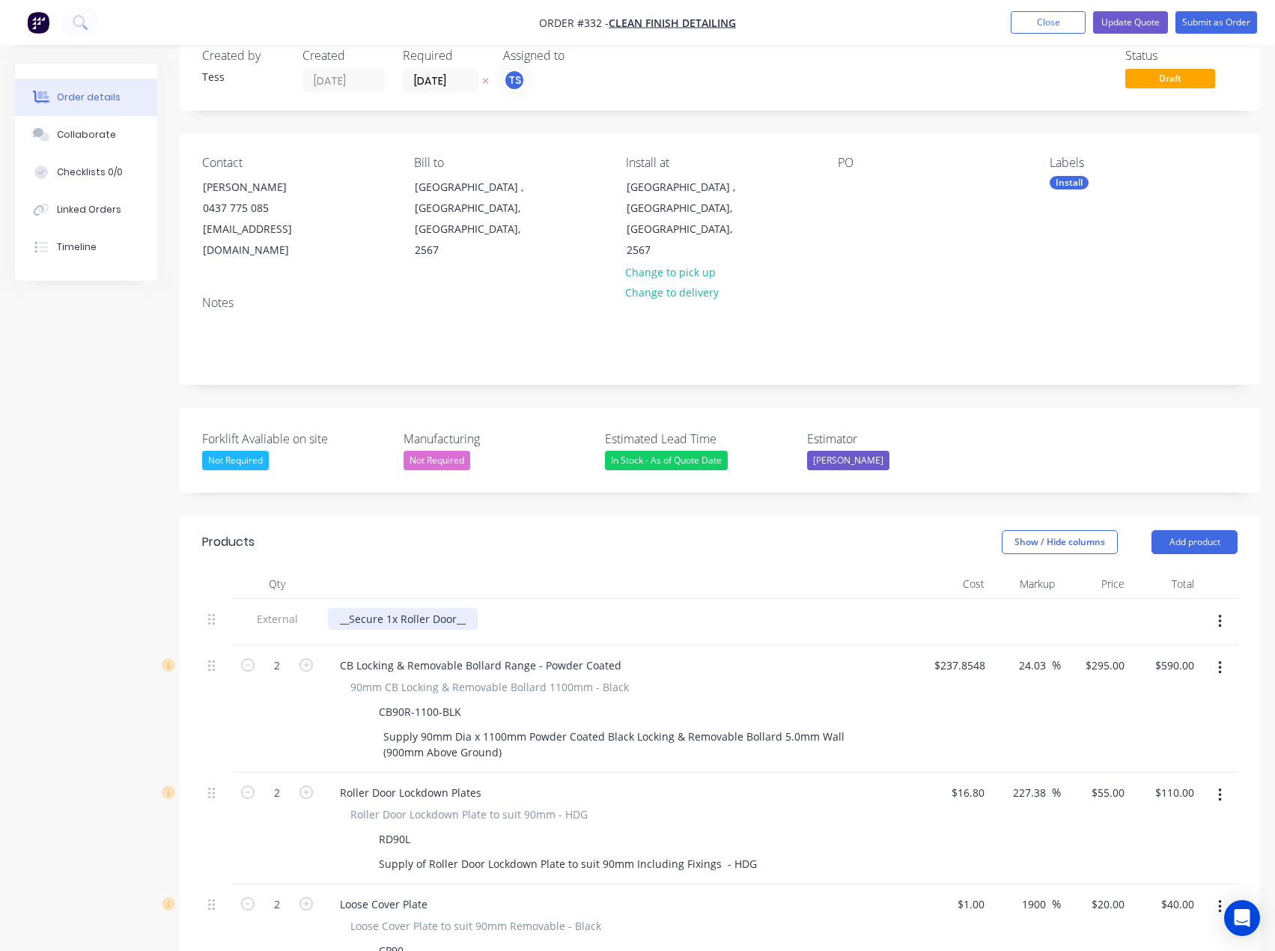
scroll to position [24, 0]
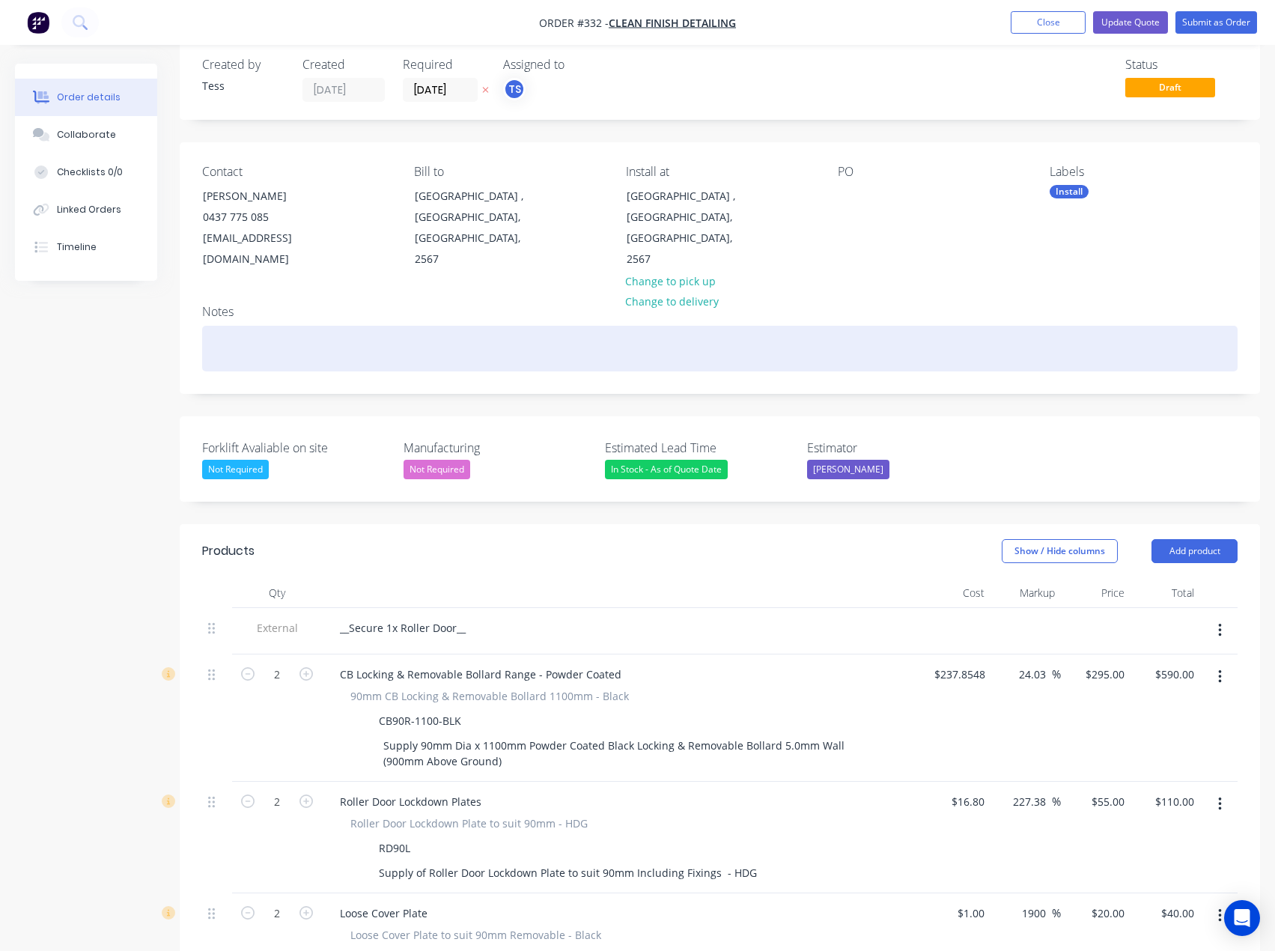
click at [268, 326] on div at bounding box center [720, 349] width 1036 height 46
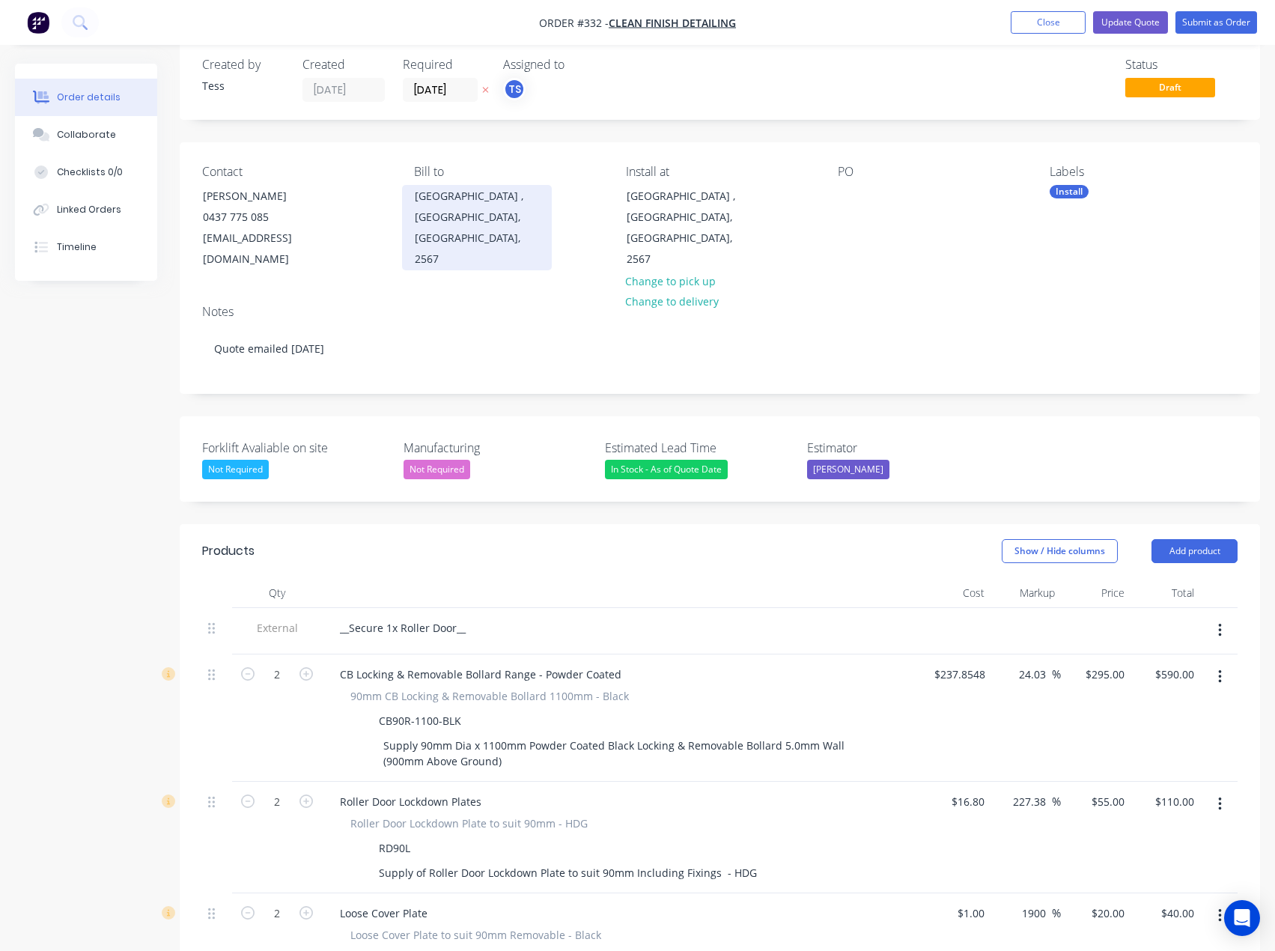
click at [449, 200] on div "Smeaton Grange , Victoria, Australia, 2567" at bounding box center [477, 228] width 124 height 84
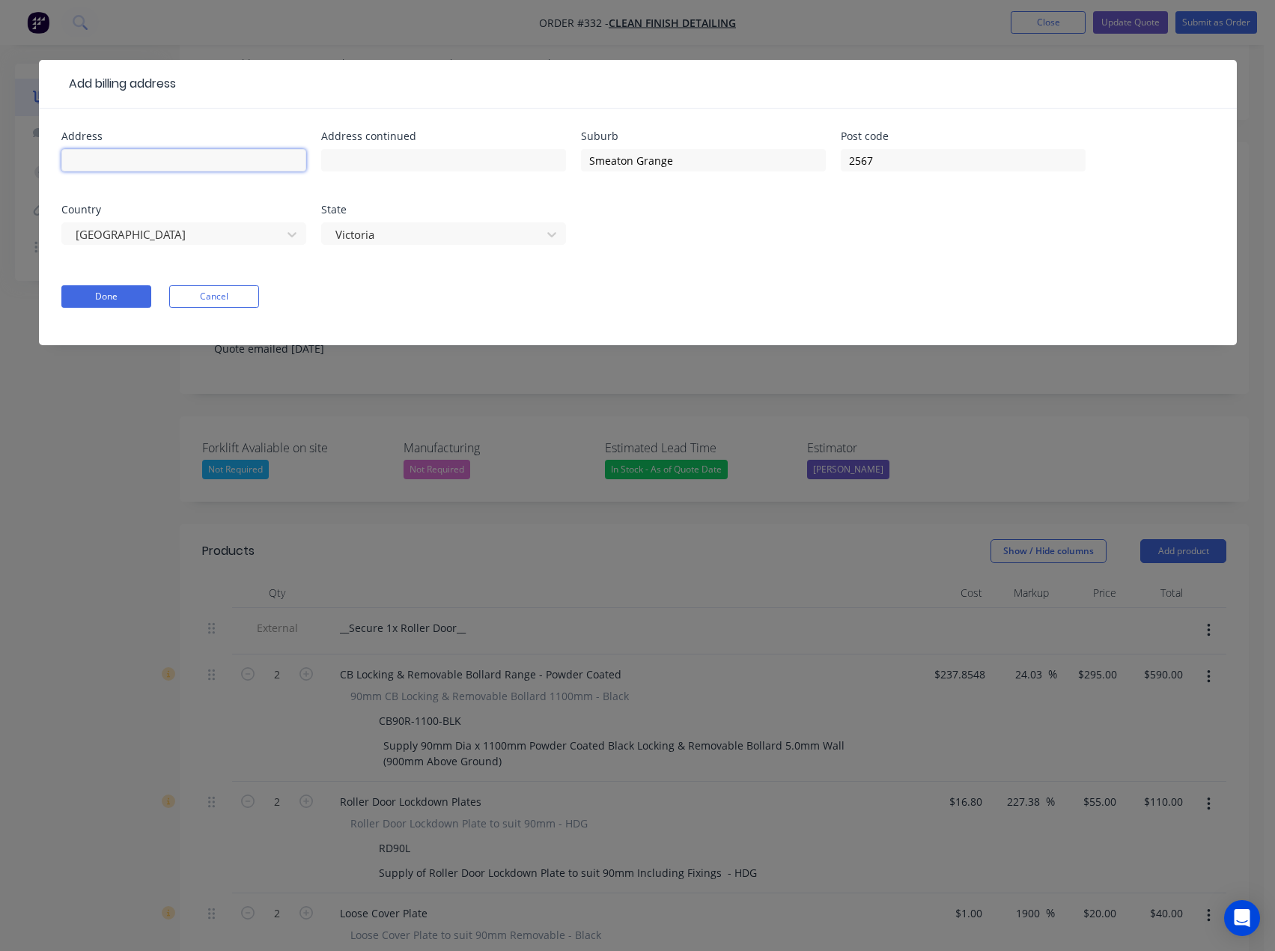
click at [203, 160] on input "text" at bounding box center [183, 160] width 245 height 22
type input "4/25 Turner Road"
click at [356, 151] on input "text" at bounding box center [443, 160] width 245 height 22
click at [656, 159] on input "Smeaton Grange" at bounding box center [703, 160] width 245 height 22
drag, startPoint x: 701, startPoint y: 161, endPoint x: 581, endPoint y: 160, distance: 119.8
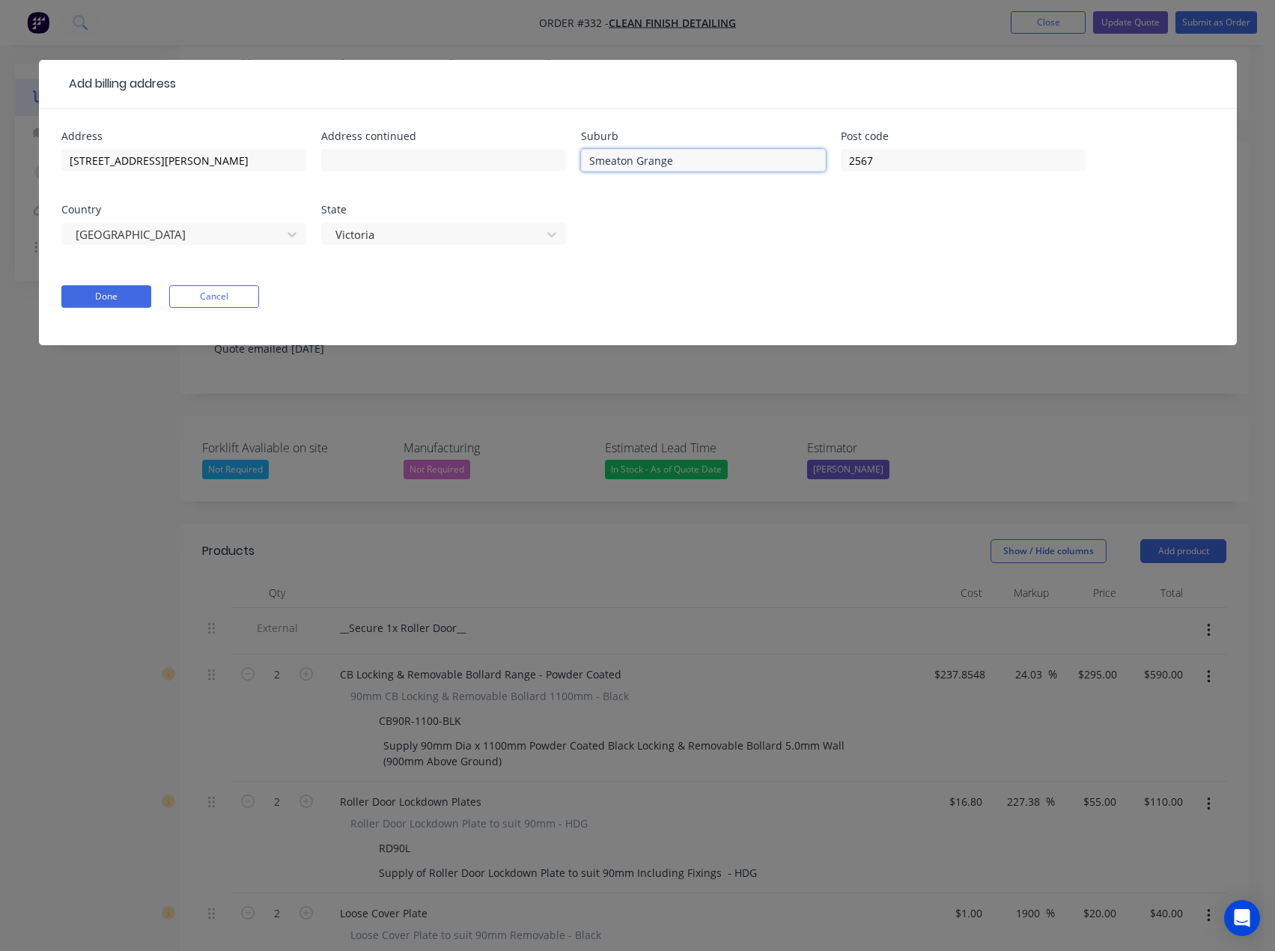
click at [581, 160] on input "Smeaton Grange" at bounding box center [703, 160] width 245 height 22
type input "Gregory Hills"
click at [892, 160] on input "2567" at bounding box center [963, 160] width 245 height 22
type input "2557"
click at [121, 297] on button "Done" at bounding box center [106, 296] width 90 height 22
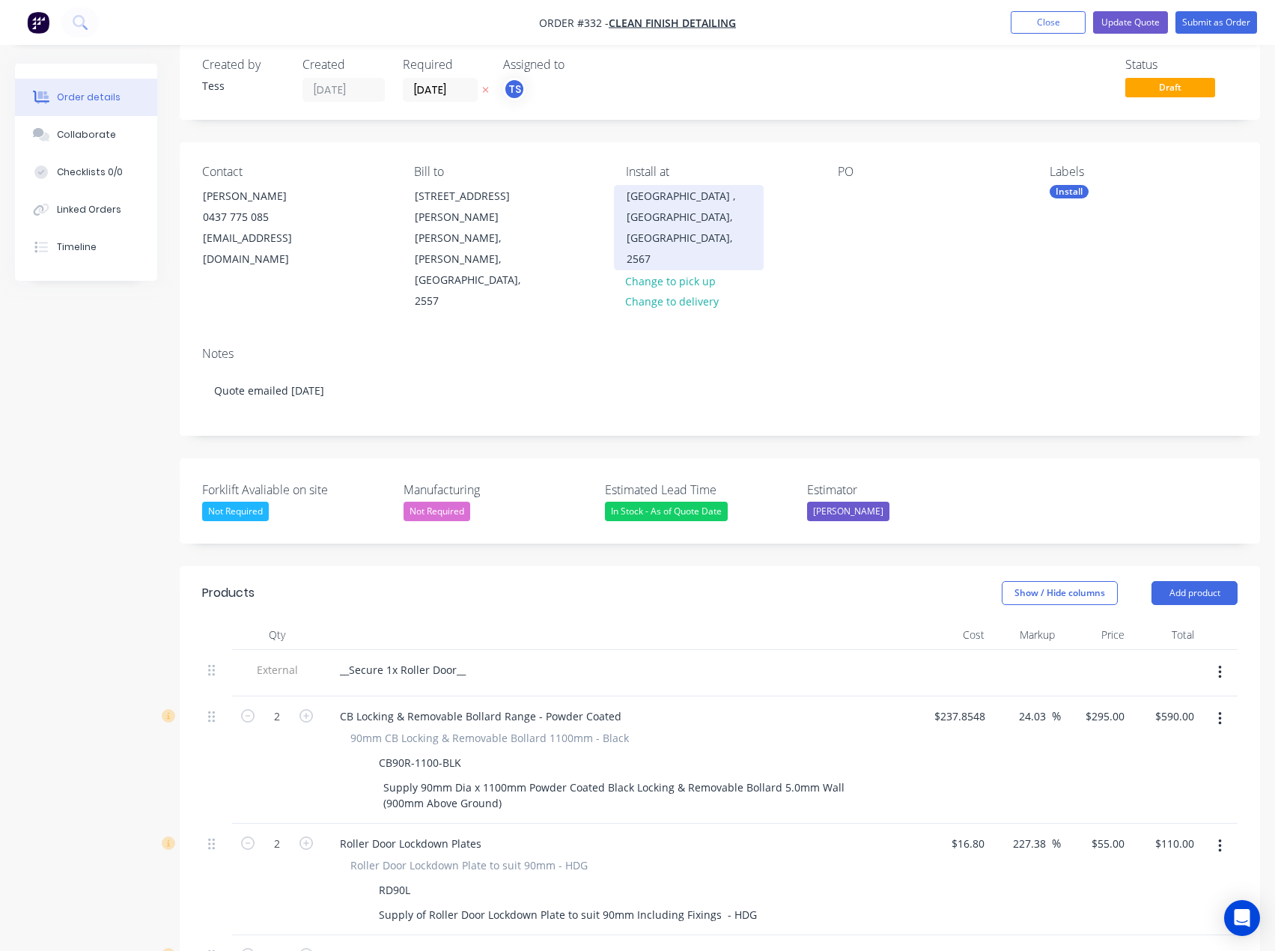
click at [687, 195] on div "Smeaton Grange , Victoria, Australia, 2567" at bounding box center [689, 228] width 124 height 84
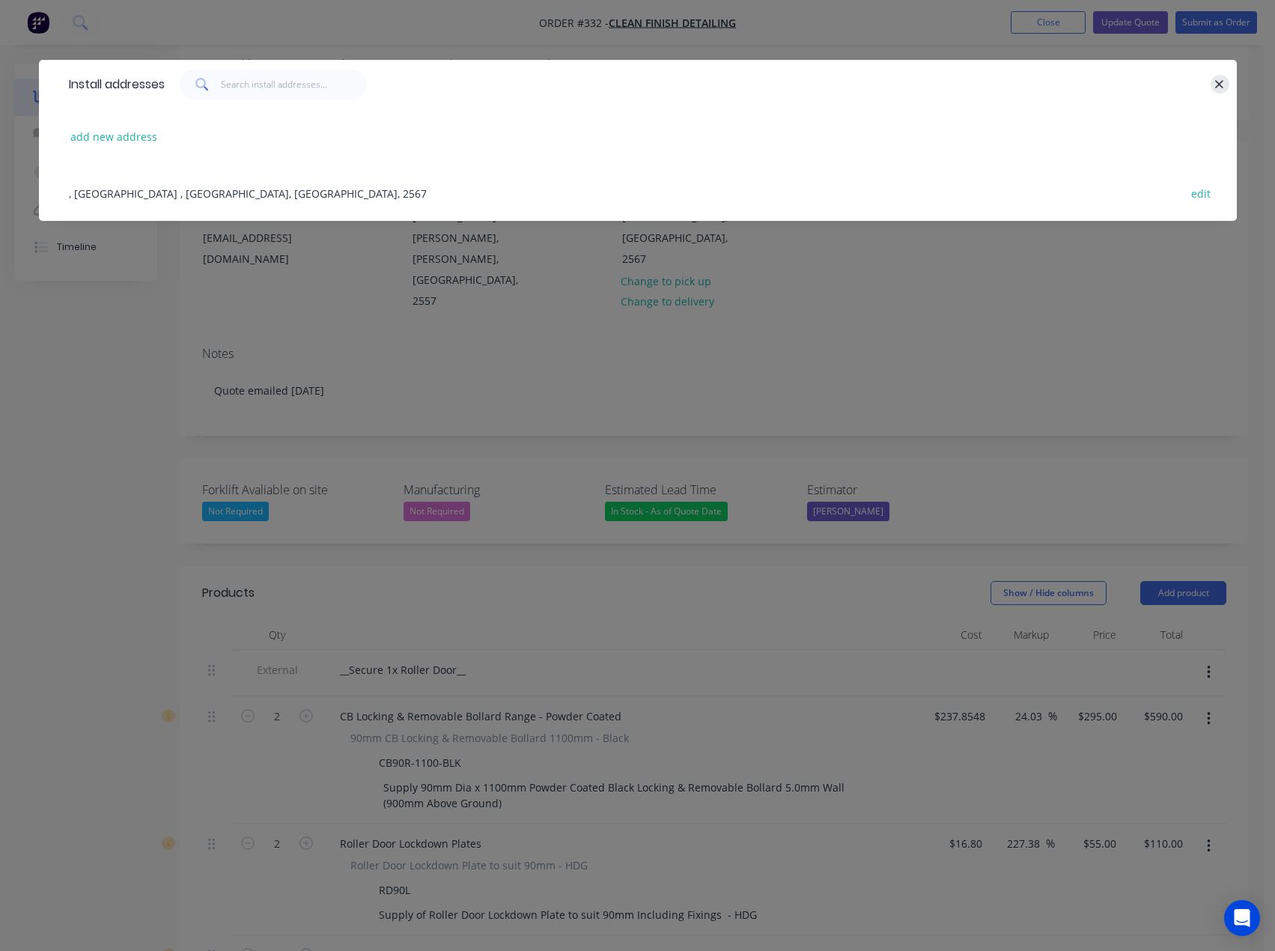
click at [1212, 82] on button "button" at bounding box center [1220, 84] width 19 height 19
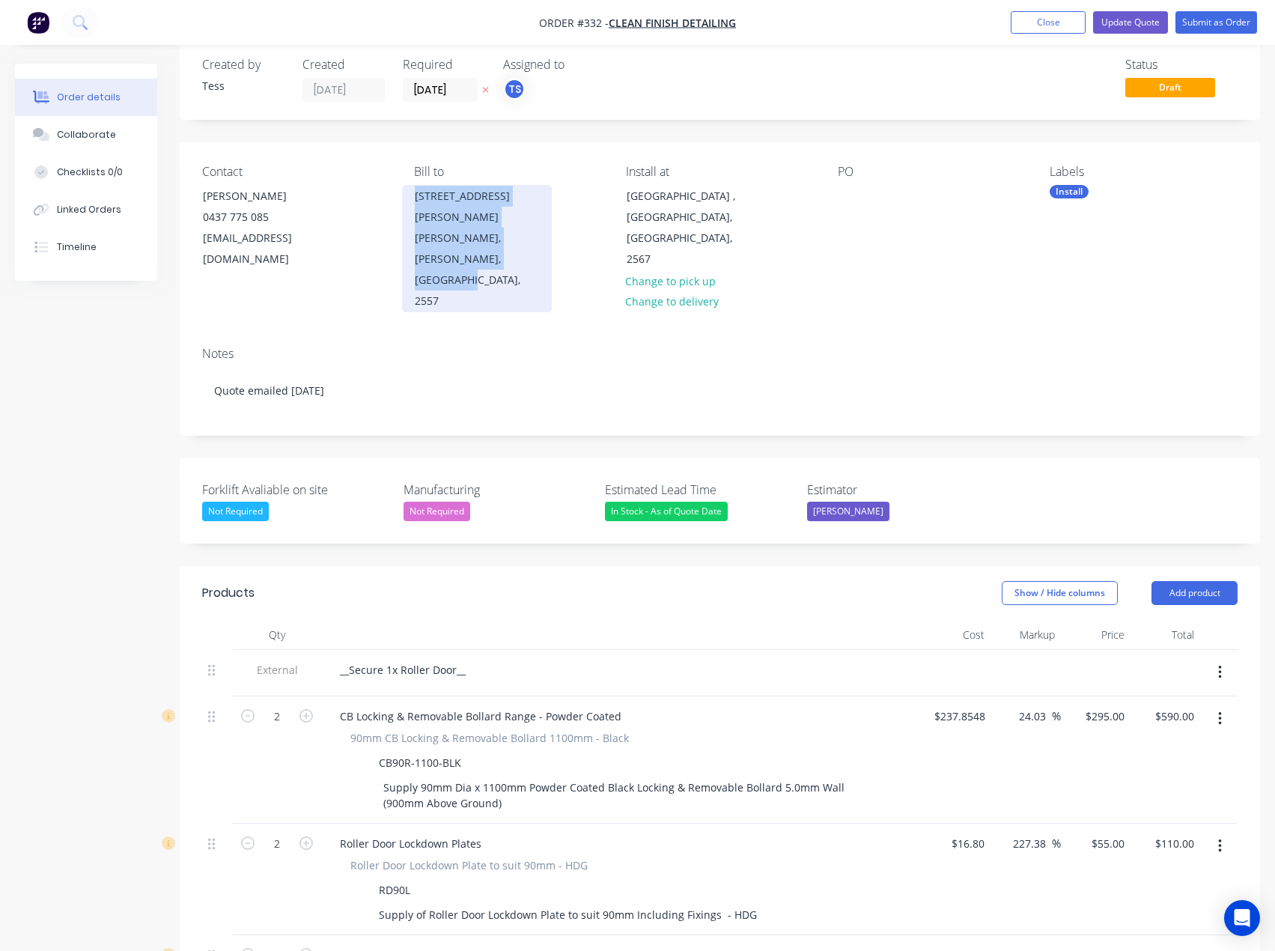
drag, startPoint x: 489, startPoint y: 237, endPoint x: 415, endPoint y: 192, distance: 86.7
click at [415, 192] on div "4/25 Turner Road Gregory Hills, Victoria, Australia, 2557" at bounding box center [477, 248] width 150 height 127
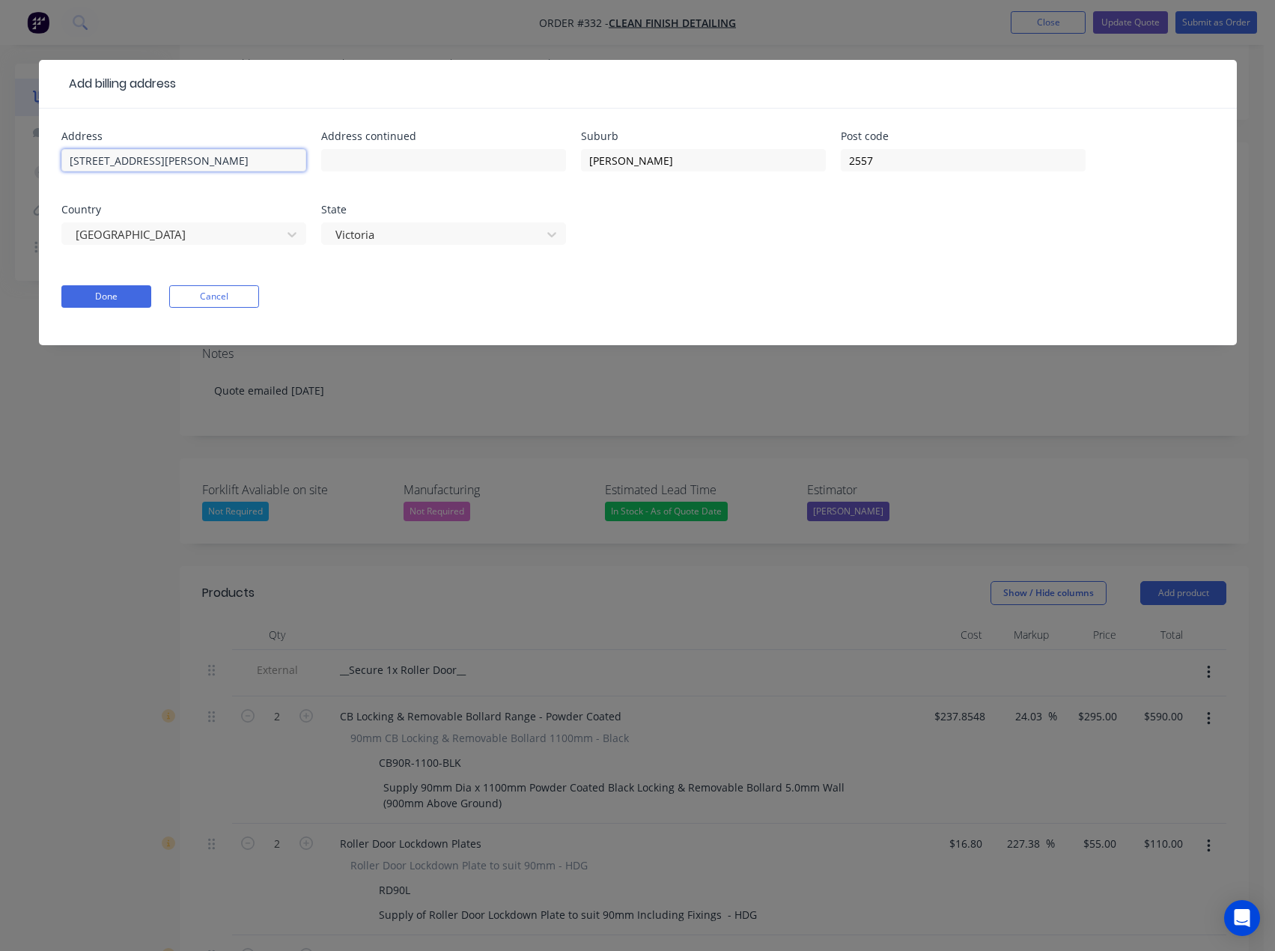
drag, startPoint x: 415, startPoint y: 192, endPoint x: 167, endPoint y: 162, distance: 249.7
click at [167, 162] on input "4/25 Turner Road" at bounding box center [183, 160] width 245 height 22
drag, startPoint x: 172, startPoint y: 160, endPoint x: 40, endPoint y: 160, distance: 131.8
click at [40, 160] on div "Address 4/25 Turner Road Address continued Suburb Gregory Hills Post code 2557 …" at bounding box center [638, 227] width 1198 height 237
click at [109, 300] on button "Done" at bounding box center [106, 296] width 90 height 22
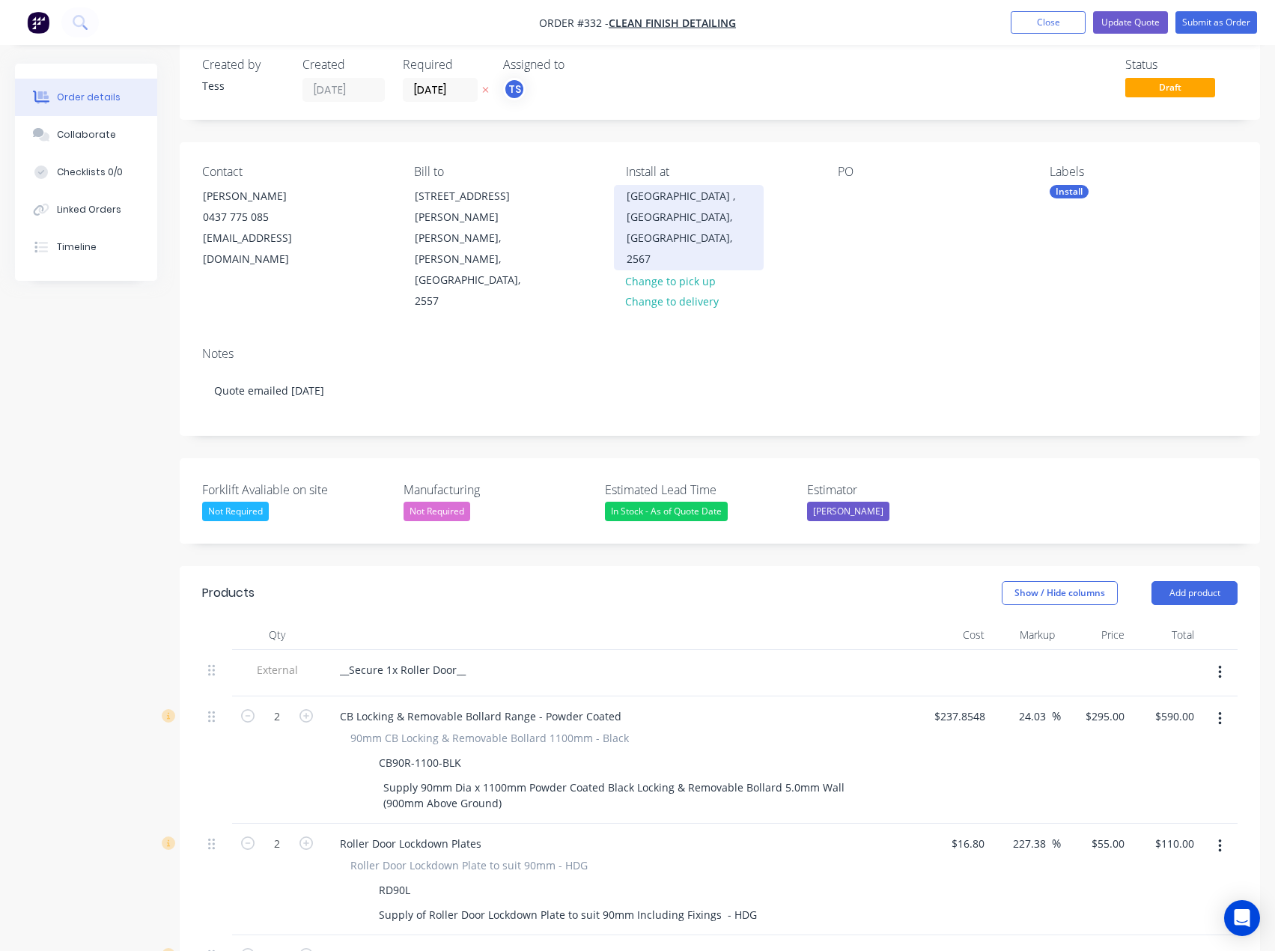
click at [669, 209] on div "Smeaton Grange , Victoria, Australia, 2567" at bounding box center [689, 228] width 124 height 84
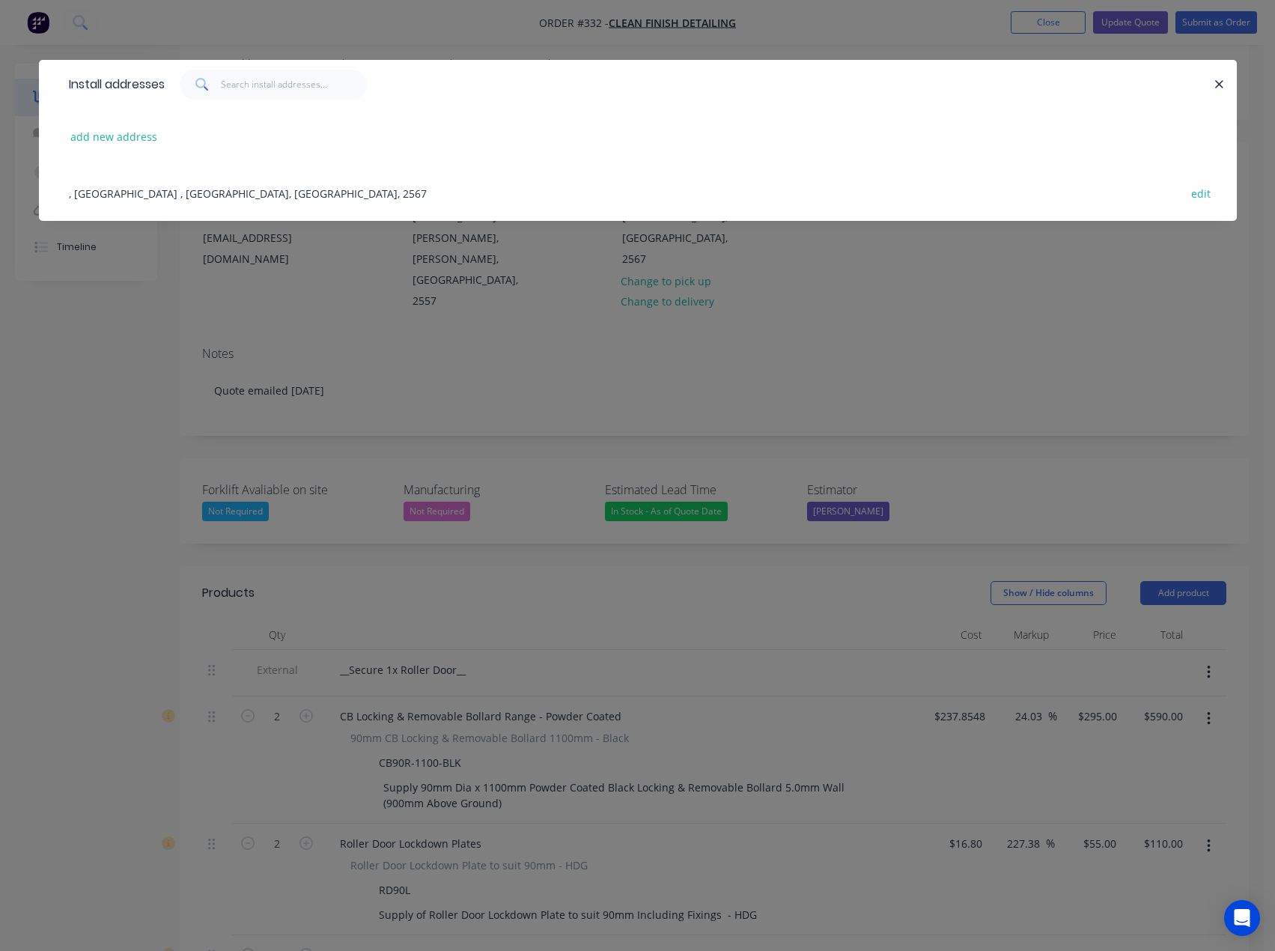
click at [128, 189] on div ", Smeaton Grange , Victoria, Australia, 2567 edit" at bounding box center [637, 193] width 1153 height 56
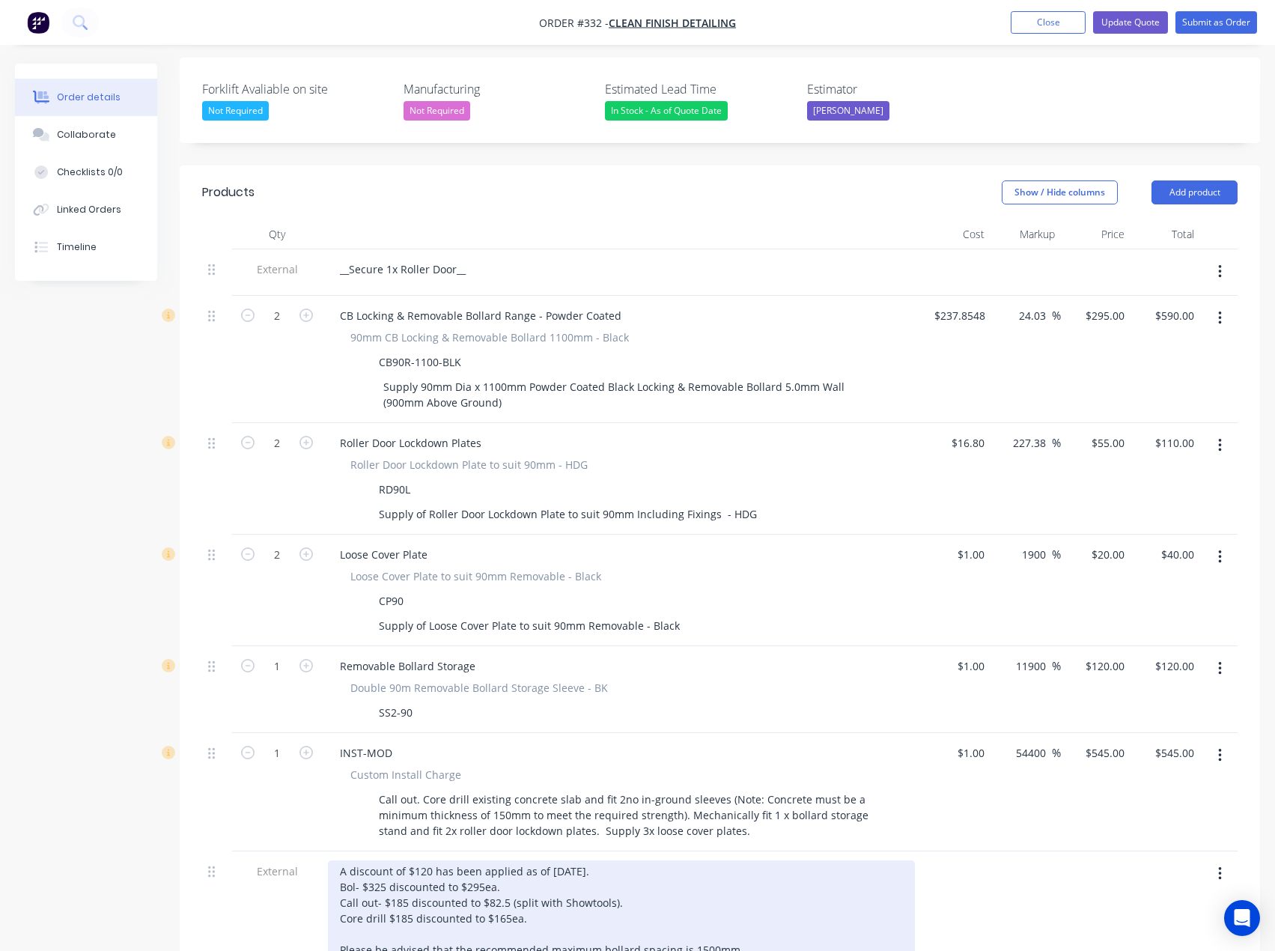
scroll to position [174, 0]
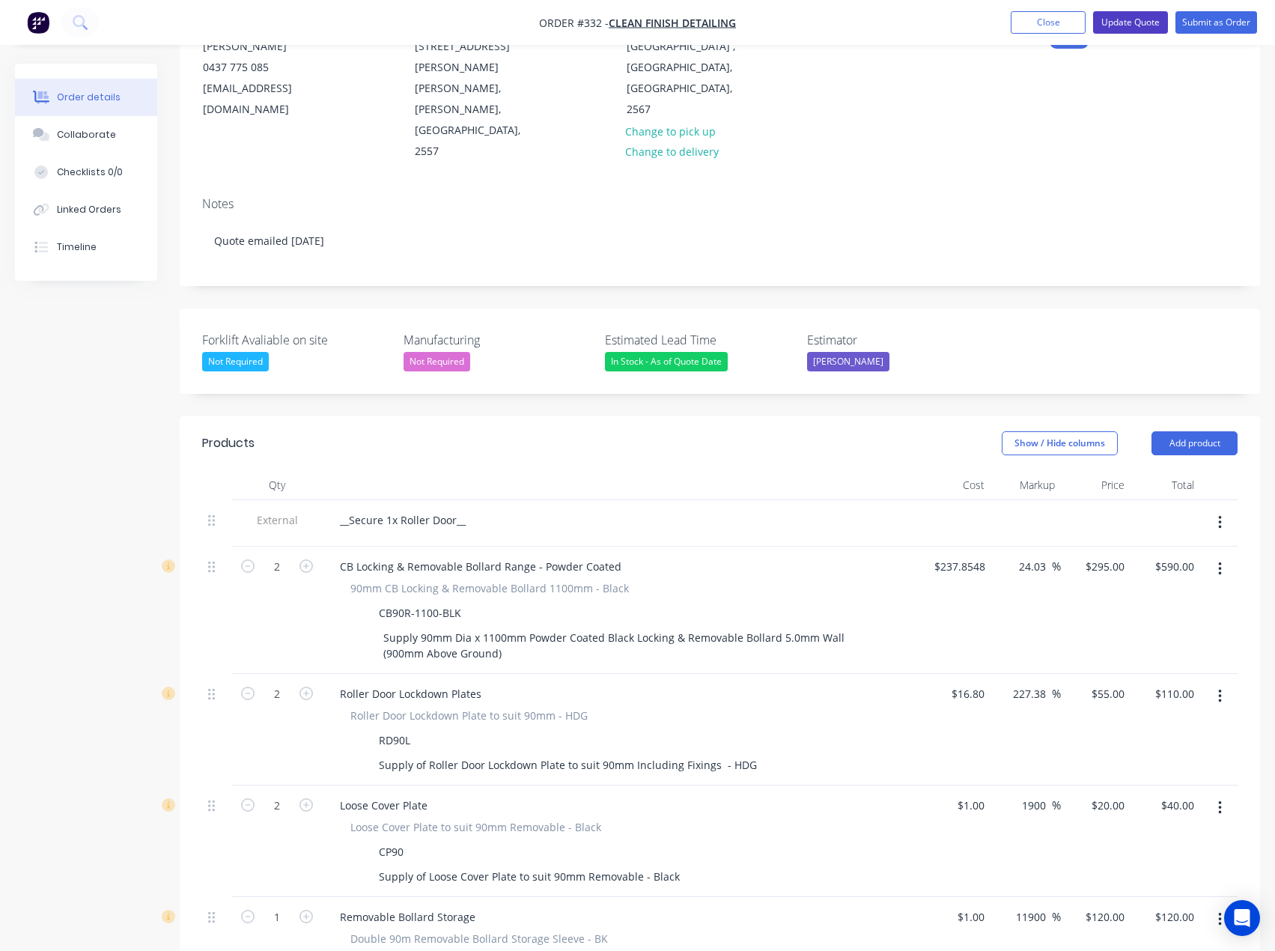
click at [1133, 23] on button "Update Quote" at bounding box center [1130, 22] width 75 height 22
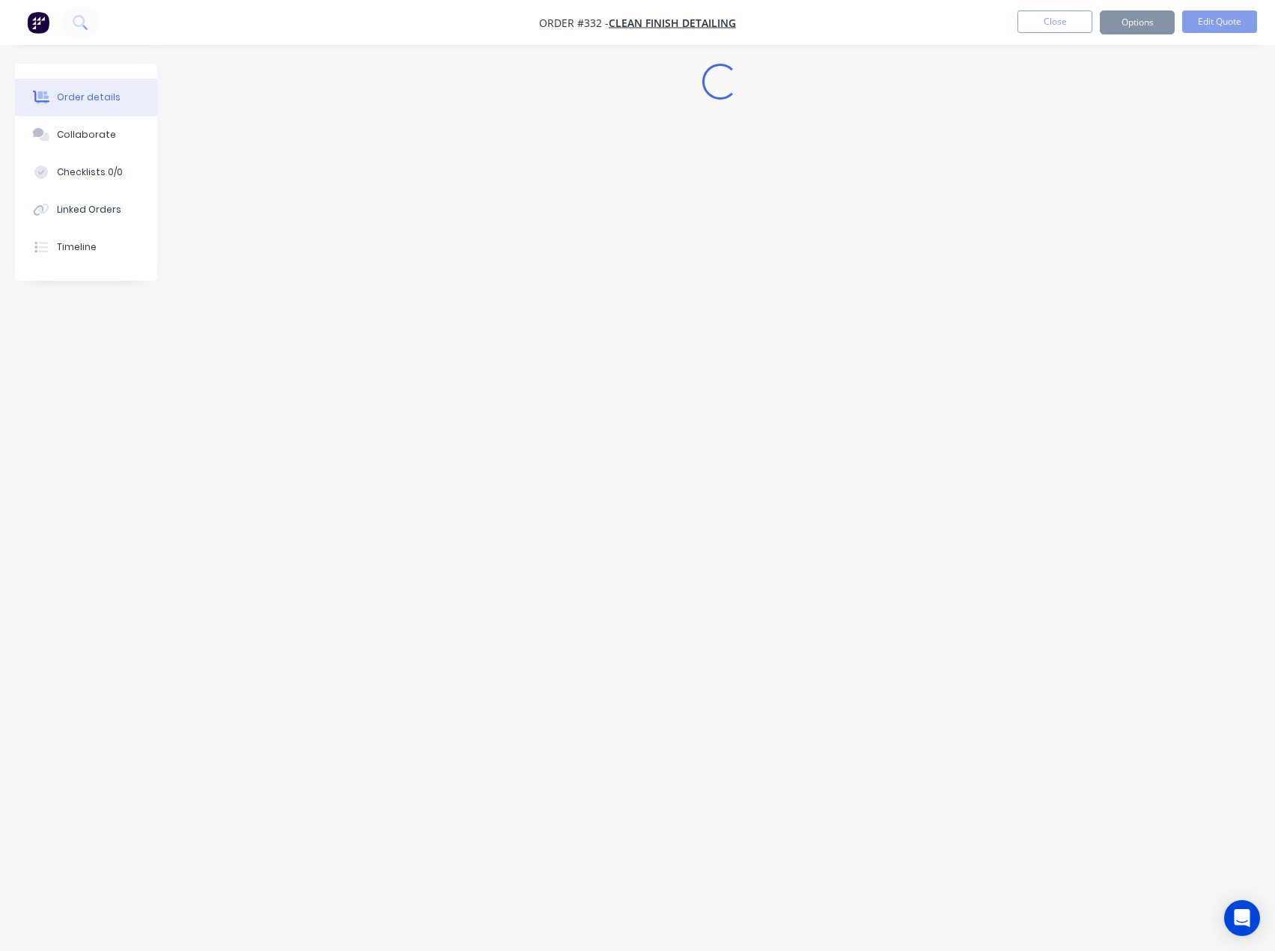
scroll to position [0, 0]
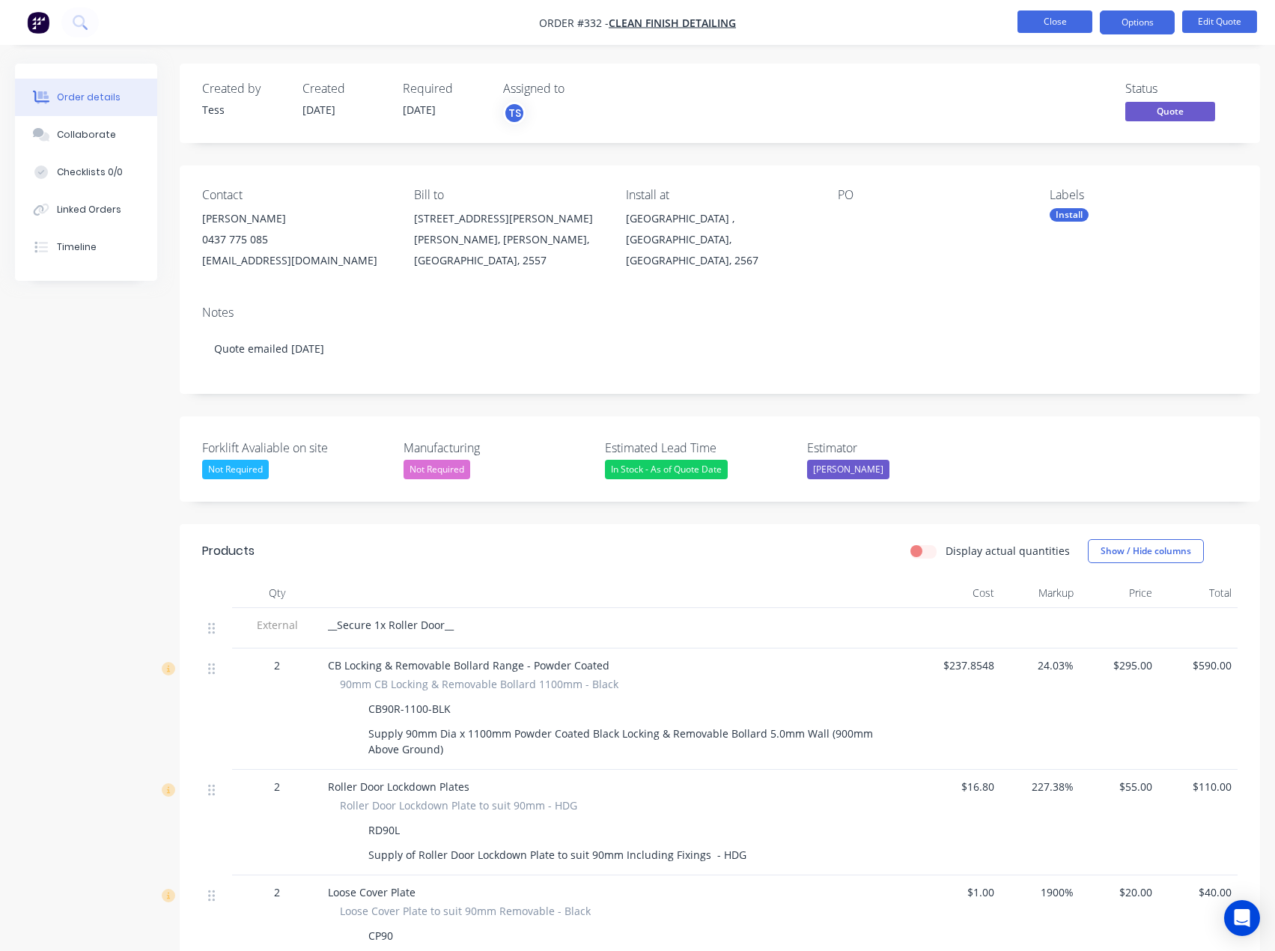
click at [1072, 23] on button "Close" at bounding box center [1055, 21] width 75 height 22
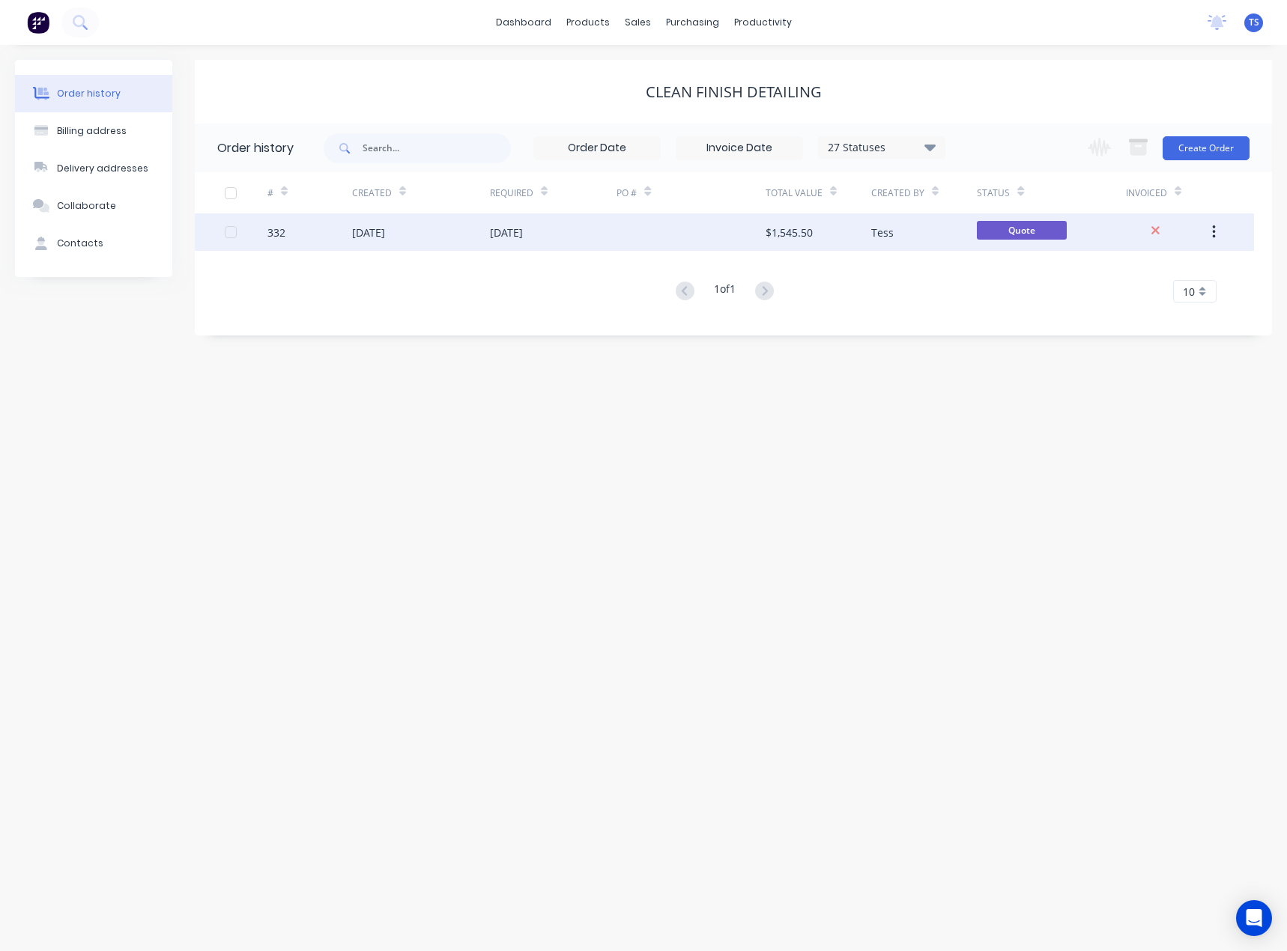
click at [569, 242] on div "03 Sep 2025" at bounding box center [553, 231] width 127 height 37
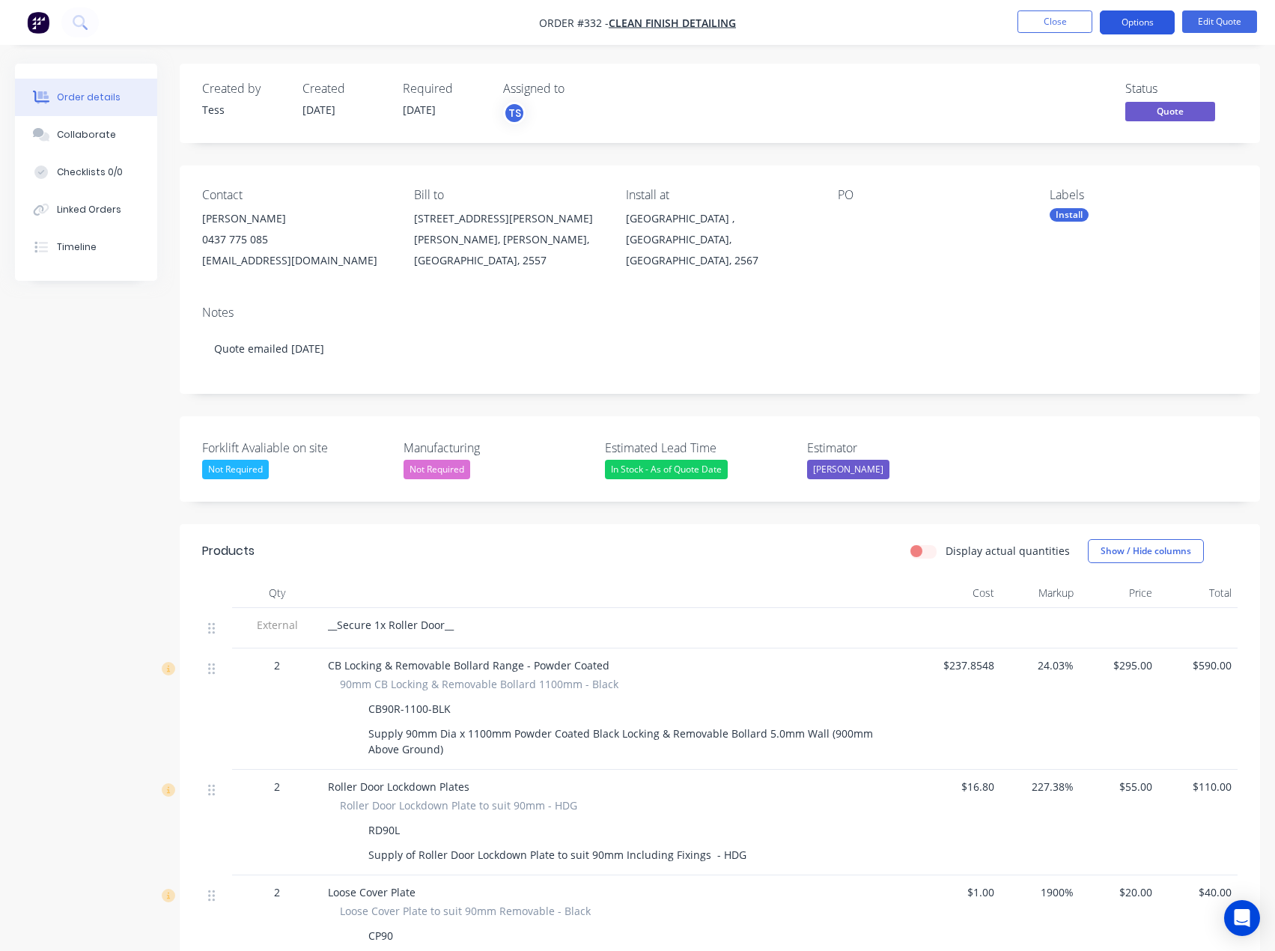
click at [1147, 19] on button "Options" at bounding box center [1137, 22] width 75 height 24
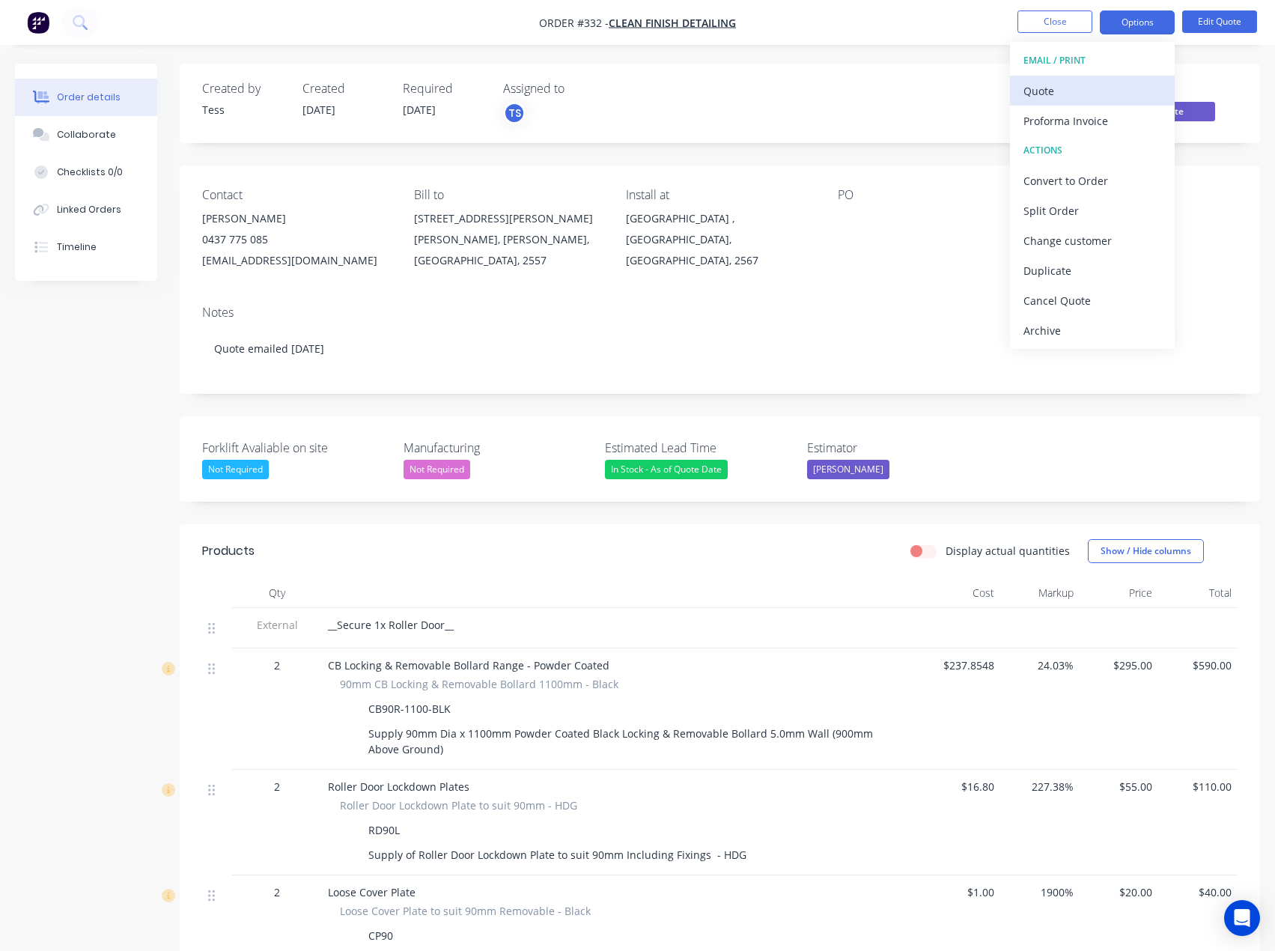
click at [1071, 85] on div "Quote" at bounding box center [1093, 91] width 138 height 22
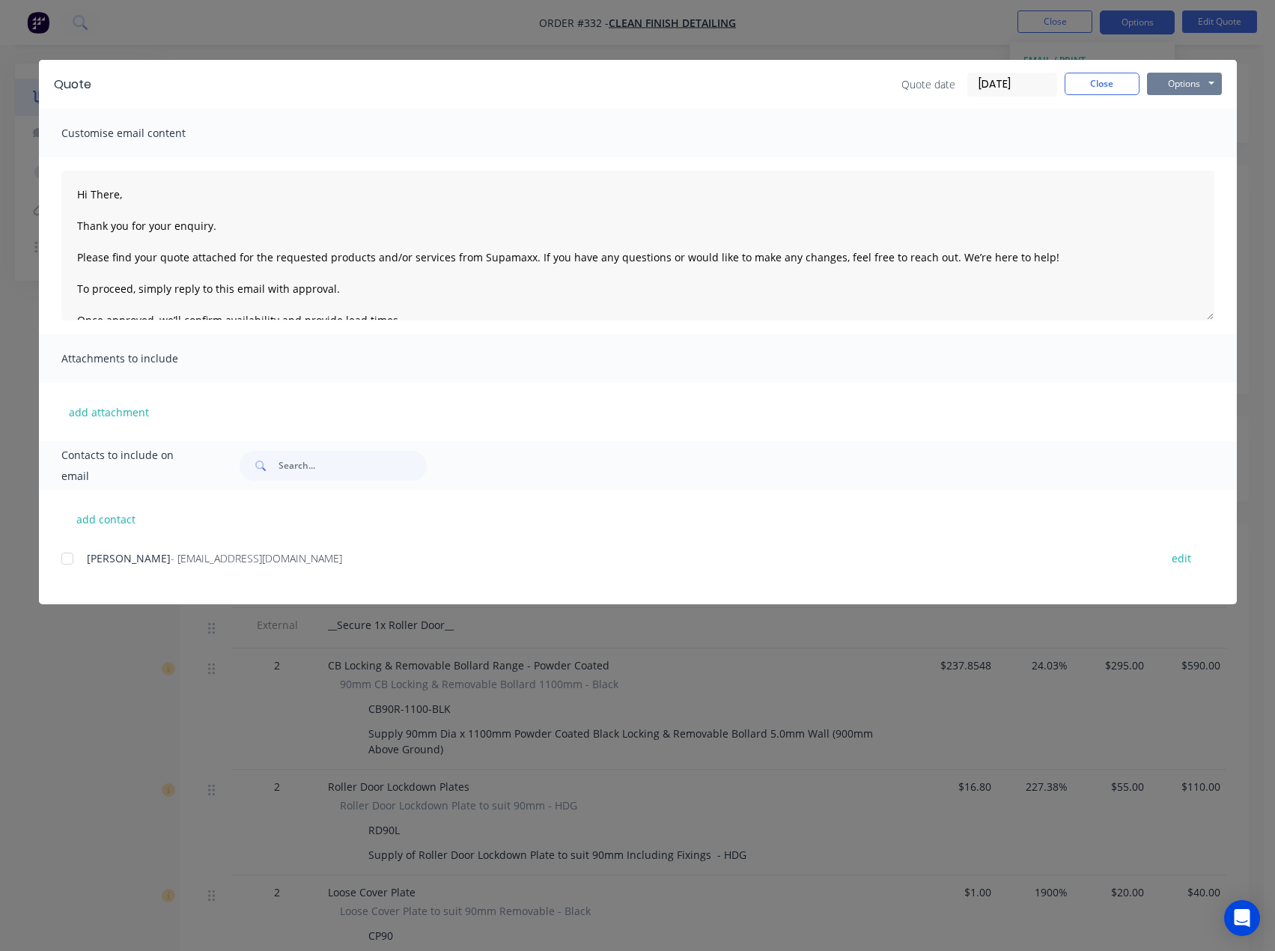
click at [1182, 83] on button "Options" at bounding box center [1184, 84] width 75 height 22
click at [1185, 107] on button "Preview" at bounding box center [1195, 110] width 96 height 25
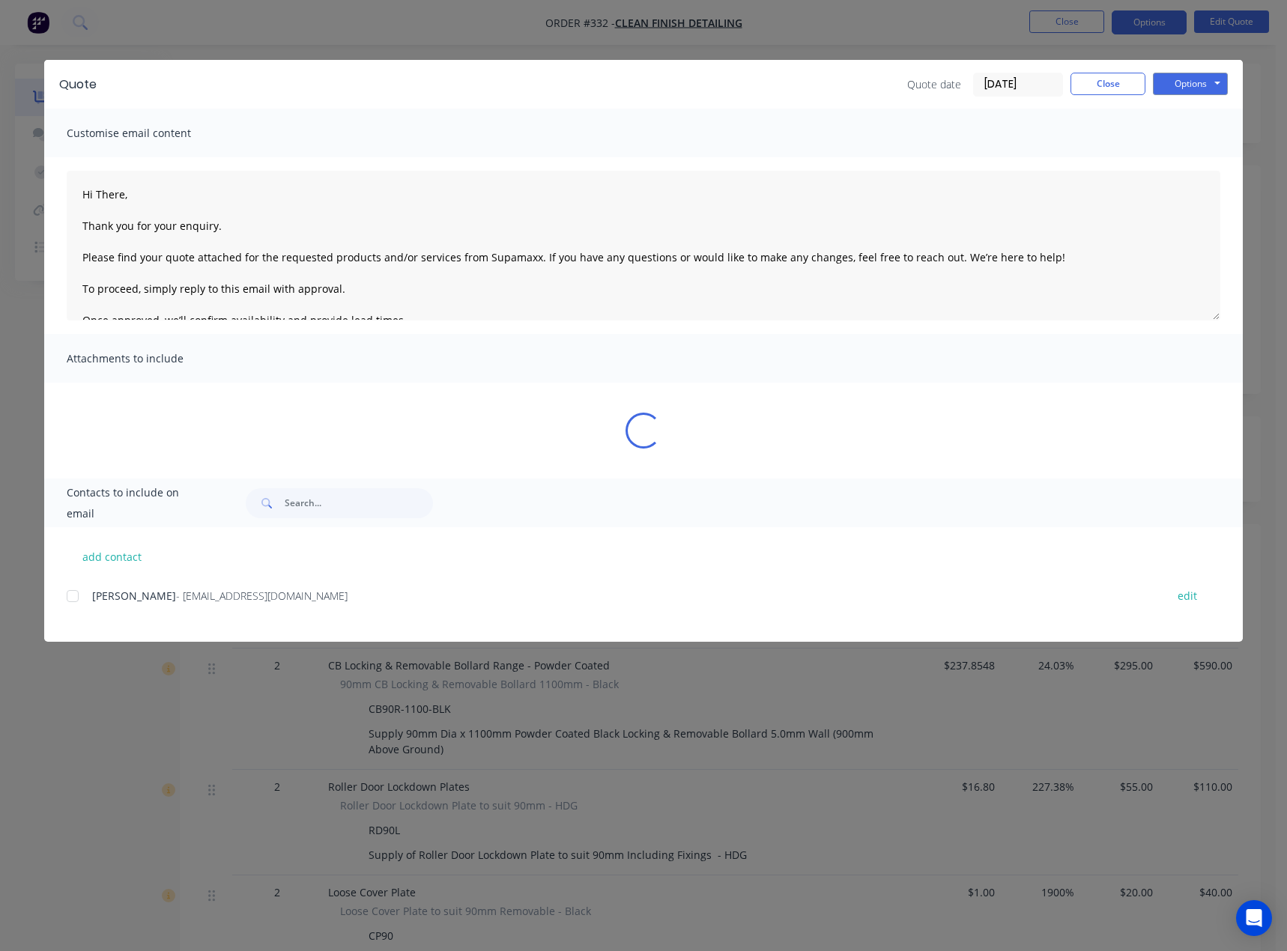
type textarea "Hi There, Thank you for your enquiry. Please find your quote attached for the r…"
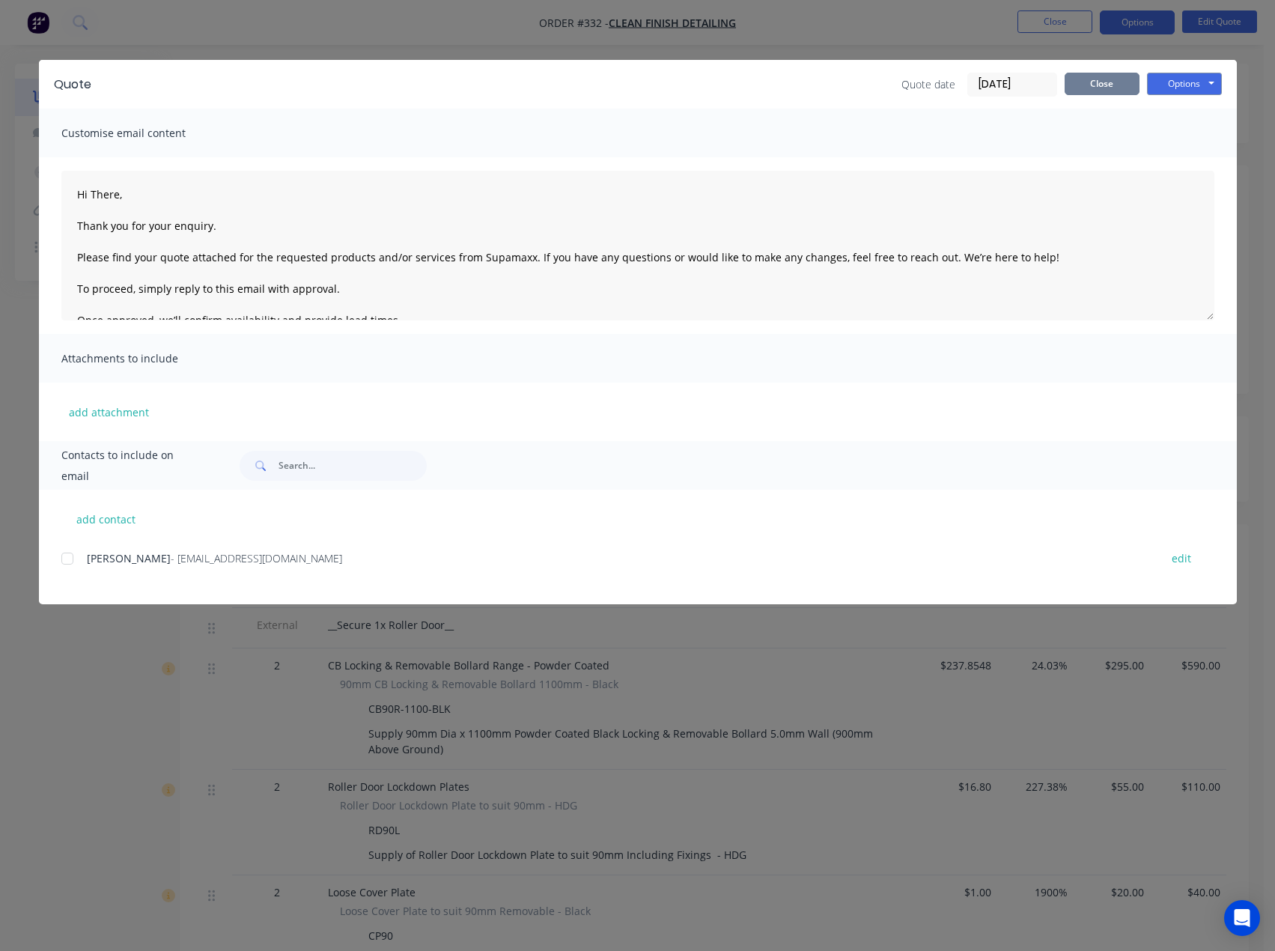
click at [1097, 87] on button "Close" at bounding box center [1102, 84] width 75 height 22
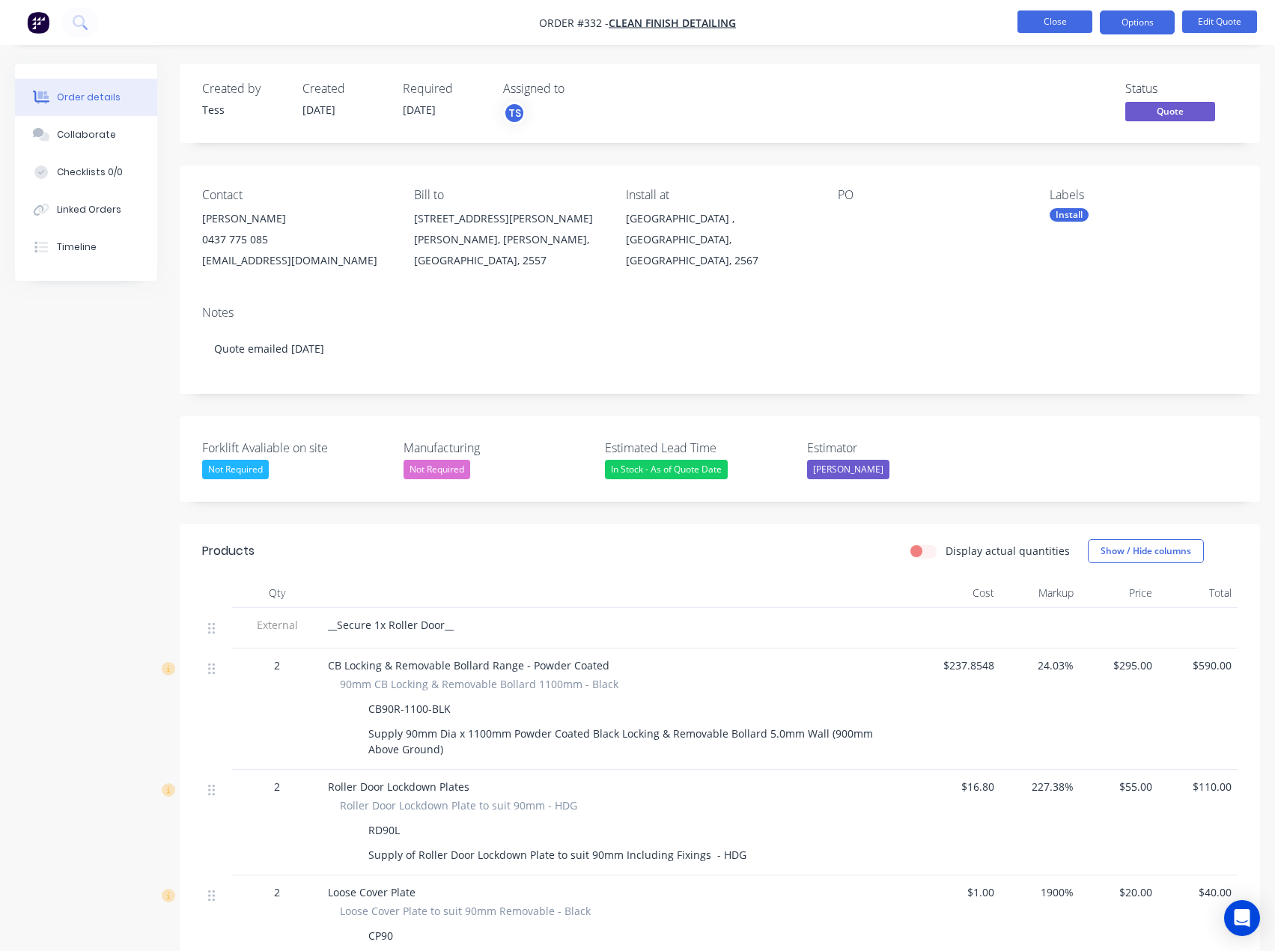
click at [1036, 19] on button "Close" at bounding box center [1055, 21] width 75 height 22
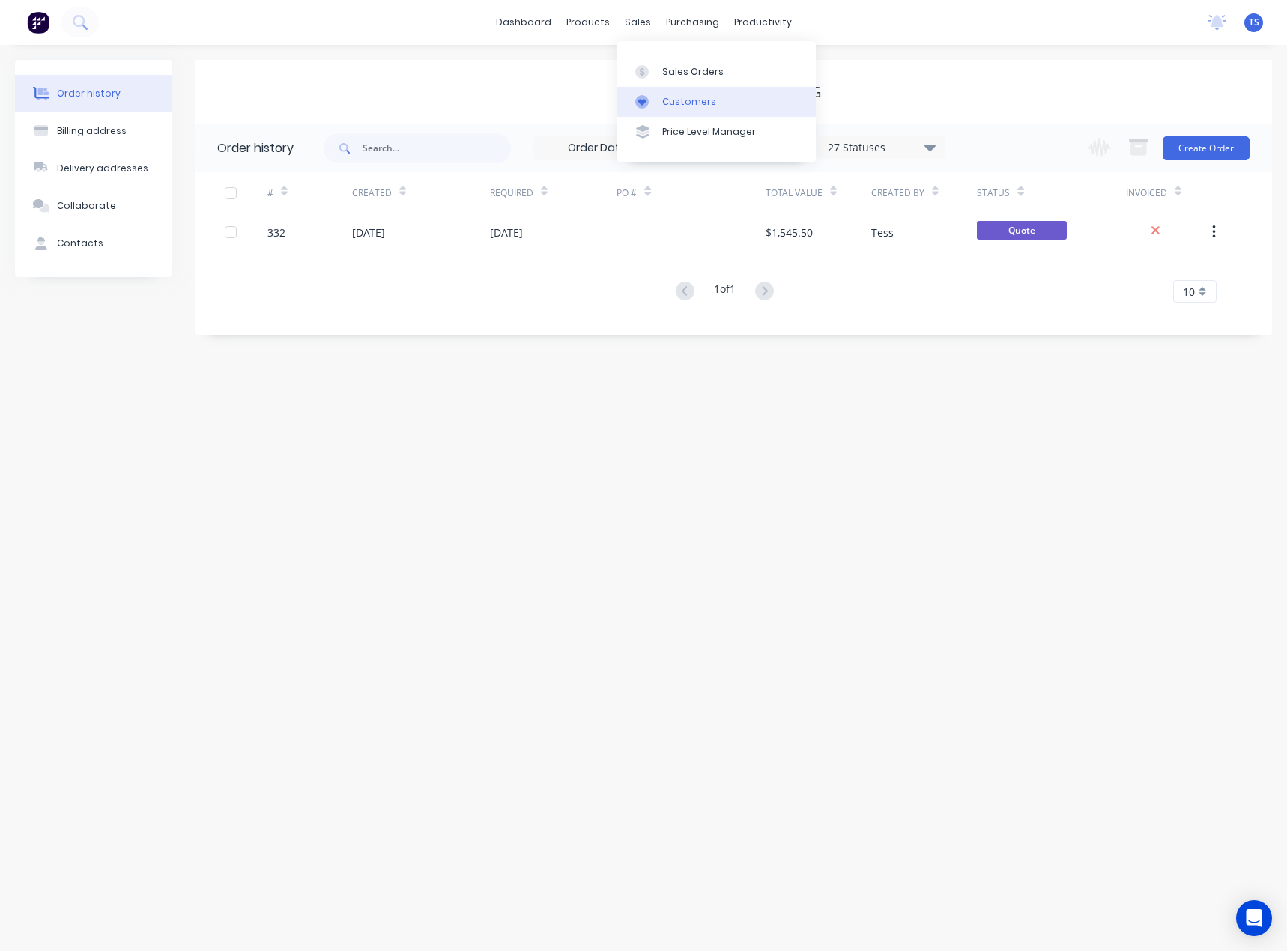
click at [679, 109] on link "Customers" at bounding box center [716, 102] width 198 height 30
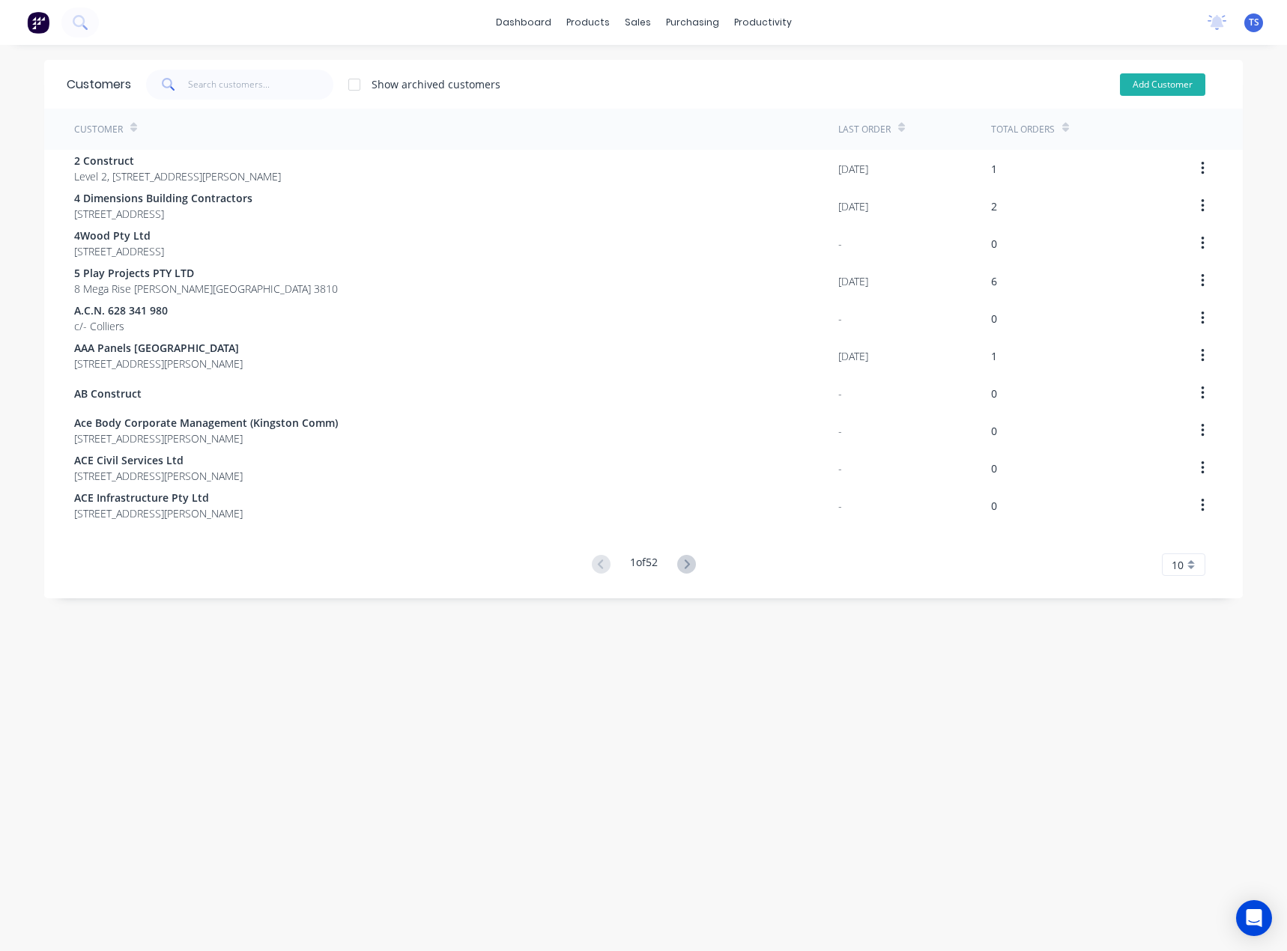
click at [1129, 86] on button "Add Customer" at bounding box center [1162, 84] width 85 height 22
select select "AU"
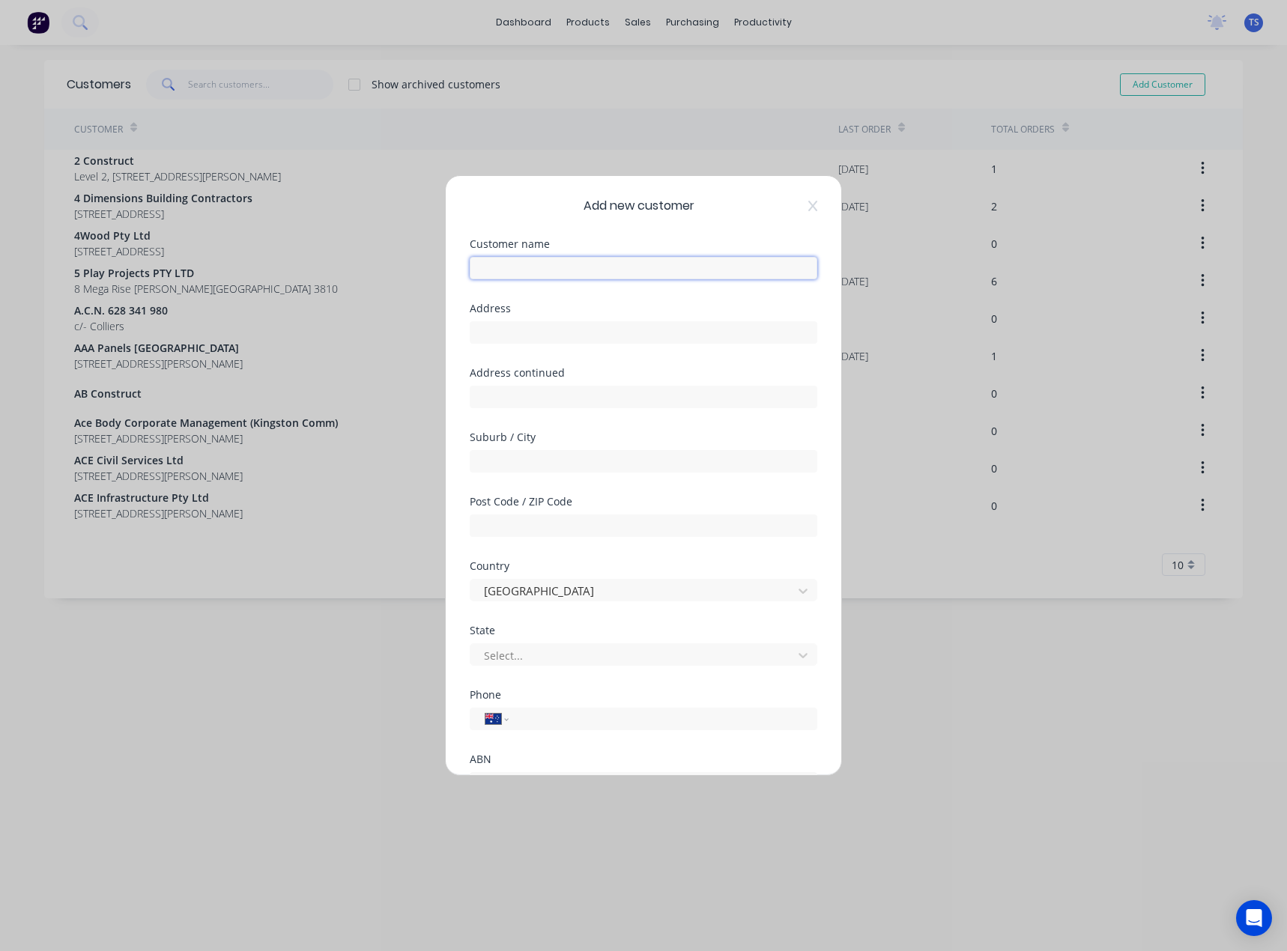
click at [506, 263] on input "text" at bounding box center [643, 268] width 347 height 22
paste input "Goodyear Autocare [PERSON_NAME]"
type input "Goodyear Autocare [PERSON_NAME]"
click at [514, 333] on input "text" at bounding box center [643, 332] width 347 height 22
paste input "[STREET_ADDRESS][PERSON_NAME]"
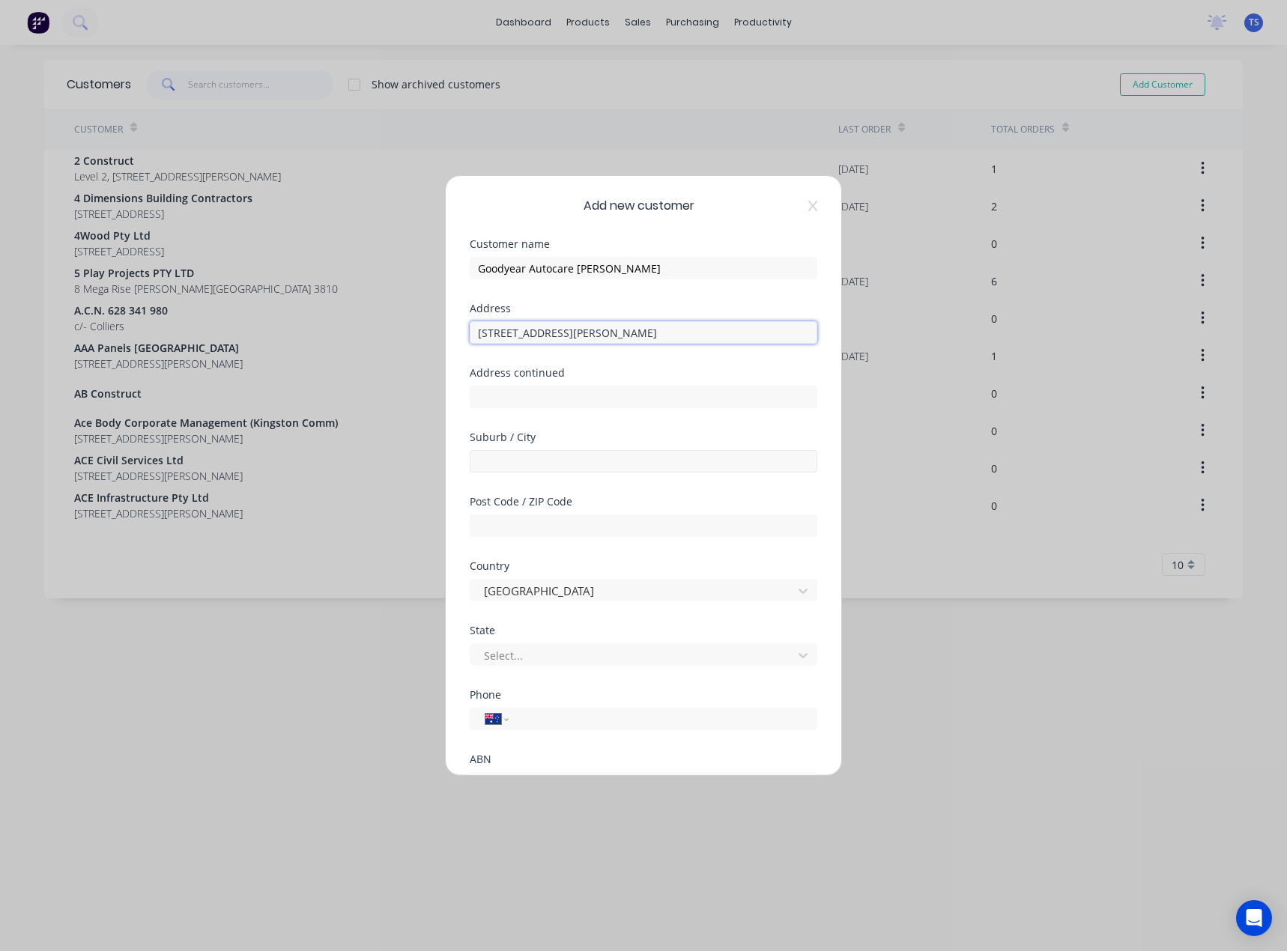
type input "[STREET_ADDRESS][PERSON_NAME]"
click at [512, 464] on input "text" at bounding box center [643, 461] width 347 height 22
click at [520, 466] on input "[PERSON_NAME]" at bounding box center [643, 461] width 347 height 22
type input "Narre wWrren"
click at [517, 524] on input "text" at bounding box center [643, 525] width 347 height 22
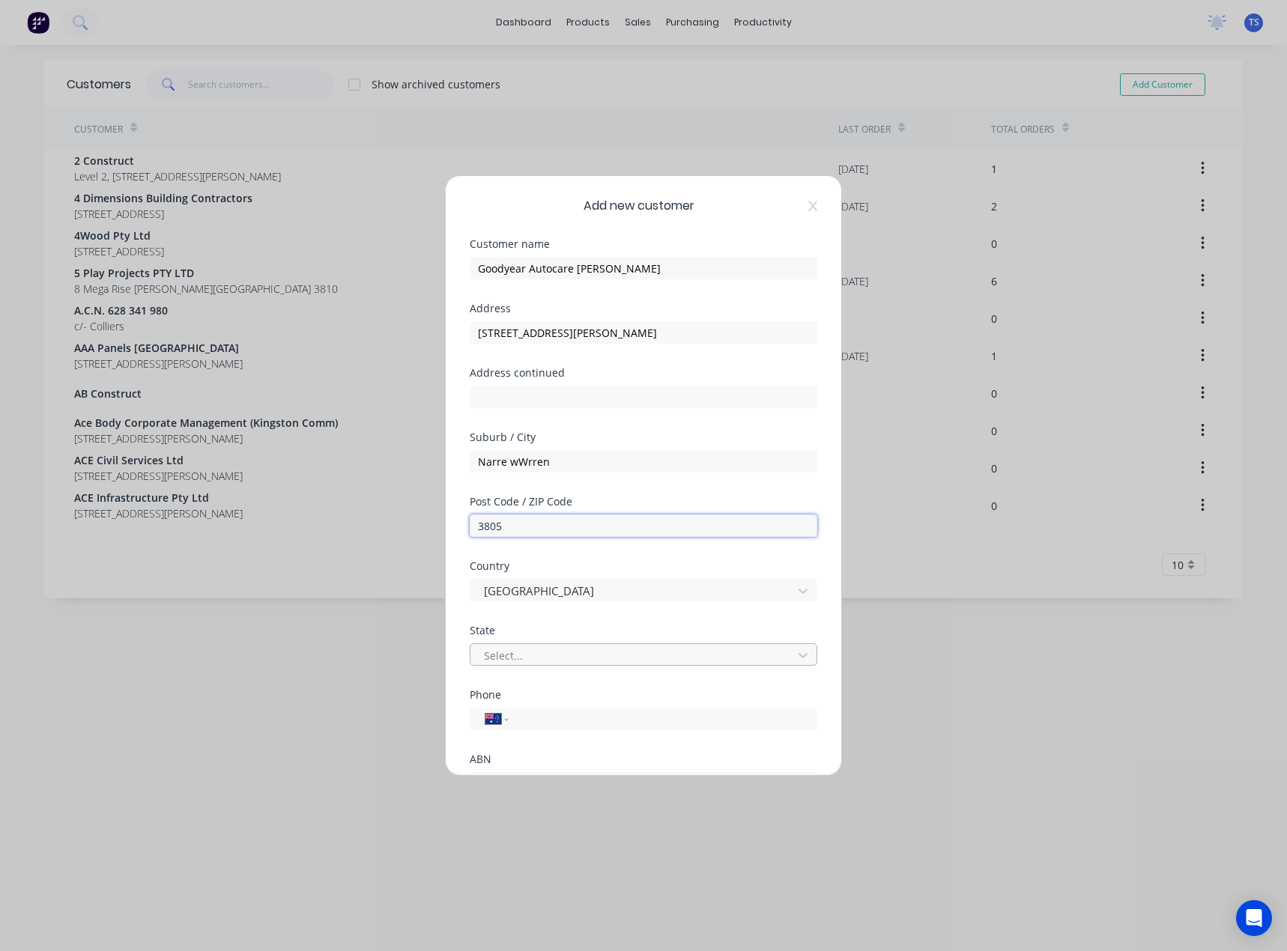
type input "3805"
click at [503, 656] on div at bounding box center [633, 655] width 303 height 19
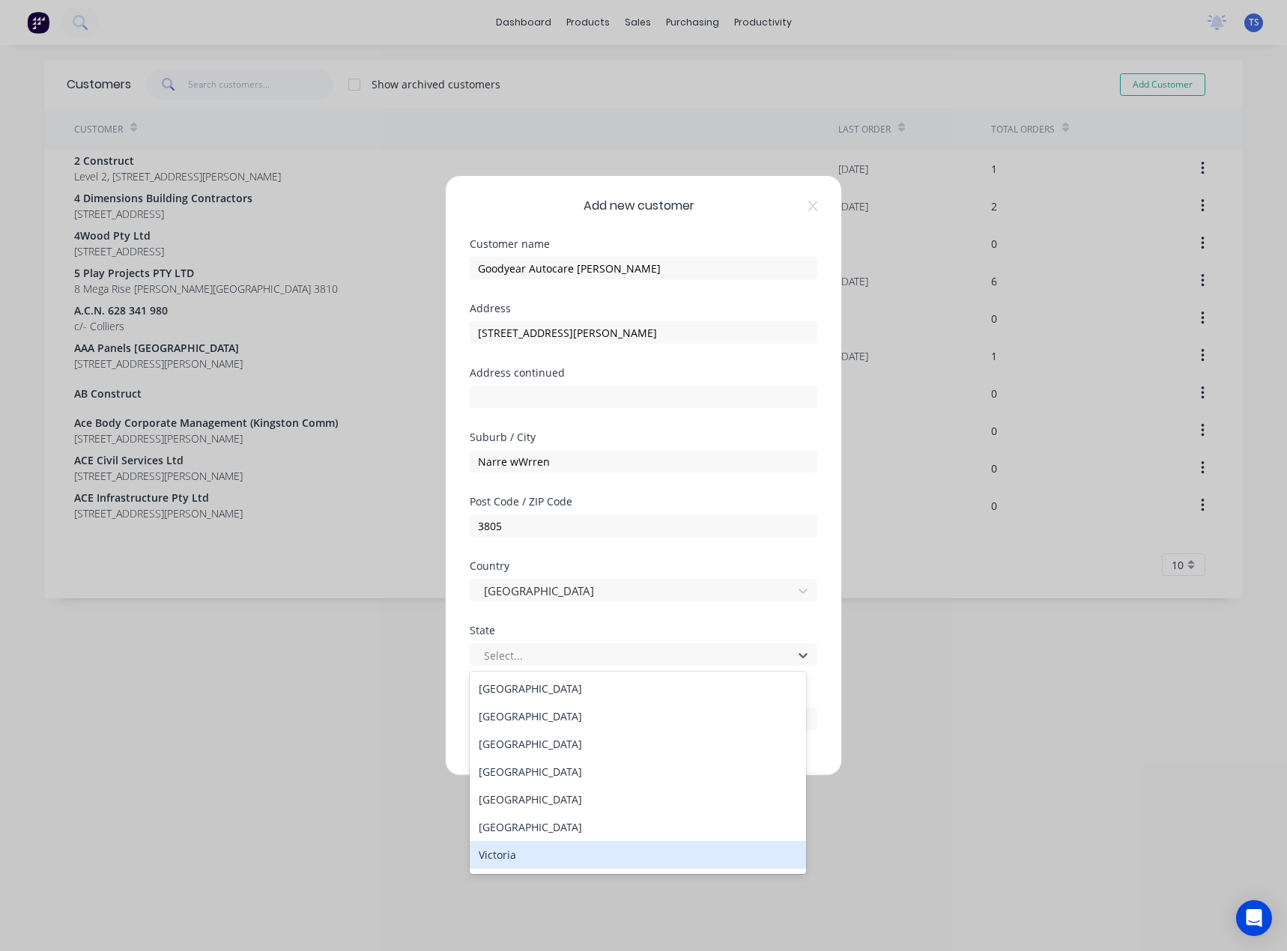
click at [502, 853] on div "Victoria" at bounding box center [638, 855] width 336 height 28
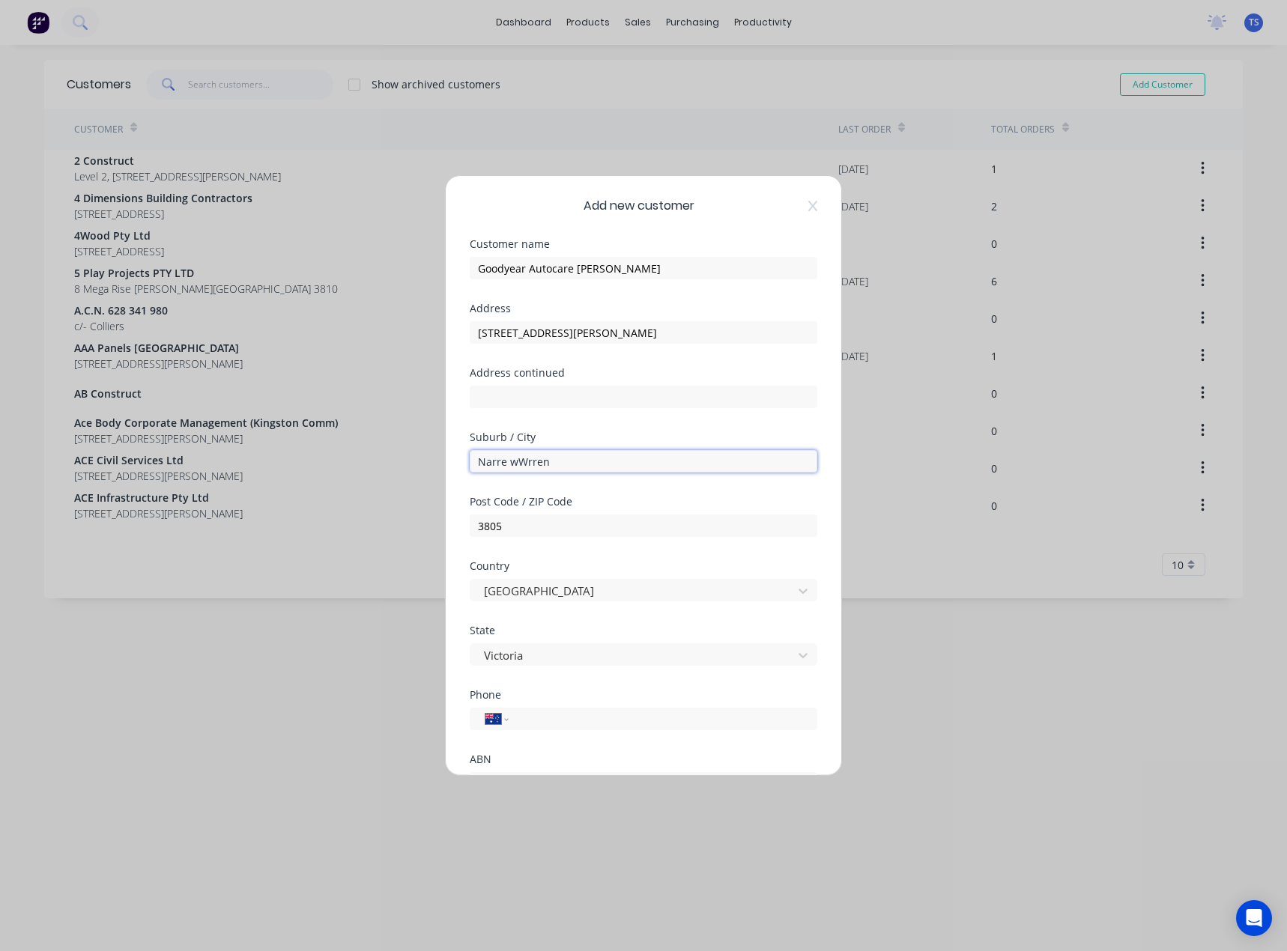
click at [517, 462] on input "Narre wWrren" at bounding box center [643, 461] width 347 height 22
click at [595, 461] on input "[PERSON_NAME]" at bounding box center [643, 461] width 347 height 22
type input "[PERSON_NAME]"
drag, startPoint x: 704, startPoint y: 331, endPoint x: 584, endPoint y: 335, distance: 119.9
click at [584, 335] on input "[STREET_ADDRESS][PERSON_NAME]" at bounding box center [643, 332] width 347 height 22
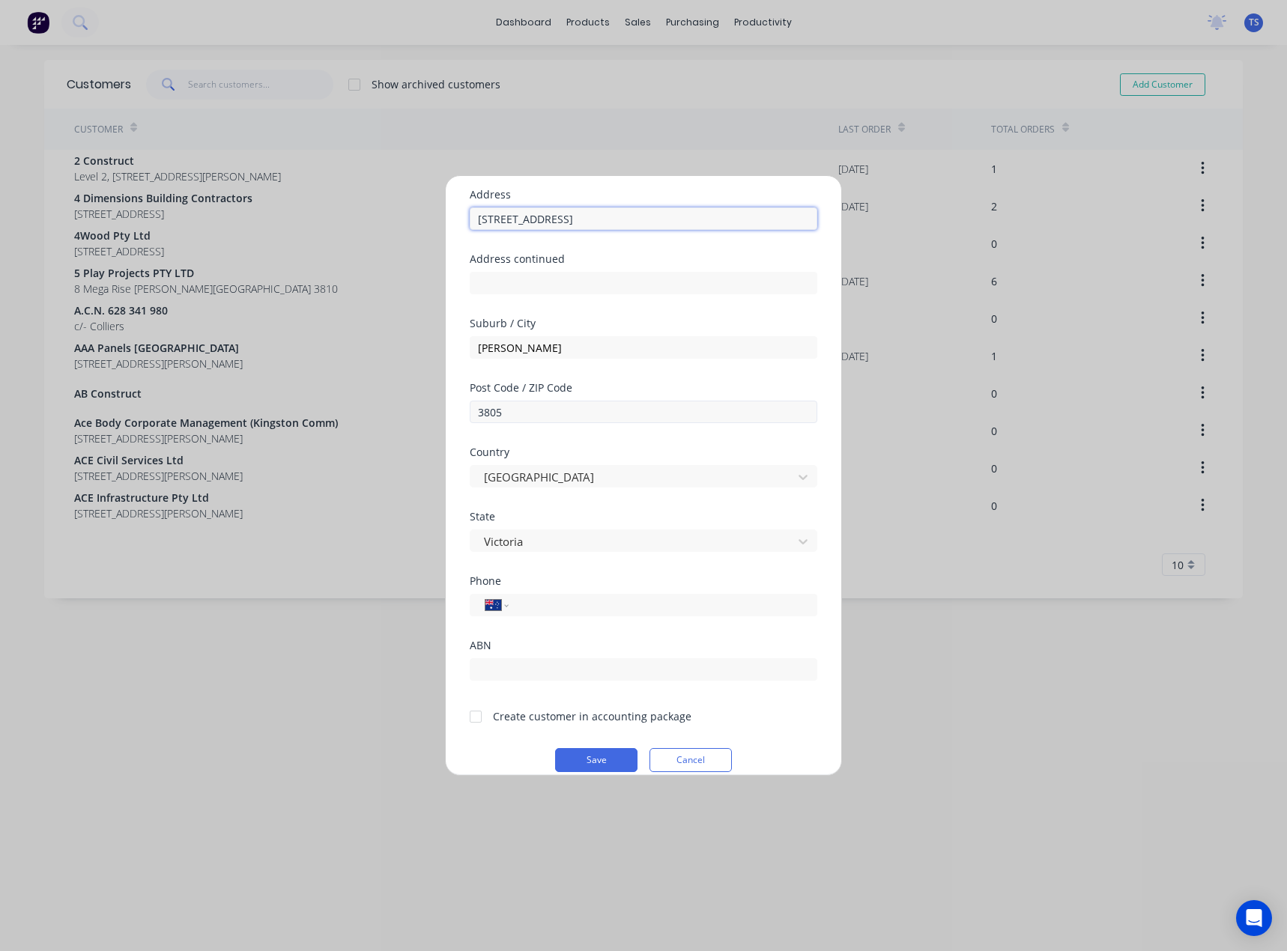
scroll to position [132, 0]
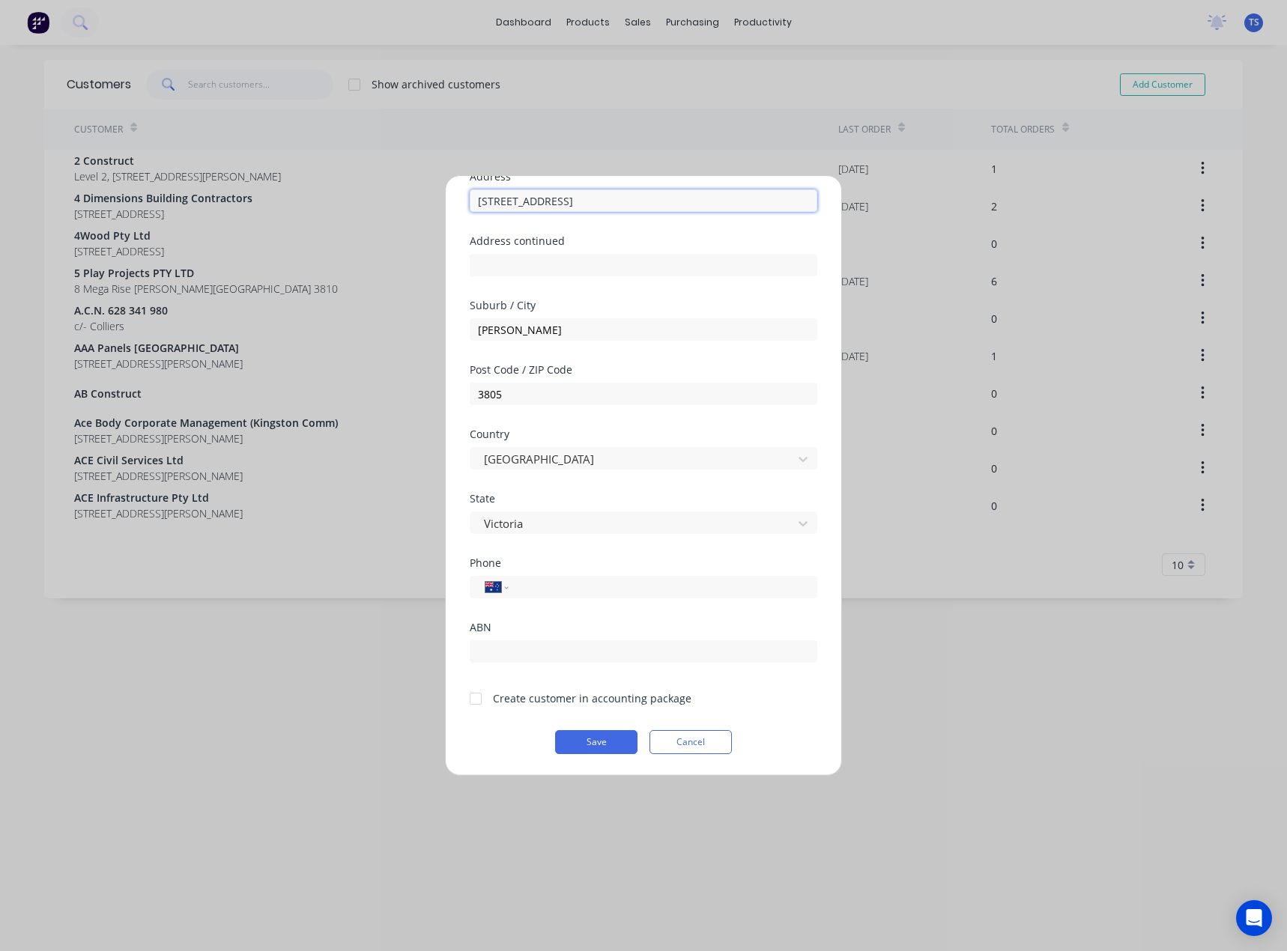
type input "[STREET_ADDRESS]"
click at [473, 697] on div at bounding box center [476, 699] width 30 height 30
click at [589, 745] on button "Save" at bounding box center [596, 742] width 82 height 24
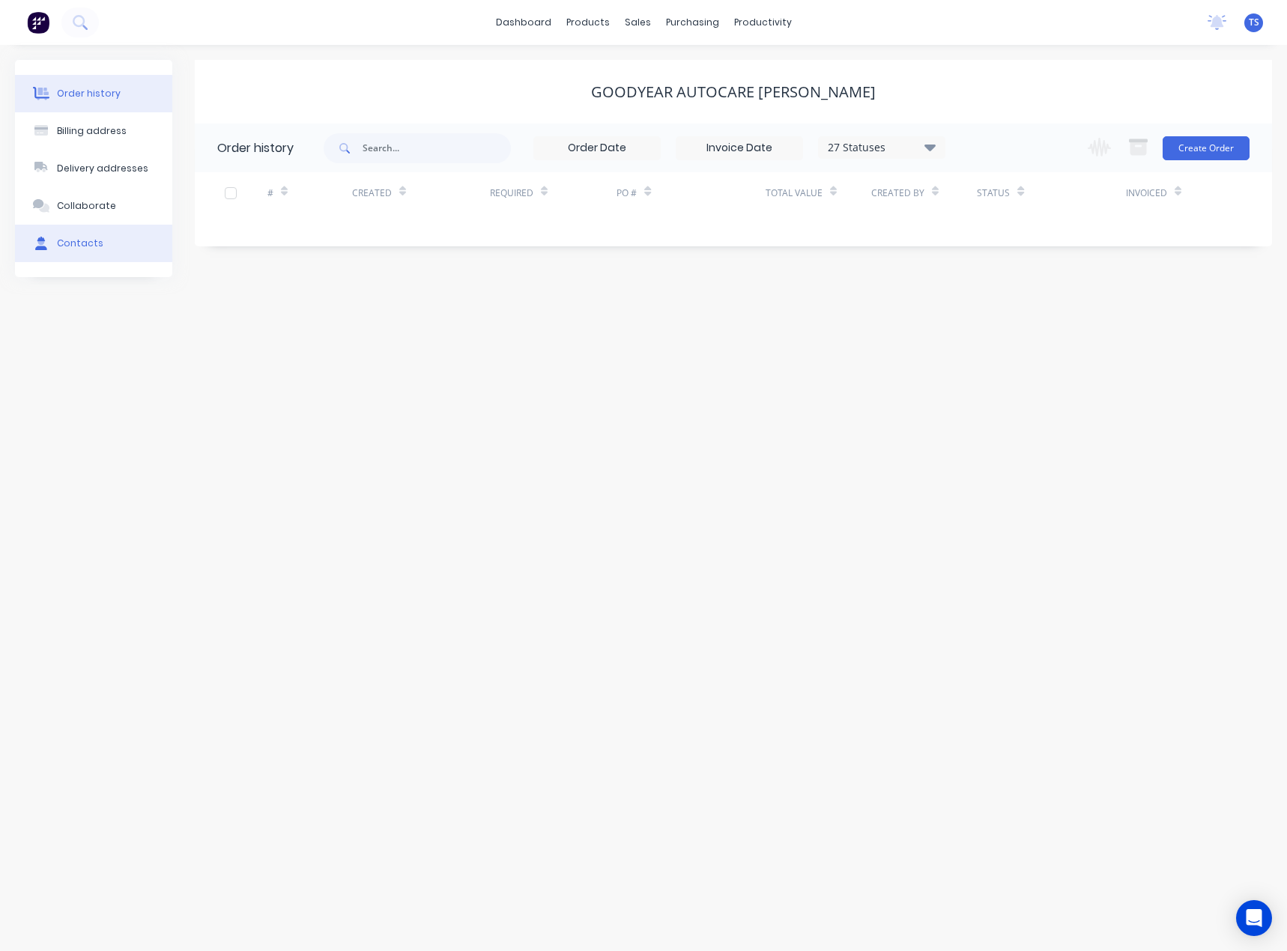
click at [88, 251] on button "Contacts" at bounding box center [93, 243] width 157 height 37
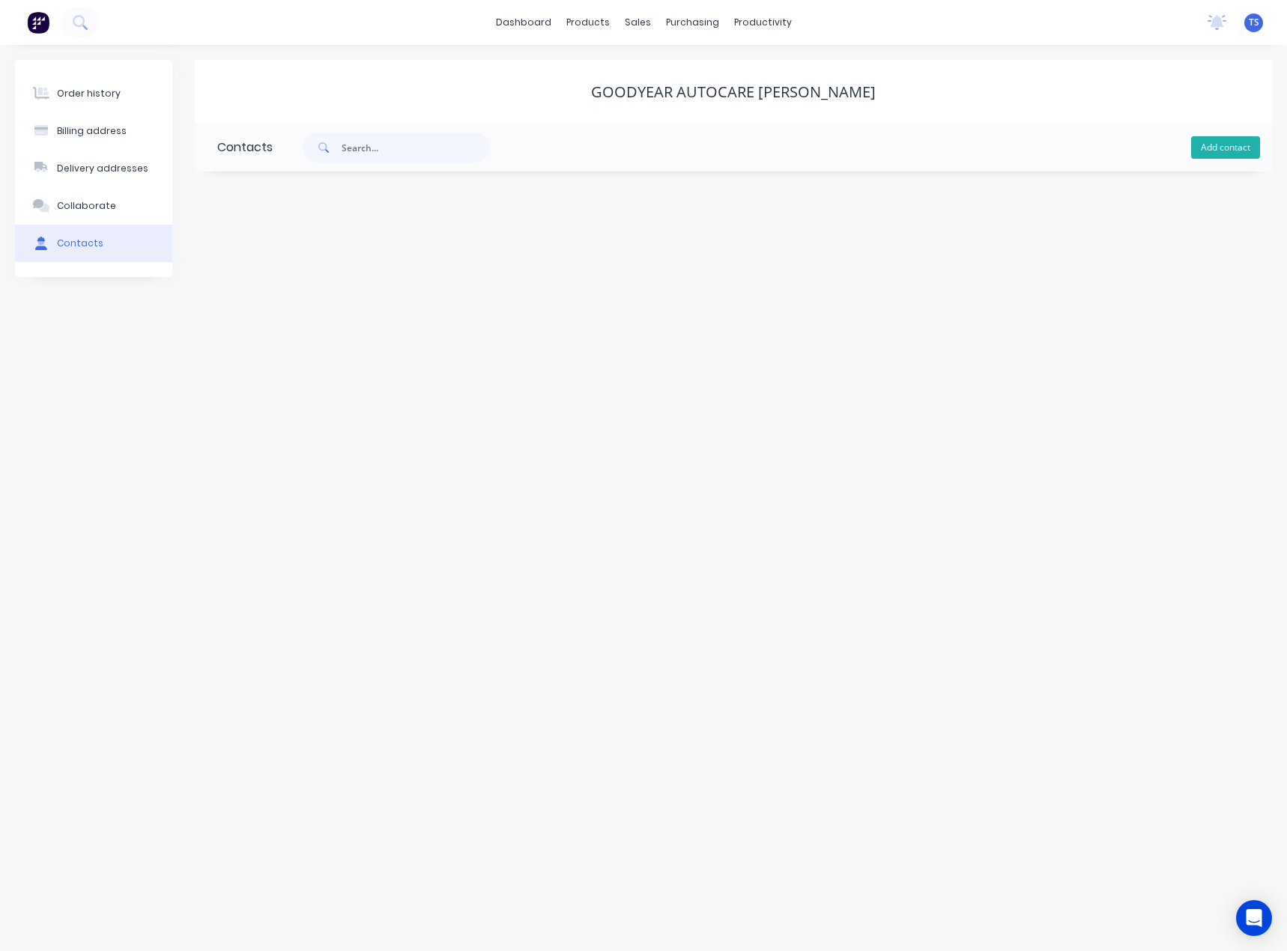
click at [1240, 148] on button "Add contact" at bounding box center [1225, 147] width 69 height 22
select select "AU"
click at [313, 255] on input "text" at bounding box center [339, 257] width 245 height 22
click at [268, 263] on input "Ruwan S Senadeera" at bounding box center [339, 257] width 245 height 22
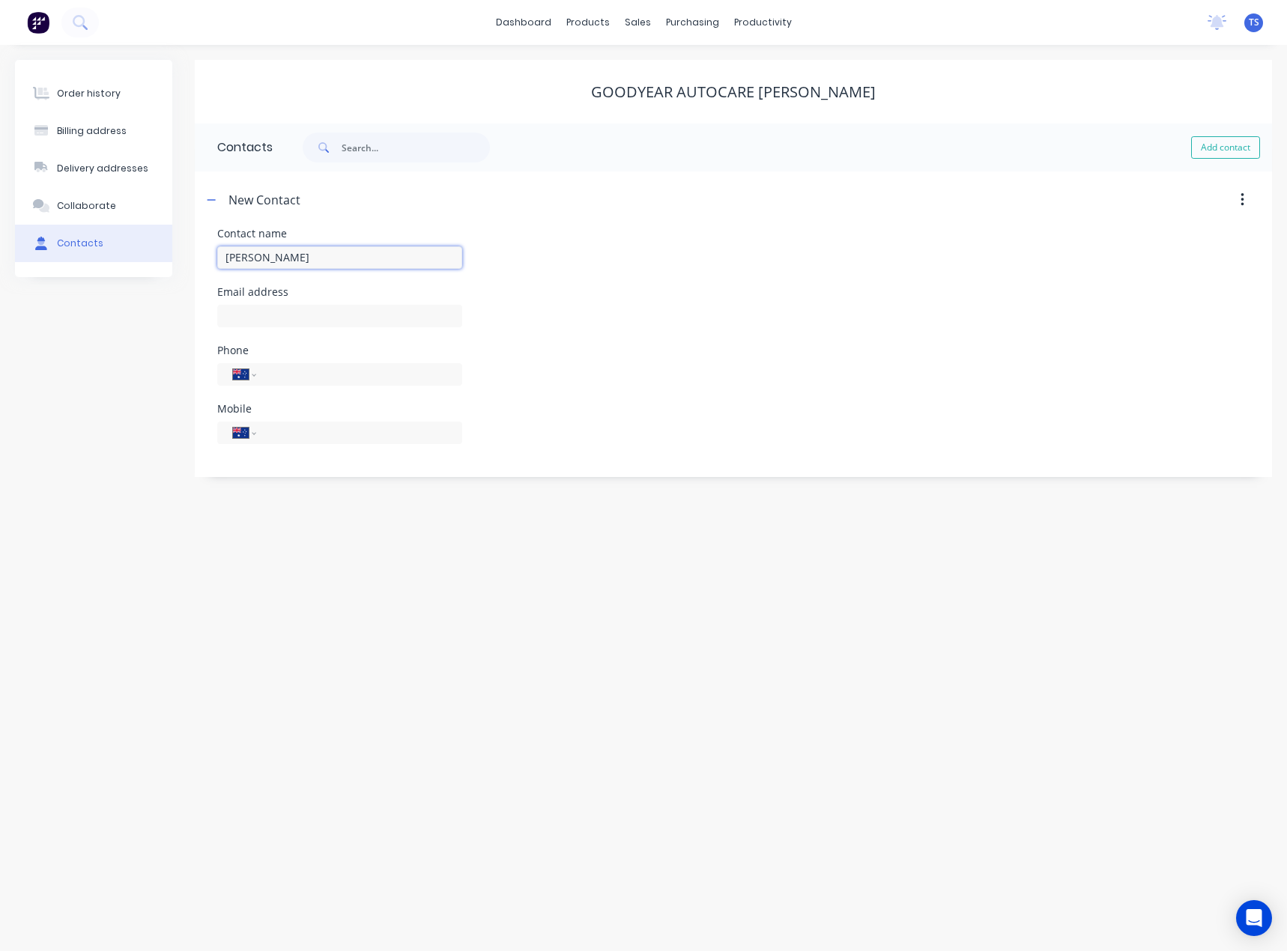
click at [333, 261] on input "Ruwan Senadeera" at bounding box center [339, 257] width 245 height 22
type input "Ruwan Senadeera"
click at [261, 306] on input "text" at bounding box center [339, 316] width 245 height 22
select select "AU"
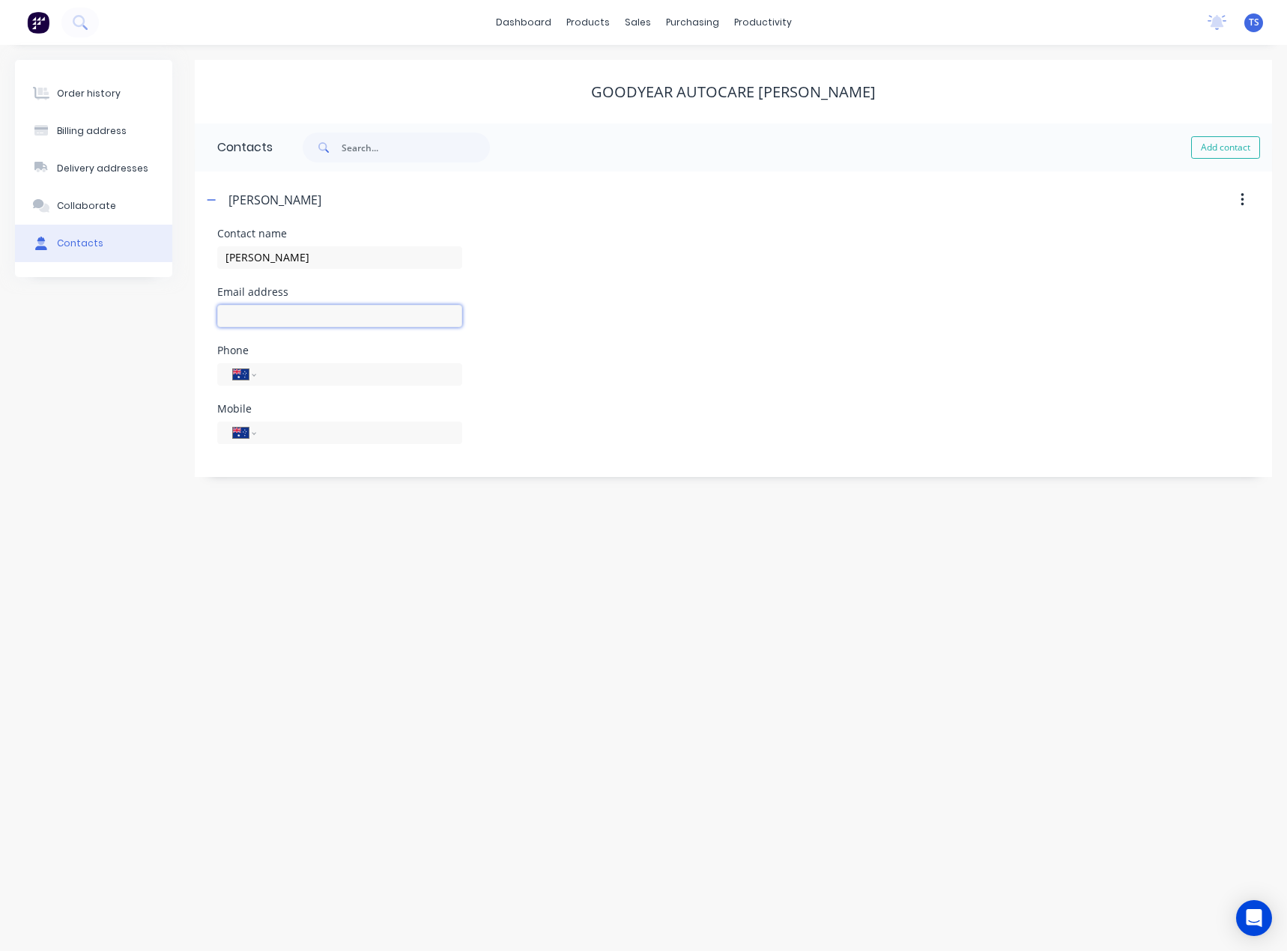
drag, startPoint x: 261, startPoint y: 306, endPoint x: 266, endPoint y: 318, distance: 12.8
click at [264, 318] on input "text" at bounding box center [339, 316] width 245 height 22
type input "narrewarren@goodyear.com.au"
click at [280, 439] on input "tel" at bounding box center [357, 432] width 180 height 17
click at [286, 437] on input "tel" at bounding box center [357, 432] width 180 height 17
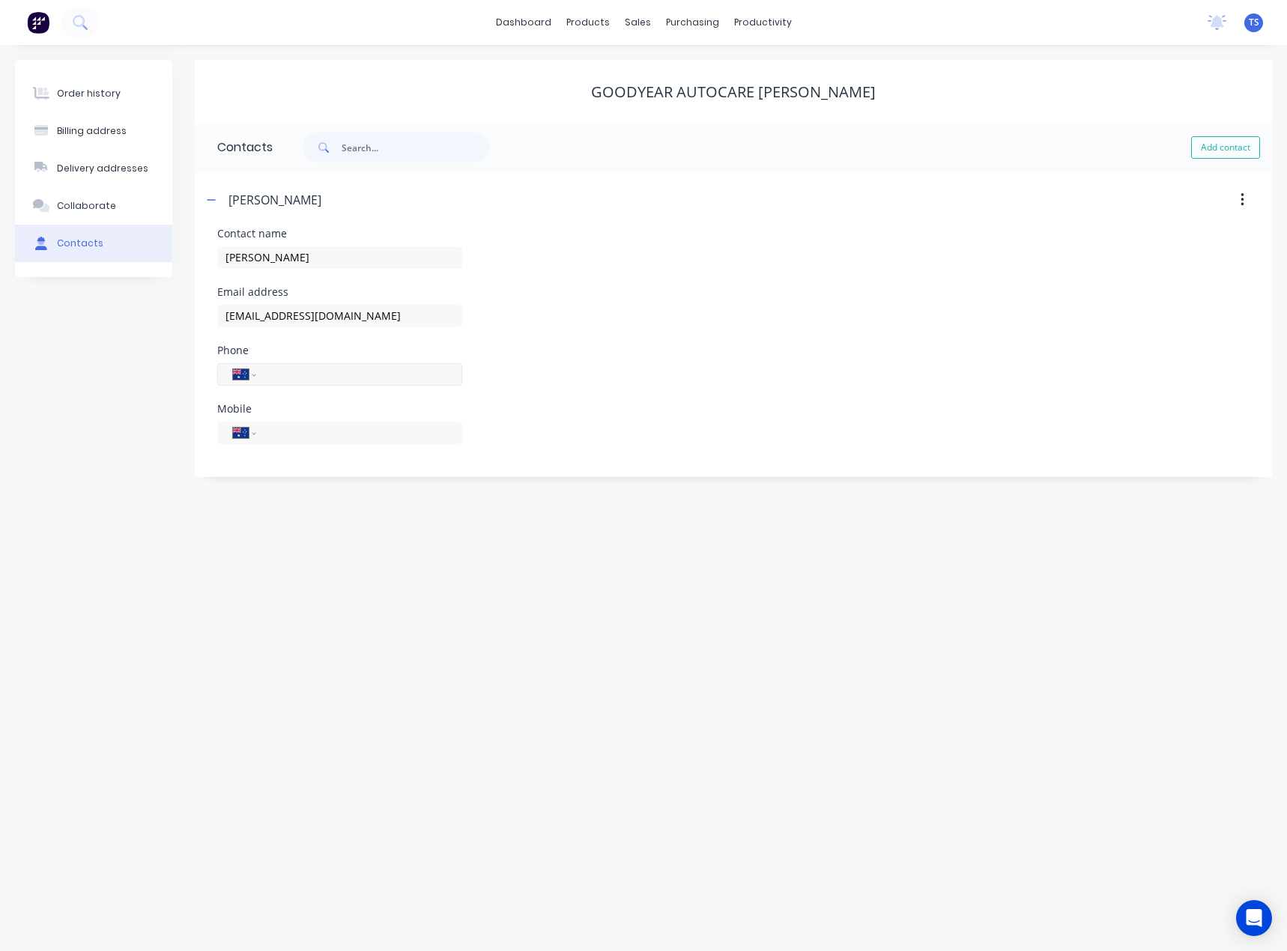
click at [300, 377] on input "tel" at bounding box center [357, 373] width 180 height 17
type input "(03) 9705 0007"
click at [261, 576] on div "Order history Billing address Delivery addresses Collaborate Contacts Goodyear …" at bounding box center [643, 498] width 1287 height 906
click at [207, 195] on icon "button" at bounding box center [211, 200] width 9 height 10
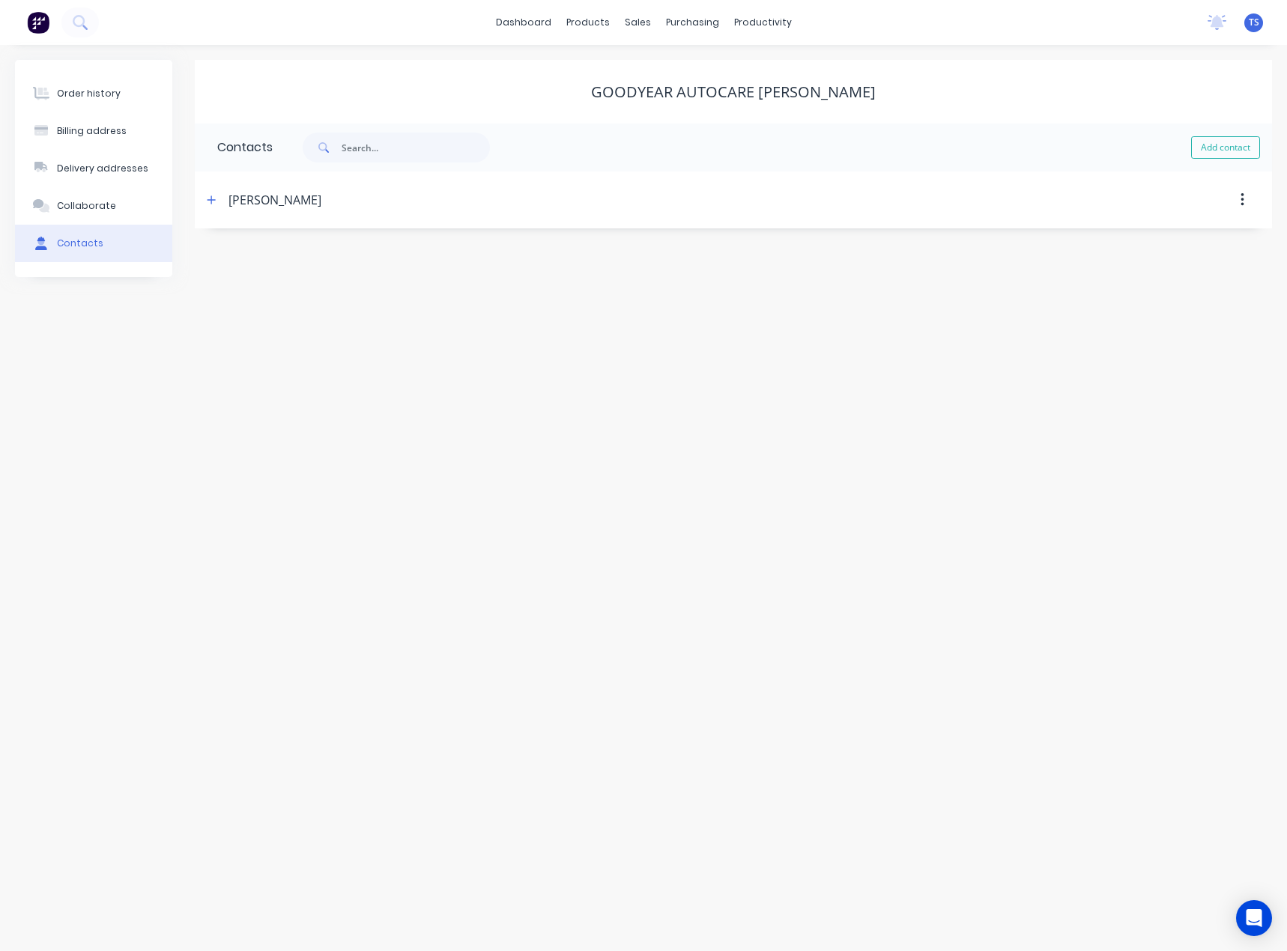
click at [108, 100] on div "Order history" at bounding box center [89, 93] width 64 height 13
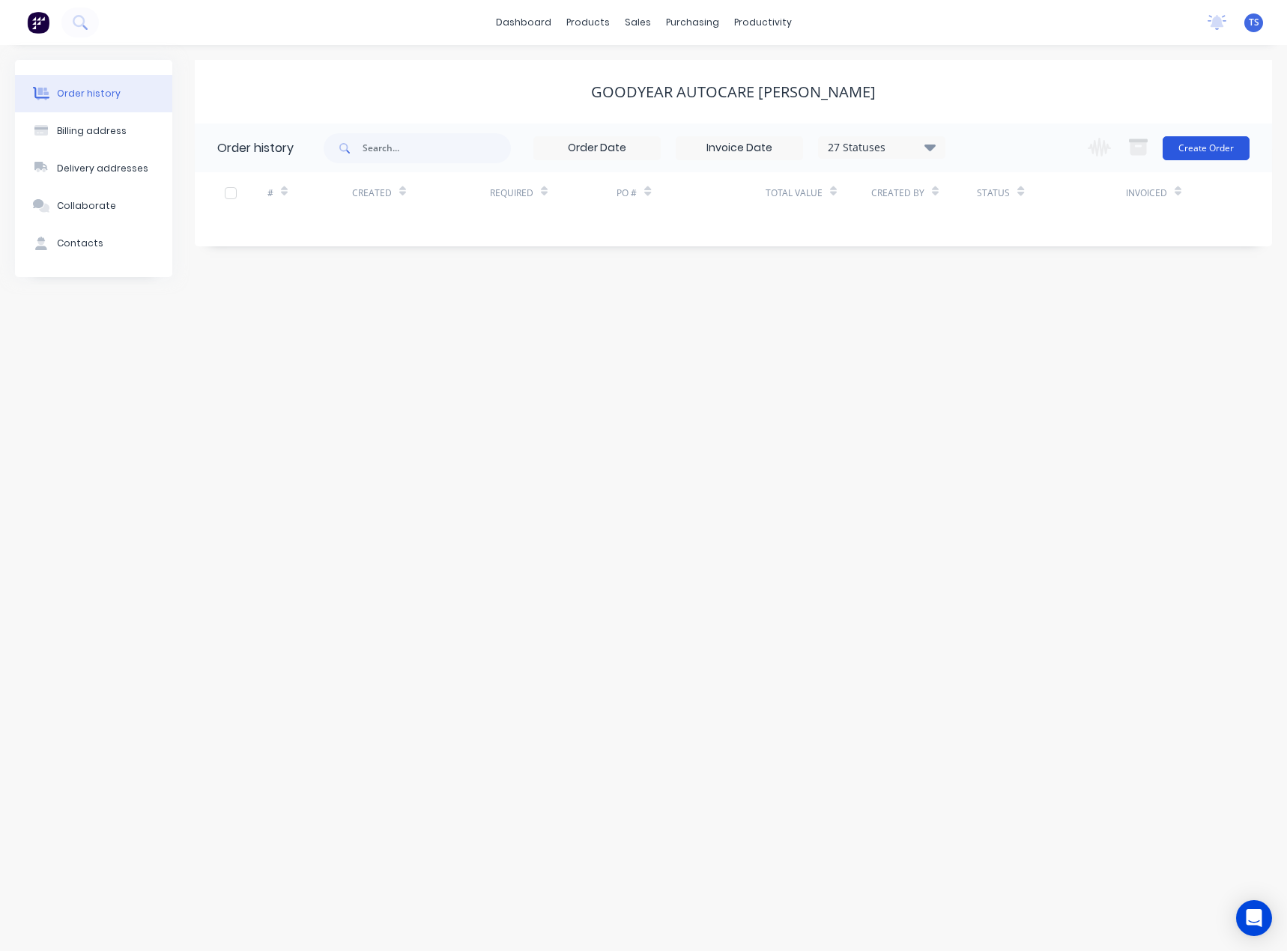
click at [1202, 148] on button "Create Order" at bounding box center [1205, 148] width 87 height 24
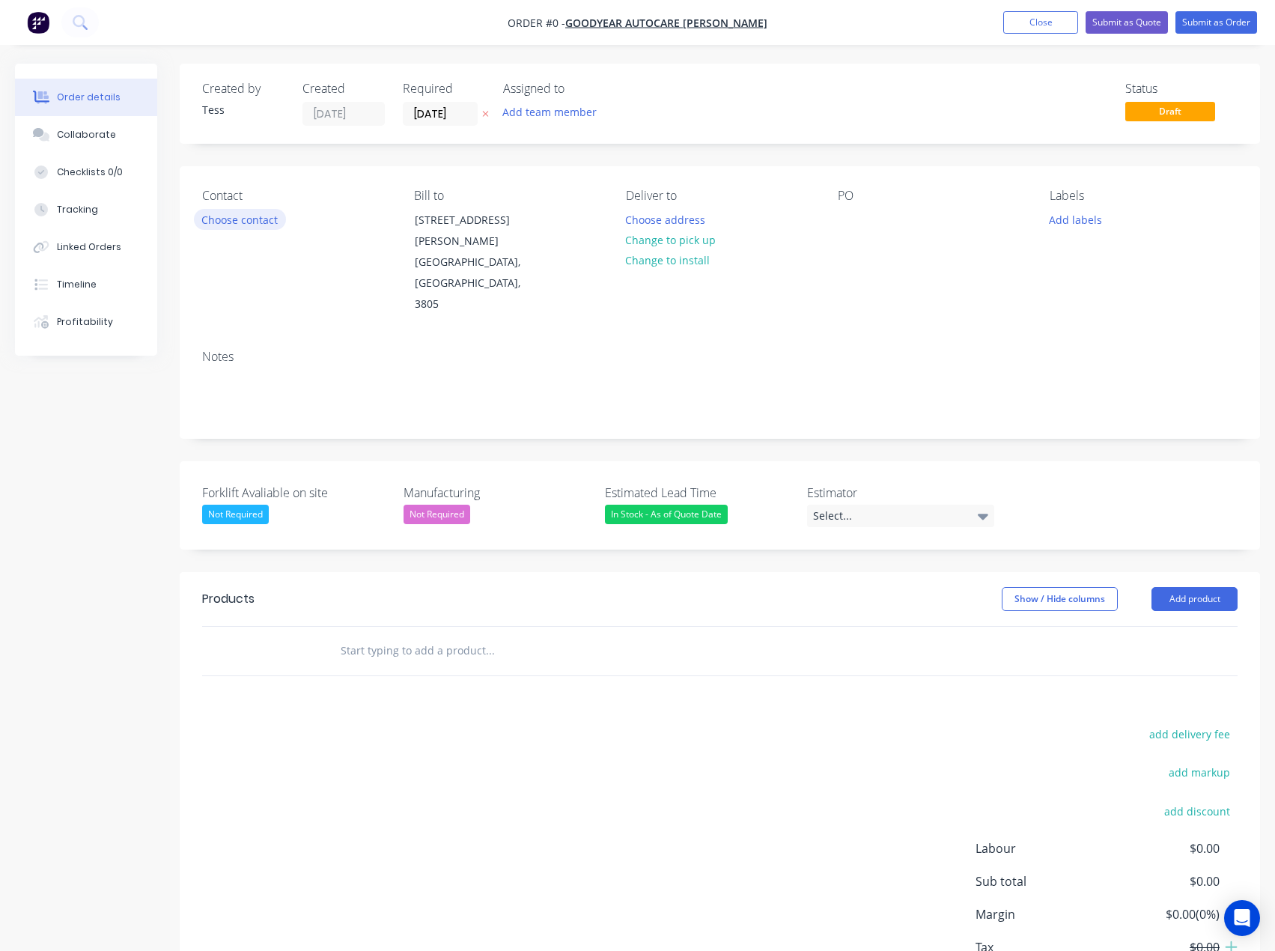
click at [250, 221] on button "Choose contact" at bounding box center [240, 219] width 92 height 20
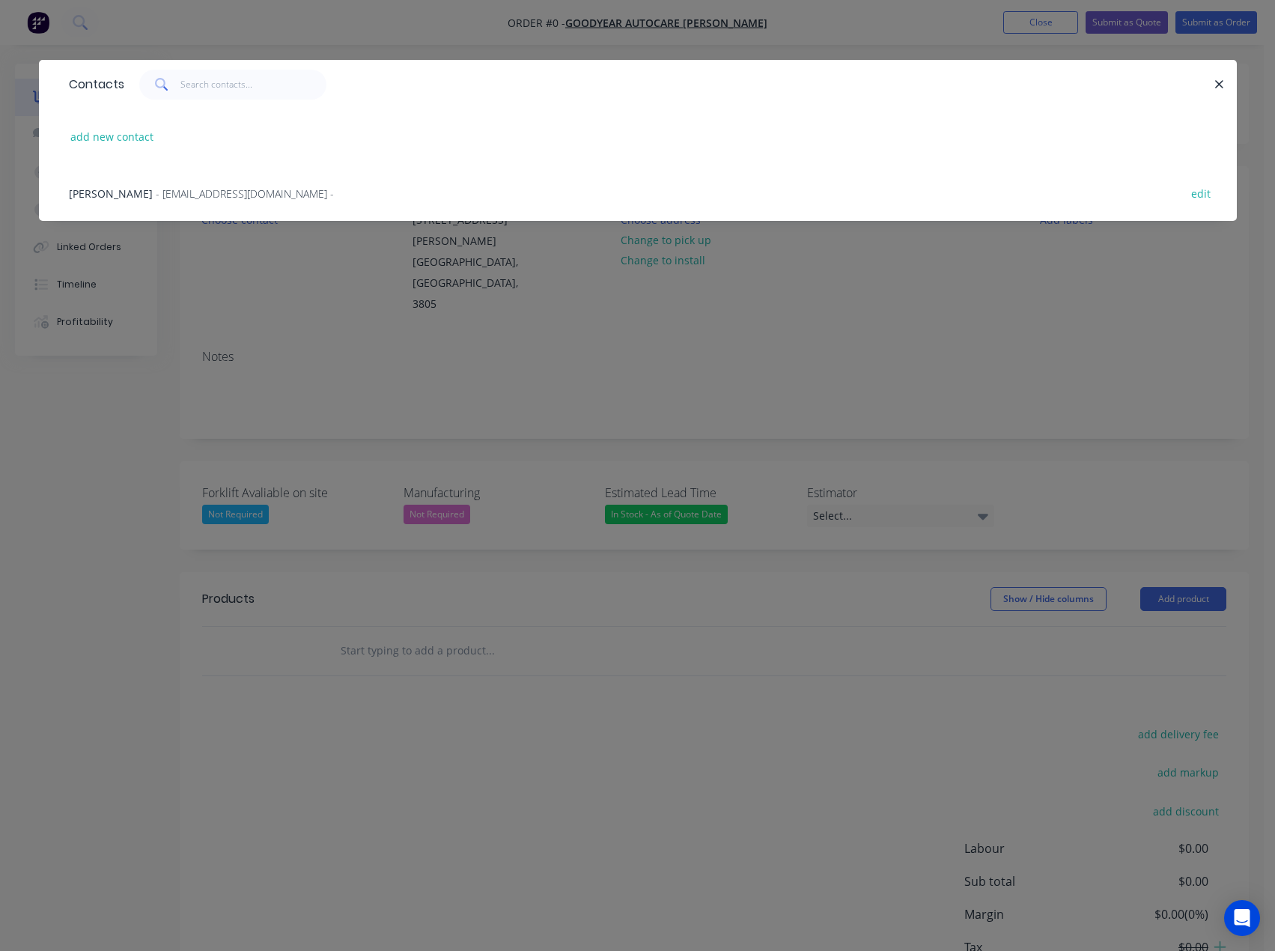
click at [165, 191] on span "- narrewarren@goodyear.com.au -" at bounding box center [245, 193] width 178 height 14
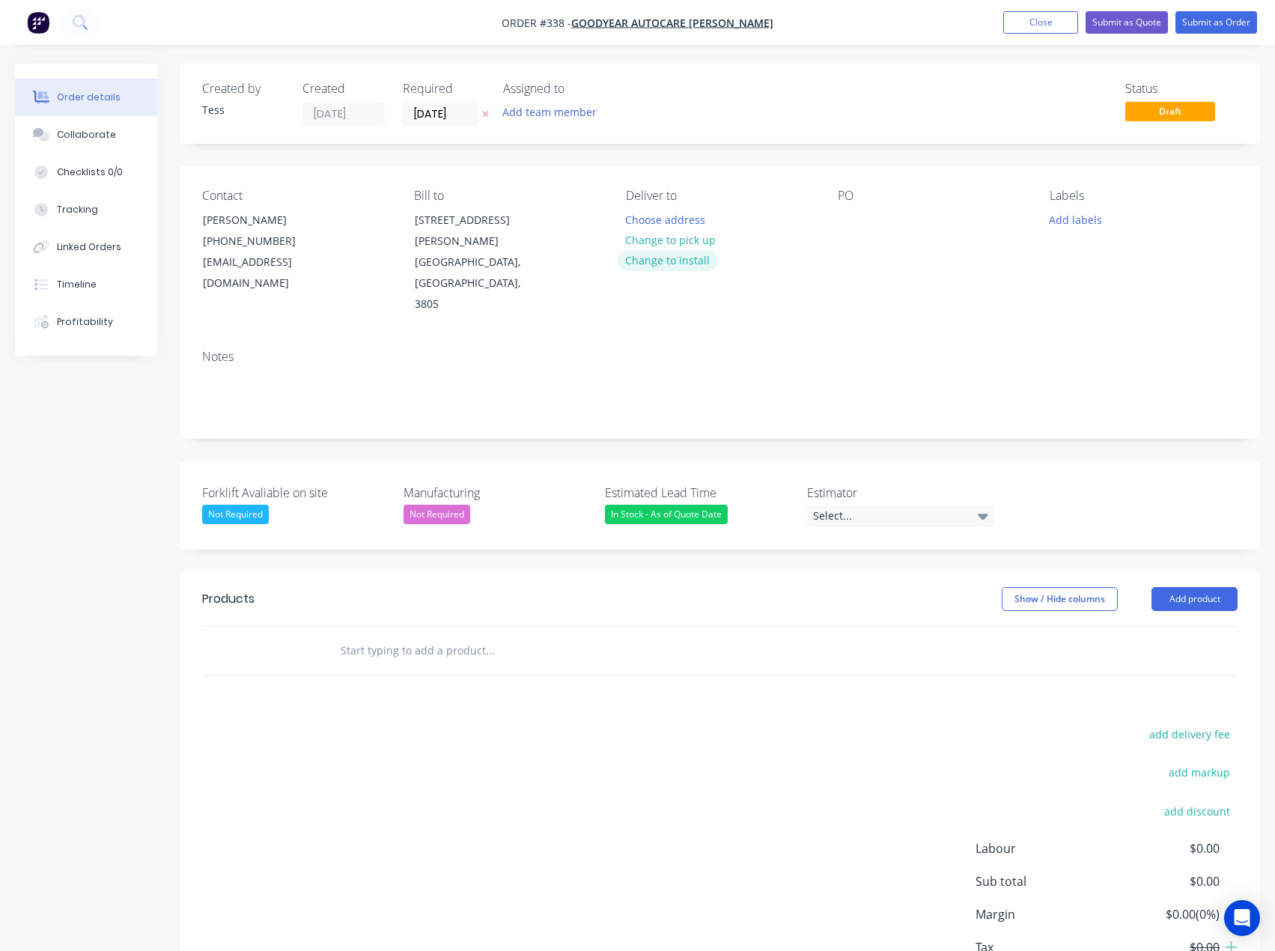
click at [664, 259] on button "Change to install" at bounding box center [668, 260] width 100 height 20
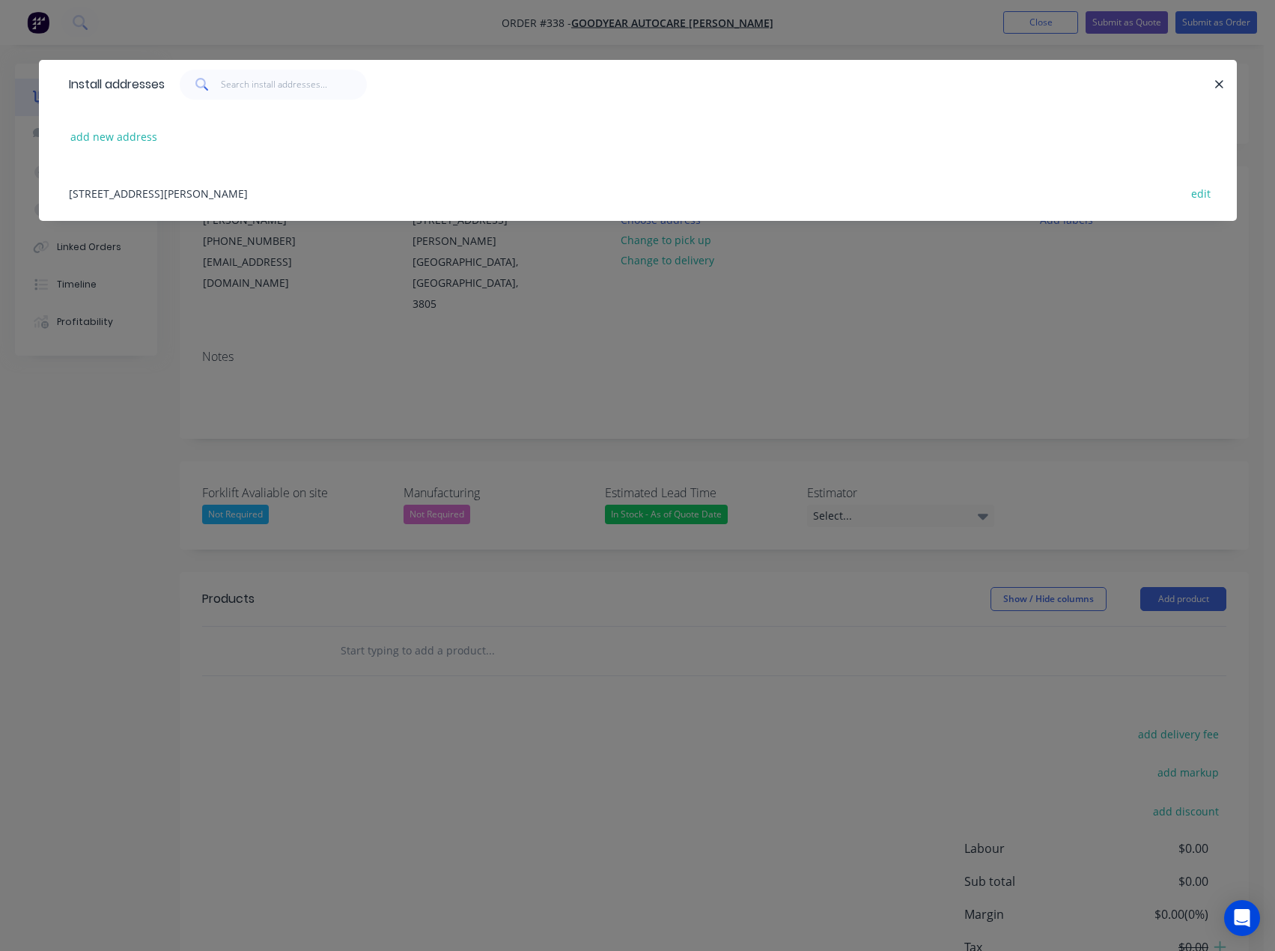
click at [233, 192] on div "473-477 Princes Hwy, Narre Warren, Victoria, Australia, 3805 edit" at bounding box center [637, 193] width 1153 height 56
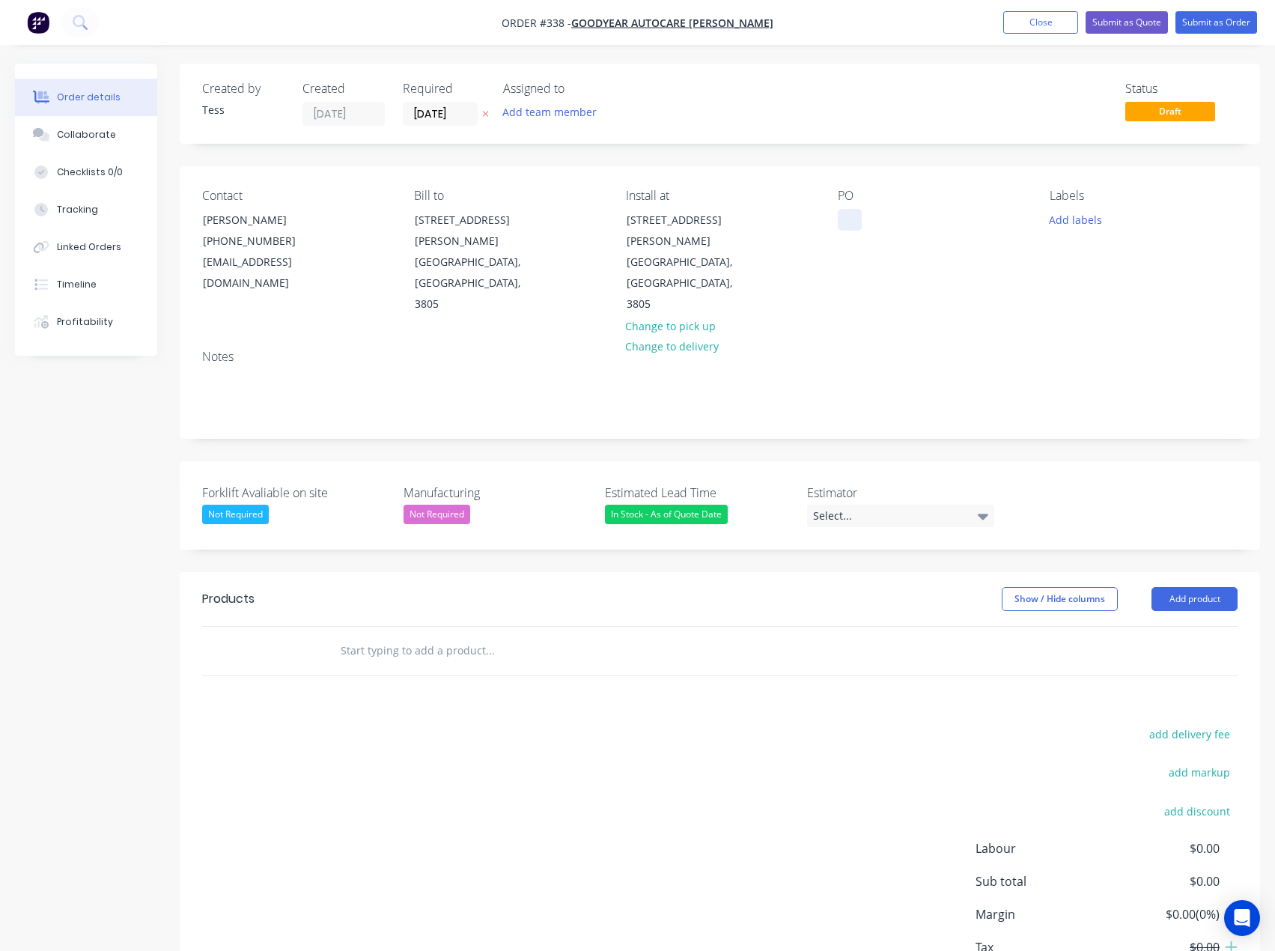
click at [860, 222] on div at bounding box center [850, 220] width 24 height 22
click at [1077, 223] on button "Add labels" at bounding box center [1076, 219] width 69 height 20
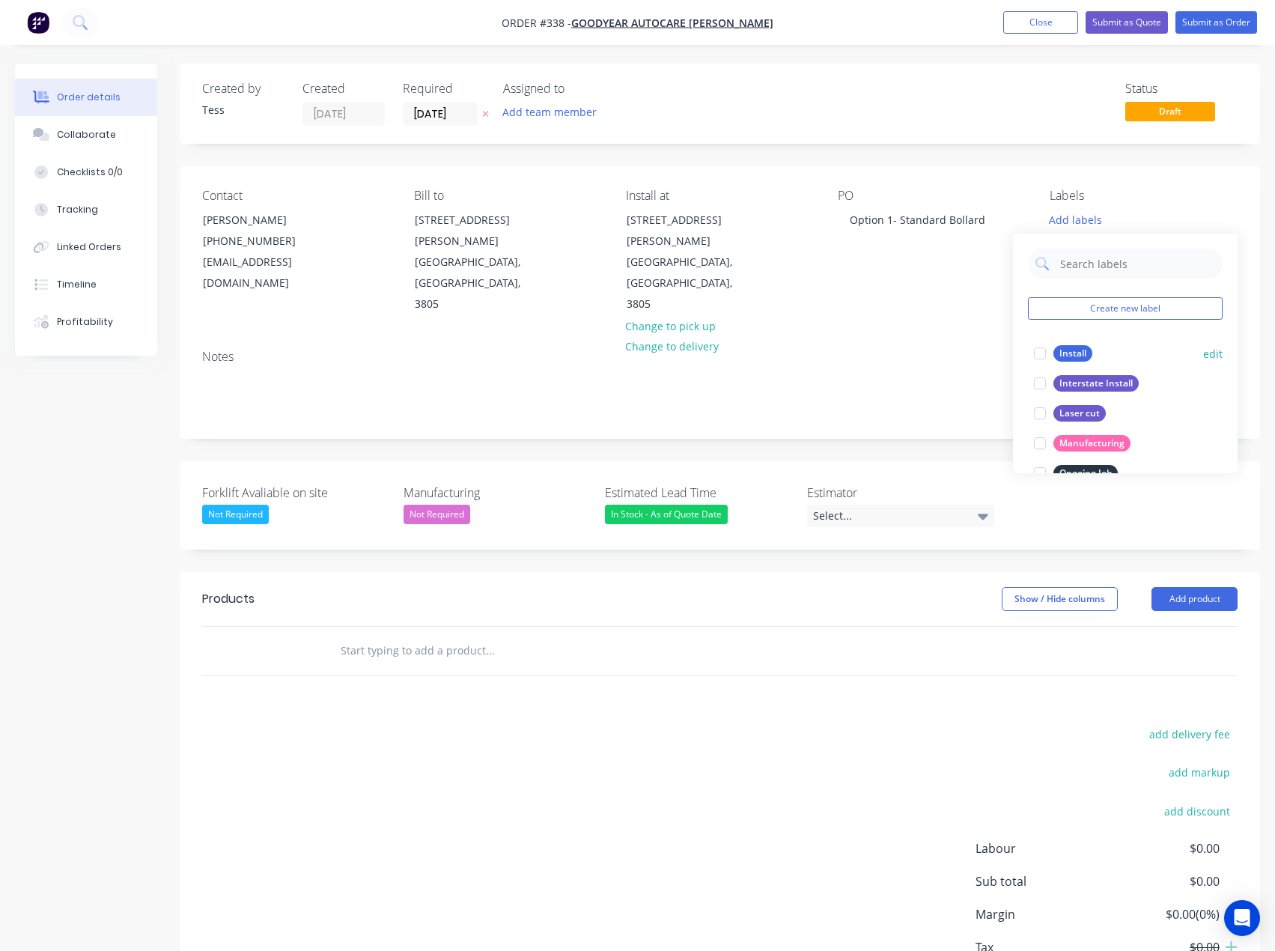
click at [1066, 353] on div "Install" at bounding box center [1073, 353] width 39 height 16
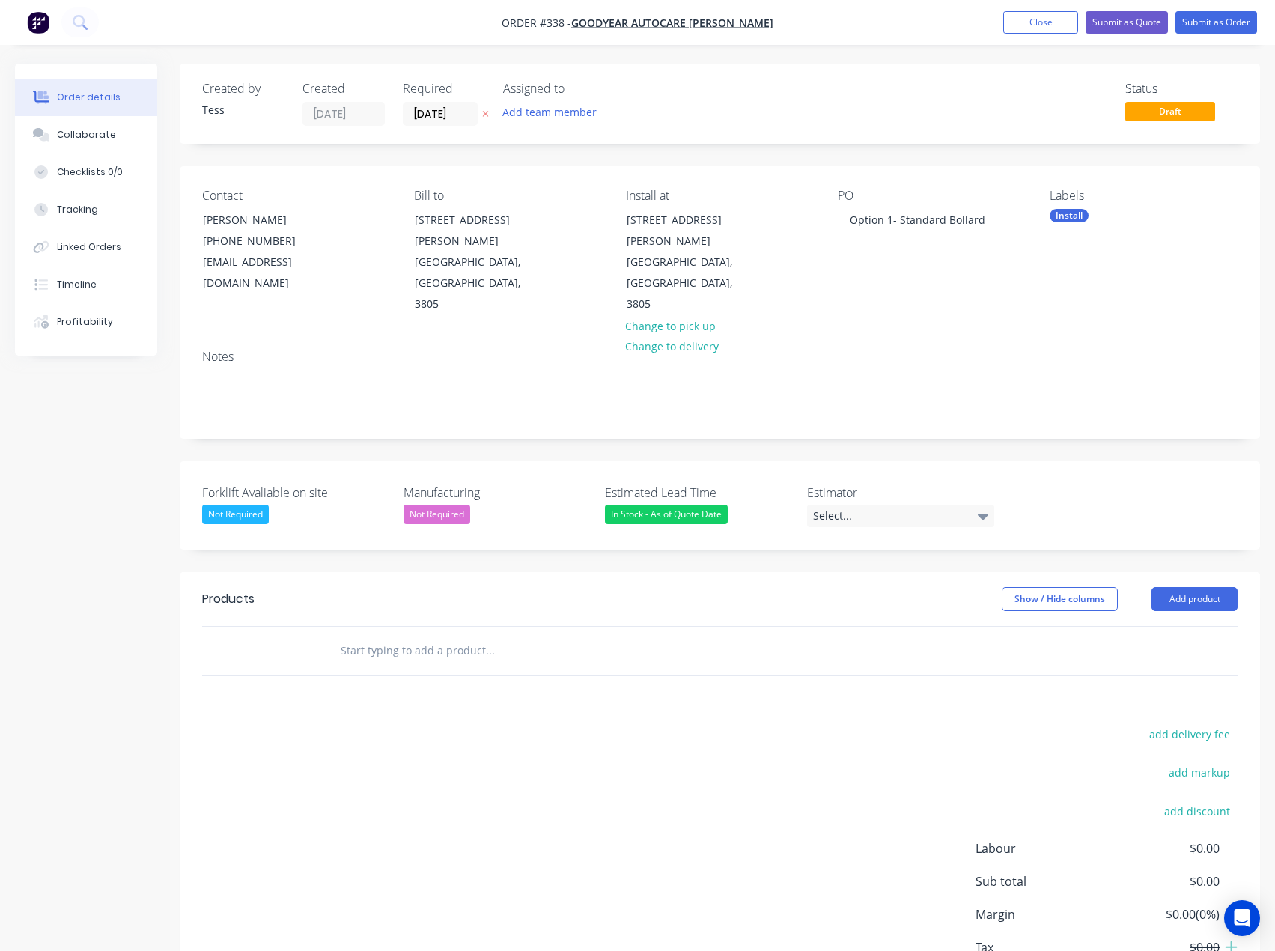
click at [951, 338] on div "Notes" at bounding box center [720, 388] width 1081 height 100
drag, startPoint x: 982, startPoint y: 221, endPoint x: 827, endPoint y: 215, distance: 155.1
click at [827, 215] on div "Contact Ruwan Senadeera (03) 9705 0007 narrewarren@goodyear.com.au Bill to 473-…" at bounding box center [720, 251] width 1081 height 171
copy div "Option 1- Standard Bollard"
click at [564, 115] on button "Add team member" at bounding box center [550, 112] width 110 height 20
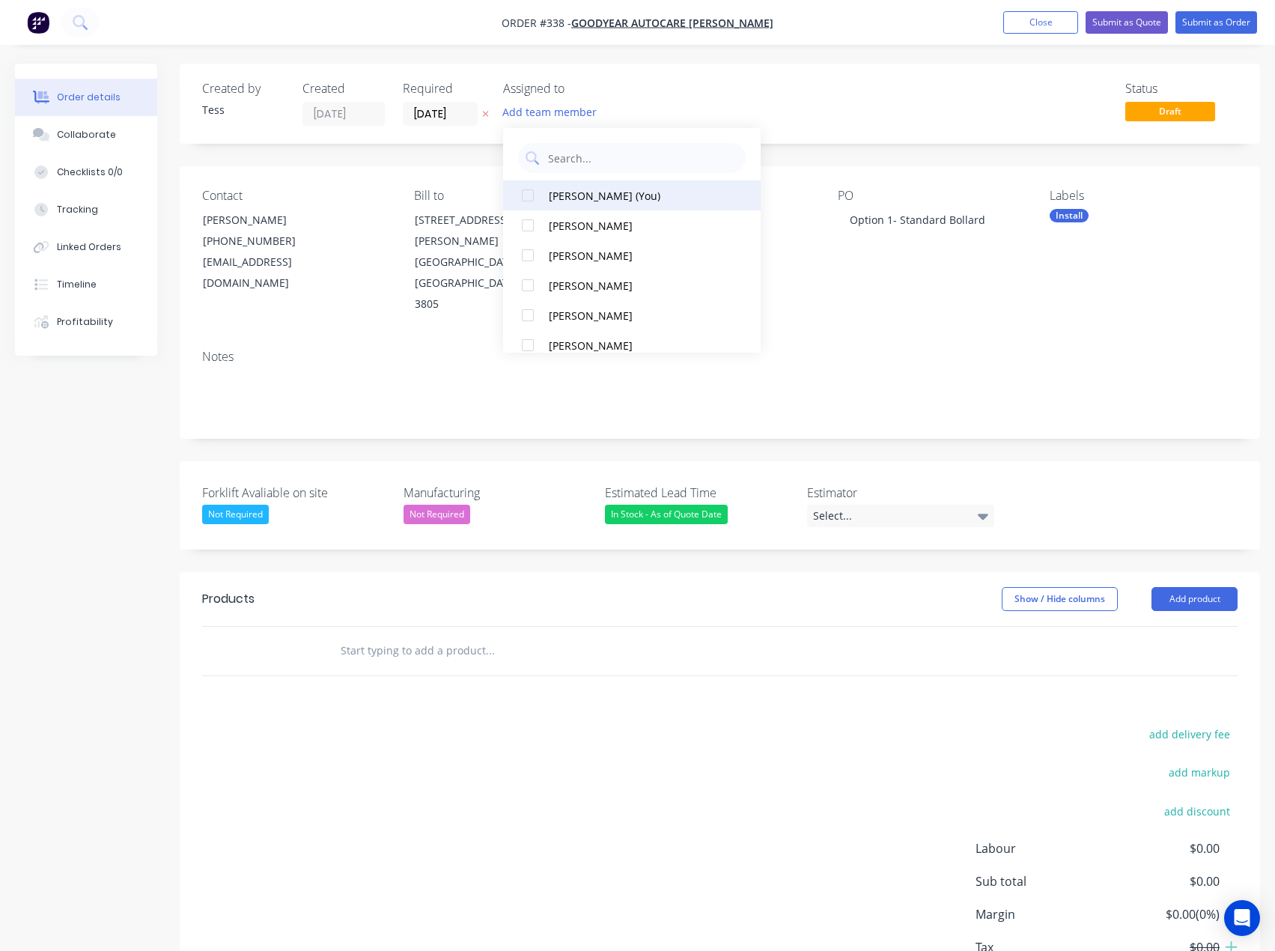
click at [554, 200] on div "Tess Siegfried (You)" at bounding box center [637, 196] width 176 height 16
click at [638, 115] on div "TS" at bounding box center [578, 113] width 150 height 22
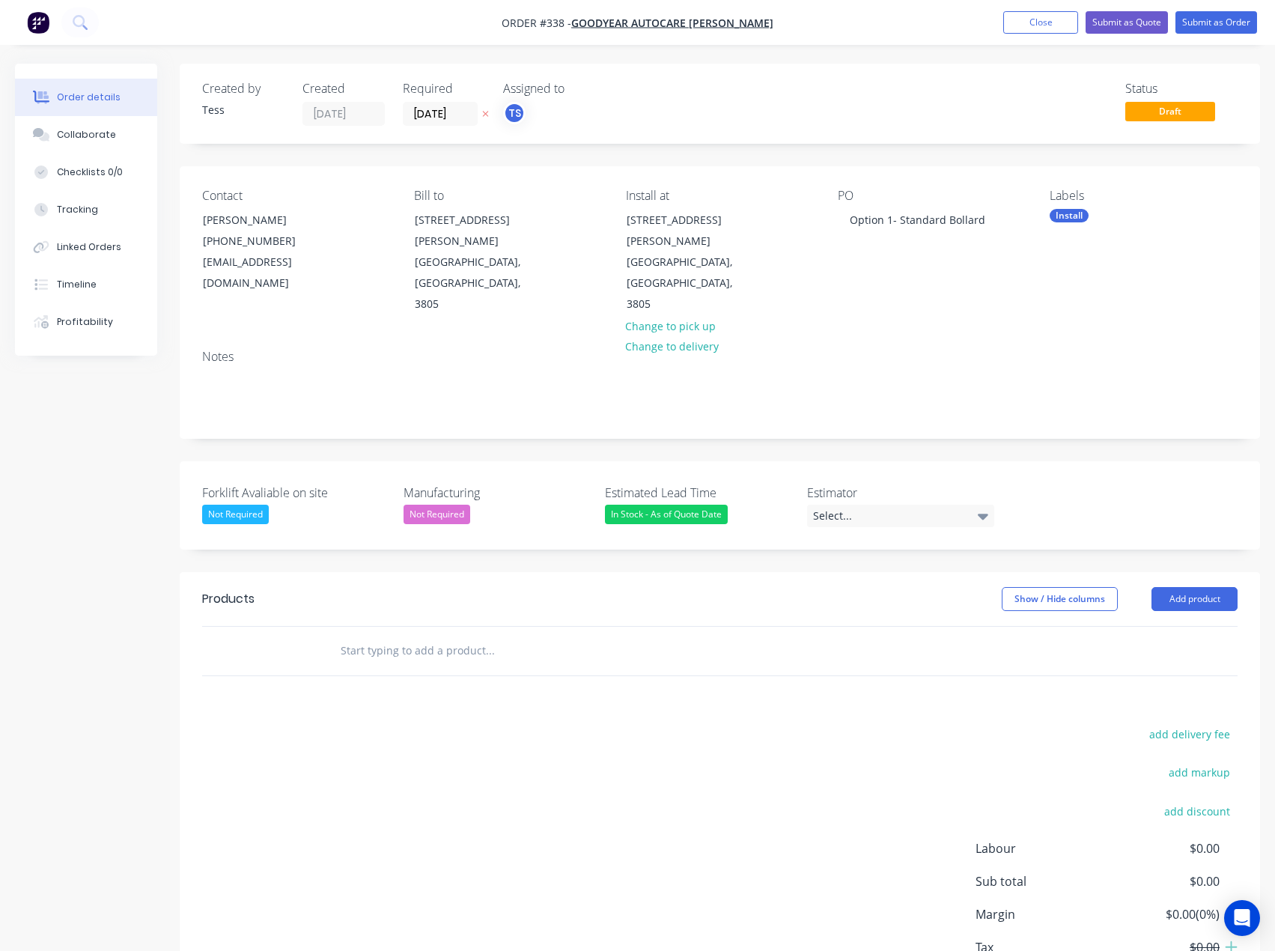
scroll to position [65, 0]
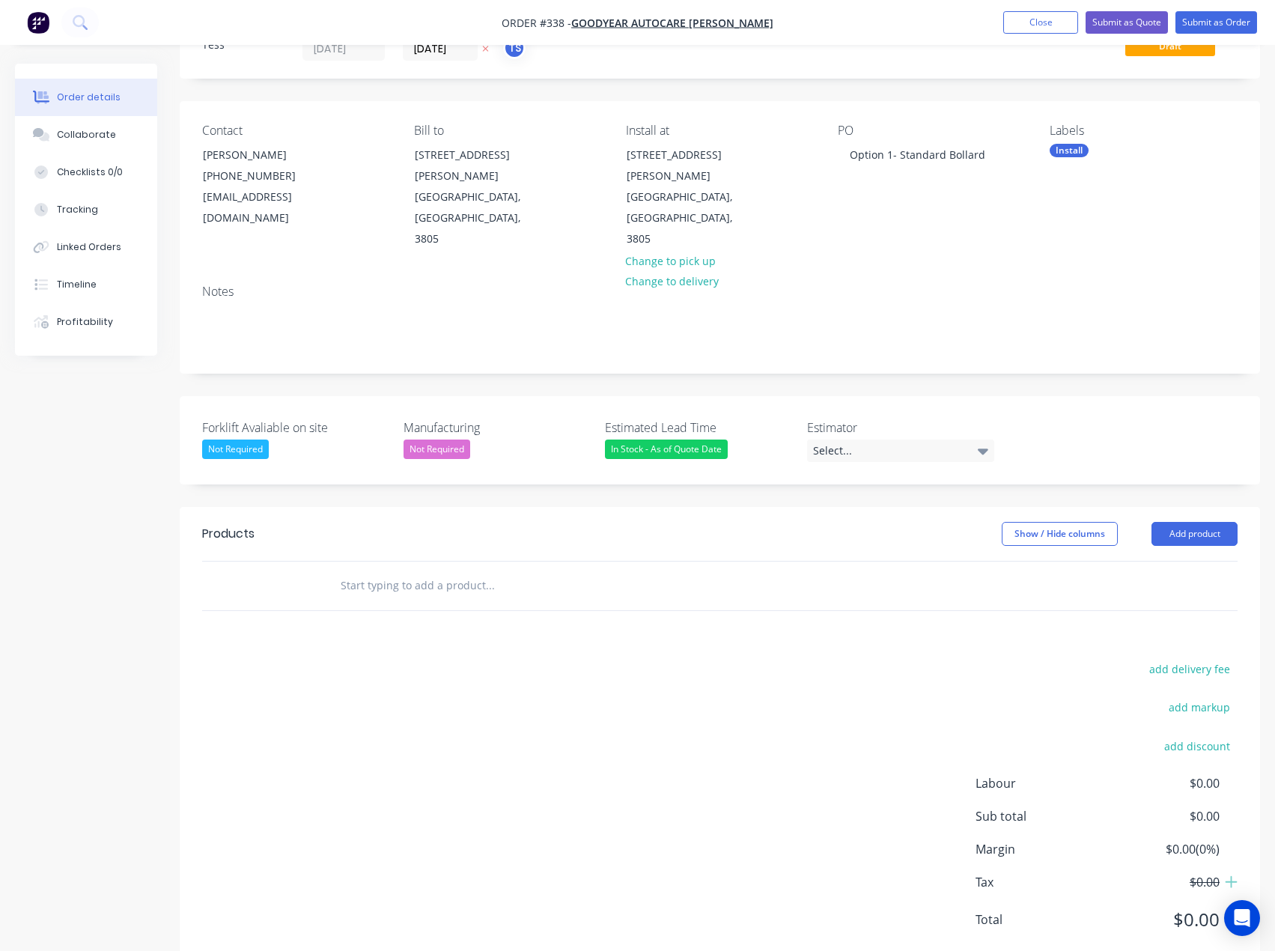
click at [399, 571] on input "text" at bounding box center [490, 586] width 300 height 30
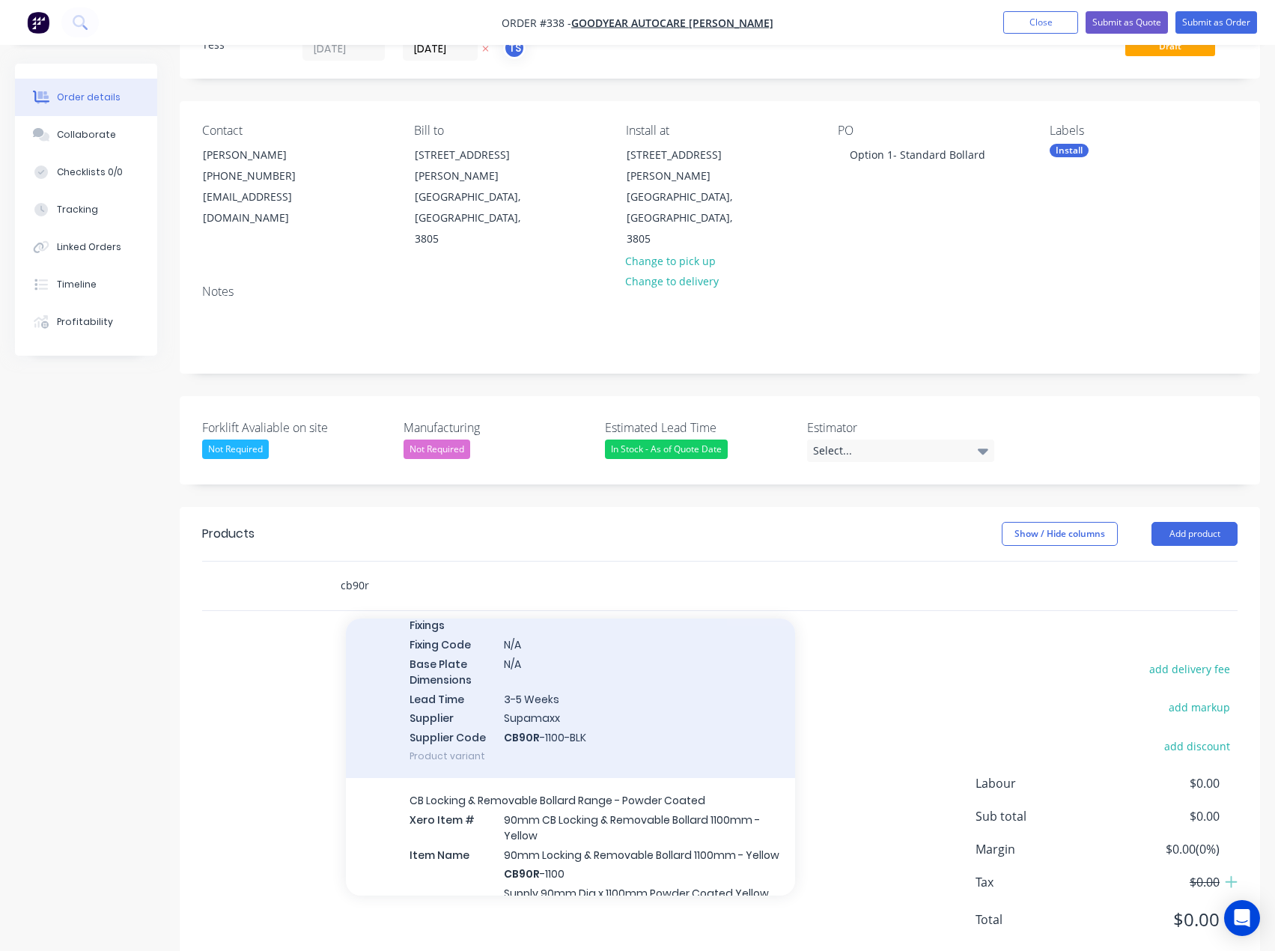
scroll to position [374, 0]
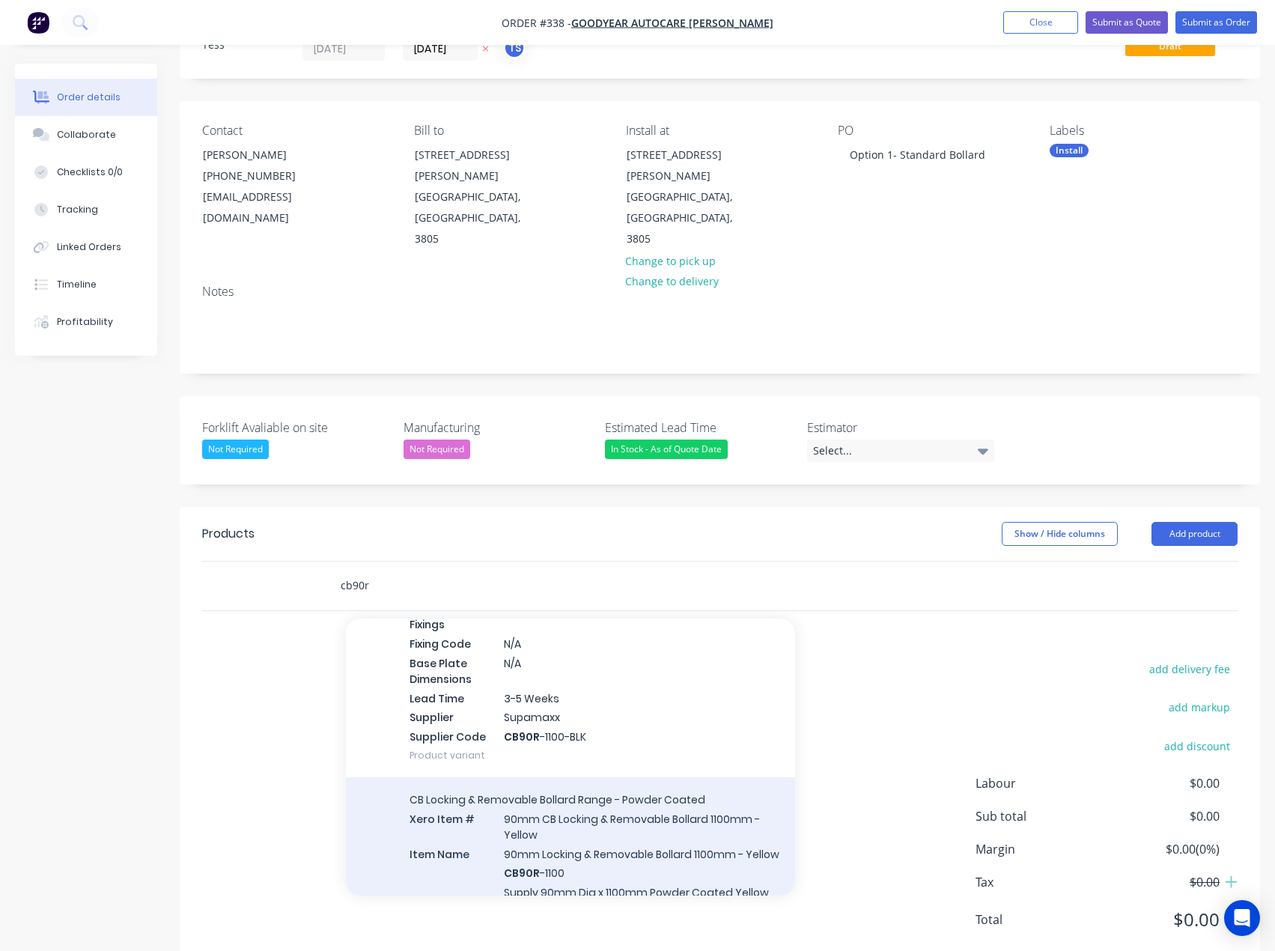
type input "cb90r"
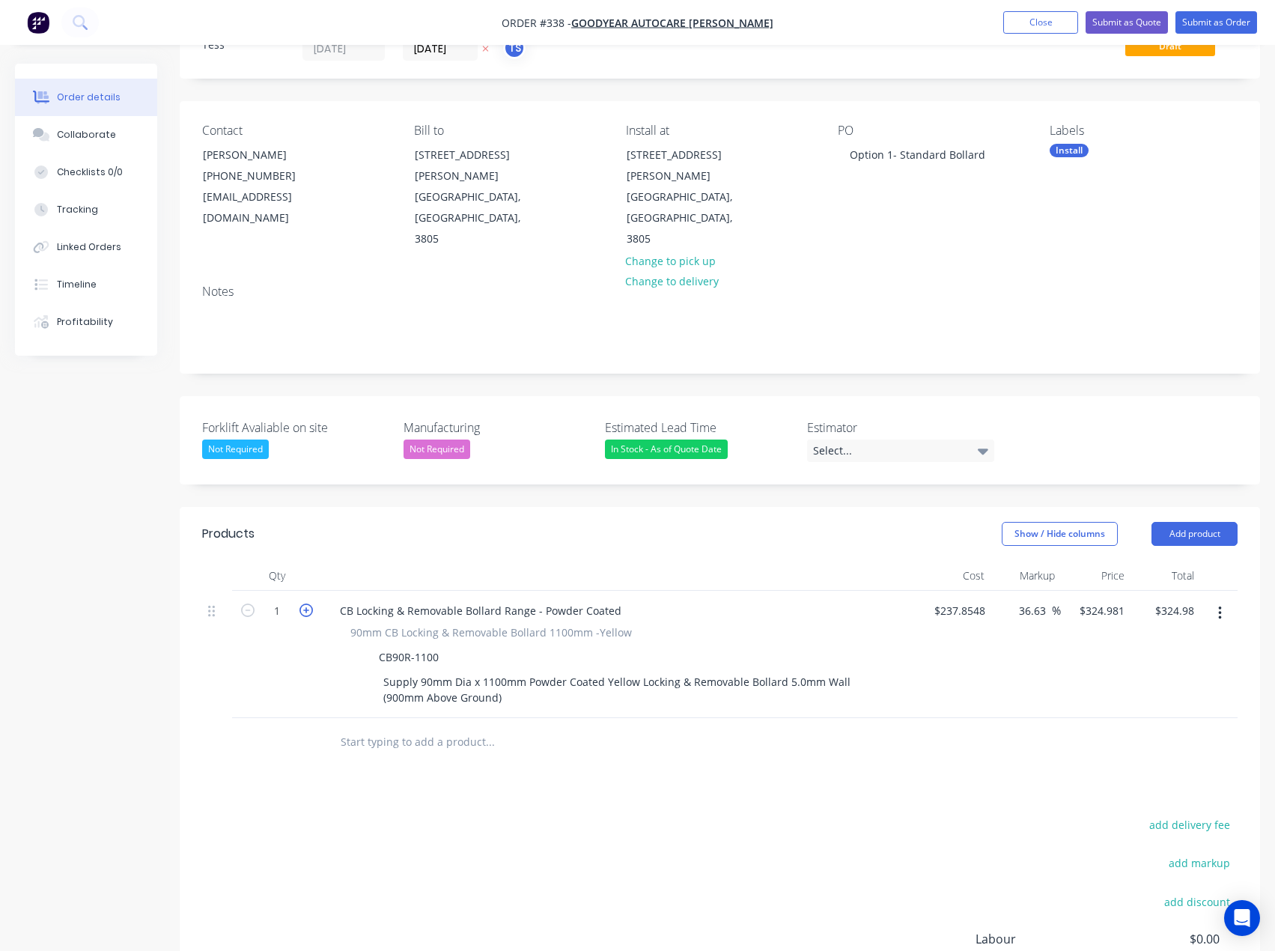
click at [303, 604] on icon "button" at bounding box center [306, 610] width 13 height 13
type input "2"
type input "$649.96"
click at [306, 604] on icon "button" at bounding box center [306, 610] width 13 height 13
type input "3"
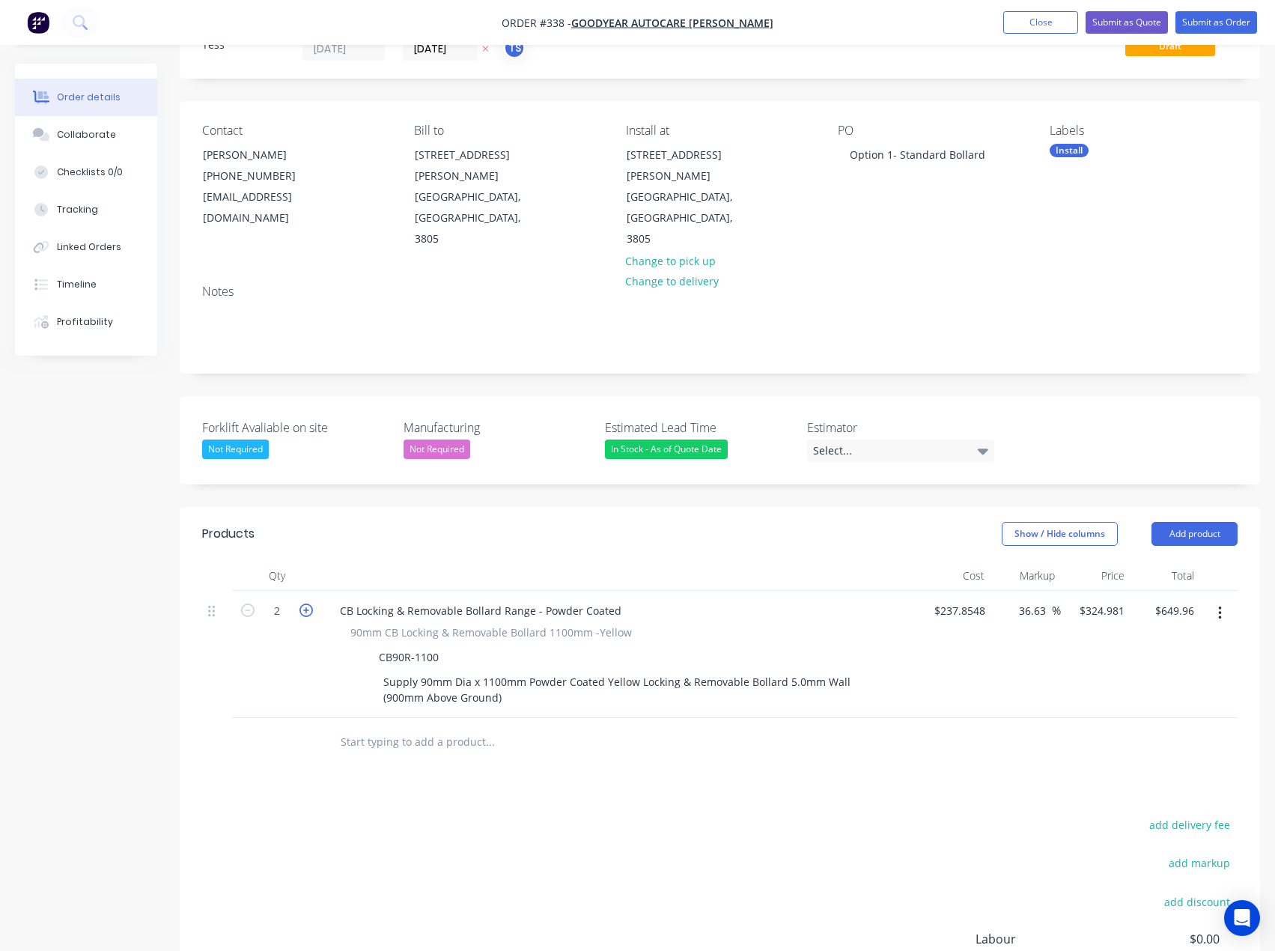
type input "$974.94"
click at [1218, 522] on button "Add product" at bounding box center [1195, 534] width 86 height 24
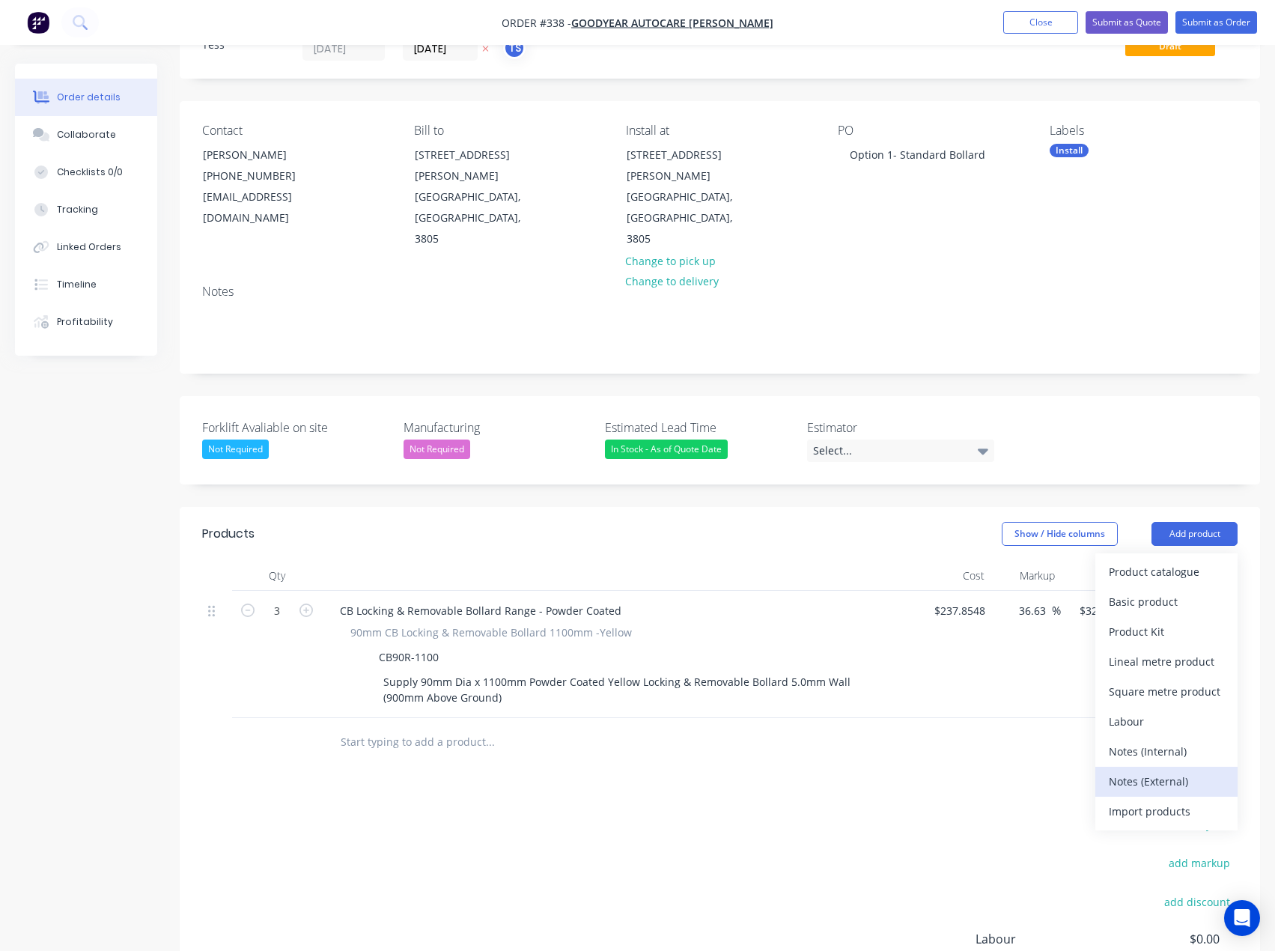
click at [1133, 771] on div "Notes (External)" at bounding box center [1166, 782] width 115 height 22
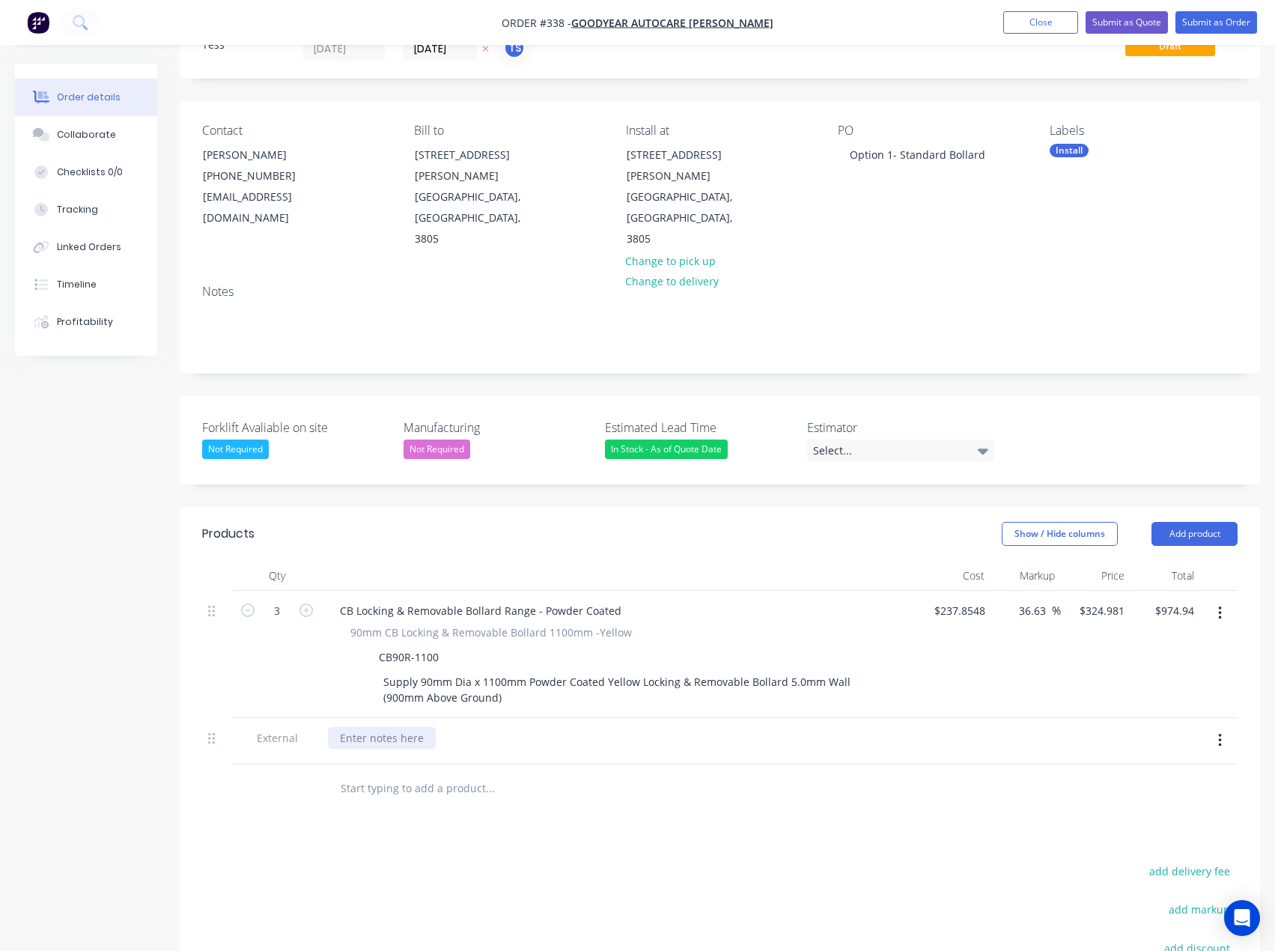
click at [379, 727] on div at bounding box center [382, 738] width 108 height 22
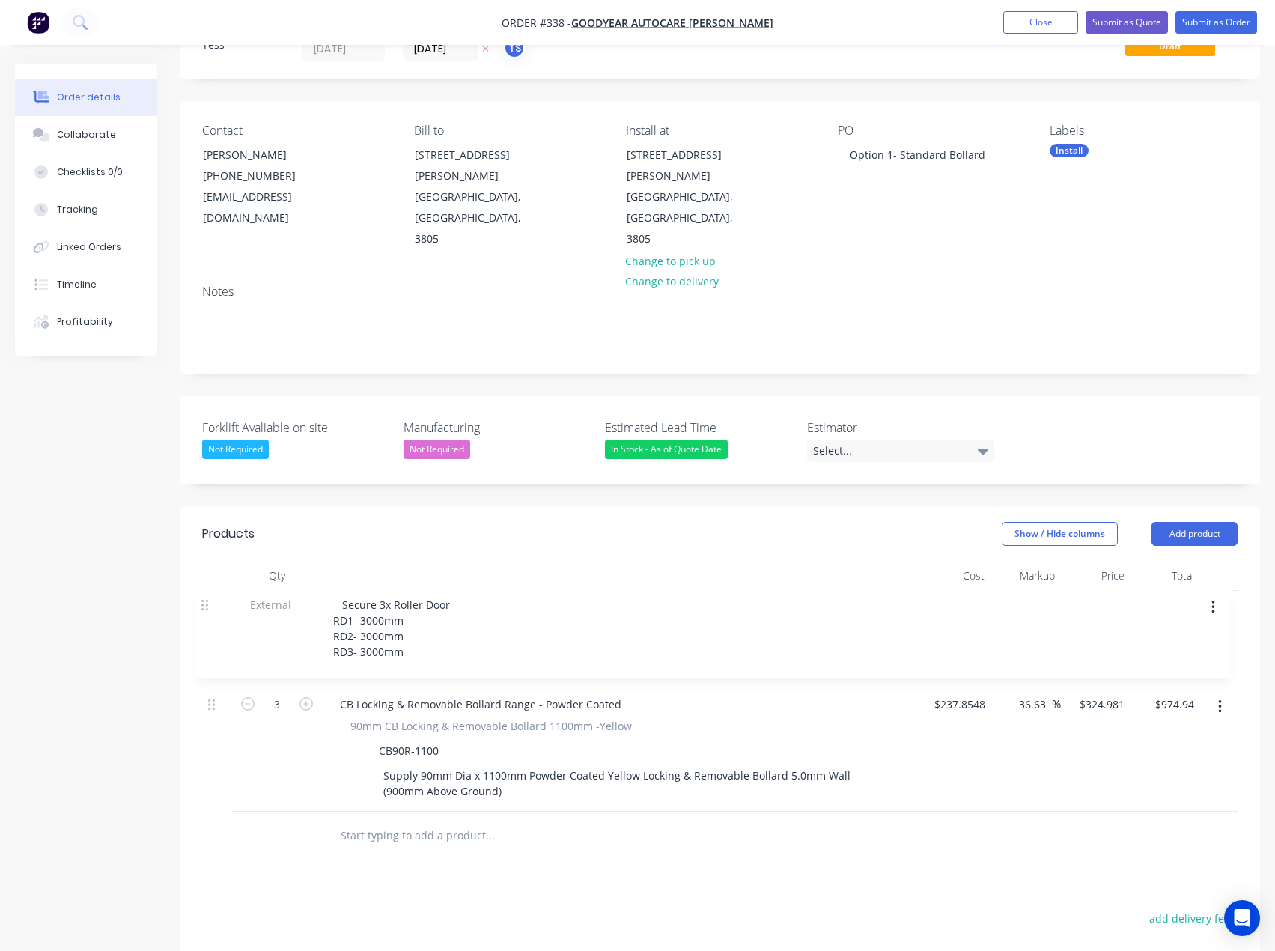
drag, startPoint x: 216, startPoint y: 700, endPoint x: 213, endPoint y: 598, distance: 101.9
click at [209, 591] on div "3 CB Locking & Removable Bollard Range - Powder Coated 90mm CB Locking & Remova…" at bounding box center [720, 701] width 1036 height 221
click at [386, 821] on input "text" at bounding box center [490, 836] width 300 height 30
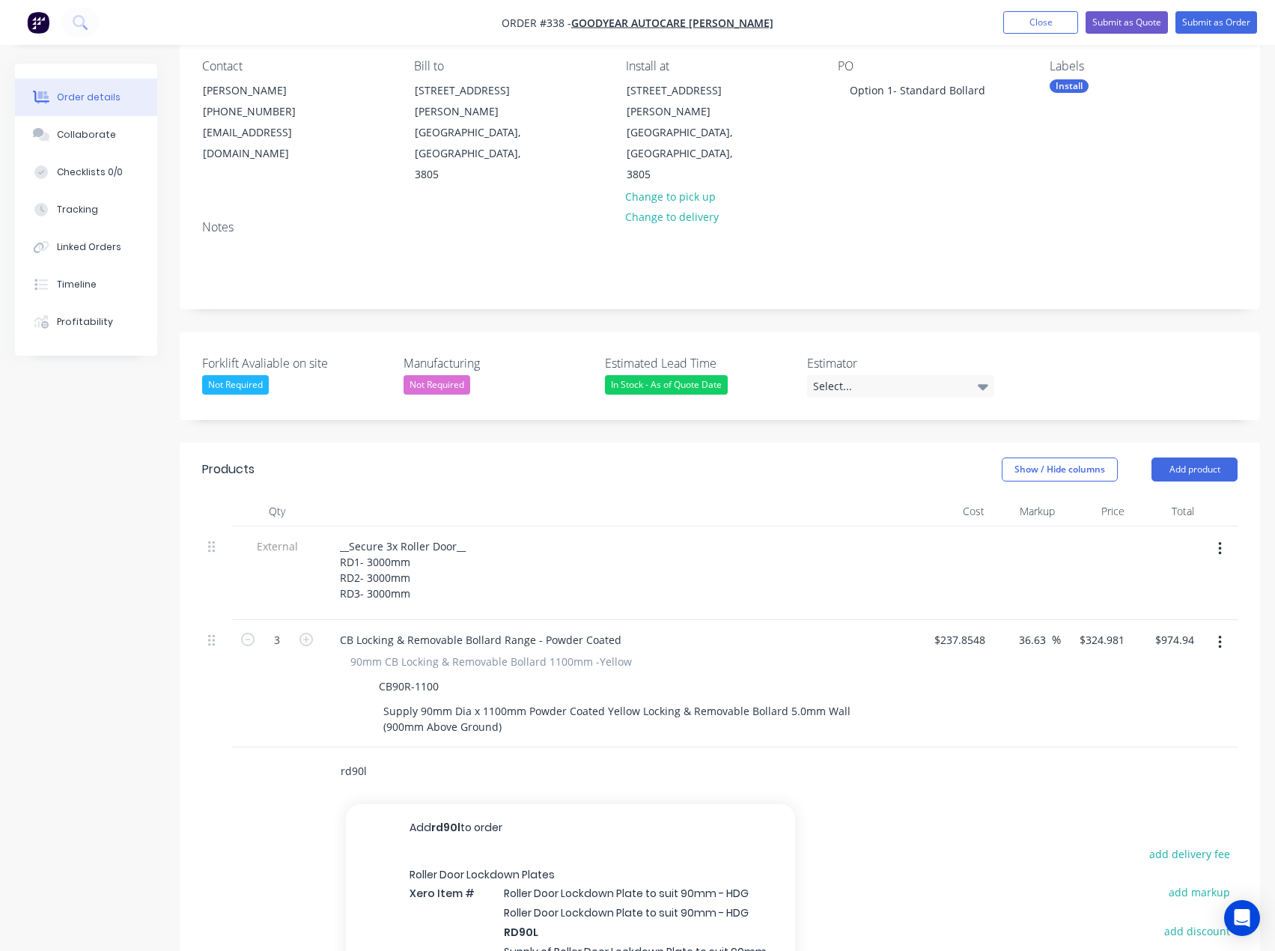
scroll to position [215, 0]
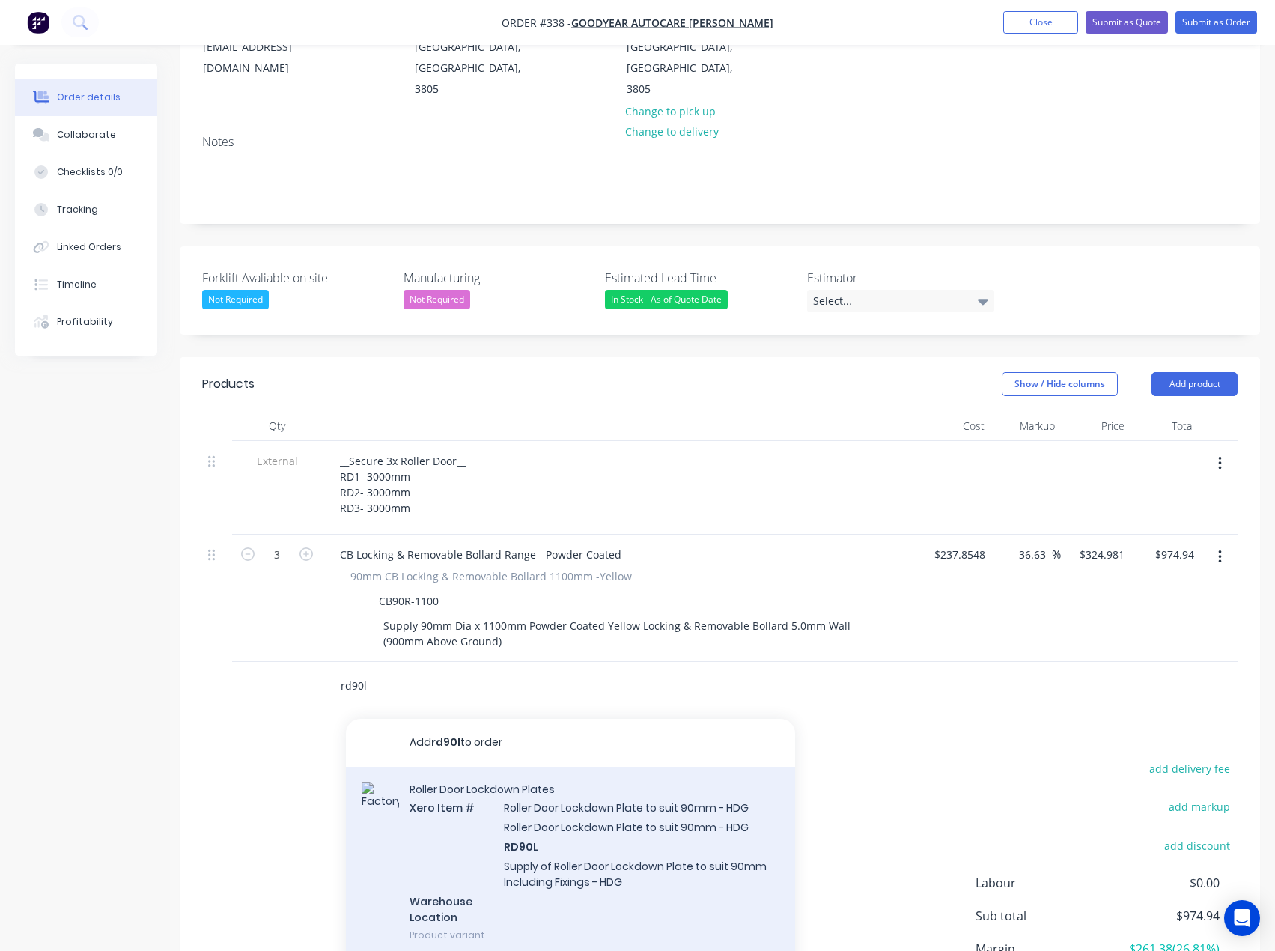
type input "rd90l"
click at [562, 815] on div "Roller Door Lockdown Plates Xero Item # Roller Door Lockdown Plate to suit 90mm…" at bounding box center [570, 862] width 449 height 191
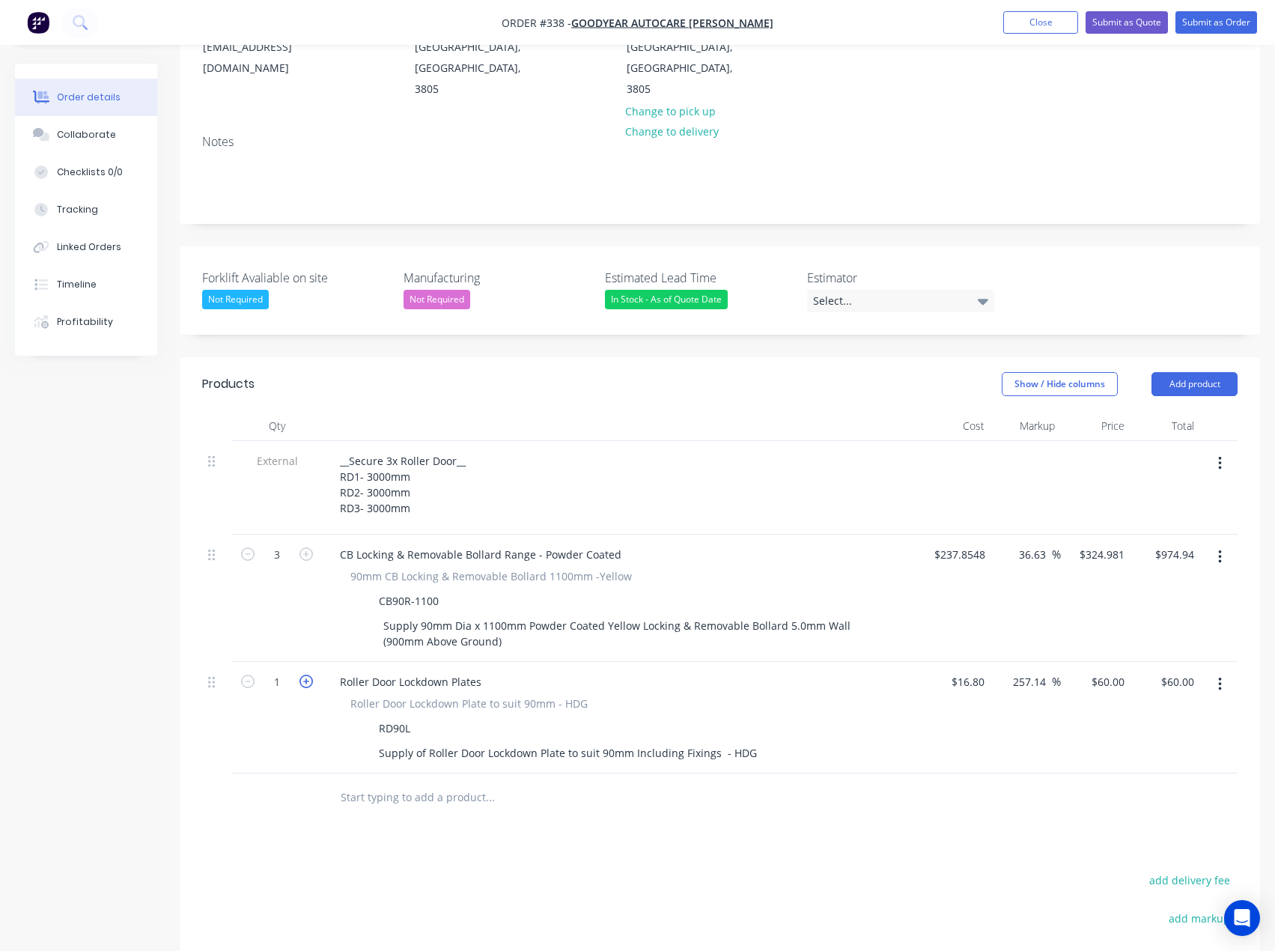
click at [304, 675] on icon "button" at bounding box center [306, 681] width 13 height 13
type input "2"
type input "$120.00"
click at [304, 675] on icon "button" at bounding box center [306, 681] width 13 height 13
type input "3"
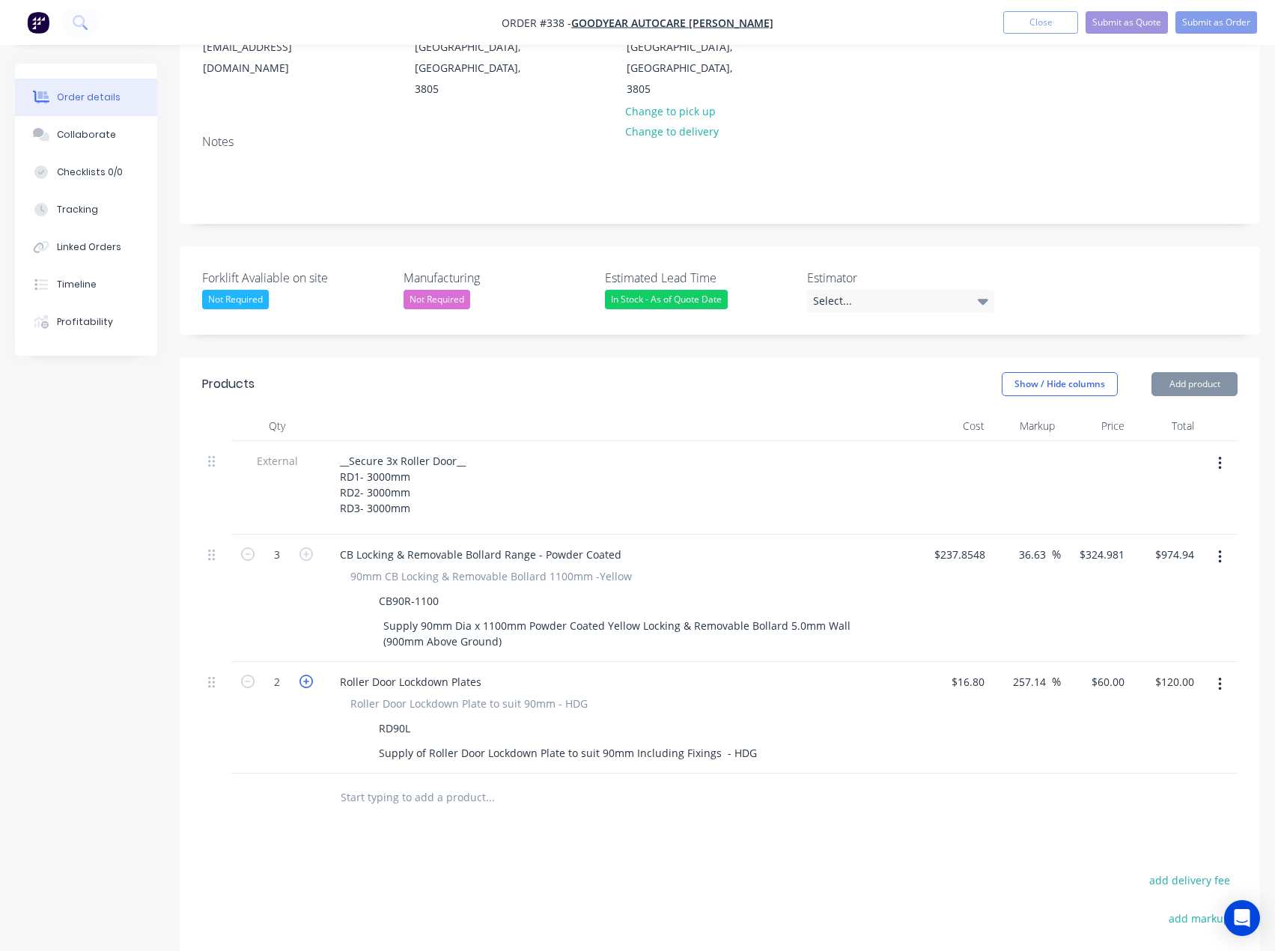
type input "$180.00"
click at [304, 675] on icon "button" at bounding box center [306, 681] width 13 height 13
type input "4"
type input "$240.00"
click at [250, 675] on icon "button" at bounding box center [247, 681] width 13 height 13
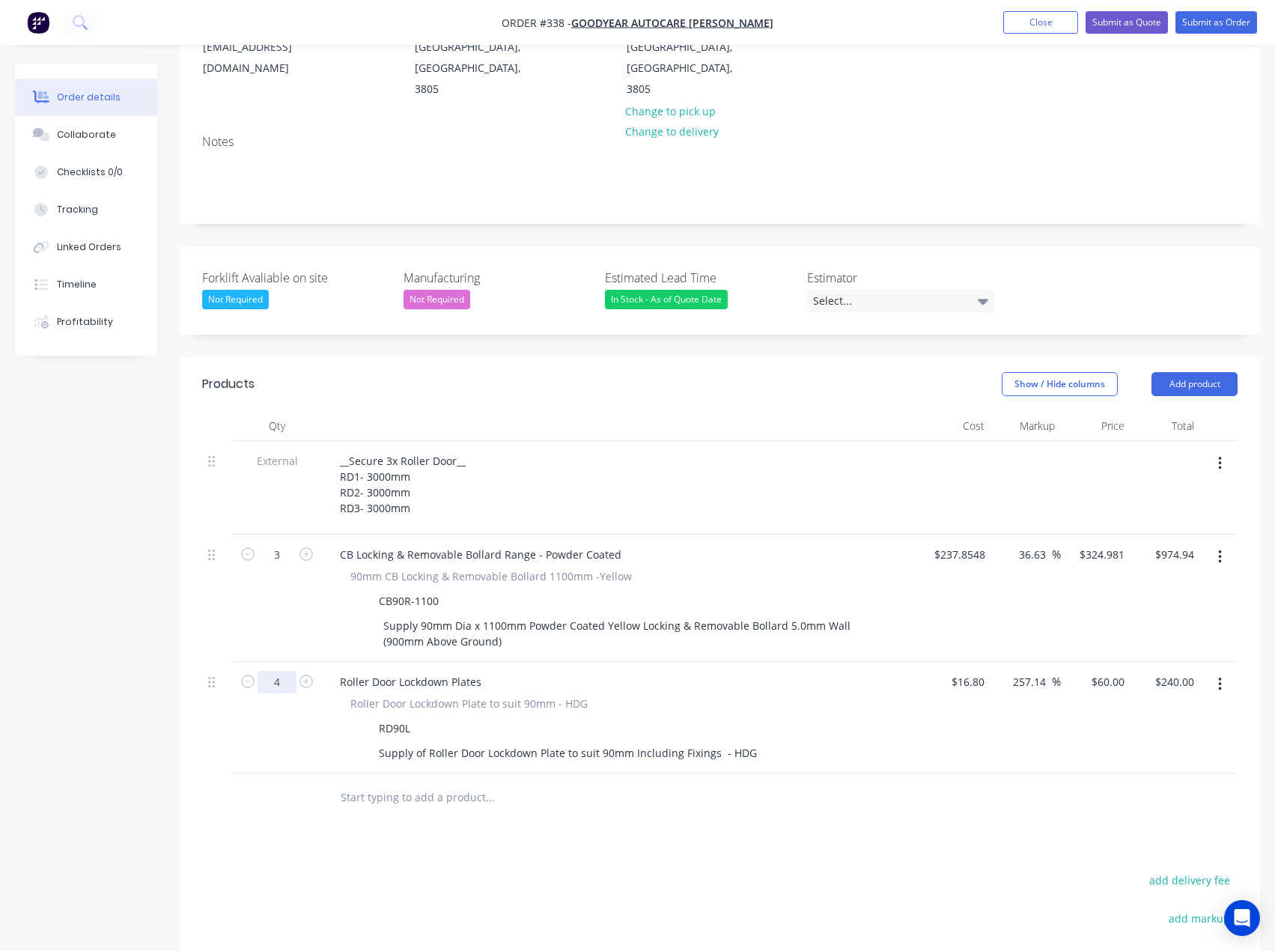
type input "3"
type input "$180.00"
click at [1113, 671] on input "60" at bounding box center [1120, 682] width 19 height 22
type input "55"
type input "227.38"
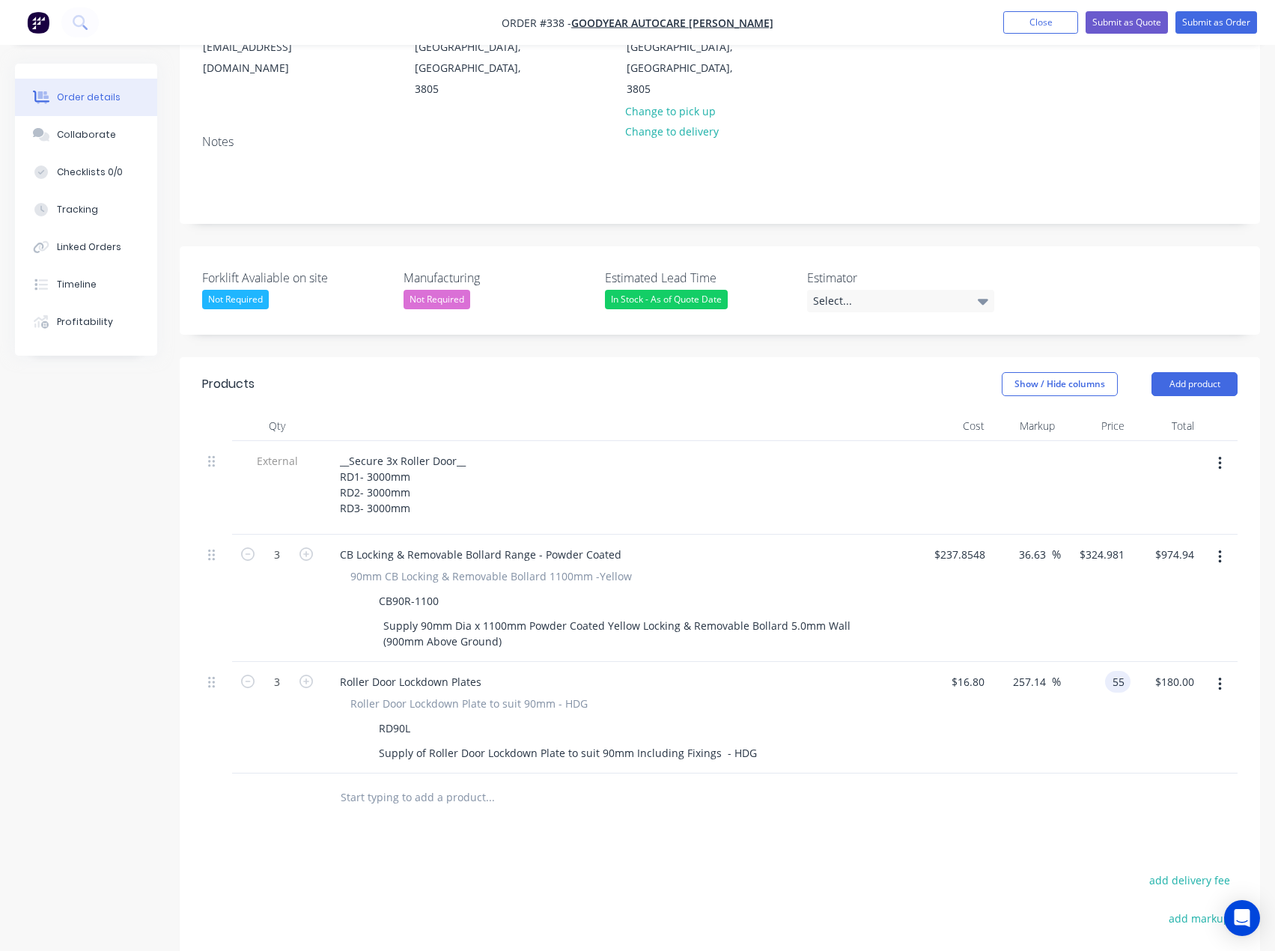
type input "$55.00"
type input "$165.00"
click at [784, 783] on div at bounding box center [591, 798] width 527 height 30
click at [413, 783] on input "text" at bounding box center [490, 798] width 300 height 30
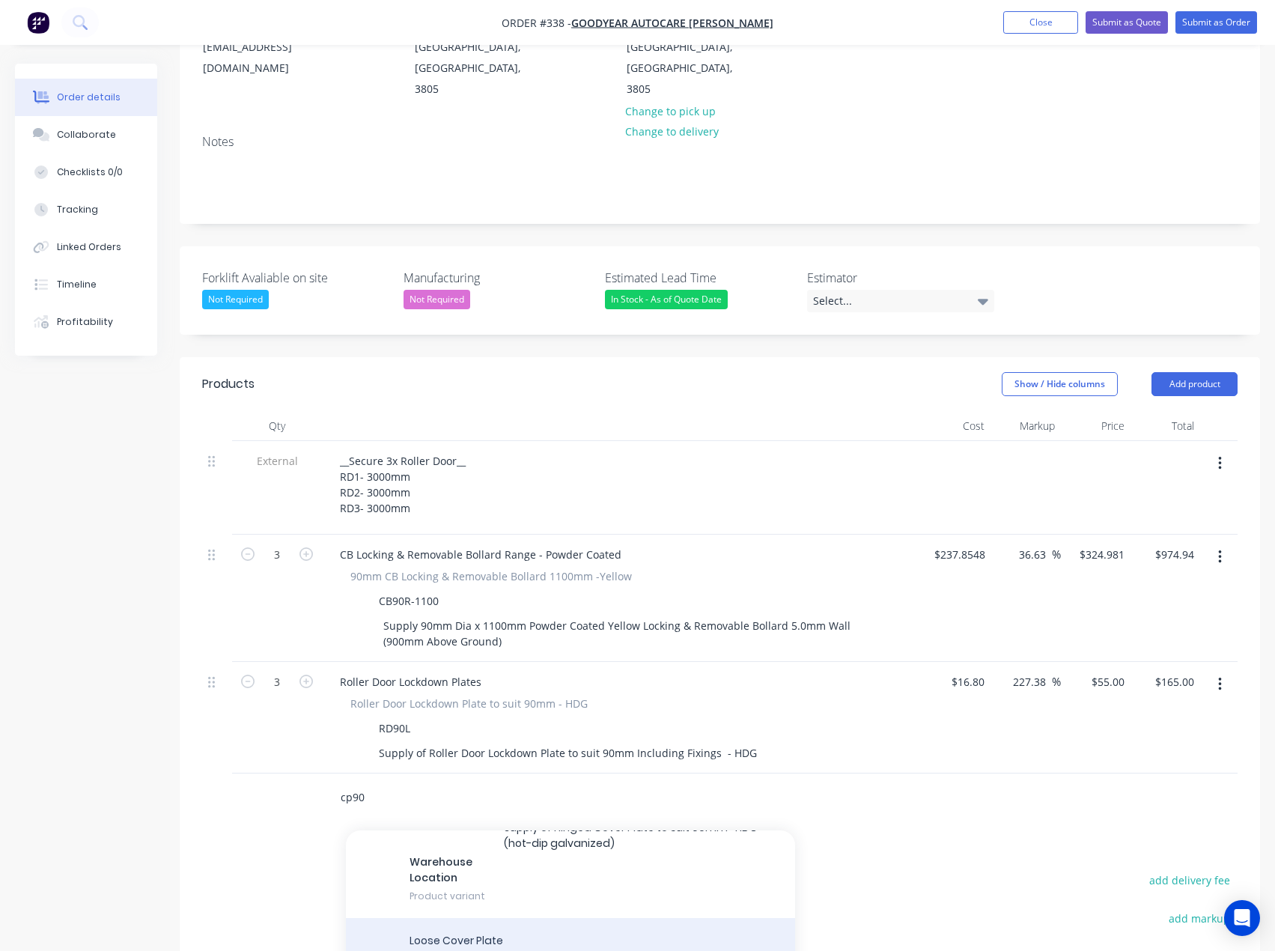
scroll to position [374, 0]
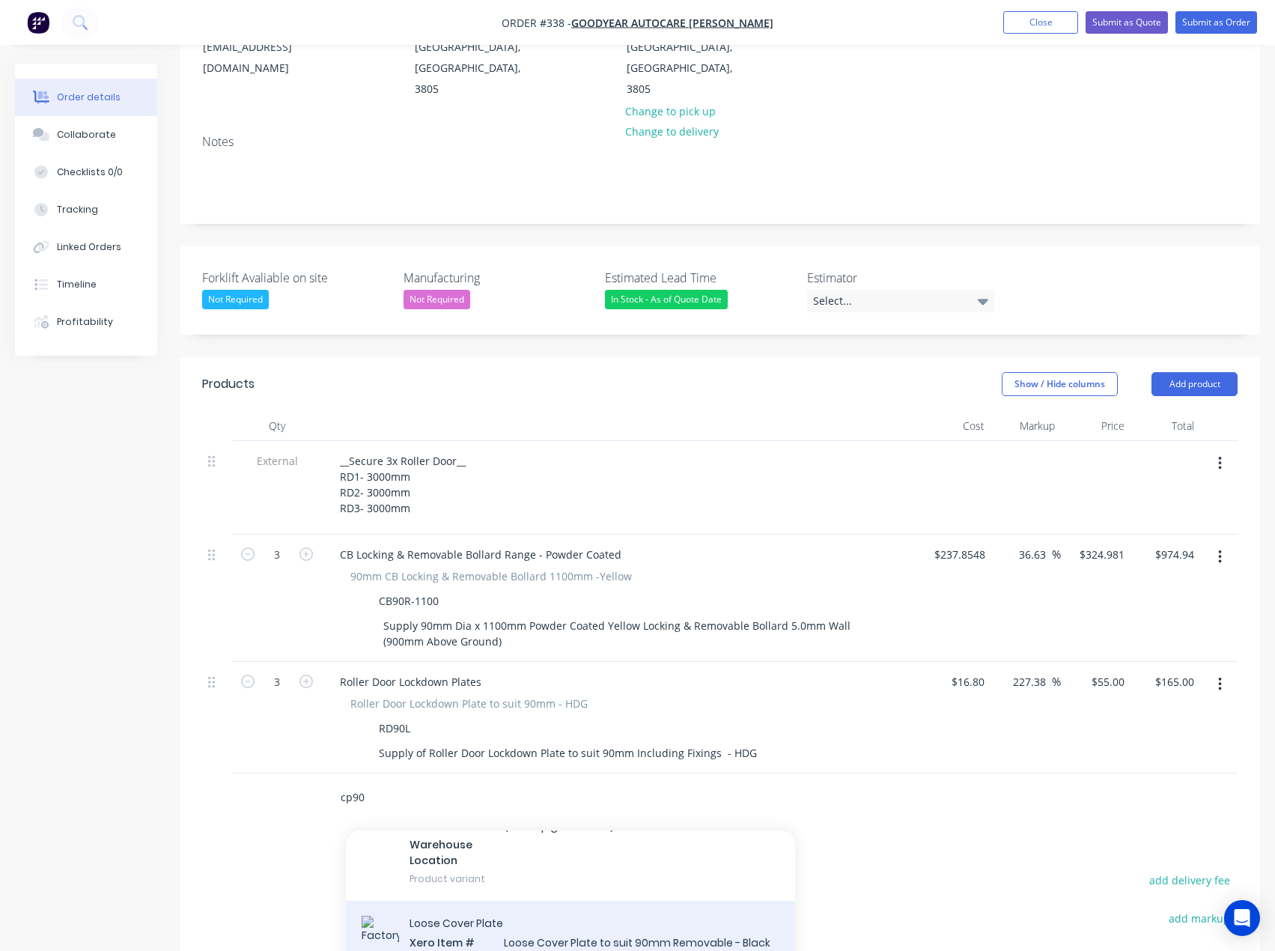
type input "cp90"
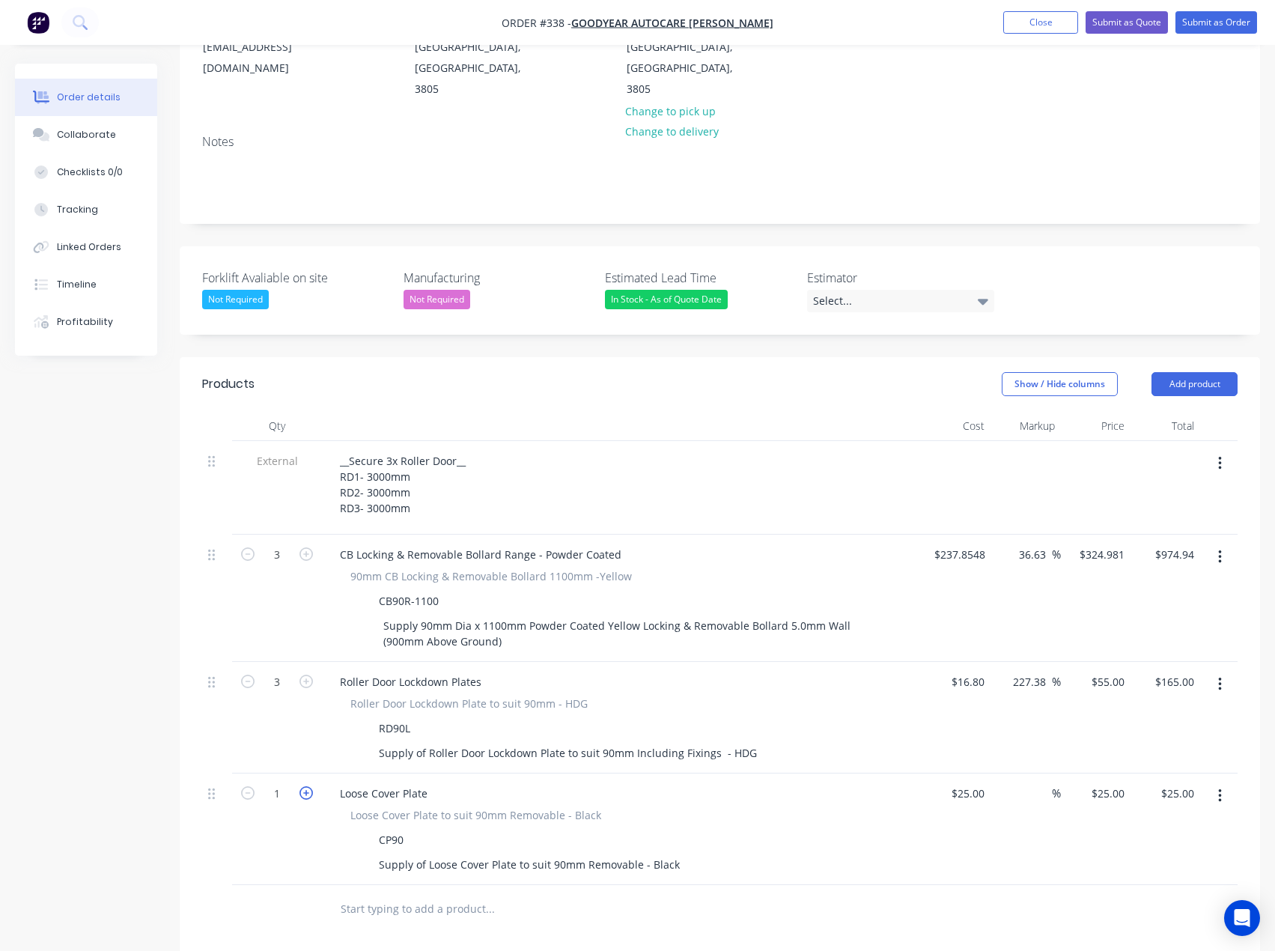
click at [305, 786] on icon "button" at bounding box center [306, 792] width 13 height 13
type input "2"
type input "$50.00"
click at [305, 786] on icon "button" at bounding box center [306, 792] width 13 height 13
type input "3"
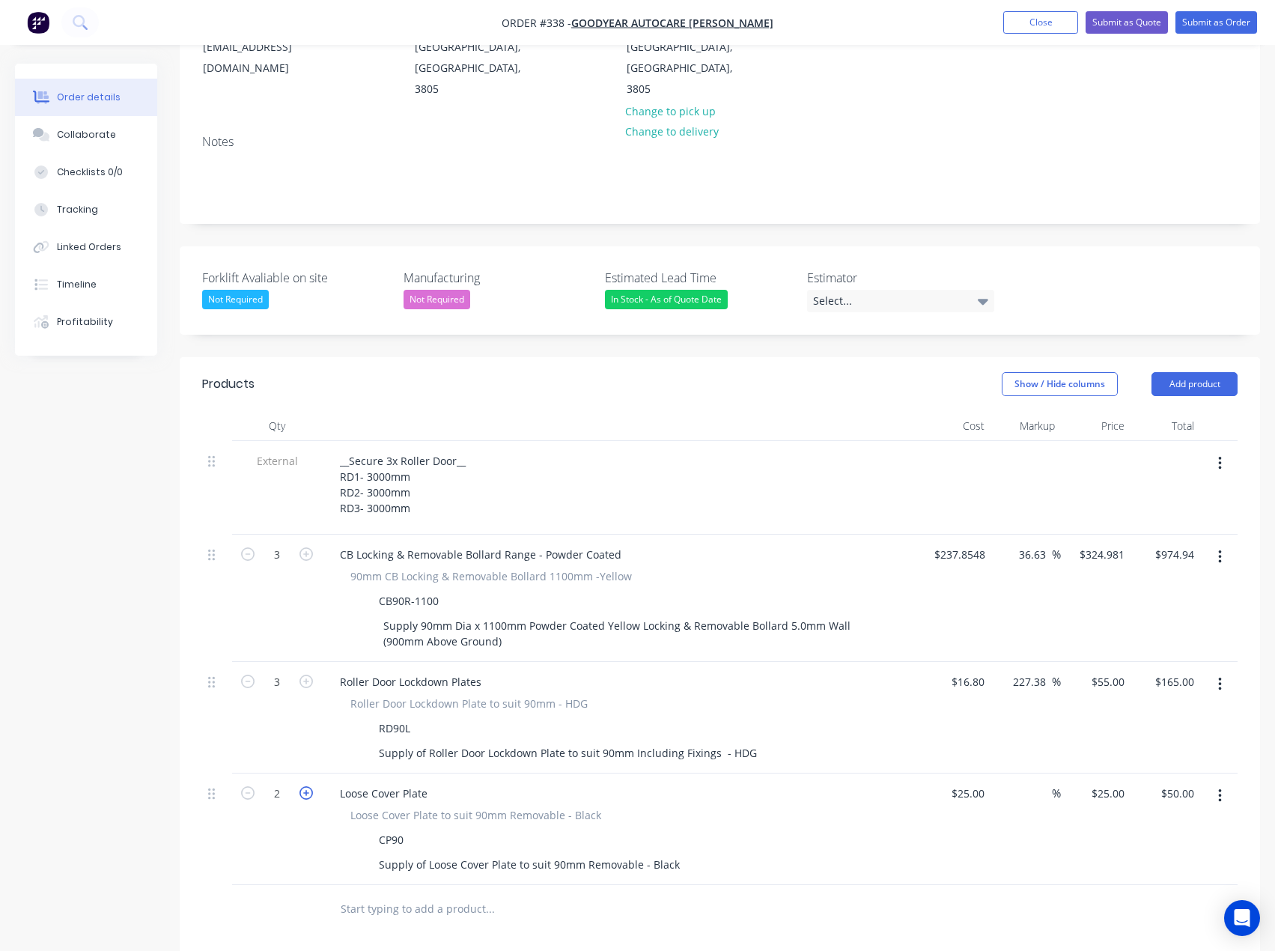
type input "$75.00"
click at [965, 783] on div "25 $25.00" at bounding box center [967, 794] width 46 height 22
type input "$1.00"
type input "1"
type input "$3.00"
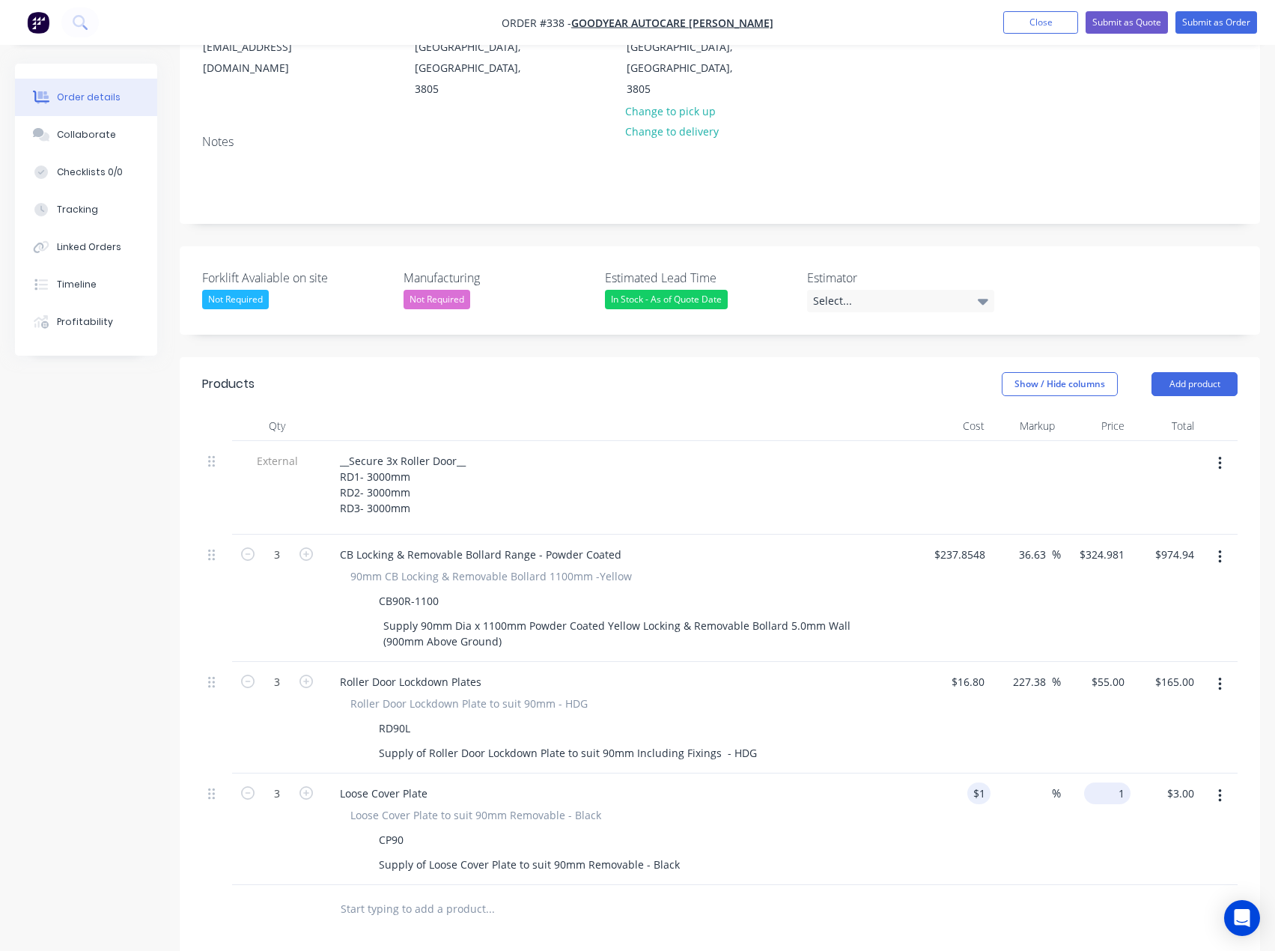
click at [1111, 783] on div "1 $25.00" at bounding box center [1107, 794] width 46 height 22
type input "20"
type input "1900"
type input "$20.00"
type input "$60.00"
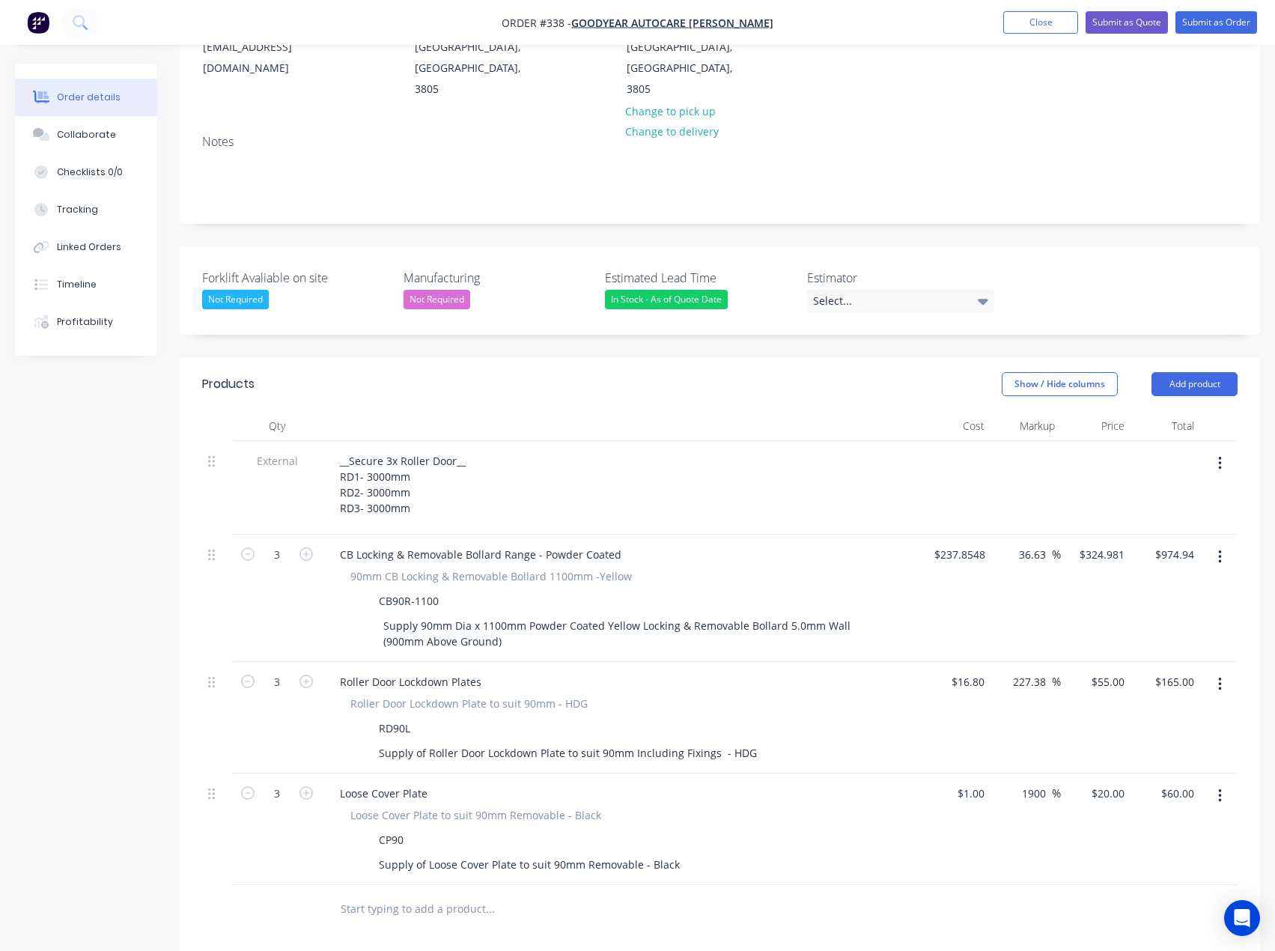
click at [478, 930] on div "Products Show / Hide columns Add product Qty Cost Markup Price Total External _…" at bounding box center [720, 825] width 1081 height 936
click at [447, 894] on input "text" at bounding box center [490, 909] width 300 height 30
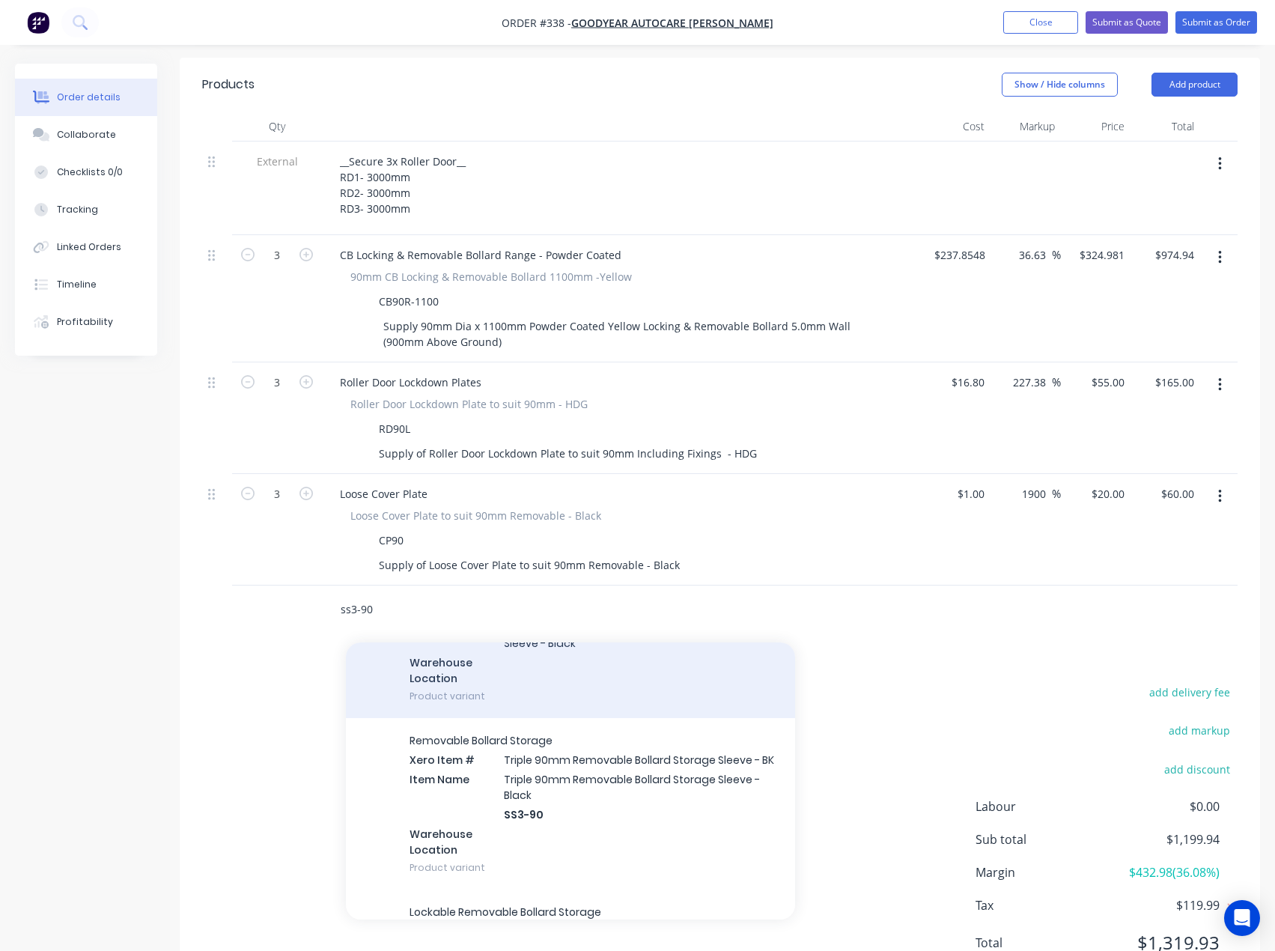
scroll to position [225, 0]
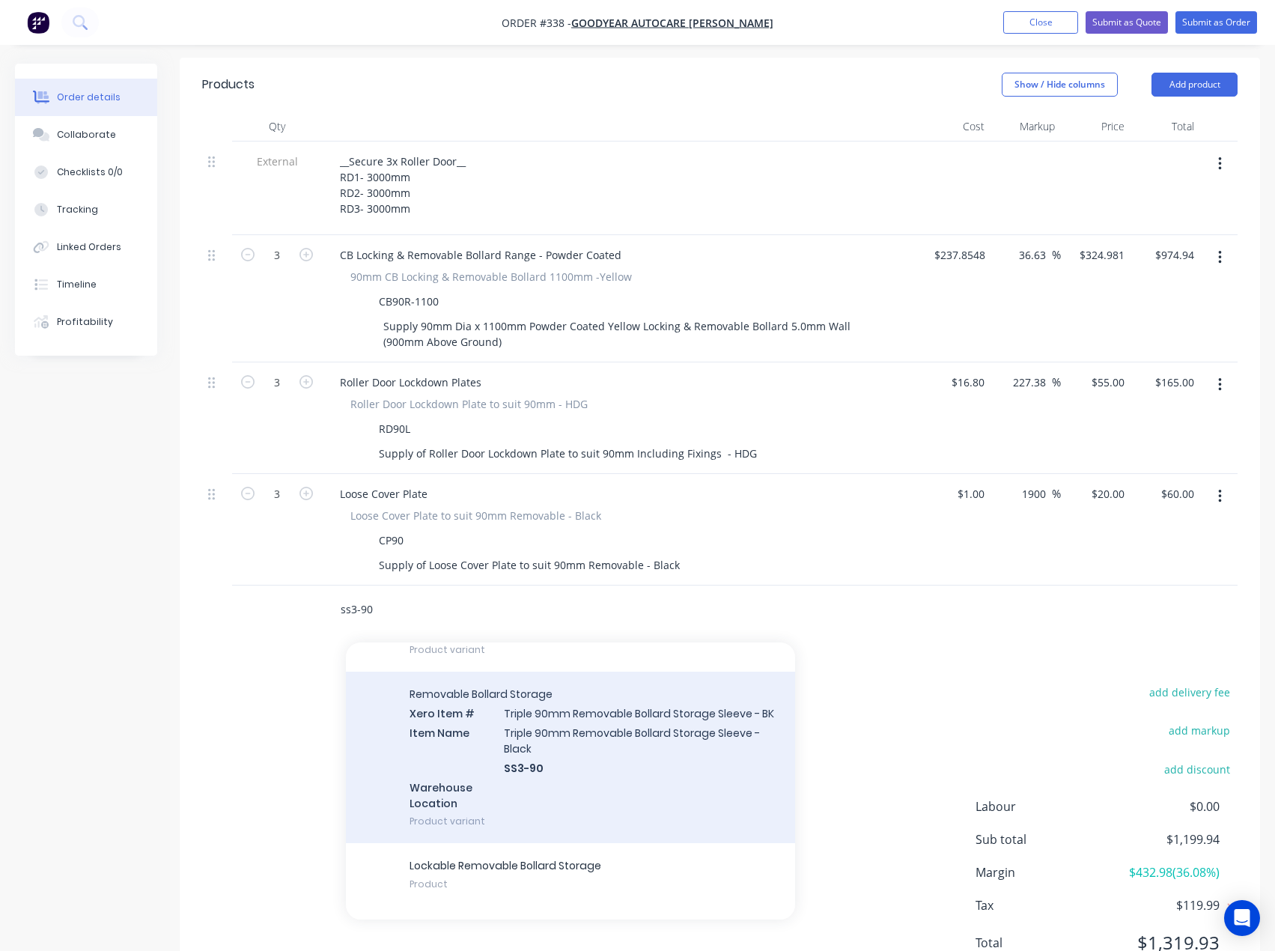
type input "ss3-90"
click at [544, 737] on div "Removable Bollard Storage Xero Item # Triple 90mm Removable Bollard Storage Sle…" at bounding box center [570, 757] width 449 height 171
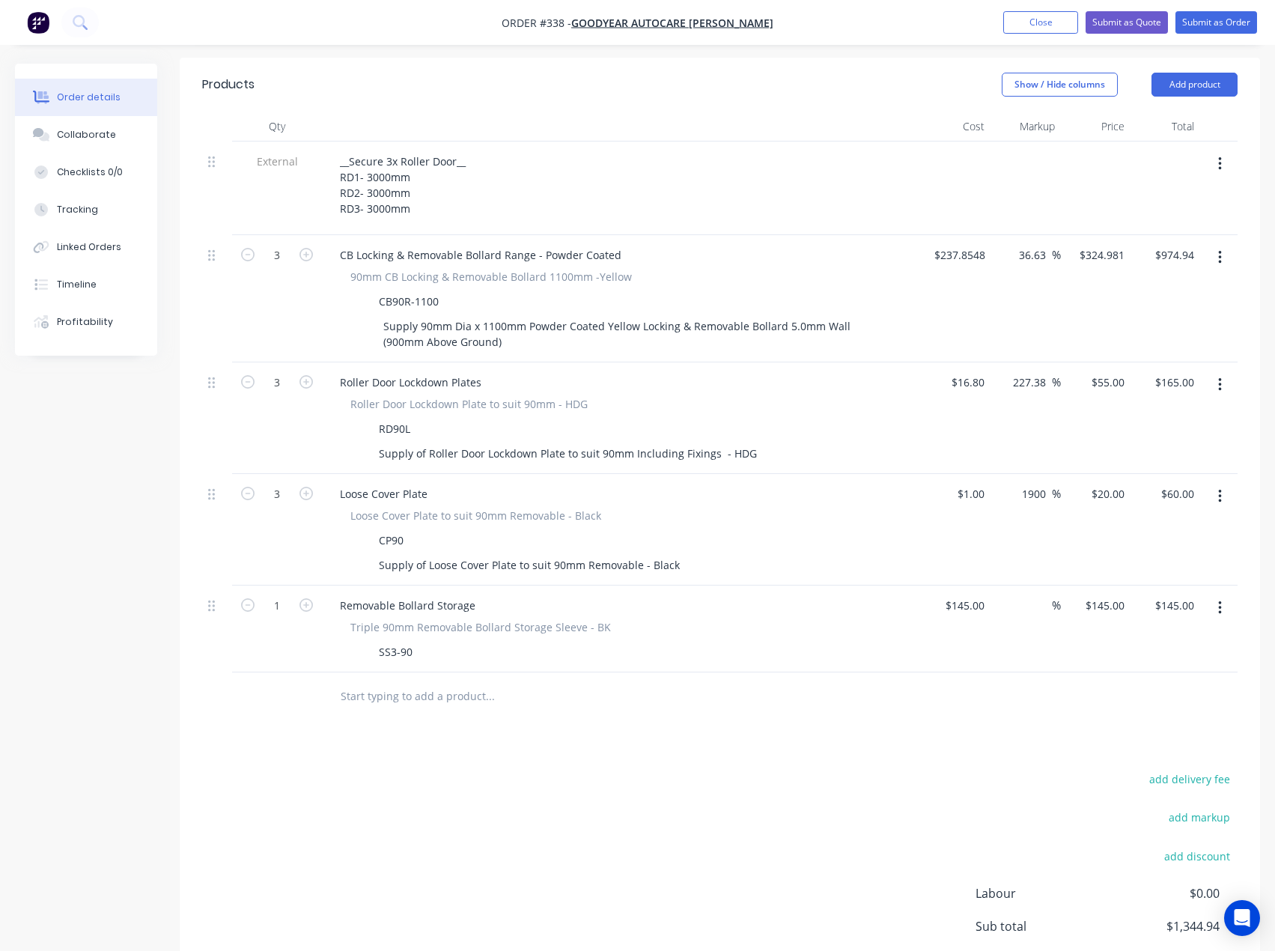
click at [378, 681] on input "text" at bounding box center [490, 696] width 300 height 30
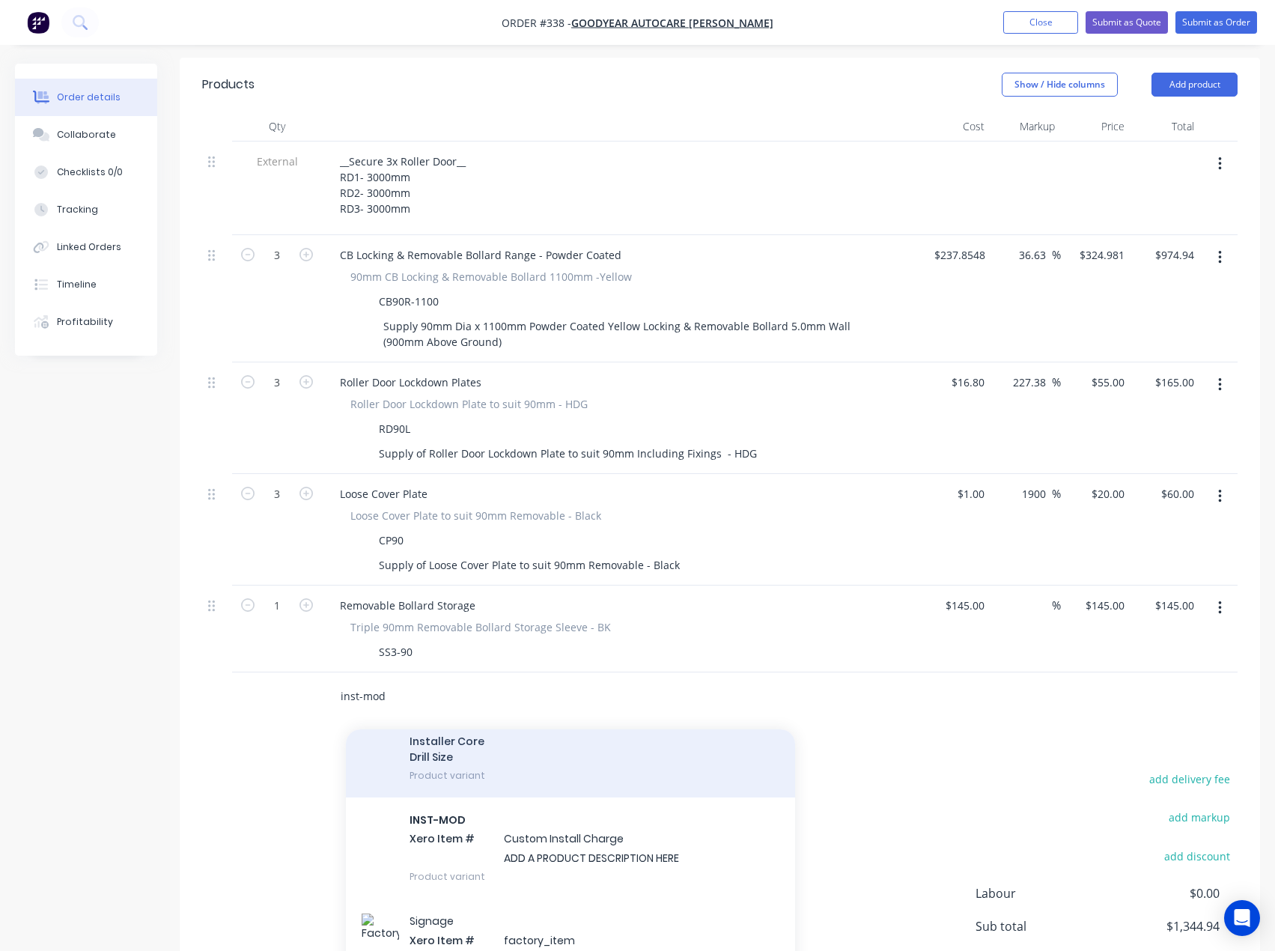
scroll to position [374, 0]
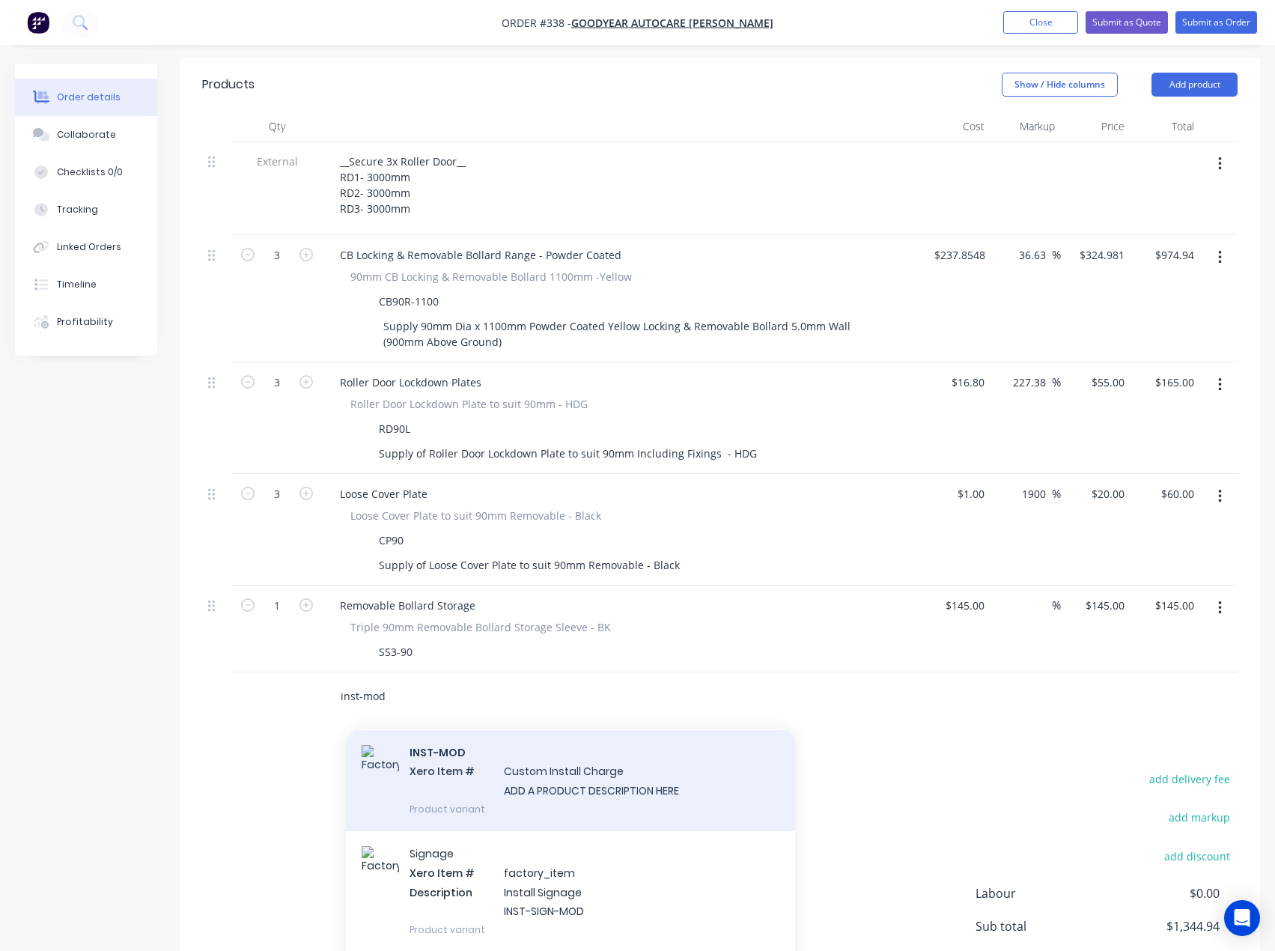
type input "inst-mod"
click at [563, 759] on div "INST-MOD Xero Item # Custom Install Charge ADD A PRODUCT DESCRIPTION HERE Produ…" at bounding box center [570, 780] width 449 height 101
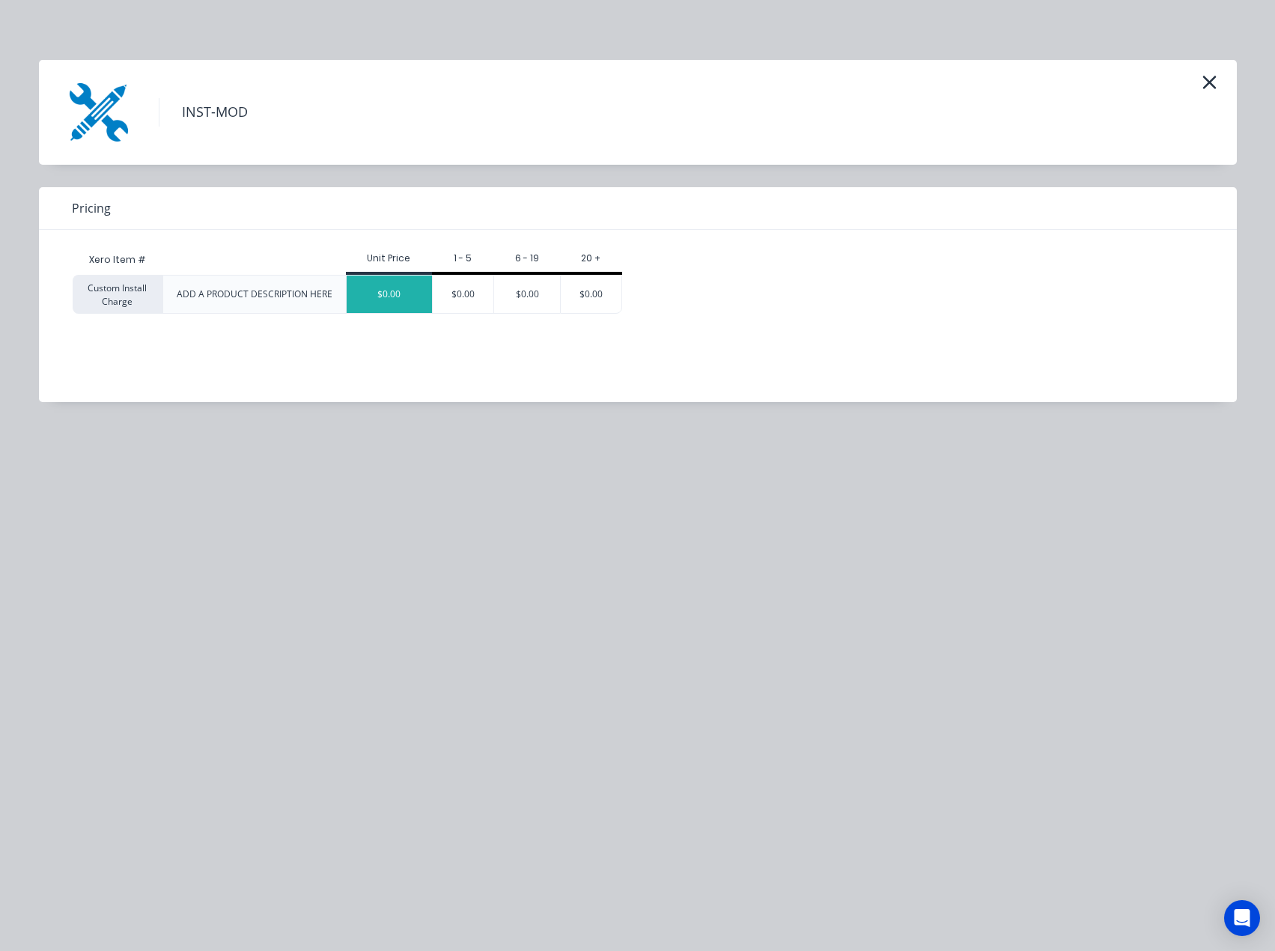
click at [378, 298] on div "$0.00" at bounding box center [389, 294] width 85 height 37
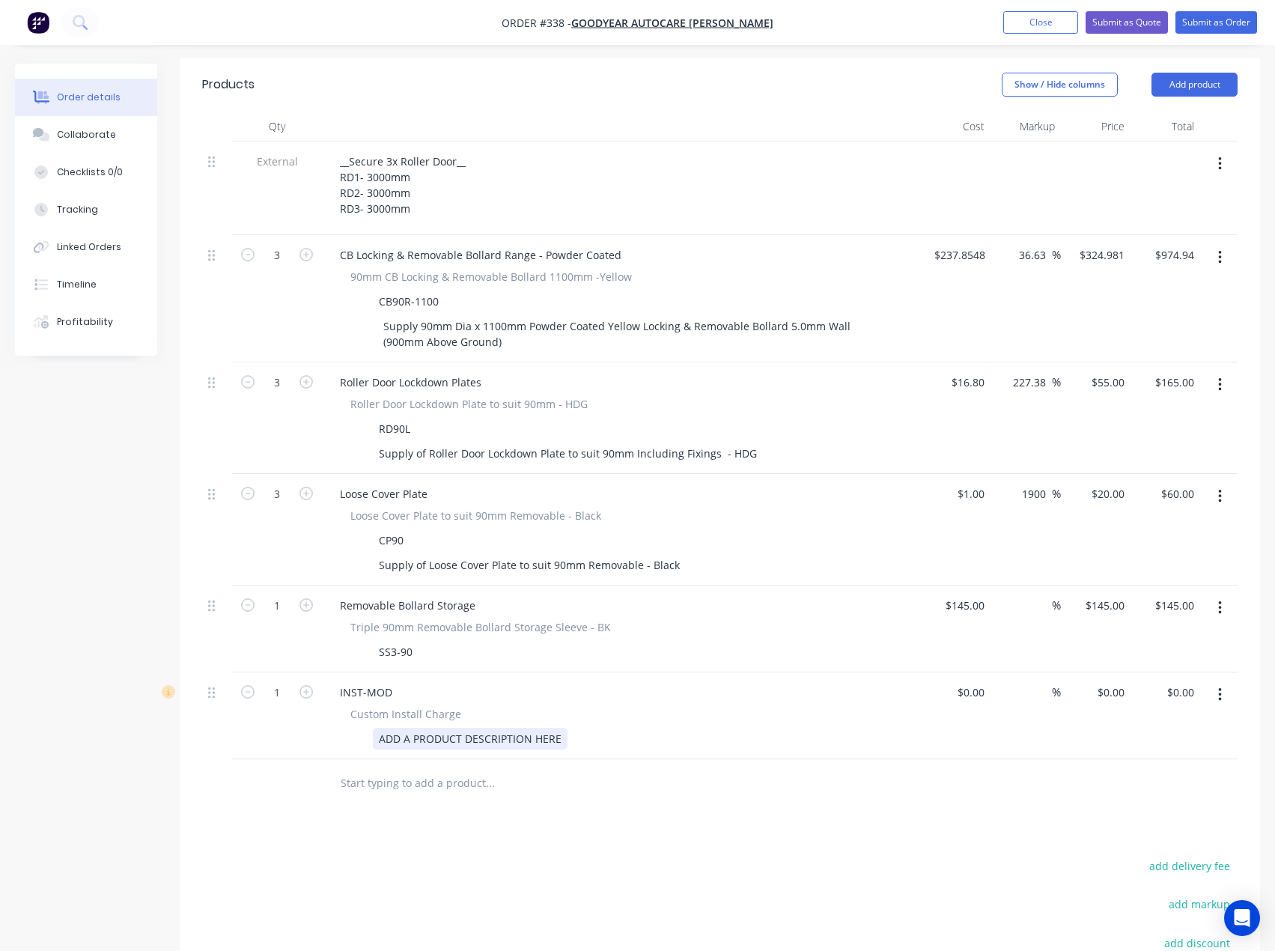
drag, startPoint x: 411, startPoint y: 697, endPoint x: 518, endPoint y: 693, distance: 107.1
click at [412, 728] on div "ADD A PRODUCT DESCRIPTION HERE" at bounding box center [470, 739] width 195 height 22
drag, startPoint x: 560, startPoint y: 696, endPoint x: 363, endPoint y: 705, distance: 197.1
click at [363, 728] on div "ADD A PRODUCT DESCRIPTION HERE" at bounding box center [618, 739] width 548 height 22
paste div
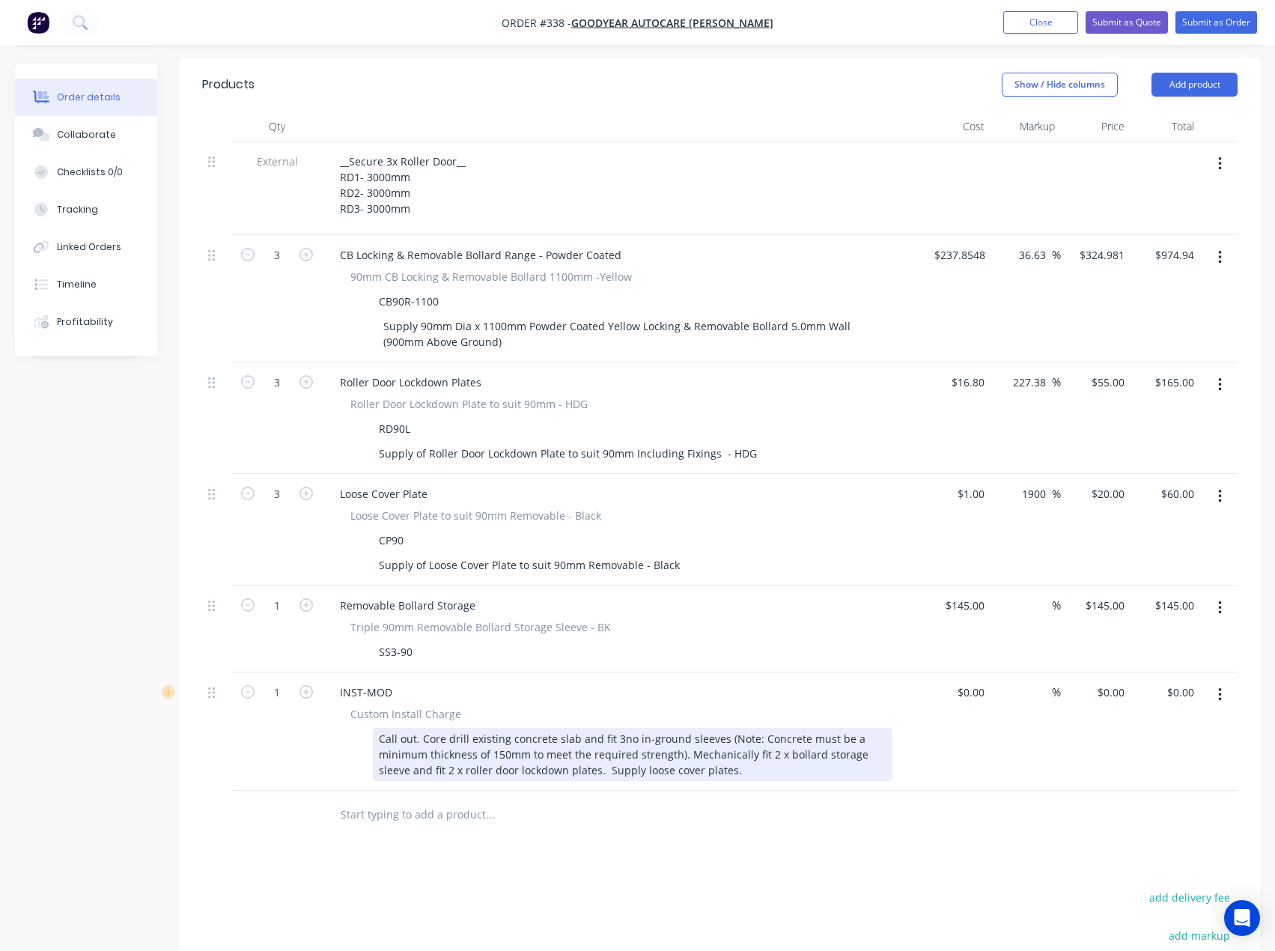
click at [767, 728] on div "Call out. Core drill existing concrete slab and fit 3no in-ground sleeves (Note…" at bounding box center [633, 754] width 520 height 53
click at [888, 728] on div "Call out. Core drill existing concrete slab and fit 3no in-ground sleeves (Note…" at bounding box center [633, 754] width 520 height 53
click at [418, 732] on div "Call out. Core drill existing concrete slab and fit 3no in-ground sleeves (Note…" at bounding box center [633, 754] width 520 height 53
click at [567, 730] on div "Call out. Core drill existing concrete slab and fit 3no in-ground sleeves (Note…" at bounding box center [633, 754] width 520 height 53
click at [571, 730] on div "Call out. Core drill existing concrete slab and fit 3no in-ground sleeves (Note…" at bounding box center [633, 754] width 520 height 53
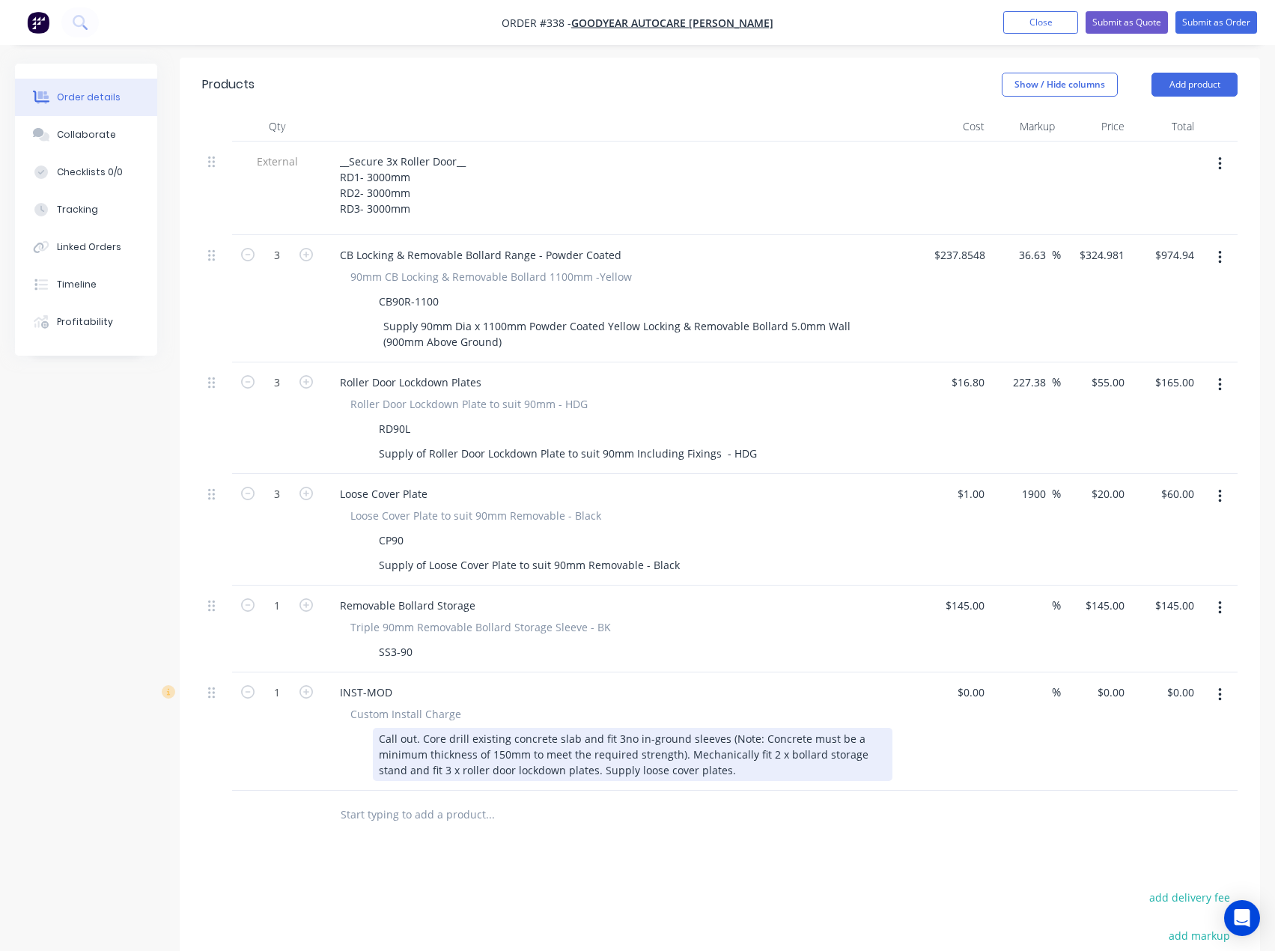
click at [601, 730] on div "Call out. Core drill existing concrete slab and fit 3no in-ground sleeves (Note…" at bounding box center [633, 754] width 520 height 53
click at [717, 730] on div "Call out. Core drill existing concrete slab and fit 3no in-ground sleeves (Note…" at bounding box center [633, 754] width 520 height 53
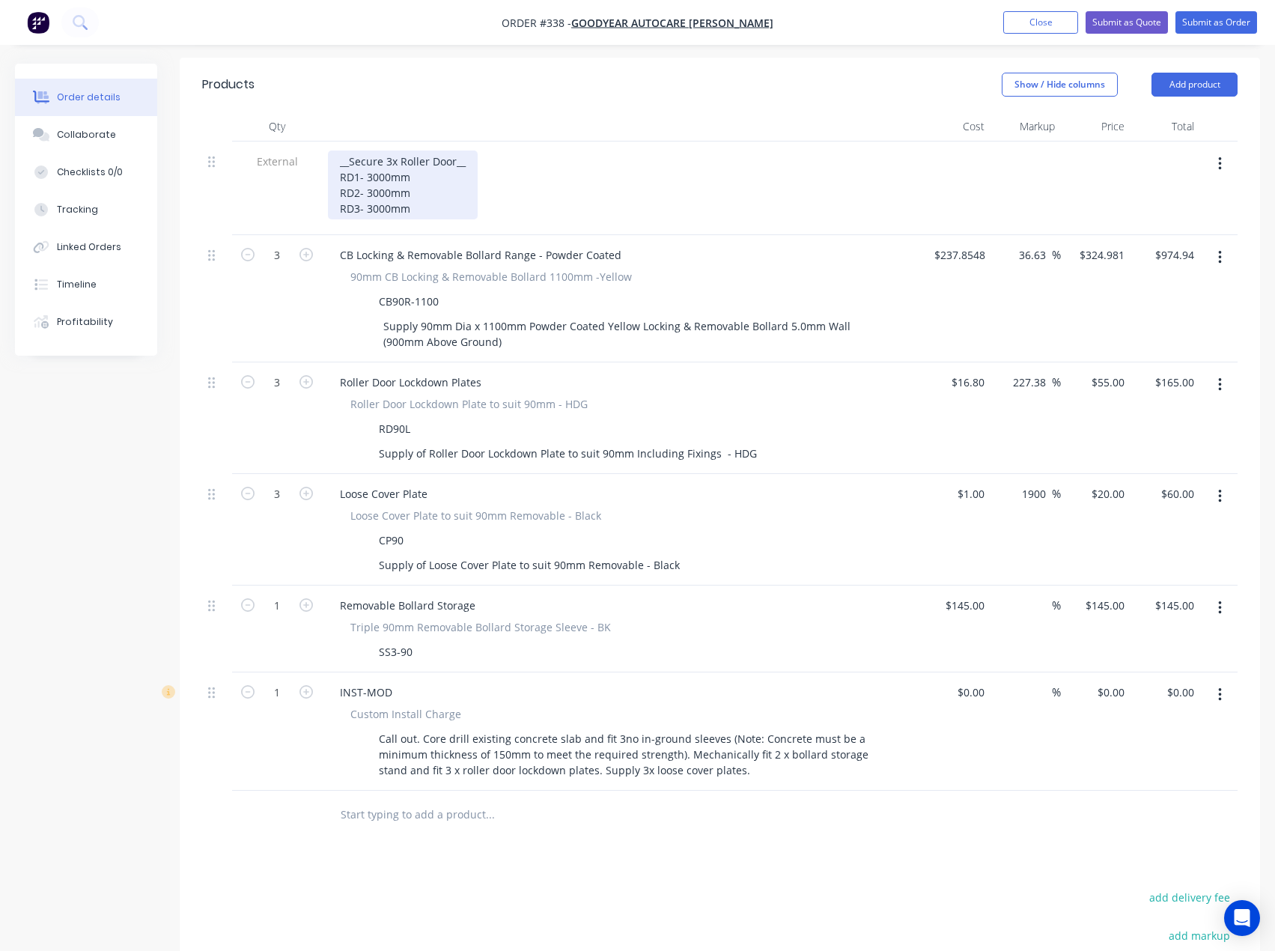
click at [350, 151] on div "__Secure 3x Roller Door__ RD1- 3000mm RD2- 3000mm RD3- 3000mm" at bounding box center [403, 185] width 150 height 69
click at [470, 151] on div "__Secure 3x Roller Door__ RD1- 3000mm RD2- 3000mm RD3- 3000mm" at bounding box center [403, 185] width 150 height 69
click at [352, 151] on div "__Secure 3x Roller Door with standrad RD1- 3000mm RD2- 3000mm RD3- 3000mm" at bounding box center [436, 185] width 217 height 69
click at [575, 151] on div "__Option 1- Secure 3x Roller Door with standrad RD1- 3000mm RD2- 3000mm RD3- 30…" at bounding box center [461, 185] width 267 height 69
click at [614, 151] on div "__Option 1- Secure 3x Roller Door with Standard 5.0mm Bollard RD1- 3000mm RD2- …" at bounding box center [511, 185] width 367 height 69
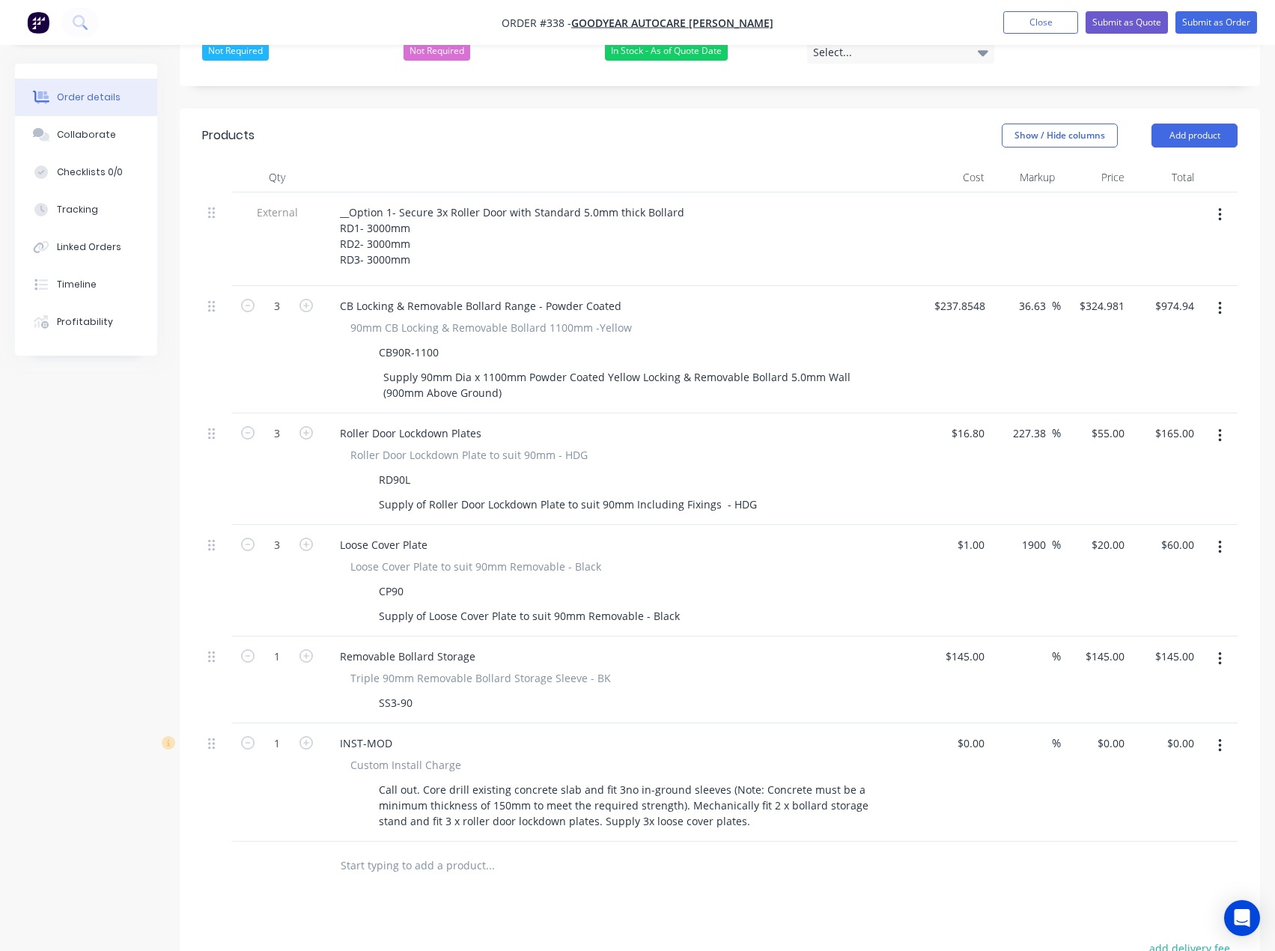
scroll to position [290, 0]
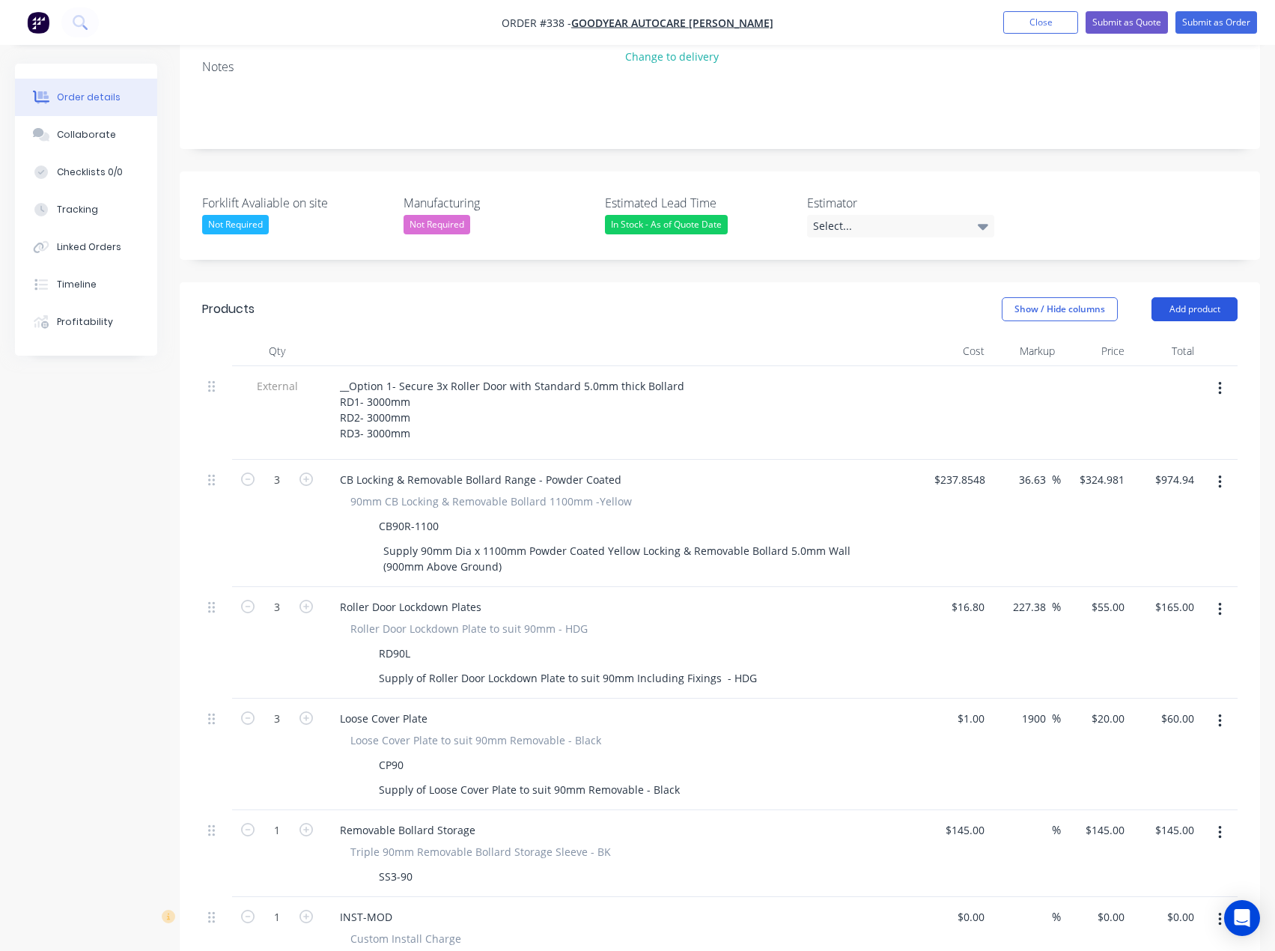
click at [1190, 297] on button "Add product" at bounding box center [1195, 309] width 86 height 24
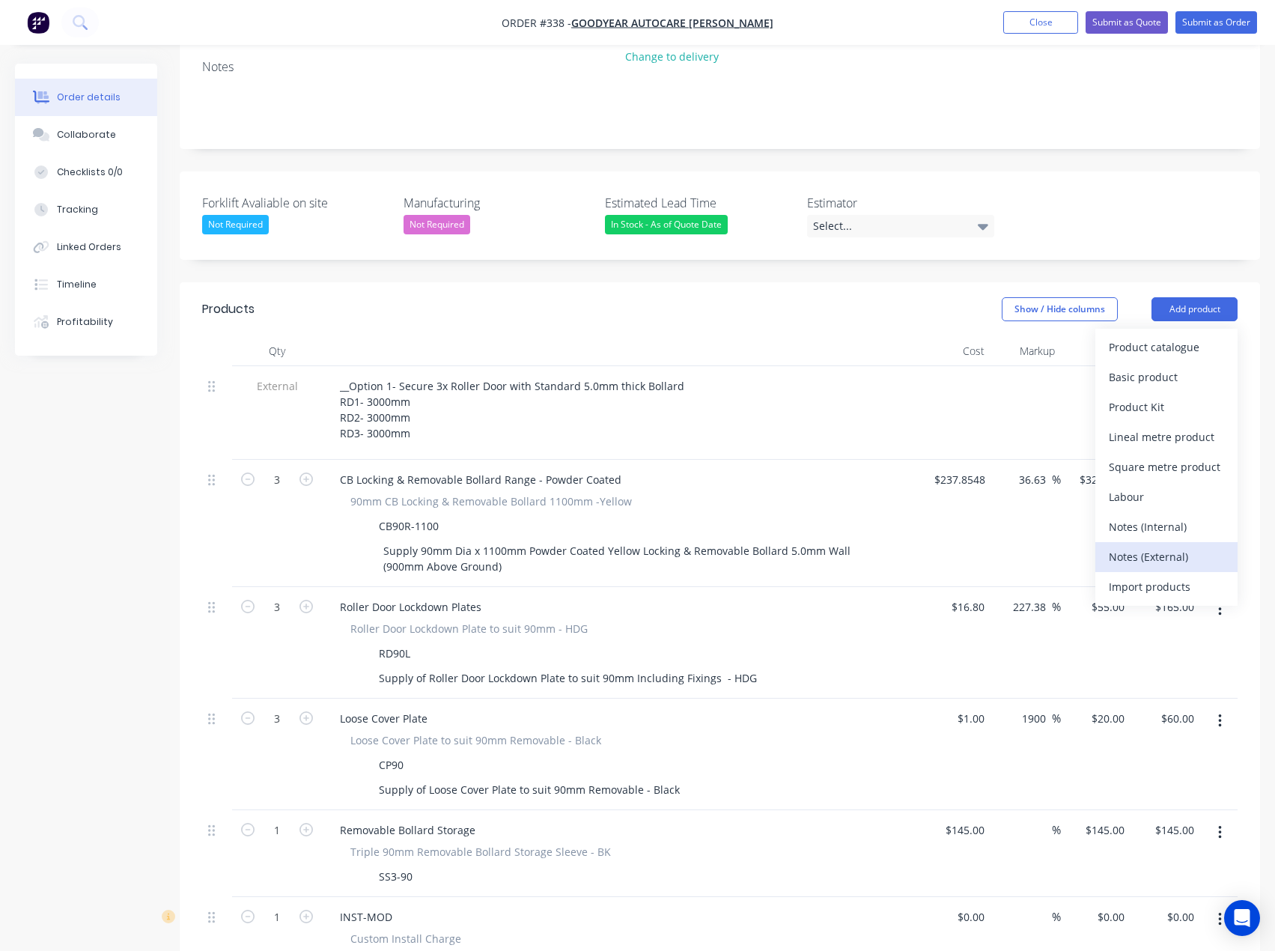
click at [1132, 546] on div "Notes (External)" at bounding box center [1166, 557] width 115 height 22
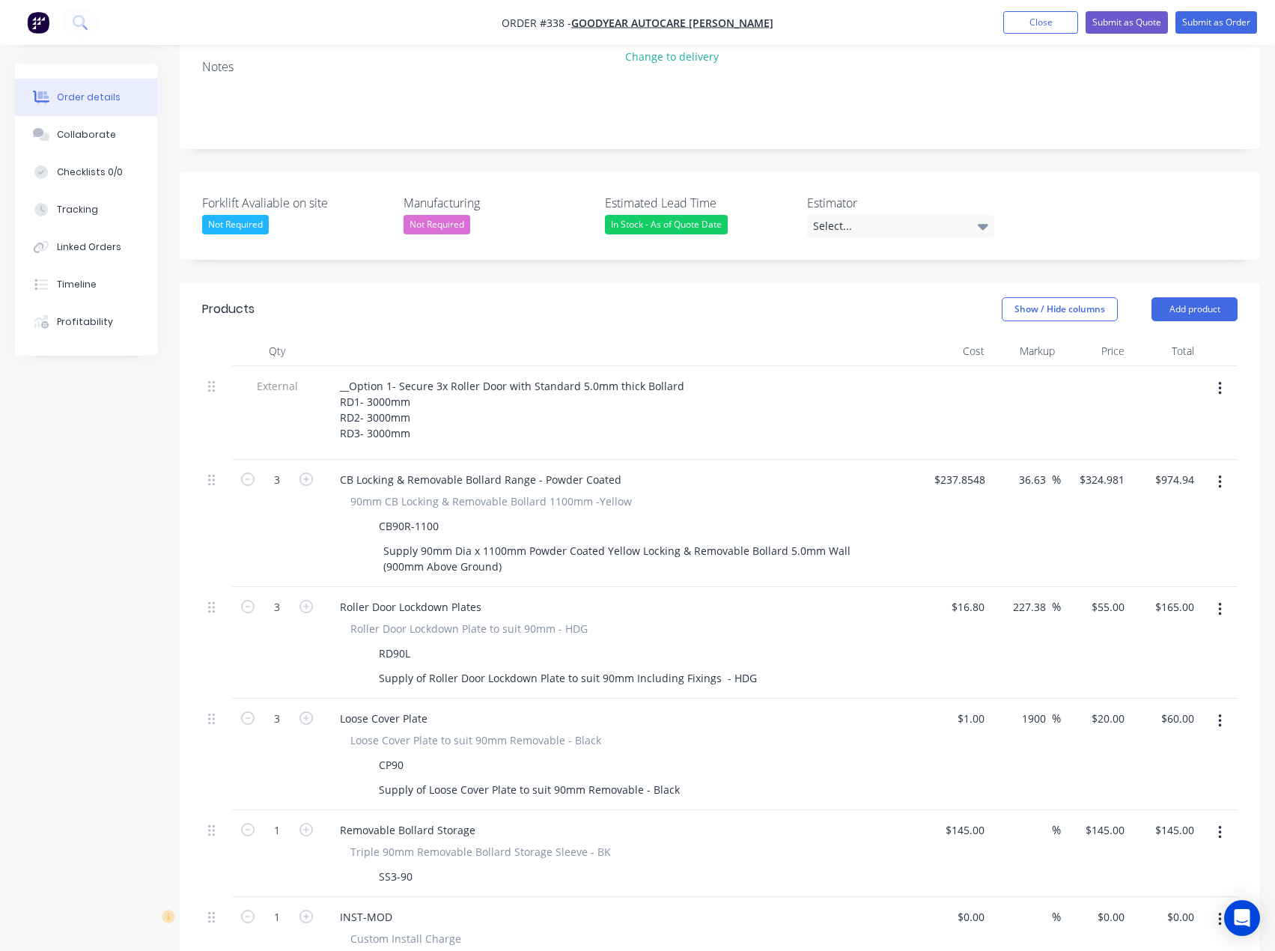
scroll to position [789, 0]
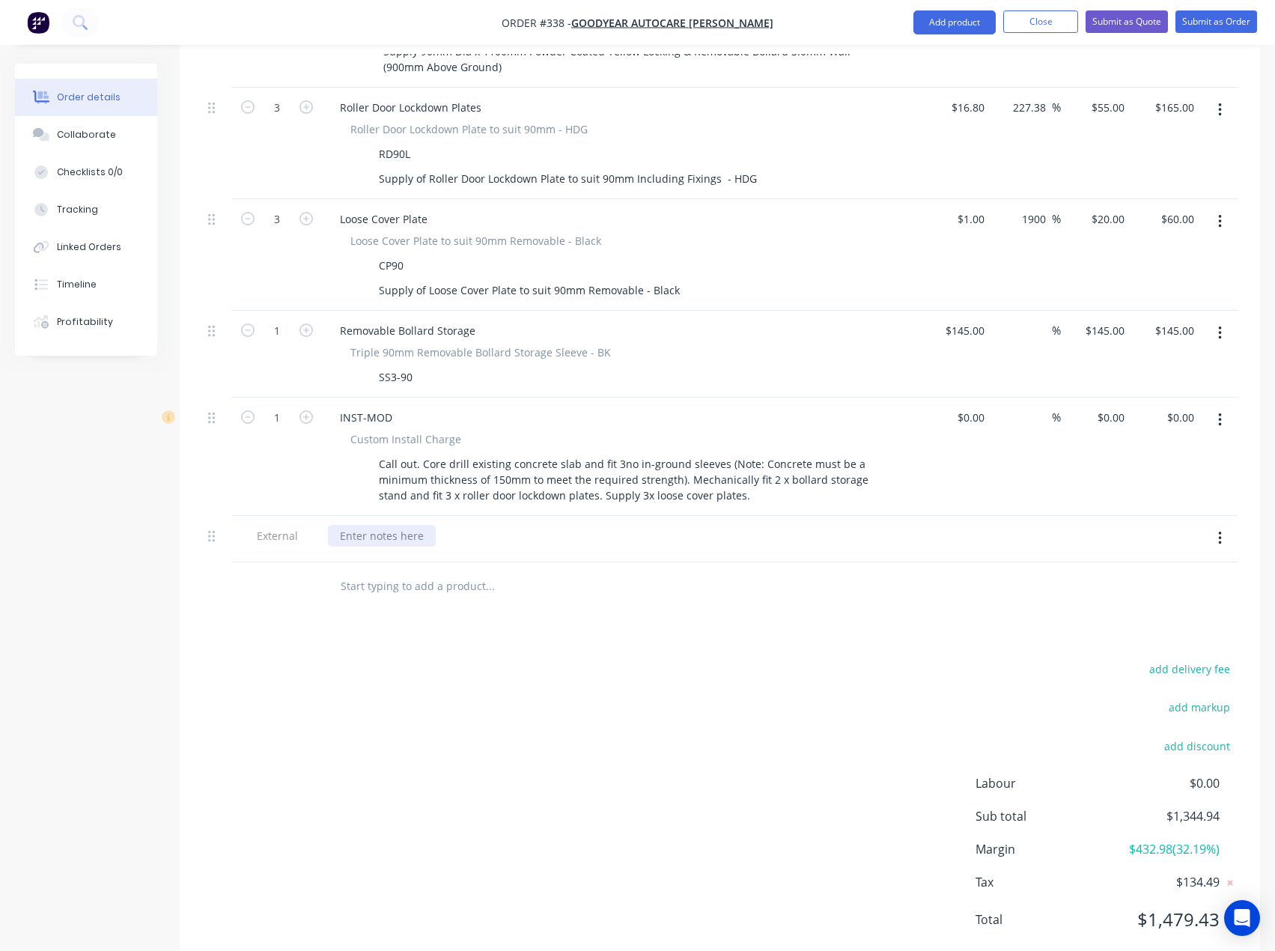
click at [374, 525] on div at bounding box center [382, 536] width 108 height 22
paste div
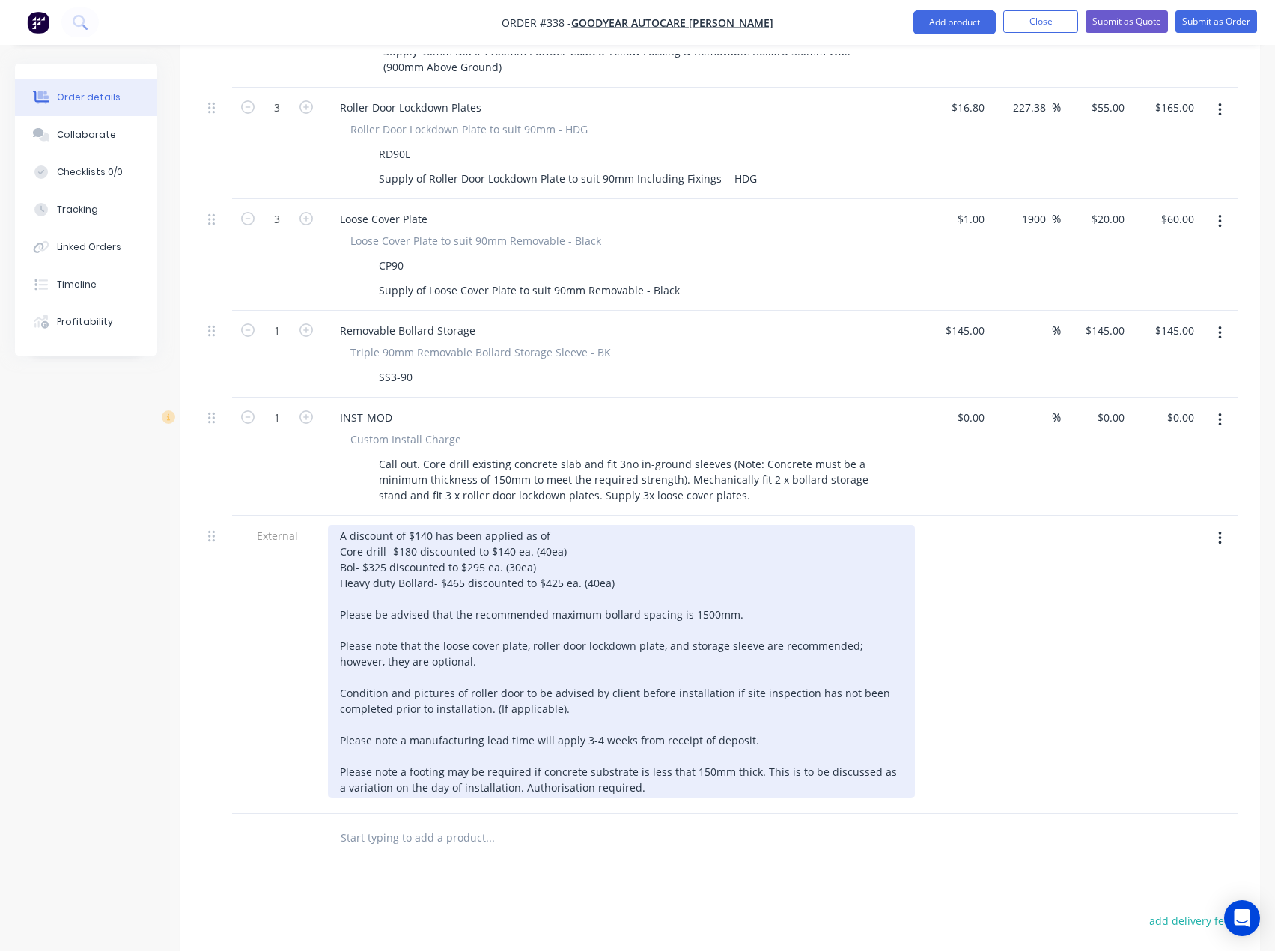
click at [482, 526] on div "A discount of $140 has been applied as of Core drill- $180 discounted to $140 e…" at bounding box center [621, 661] width 587 height 273
drag, startPoint x: 618, startPoint y: 541, endPoint x: 374, endPoint y: 547, distance: 243.4
click at [374, 547] on div "A discount of $140 has been applied as of Core drill- $180 discounted to $140 e…" at bounding box center [621, 661] width 587 height 273
click at [631, 526] on div "A discount of $140 has been applied as of Core drill- $180 discounted to $140 e…" at bounding box center [621, 661] width 587 height 273
drag, startPoint x: 618, startPoint y: 543, endPoint x: 336, endPoint y: 529, distance: 281.9
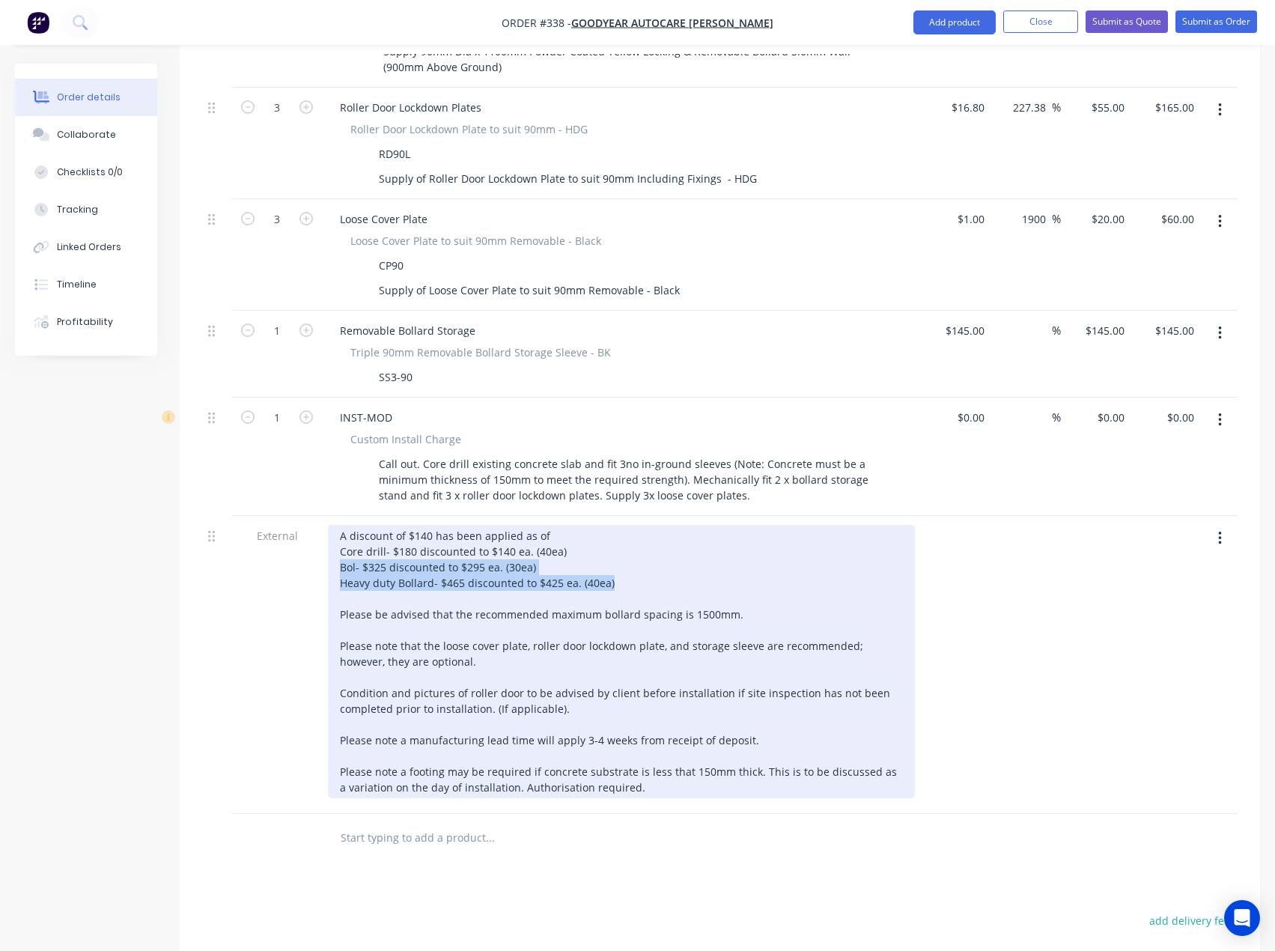
click at [336, 529] on div "A discount of $140 has been applied as of Core drill- $180 discounted to $140 e…" at bounding box center [621, 661] width 587 height 273
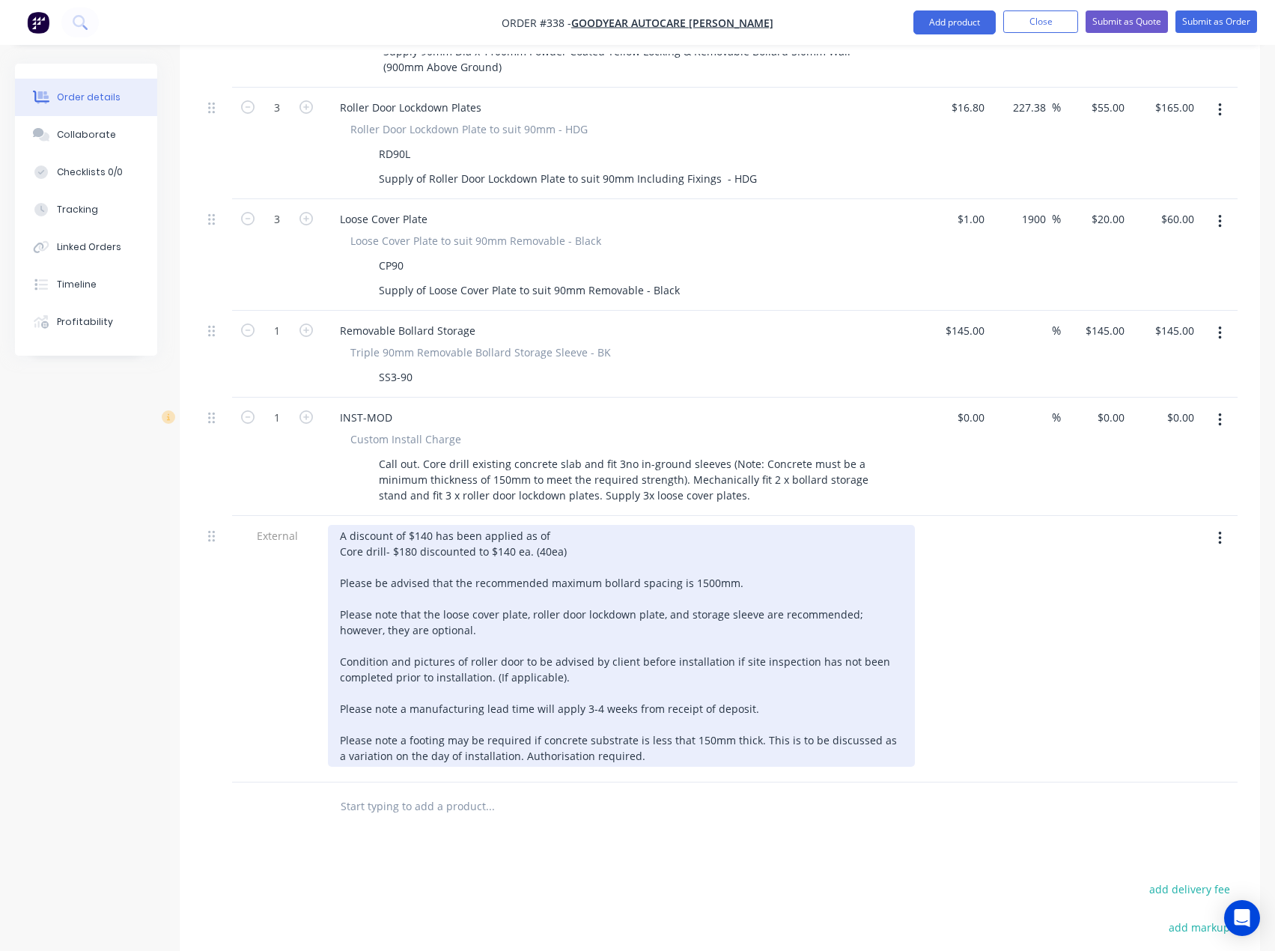
click at [364, 525] on div "A discount of $140 has been applied as of Core drill- $180 discounted to $140 e…" at bounding box center [621, 646] width 587 height 242
click at [550, 525] on div "A discount of $140 has been applied as of Core drill- $180 discounted to $140 e…" at bounding box center [621, 646] width 587 height 242
click at [431, 525] on div "A discount of $140 has been applied as of Core drill- $180 discounted to $140 e…" at bounding box center [621, 646] width 587 height 242
click at [556, 525] on div "A discount of $120 has been applied as of Core drill- $180 discounted to $140 e…" at bounding box center [621, 646] width 587 height 242
click at [570, 525] on div "A discount of $120 has been applied as of 3/09/2025 Core drill- $180 discounted…" at bounding box center [621, 646] width 587 height 242
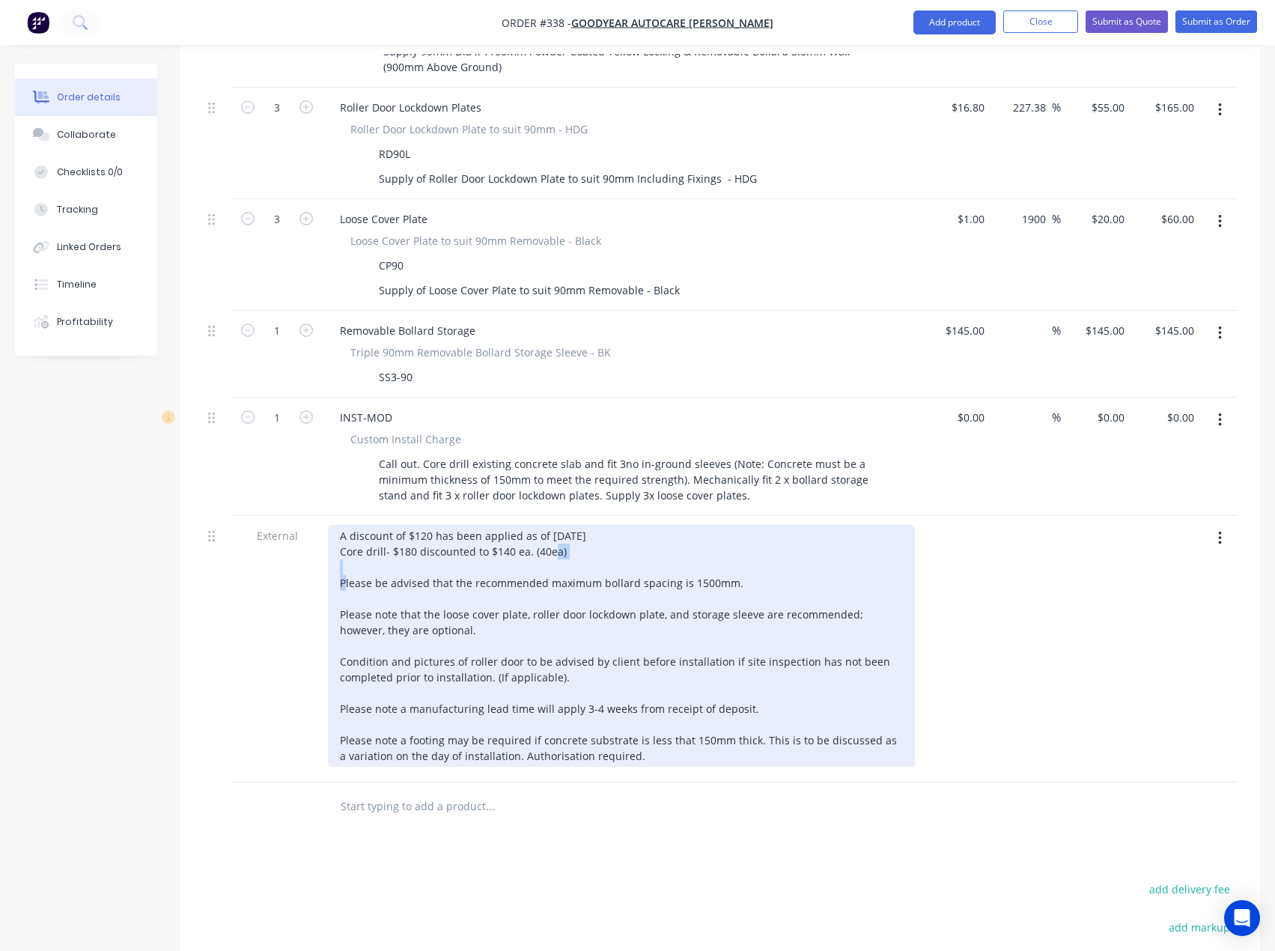
drag, startPoint x: 568, startPoint y: 508, endPoint x: 535, endPoint y: 514, distance: 33.4
click at [534, 525] on div "A discount of $120 has been applied as of 3/09/2025 Core drill- $180 discounted…" at bounding box center [621, 646] width 587 height 242
click at [696, 571] on div "A discount of $120 has been applied as of 3/09/2025 Core drill- $180 discounted…" at bounding box center [621, 646] width 587 height 242
click at [535, 592] on div "A discount of $120 has been applied as of 3/09/2025 Core drill- $180 discounted…" at bounding box center [621, 646] width 587 height 242
drag, startPoint x: 756, startPoint y: 666, endPoint x: 339, endPoint y: 674, distance: 416.4
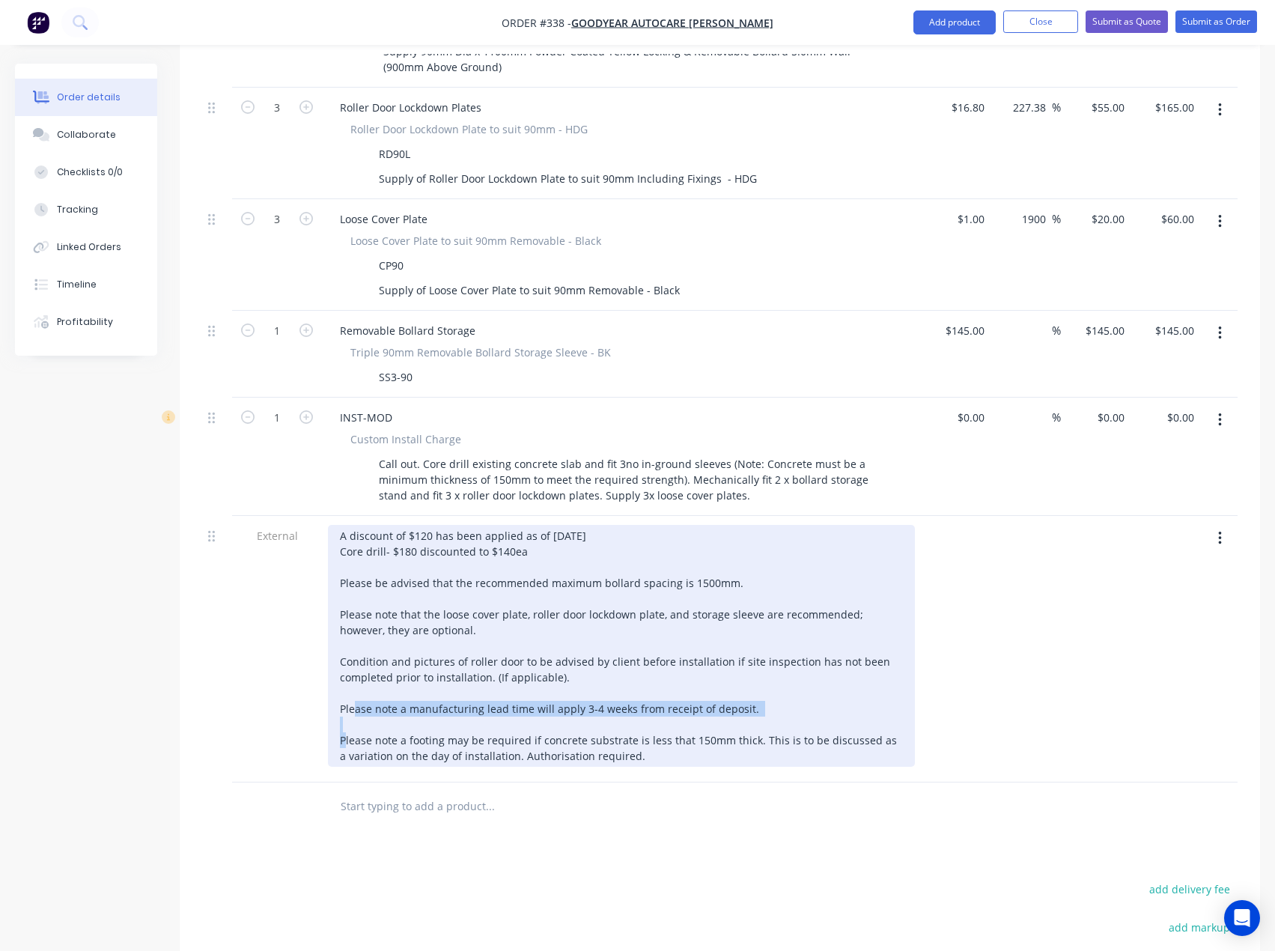
click at [339, 674] on div "A discount of $120 has been applied as of 3/09/2025 Core drill- $180 discounted…" at bounding box center [621, 646] width 587 height 242
click at [350, 678] on div "A discount of $120 has been applied as of 3/09/2025 Core drill- $180 discounted…" at bounding box center [621, 646] width 587 height 242
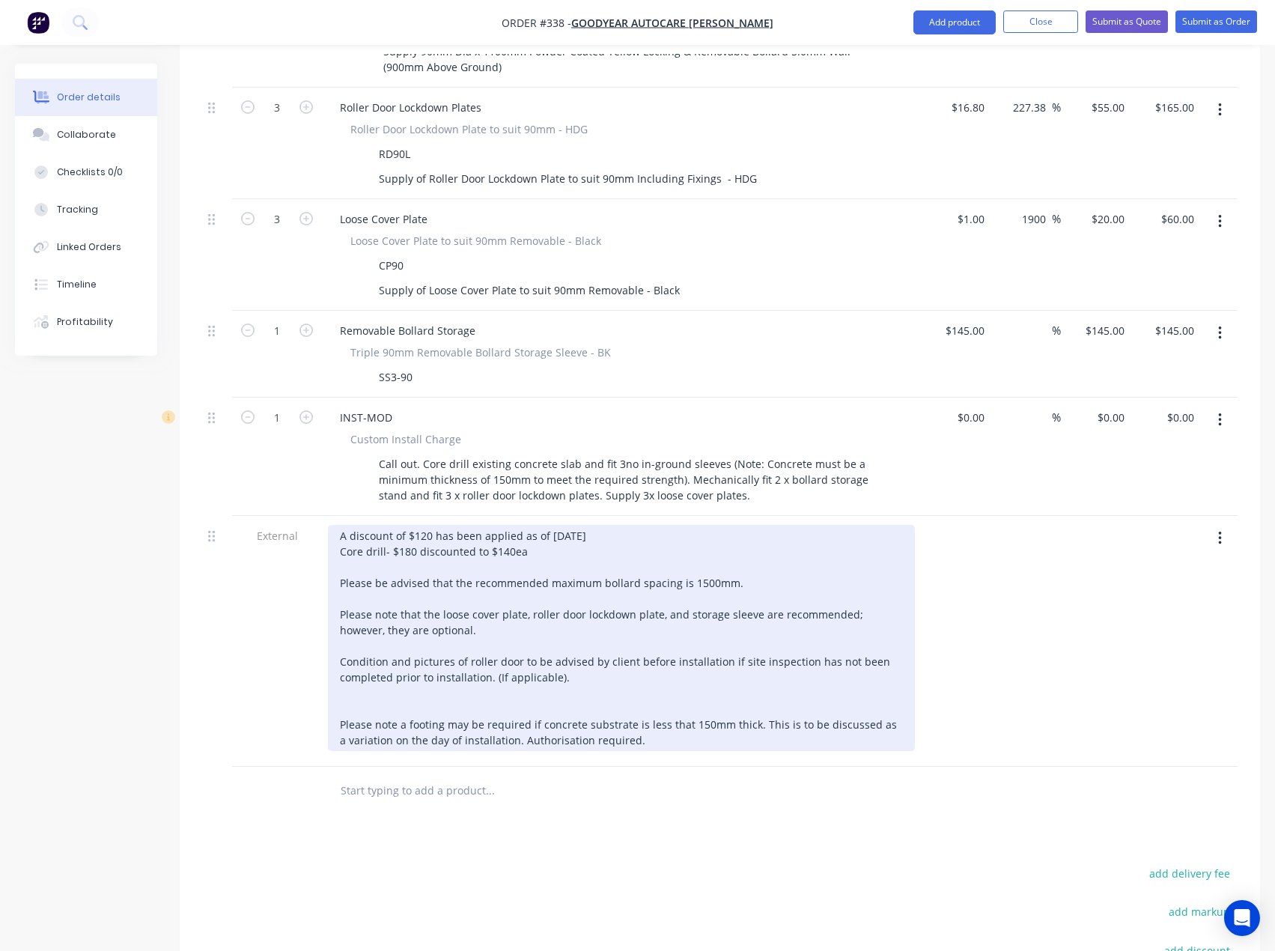
drag, startPoint x: 659, startPoint y: 696, endPoint x: 323, endPoint y: 681, distance: 335.8
click at [323, 681] on div "A discount of $120 has been applied as of 3/09/2025 Core drill- $180 discounted…" at bounding box center [621, 641] width 599 height 251
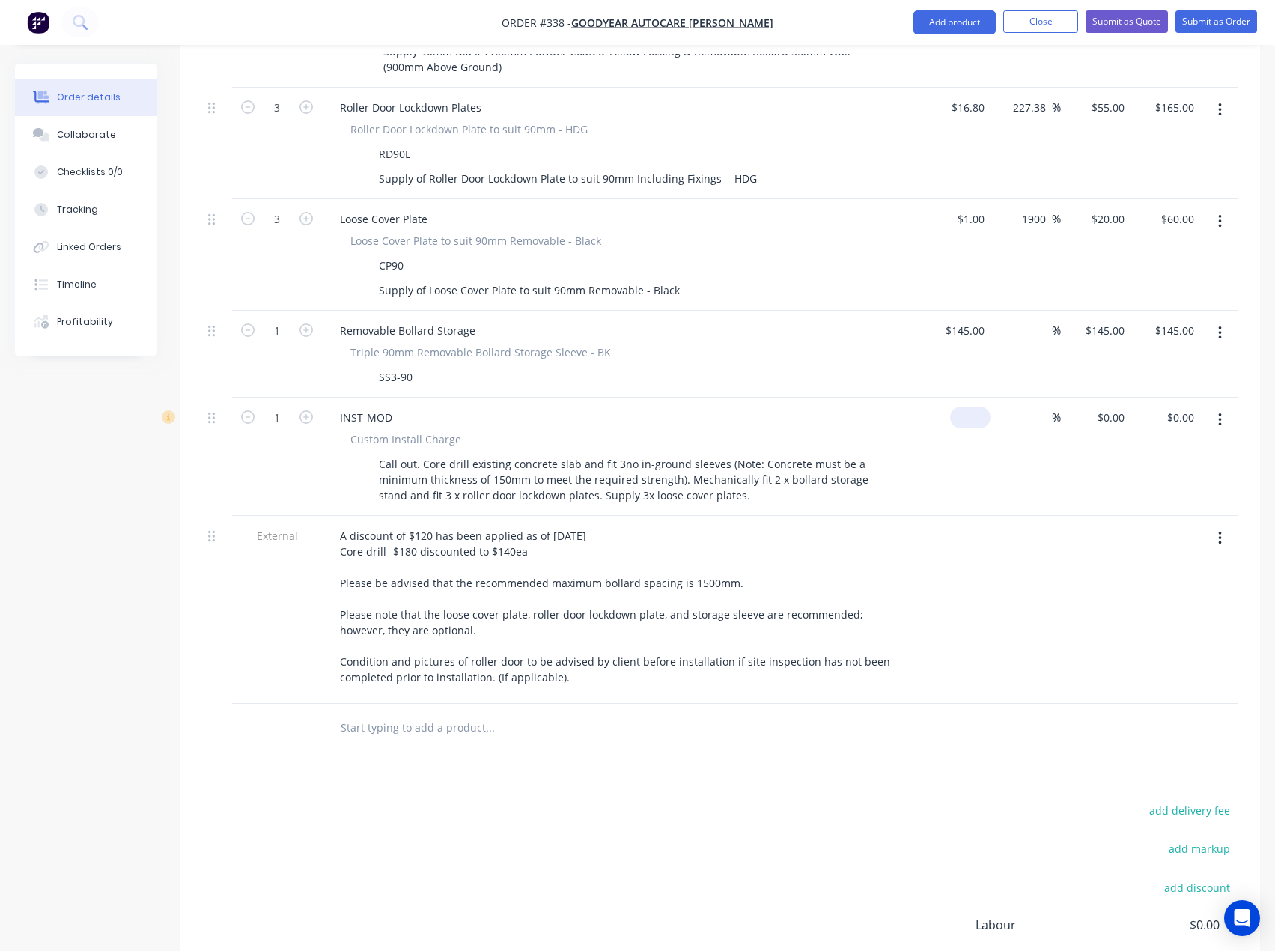
click at [979, 407] on input at bounding box center [973, 418] width 34 height 22
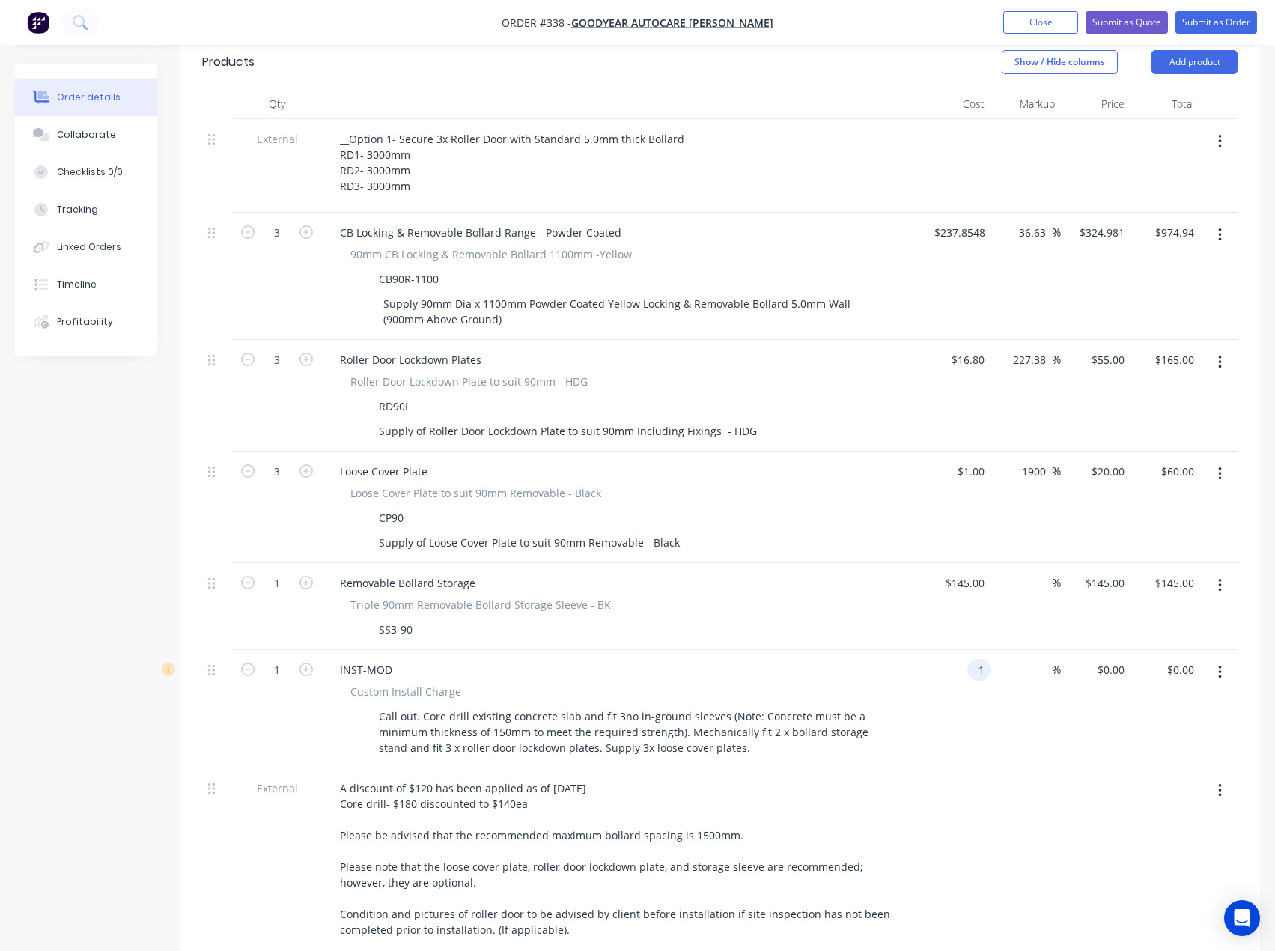
scroll to position [415, 0]
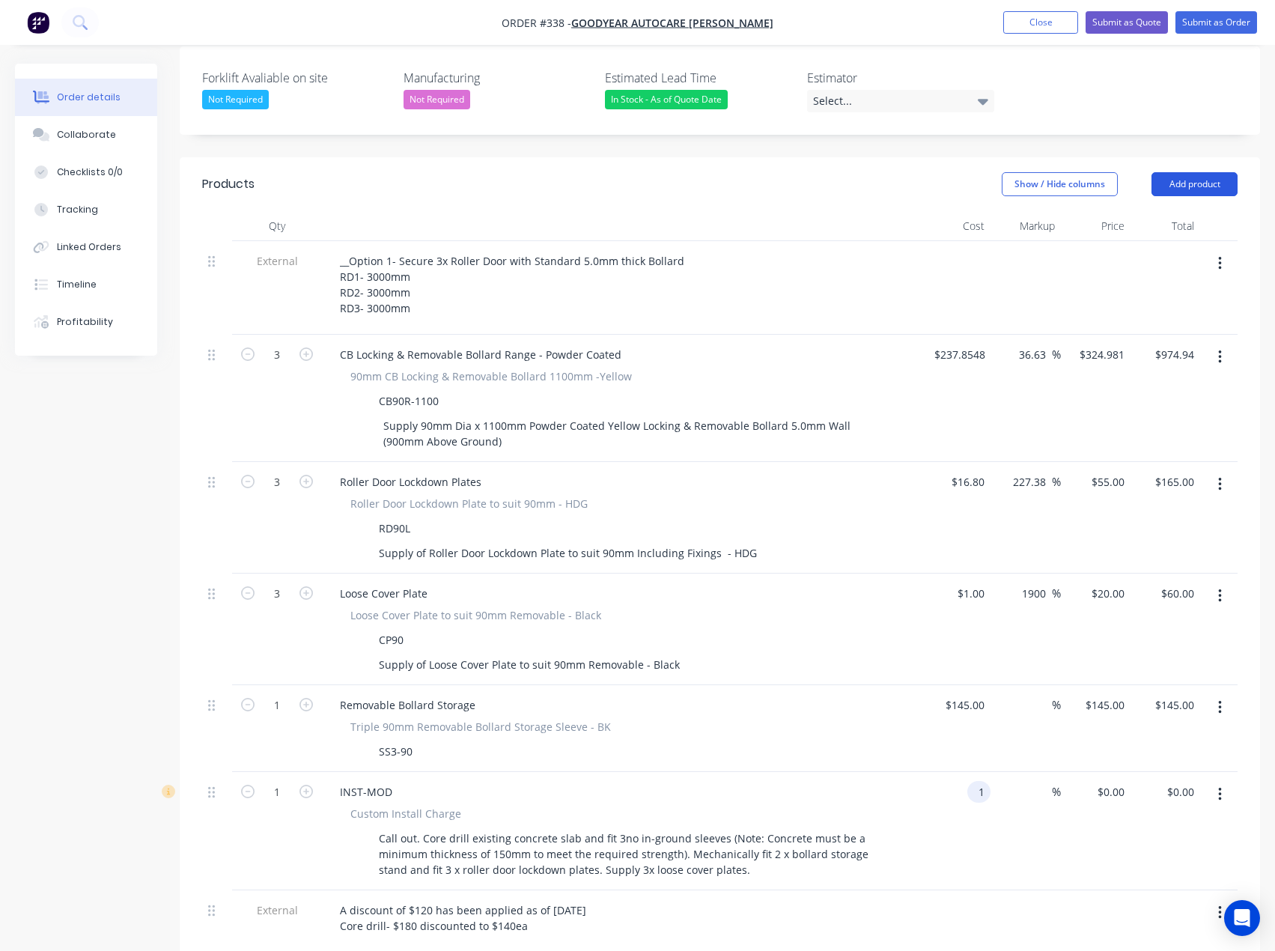
type input "$1.00"
click at [1198, 172] on button "Add product" at bounding box center [1195, 184] width 86 height 24
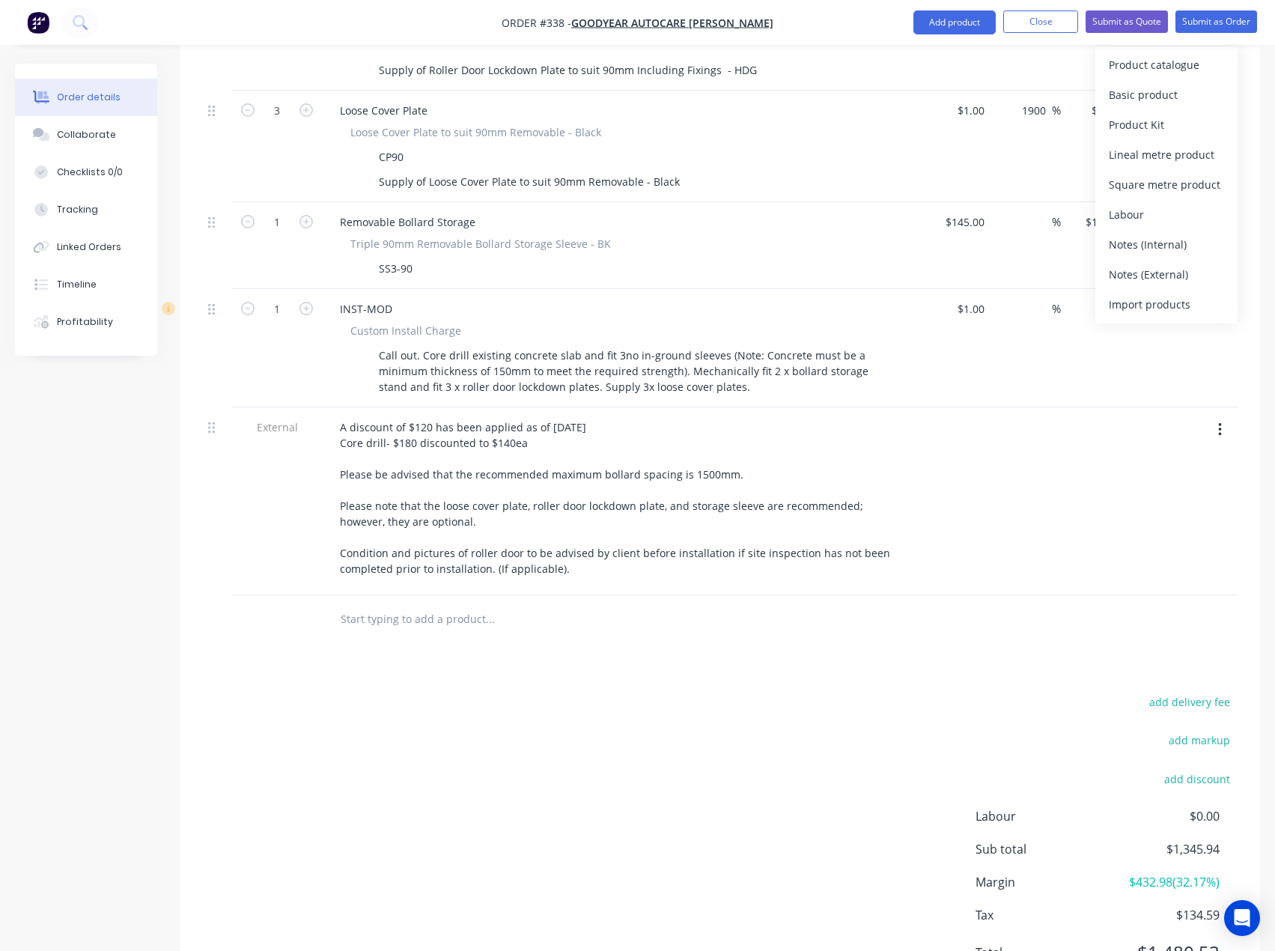
scroll to position [931, 0]
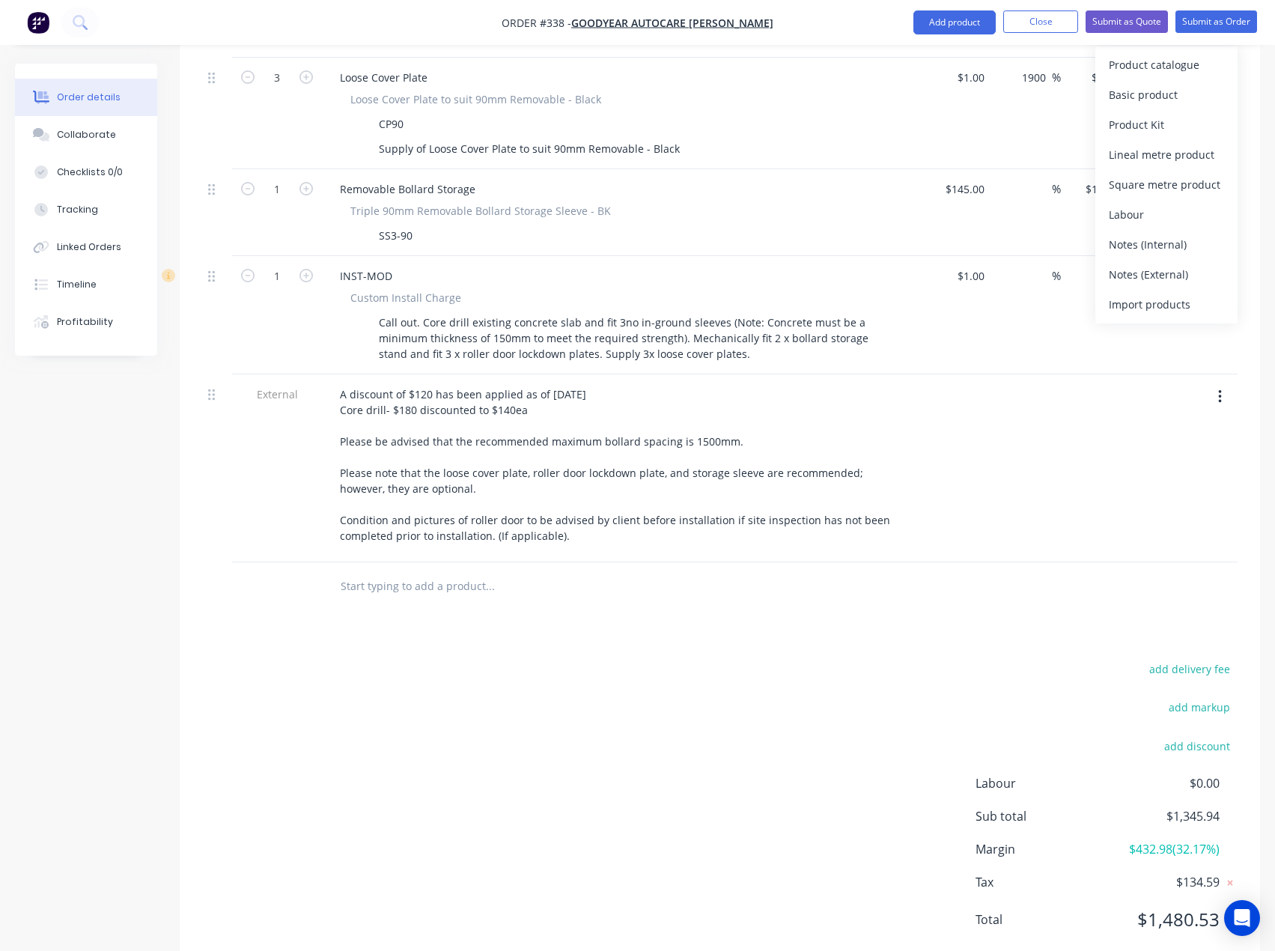
click at [461, 571] on input "text" at bounding box center [490, 586] width 300 height 30
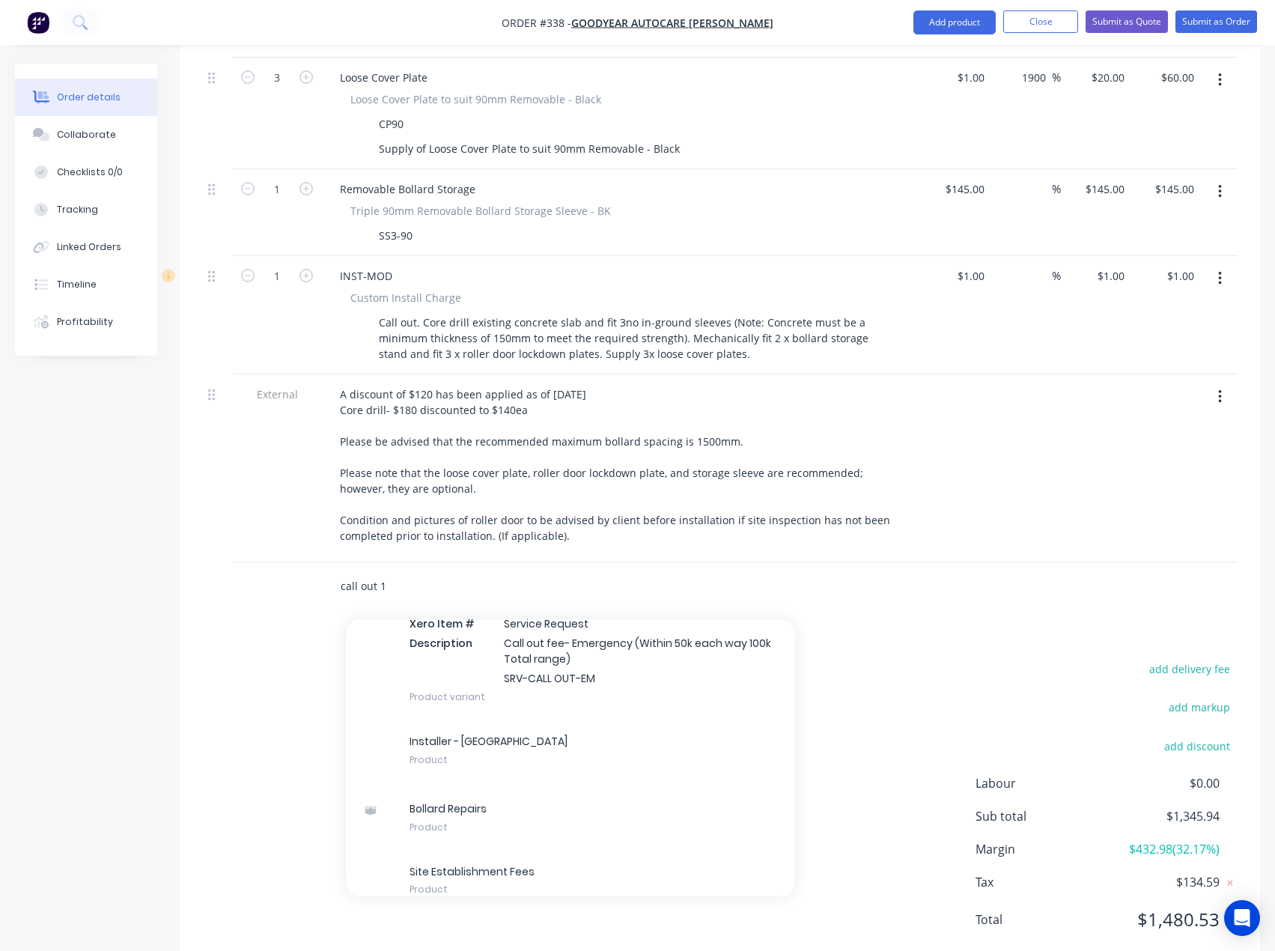
scroll to position [245, 0]
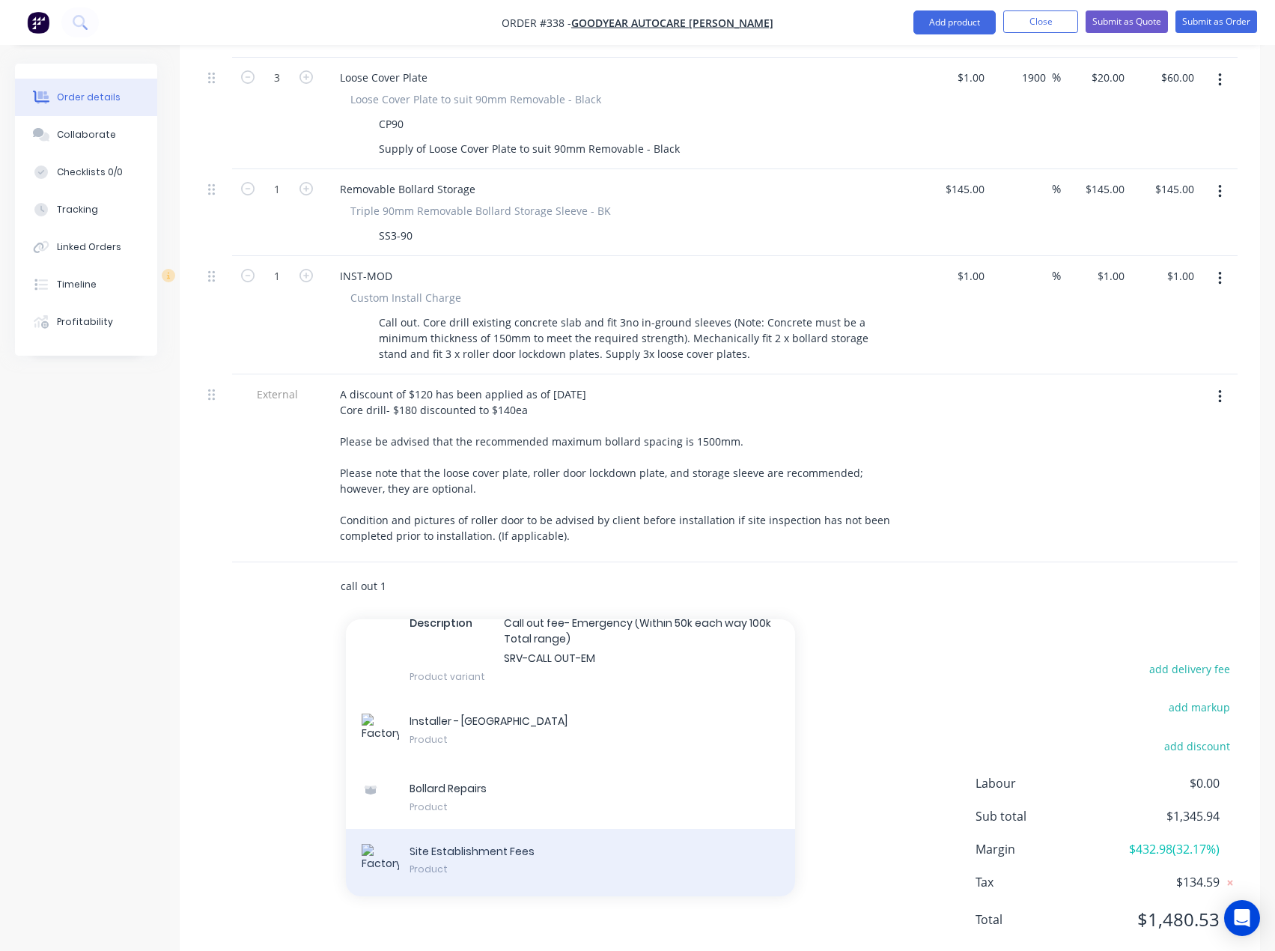
type input "call out 1"
click at [474, 829] on div "Site Establishment Fees Product" at bounding box center [570, 862] width 449 height 67
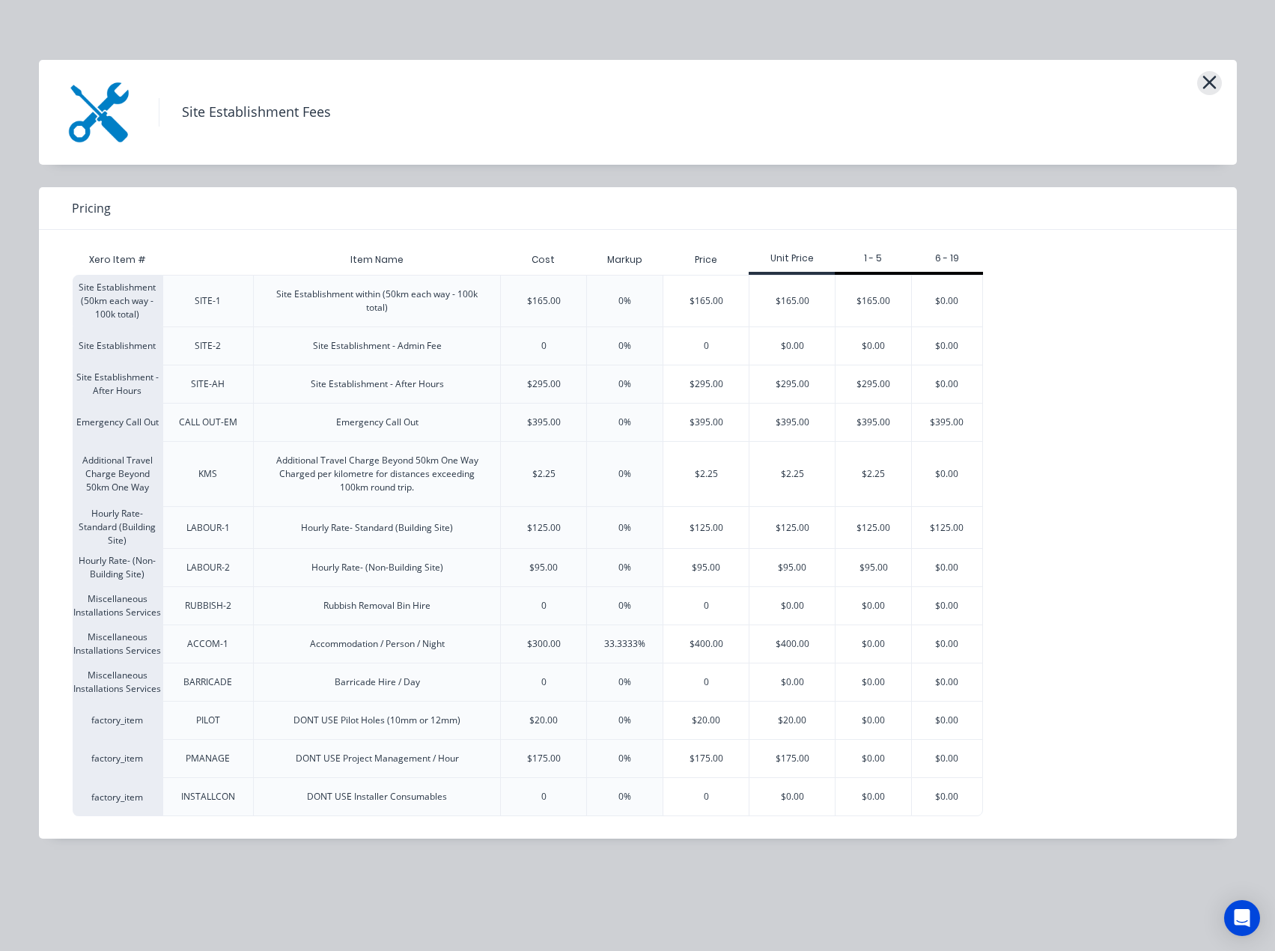
click at [1205, 76] on icon "button" at bounding box center [1210, 82] width 16 height 21
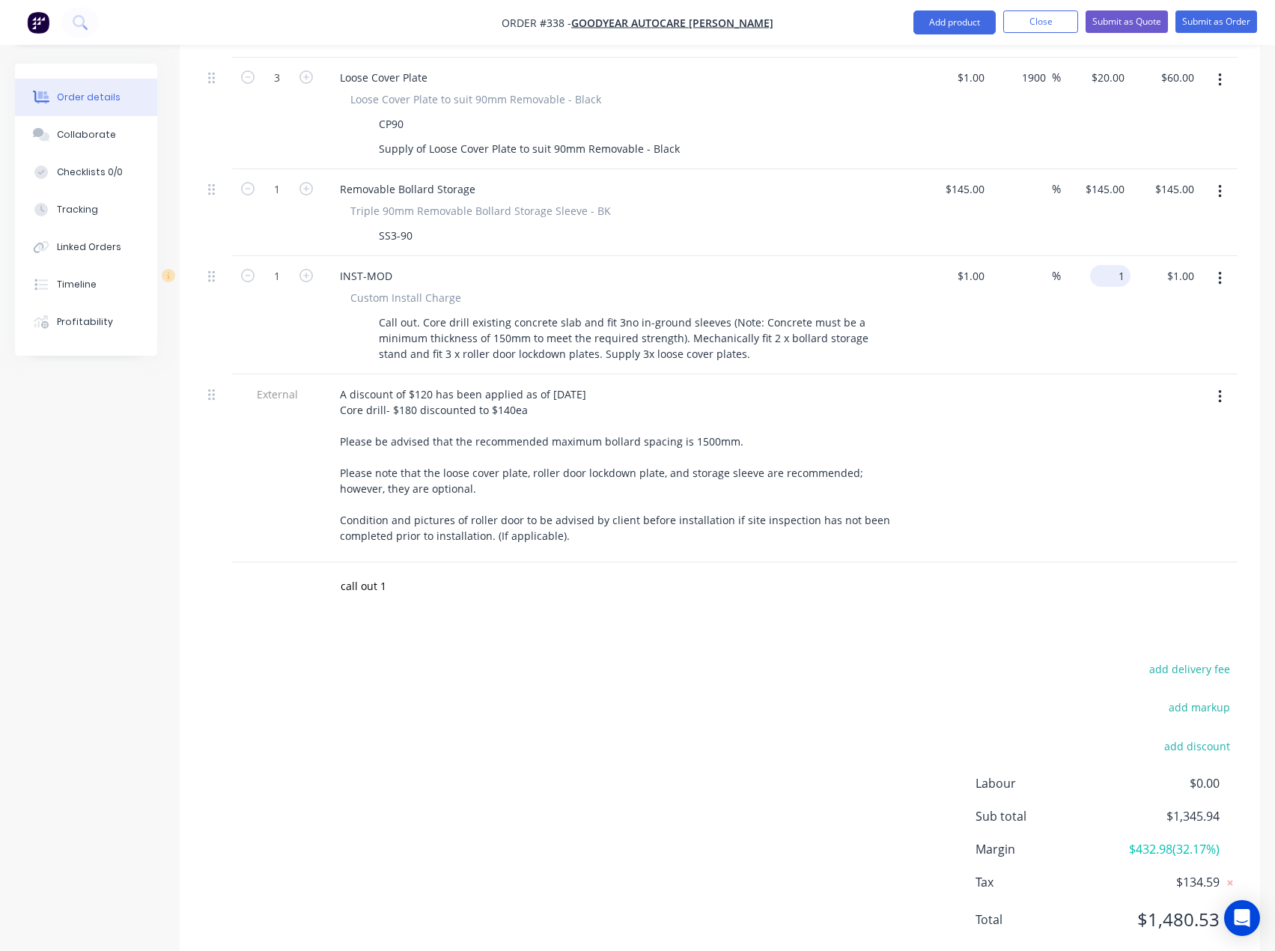
click at [1110, 265] on div "1 $1.00" at bounding box center [1110, 276] width 40 height 22
type input "585"
type input "58400"
type input "$585.00"
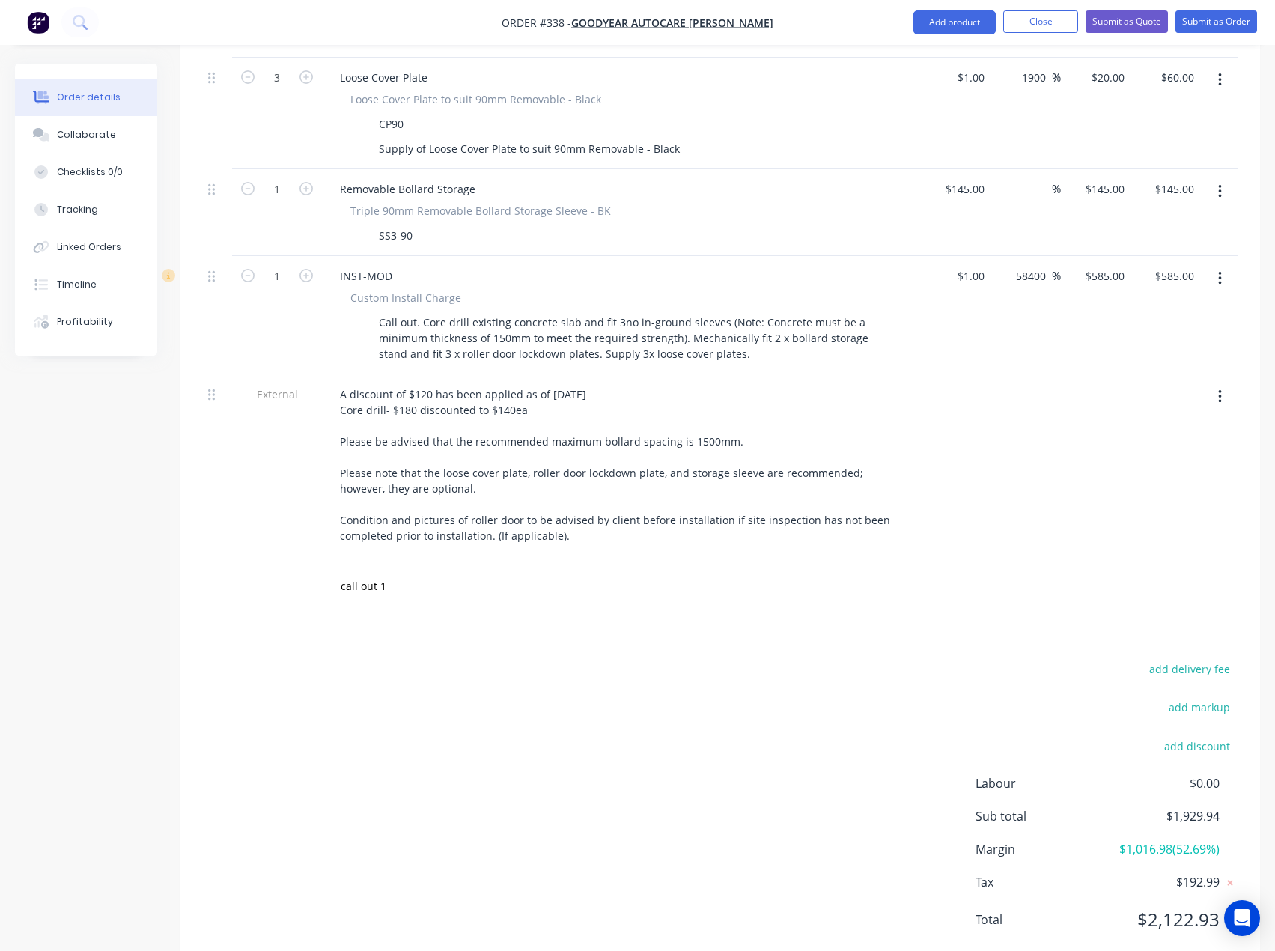
click at [676, 563] on div "call out 1" at bounding box center [591, 586] width 539 height 49
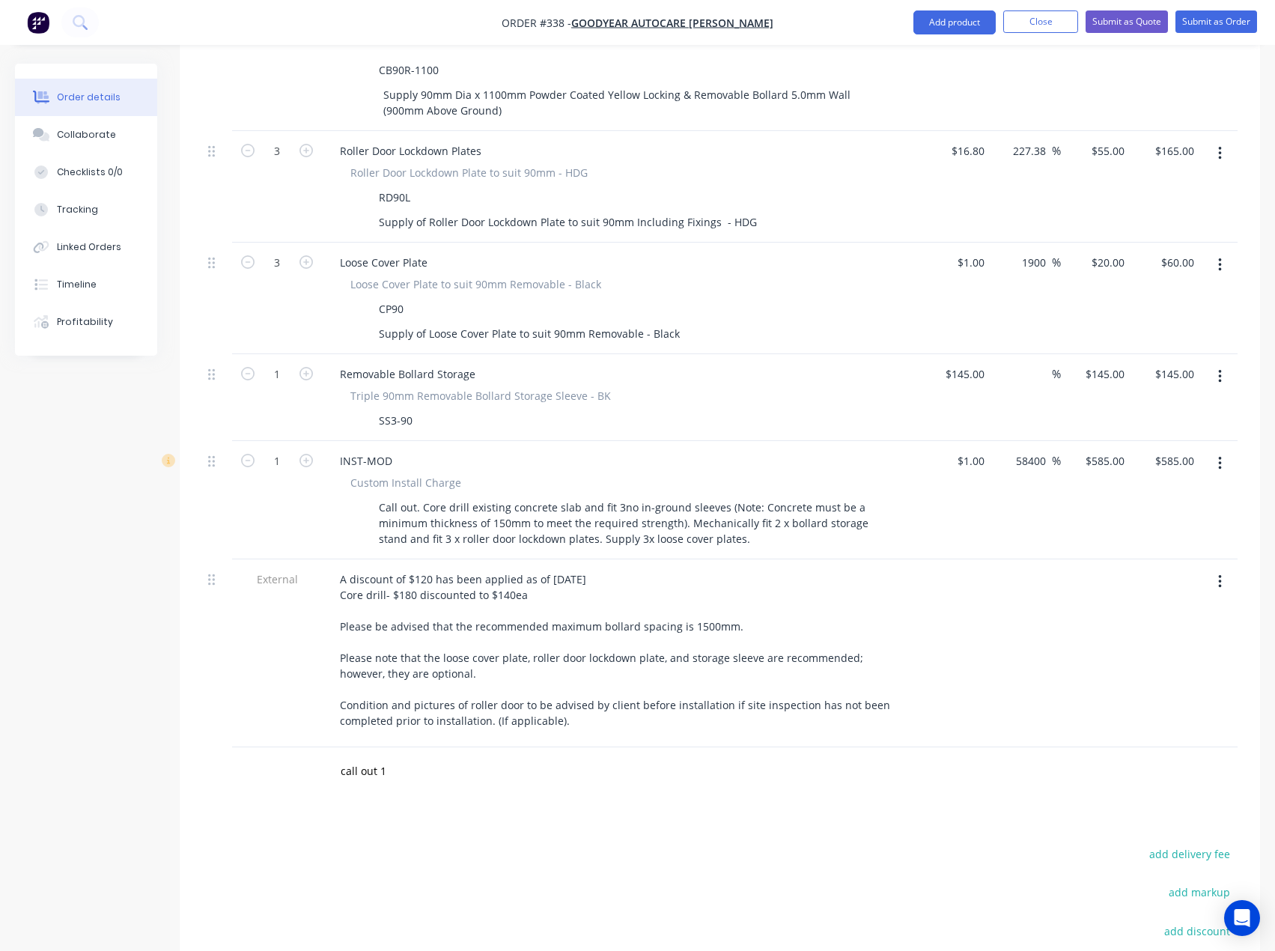
scroll to position [706, 0]
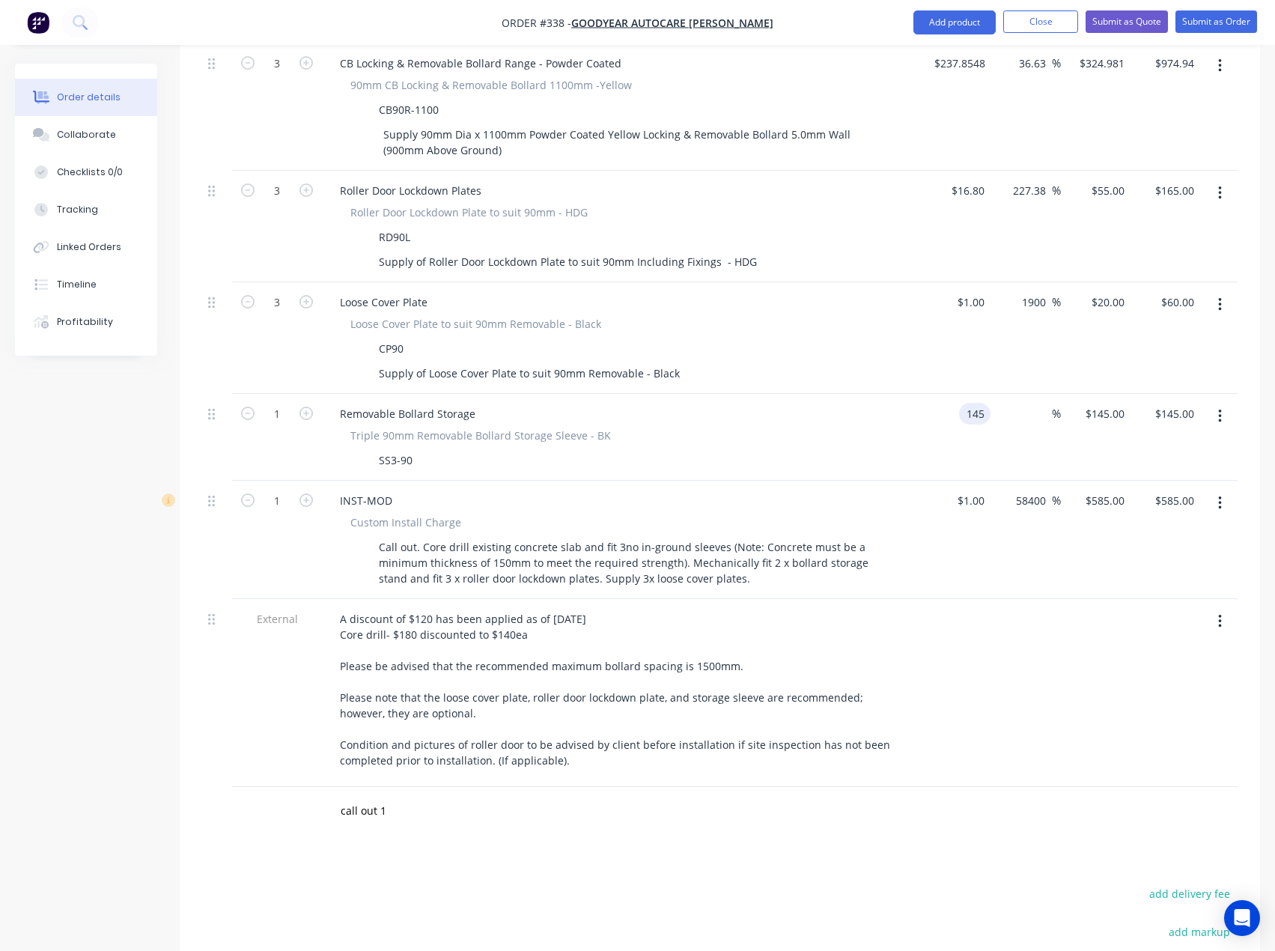
click at [967, 403] on input "145" at bounding box center [977, 414] width 25 height 22
type input "$1.00"
type input "1"
type input "$1.00"
click at [1104, 394] on div "1 $145.00" at bounding box center [1096, 437] width 70 height 87
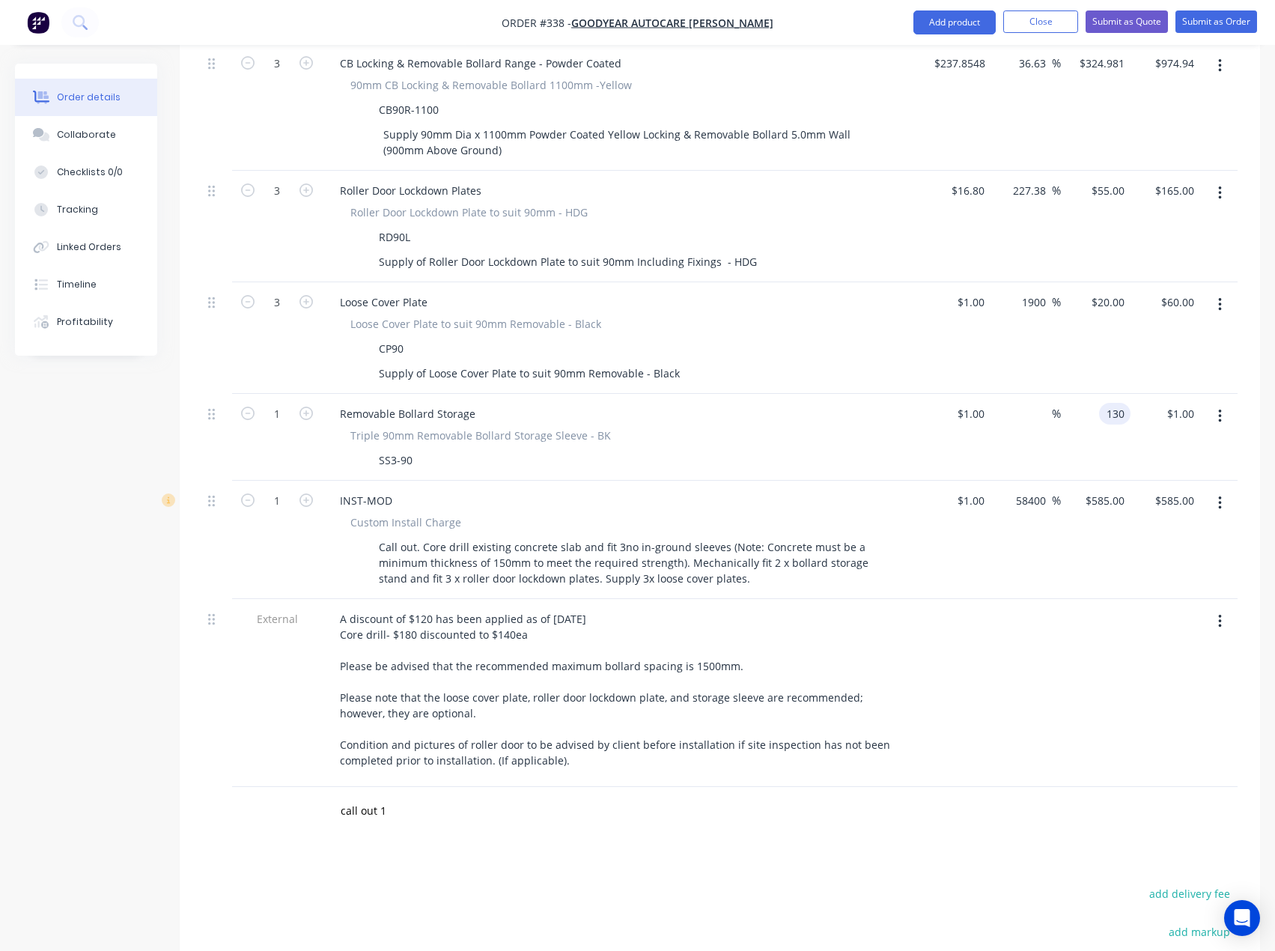
type input "130"
type input "12900"
type input "$130.00"
click at [919, 292] on div "Loose Cover Plate Loose Cover Plate to suit 90mm Removable - Black CP90 Supply …" at bounding box center [621, 338] width 599 height 112
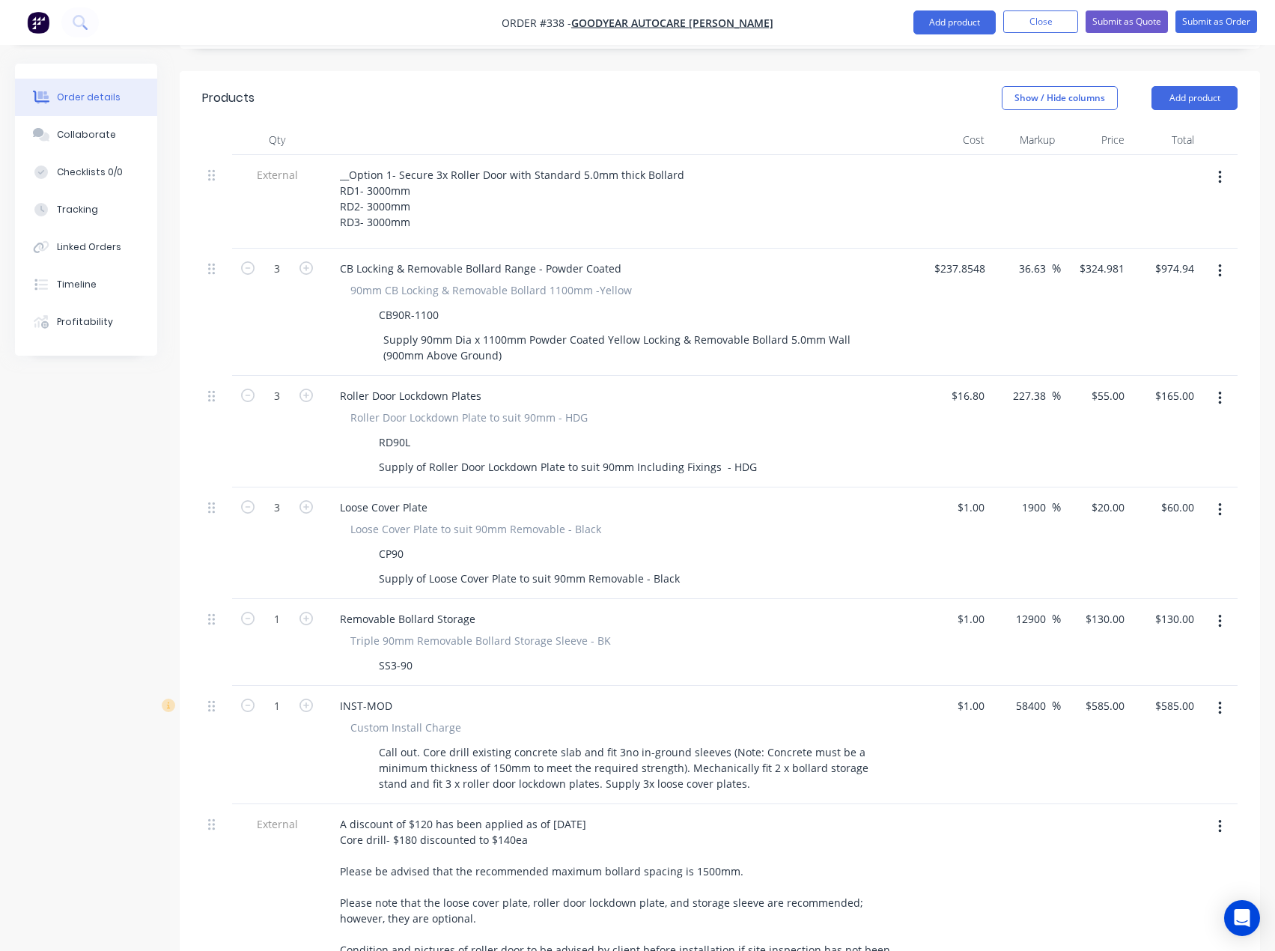
scroll to position [482, 0]
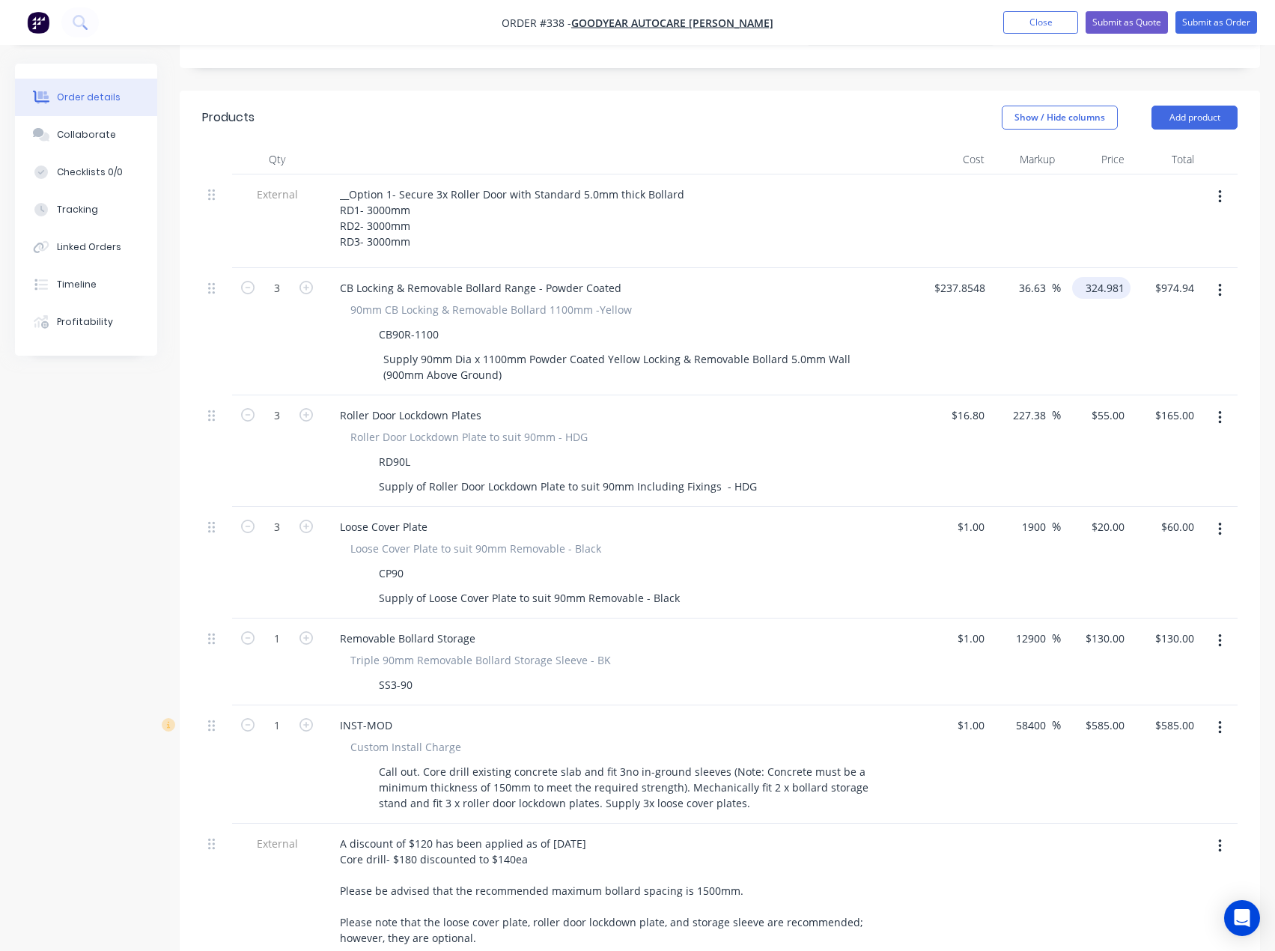
click at [1096, 277] on input "324.981" at bounding box center [1104, 288] width 52 height 22
type input "325"
type input "36.64"
type input "$325.00"
type input "$975.00"
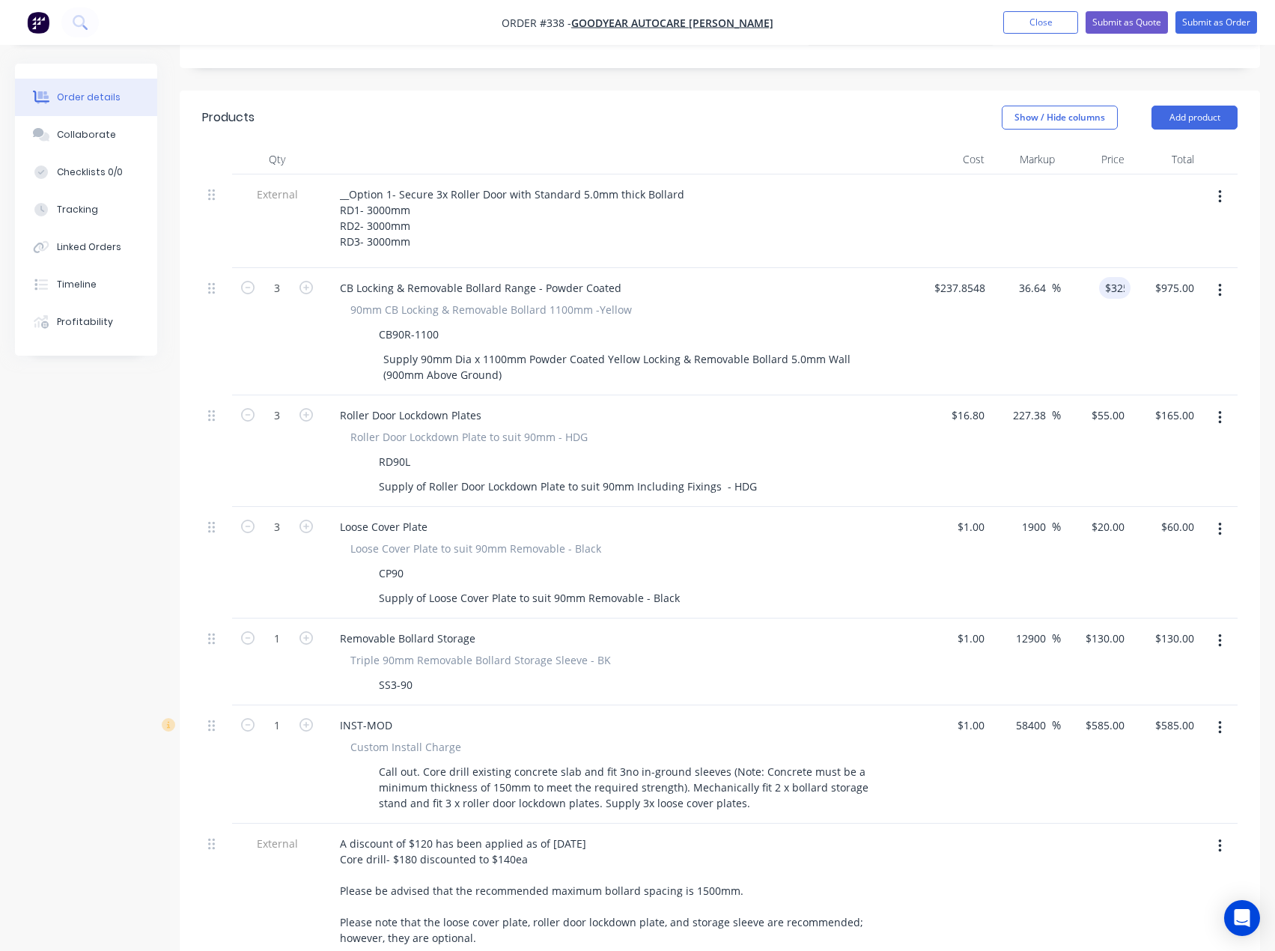
click at [875, 277] on div "CB Locking & Removable Bollard Range - Powder Coated" at bounding box center [621, 288] width 587 height 22
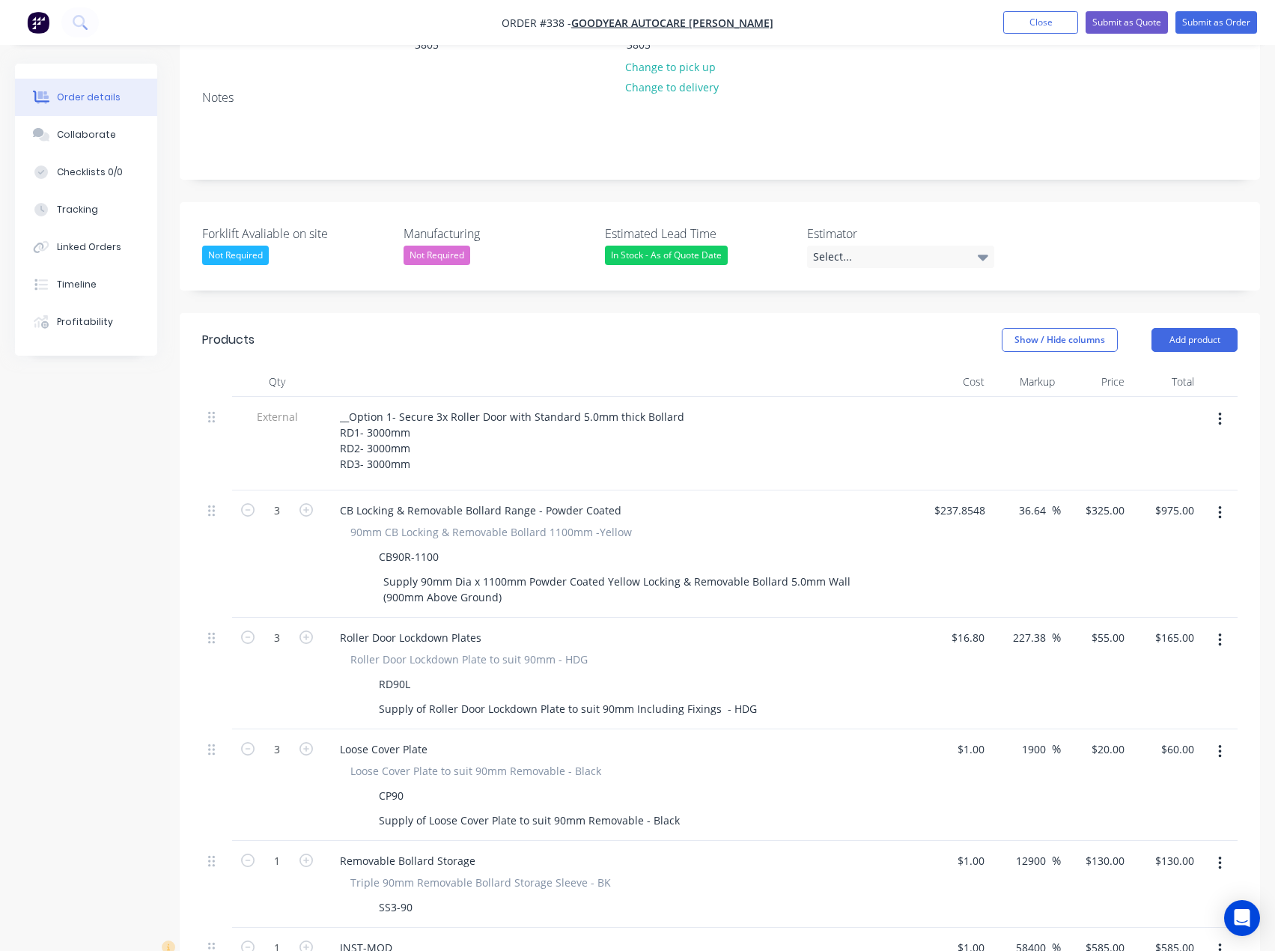
scroll to position [182, 0]
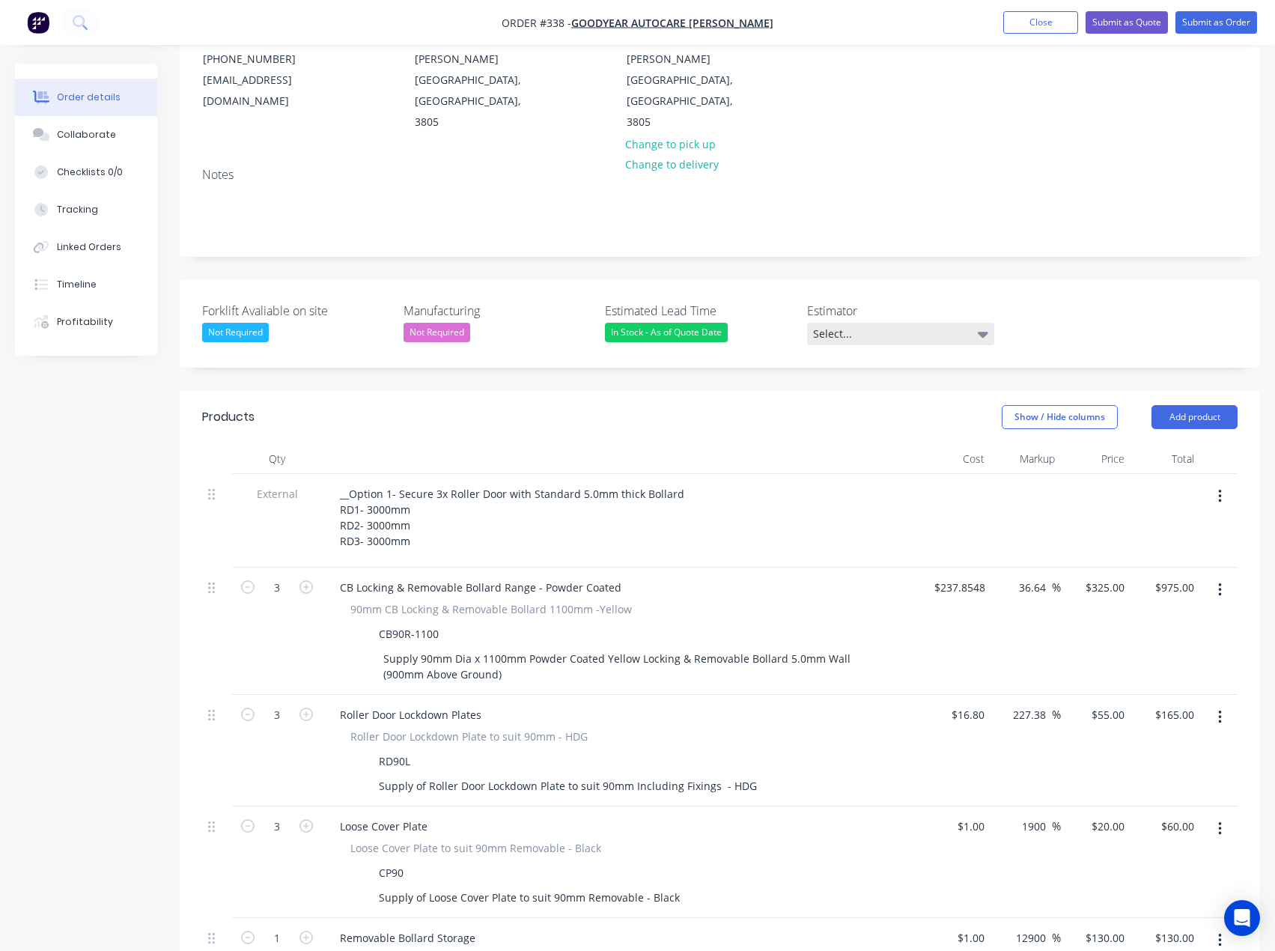
click at [872, 323] on div "Select..." at bounding box center [900, 334] width 187 height 22
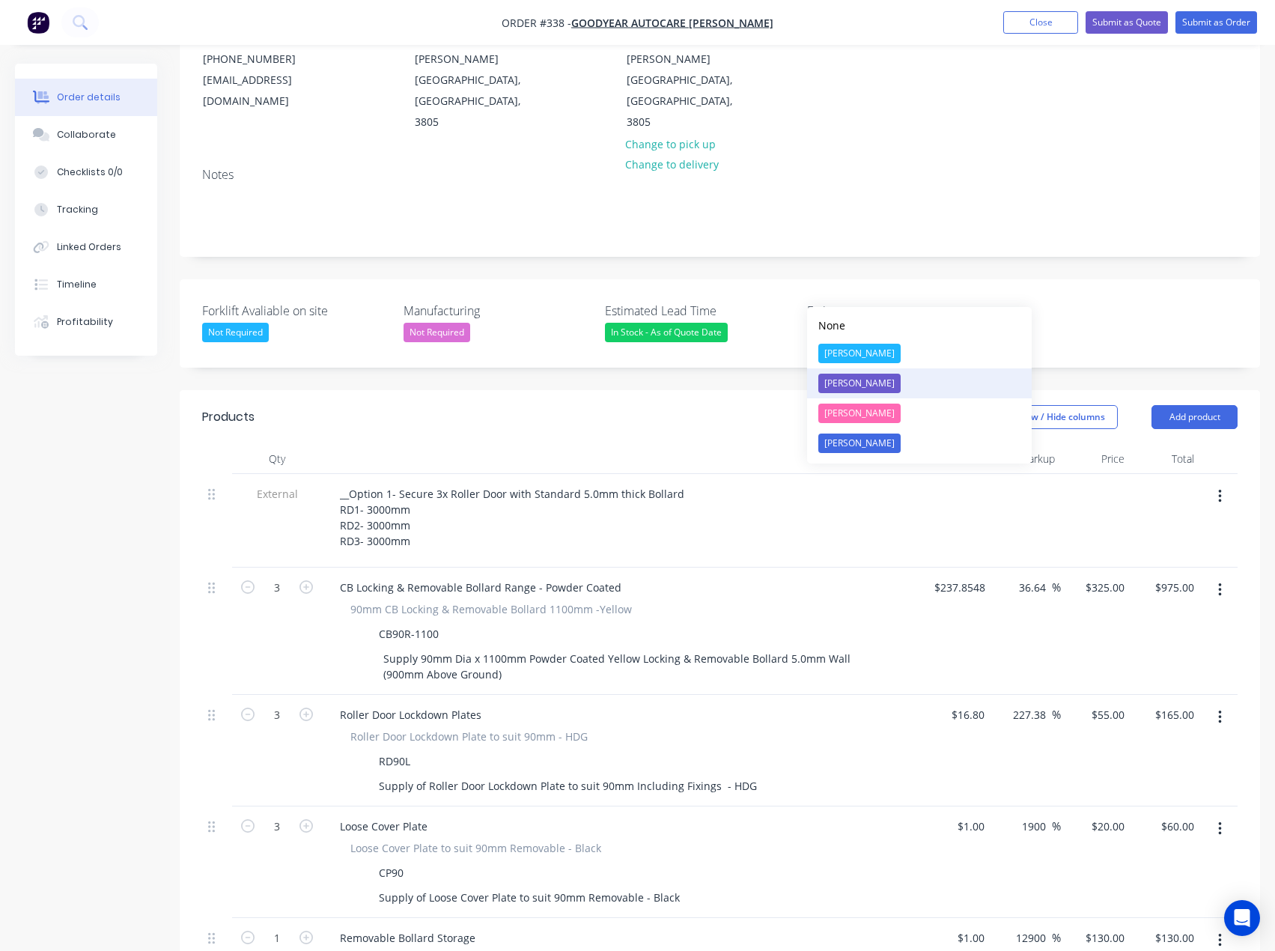
click at [842, 380] on div "[PERSON_NAME]" at bounding box center [859, 383] width 82 height 19
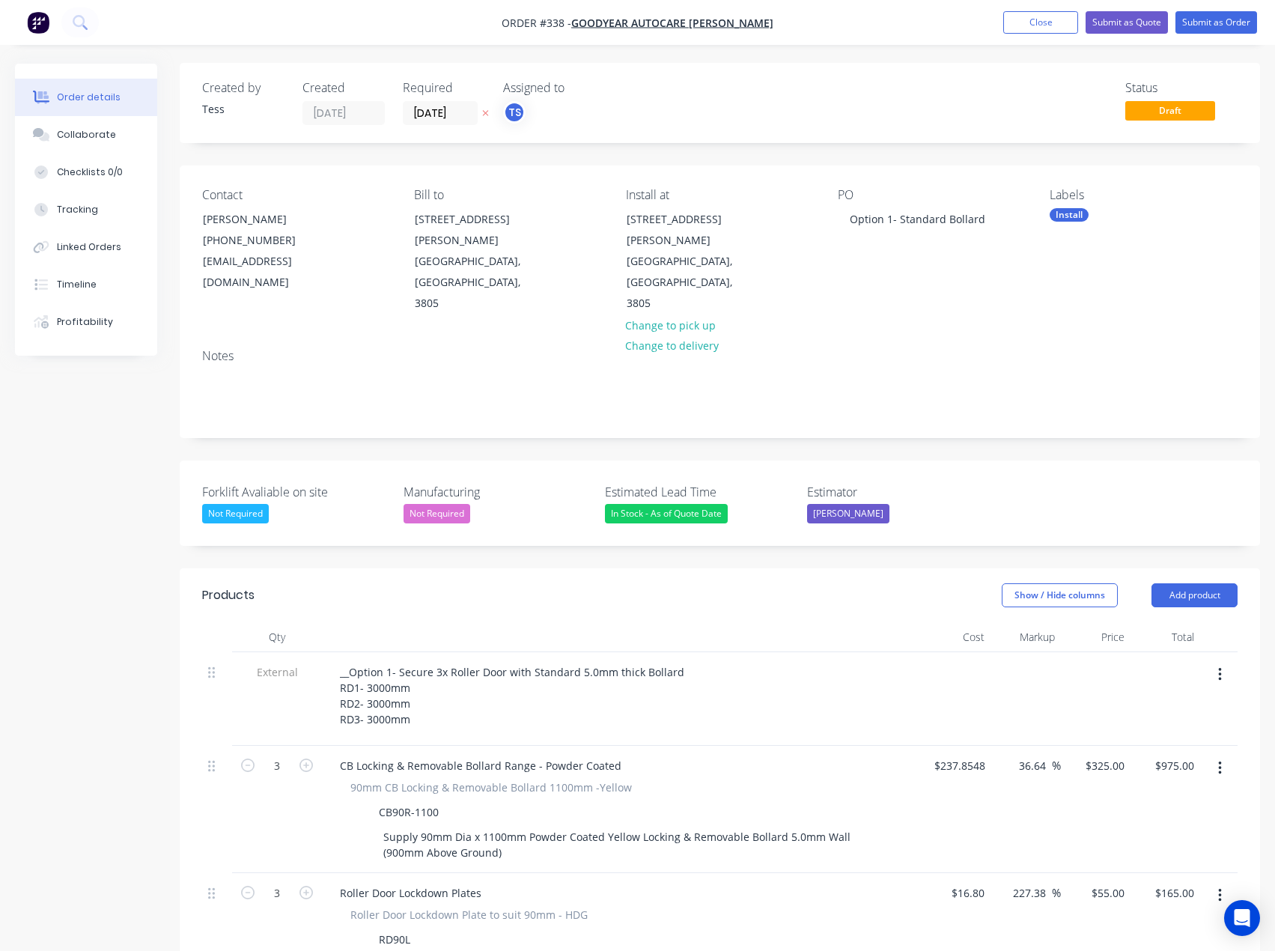
scroll to position [0, 0]
click at [1120, 25] on button "Submit as Quote" at bounding box center [1127, 22] width 82 height 22
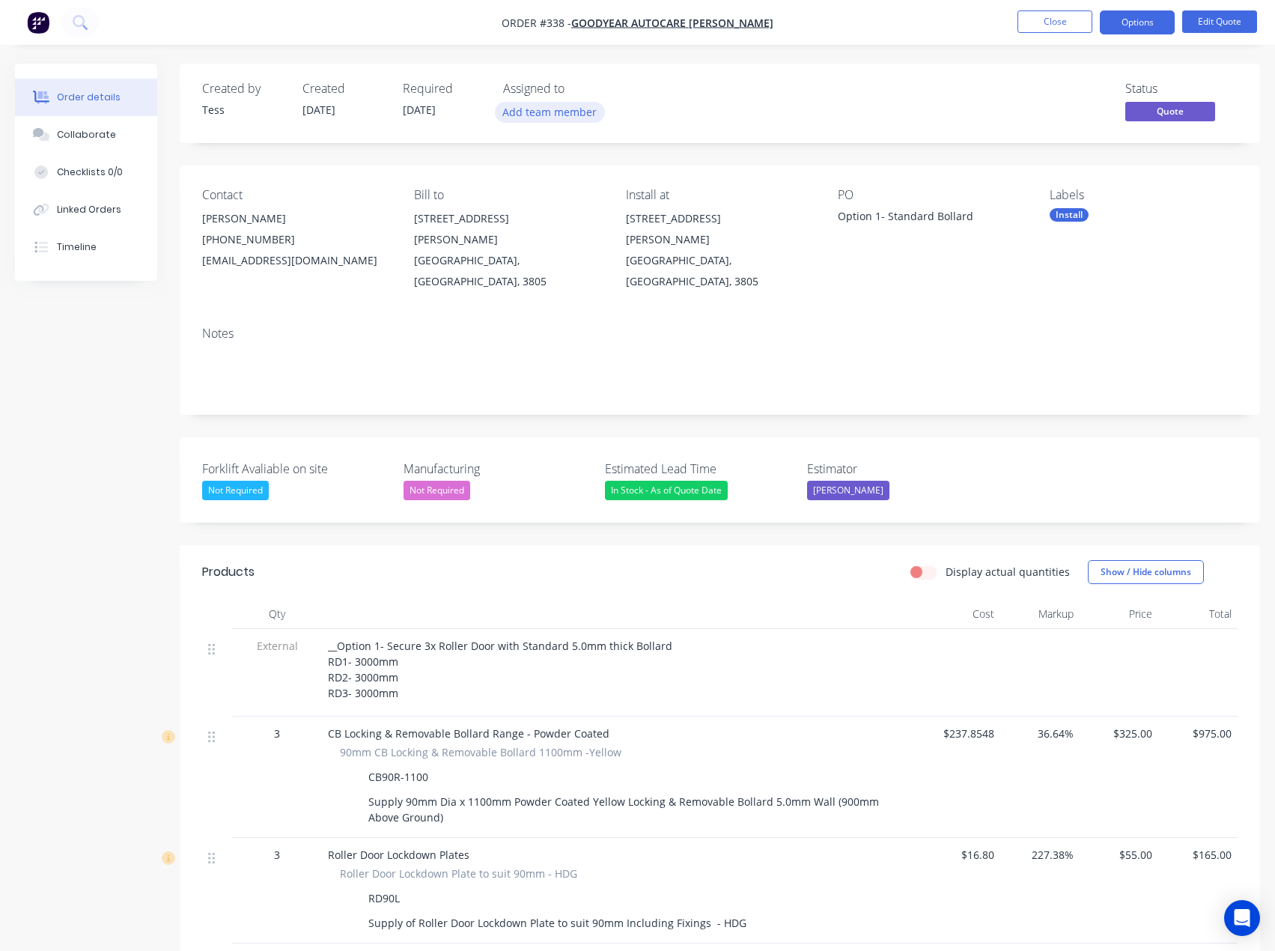
click at [529, 118] on button "Add team member" at bounding box center [550, 112] width 110 height 20
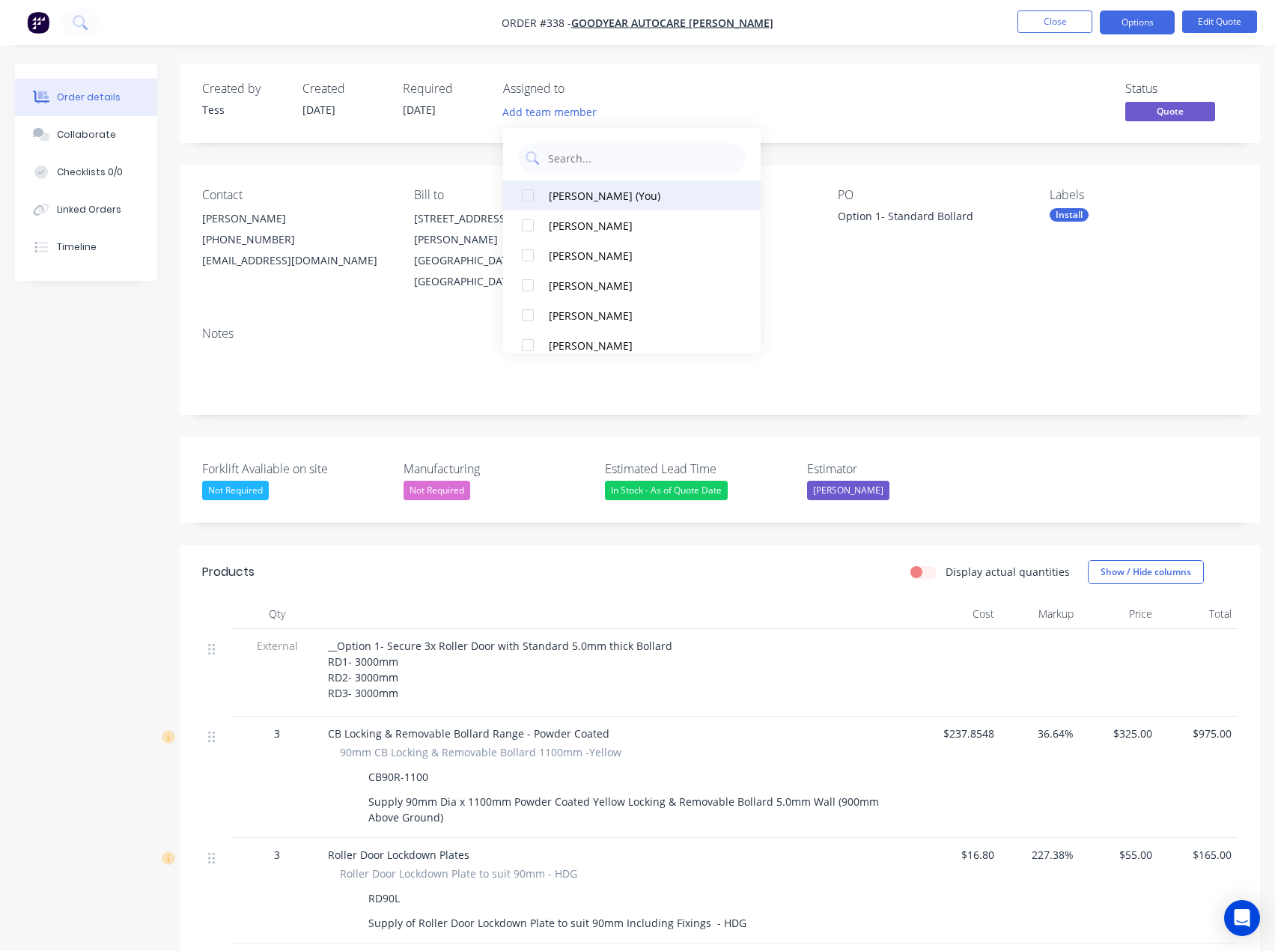
click at [559, 193] on div "Tess Siegfried (You)" at bounding box center [637, 196] width 176 height 16
drag, startPoint x: 684, startPoint y: 101, endPoint x: 1015, endPoint y: 8, distance: 343.8
click at [684, 101] on div "Status Quote" at bounding box center [945, 103] width 585 height 43
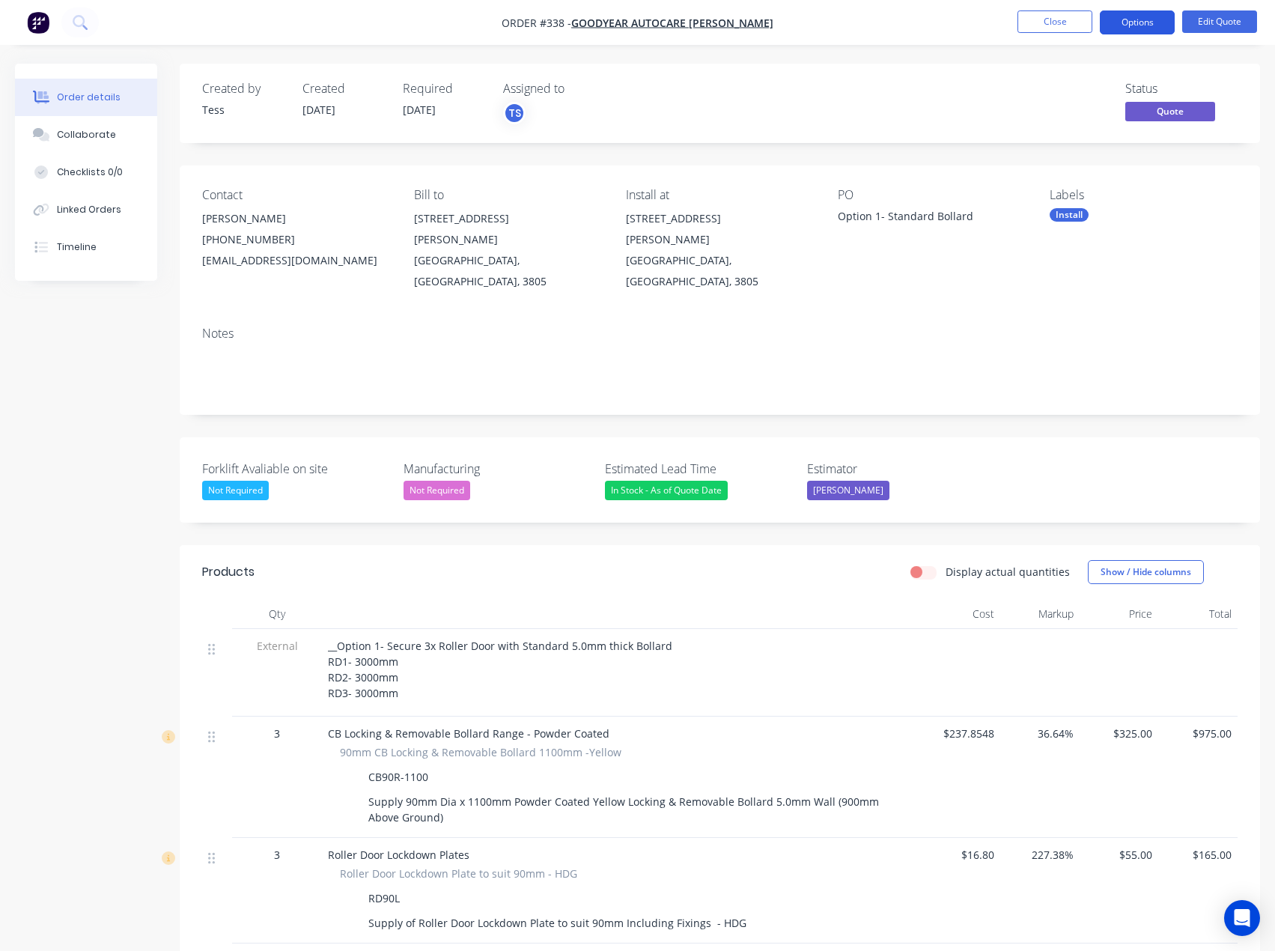
click at [1126, 20] on button "Options" at bounding box center [1137, 22] width 75 height 24
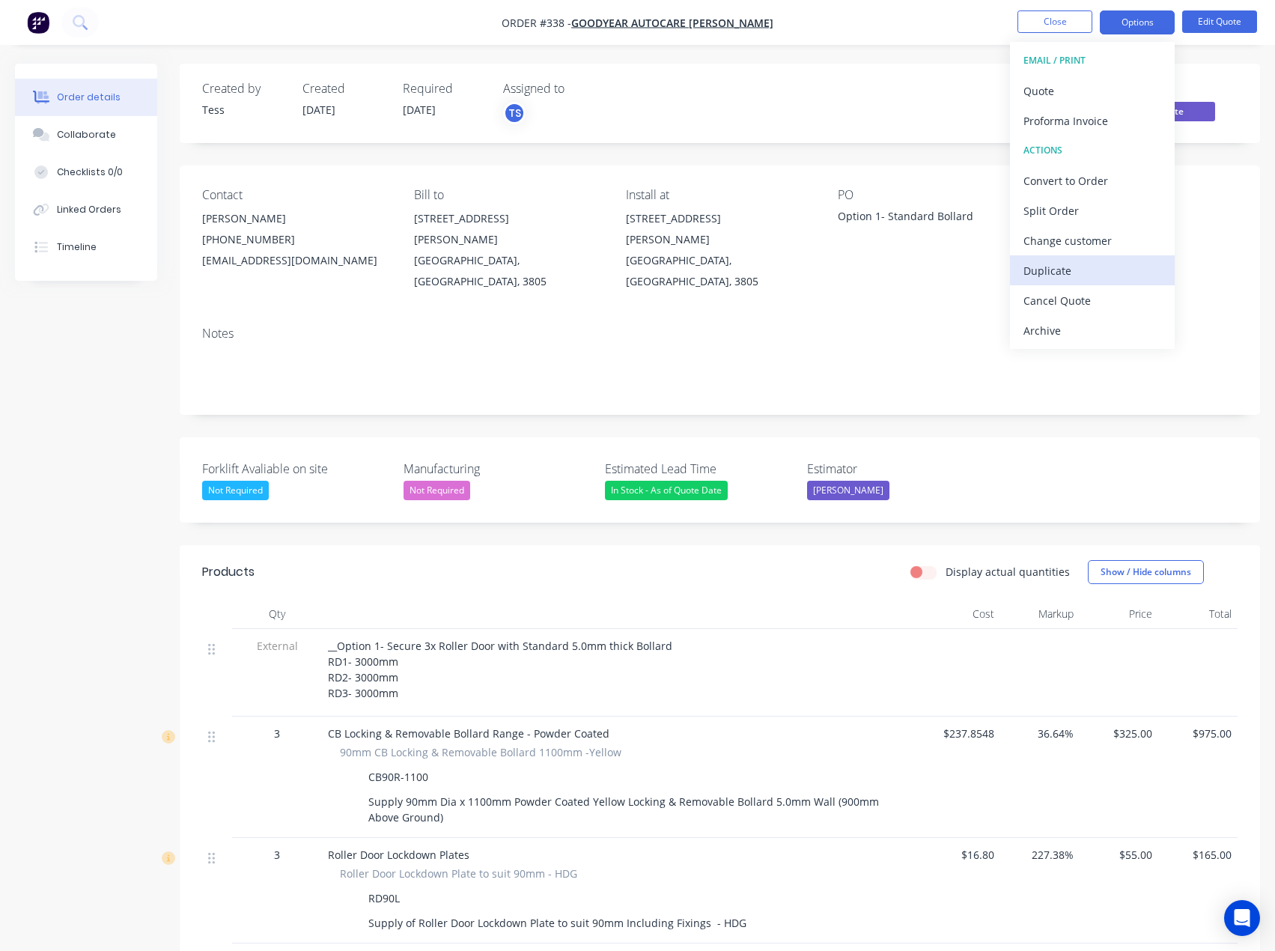
click at [1048, 267] on div "Duplicate" at bounding box center [1093, 271] width 138 height 22
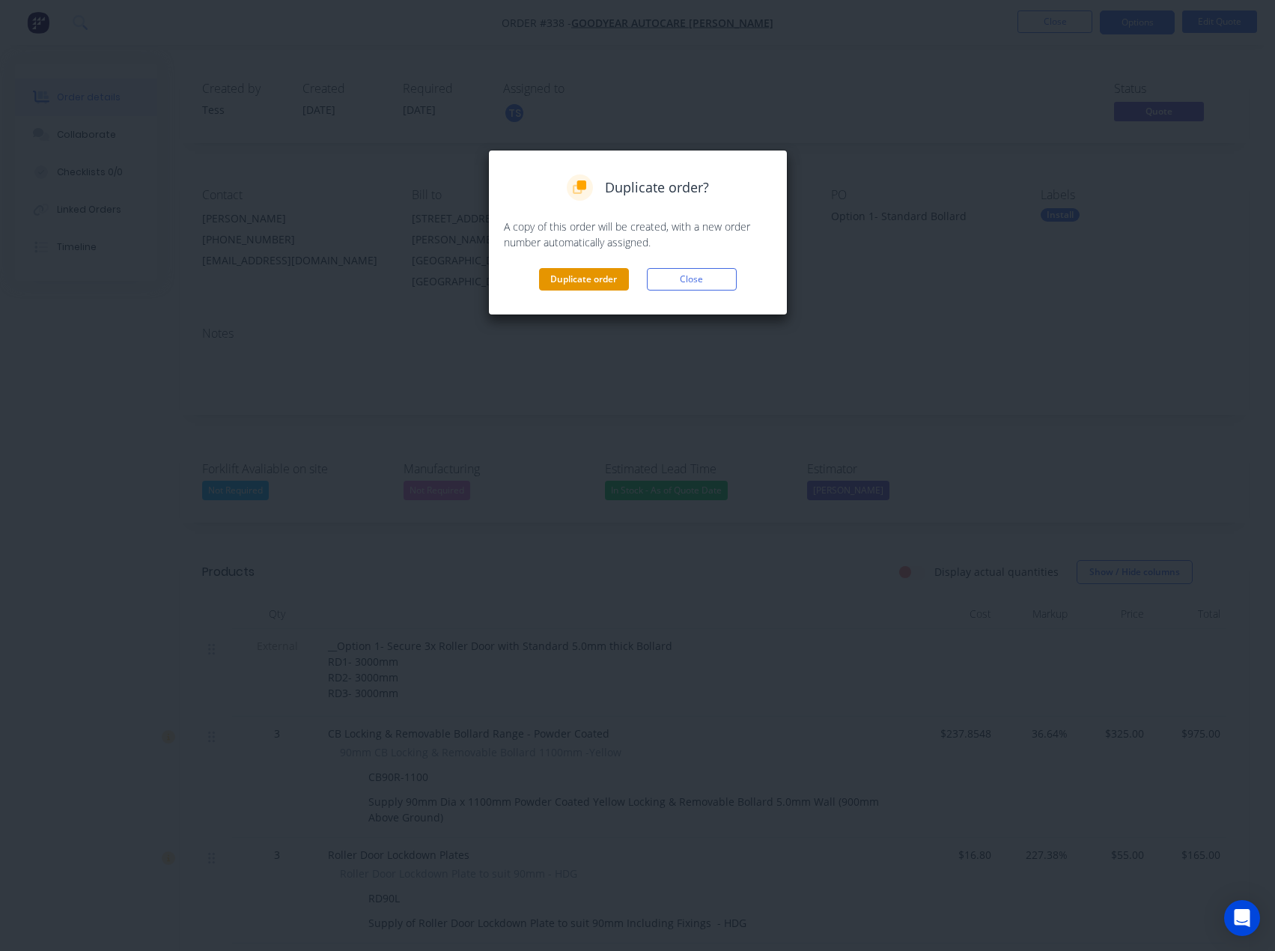
click at [602, 279] on button "Duplicate order" at bounding box center [584, 279] width 90 height 22
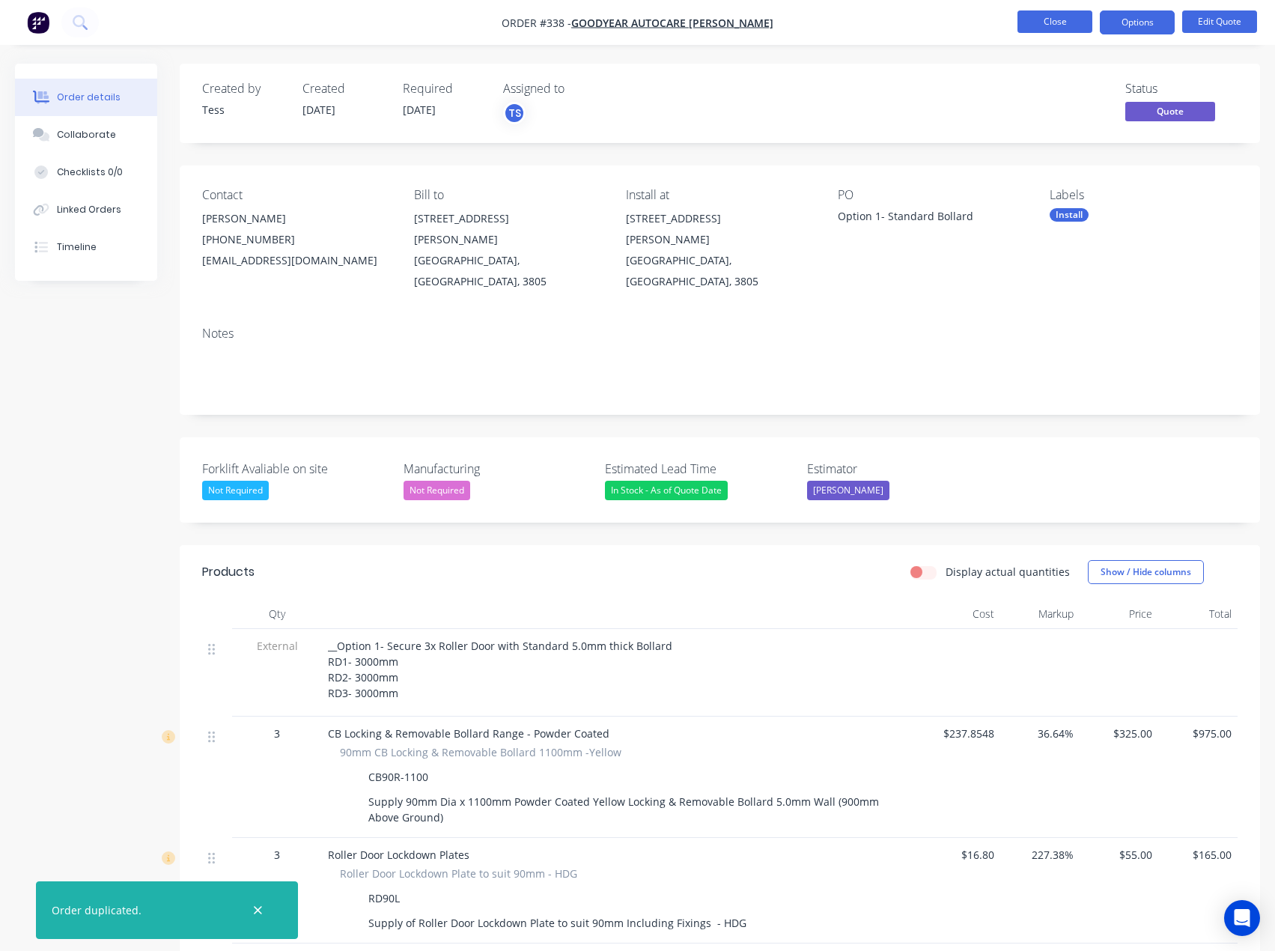
click at [1062, 22] on button "Close" at bounding box center [1055, 21] width 75 height 22
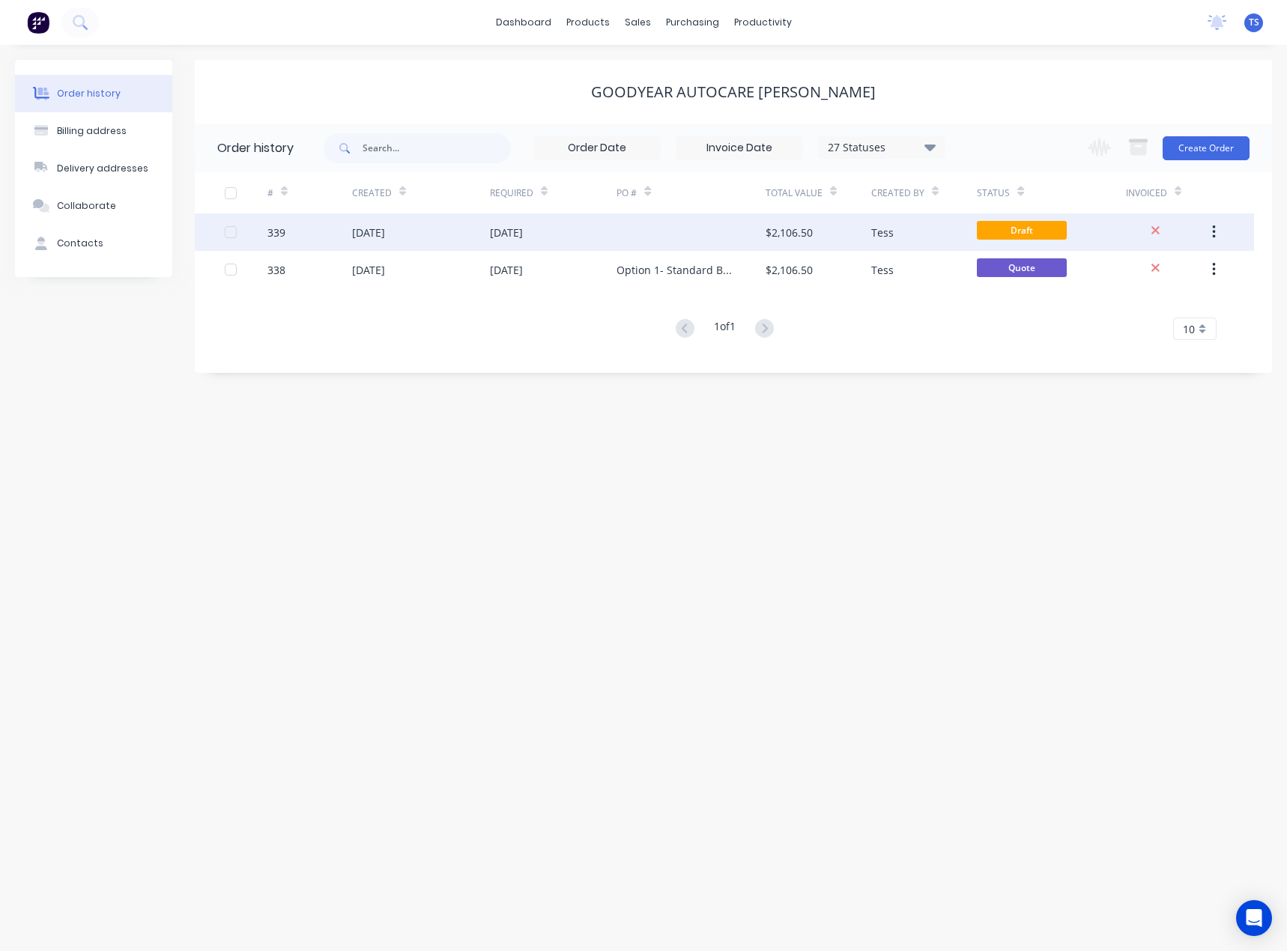
click at [651, 236] on div at bounding box center [690, 231] width 148 height 37
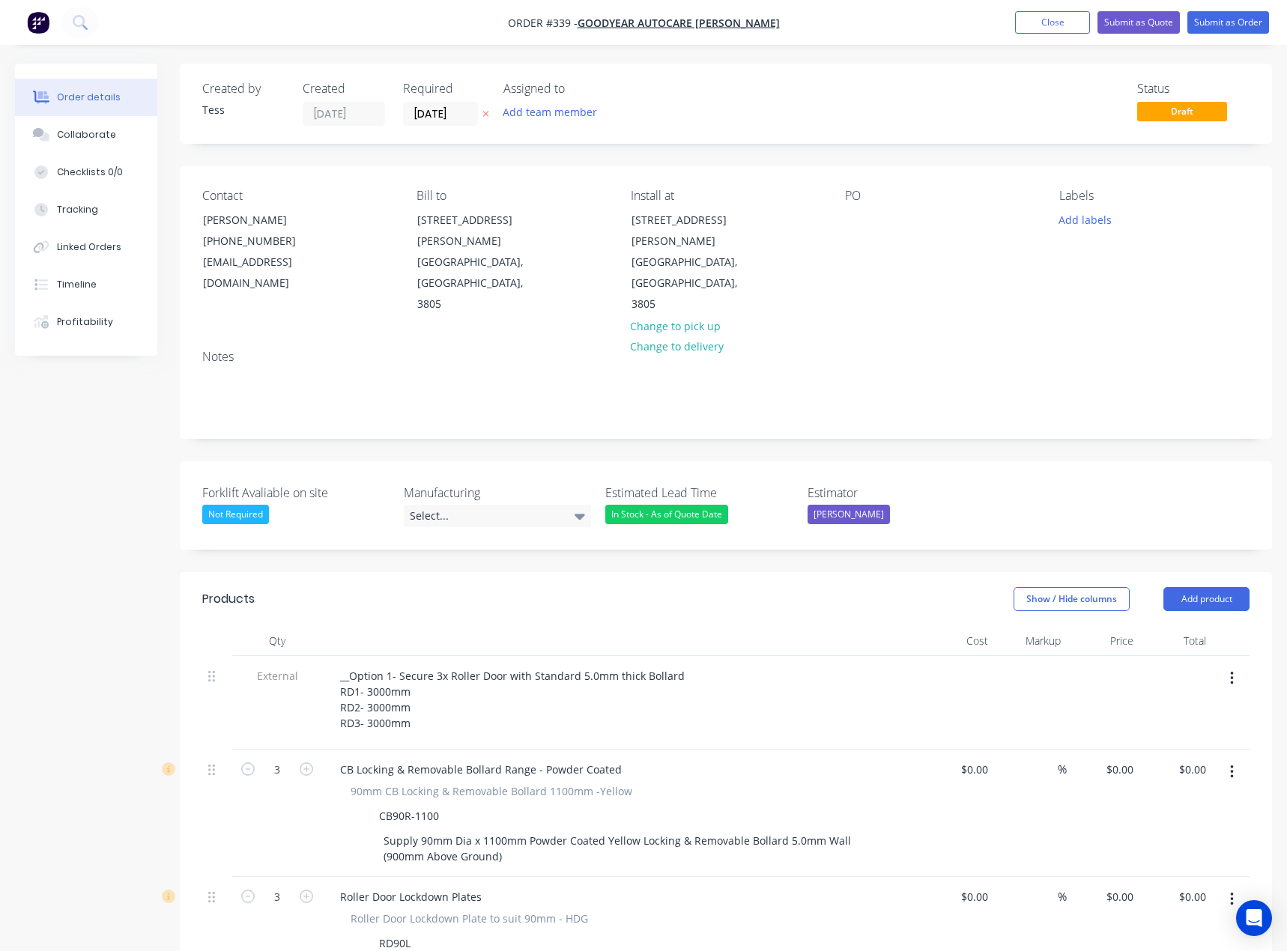
type input "$237.8548"
type input "36.64"
type input "$325.00"
type input "$975.00"
type input "$16.80"
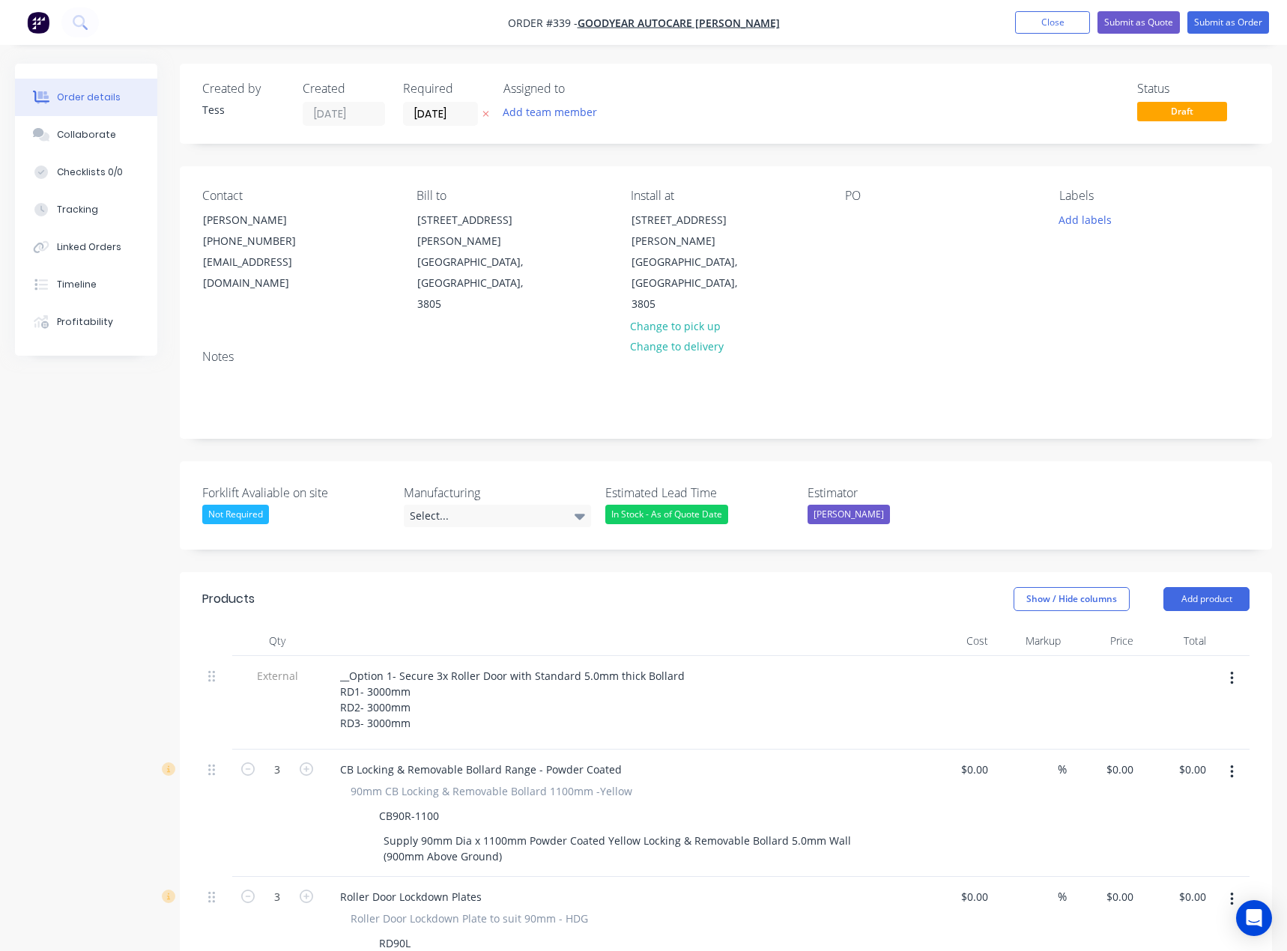
type input "227.38"
type input "$55.00"
type input "$165.00"
type input "$1.00"
type input "1900"
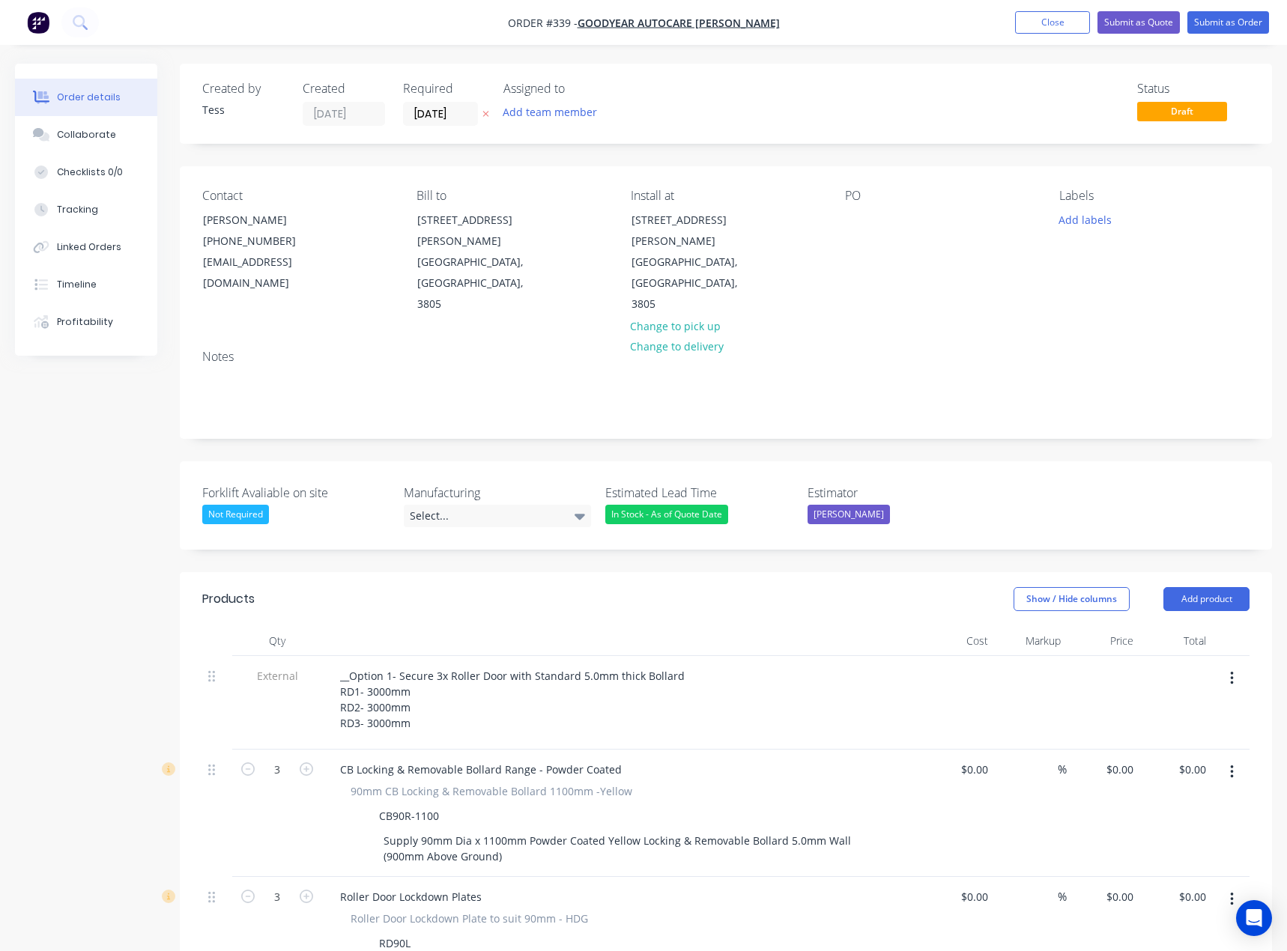
type input "$20.00"
type input "$60.00"
type input "$1.00"
type input "12900"
type input "$130.00"
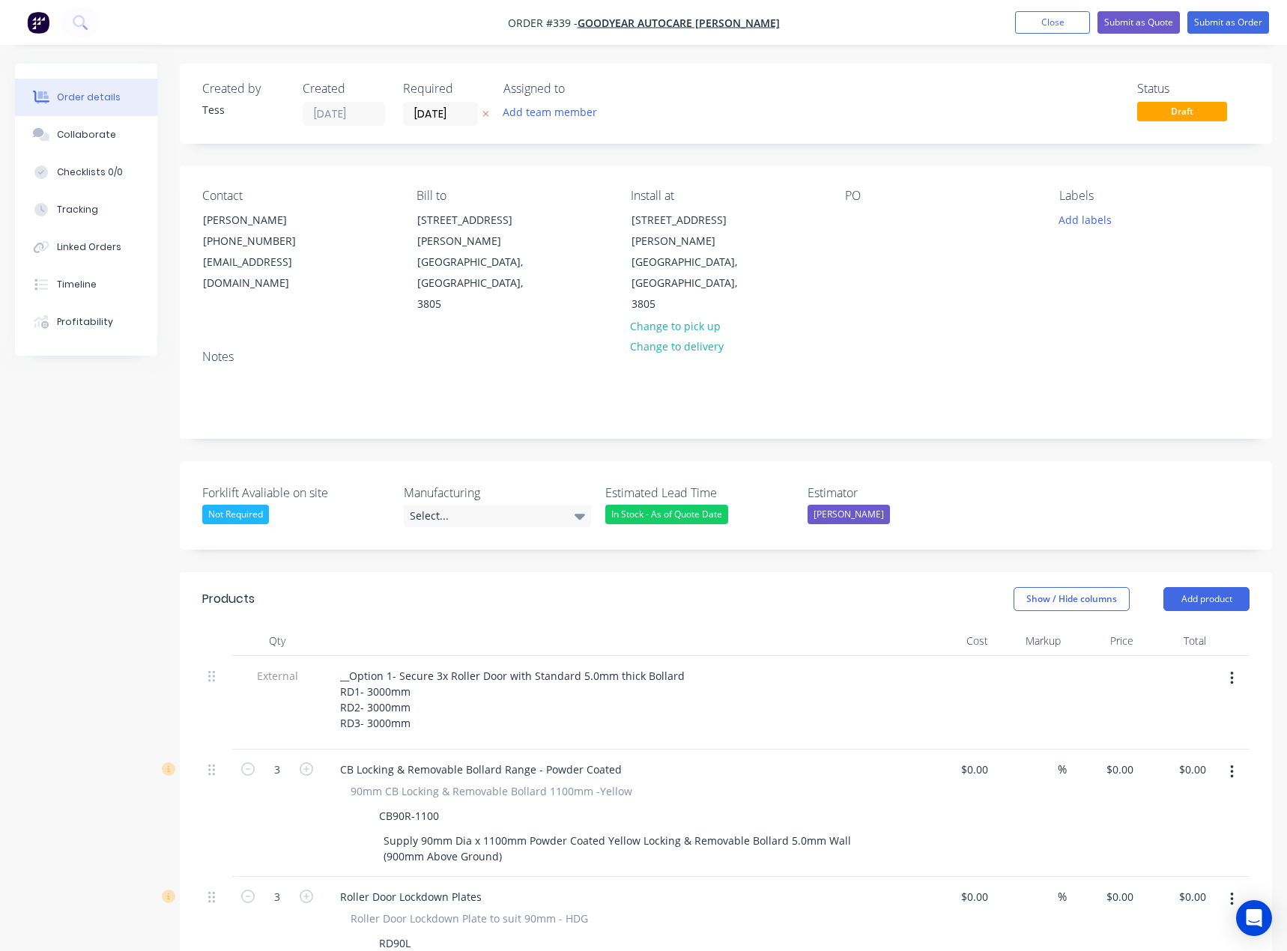
type input "$130.00"
type input "$1.00"
type input "58400"
type input "$585.00"
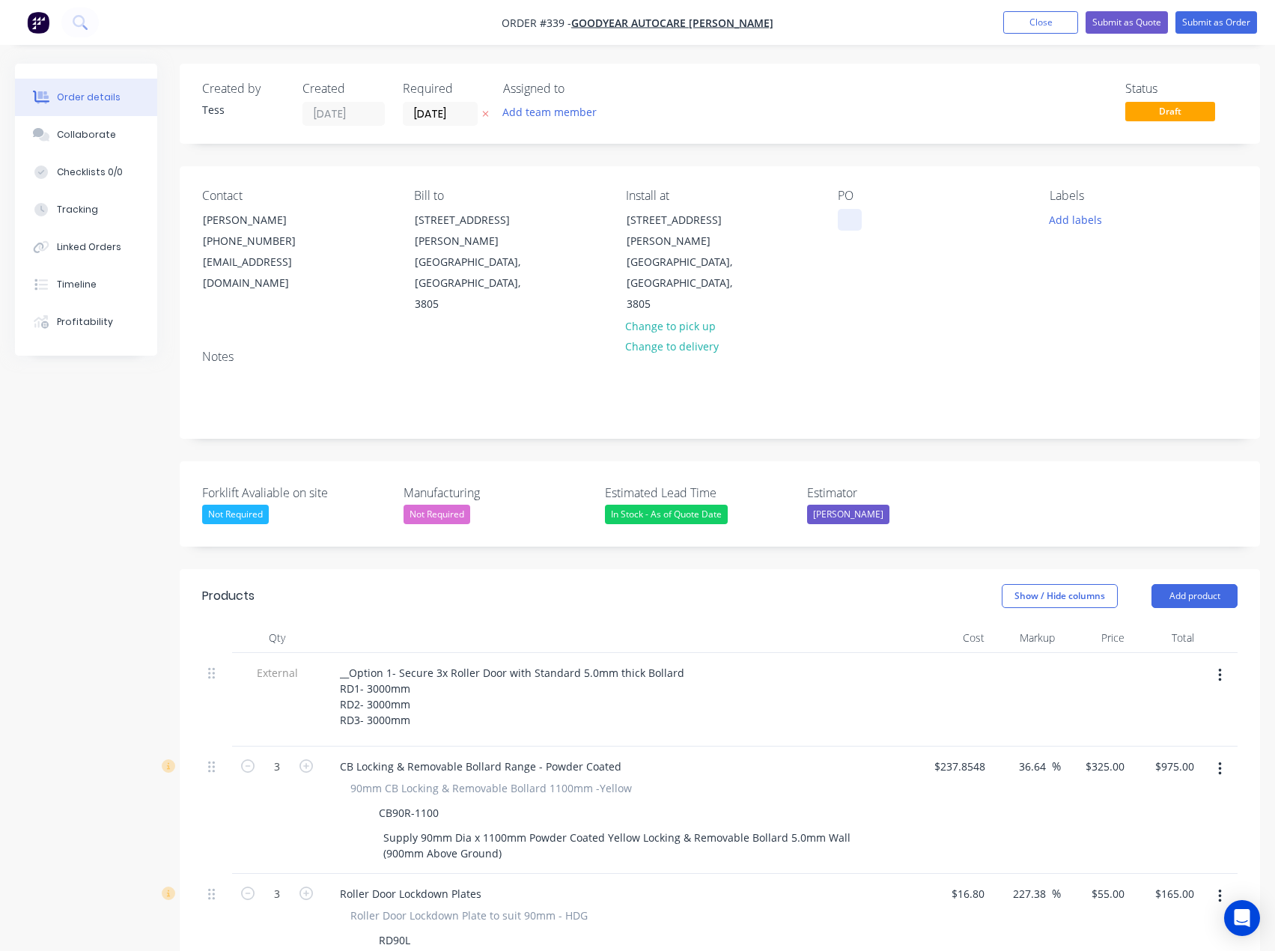
click at [857, 223] on div at bounding box center [850, 220] width 24 height 22
click at [1092, 210] on button "Add labels" at bounding box center [1076, 219] width 69 height 20
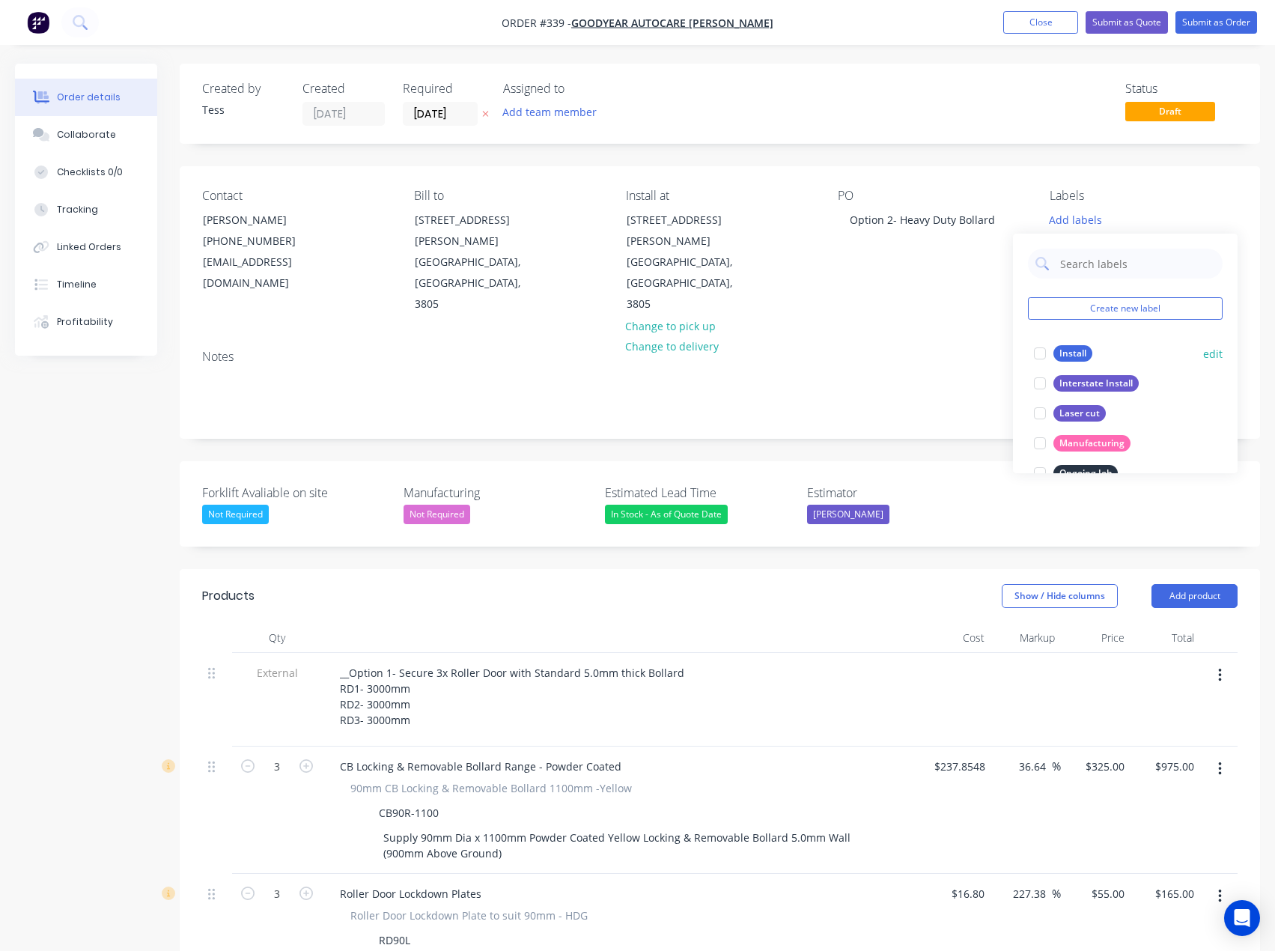
click at [1074, 349] on div "Install" at bounding box center [1073, 353] width 39 height 16
click at [580, 107] on button "Add team member" at bounding box center [550, 112] width 110 height 20
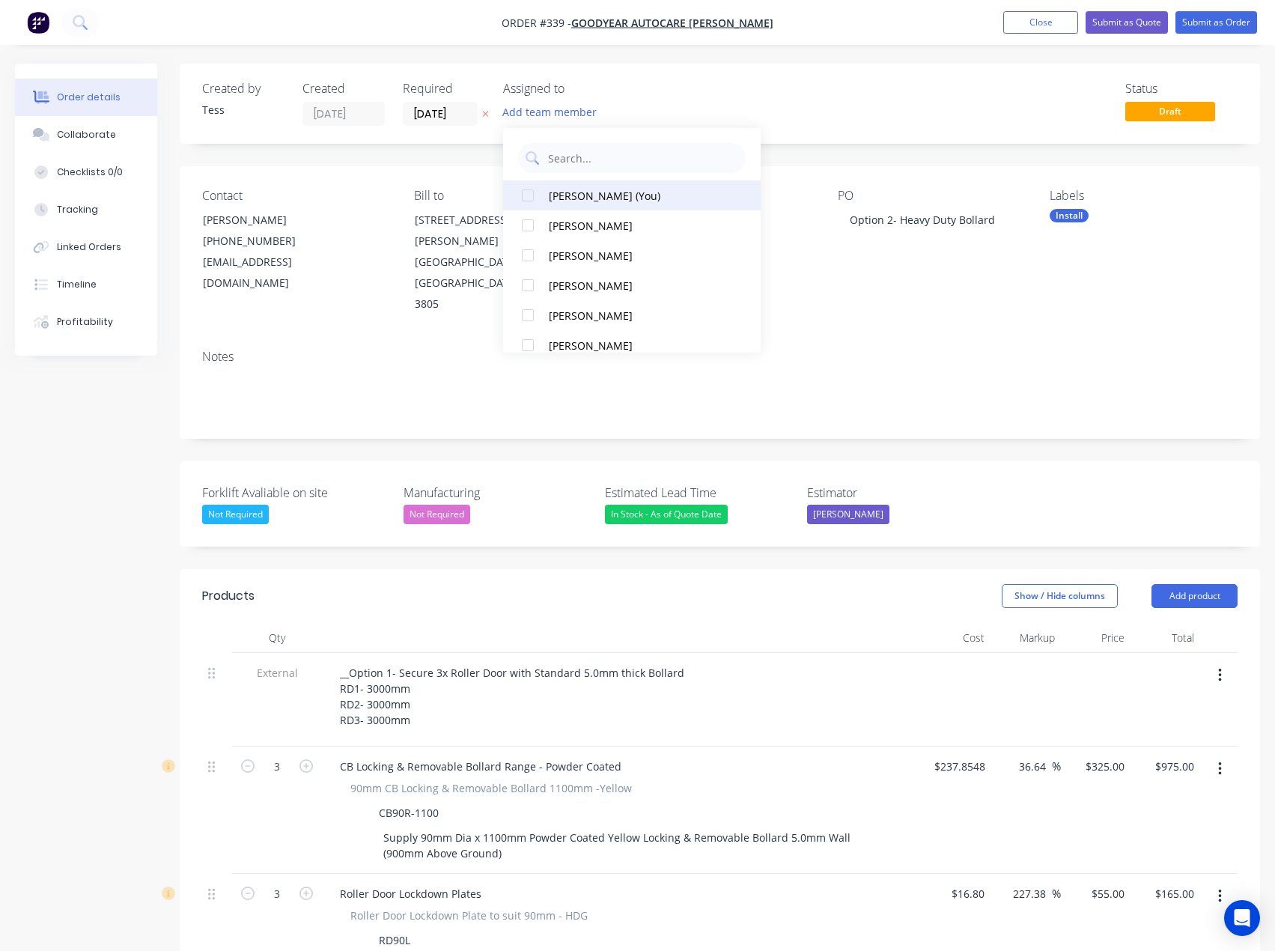
click at [557, 198] on div "Tess Siegfried (You)" at bounding box center [637, 196] width 176 height 16
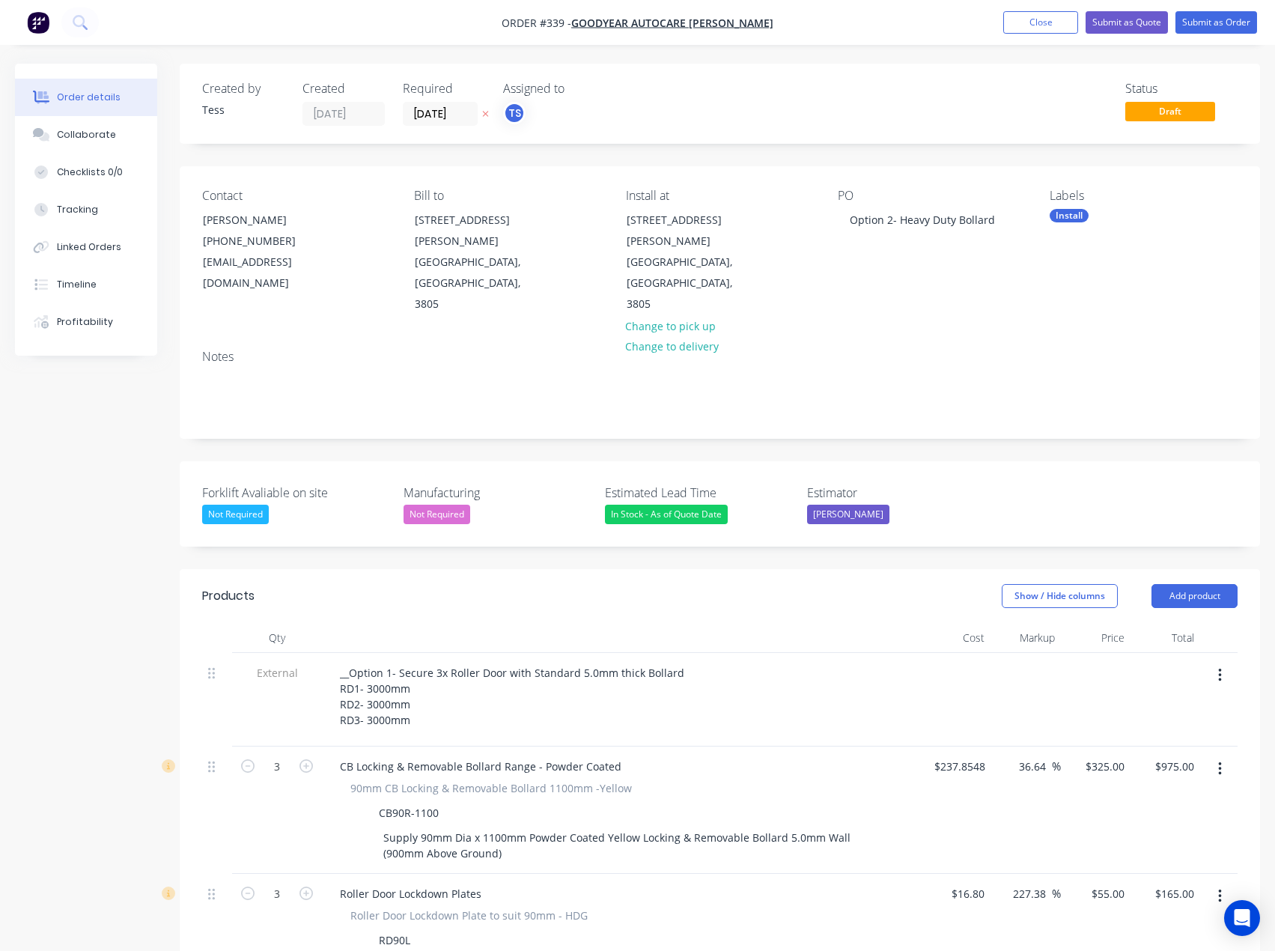
click at [690, 96] on div "Status Draft" at bounding box center [945, 104] width 585 height 44
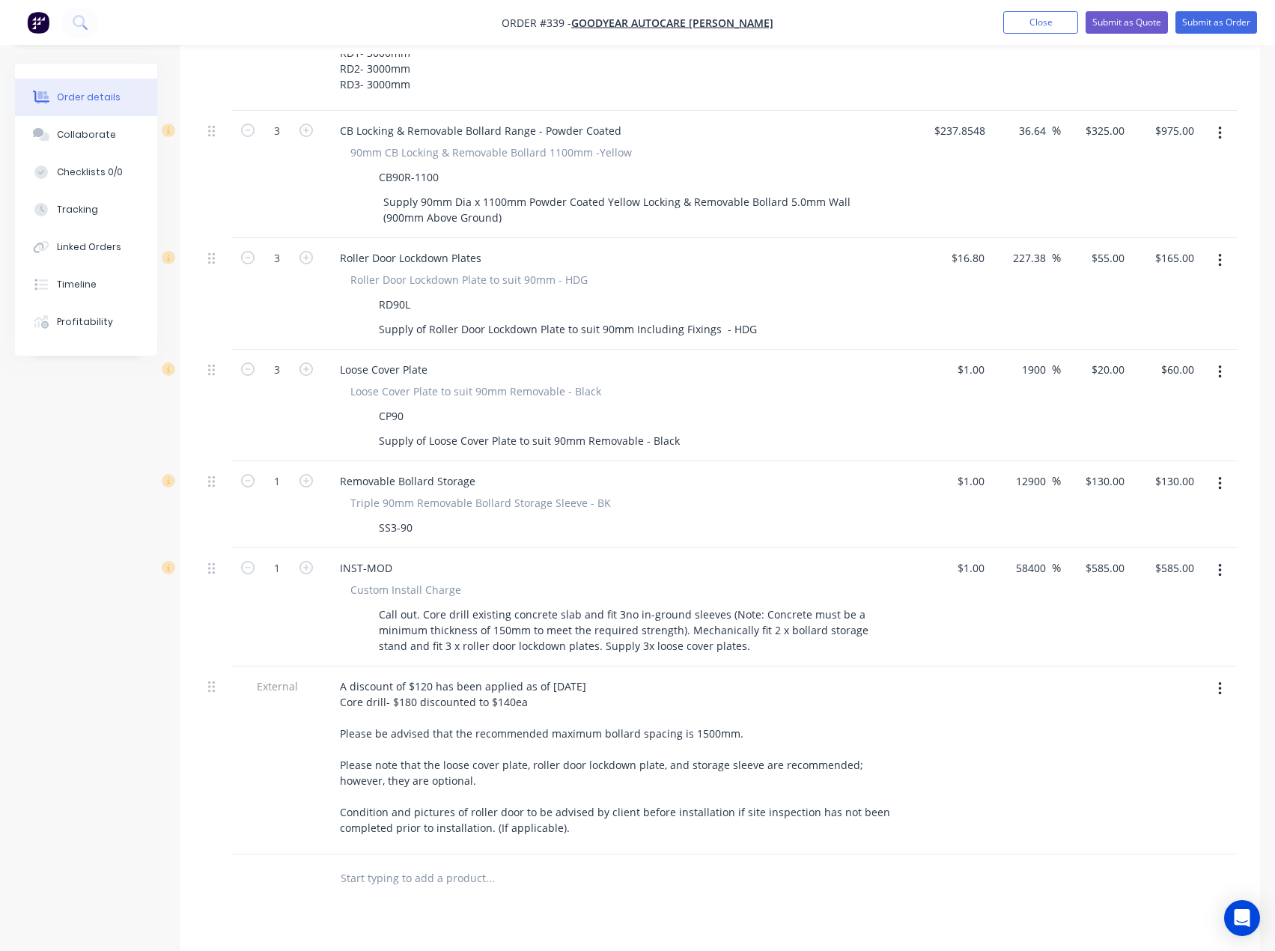
scroll to position [824, 0]
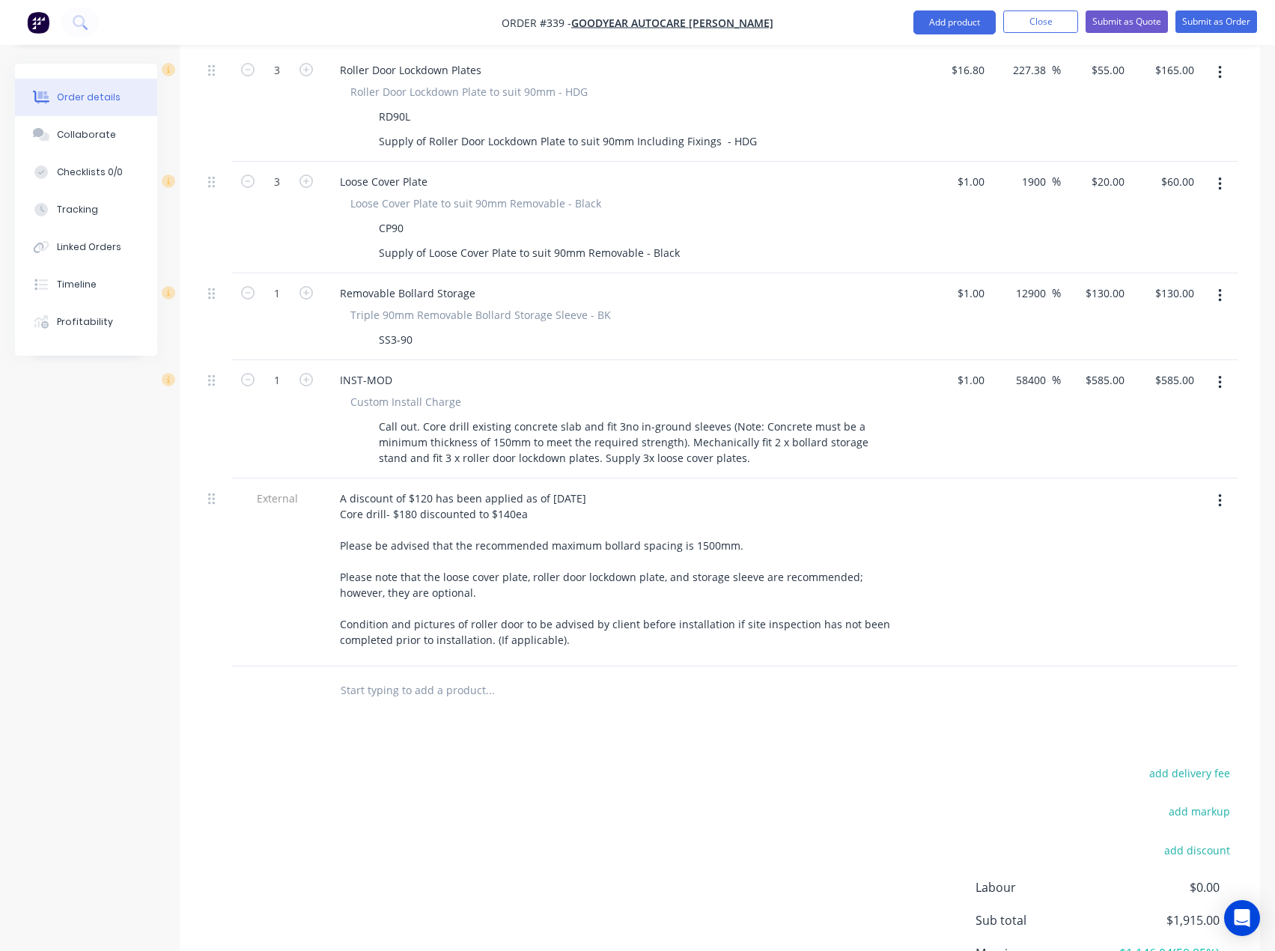
click at [433, 675] on input "text" at bounding box center [490, 690] width 300 height 30
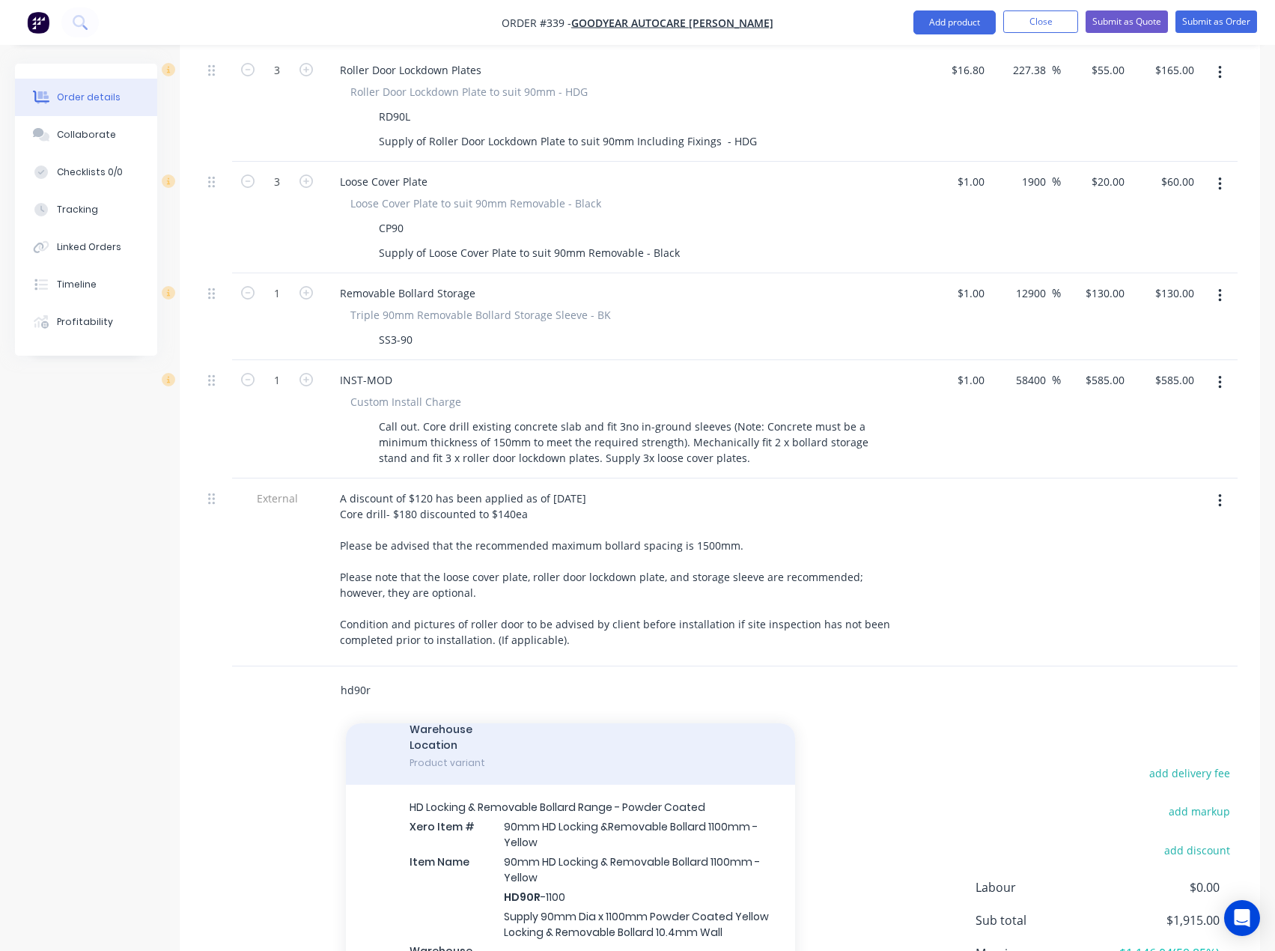
scroll to position [225, 0]
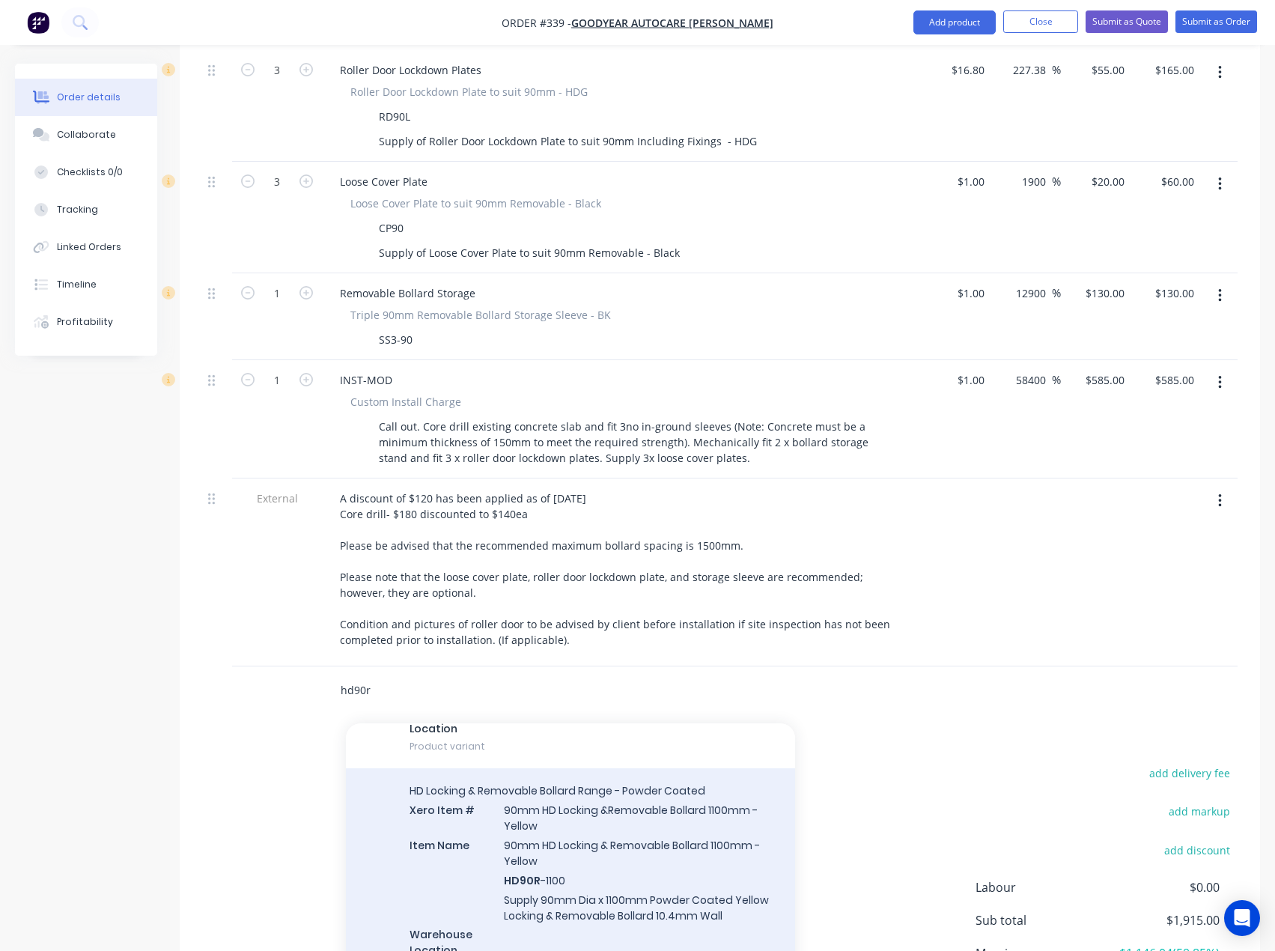
type input "hd90r"
click at [562, 818] on div "HD Locking & Removable Bollard Range - Powder Coated Xero Item # 90mm HD Lockin…" at bounding box center [570, 879] width 449 height 222
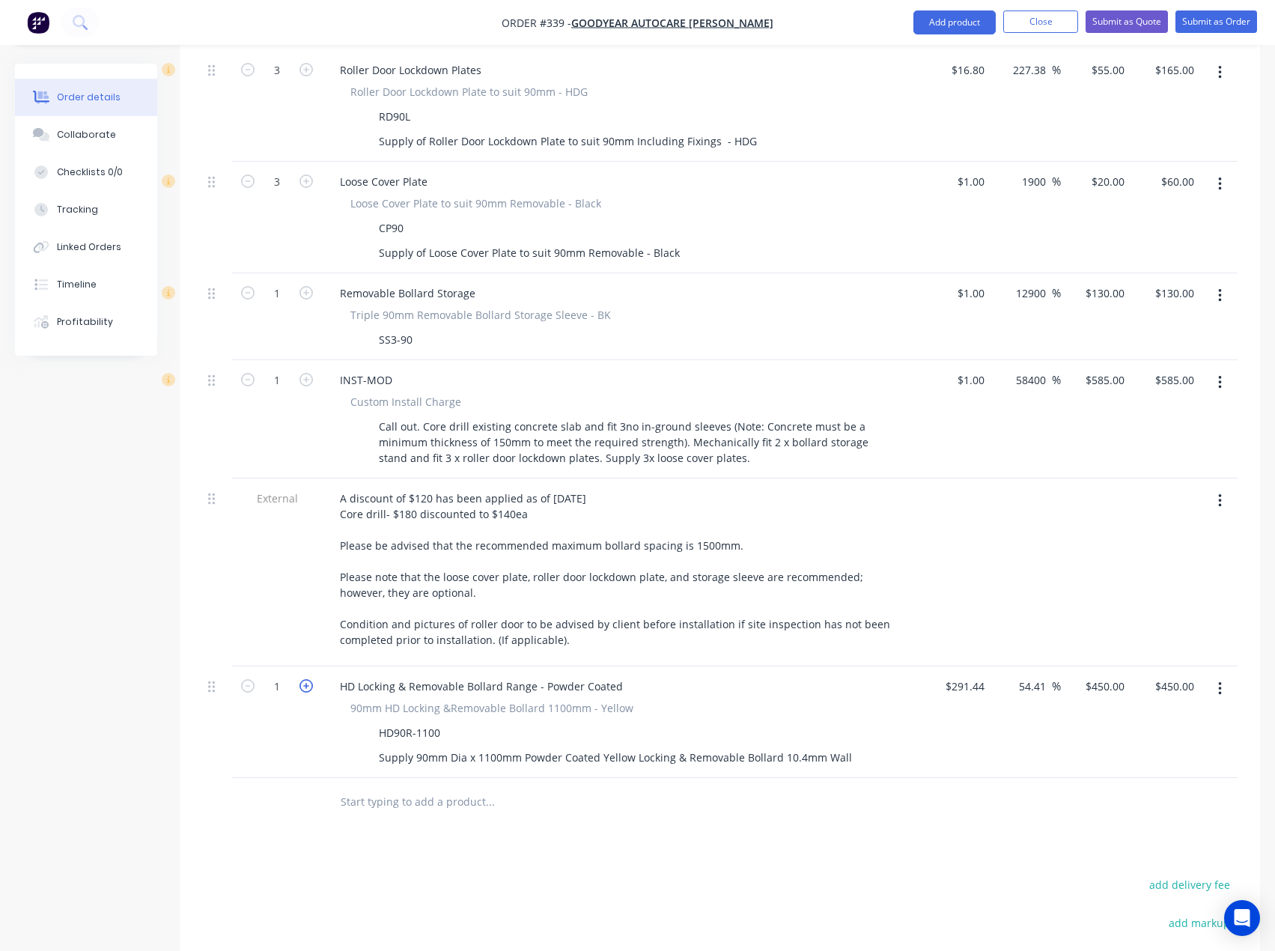
click at [306, 679] on icon "button" at bounding box center [306, 685] width 13 height 13
type input "2"
type input "$900.00"
click at [306, 679] on icon "button" at bounding box center [306, 685] width 13 height 13
type input "3"
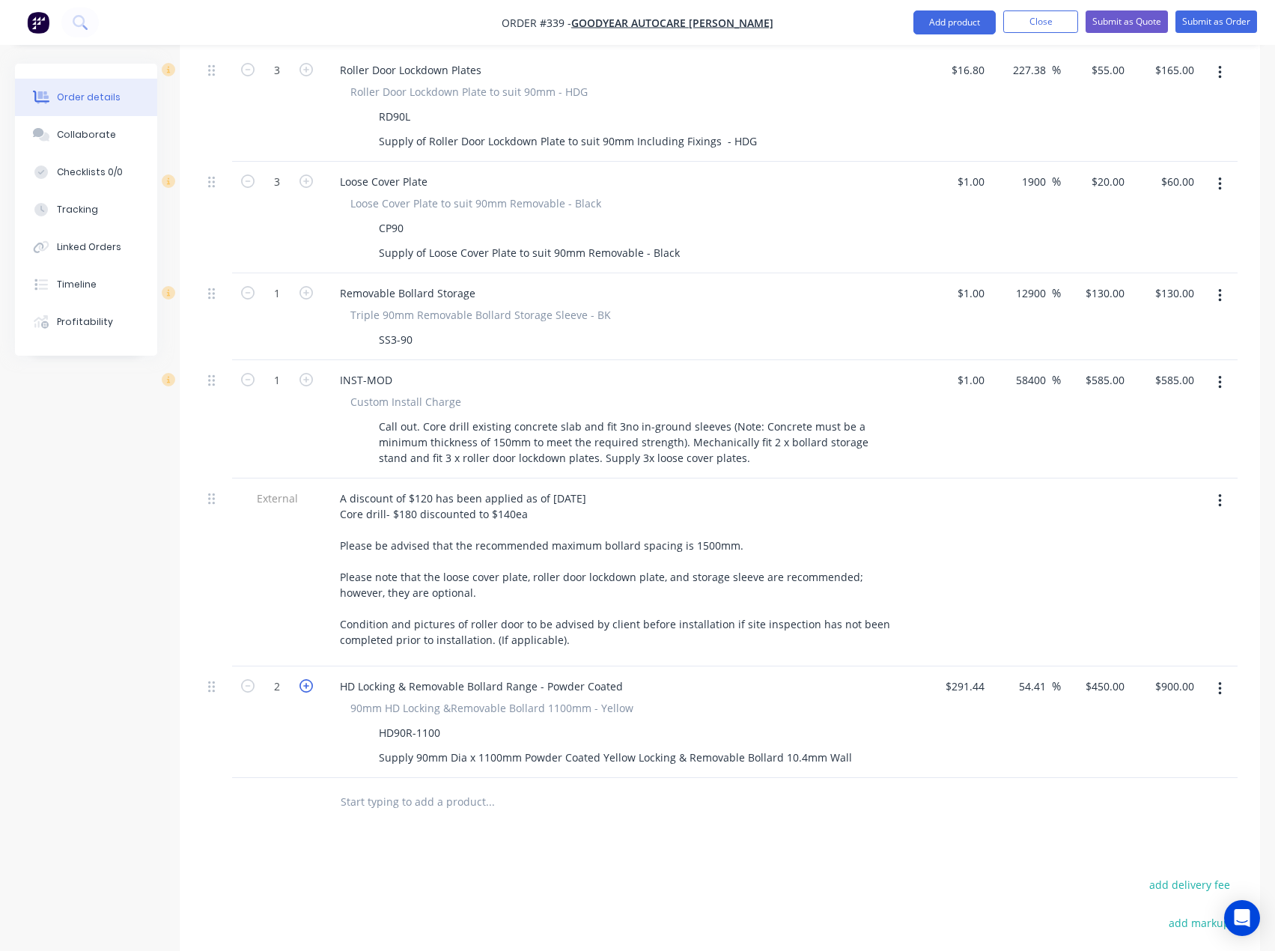
type input "$1,350.00"
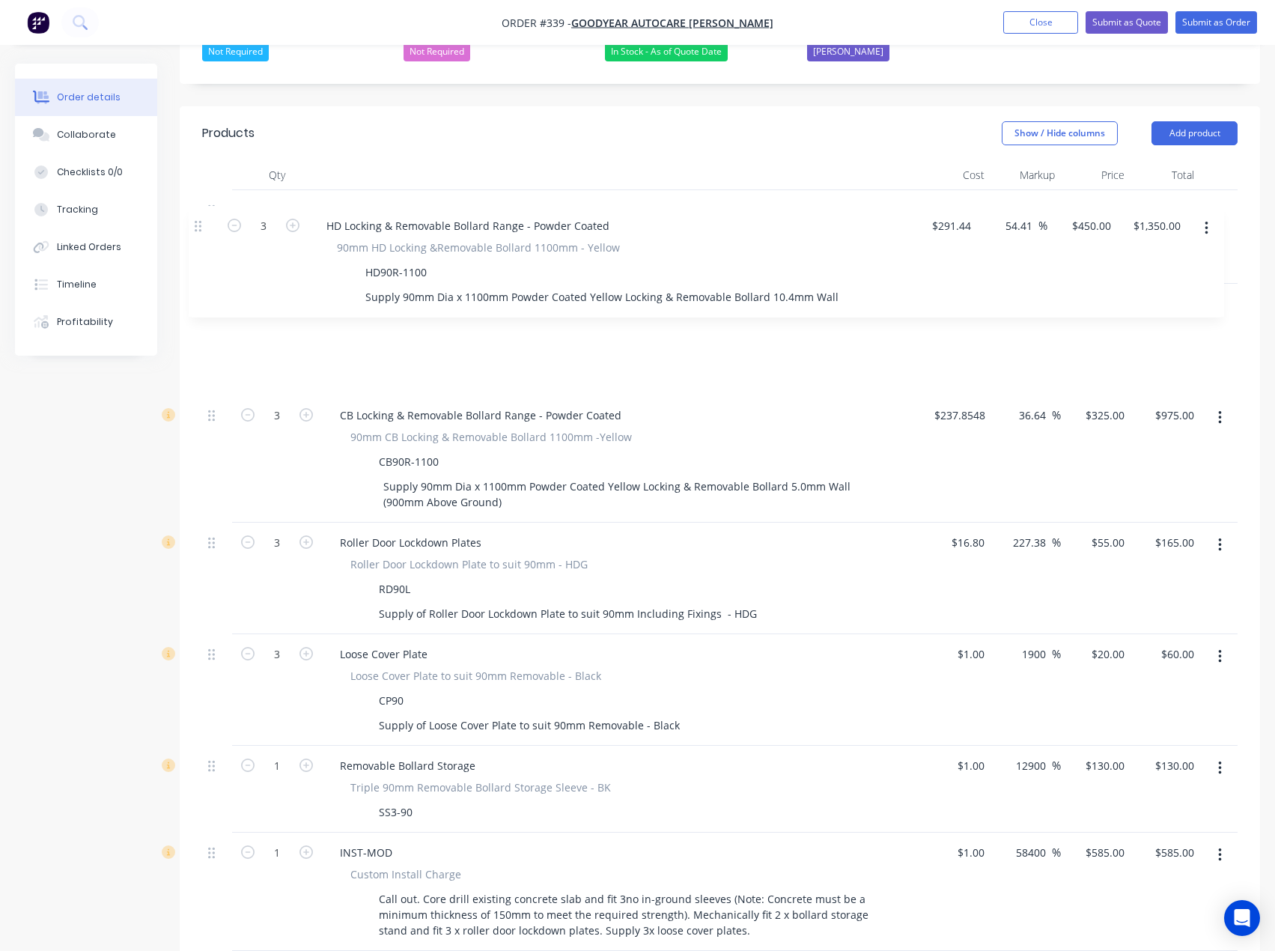
scroll to position [461, 0]
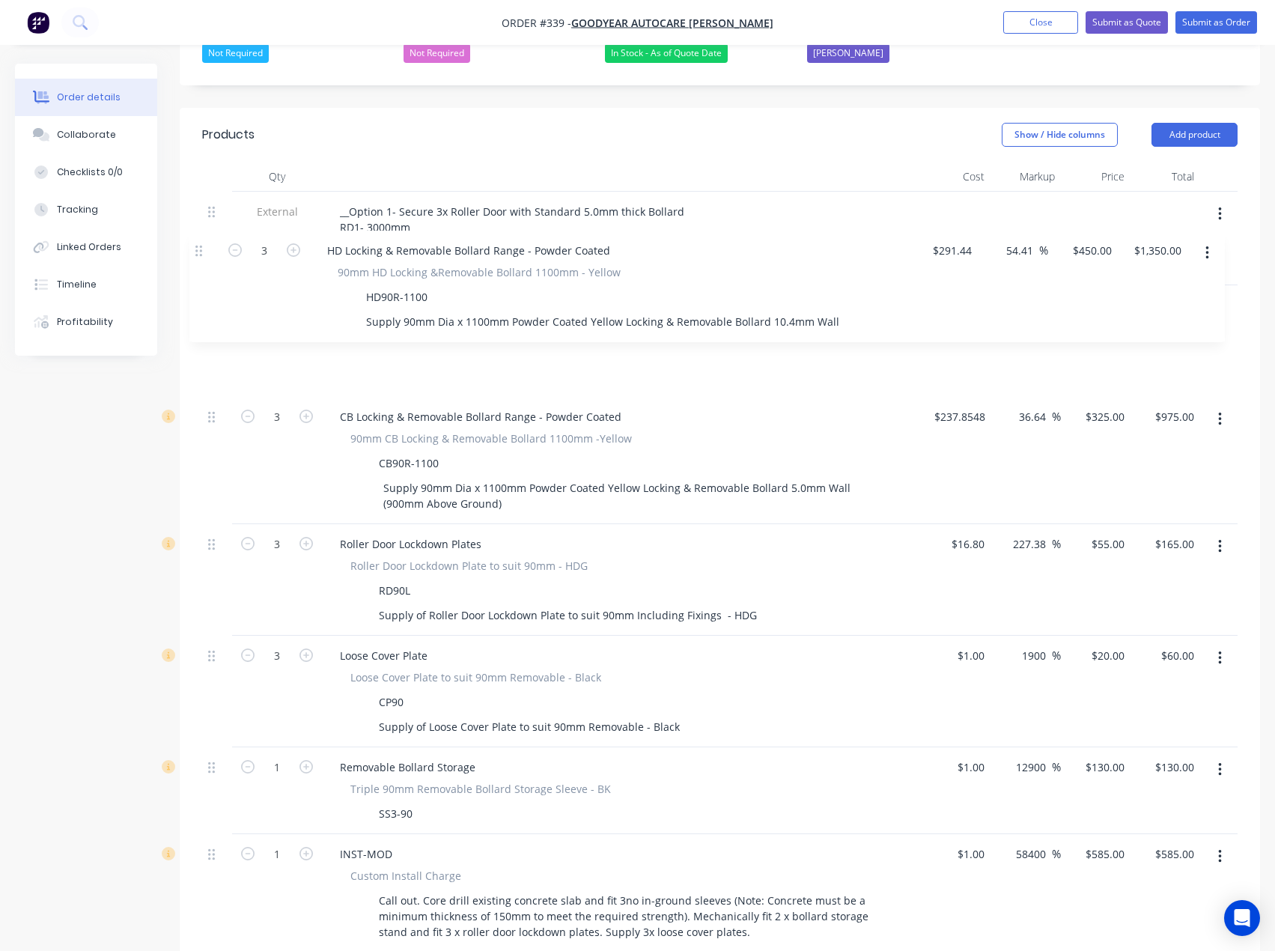
drag, startPoint x: 214, startPoint y: 651, endPoint x: 198, endPoint y: 273, distance: 378.5
click at [198, 273] on div "Qty Cost Markup Price Total External __Option 1- Secure 3x Roller Door with Sta…" at bounding box center [720, 675] width 1081 height 1027
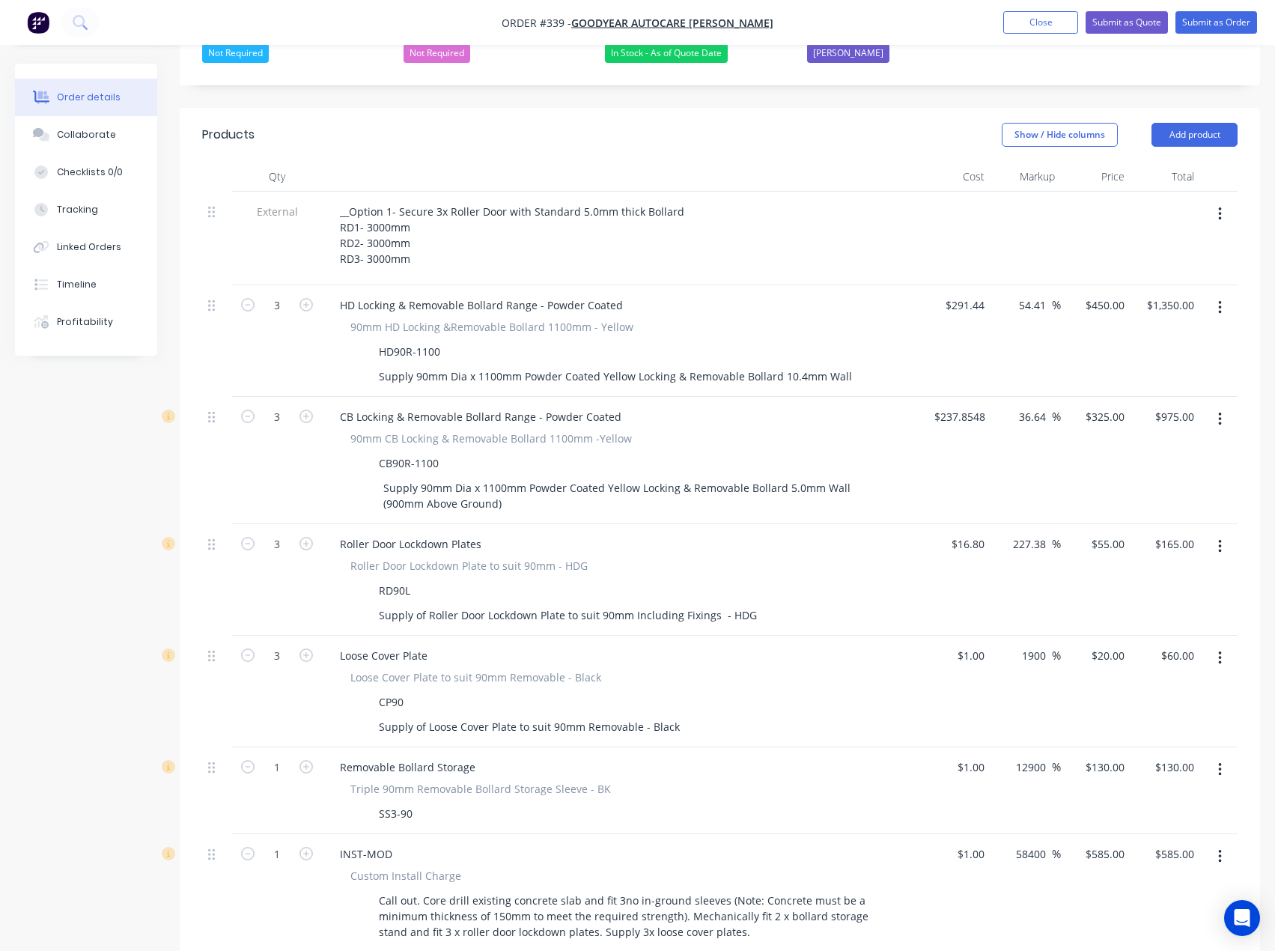
click at [1218, 411] on icon "button" at bounding box center [1220, 419] width 4 height 16
click at [1144, 538] on div "Delete" at bounding box center [1166, 549] width 115 height 22
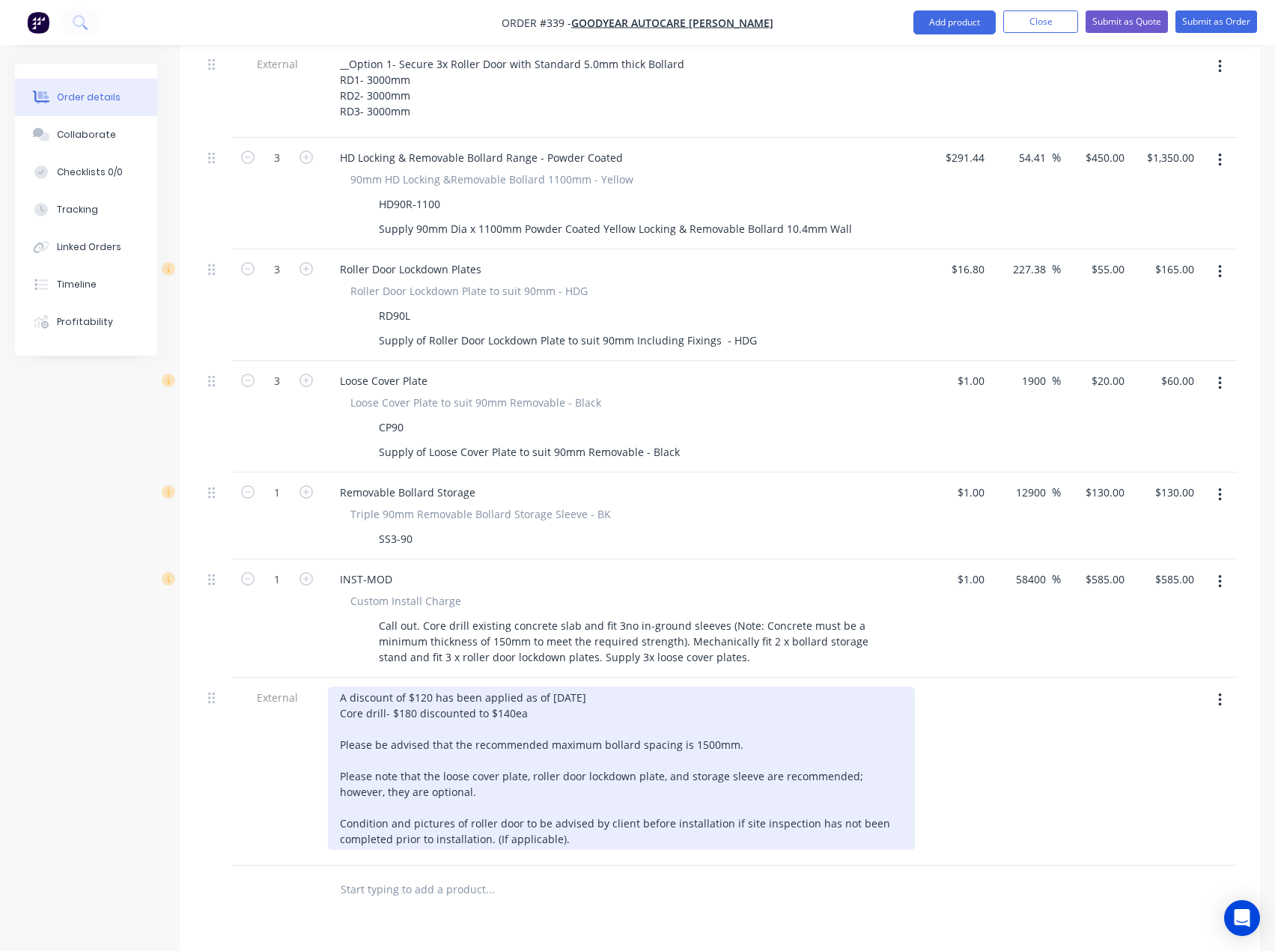
scroll to position [611, 0]
click at [526, 684] on div "A discount of $120 has been applied as of 3/09/2025 Core drill- $180 discounted…" at bounding box center [621, 765] width 587 height 163
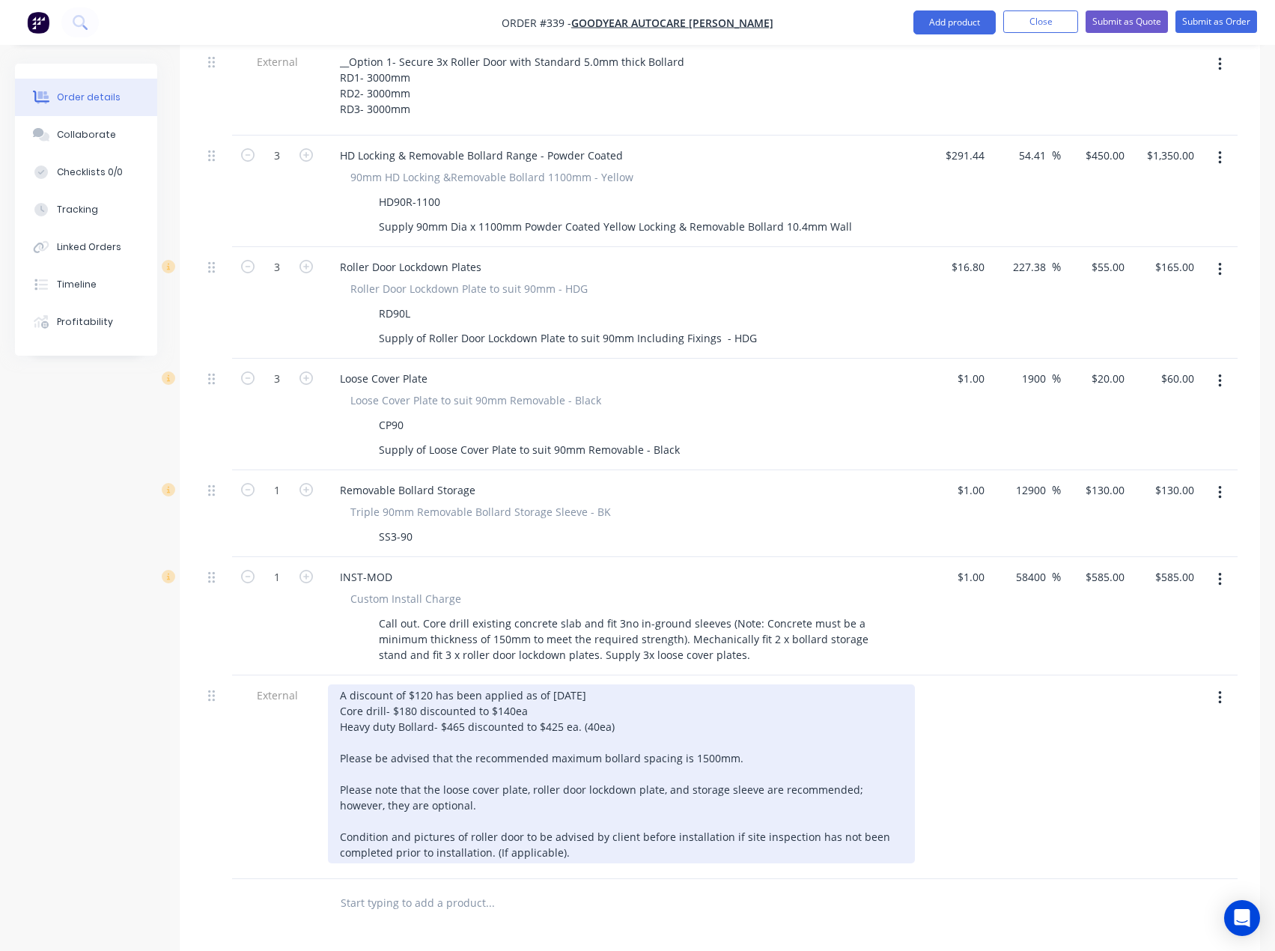
click at [428, 684] on div "A discount of $120 has been applied as of 3/09/2025 Core drill- $180 discounted…" at bounding box center [621, 773] width 587 height 179
click at [562, 687] on div "A discount of $165 has been applied as of 3/09/2025 Core drill- $180 discounted…" at bounding box center [621, 773] width 587 height 179
click at [606, 686] on div "A discount of $165 has been applied as of 3/09/2025 Core drill- $180 discounted…" at bounding box center [621, 773] width 587 height 179
click at [614, 684] on div "A discount of $165 has been applied as of 3/09/2025 Core drill- $180 discounted…" at bounding box center [621, 773] width 587 height 179
click at [612, 684] on div "A discount of $165 has been applied as of 3/09/2025 Core drill- $180 discounted…" at bounding box center [621, 773] width 587 height 179
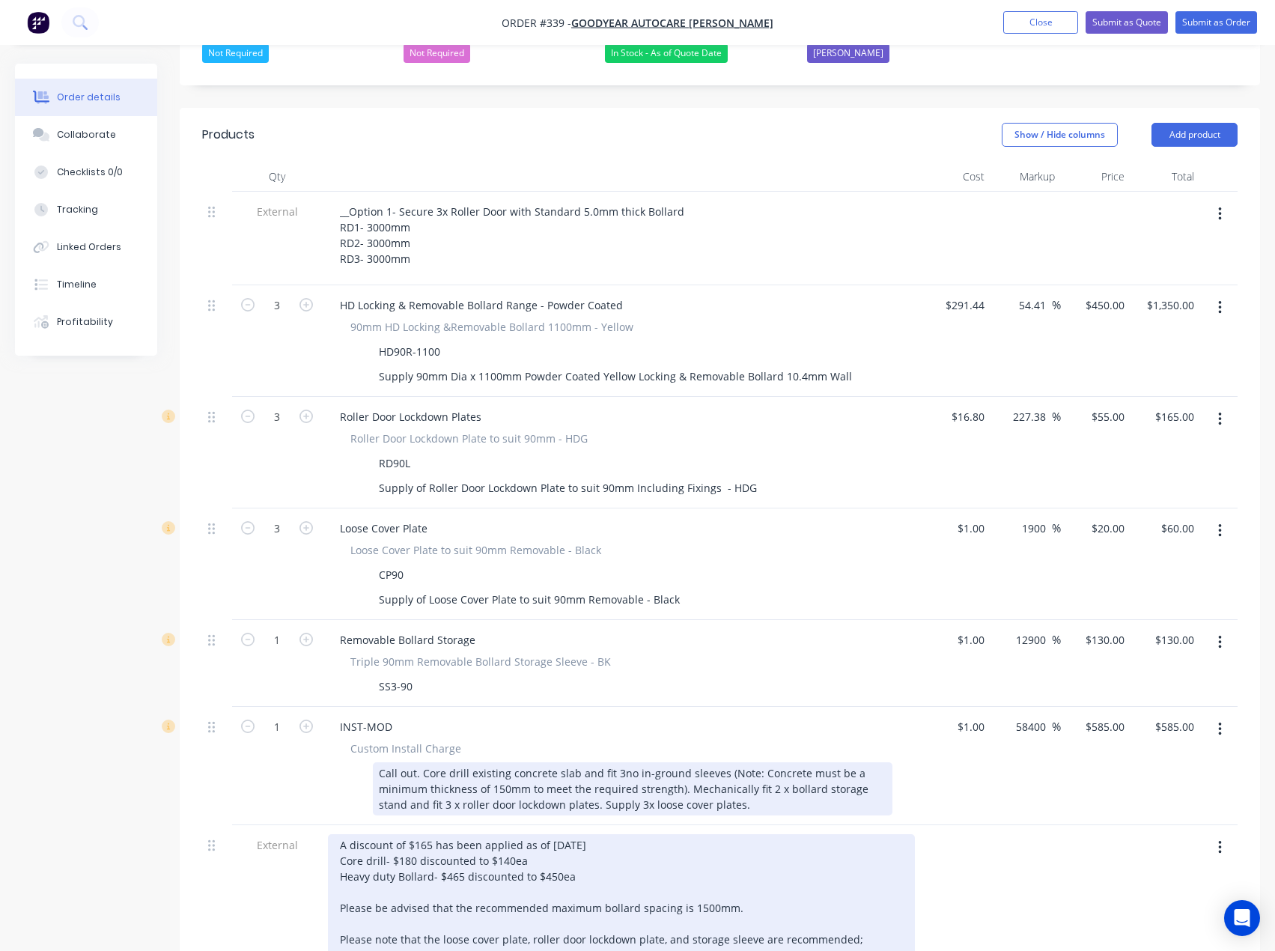
scroll to position [386, 0]
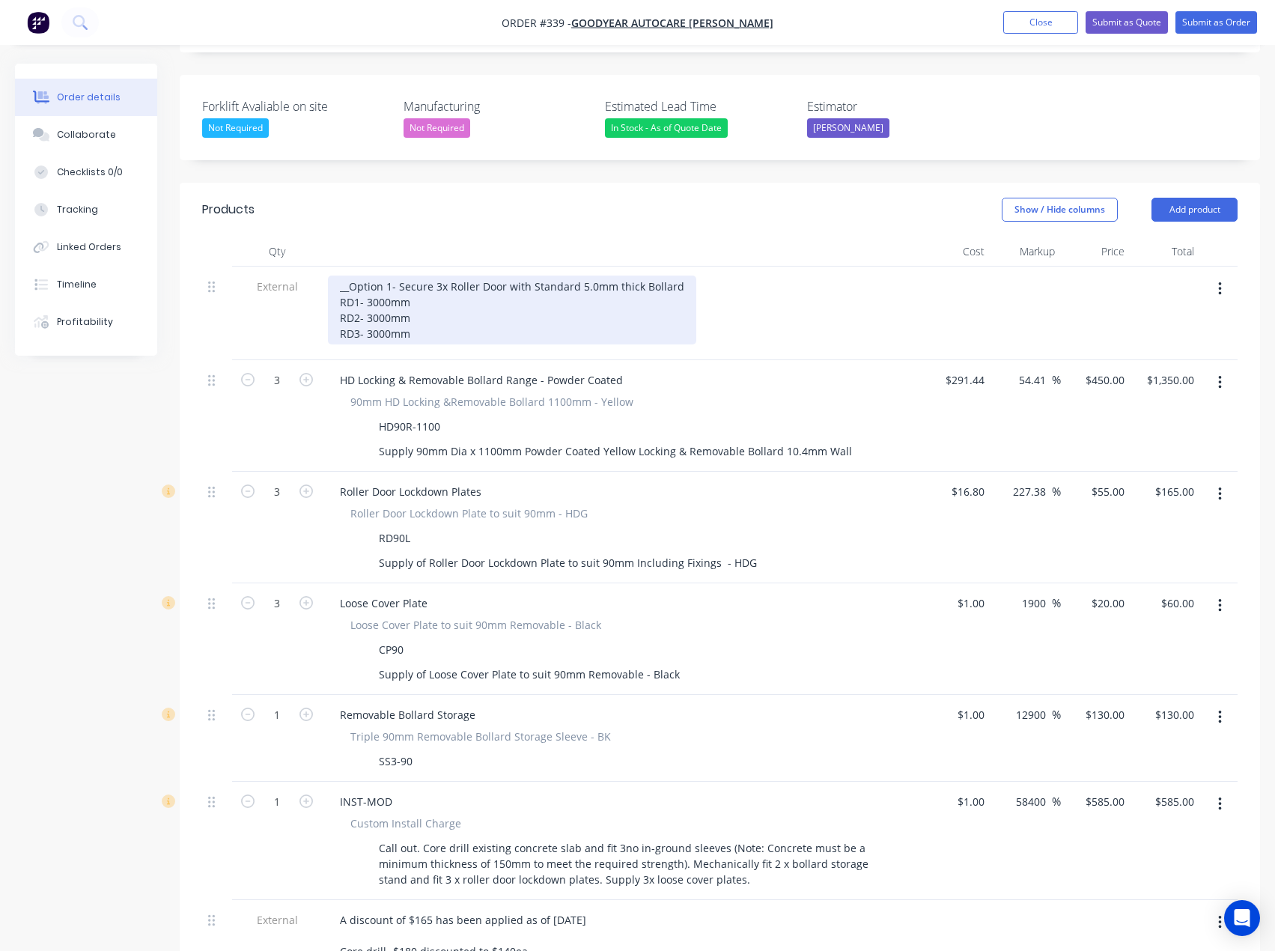
click at [576, 276] on div "__Option 1- Secure 3x Roller Door with Standard 5.0mm thick Bollard RD1- 3000mm…" at bounding box center [512, 310] width 368 height 69
click at [603, 276] on div "__Option 1- Secure 3x Roller Door with Heavy Duty 5.0mm thick Bollard RD1- 3000…" at bounding box center [517, 310] width 378 height 69
drag, startPoint x: 657, startPoint y: 245, endPoint x: 696, endPoint y: 249, distance: 39.1
click at [659, 276] on div "__Option 1- Secure 3x Roller Door with Heavy Duty 10.4mm thick Bollard RD1- 300…" at bounding box center [520, 310] width 384 height 69
click at [657, 276] on div "__Option 1- Secure 3x Roller Door with Heavy Duty 10.4mm thick removable bollar…" at bounding box center [548, 310] width 440 height 69
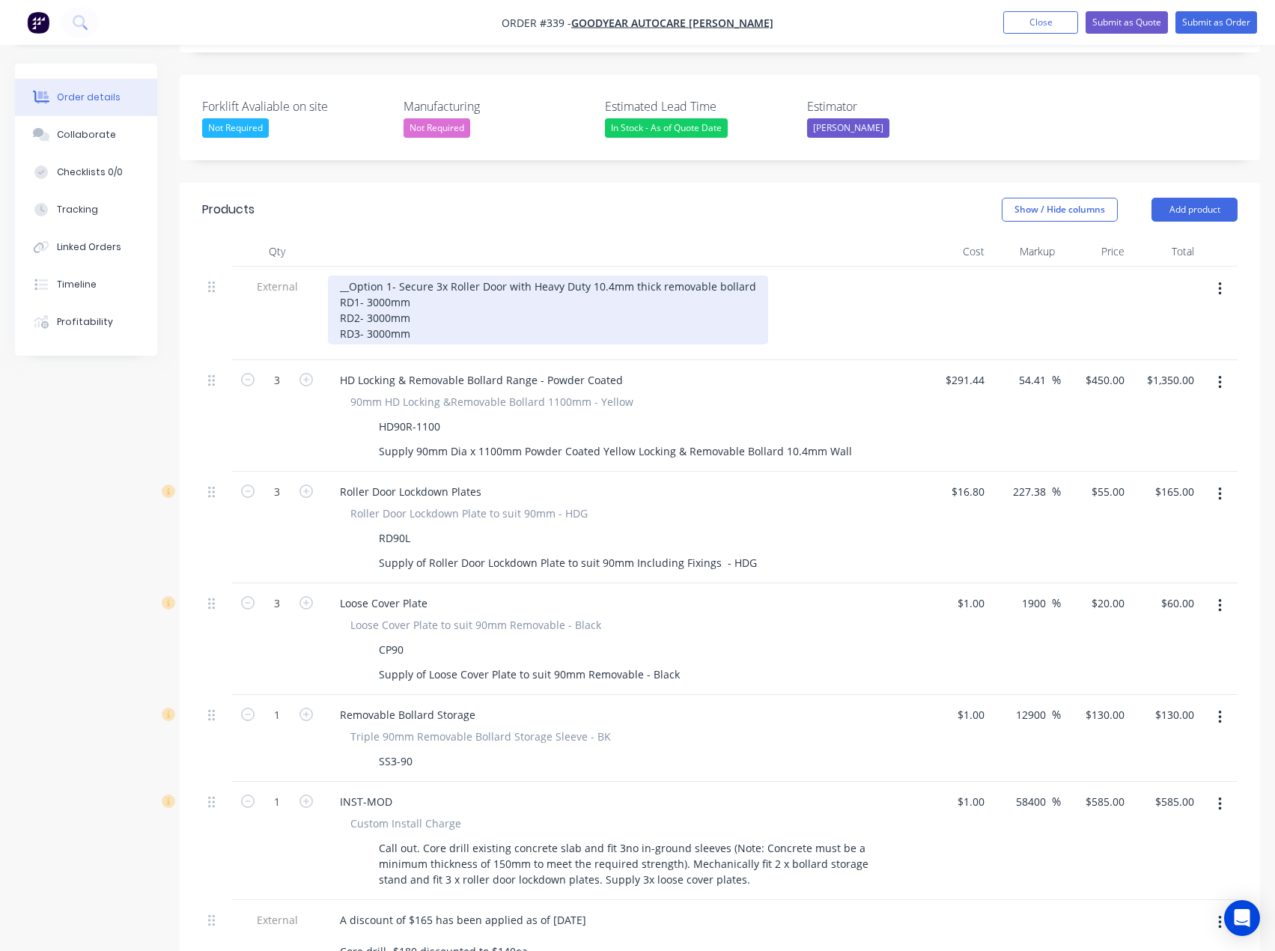
click at [391, 276] on div "__Option 1- Secure 3x Roller Door with Heavy Duty 10.4mm thick removable bollar…" at bounding box center [548, 310] width 440 height 69
click at [745, 276] on div "__Option 2- Secure 3x Roller Door with Heavy Duty 10.4mm thick removable bollar…" at bounding box center [548, 310] width 440 height 69
click at [521, 276] on div "__Option 2- Secure 3x Roller Door with Heavy Duty 10.4mm thick removable bollar…" at bounding box center [618, 310] width 580 height 69
click at [484, 276] on div "__Option 2- Secure 3x Roller Door with Heavy Duty 10.4mm thick removable bollar…" at bounding box center [618, 310] width 580 height 69
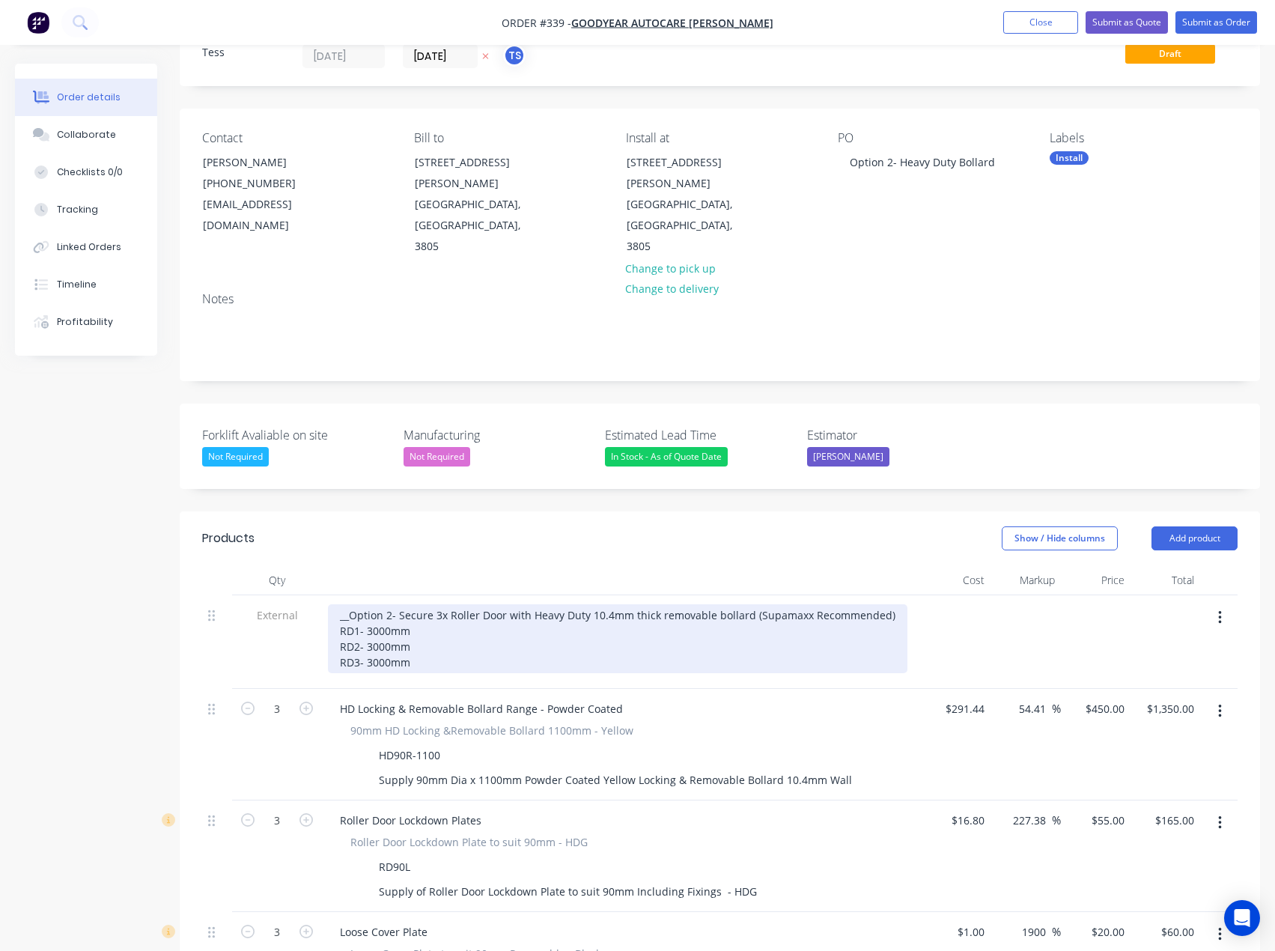
scroll to position [12, 0]
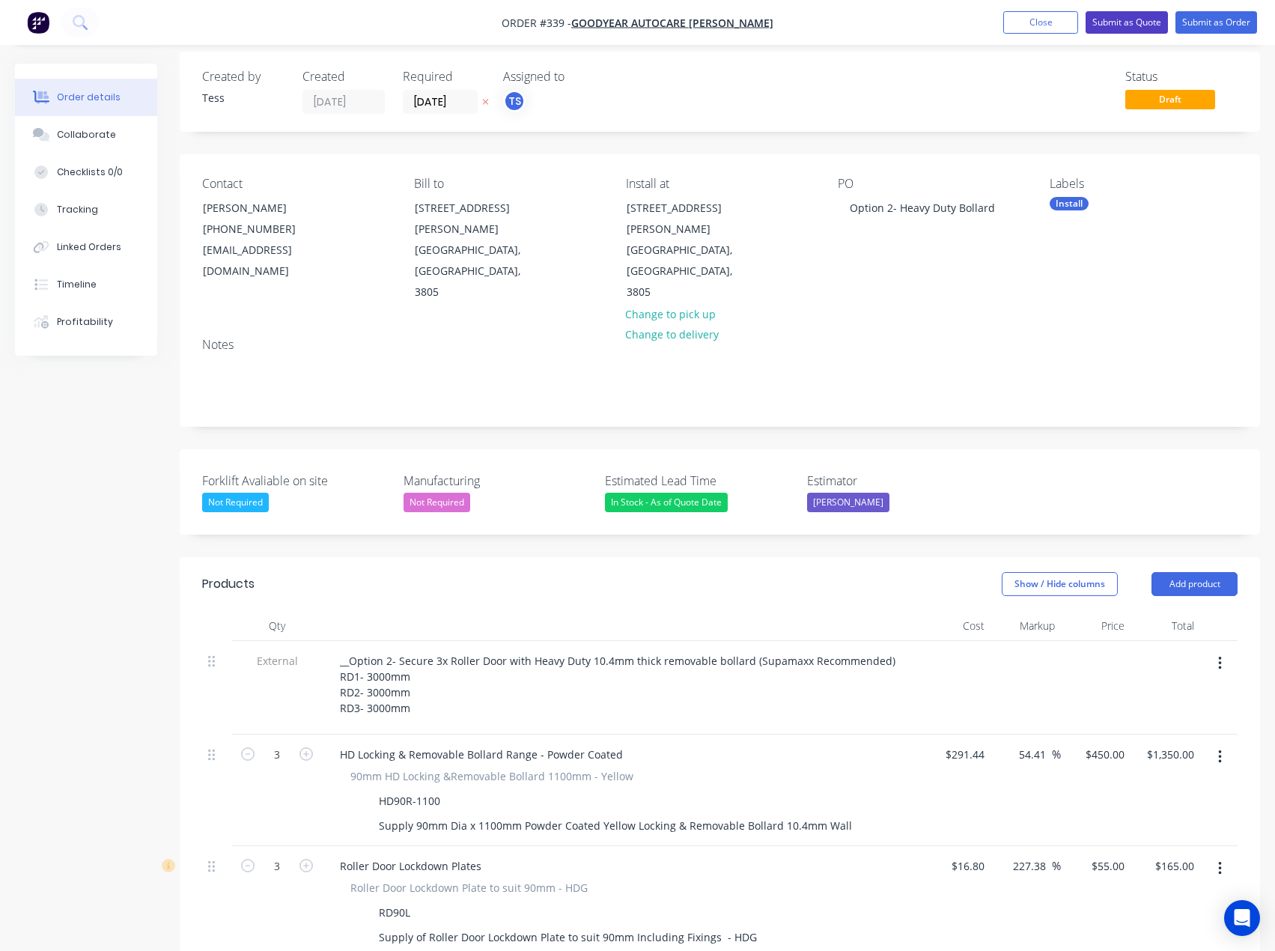
click at [1133, 17] on button "Submit as Quote" at bounding box center [1127, 22] width 82 height 22
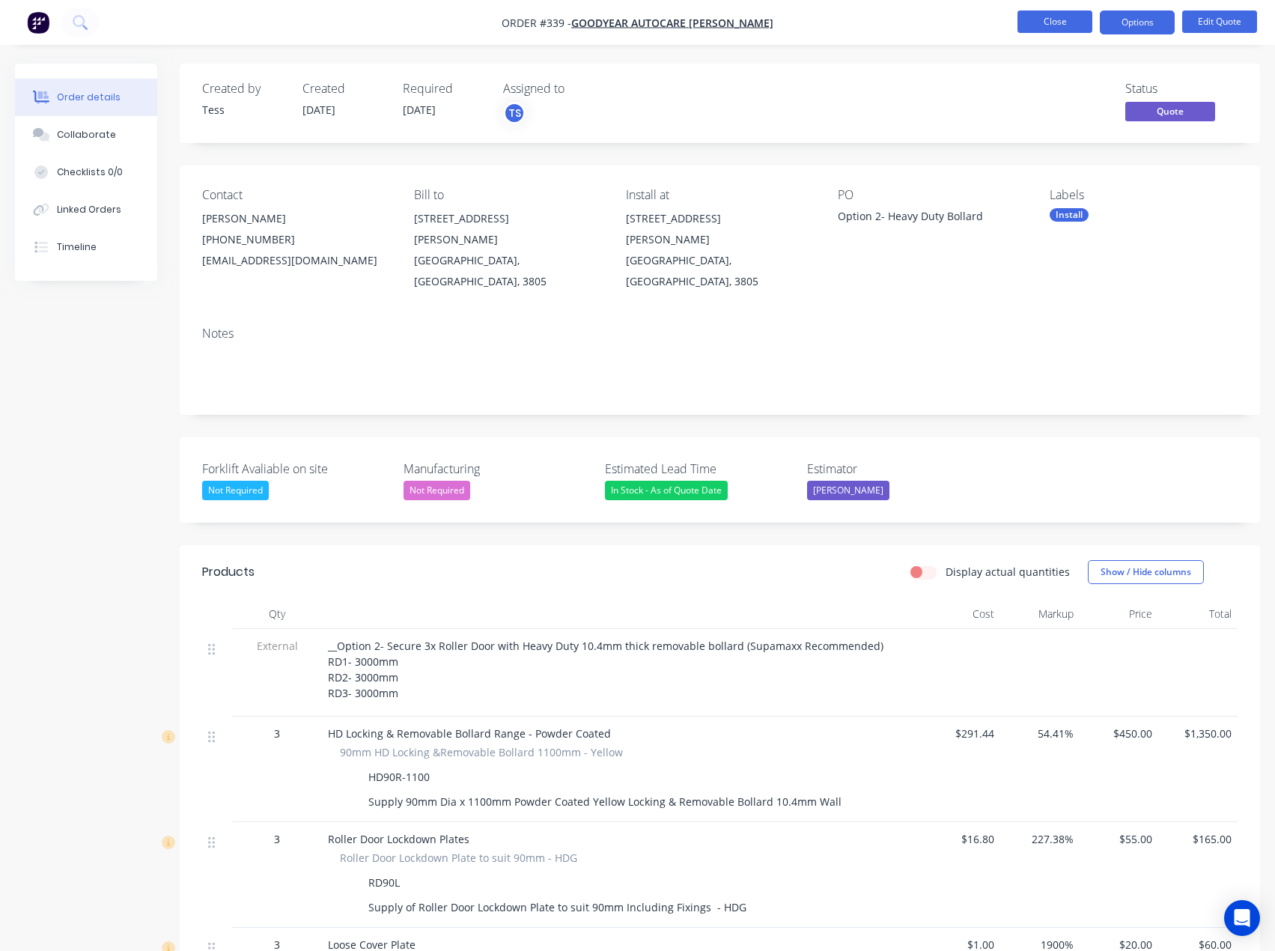
click at [1081, 22] on button "Close" at bounding box center [1055, 21] width 75 height 22
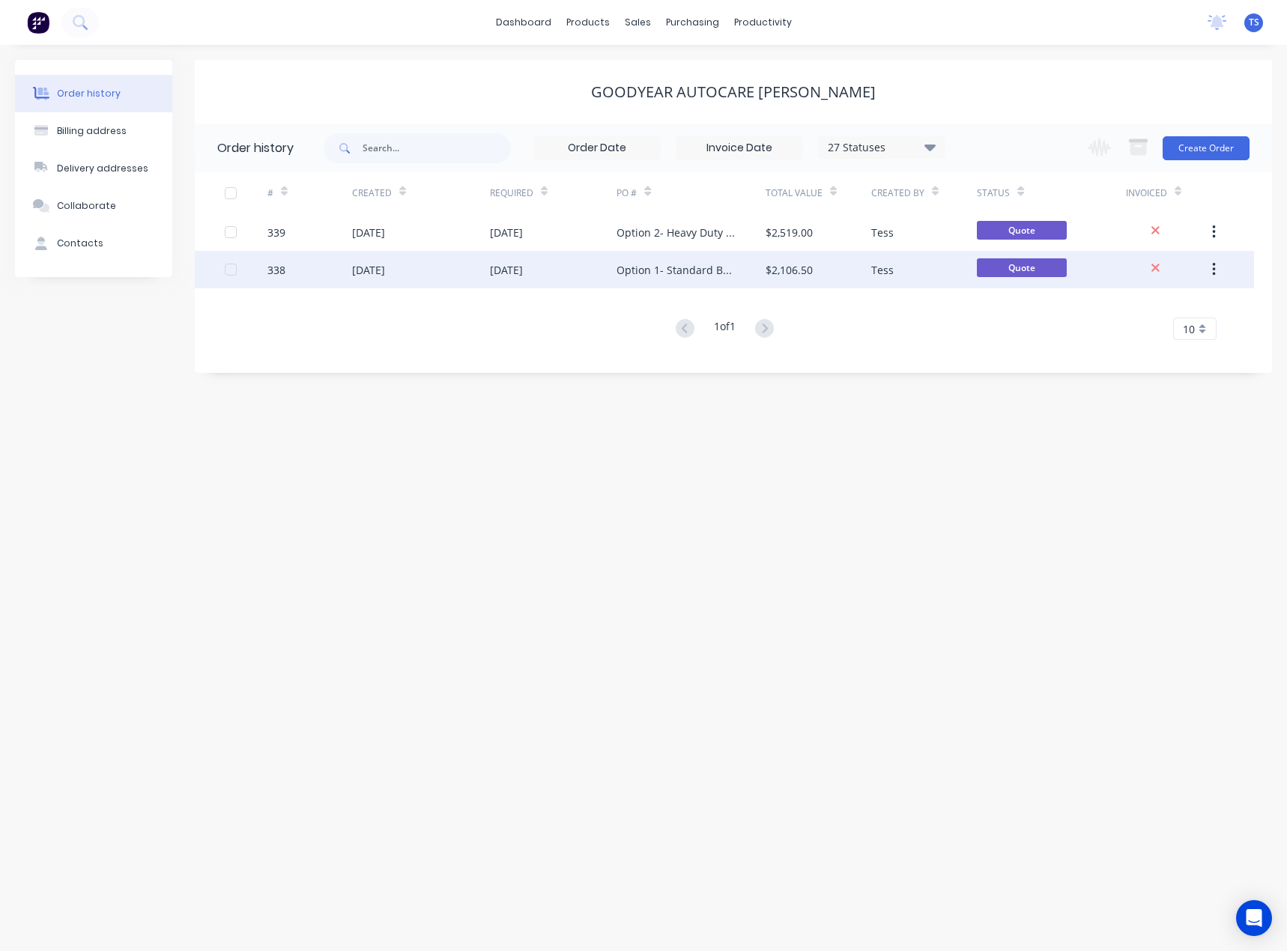
click at [703, 272] on div "Option 1- Standard Bollard" at bounding box center [675, 270] width 118 height 16
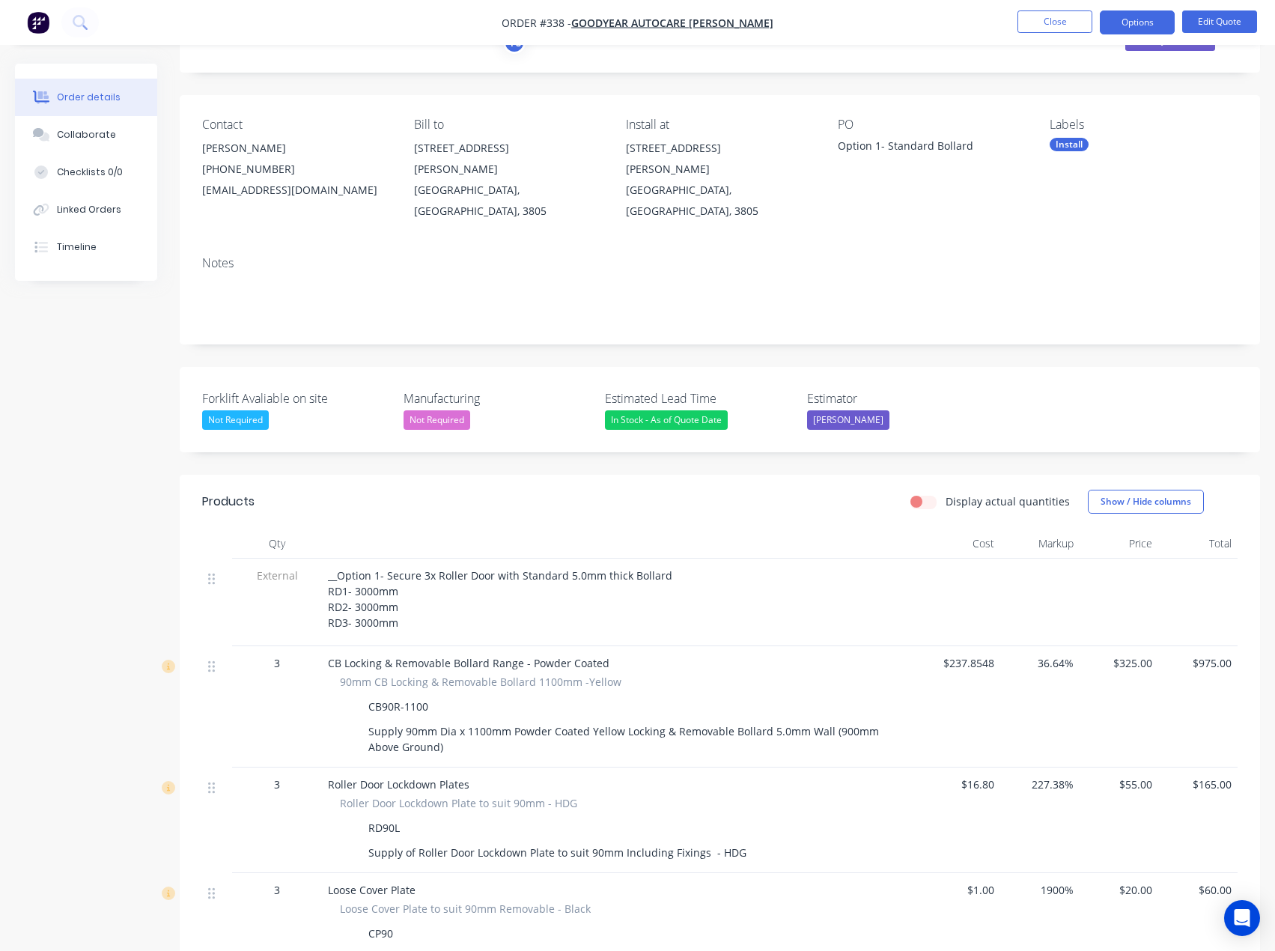
scroll to position [75, 0]
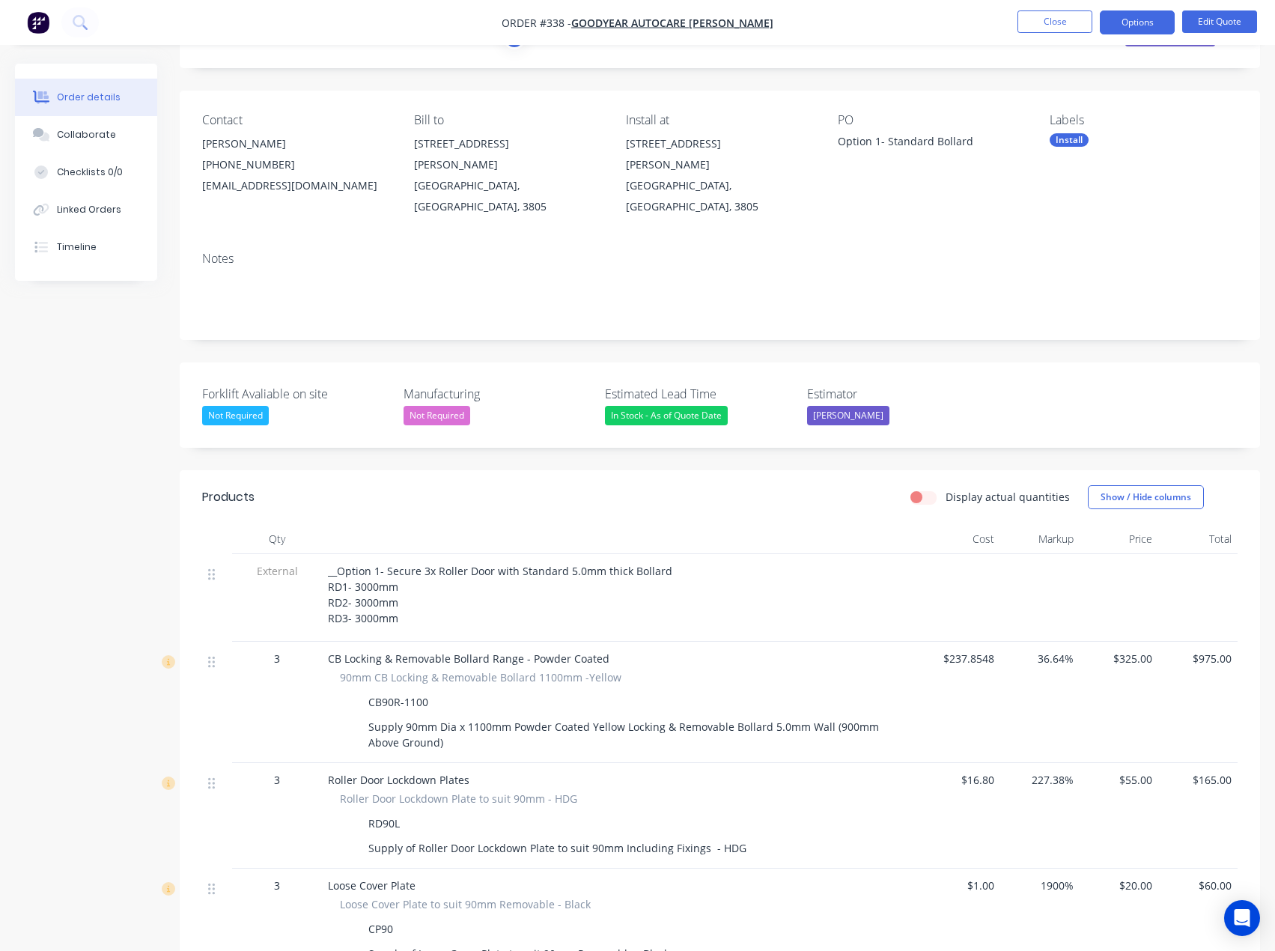
click at [1241, 1] on nav "Order #338 - Goodyear Autocare Narre Warren Close Options Edit Quote" at bounding box center [637, 22] width 1275 height 45
click at [1237, 12] on button "Edit Quote" at bounding box center [1219, 21] width 75 height 22
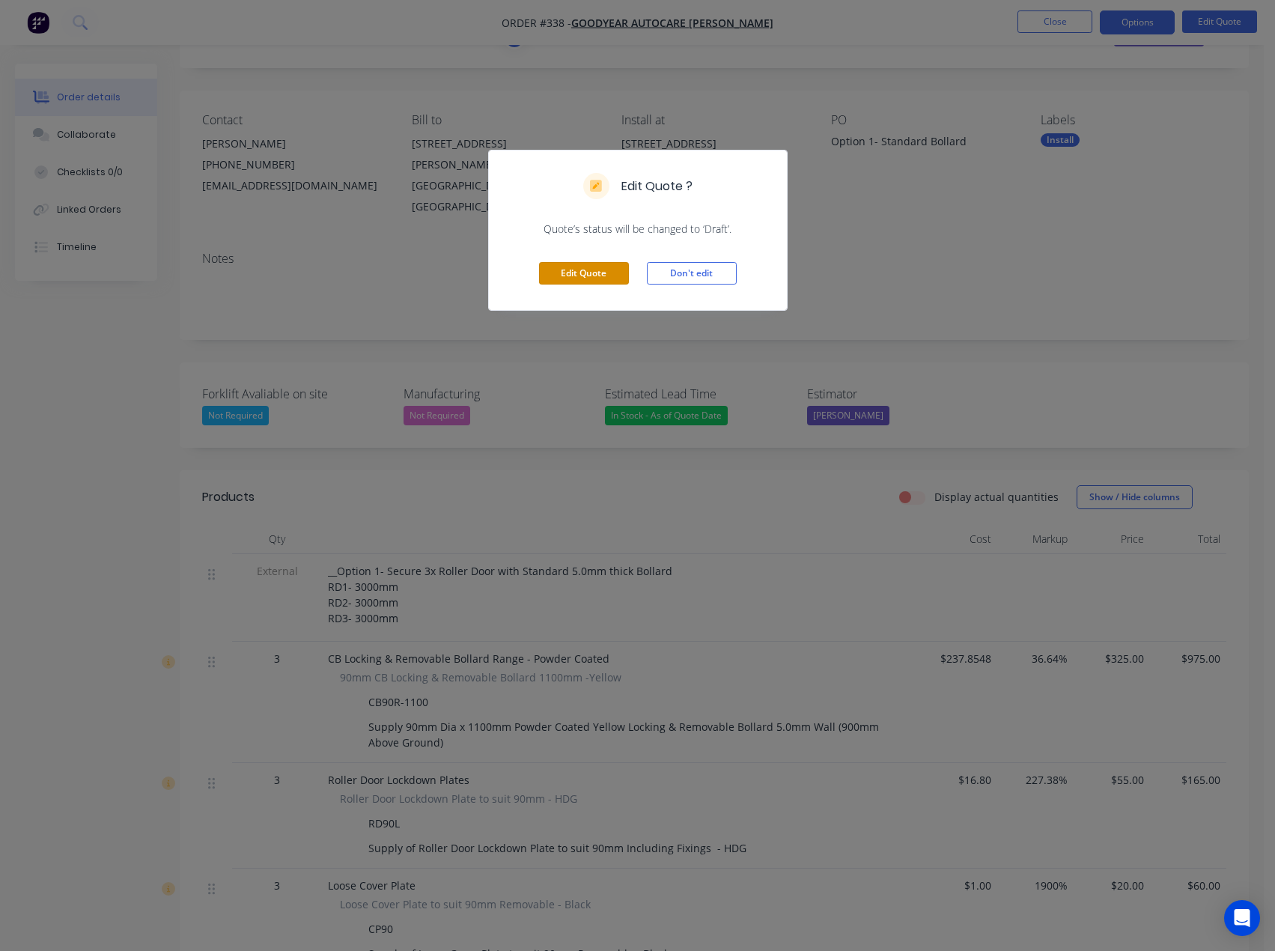
click at [595, 272] on button "Edit Quote" at bounding box center [584, 273] width 90 height 22
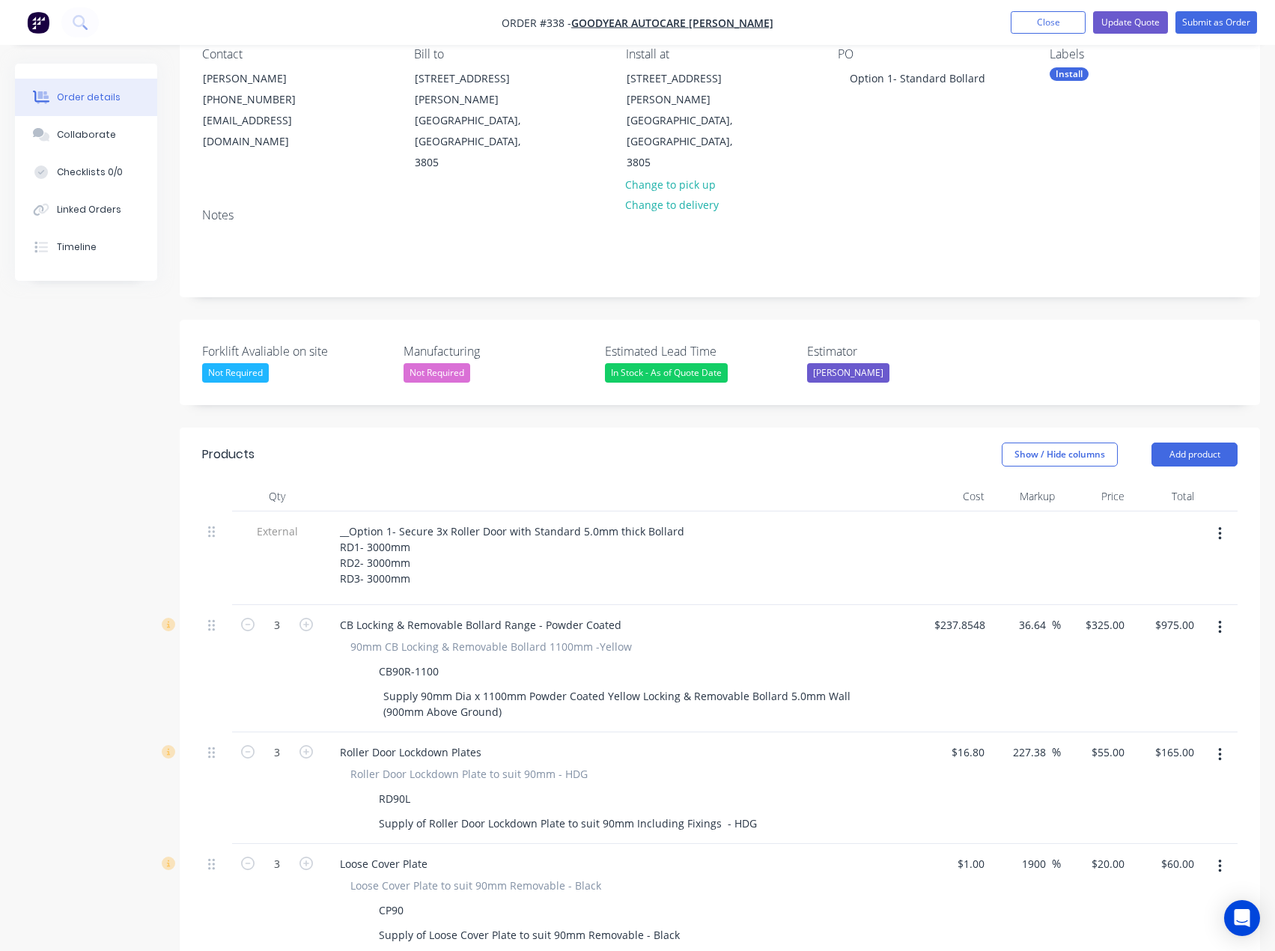
scroll to position [150, 0]
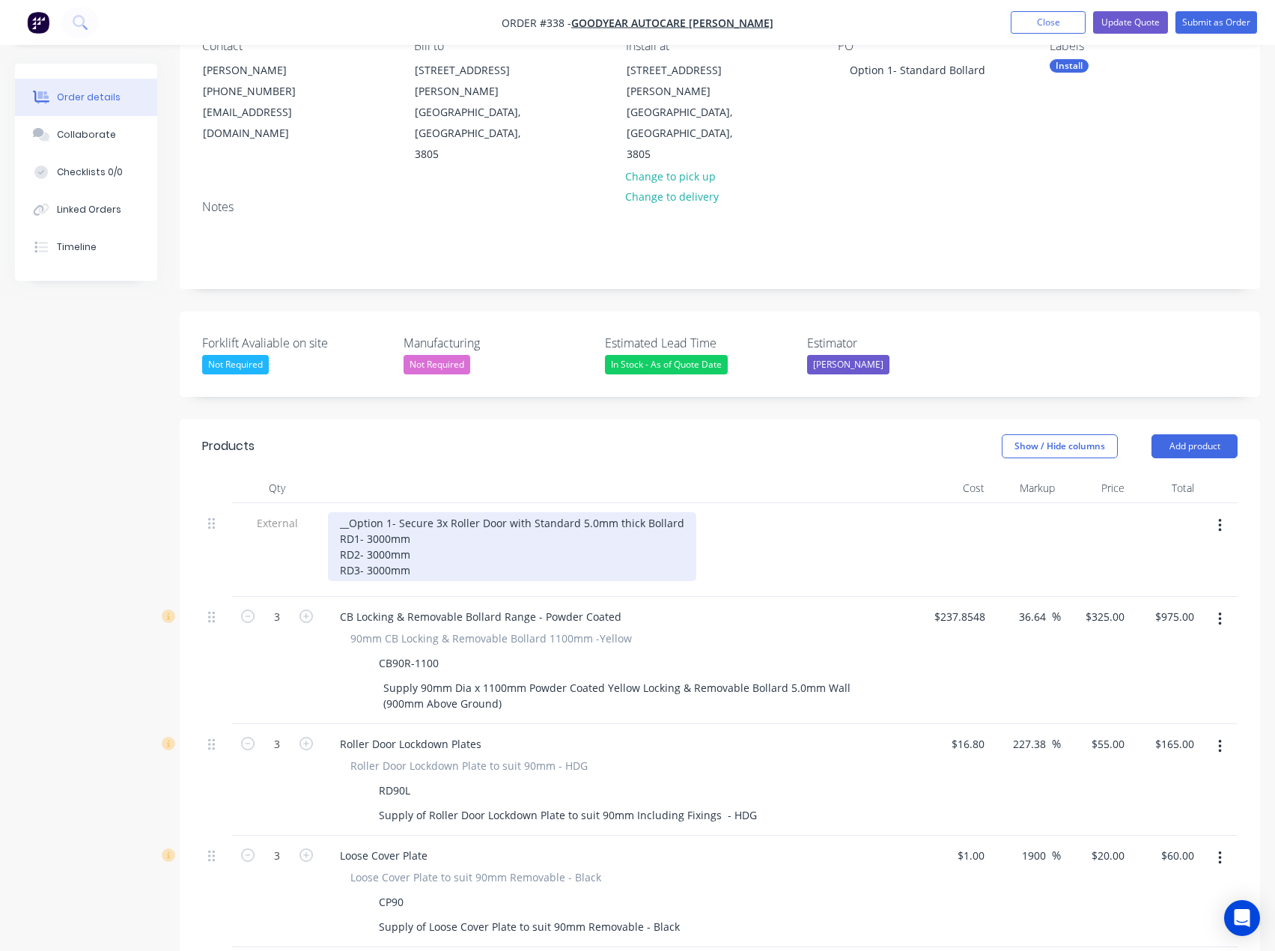
click at [642, 512] on div "__Option 1- Secure 3x Roller Door with Standard 5.0mm thick Bollard RD1- 3000mm…" at bounding box center [512, 546] width 368 height 69
click at [700, 512] on div "__Option 1- Secure 3x Roller Door with Standard 5.0mm thick removable Bollard R…" at bounding box center [540, 546] width 425 height 69
click at [555, 512] on div "__Option 1- Secure 3x Roller Door with Standard 5.0mm thick removable bollard R…" at bounding box center [540, 546] width 425 height 69
click at [735, 512] on div "__Option 1- Secure 3x Roller Door with Standard 5.0mm thick removable bollard R…" at bounding box center [540, 546] width 425 height 69
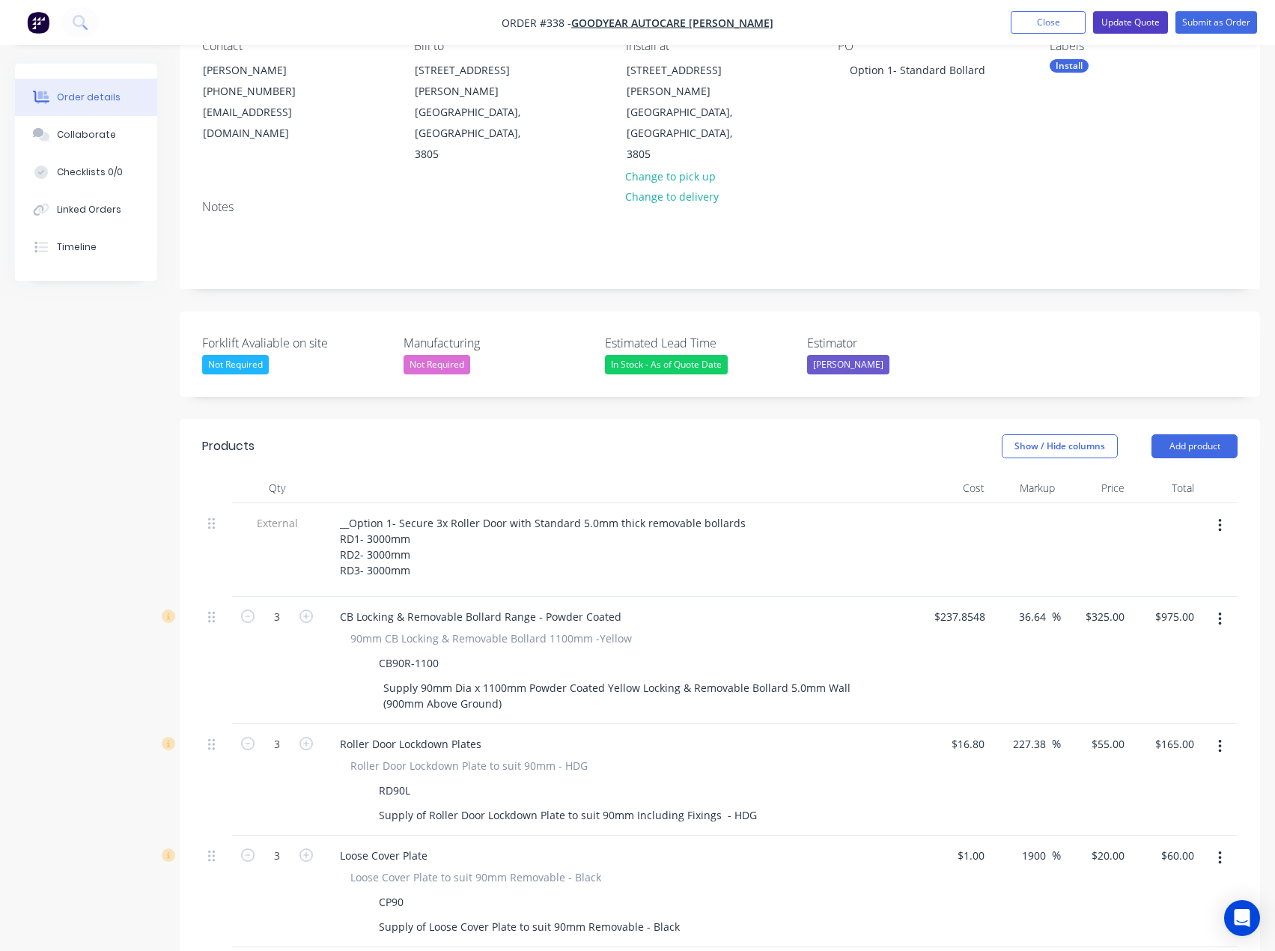
click at [1120, 27] on button "Update Quote" at bounding box center [1130, 22] width 75 height 22
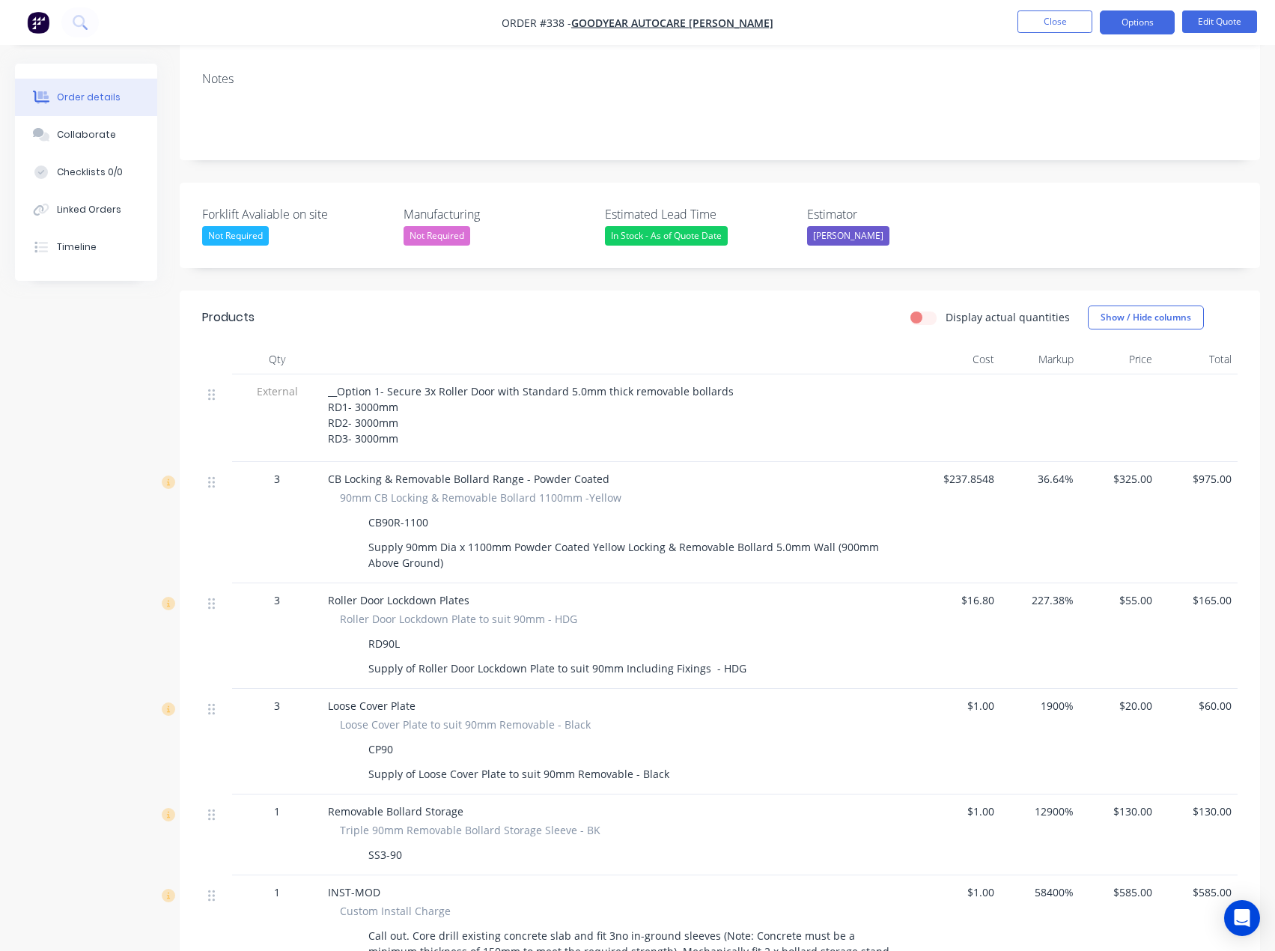
scroll to position [225, 0]
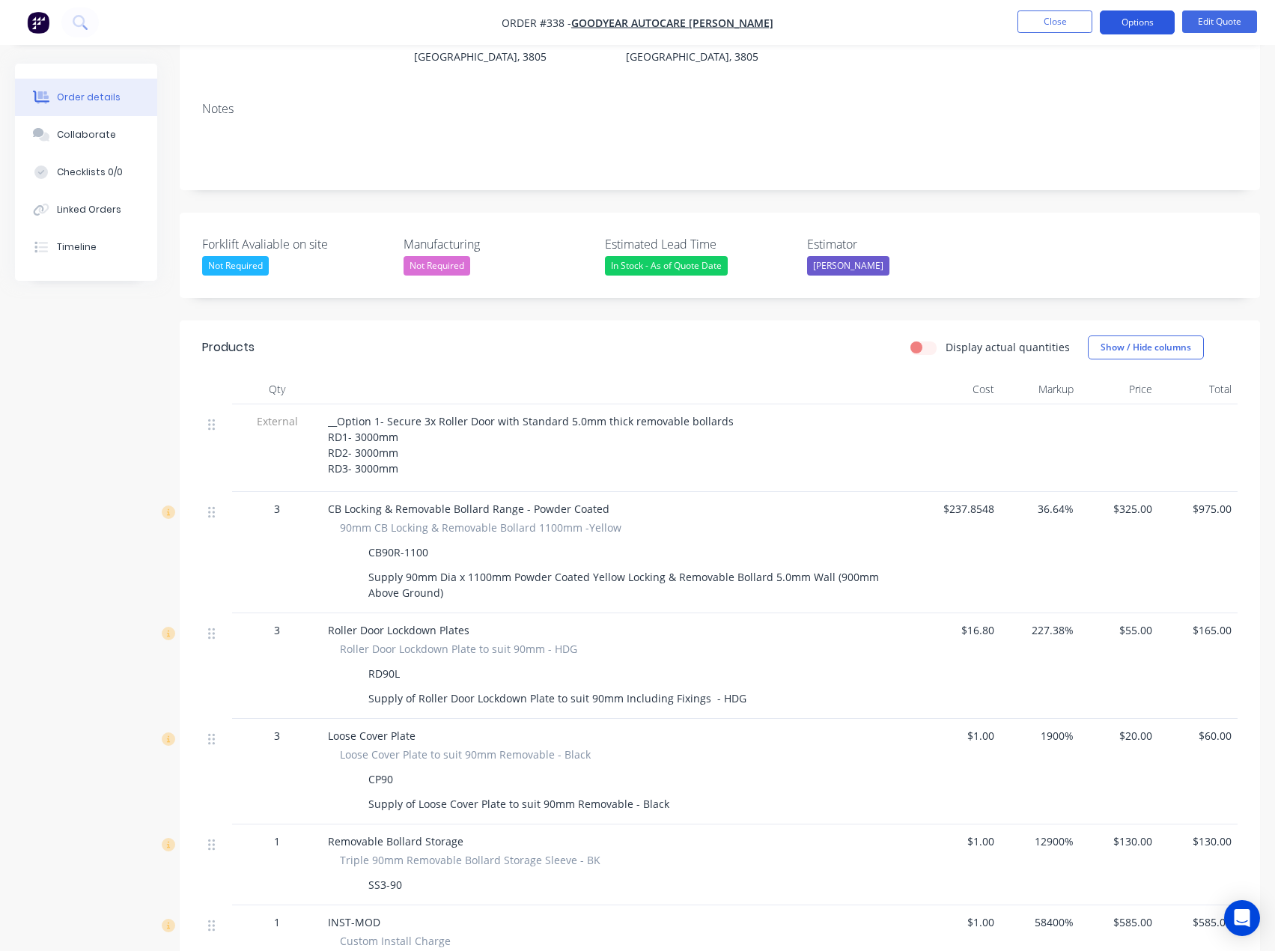
click at [1133, 14] on button "Options" at bounding box center [1137, 22] width 75 height 24
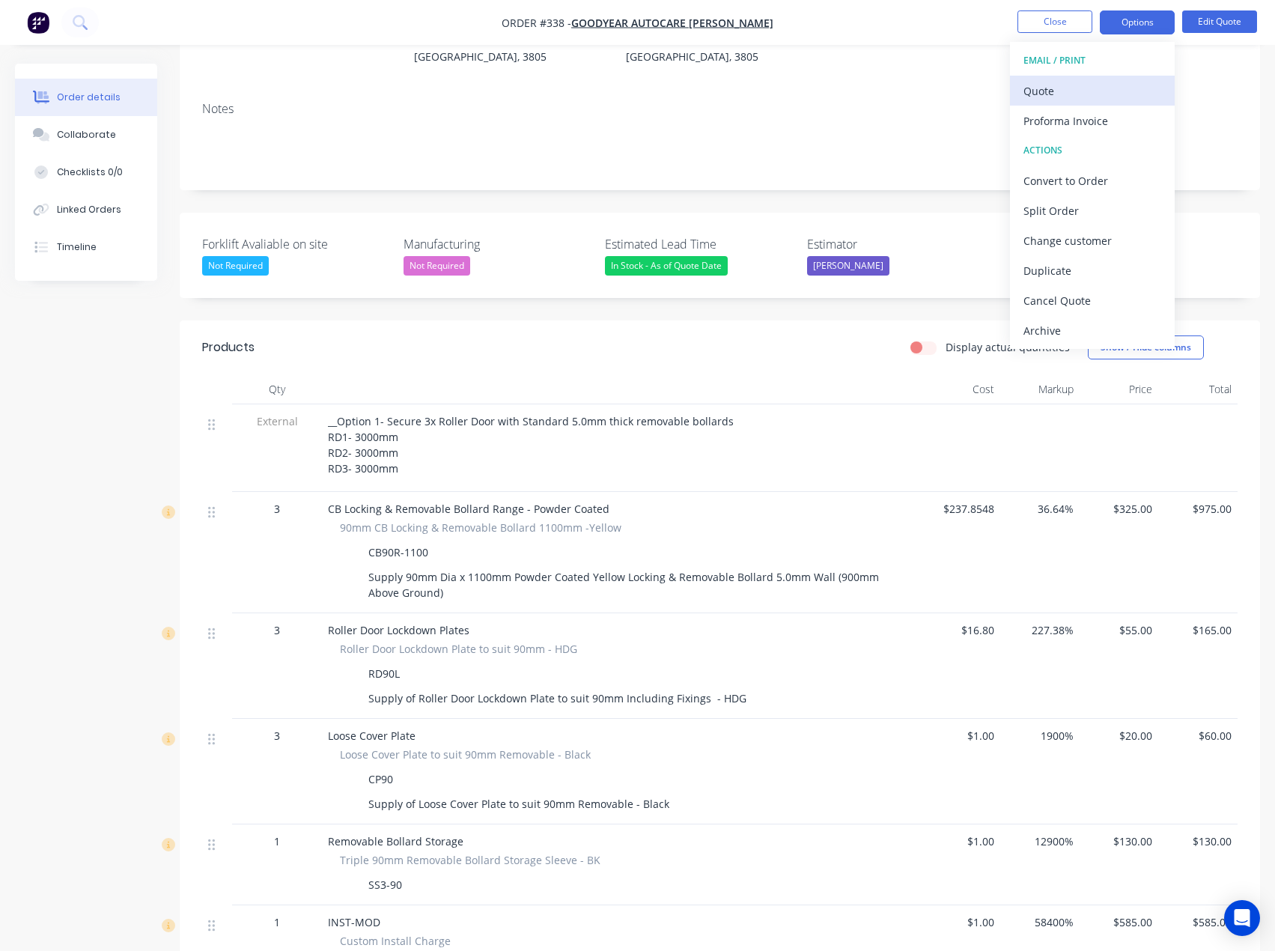
click at [1091, 93] on div "Quote" at bounding box center [1093, 91] width 138 height 22
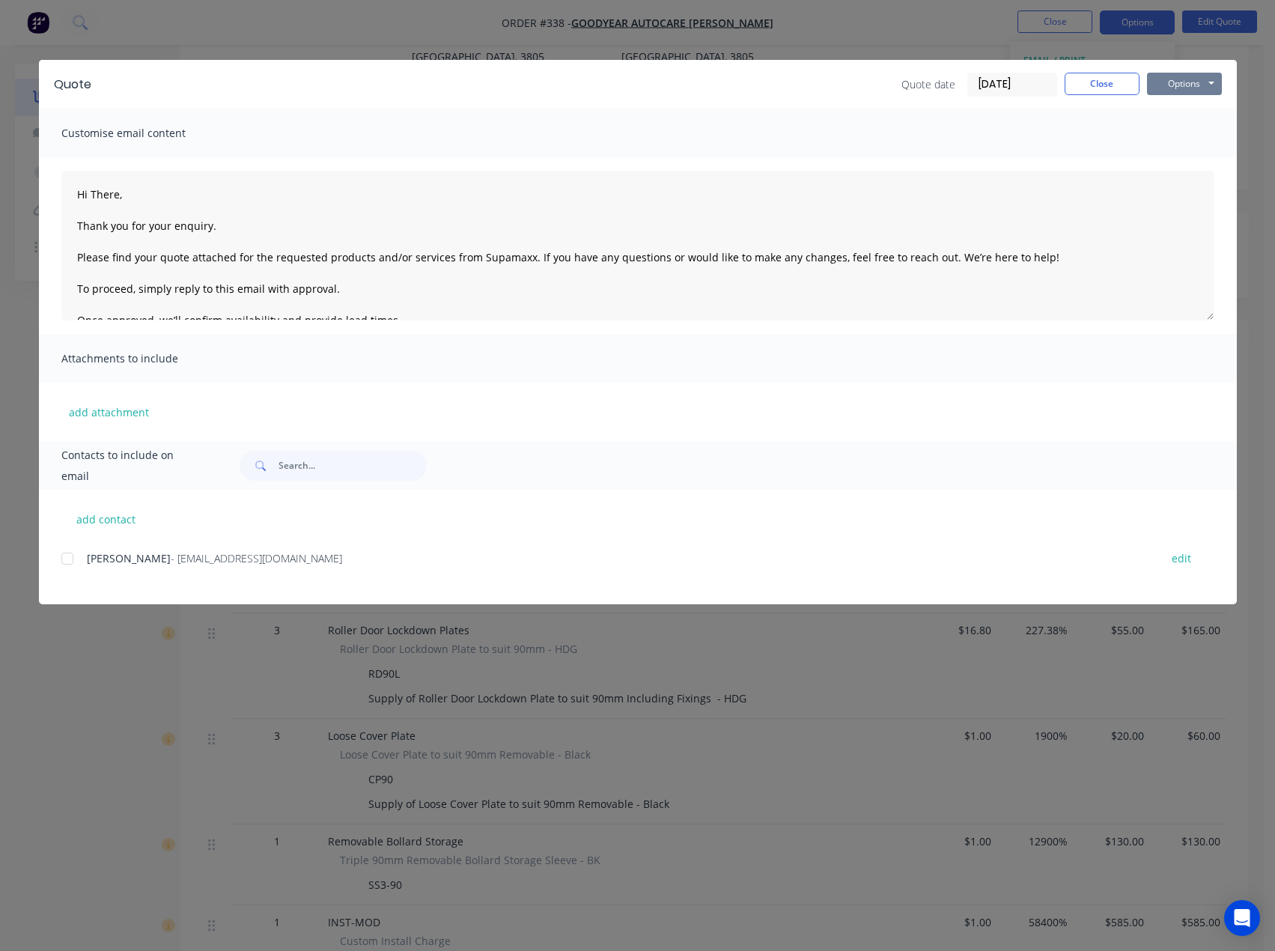
click at [1183, 87] on button "Options" at bounding box center [1184, 84] width 75 height 22
click at [1184, 118] on button "Preview" at bounding box center [1195, 110] width 96 height 25
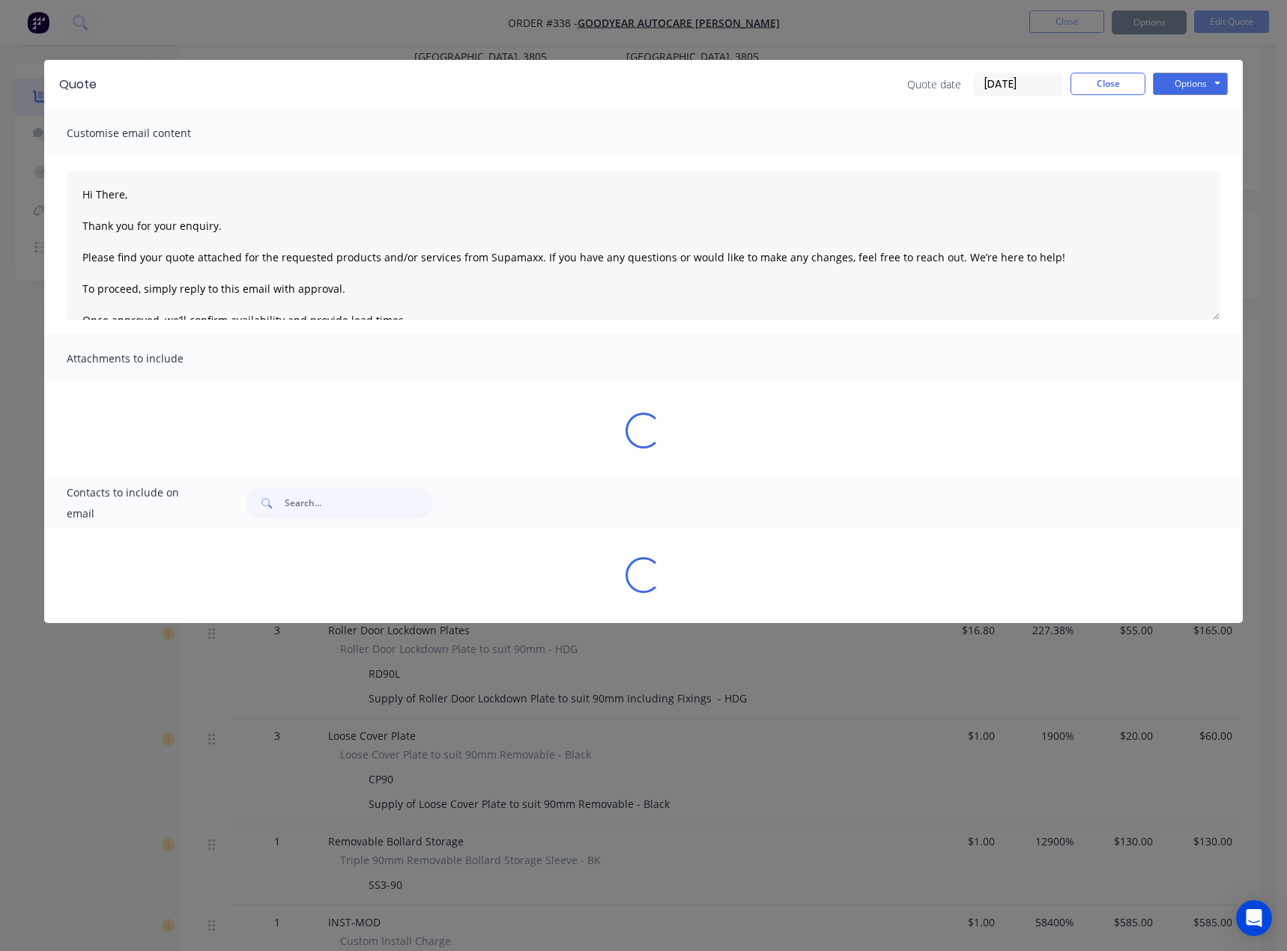
type textarea "Hi There, Thank you for your enquiry. Please find your quote attached for the r…"
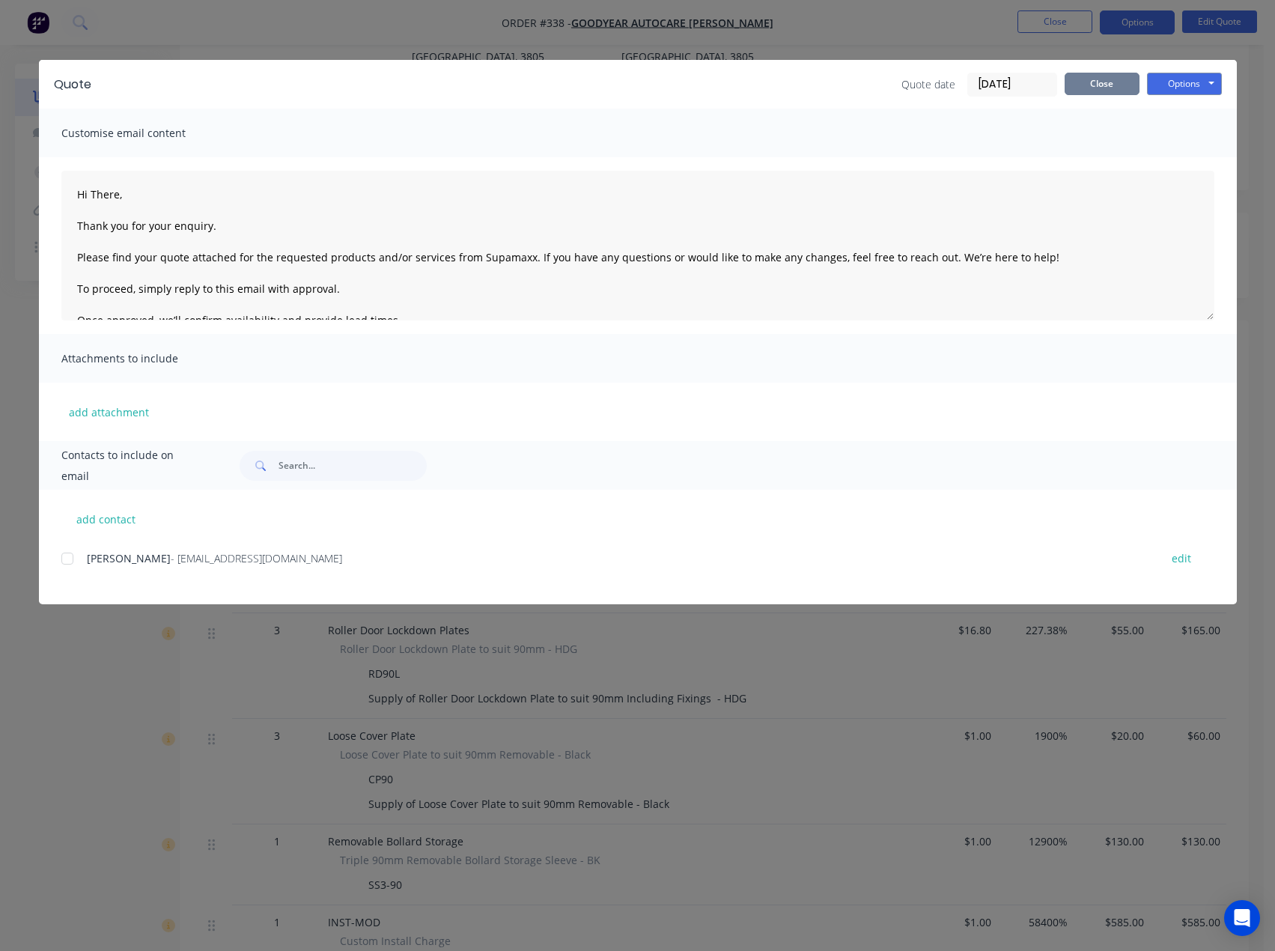
click at [1094, 90] on button "Close" at bounding box center [1102, 84] width 75 height 22
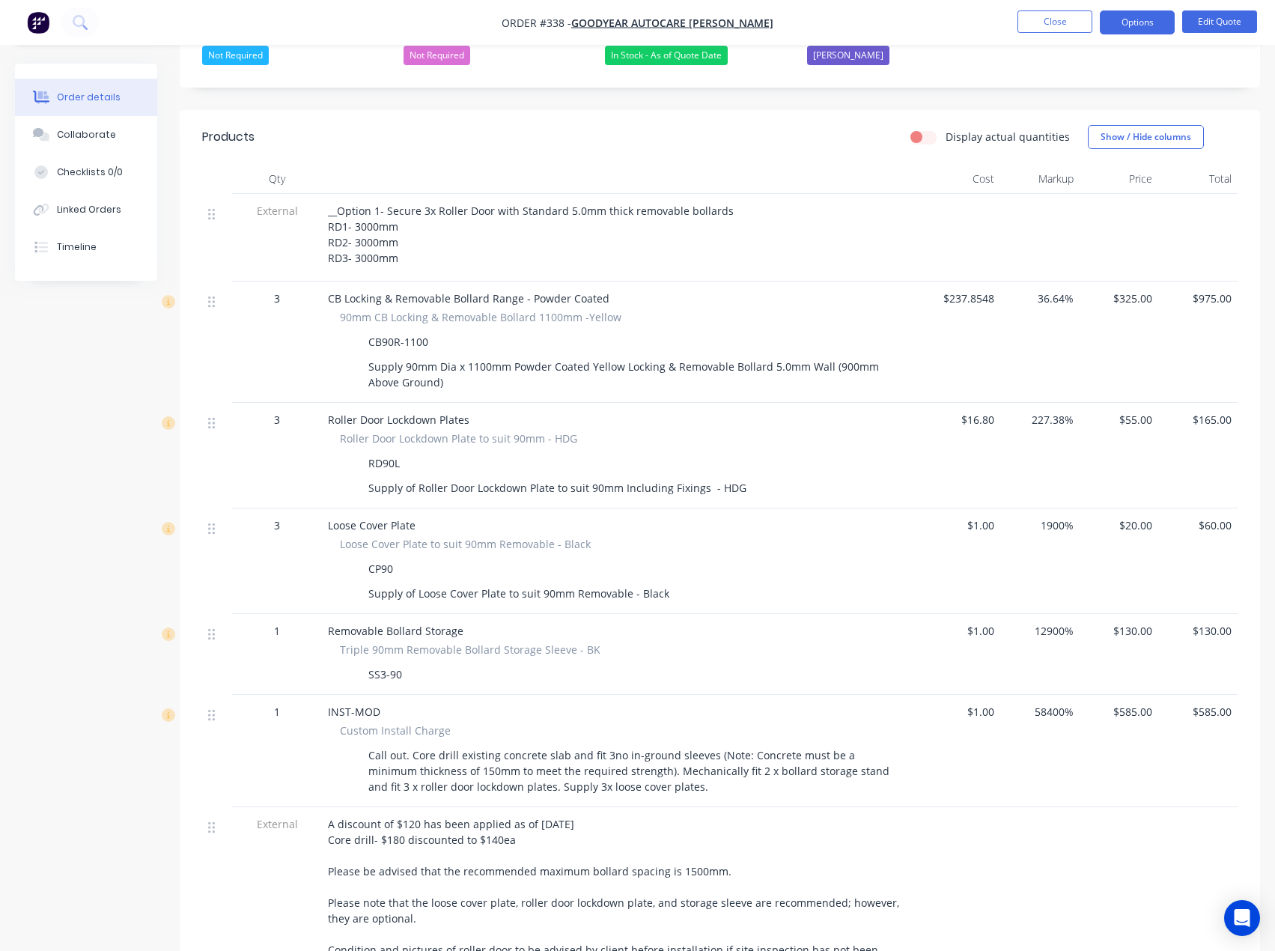
scroll to position [449, 0]
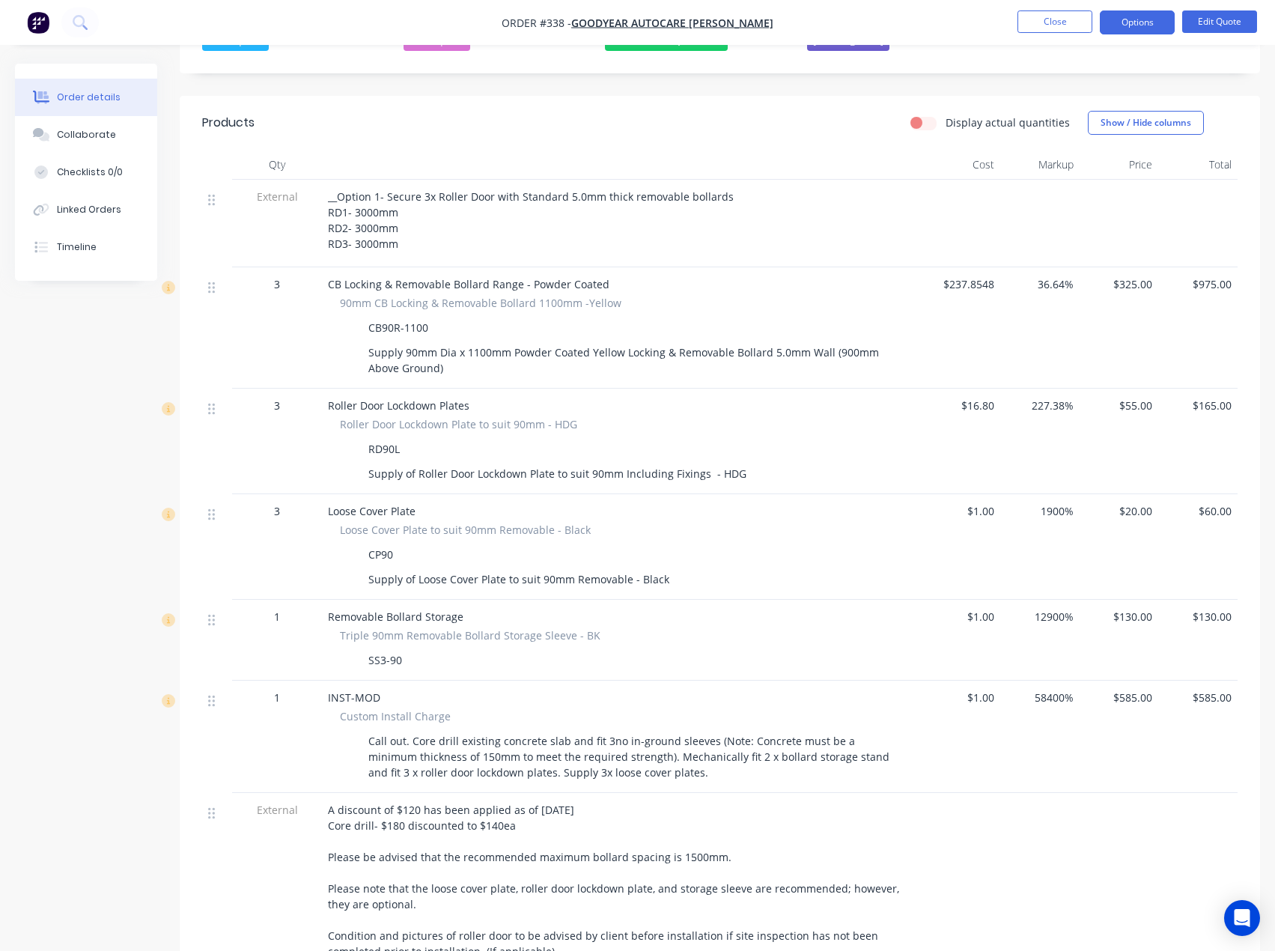
click at [1144, 690] on span "$585.00" at bounding box center [1119, 698] width 67 height 16
click at [1238, 19] on button "Edit Quote" at bounding box center [1219, 21] width 75 height 22
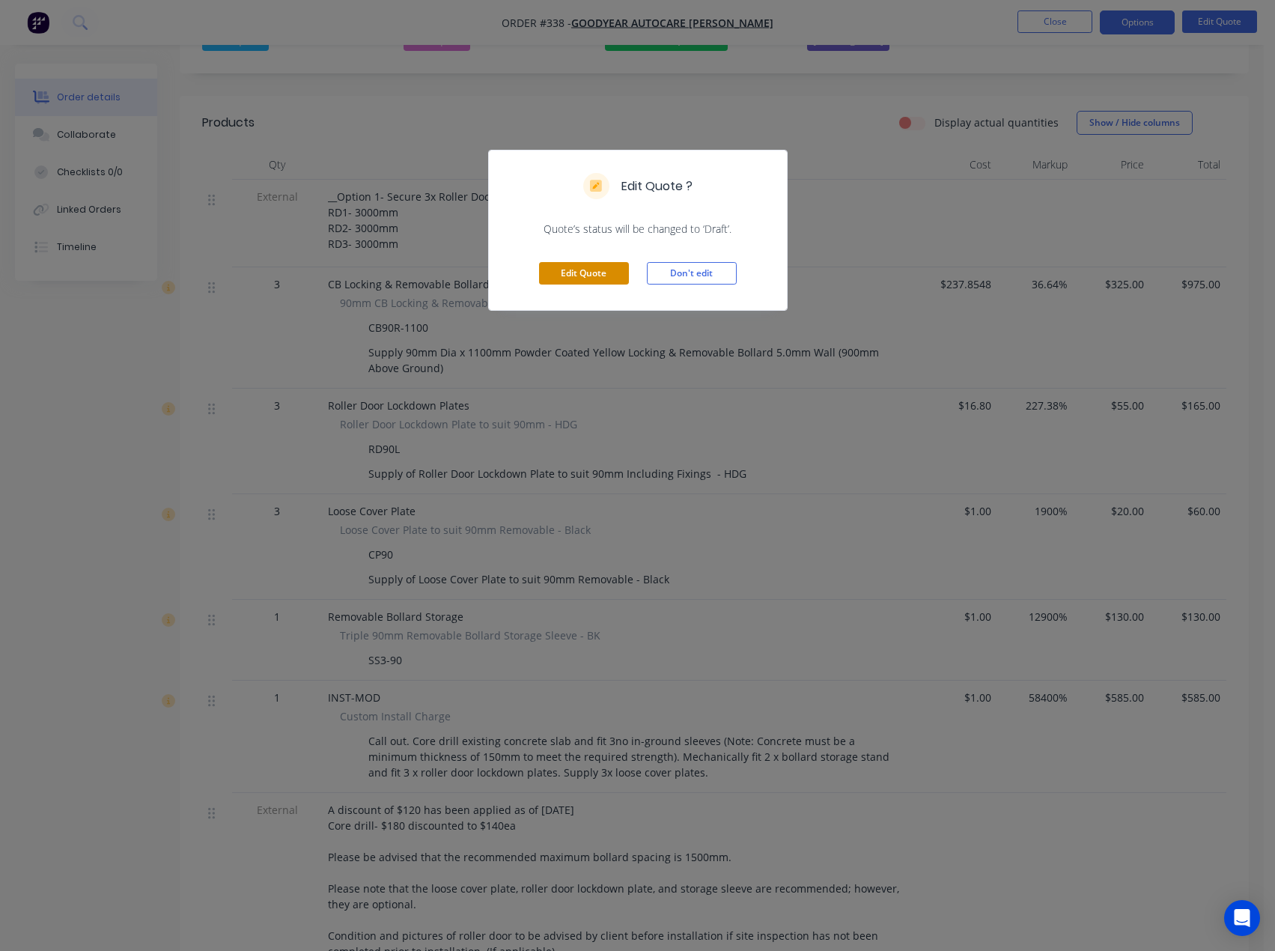
click at [592, 281] on button "Edit Quote" at bounding box center [584, 273] width 90 height 22
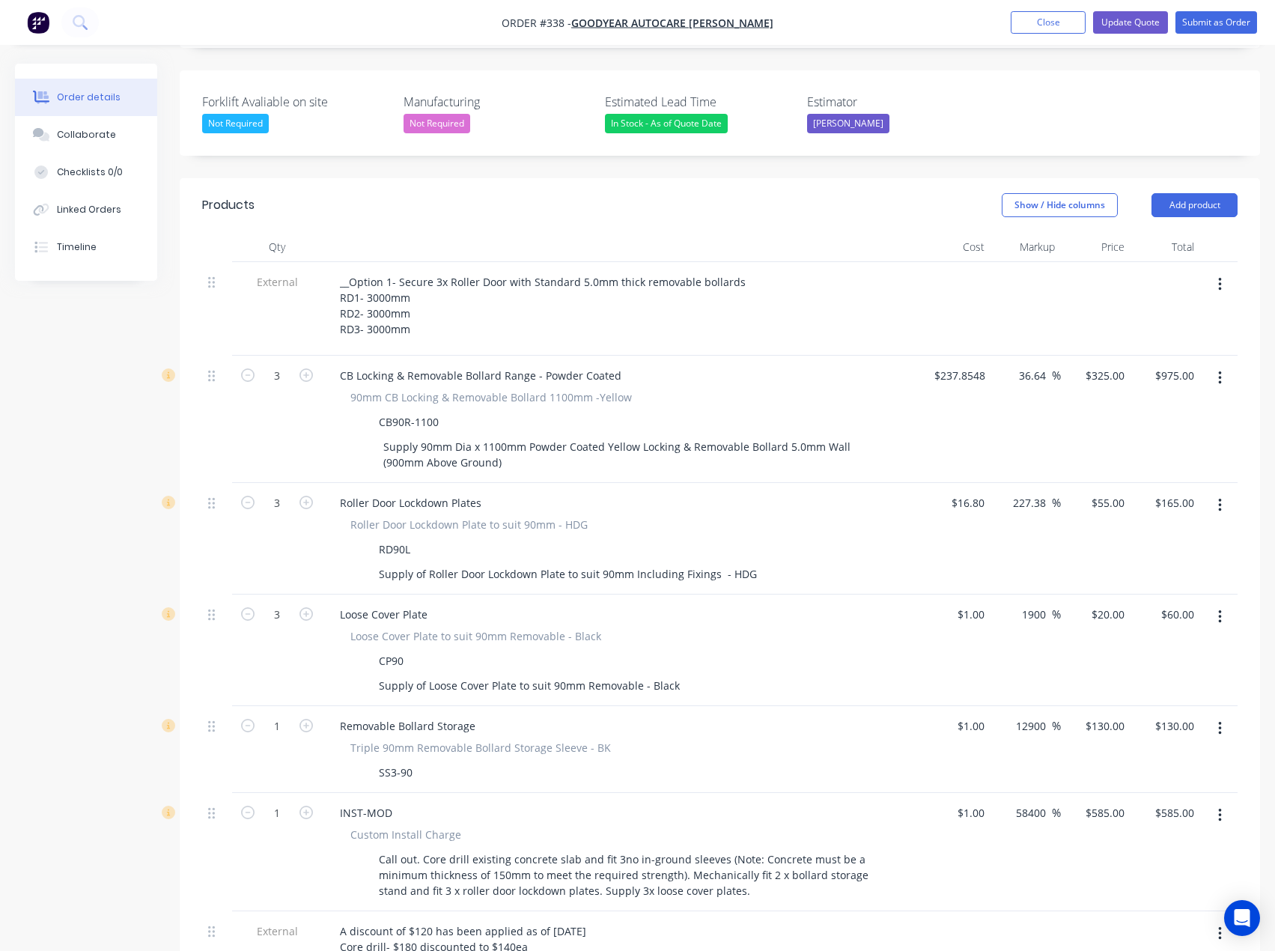
scroll to position [599, 0]
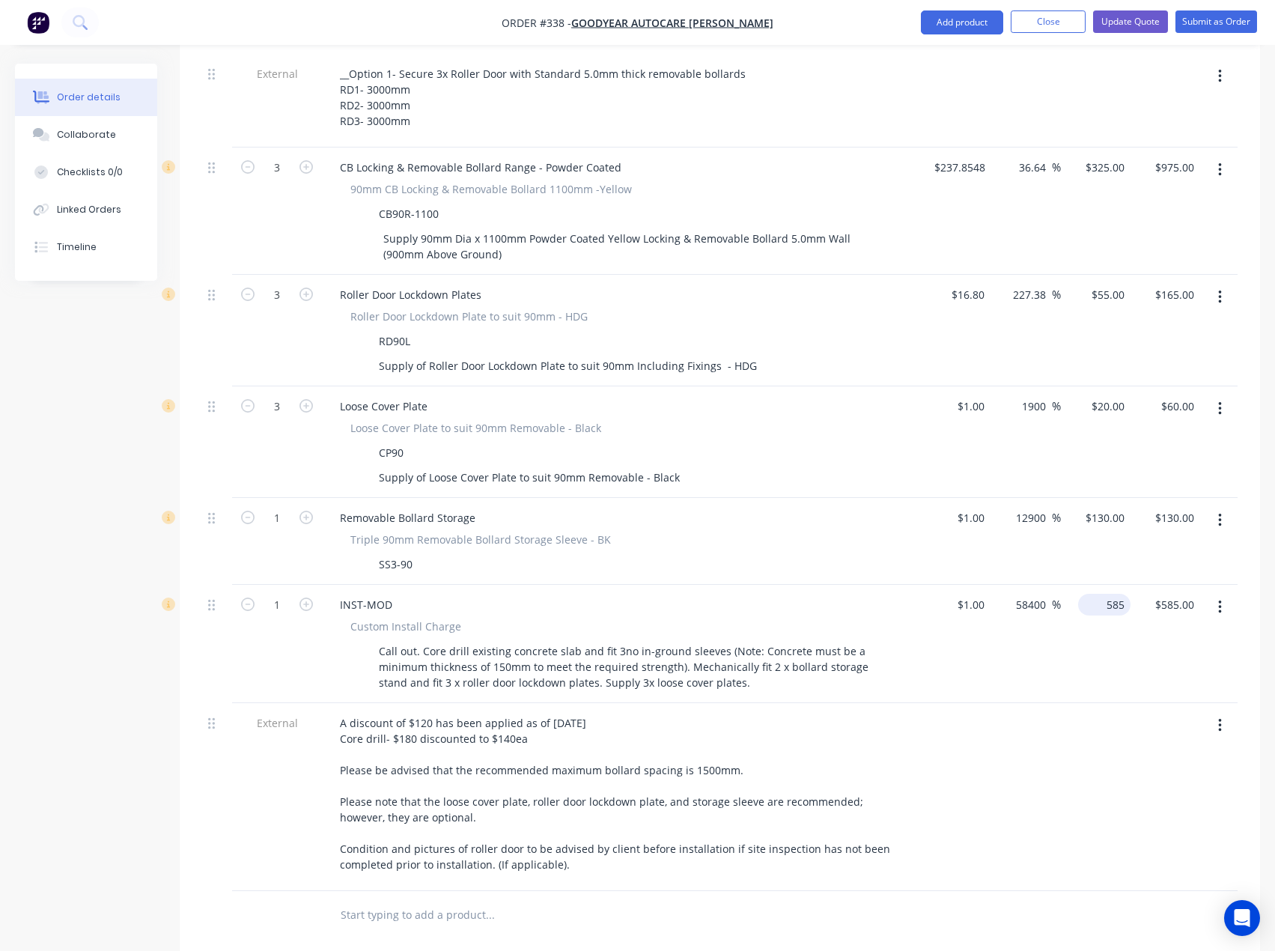
click at [1111, 594] on input "585" at bounding box center [1107, 605] width 46 height 22
type input "725"
type input "72400"
type input "$725.00"
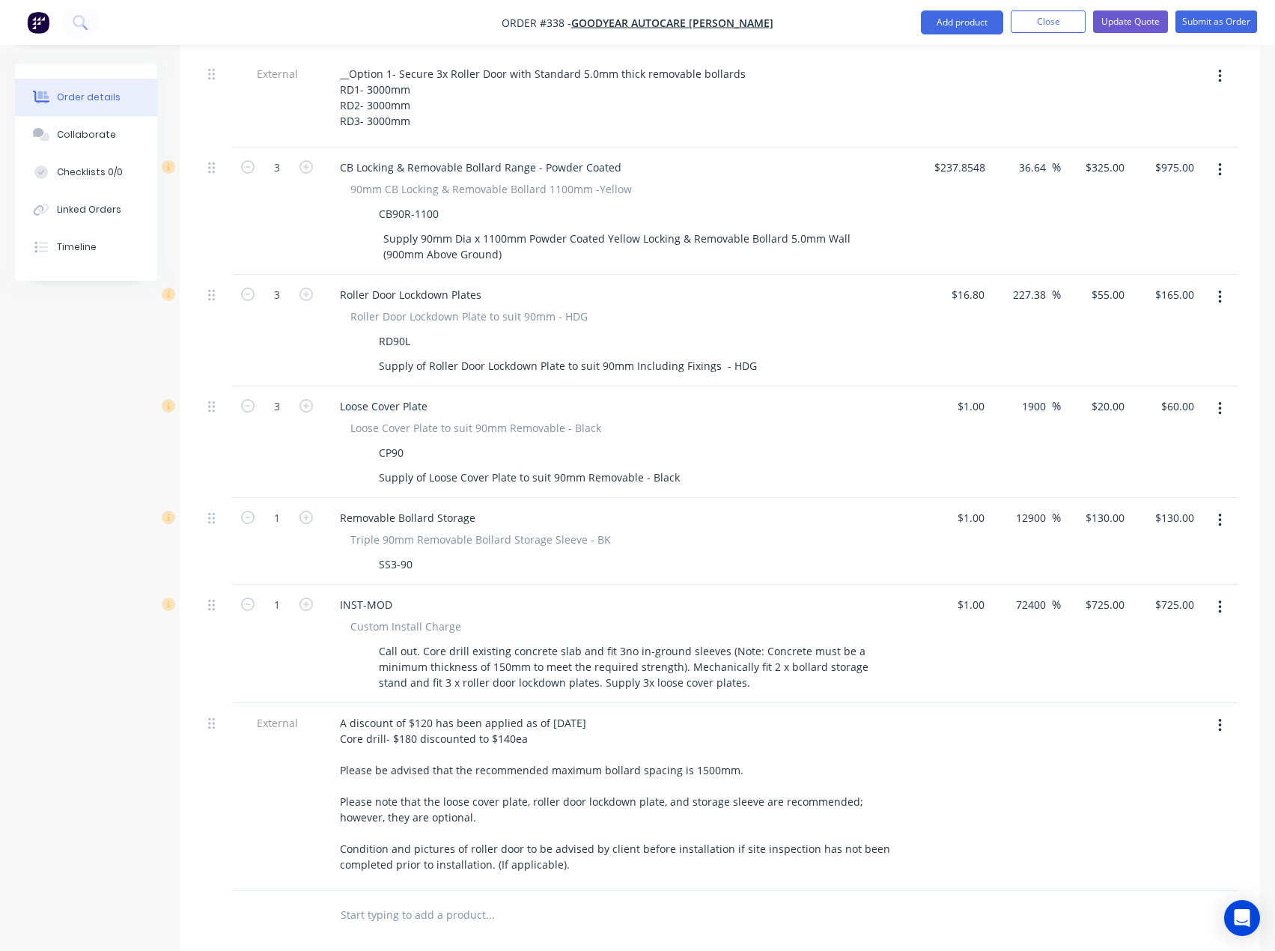
click at [1105, 740] on div at bounding box center [1096, 797] width 70 height 188
click at [1140, 25] on button "Update Quote" at bounding box center [1130, 21] width 75 height 22
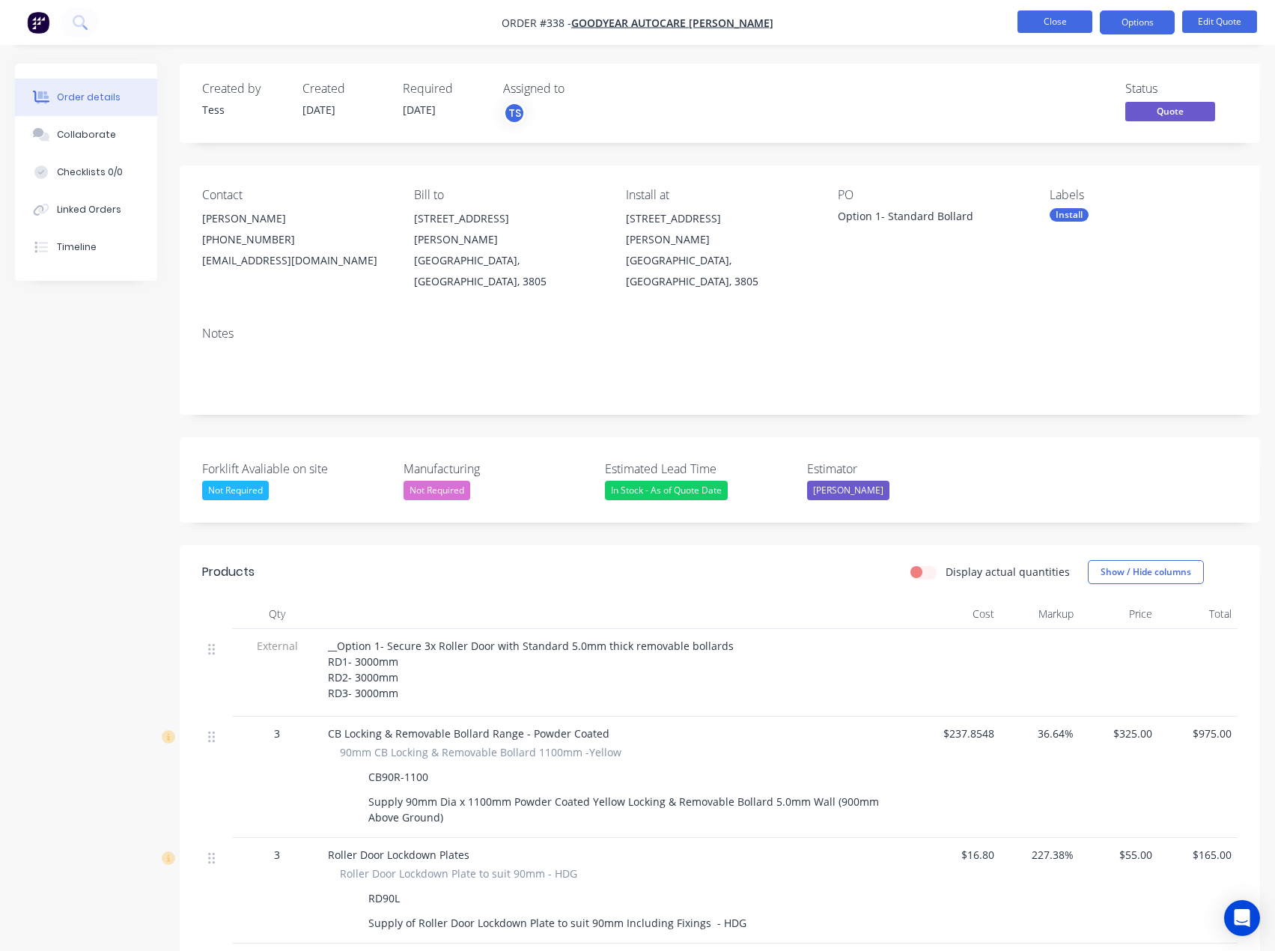
click at [1057, 25] on button "Close" at bounding box center [1055, 21] width 75 height 22
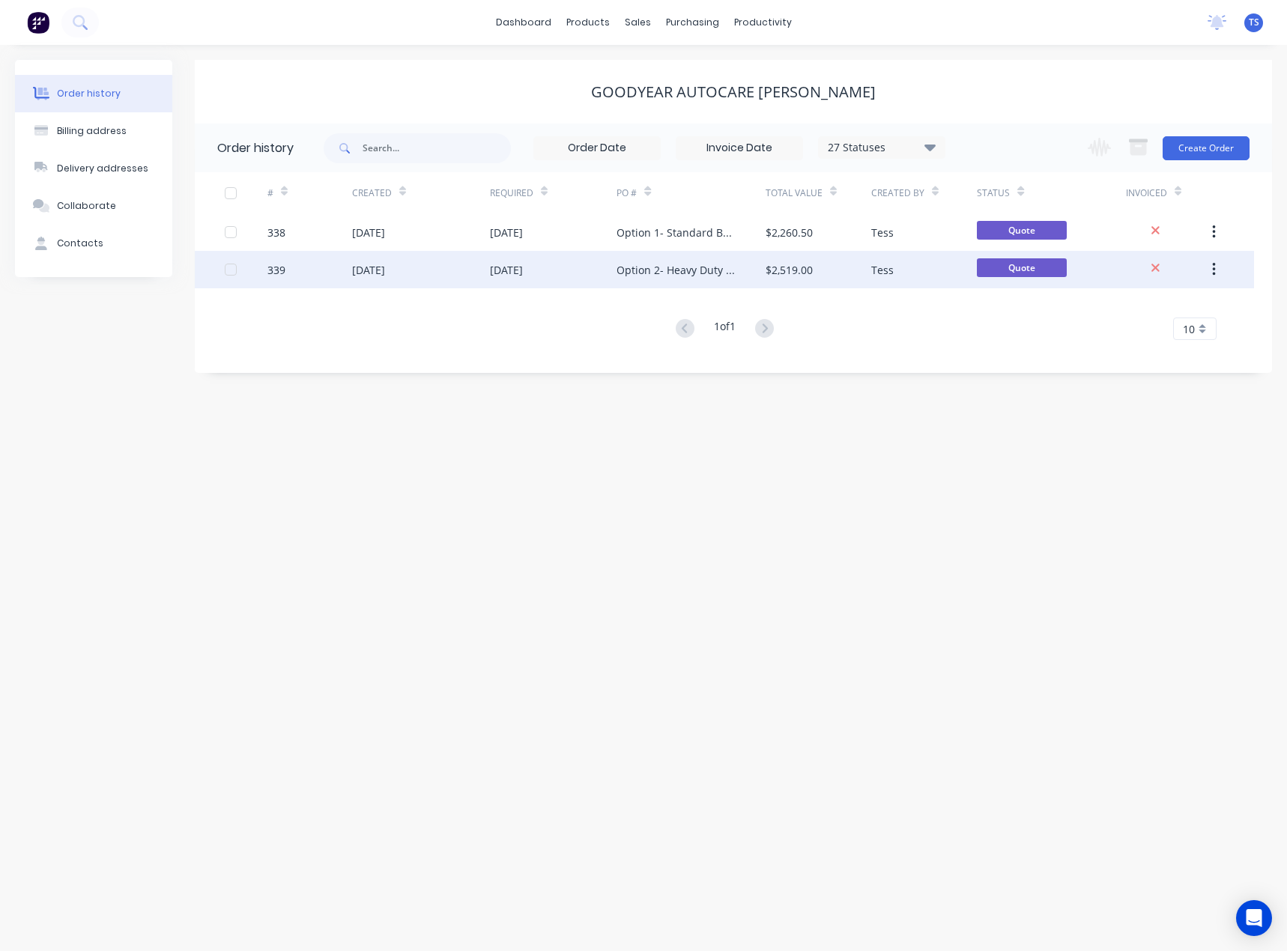
click at [654, 266] on div "Option 2- Heavy Duty Bollard" at bounding box center [675, 270] width 118 height 16
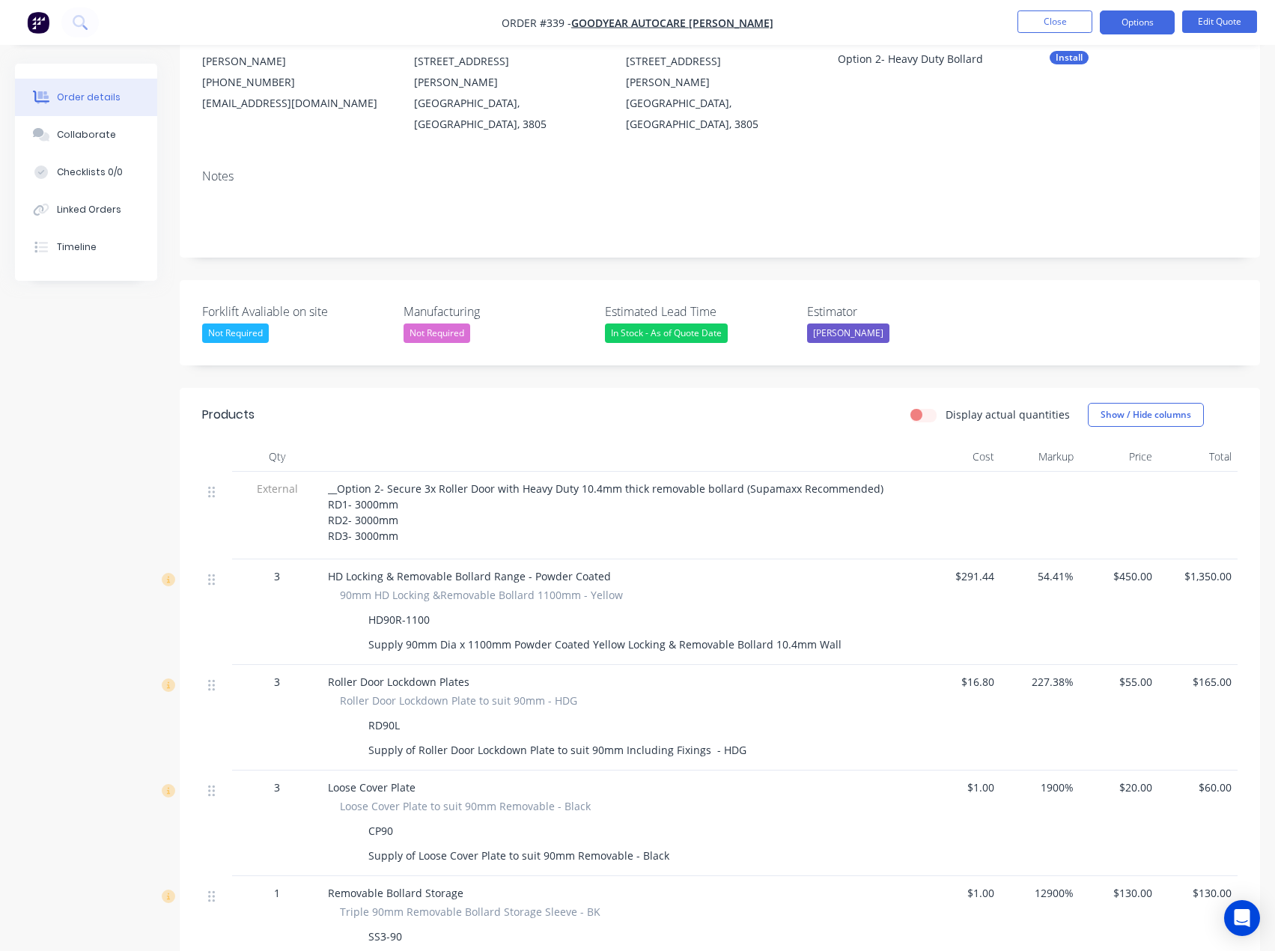
scroll to position [150, 0]
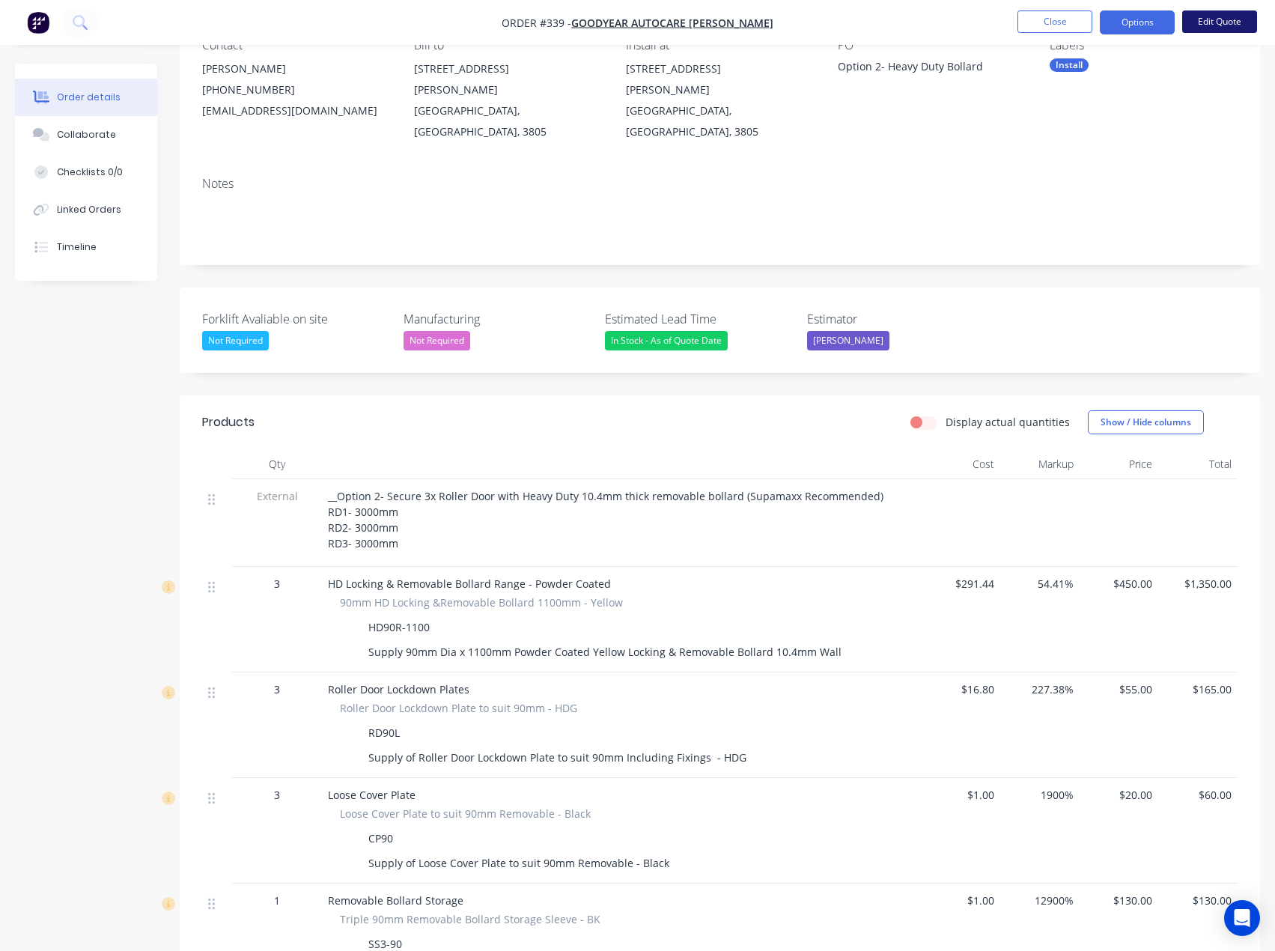
click at [1206, 14] on button "Edit Quote" at bounding box center [1219, 21] width 75 height 22
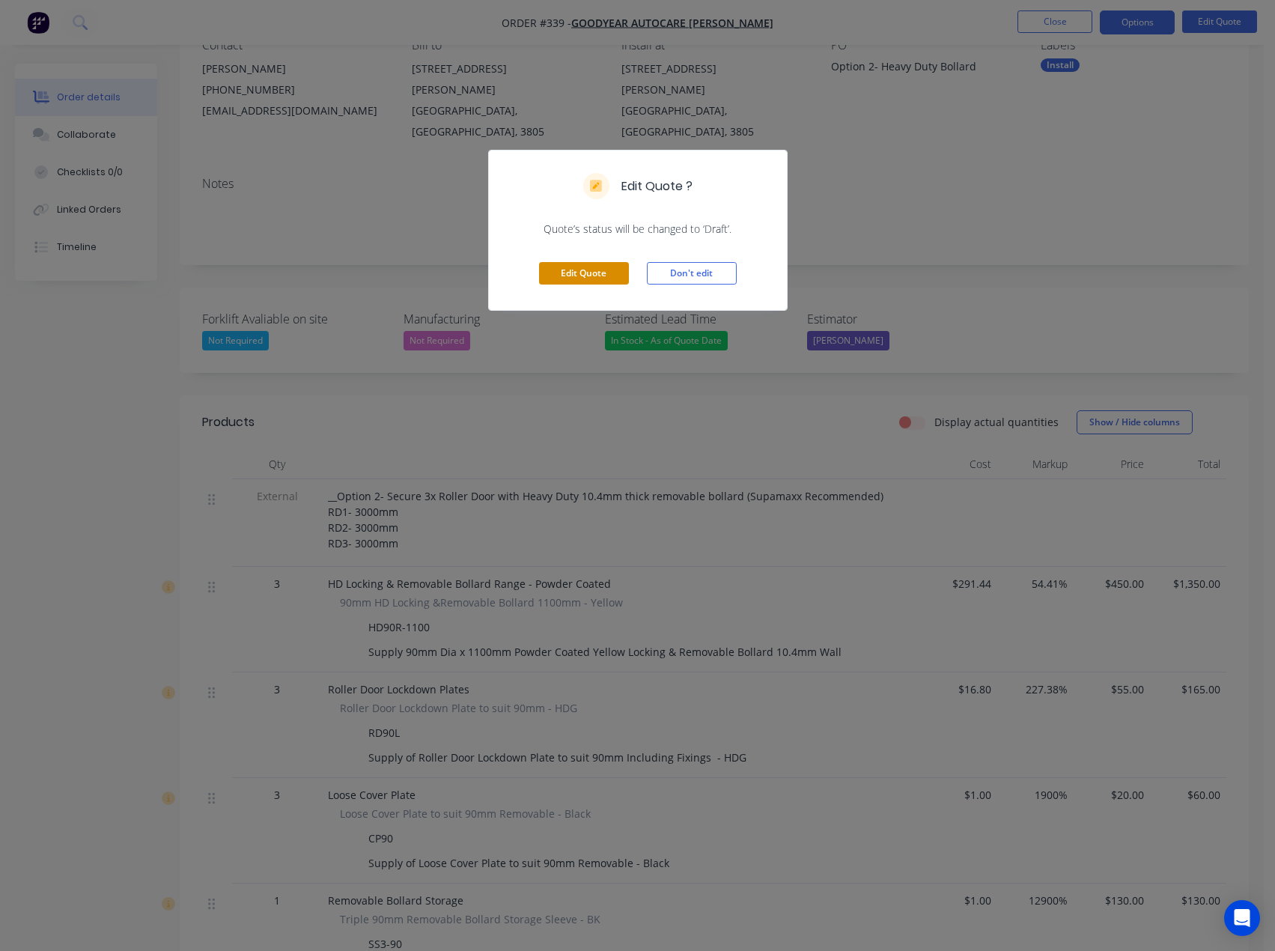
click at [613, 282] on button "Edit Quote" at bounding box center [584, 273] width 90 height 22
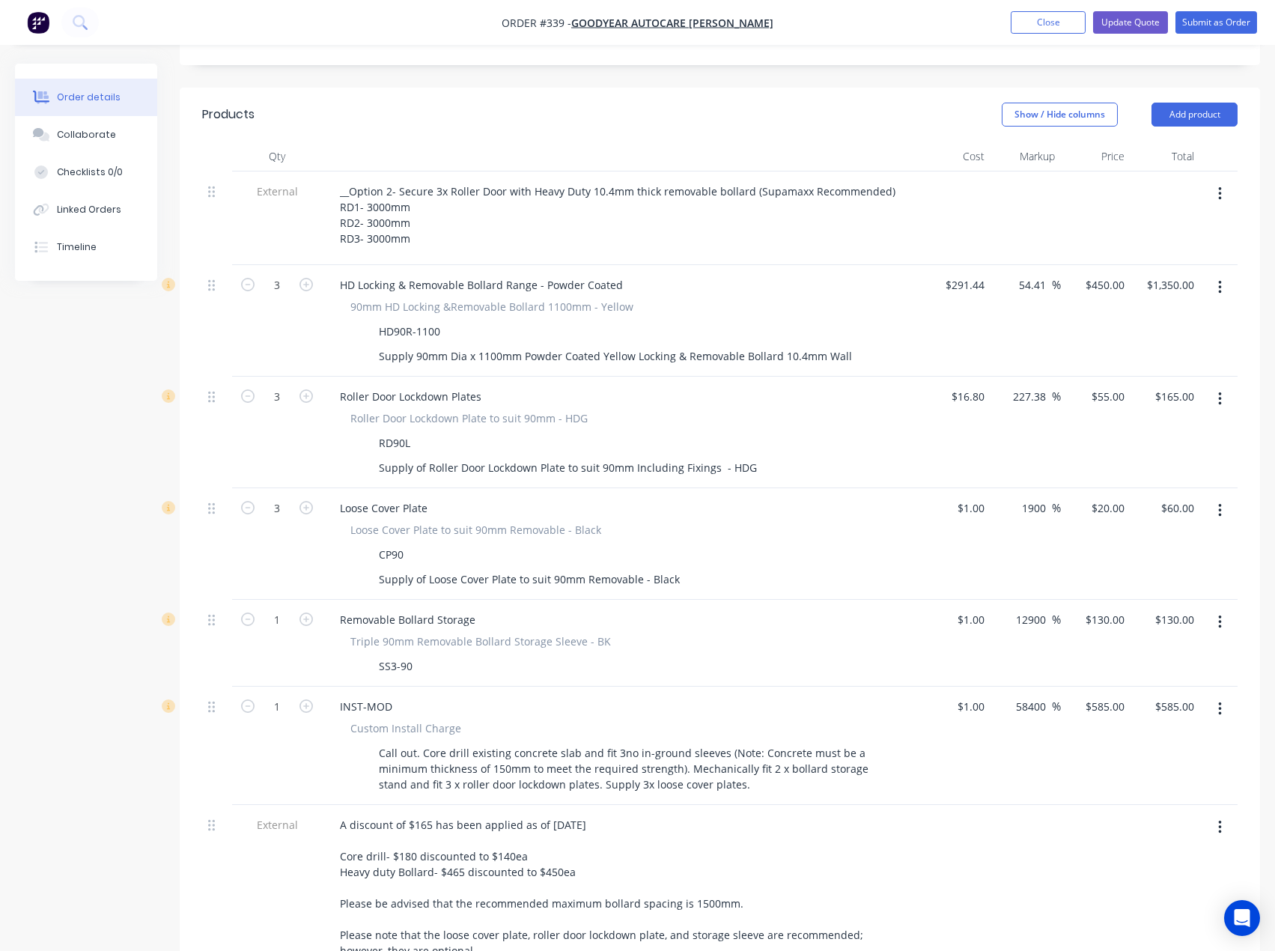
scroll to position [524, 0]
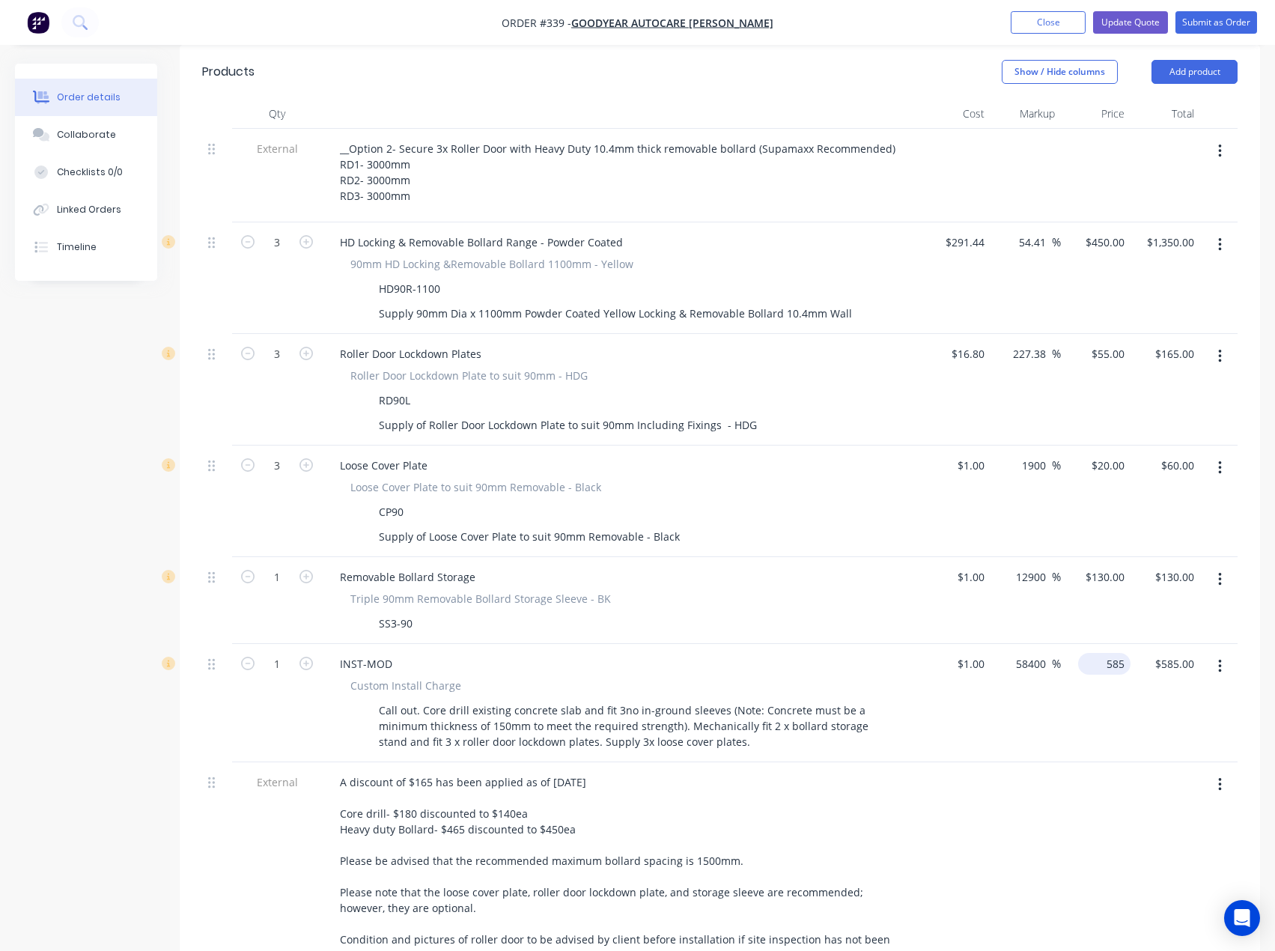
click at [1105, 653] on div "585 $585.00" at bounding box center [1107, 664] width 46 height 22
type input "725"
type input "72400"
type input "$725.00"
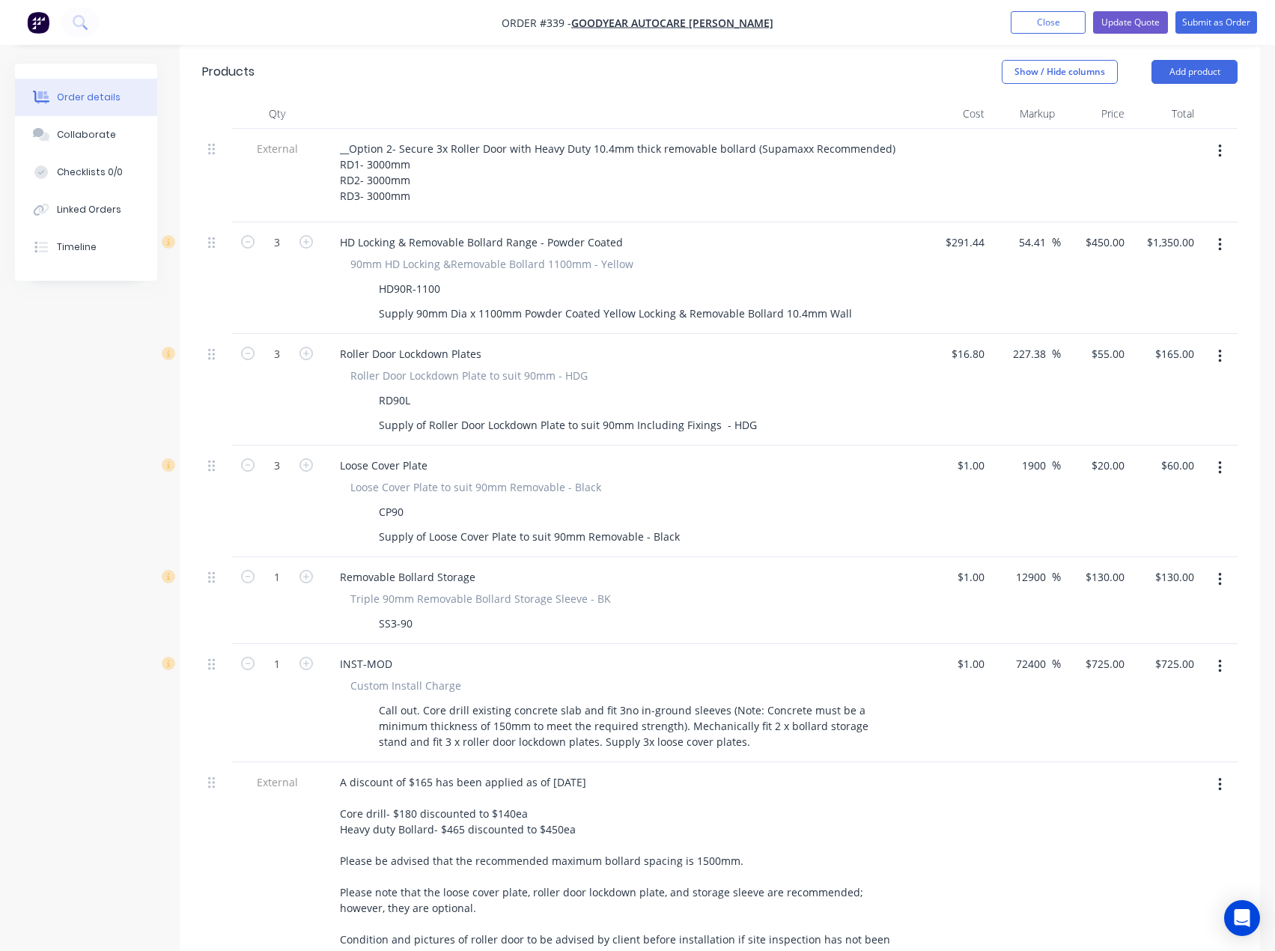
click at [1036, 874] on div at bounding box center [1026, 871] width 70 height 219
click at [1127, 23] on button "Update Quote" at bounding box center [1130, 22] width 75 height 22
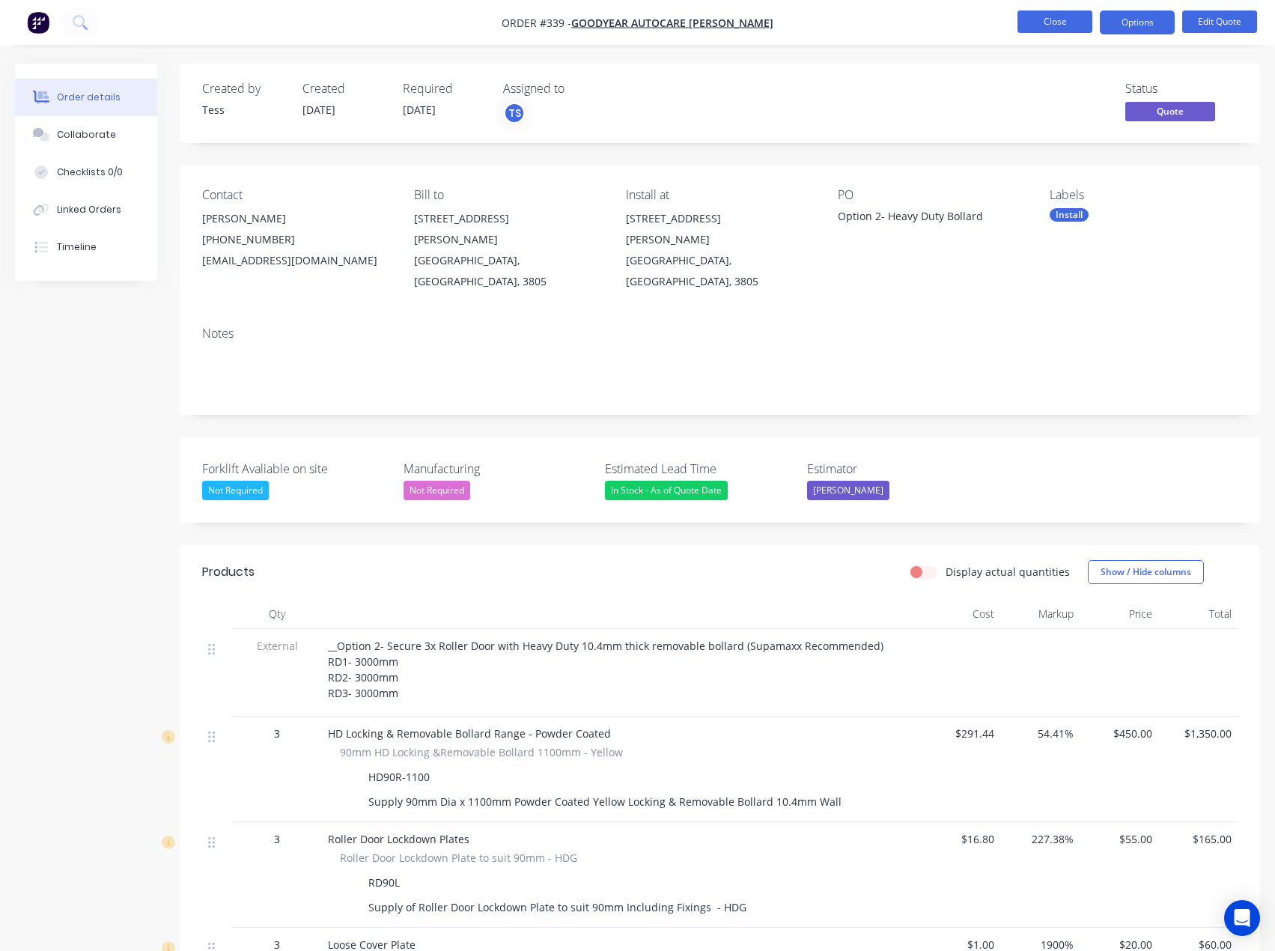
click at [1072, 23] on button "Close" at bounding box center [1055, 21] width 75 height 22
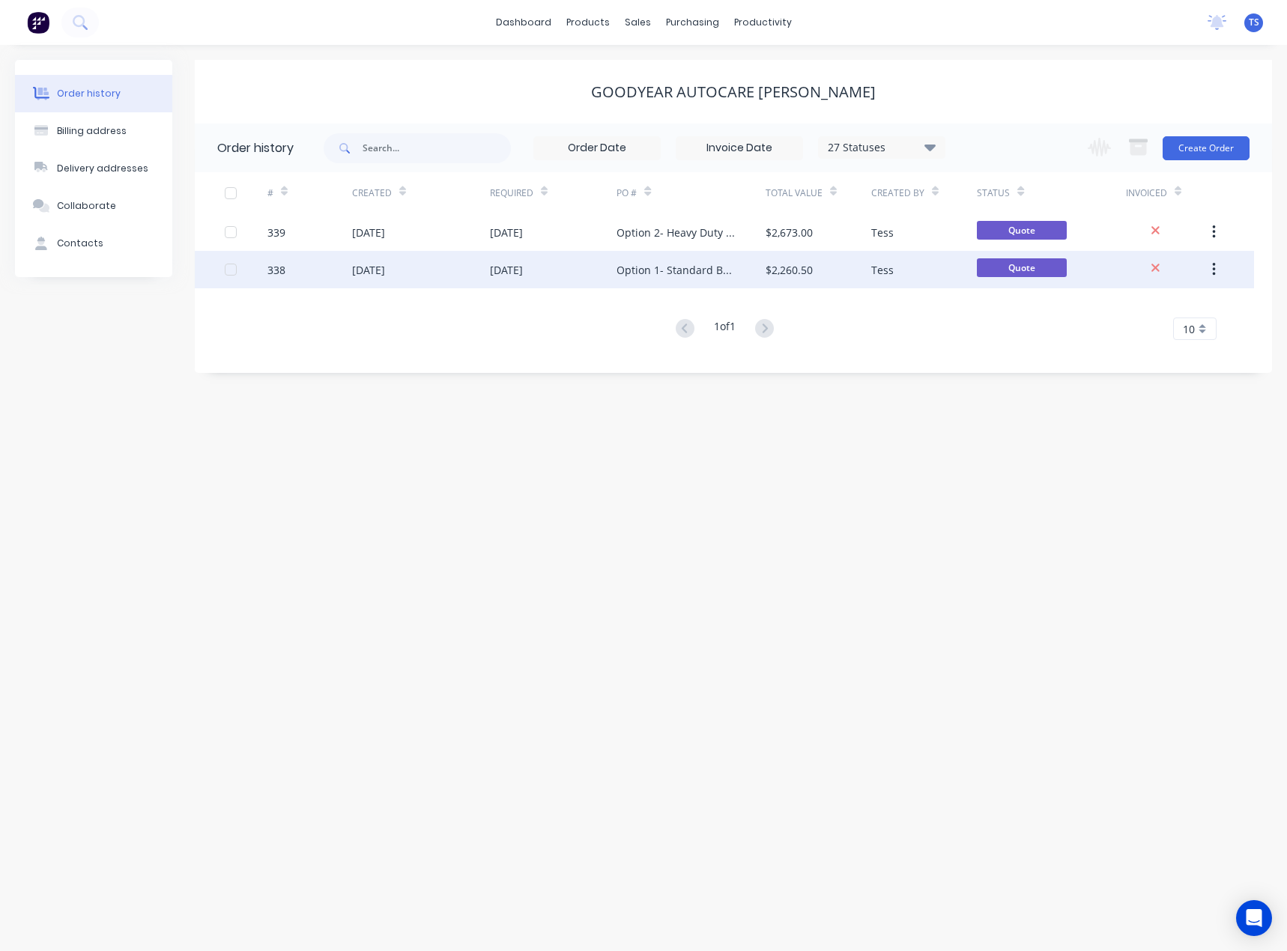
click at [684, 266] on div "Option 1- Standard Bollard" at bounding box center [675, 270] width 118 height 16
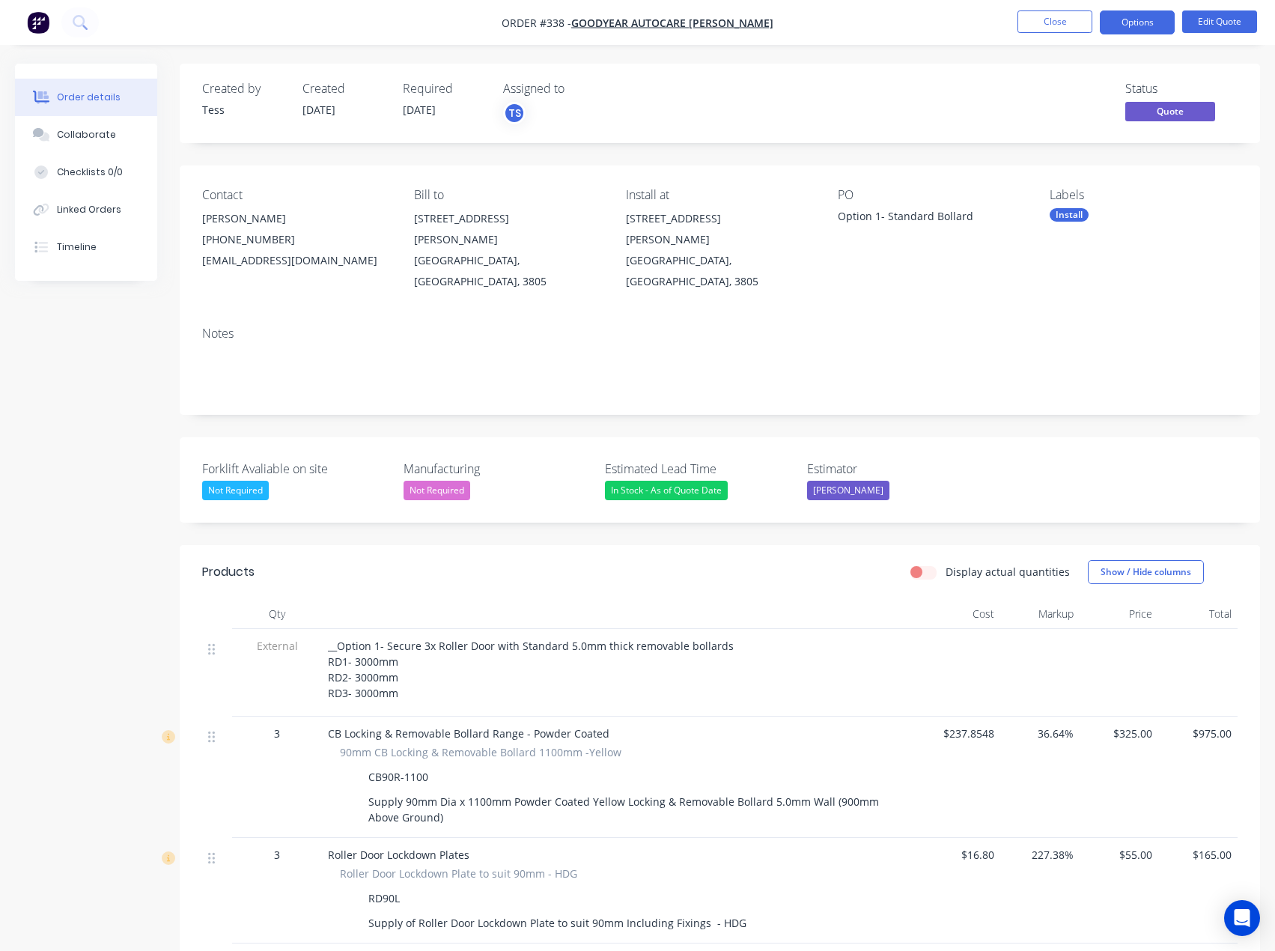
drag, startPoint x: 1159, startPoint y: 16, endPoint x: 1158, endPoint y: 37, distance: 21.0
click at [1158, 16] on button "Options" at bounding box center [1137, 22] width 75 height 24
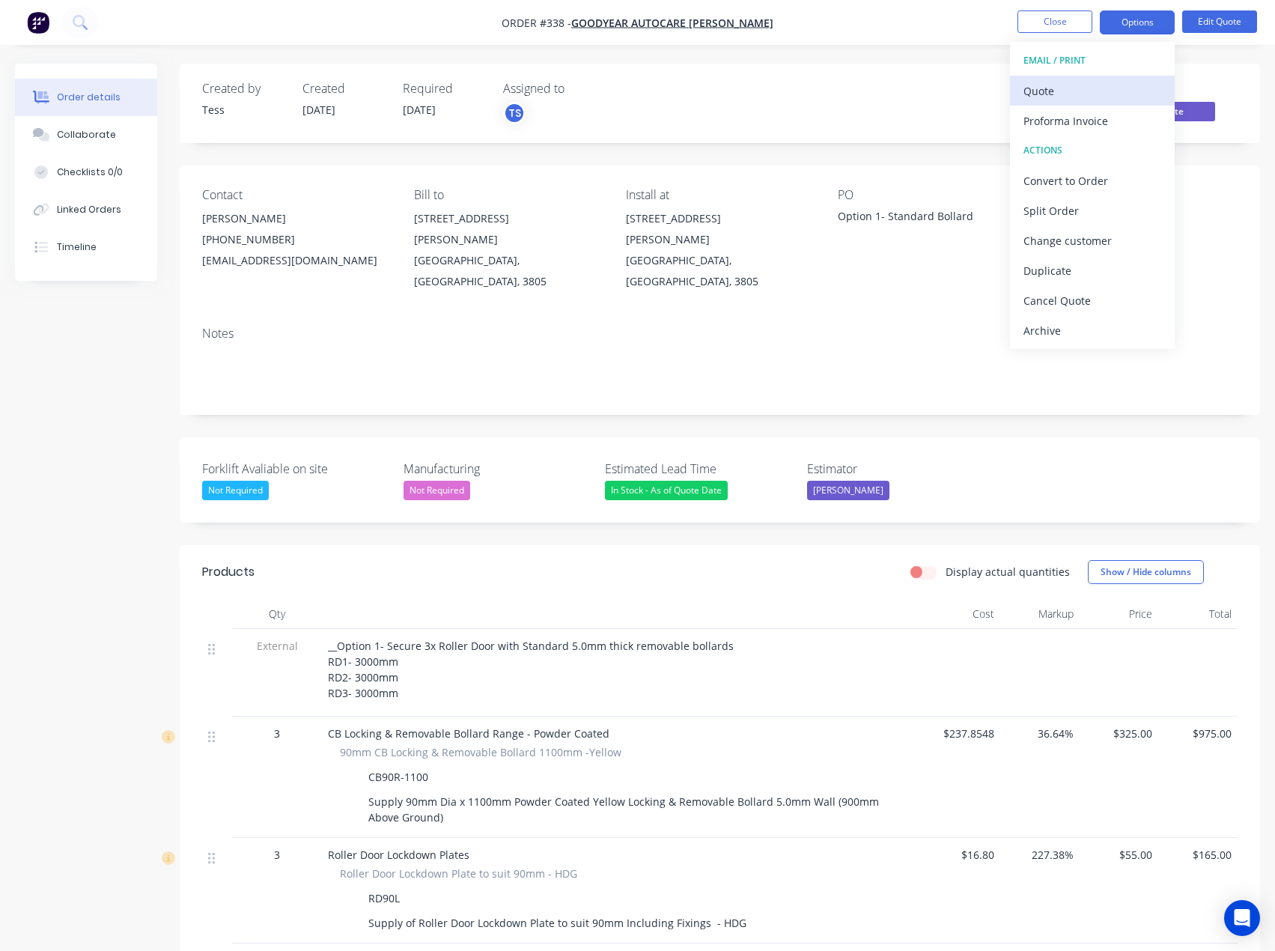
click at [1074, 87] on div "Quote" at bounding box center [1093, 91] width 138 height 22
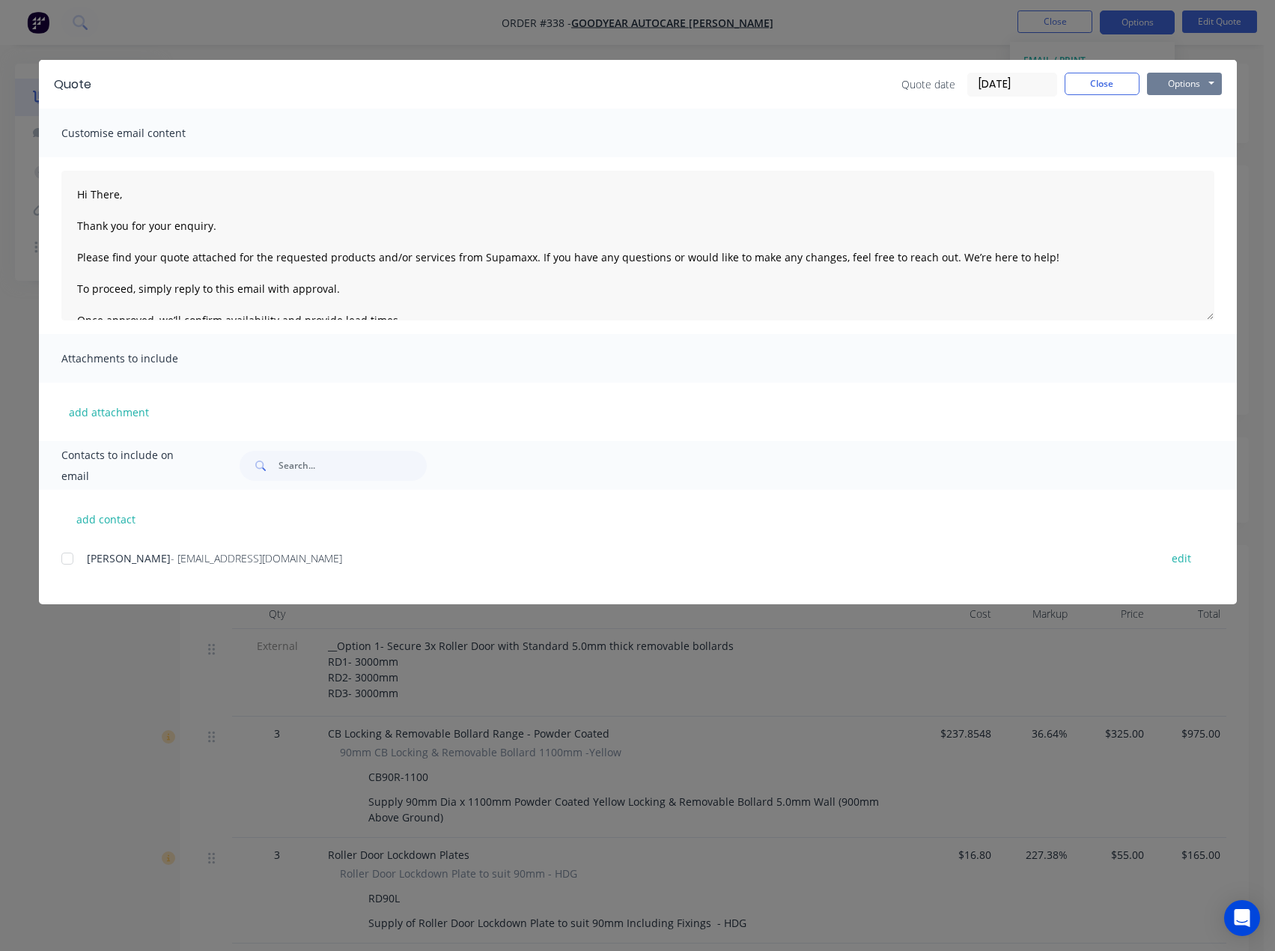
click at [1179, 82] on button "Options" at bounding box center [1184, 84] width 75 height 22
click at [1175, 127] on button "Print" at bounding box center [1195, 135] width 96 height 25
click at [1164, 73] on button "Options" at bounding box center [1184, 84] width 75 height 22
click at [1174, 106] on button "Preview" at bounding box center [1195, 110] width 96 height 25
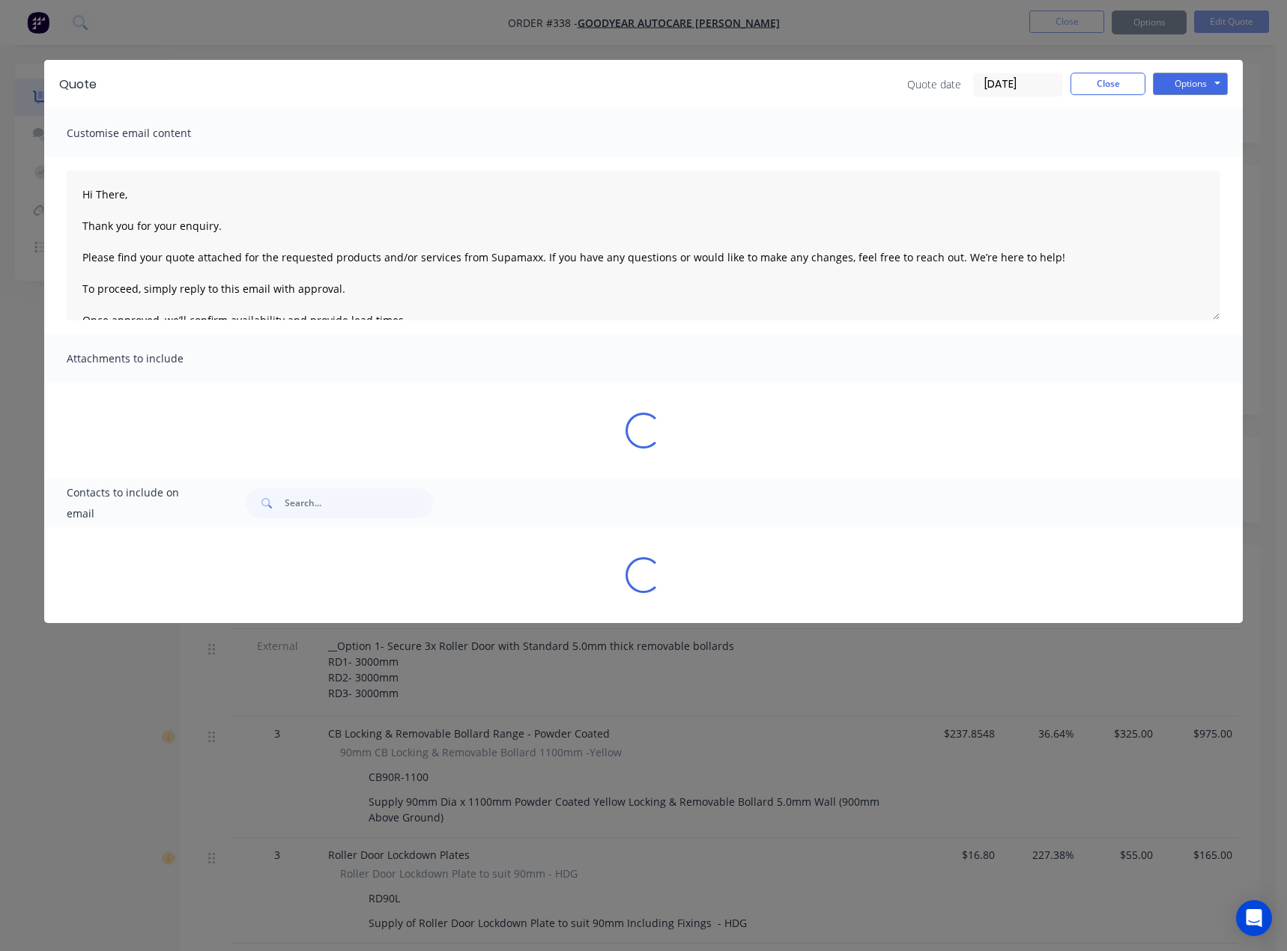
type textarea "Hi There, Thank you for your enquiry. Please find your quote attached for the r…"
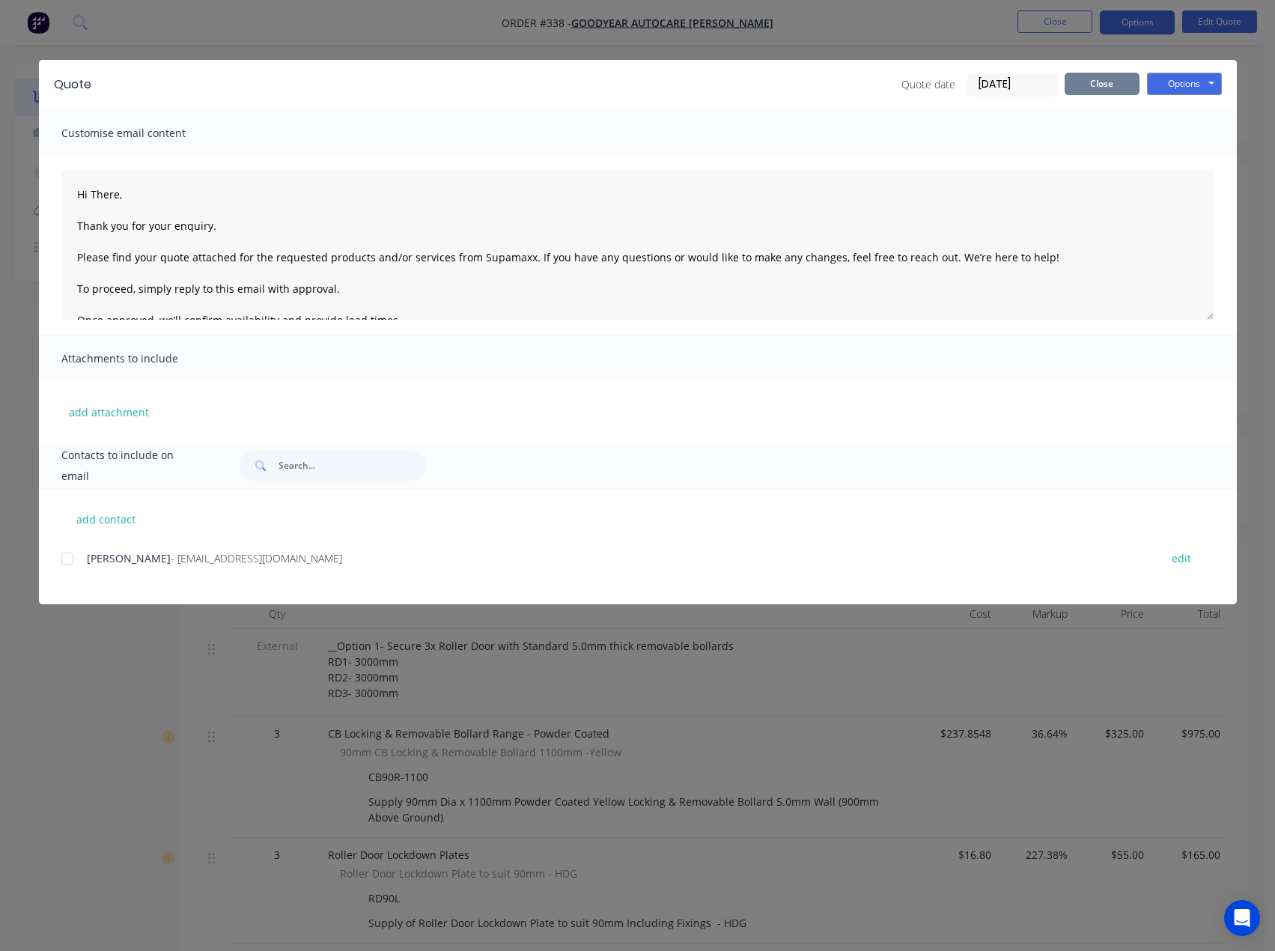
click at [1096, 80] on button "Close" at bounding box center [1102, 84] width 75 height 22
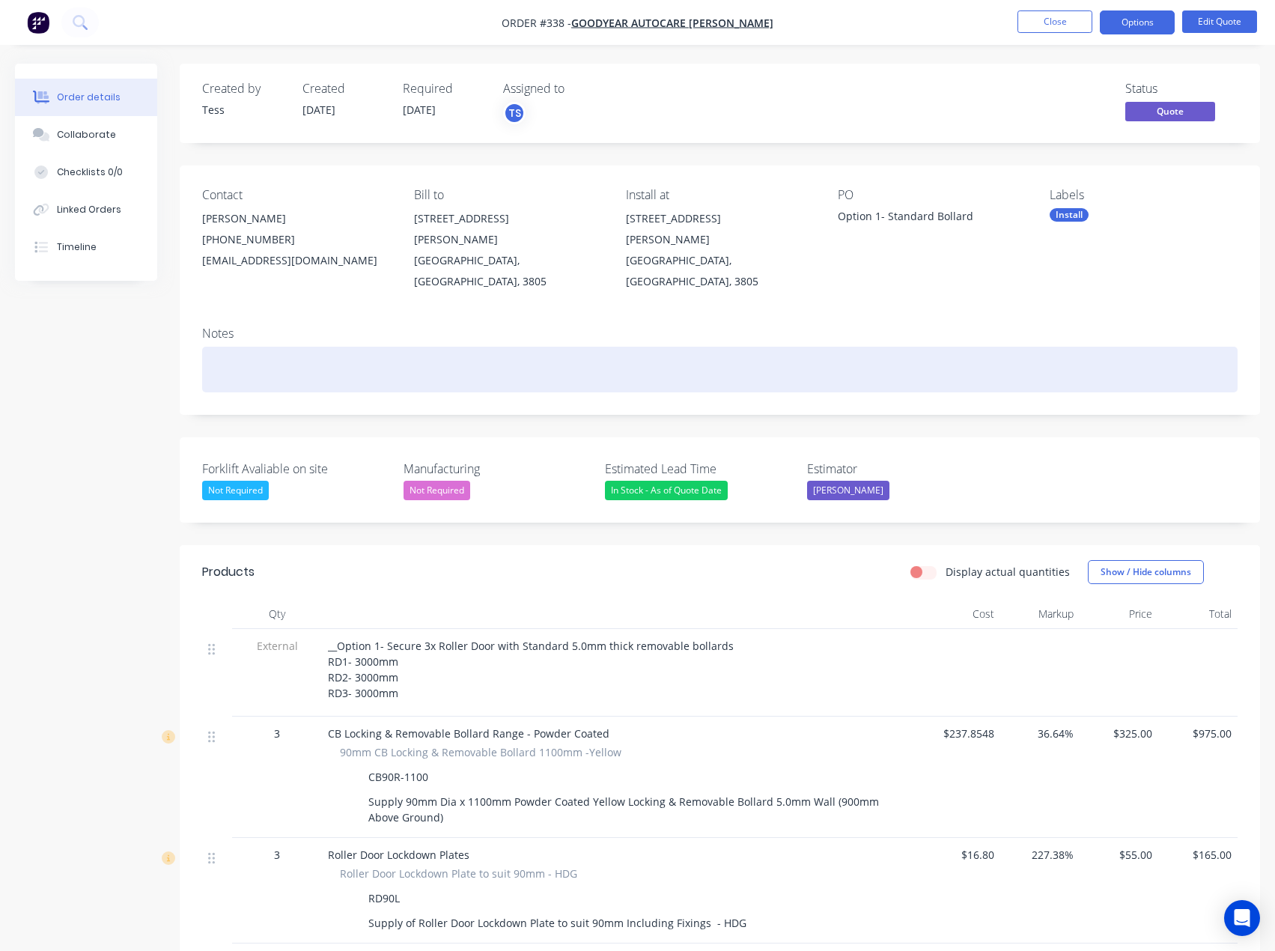
click at [279, 347] on div at bounding box center [720, 370] width 1036 height 46
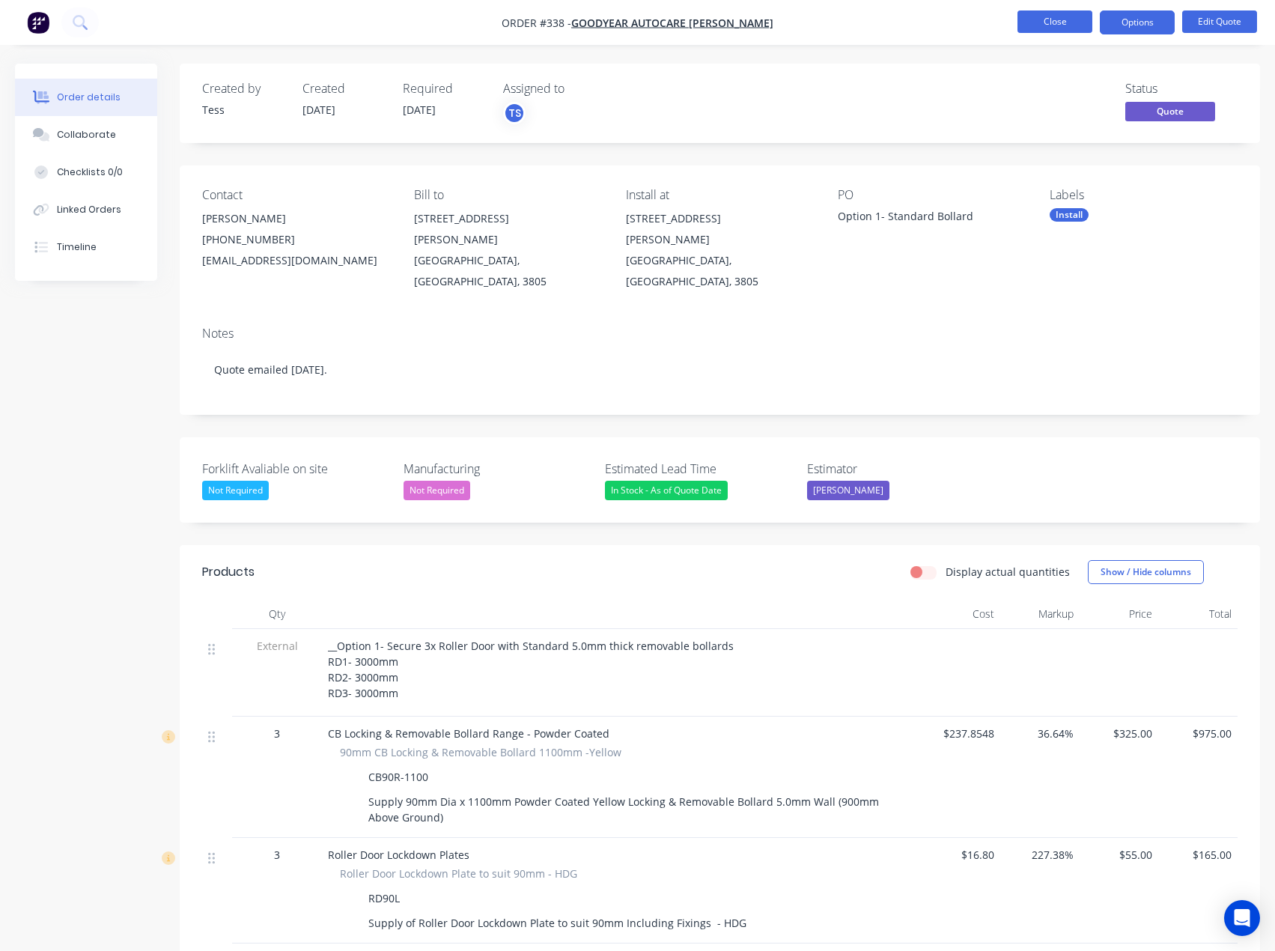
click at [1056, 22] on button "Close" at bounding box center [1055, 21] width 75 height 22
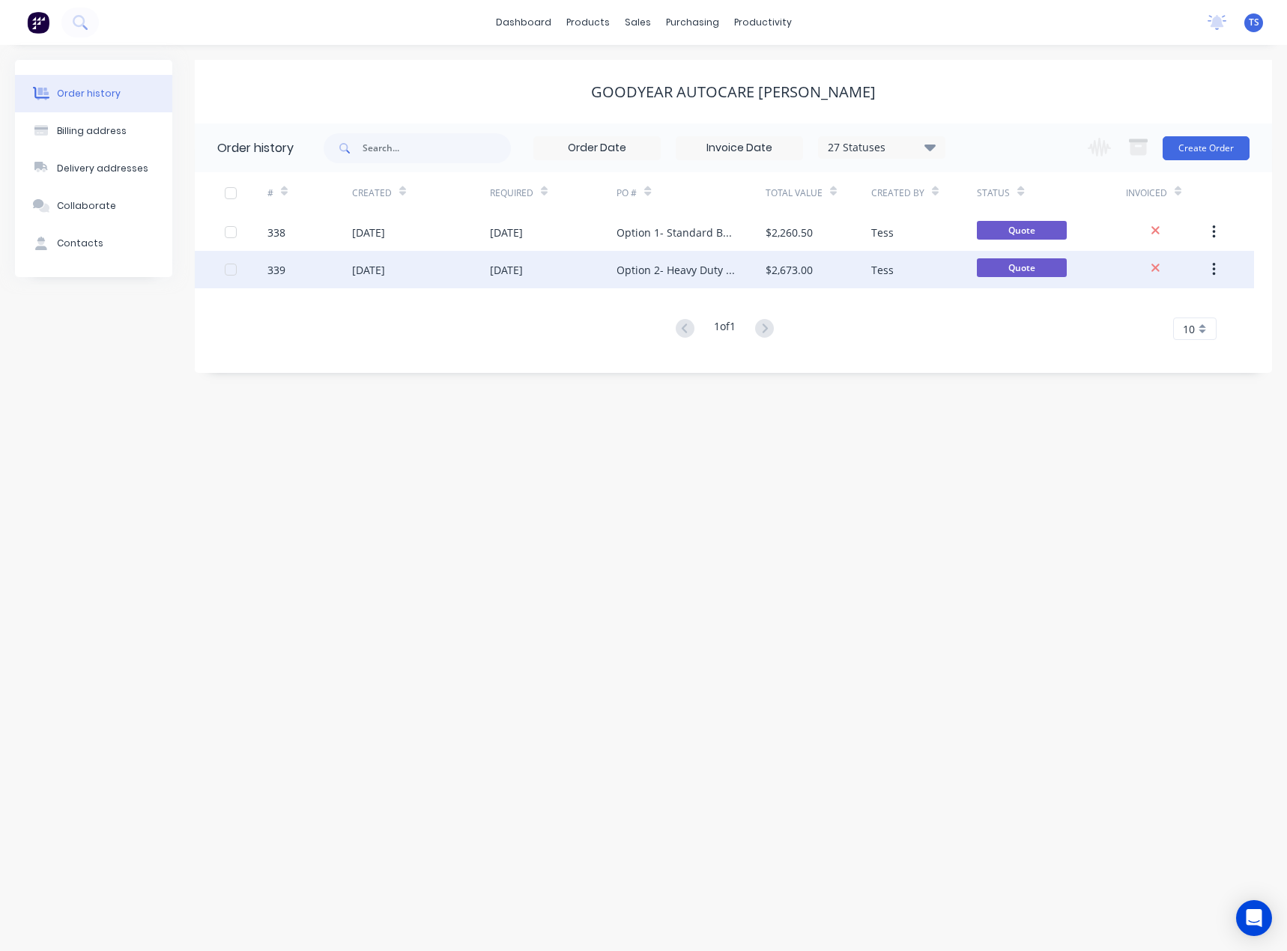
click at [590, 264] on div "03 Sep 2025" at bounding box center [553, 269] width 127 height 37
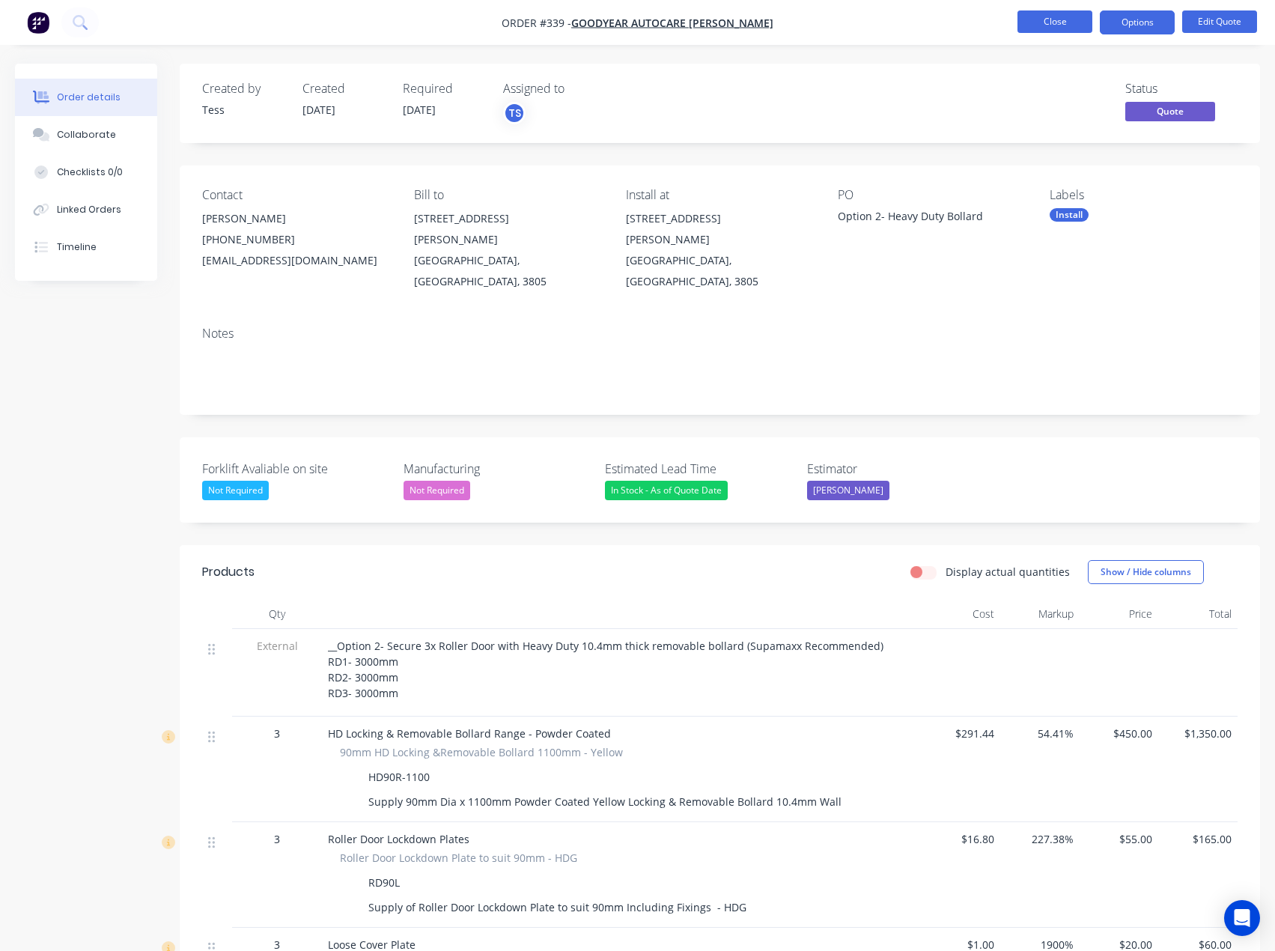
click at [1075, 13] on button "Close" at bounding box center [1055, 21] width 75 height 22
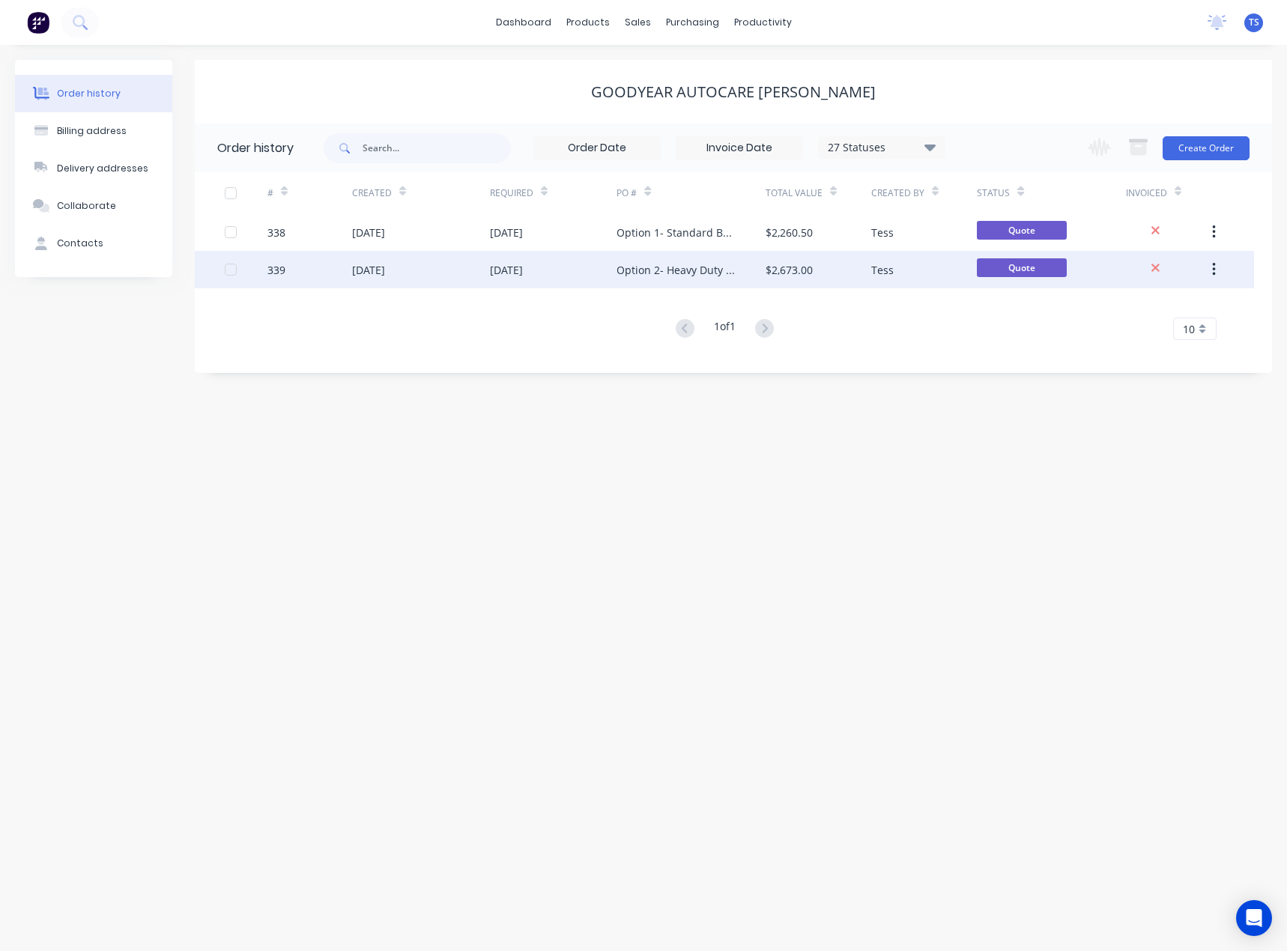
click at [687, 272] on div "Option 2- Heavy Duty Bollard" at bounding box center [675, 270] width 118 height 16
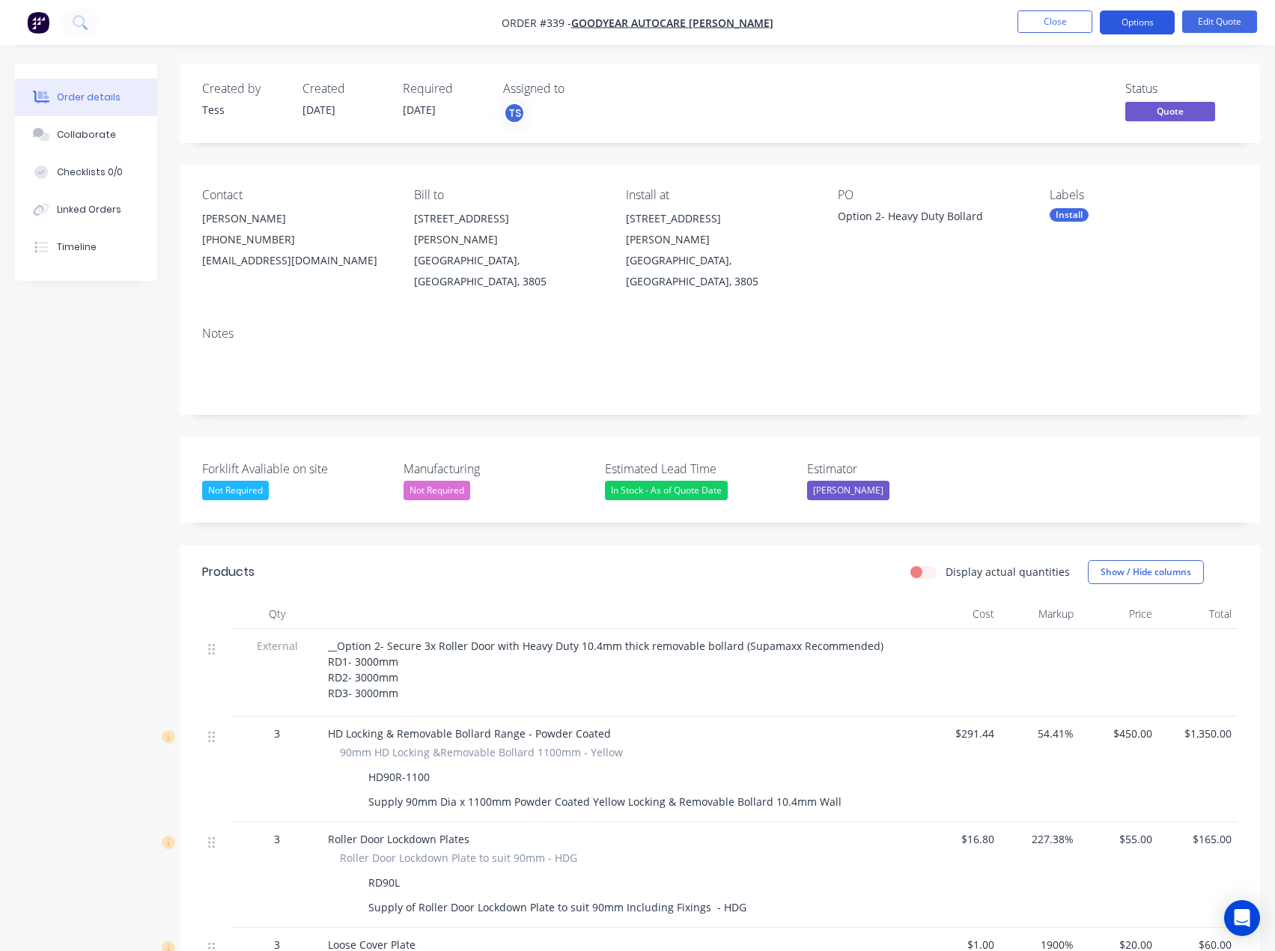
click at [1149, 25] on button "Options" at bounding box center [1137, 22] width 75 height 24
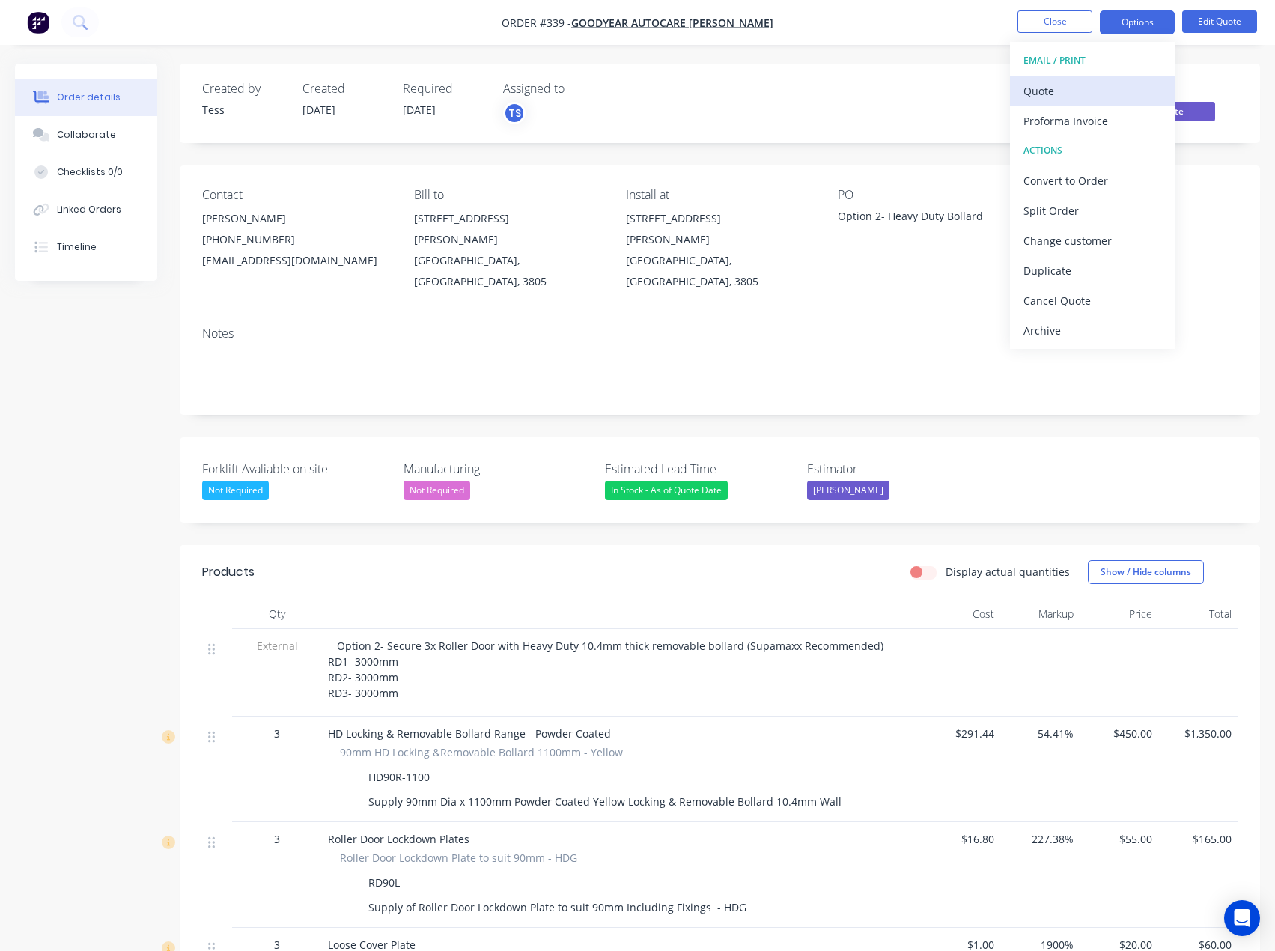
click at [1084, 93] on div "Quote" at bounding box center [1093, 91] width 138 height 22
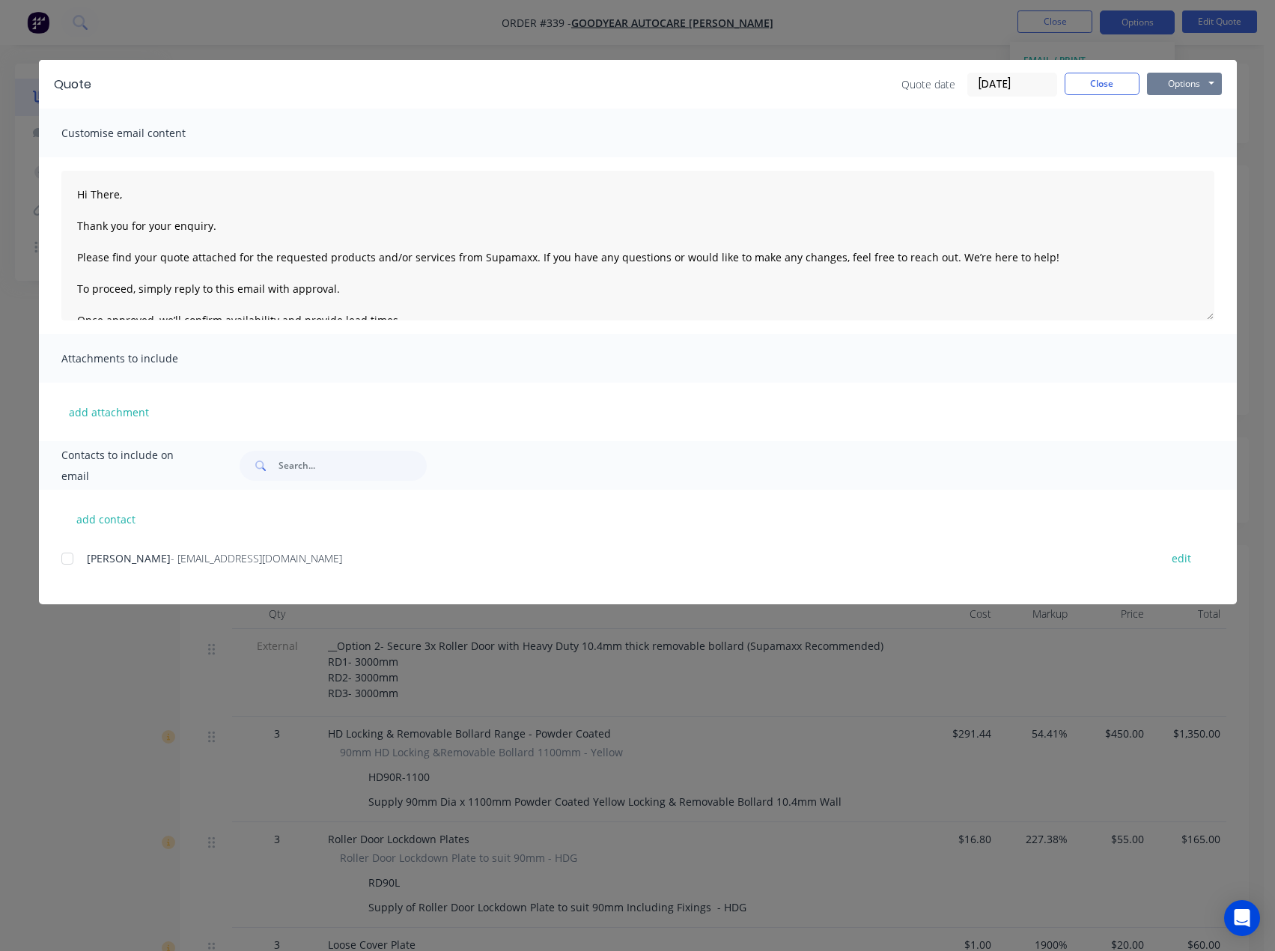
click at [1176, 75] on button "Options" at bounding box center [1184, 84] width 75 height 22
click at [1187, 106] on button "Preview" at bounding box center [1195, 110] width 96 height 25
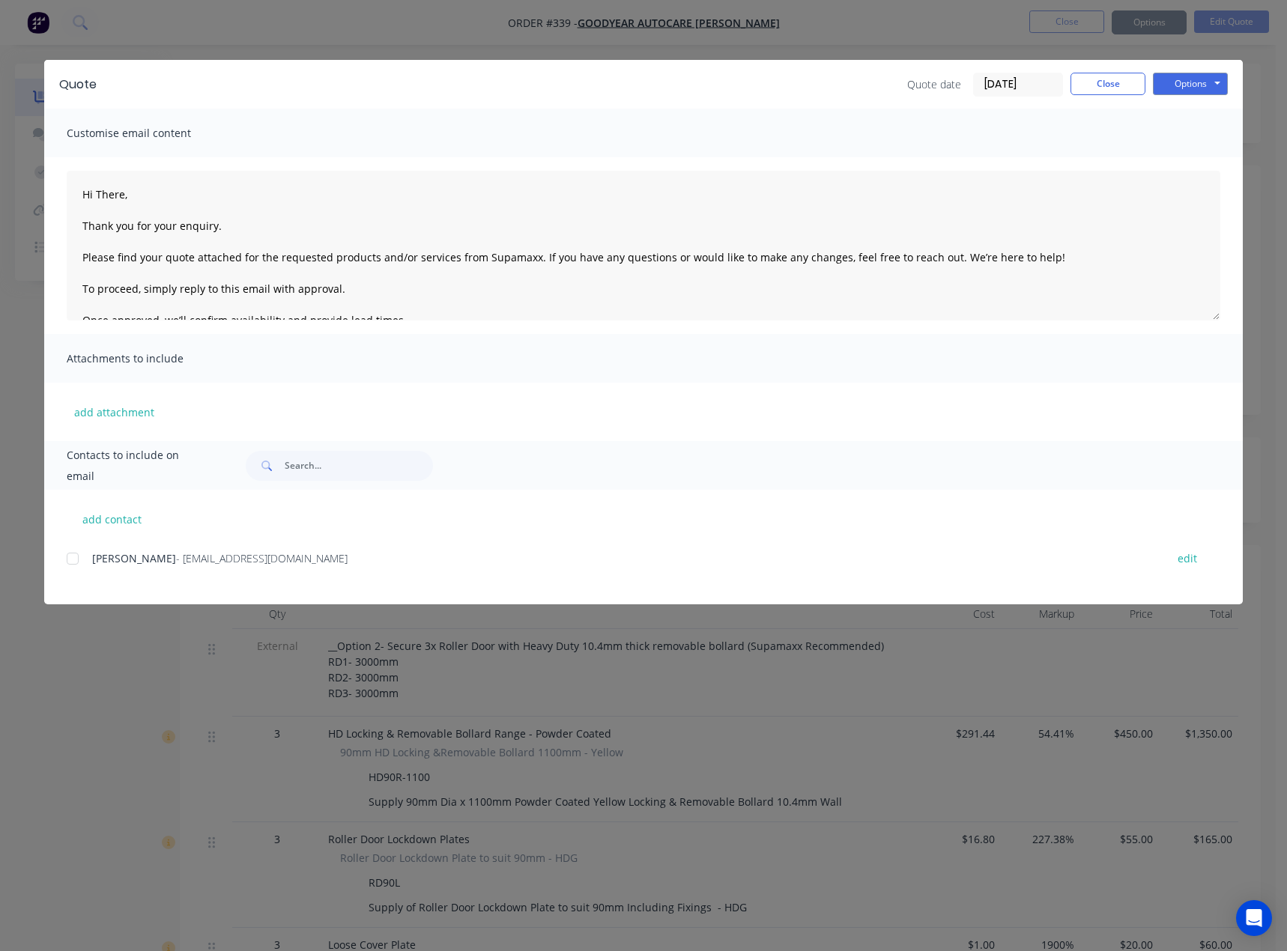
type textarea "Hi There, Thank you for your enquiry. Please find your quote attached for the r…"
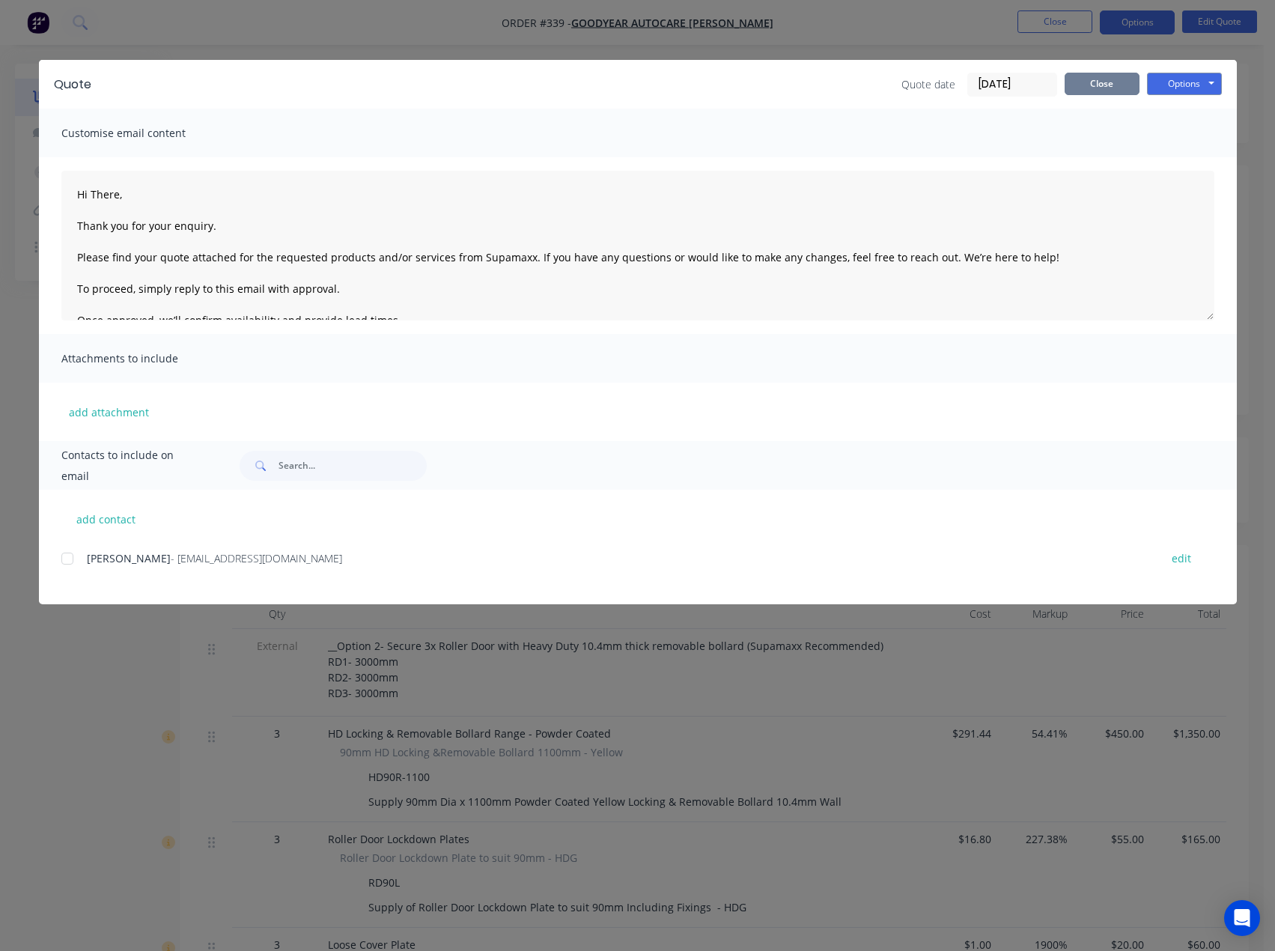
click at [1084, 84] on button "Close" at bounding box center [1102, 84] width 75 height 22
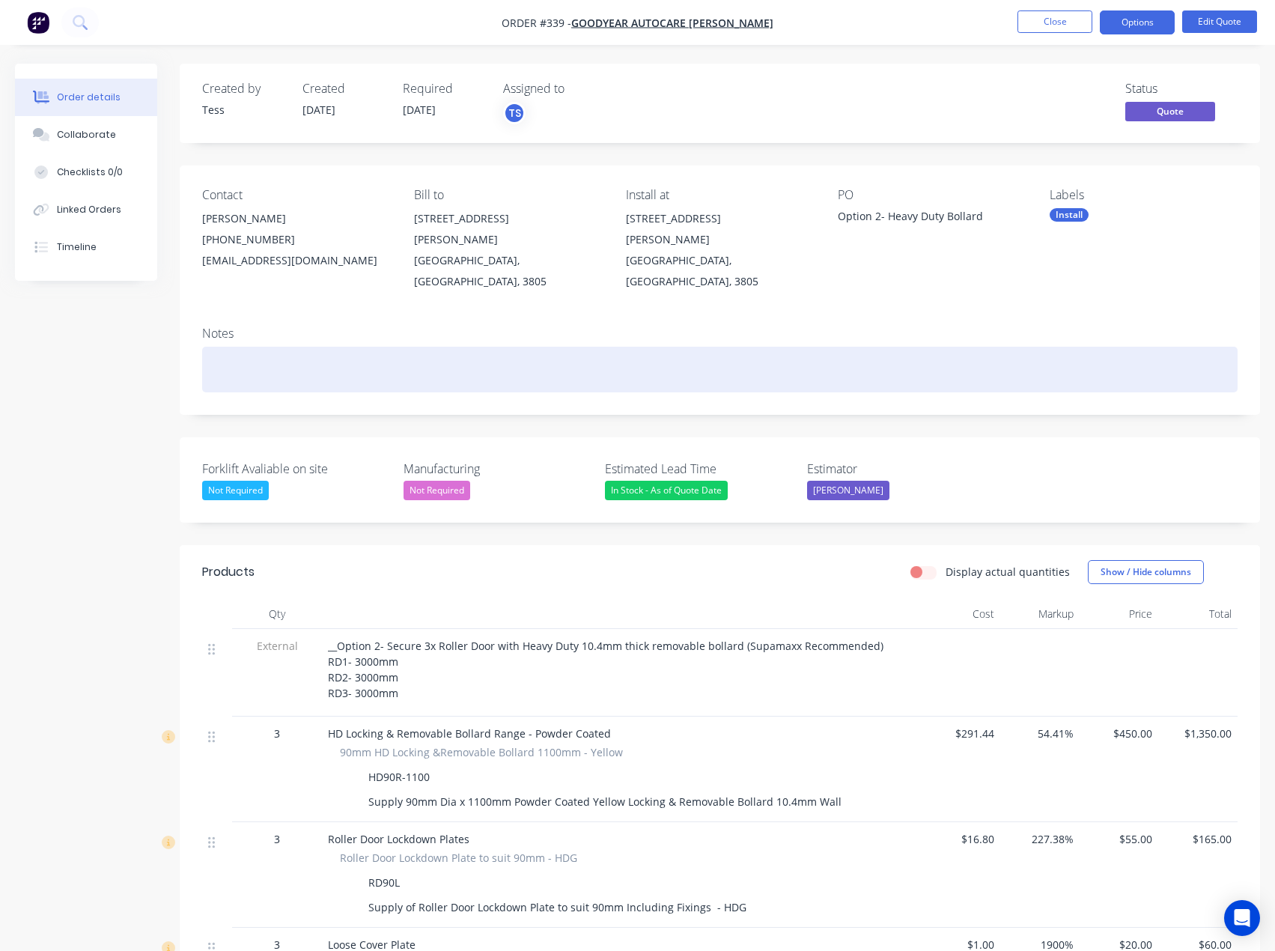
click at [256, 353] on div at bounding box center [720, 370] width 1036 height 46
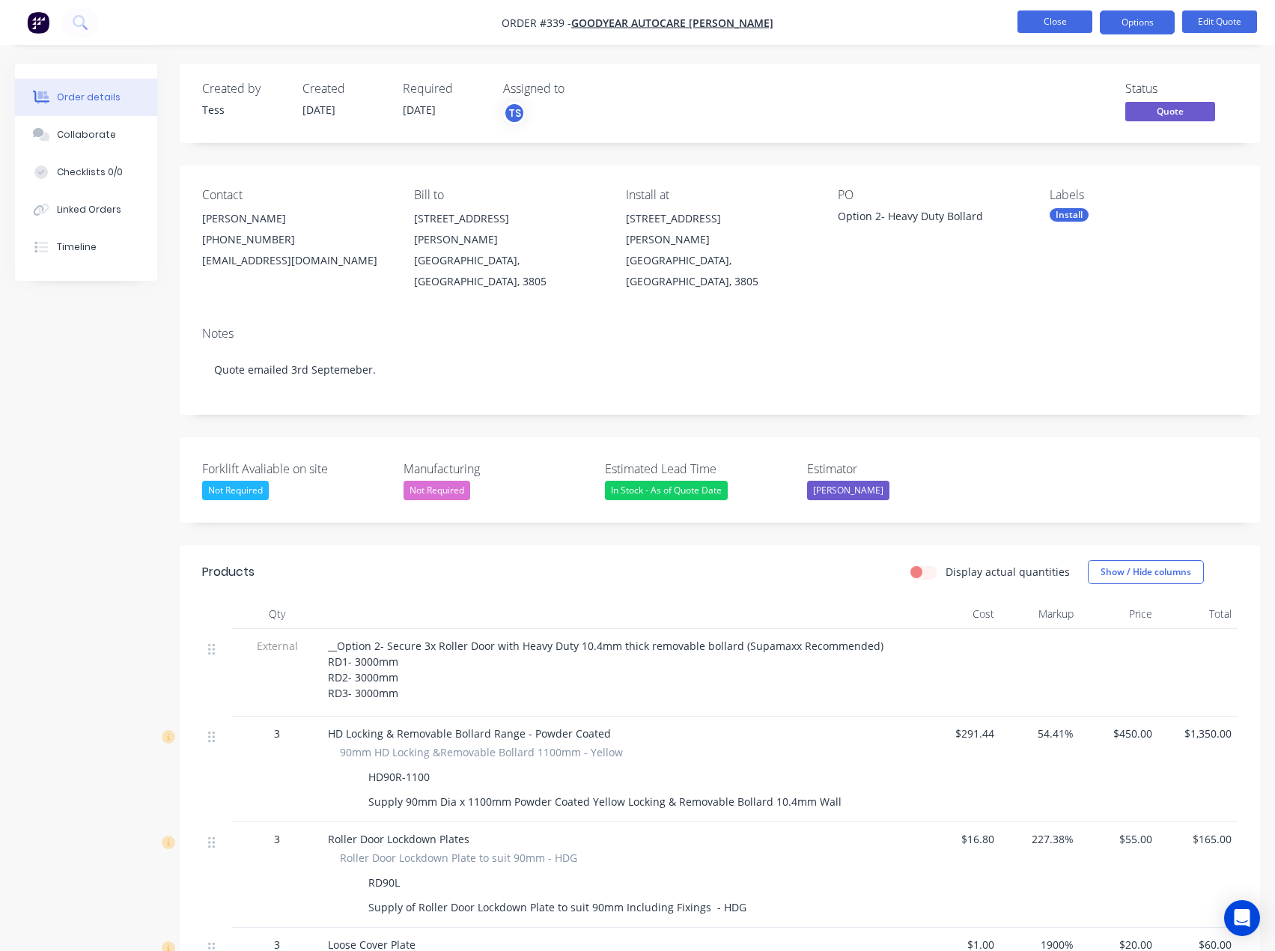
click at [1041, 25] on button "Close" at bounding box center [1055, 21] width 75 height 22
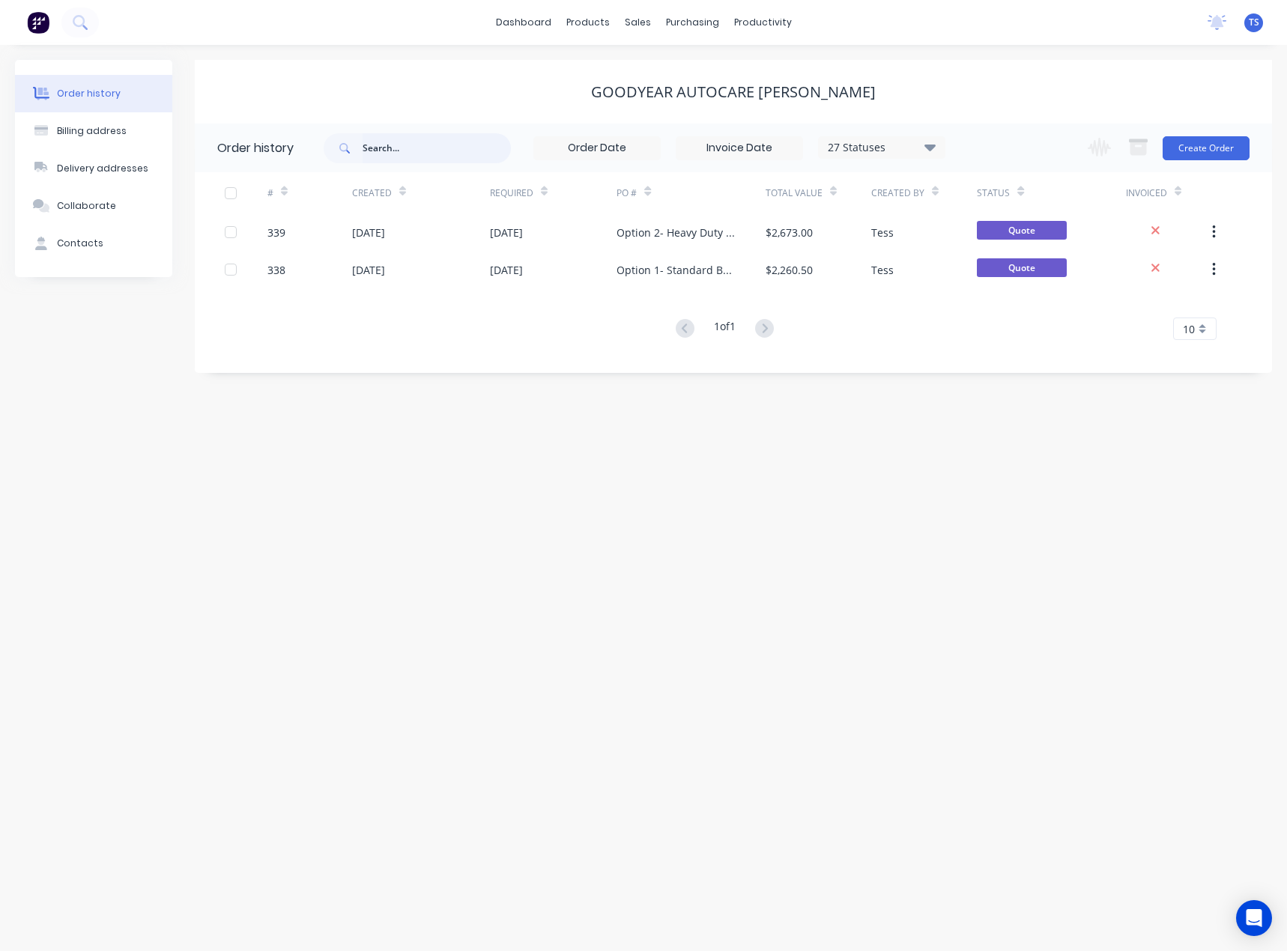
click at [425, 148] on input "text" at bounding box center [436, 148] width 148 height 30
click at [669, 103] on div "Customers" at bounding box center [689, 101] width 54 height 13
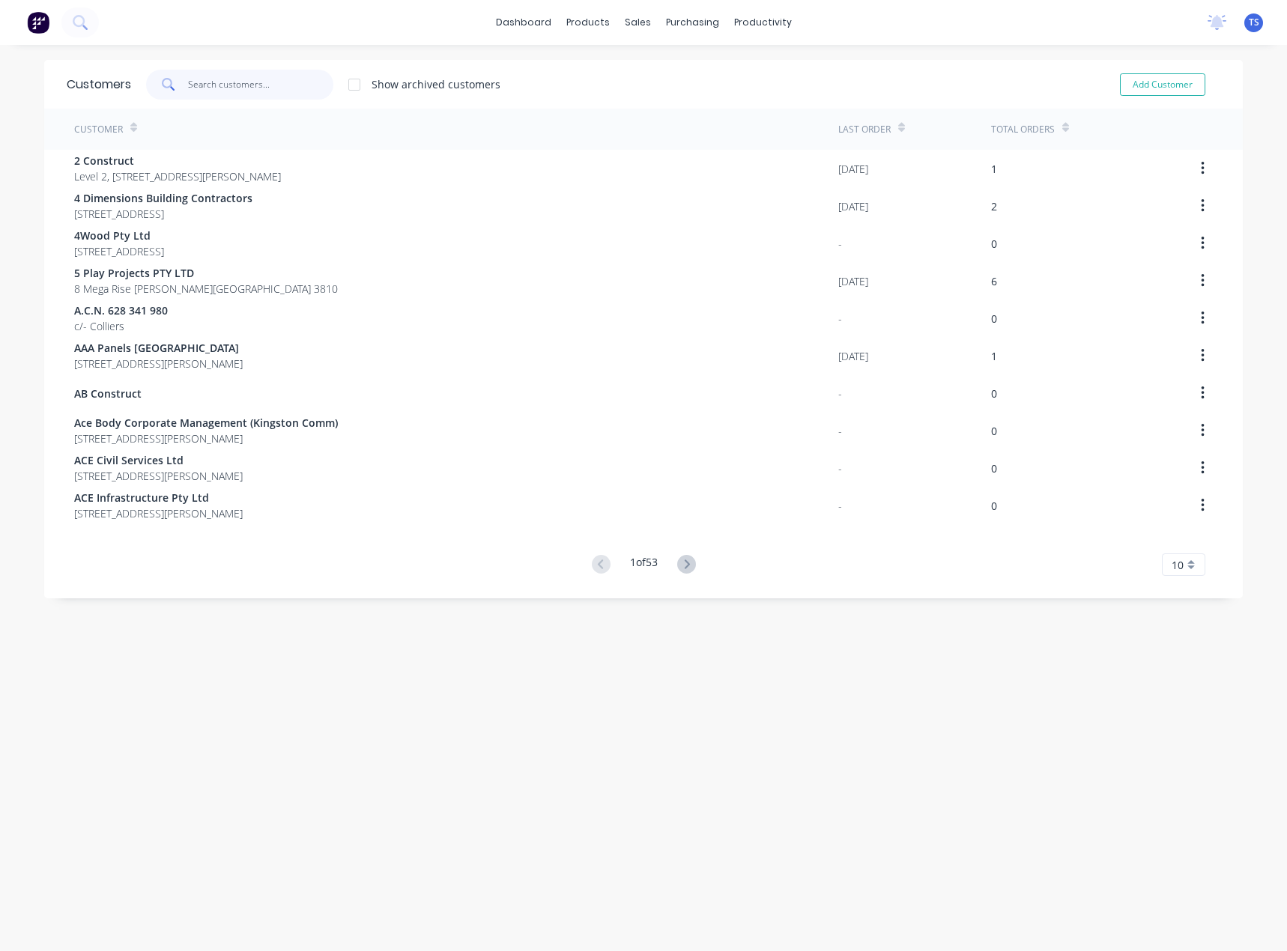
click at [277, 87] on input "text" at bounding box center [261, 85] width 146 height 30
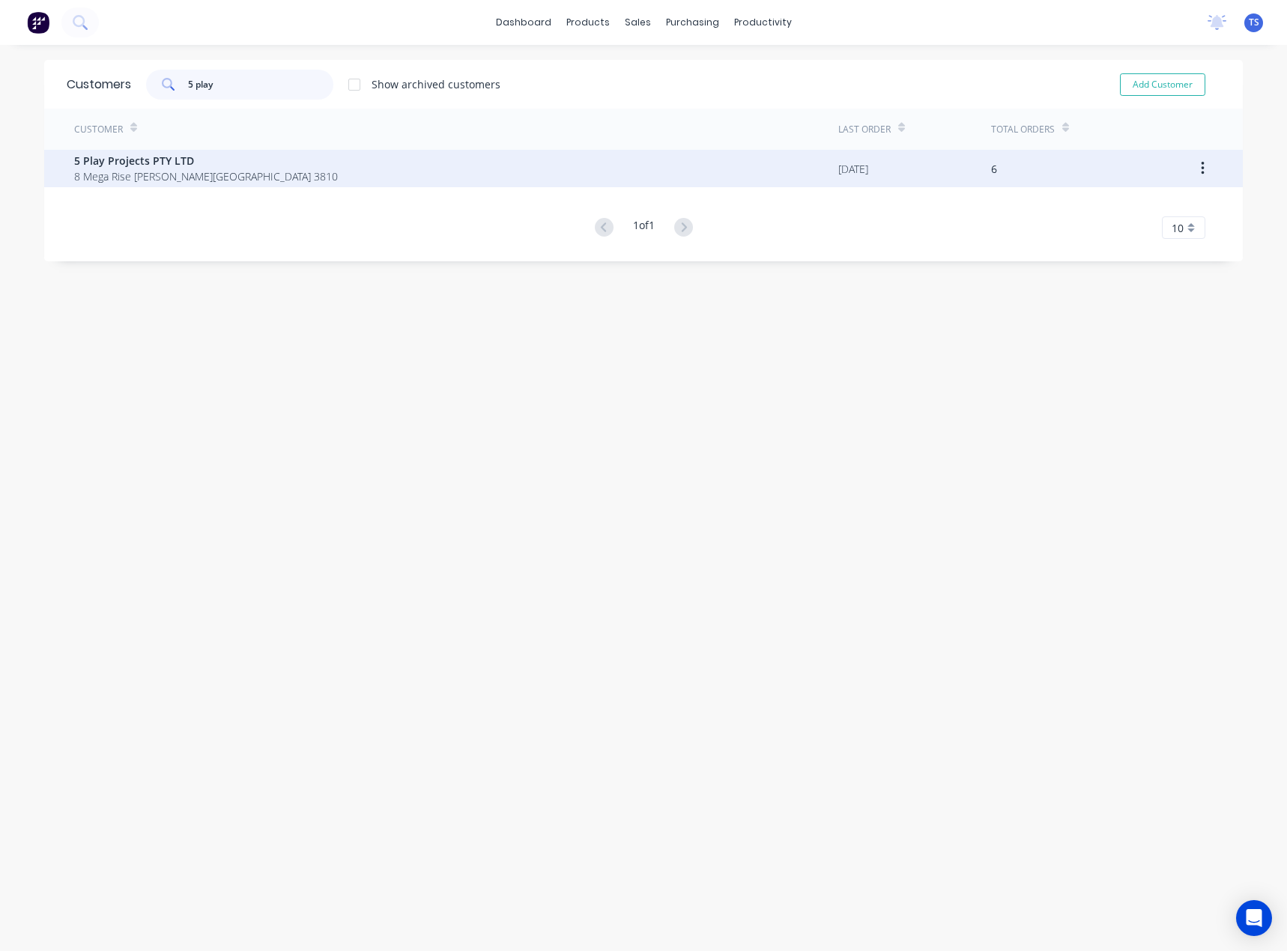
type input "5 play"
click at [180, 159] on span "5 Play Projects PTY LTD" at bounding box center [206, 161] width 264 height 16
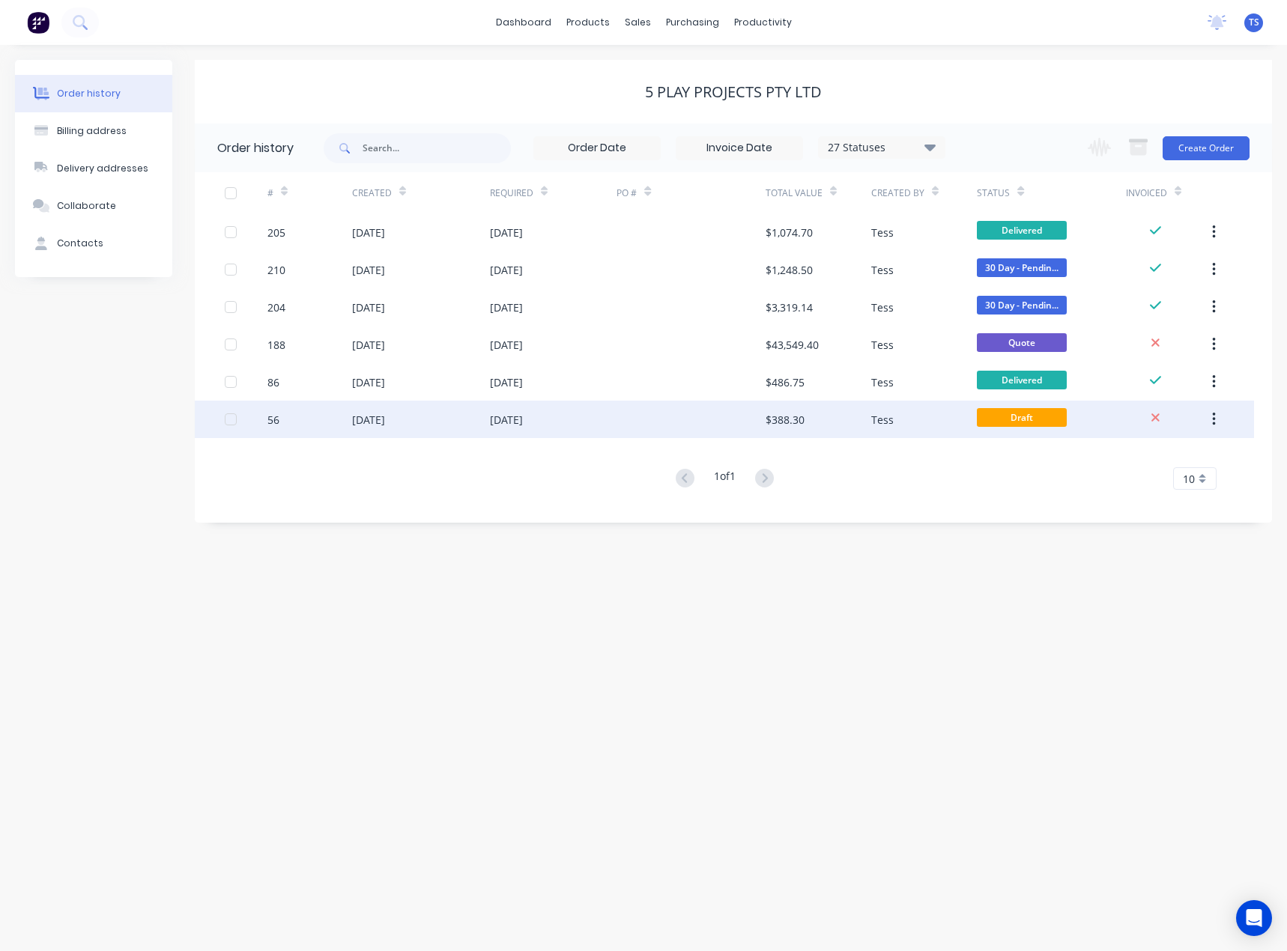
click at [523, 422] on div "[DATE]" at bounding box center [506, 420] width 33 height 16
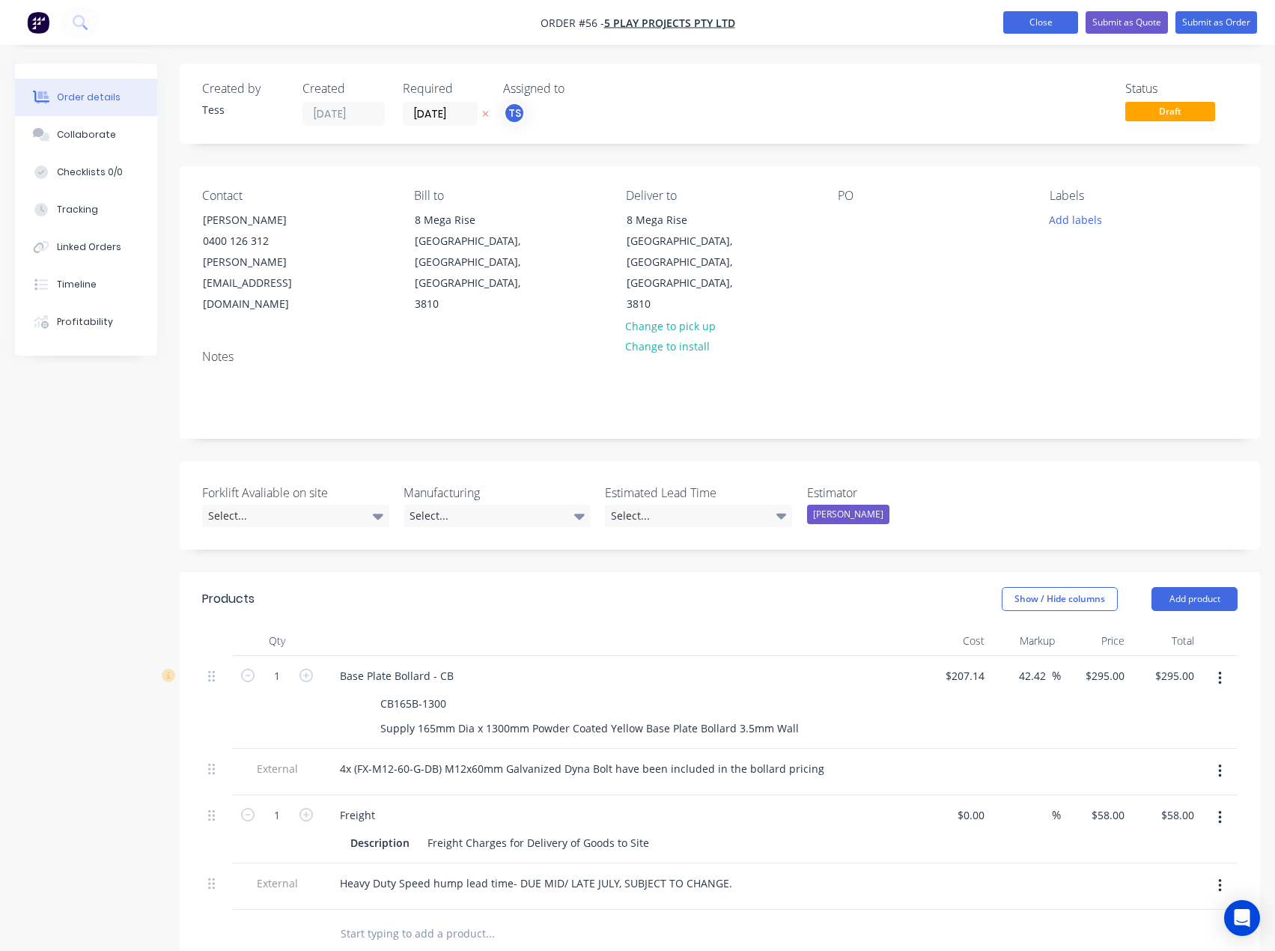
click at [1028, 24] on button "Close" at bounding box center [1040, 22] width 75 height 22
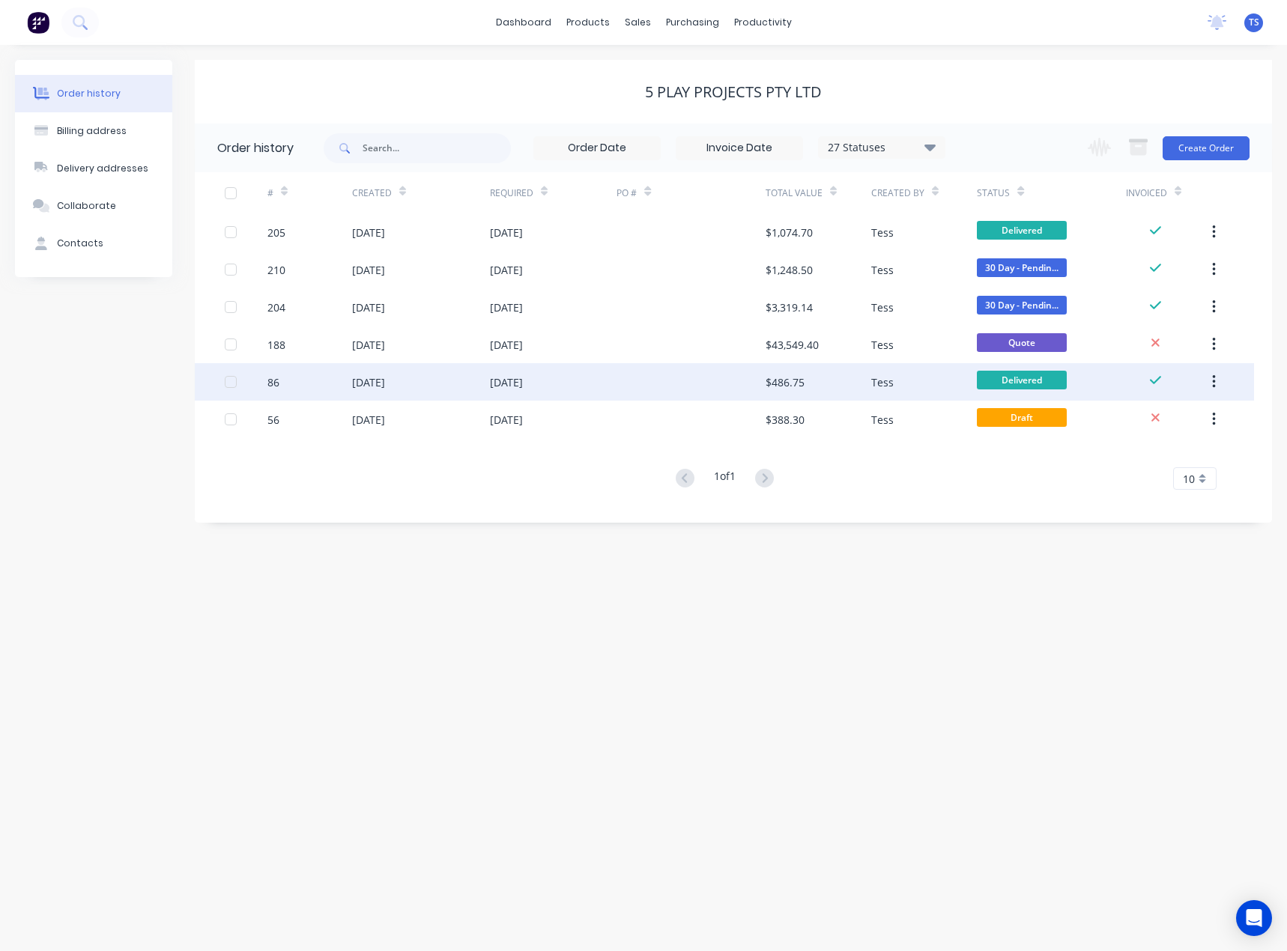
click at [523, 385] on div "[DATE]" at bounding box center [506, 382] width 33 height 16
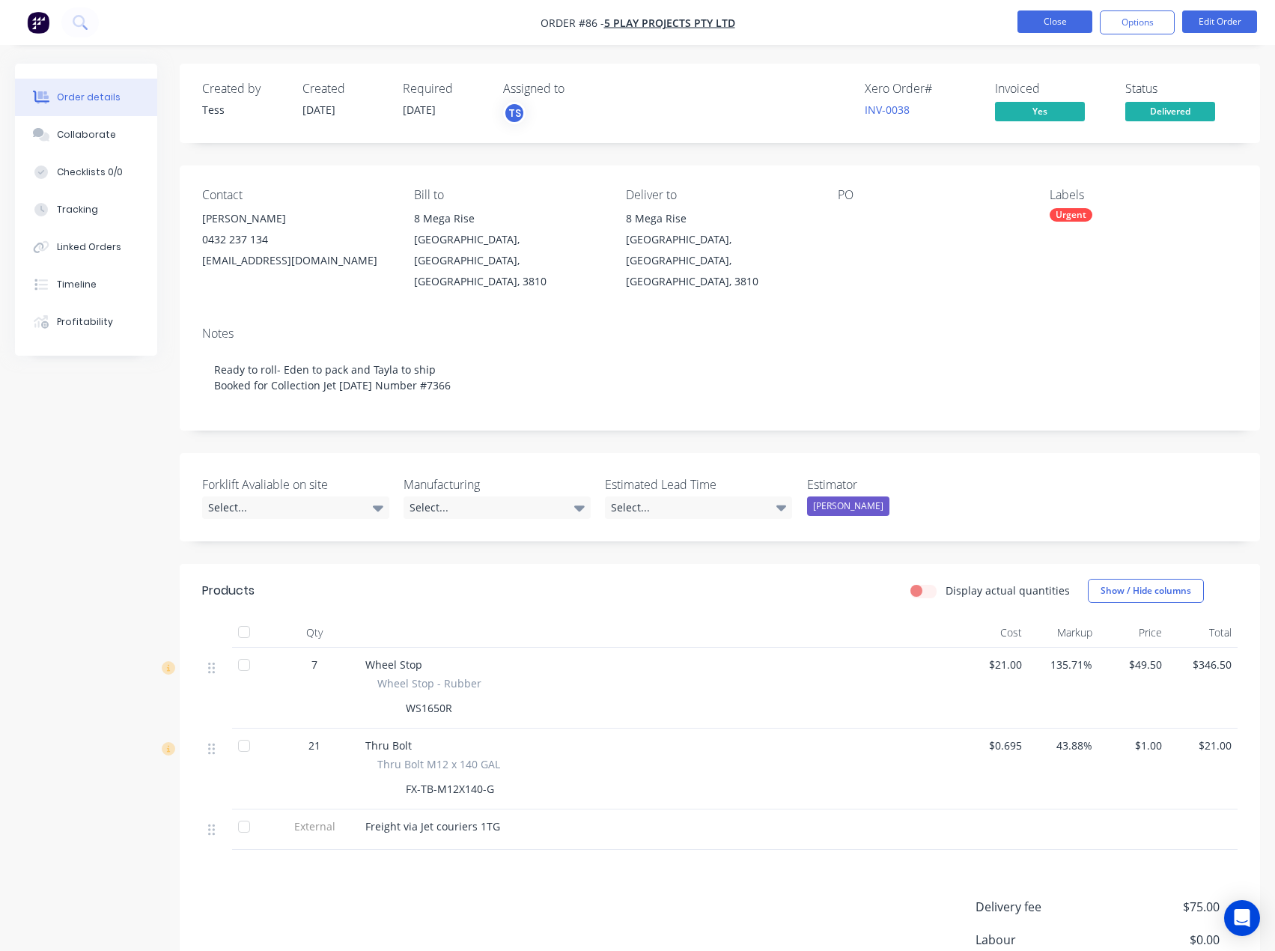
click at [1043, 19] on button "Close" at bounding box center [1055, 21] width 75 height 22
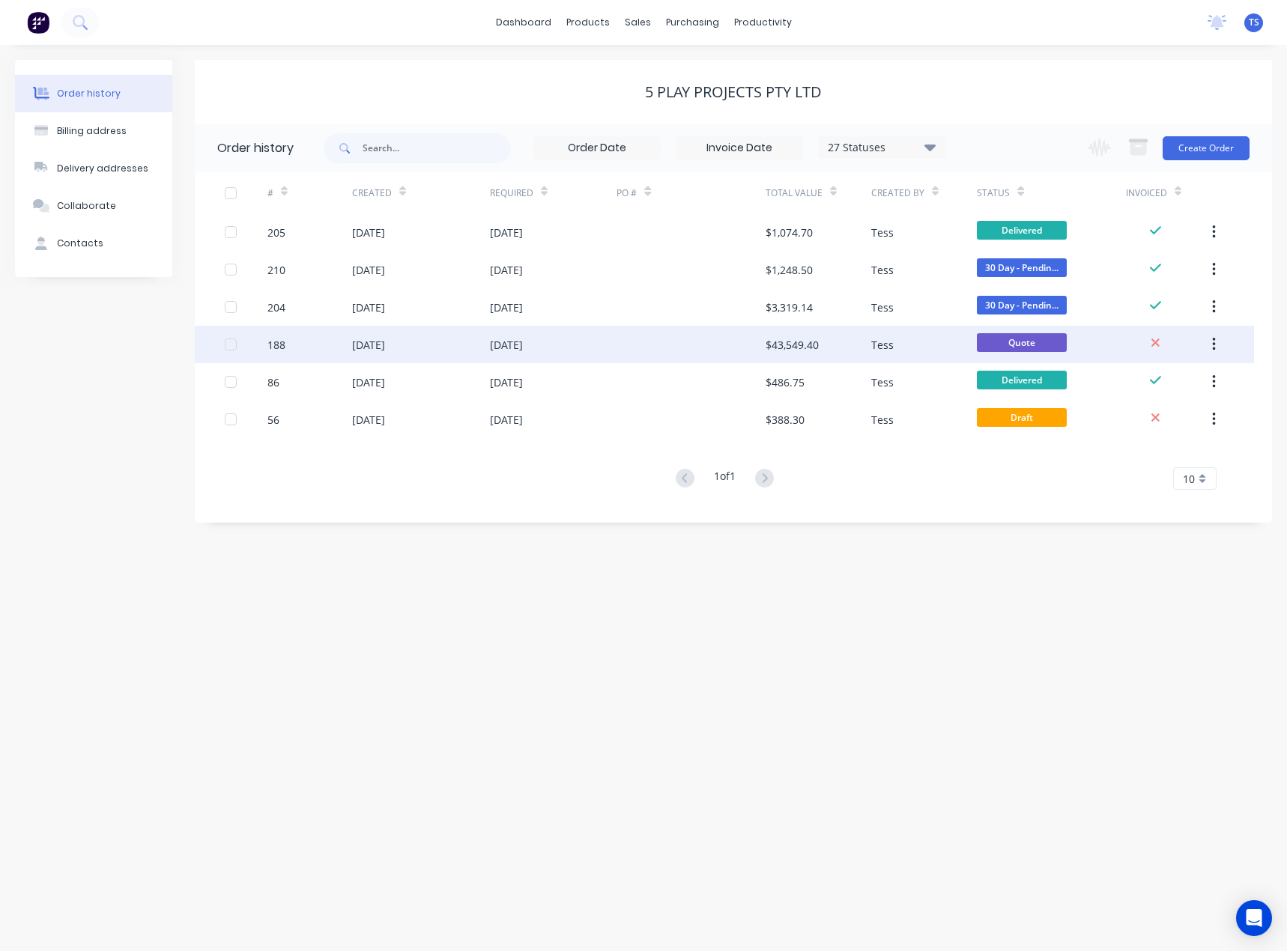
click at [556, 350] on div "[DATE]" at bounding box center [553, 344] width 127 height 37
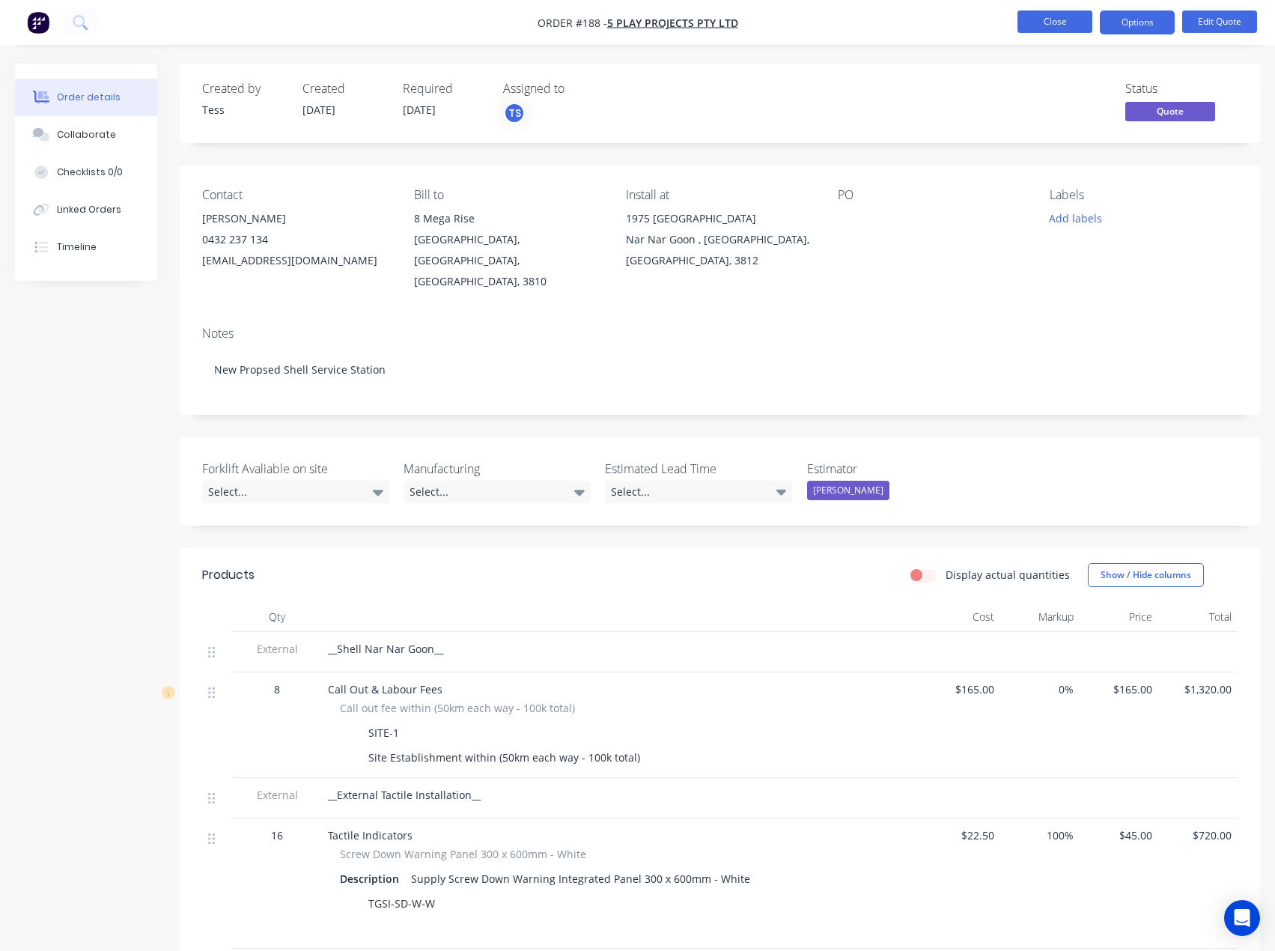
click at [1050, 19] on button "Close" at bounding box center [1055, 21] width 75 height 22
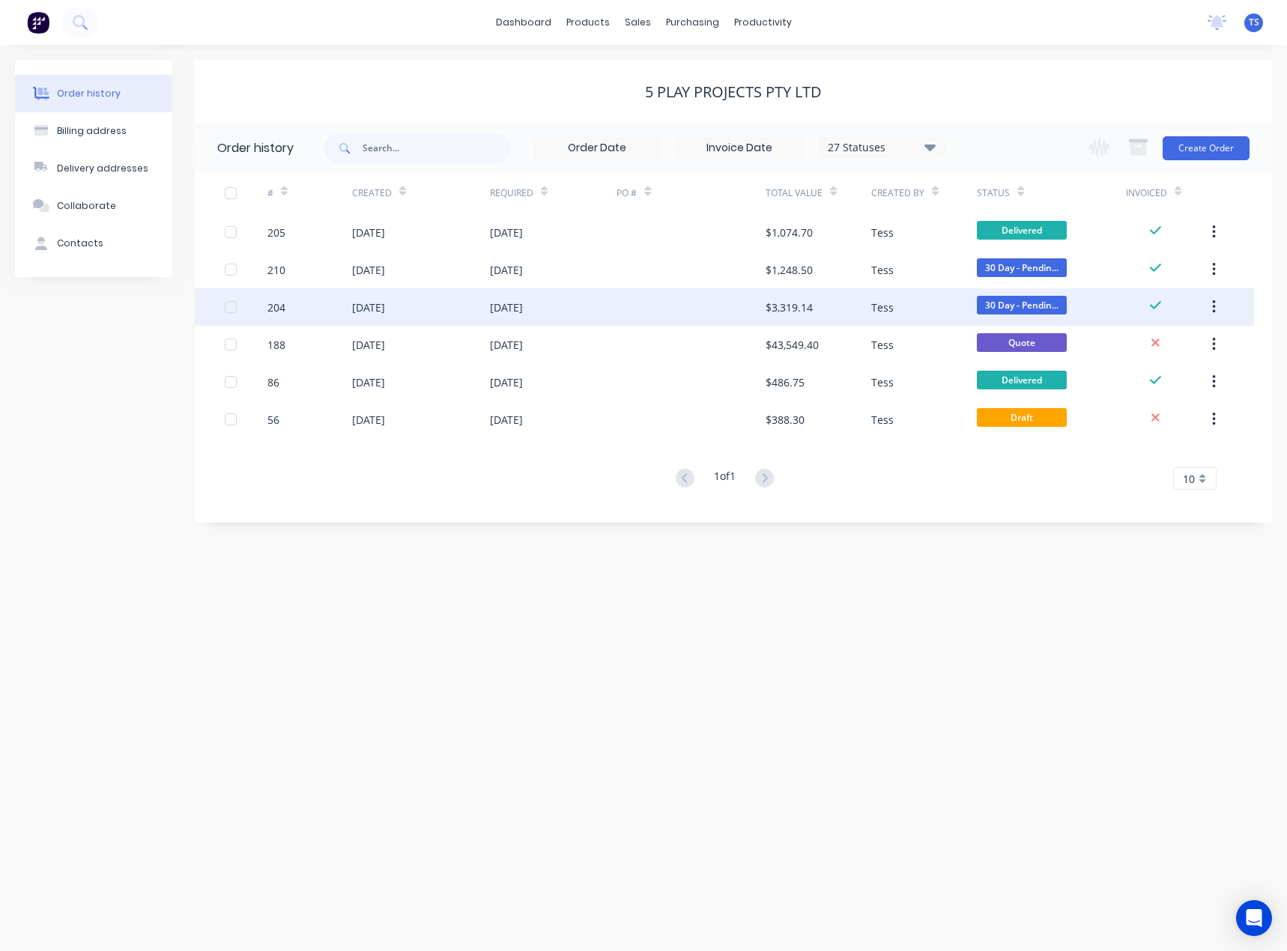
click at [511, 308] on div "[DATE]" at bounding box center [506, 308] width 33 height 16
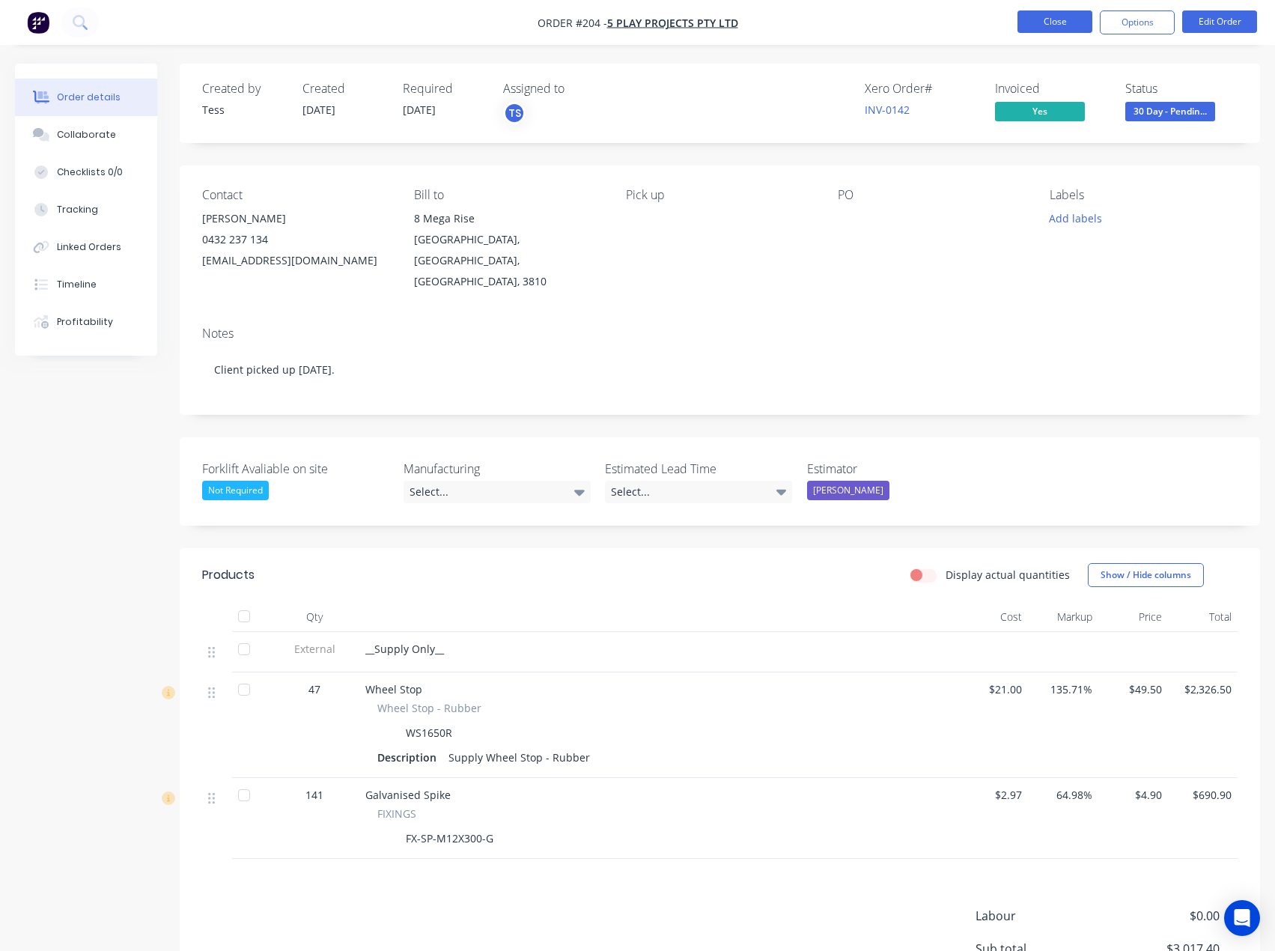
click at [1076, 12] on button "Close" at bounding box center [1055, 21] width 75 height 22
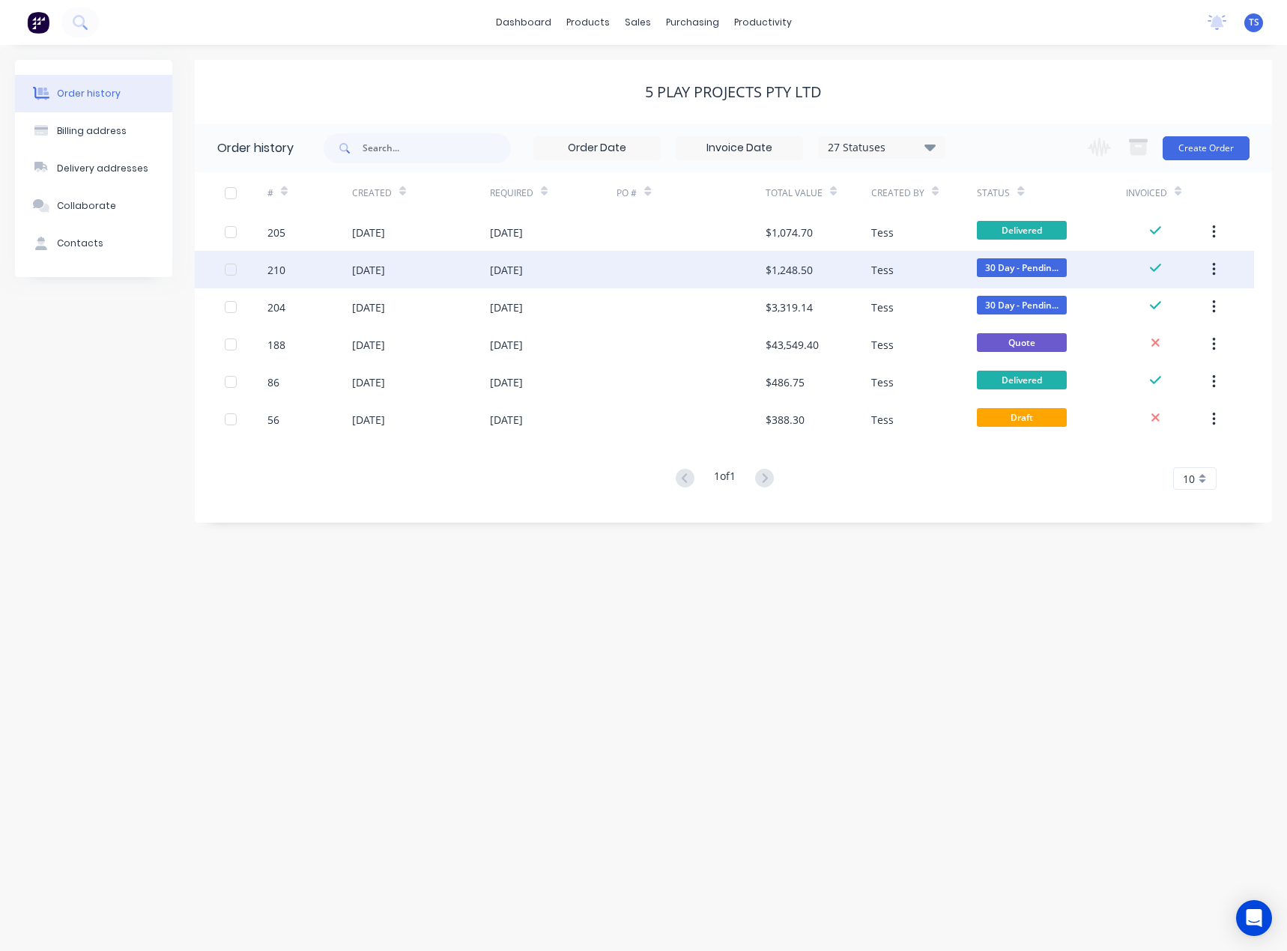
click at [523, 271] on div "[DATE]" at bounding box center [506, 270] width 33 height 16
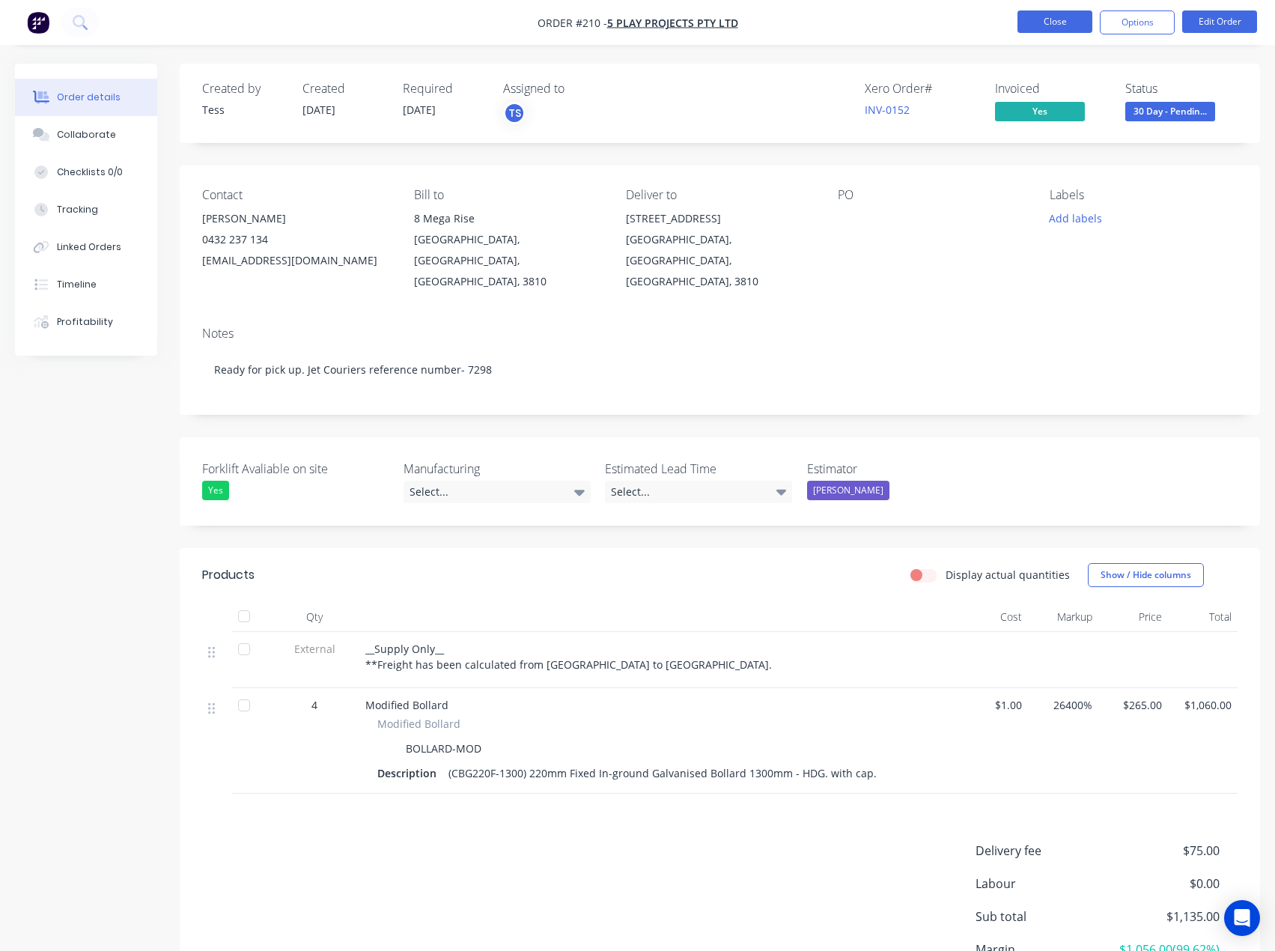
click at [1065, 22] on button "Close" at bounding box center [1055, 21] width 75 height 22
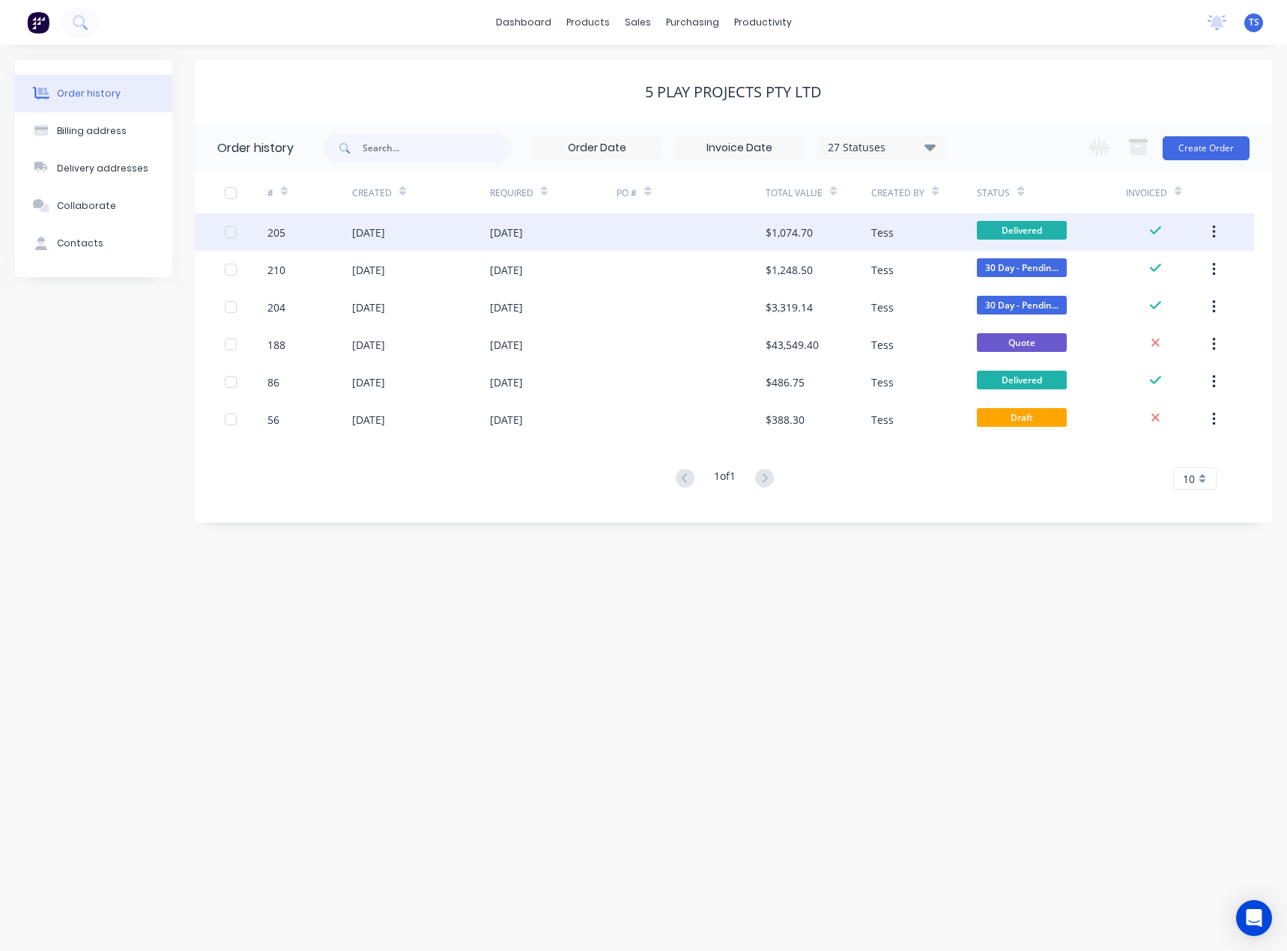
click at [523, 239] on div "[DATE]" at bounding box center [506, 233] width 33 height 16
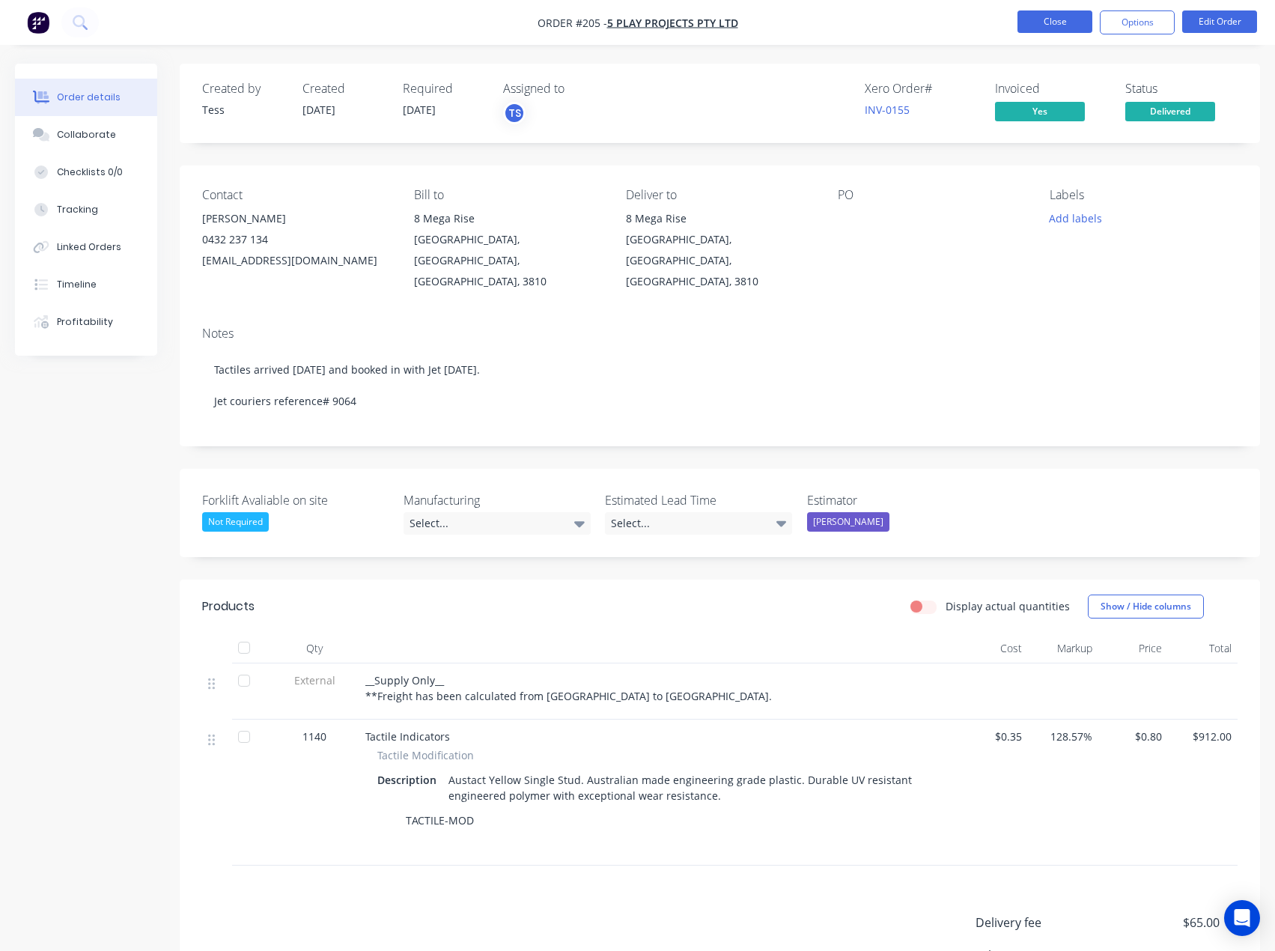
click at [1066, 25] on button "Close" at bounding box center [1055, 21] width 75 height 22
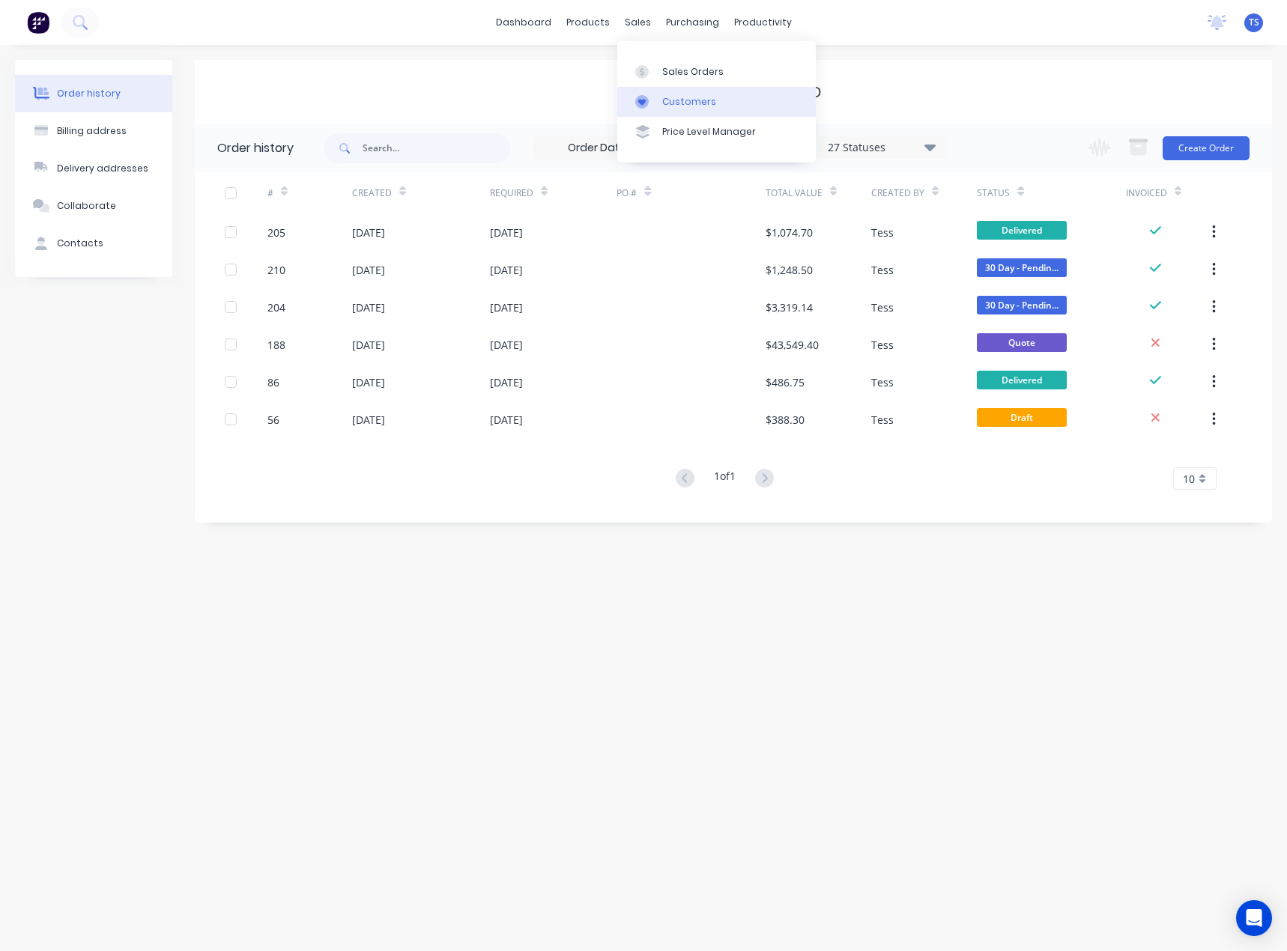
click at [676, 101] on div "Customers" at bounding box center [689, 101] width 54 height 13
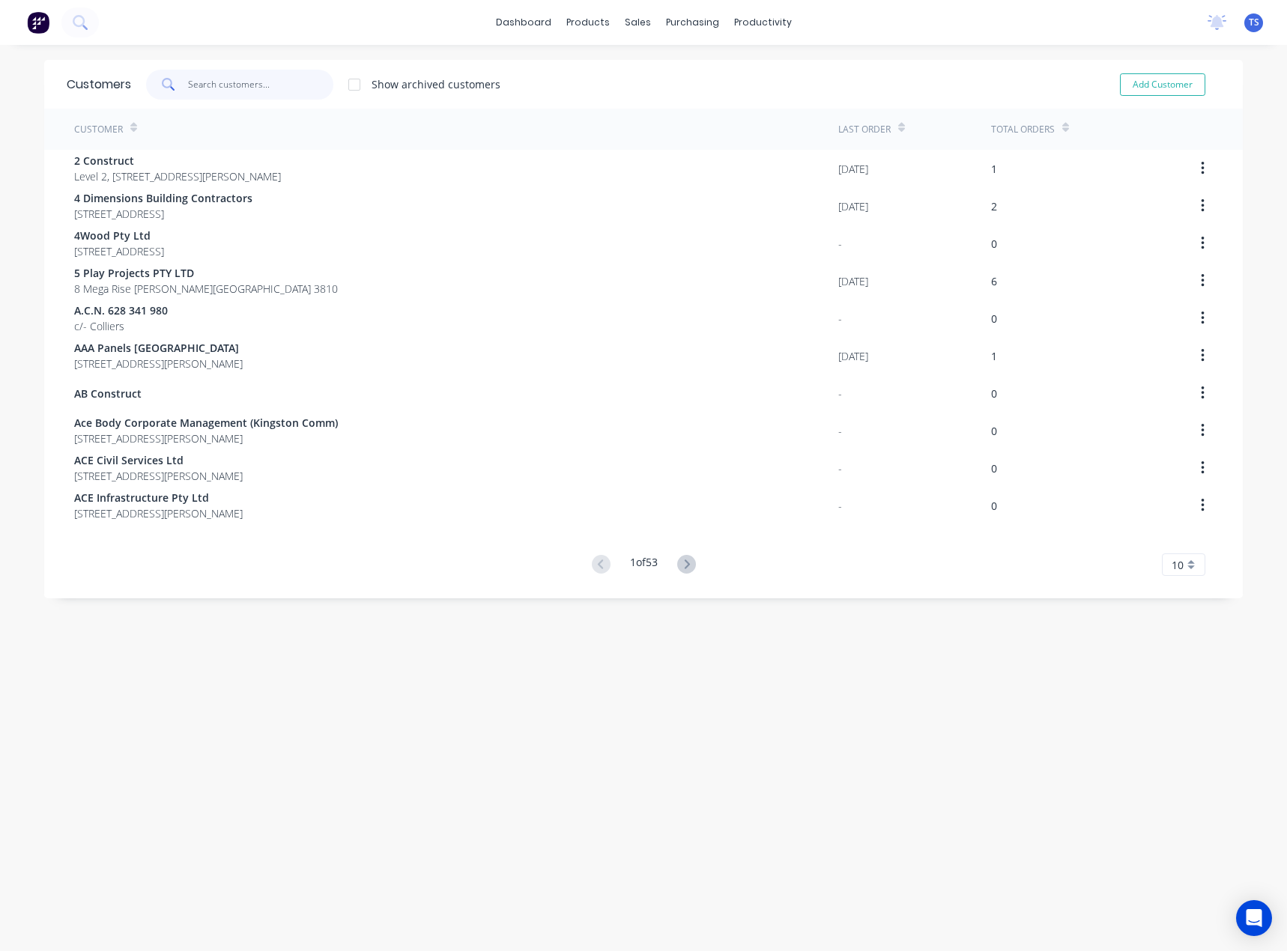
click at [251, 90] on input "text" at bounding box center [261, 85] width 146 height 30
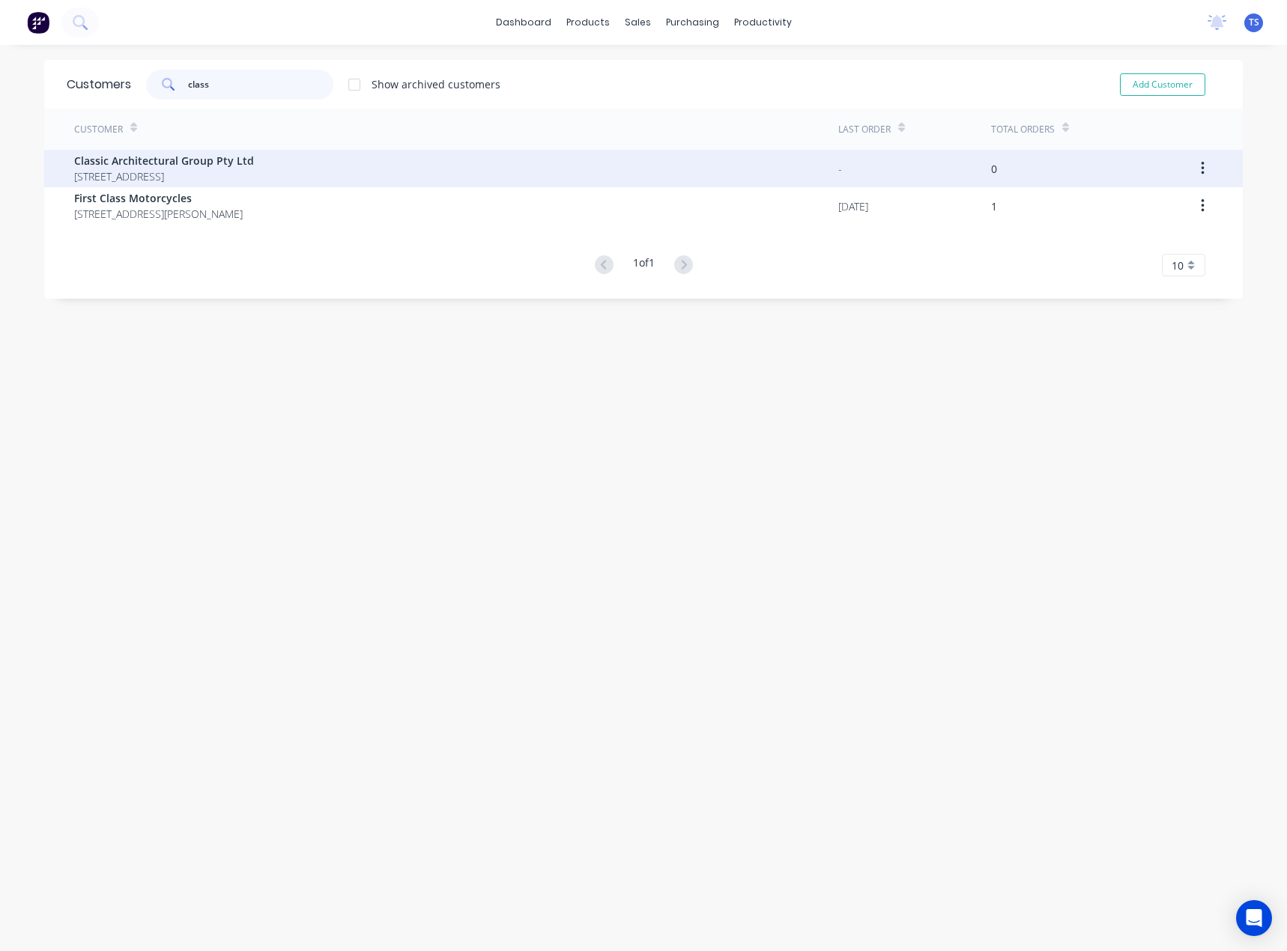
type input "class"
click at [191, 170] on span "[STREET_ADDRESS]" at bounding box center [164, 176] width 180 height 16
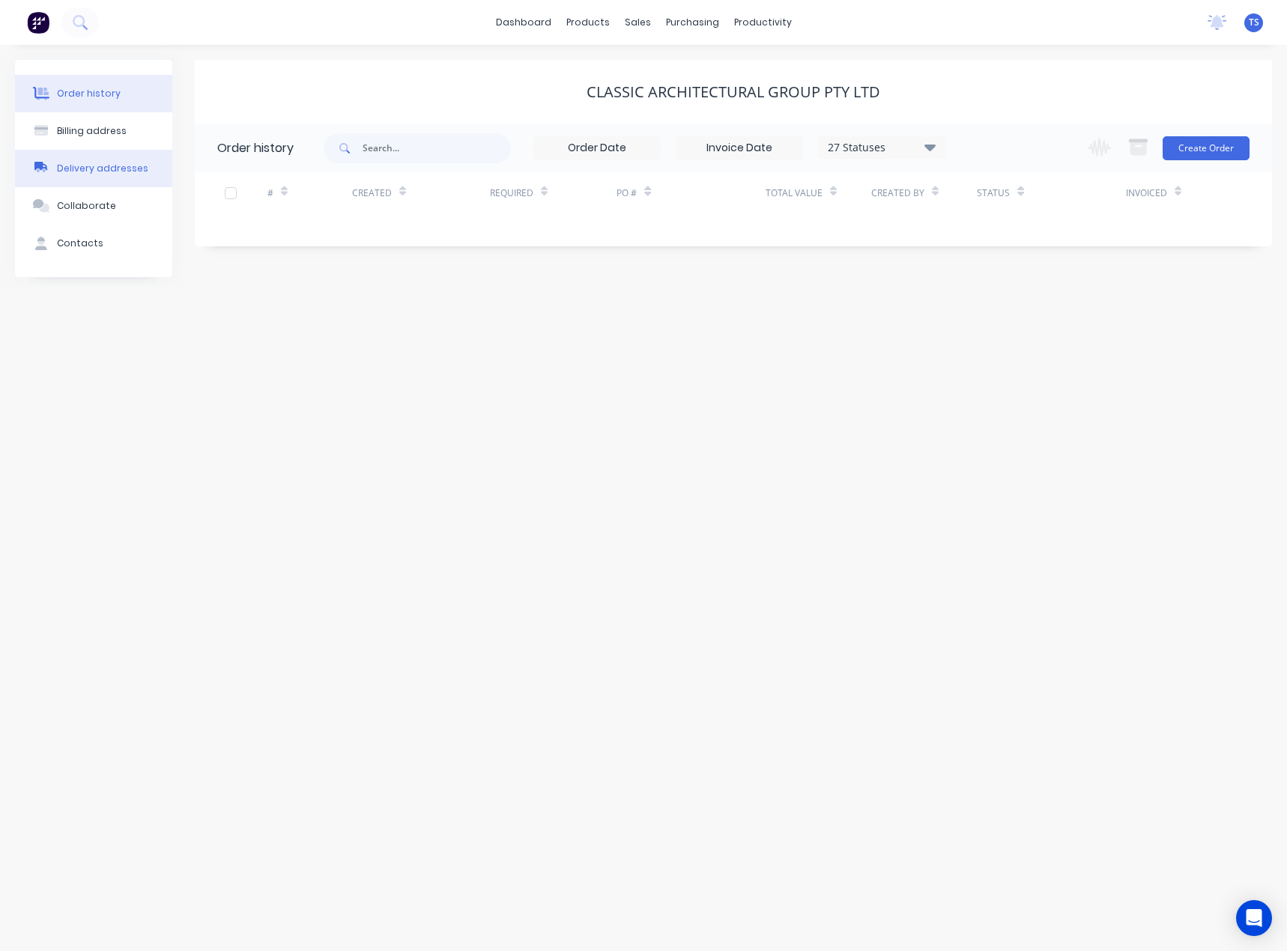
click at [75, 172] on div "Delivery addresses" at bounding box center [102, 168] width 91 height 13
click at [76, 94] on div "Order history" at bounding box center [89, 93] width 64 height 13
click at [93, 202] on div "Collaborate" at bounding box center [86, 205] width 59 height 13
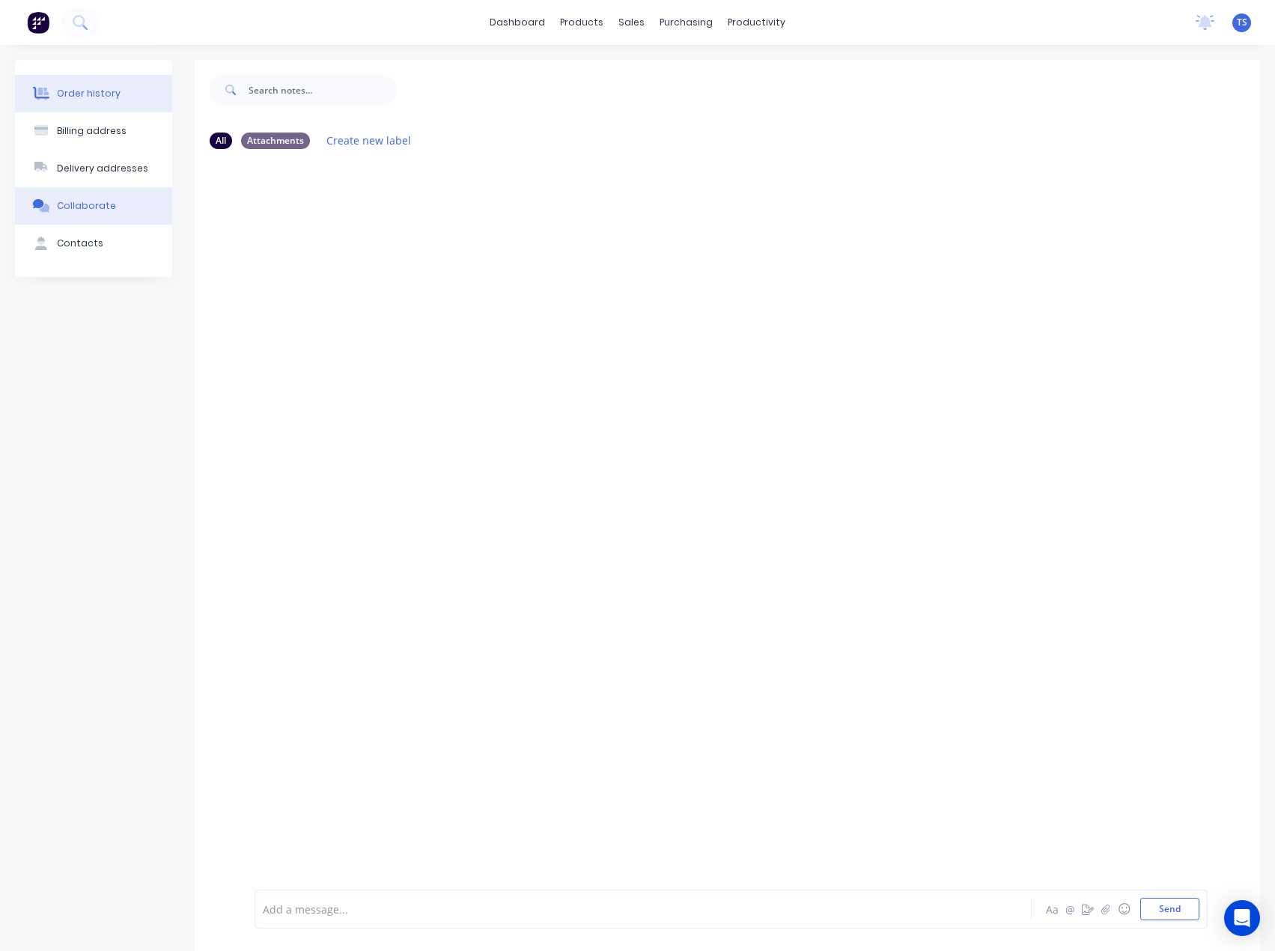
click at [108, 106] on button "Order history" at bounding box center [93, 93] width 157 height 37
